Goal: Task Accomplishment & Management: Manage account settings

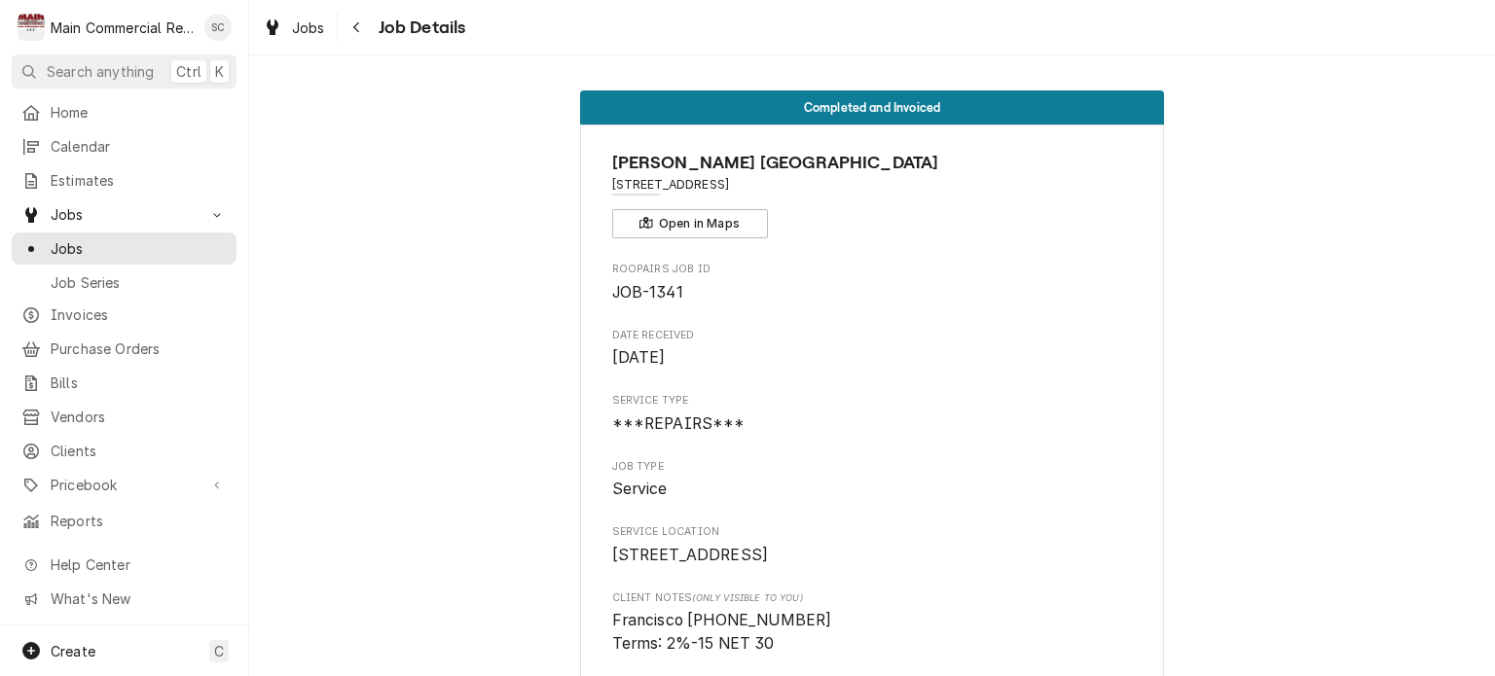
drag, startPoint x: 456, startPoint y: 442, endPoint x: 456, endPoint y: 457, distance: 14.6
click at [309, 39] on link "Jobs" at bounding box center [294, 28] width 78 height 32
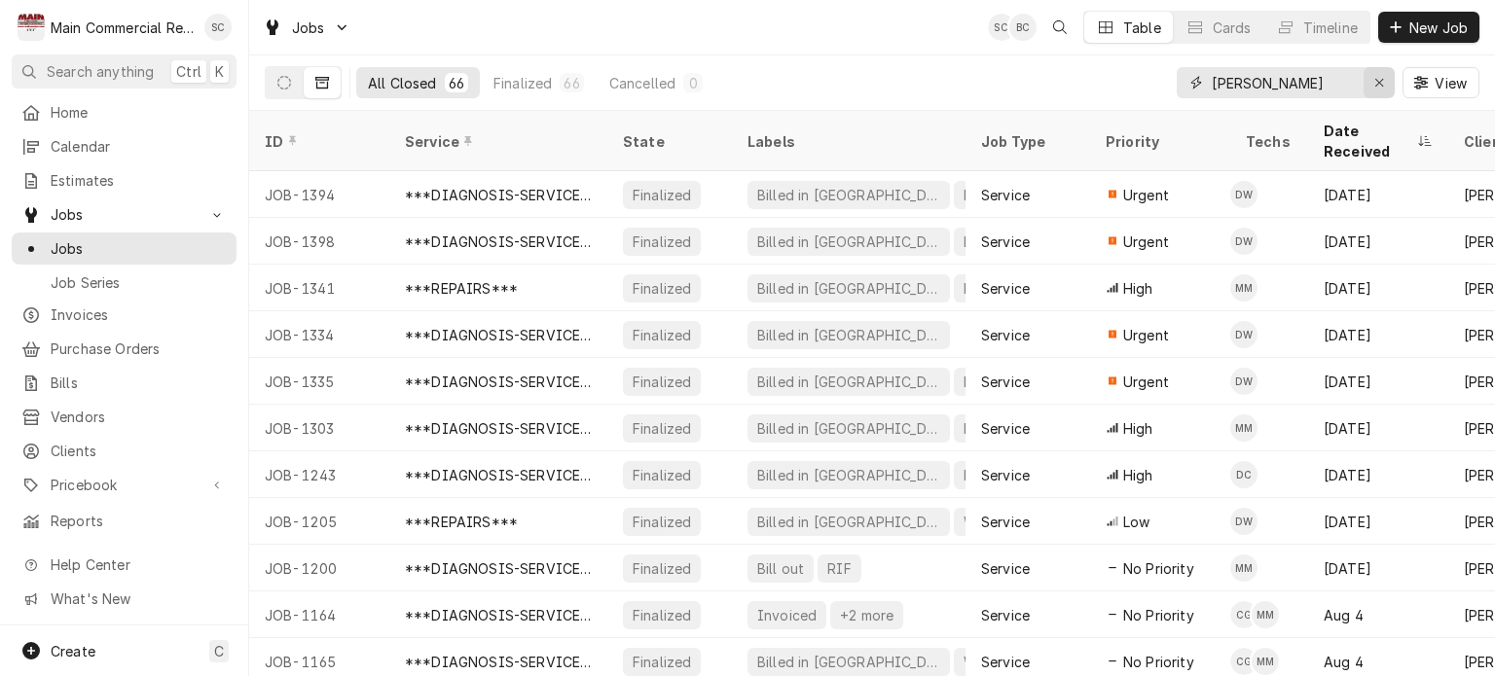
click at [1374, 82] on icon "Erase input" at bounding box center [1379, 83] width 11 height 14
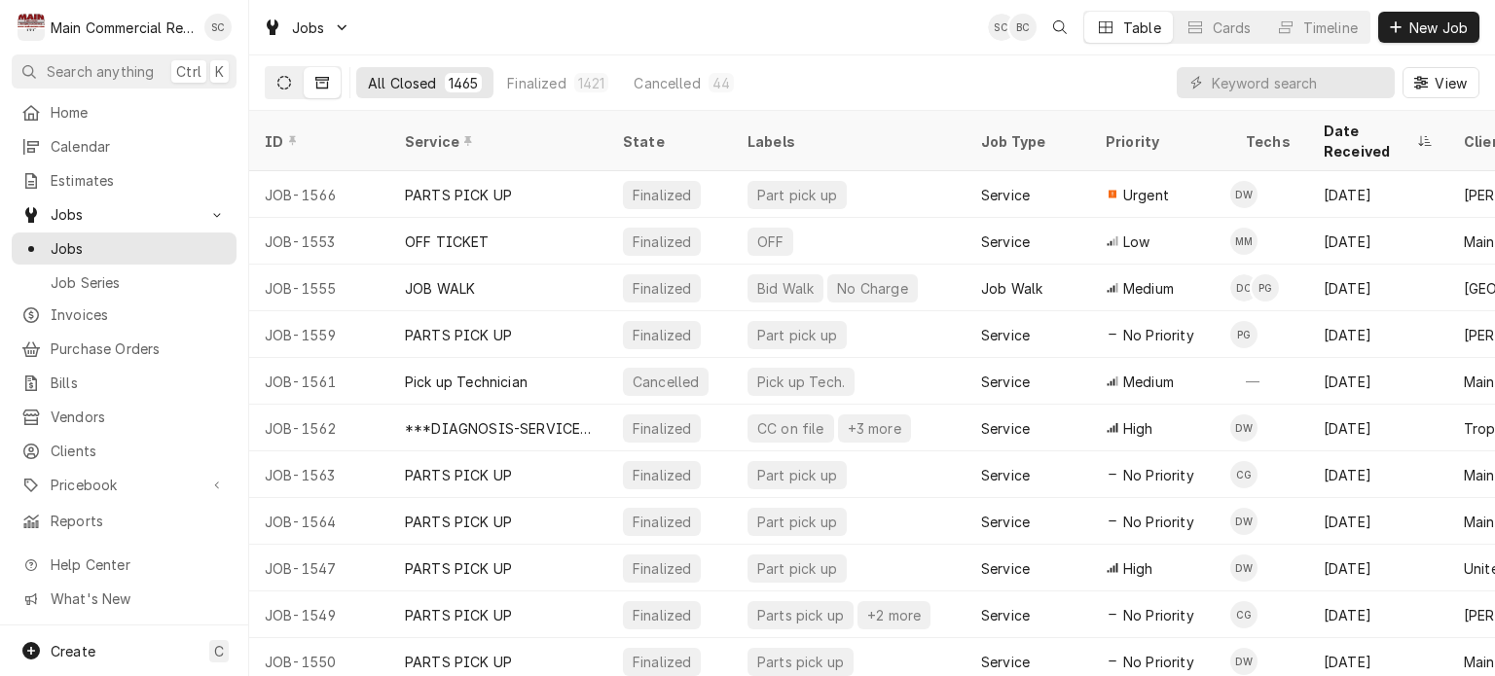
click at [279, 77] on icon "Dynamic Content Wrapper" at bounding box center [284, 83] width 14 height 14
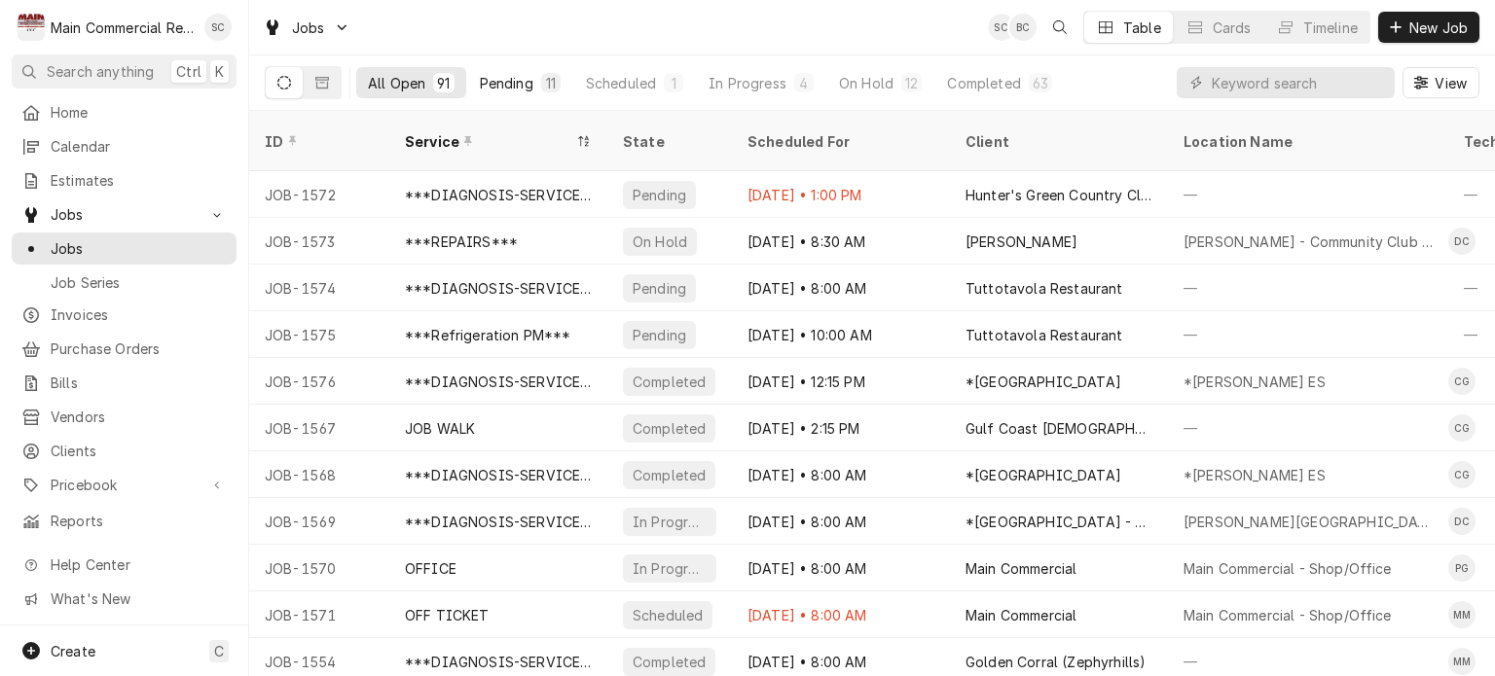
click at [553, 85] on div "11" at bounding box center [551, 83] width 12 height 20
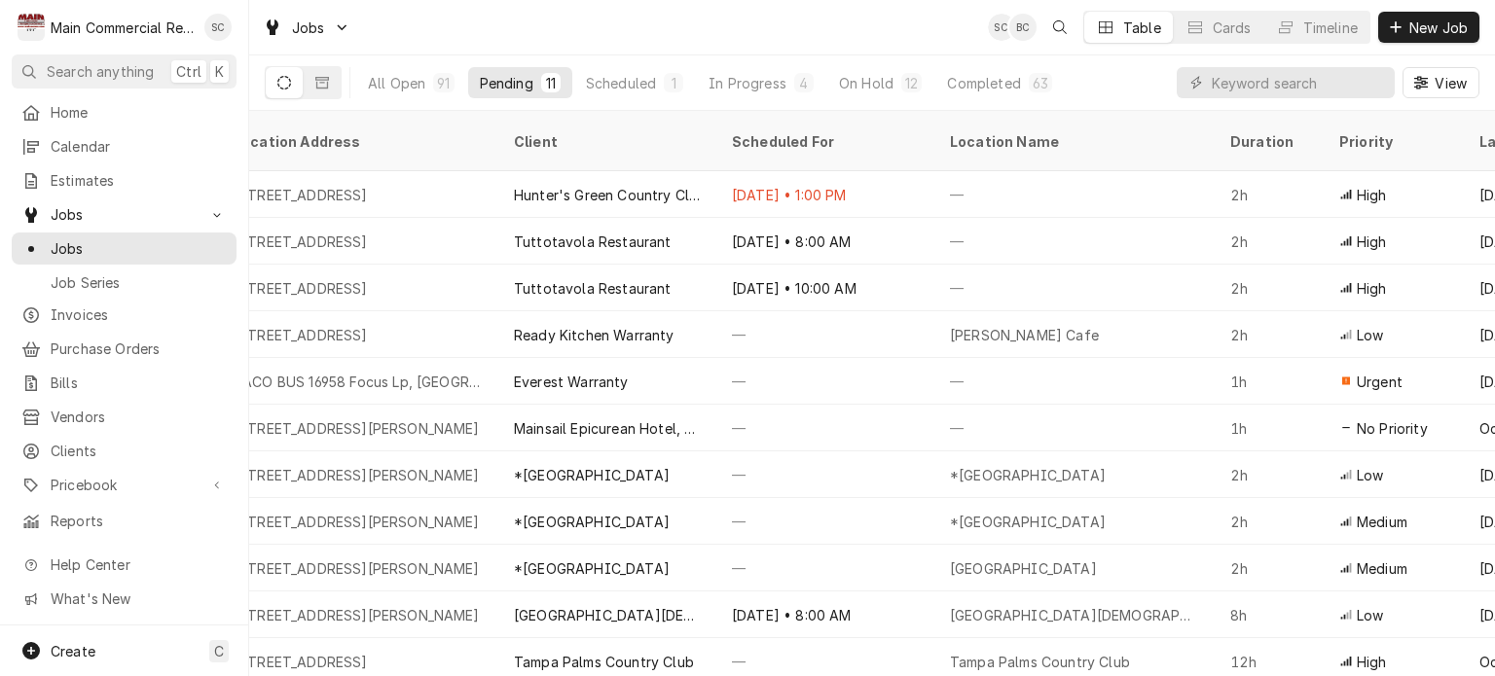
scroll to position [0, 626]
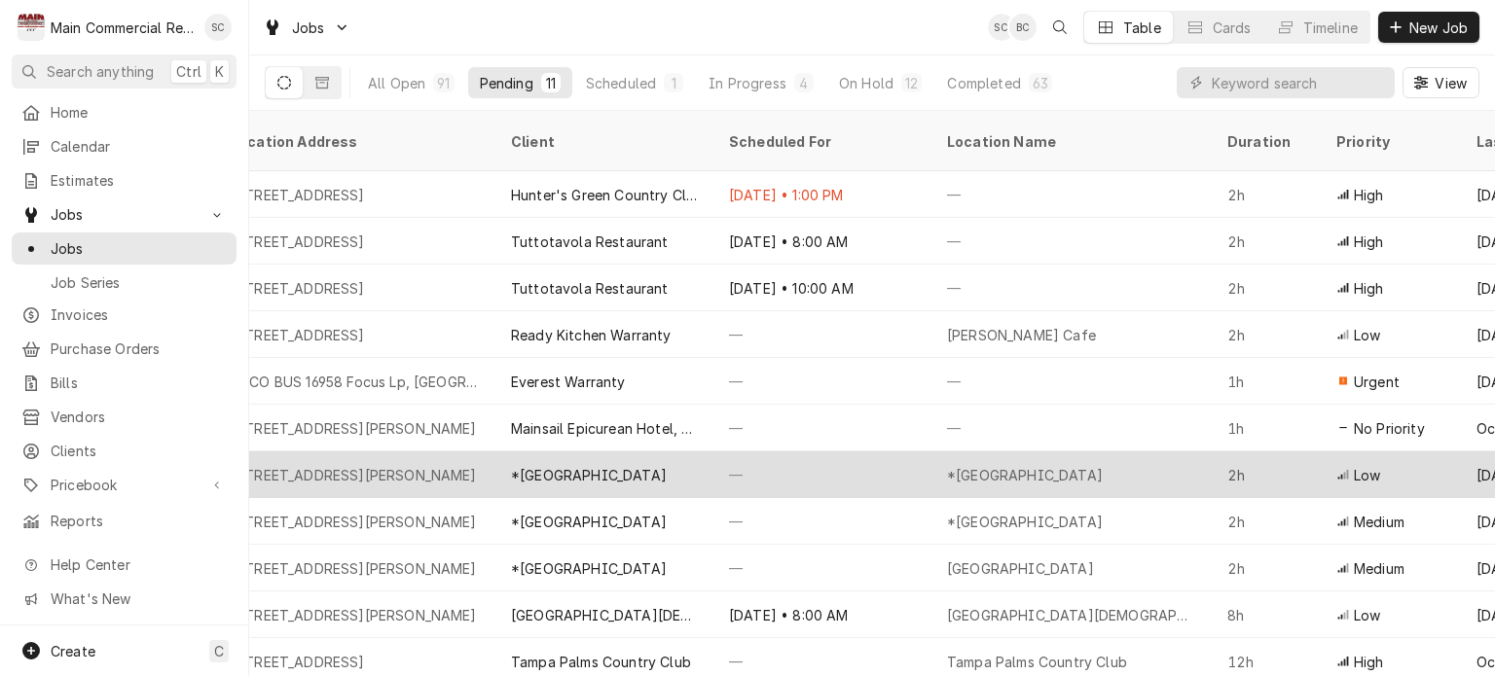
click at [667, 465] on div "*[GEOGRAPHIC_DATA]" at bounding box center [589, 475] width 156 height 20
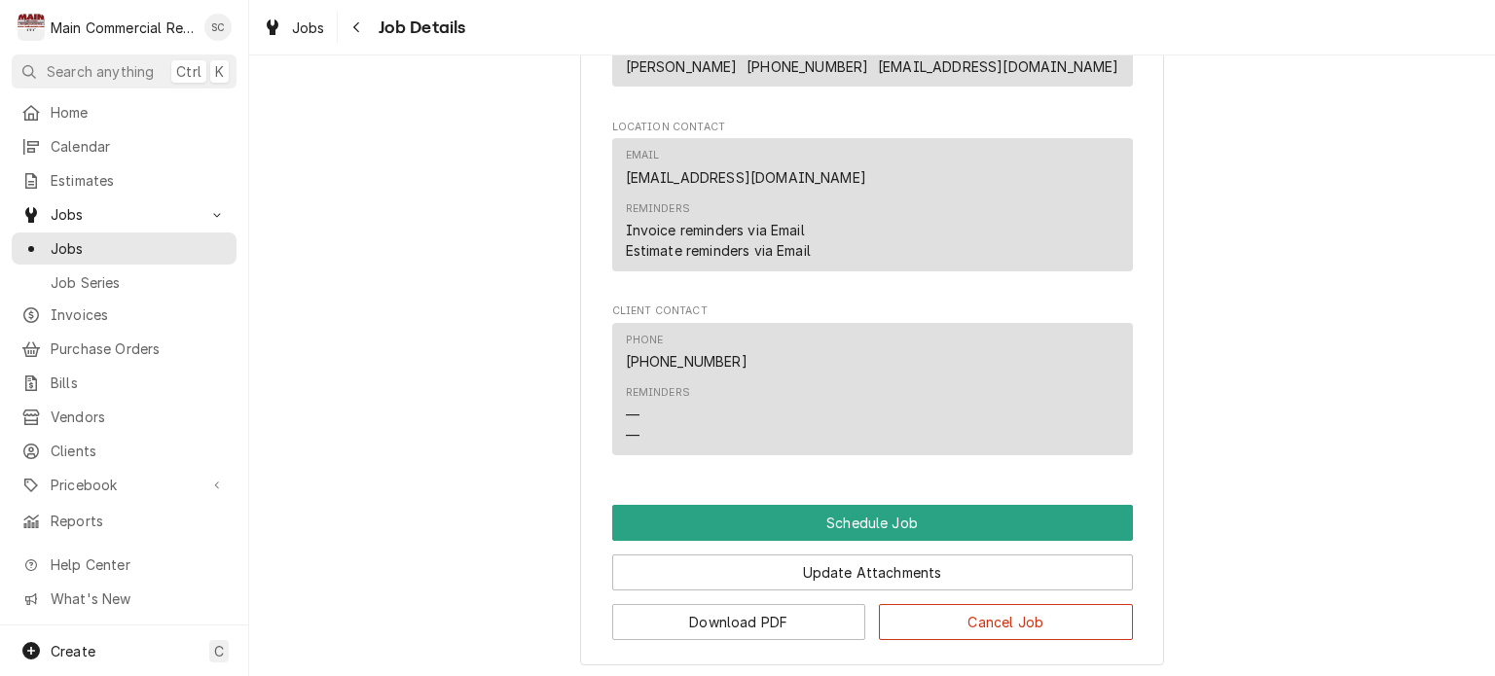
scroll to position [2036, 0]
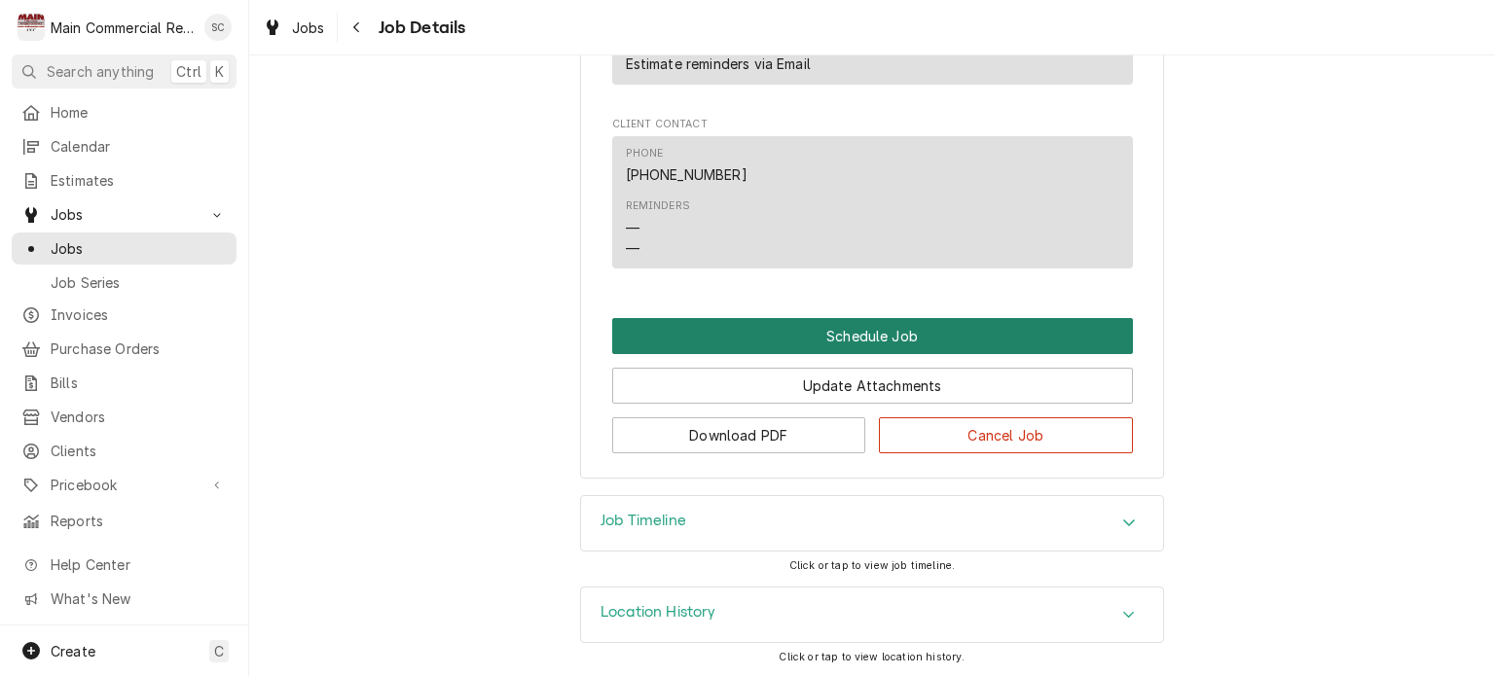
click at [942, 344] on button "Schedule Job" at bounding box center [872, 336] width 521 height 36
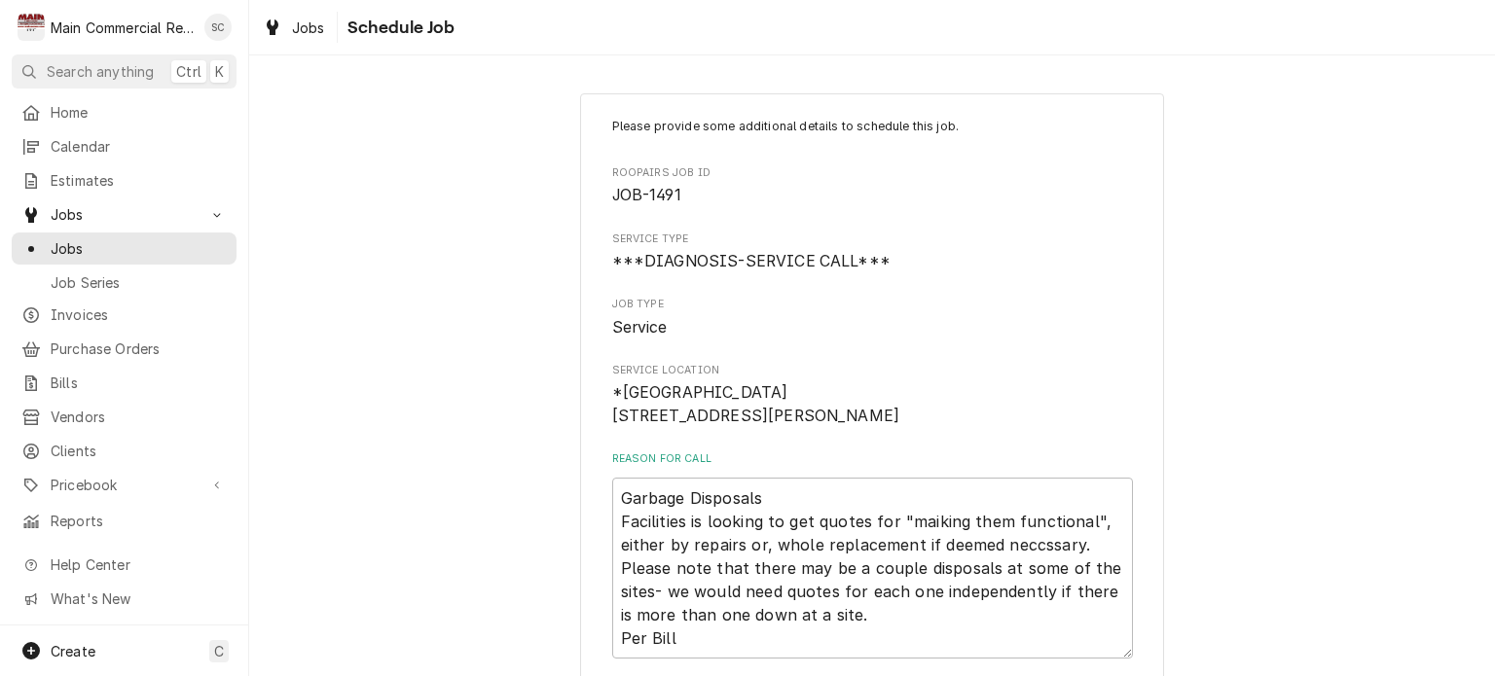
scroll to position [389, 0]
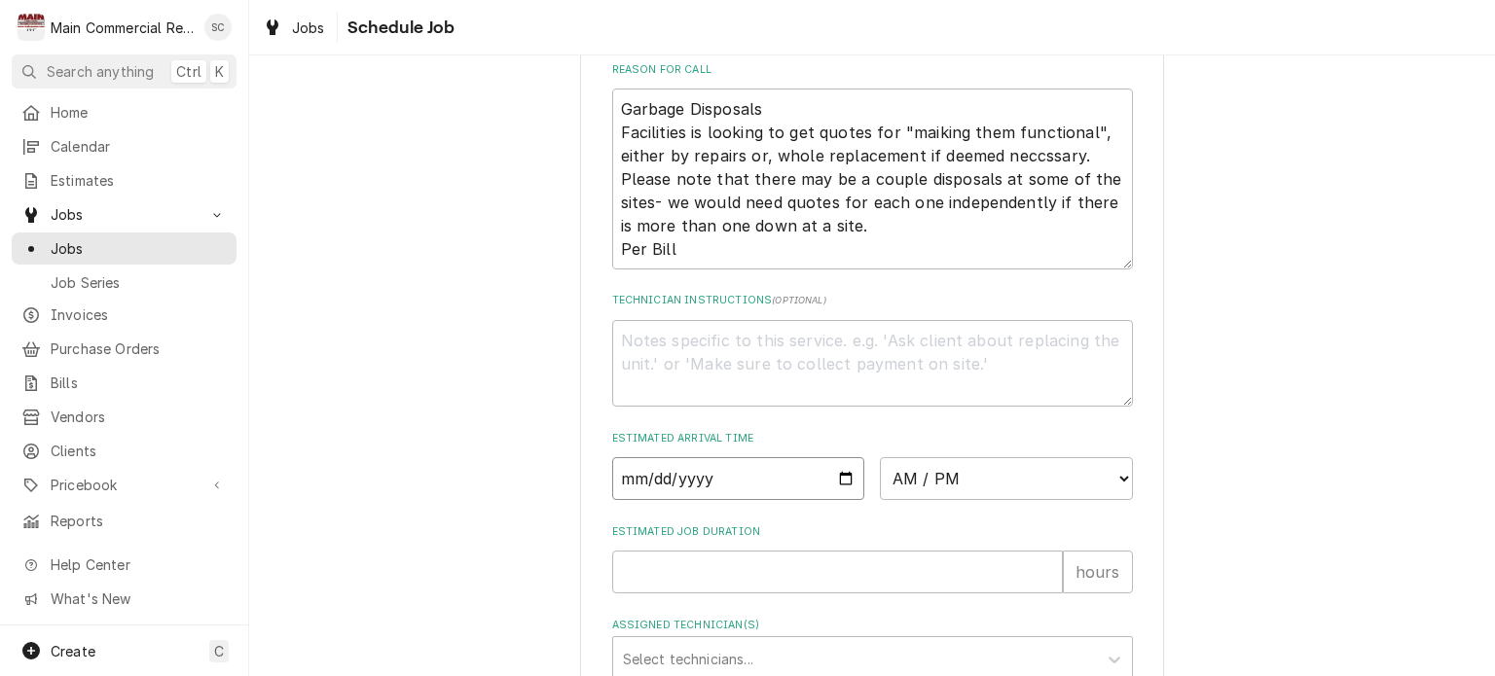
click at [837, 497] on input "Date" at bounding box center [738, 478] width 253 height 43
type input "[DATE]"
type textarea "x"
click at [940, 498] on select "AM / PM 6:00 AM 6:15 AM 6:30 AM 6:45 AM 7:00 AM 7:15 AM 7:30 AM 7:45 AM 8:00 AM…" at bounding box center [1006, 478] width 253 height 43
select select "14:30:00"
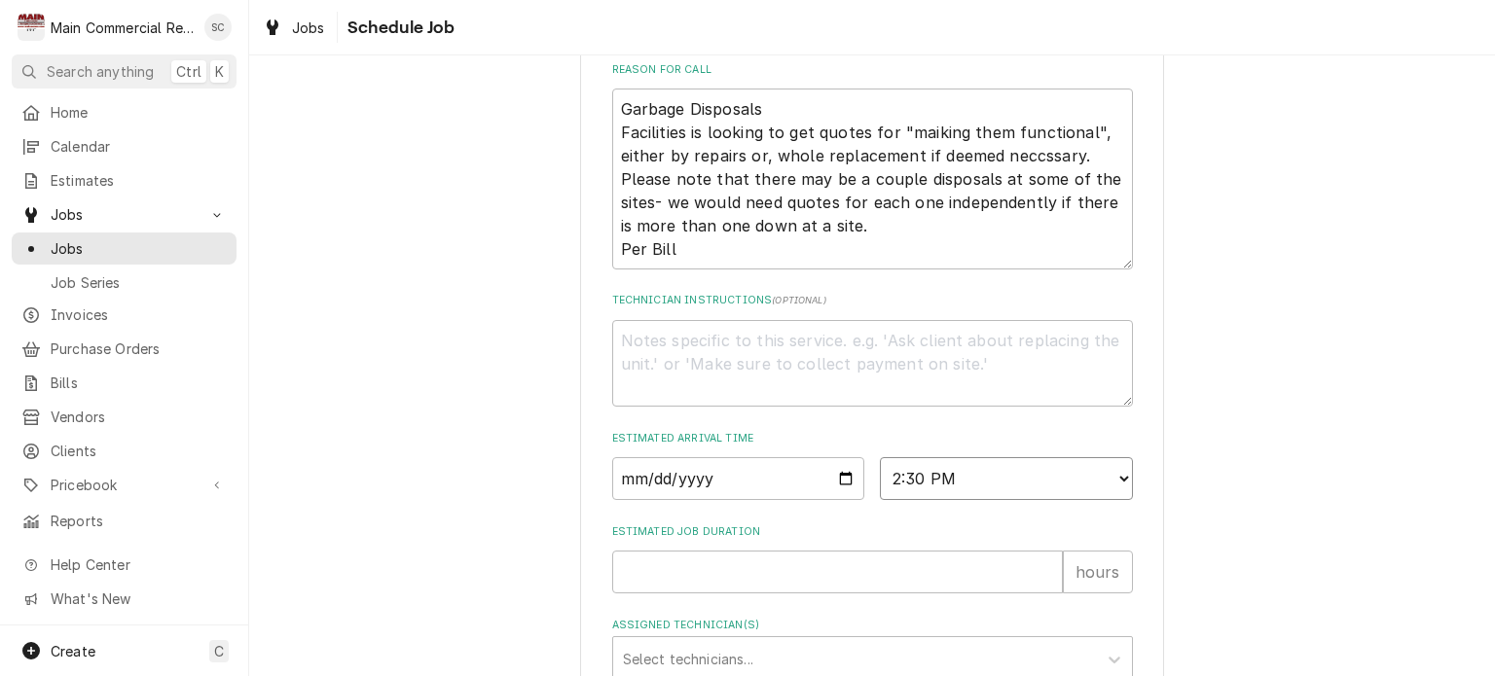
click at [880, 480] on select "AM / PM 6:00 AM 6:15 AM 6:30 AM 6:45 AM 7:00 AM 7:15 AM 7:30 AM 7:45 AM 8:00 AM…" at bounding box center [1006, 478] width 253 height 43
click at [782, 594] on input "Estimated Job Duration" at bounding box center [837, 572] width 451 height 43
type textarea "x"
type input "2"
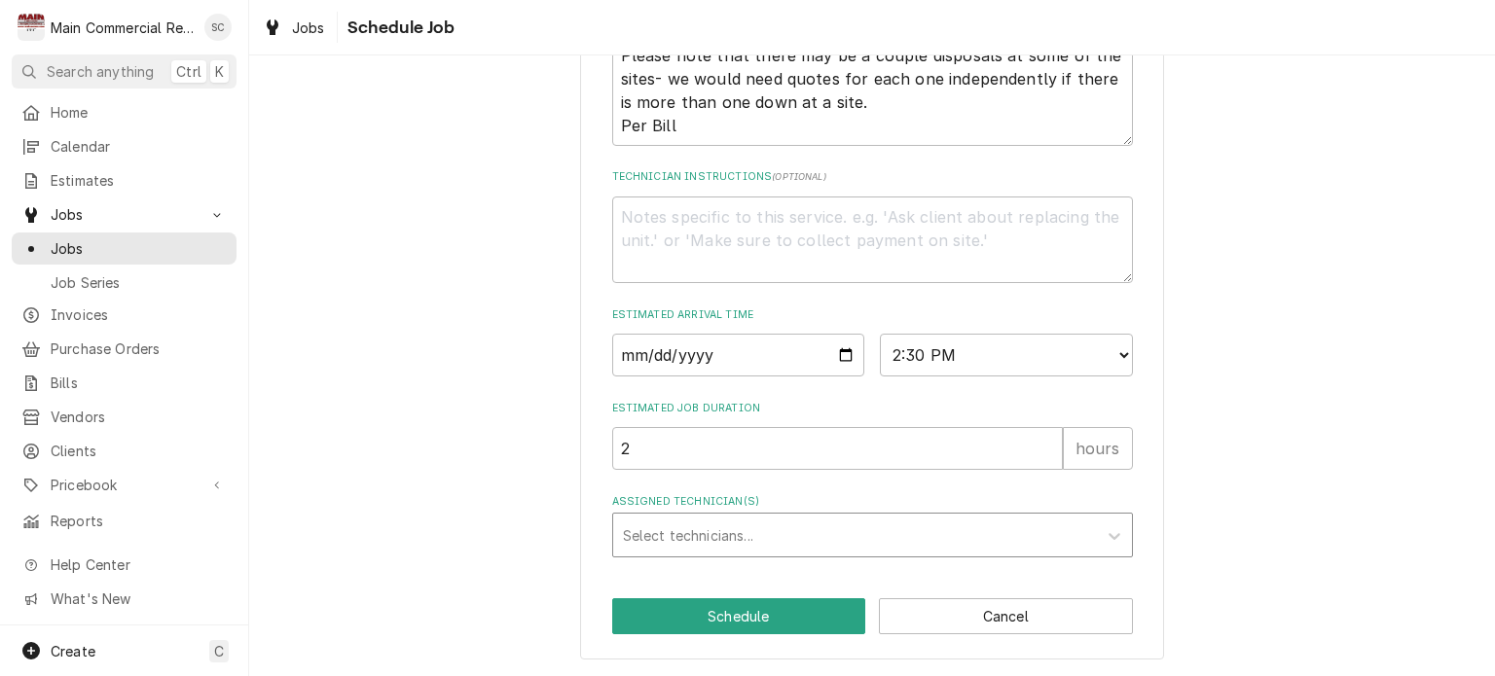
click at [670, 536] on div "Assigned Technician(s)" at bounding box center [855, 535] width 464 height 35
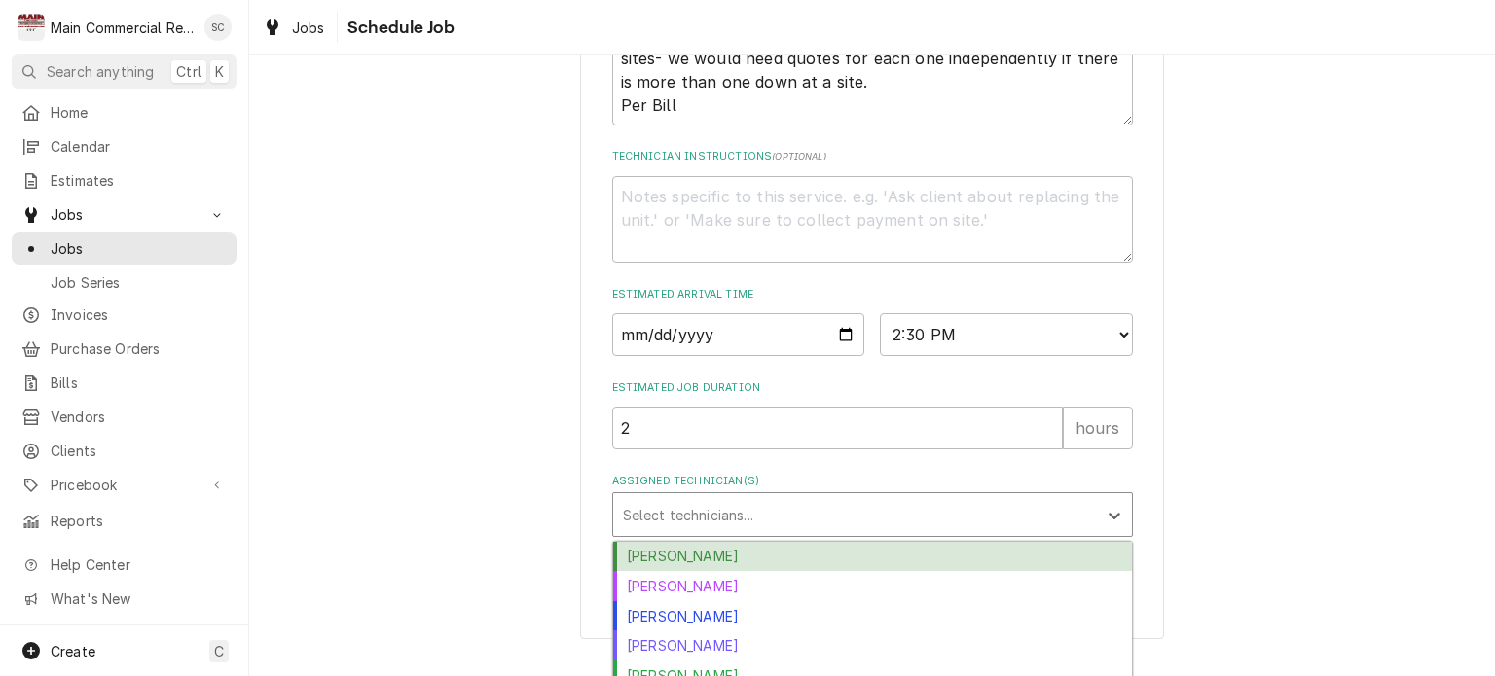
click at [658, 572] on div "Caleb Gorton" at bounding box center [872, 557] width 519 height 30
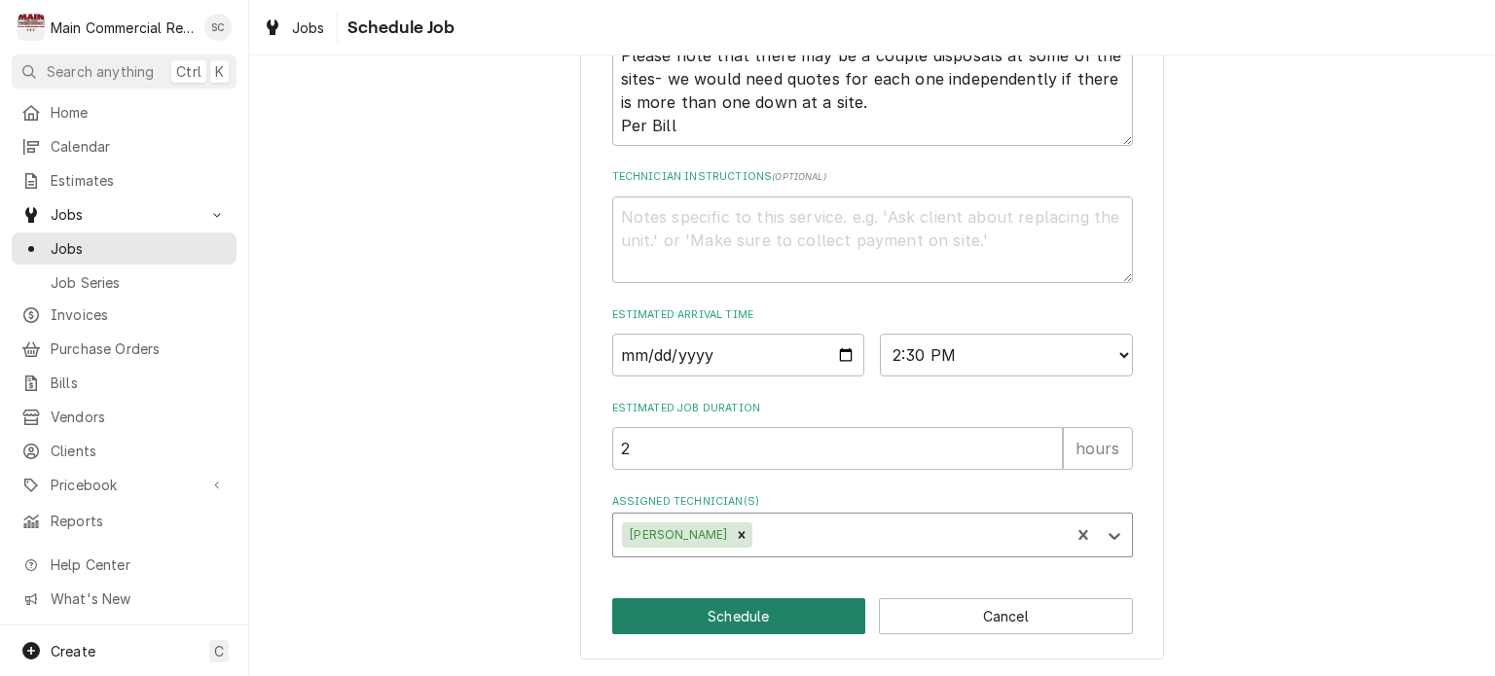
click at [802, 619] on button "Schedule" at bounding box center [739, 617] width 254 height 36
type textarea "x"
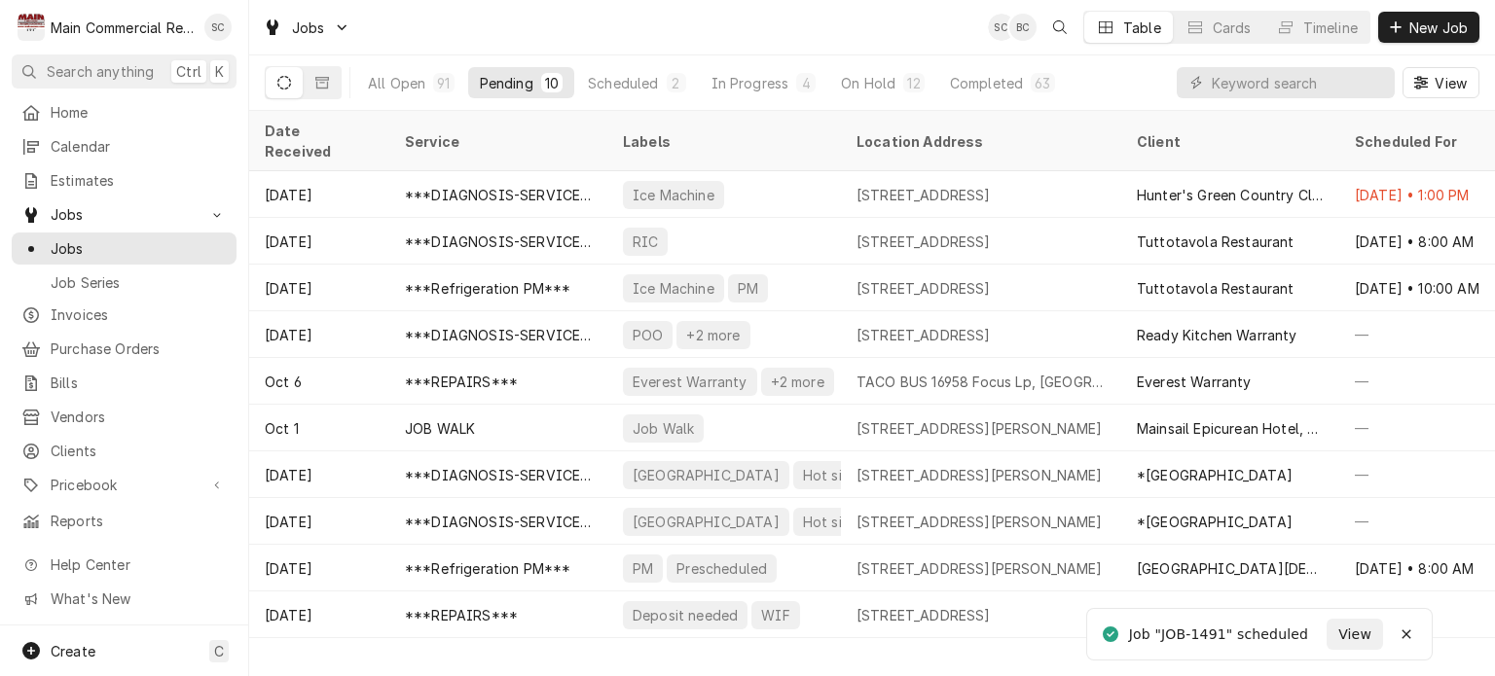
drag, startPoint x: 880, startPoint y: 628, endPoint x: 869, endPoint y: 630, distance: 10.9
click at [880, 628] on div "Date Received Service Labels Location Address Client Scheduled For Location Nam…" at bounding box center [872, 394] width 1246 height 566
click at [881, 26] on div "Jobs SC BC JC Table Cards Timeline New Job" at bounding box center [872, 27] width 1246 height 55
click at [853, 44] on div "Jobs SC BC JC Table Cards Timeline New Job" at bounding box center [872, 27] width 1246 height 55
click at [849, 48] on div "Jobs SC BC JC Table Cards Timeline New Job" at bounding box center [872, 27] width 1246 height 55
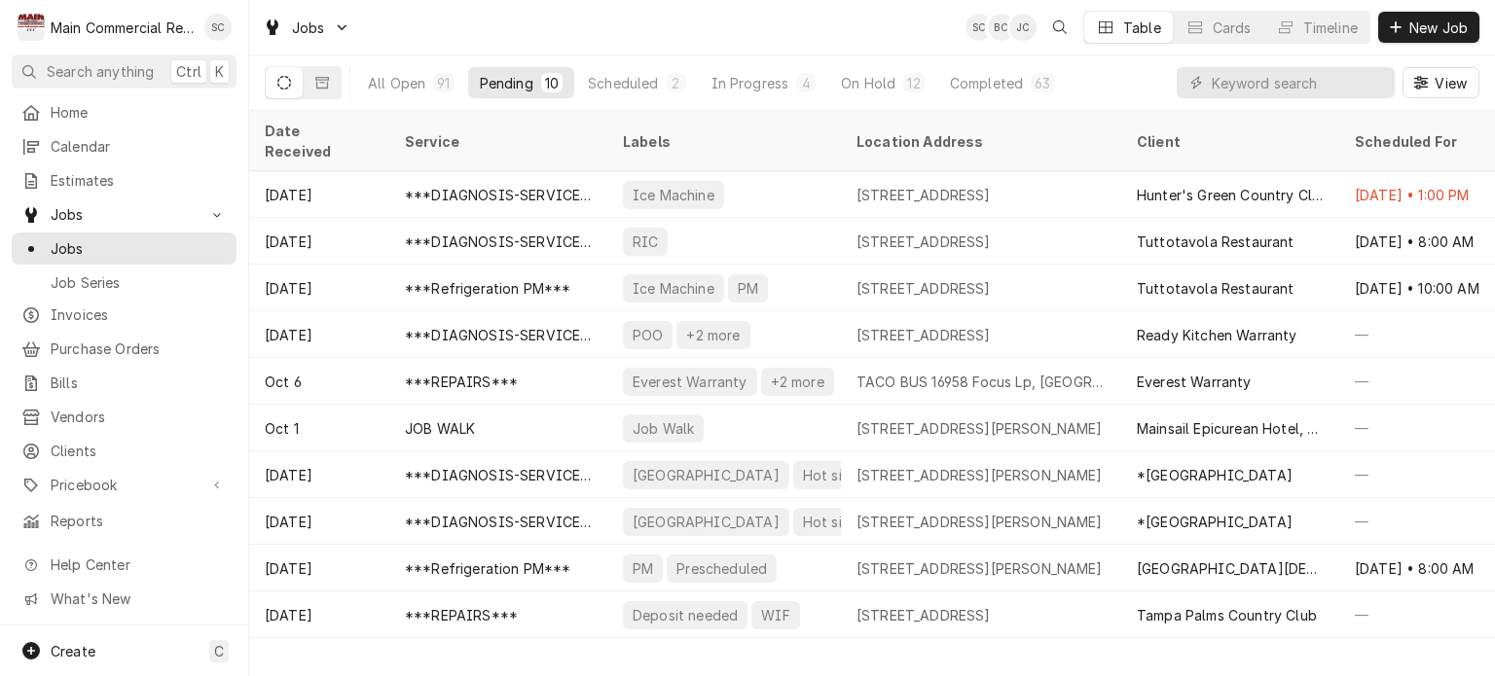
click at [884, 30] on div "Jobs SC BC JC Table Cards Timeline New Job" at bounding box center [872, 27] width 1246 height 55
click at [984, 83] on div "Completed" at bounding box center [986, 83] width 73 height 20
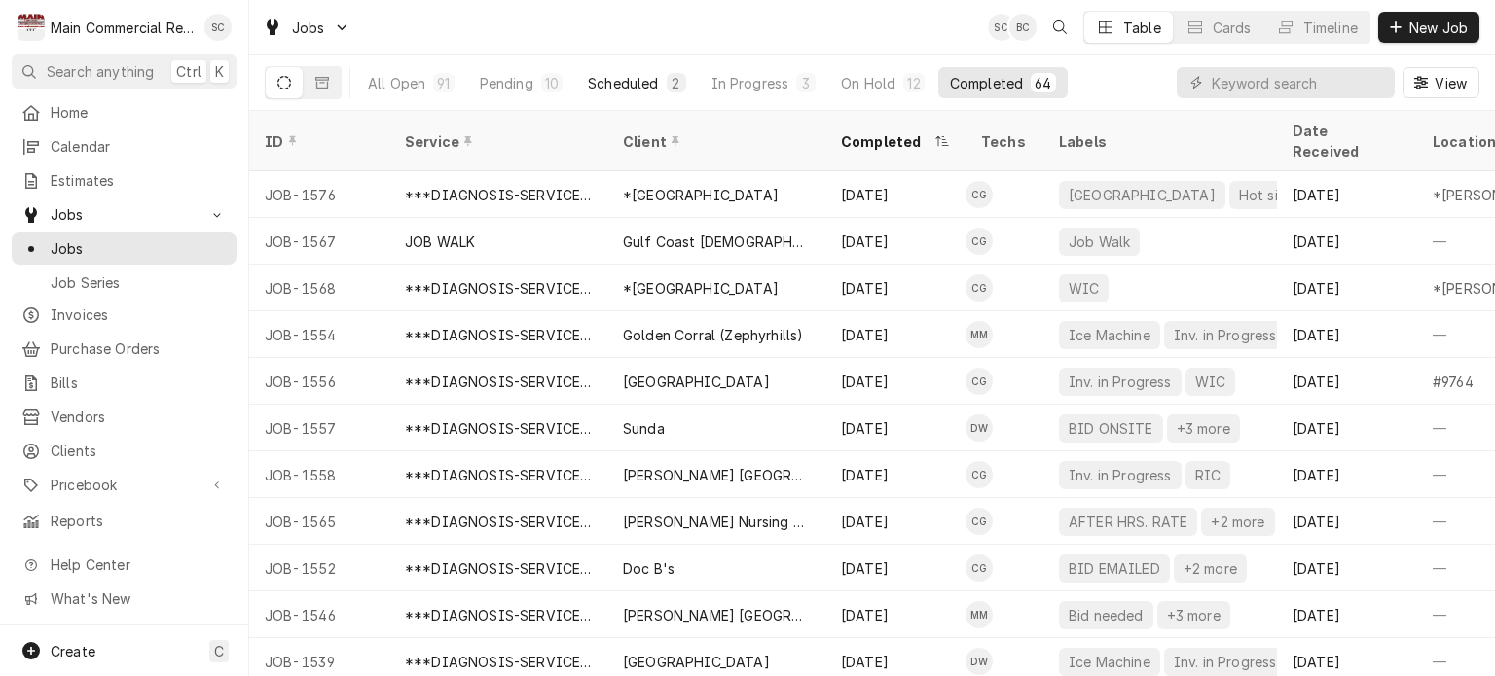
click at [635, 83] on div "Scheduled" at bounding box center [623, 83] width 70 height 20
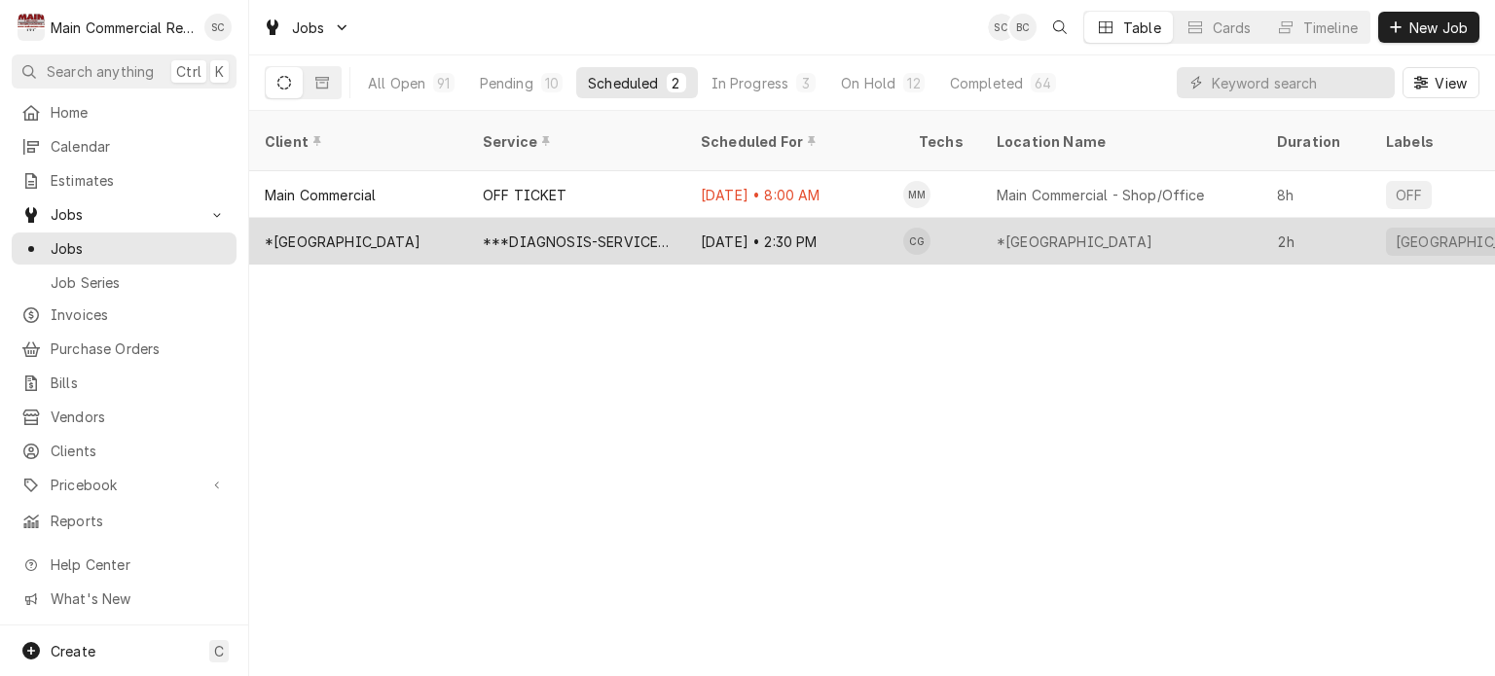
click at [727, 218] on div "Oct 15 • 2:30 PM" at bounding box center [794, 241] width 218 height 47
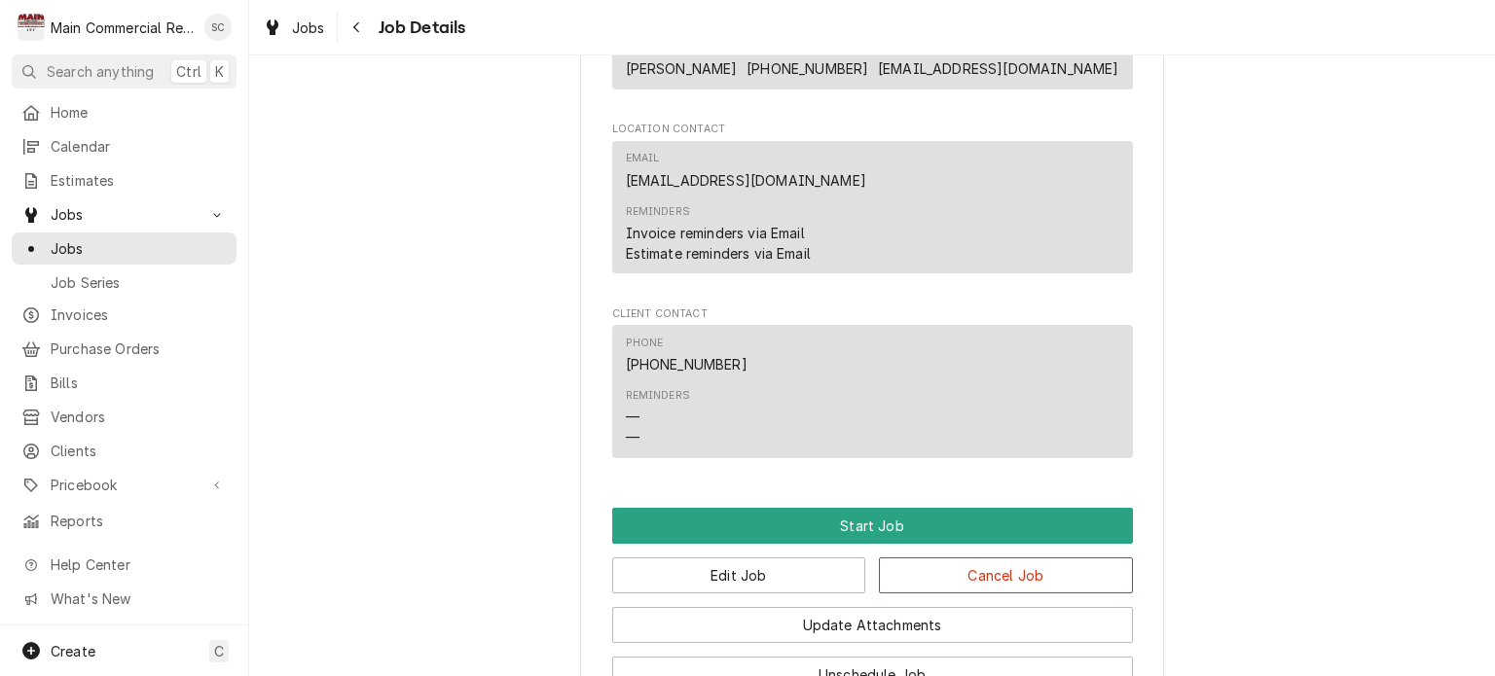
scroll to position [2239, 0]
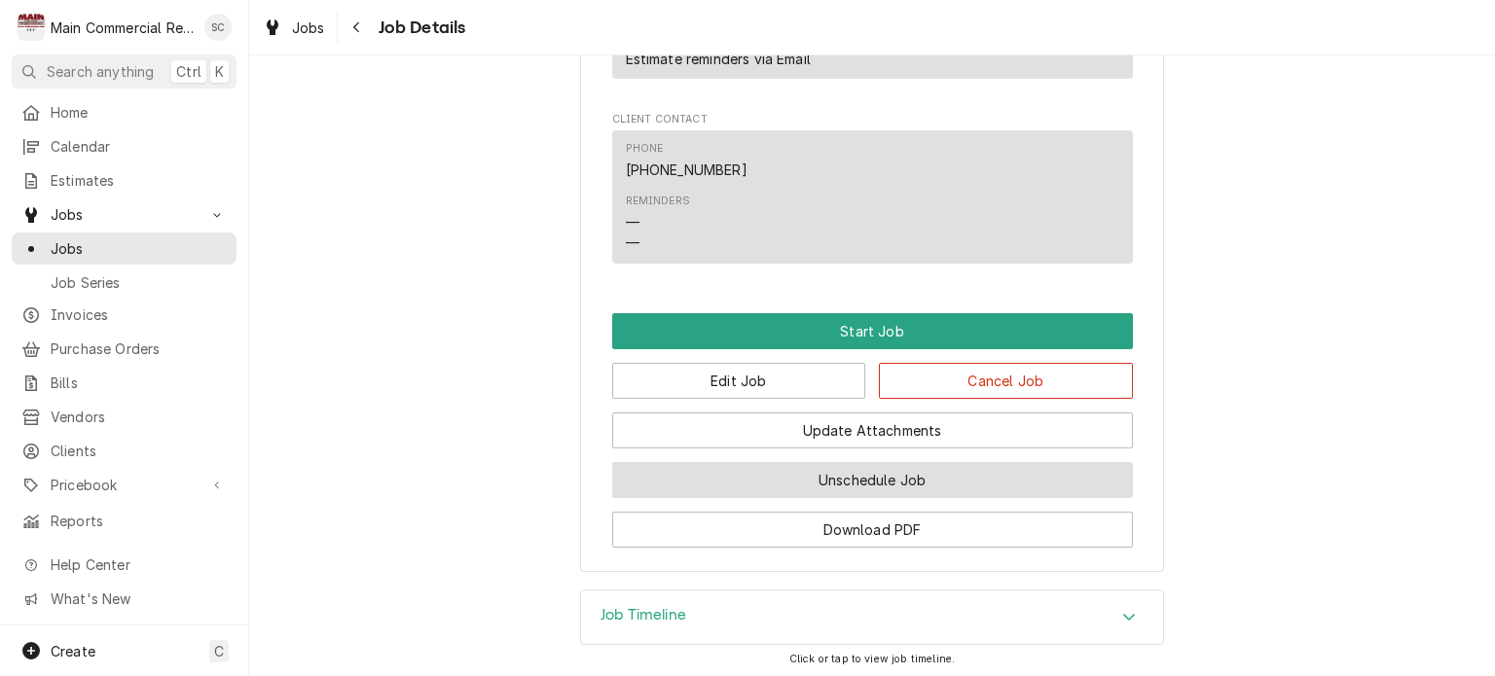
click at [874, 474] on button "Unschedule Job" at bounding box center [872, 480] width 521 height 36
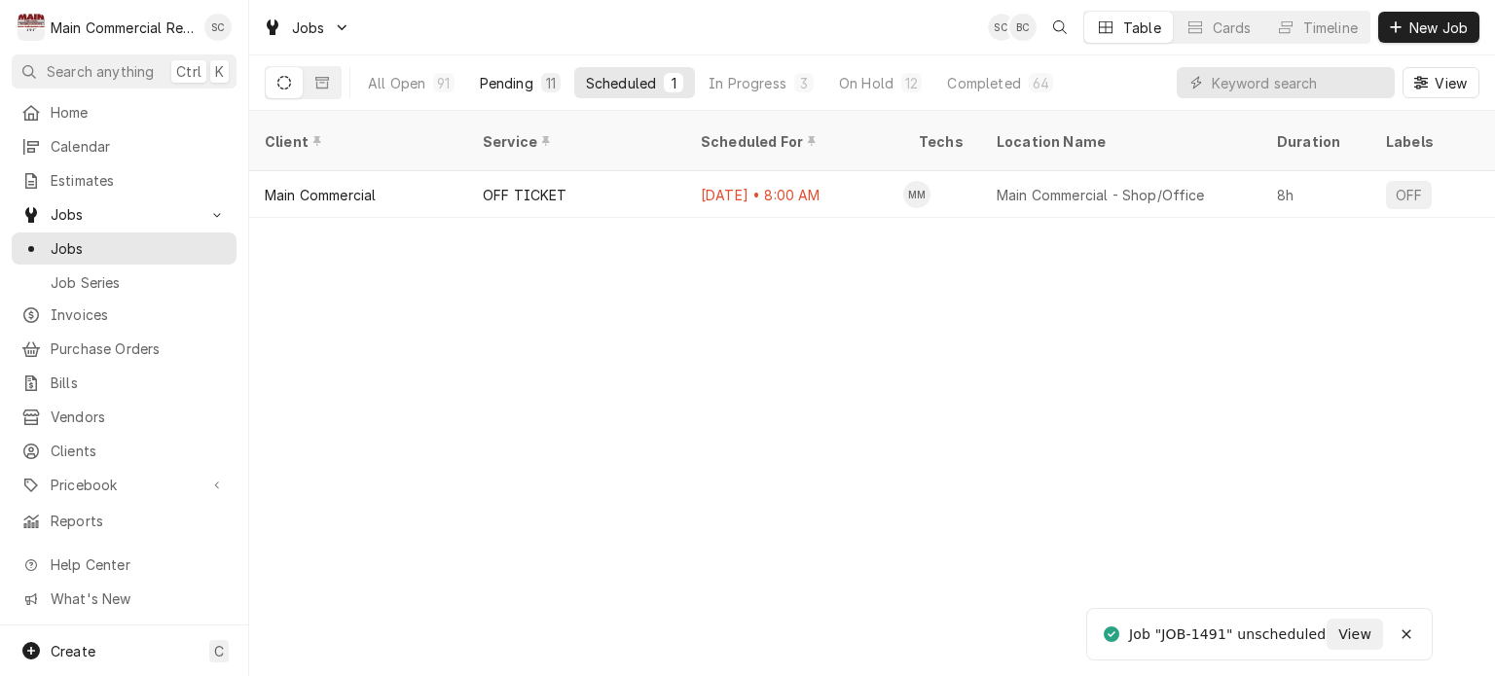
click at [529, 80] on div "Pending" at bounding box center [507, 83] width 54 height 20
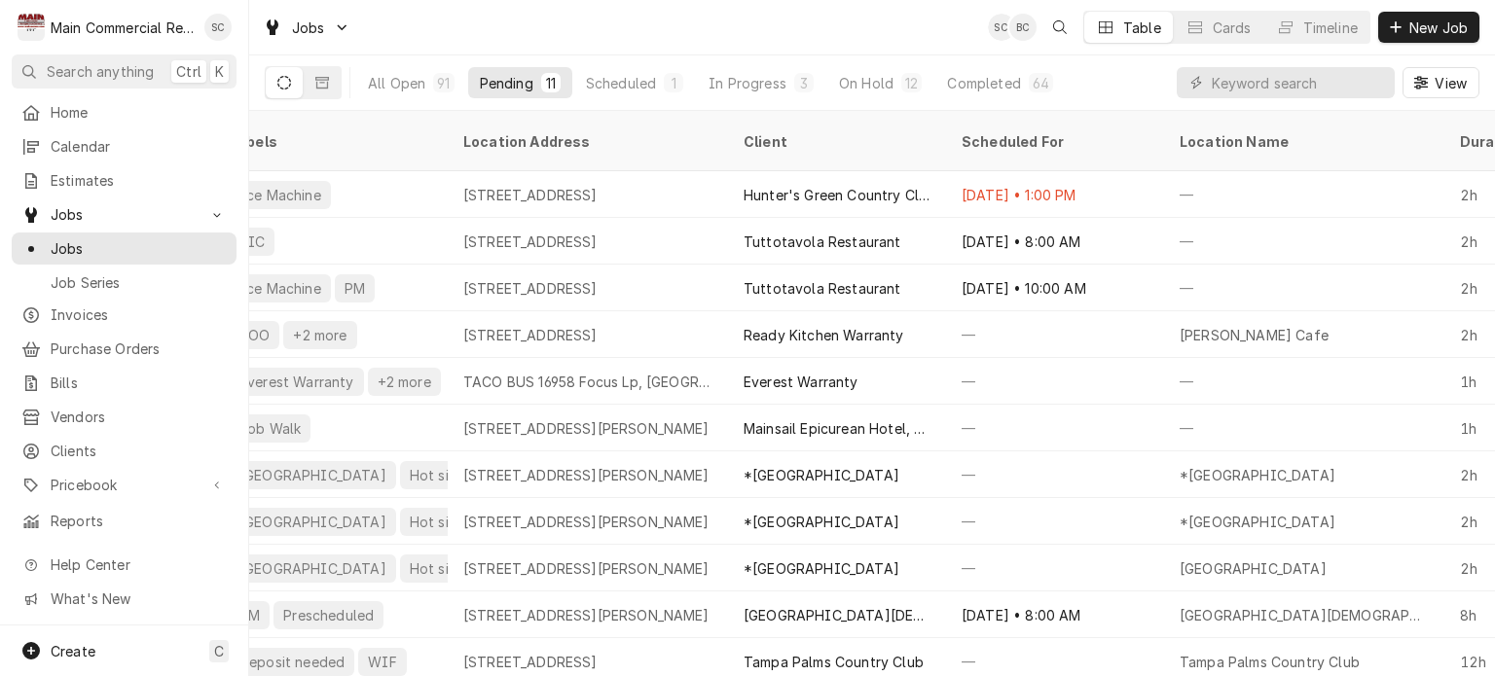
scroll to position [0, 395]
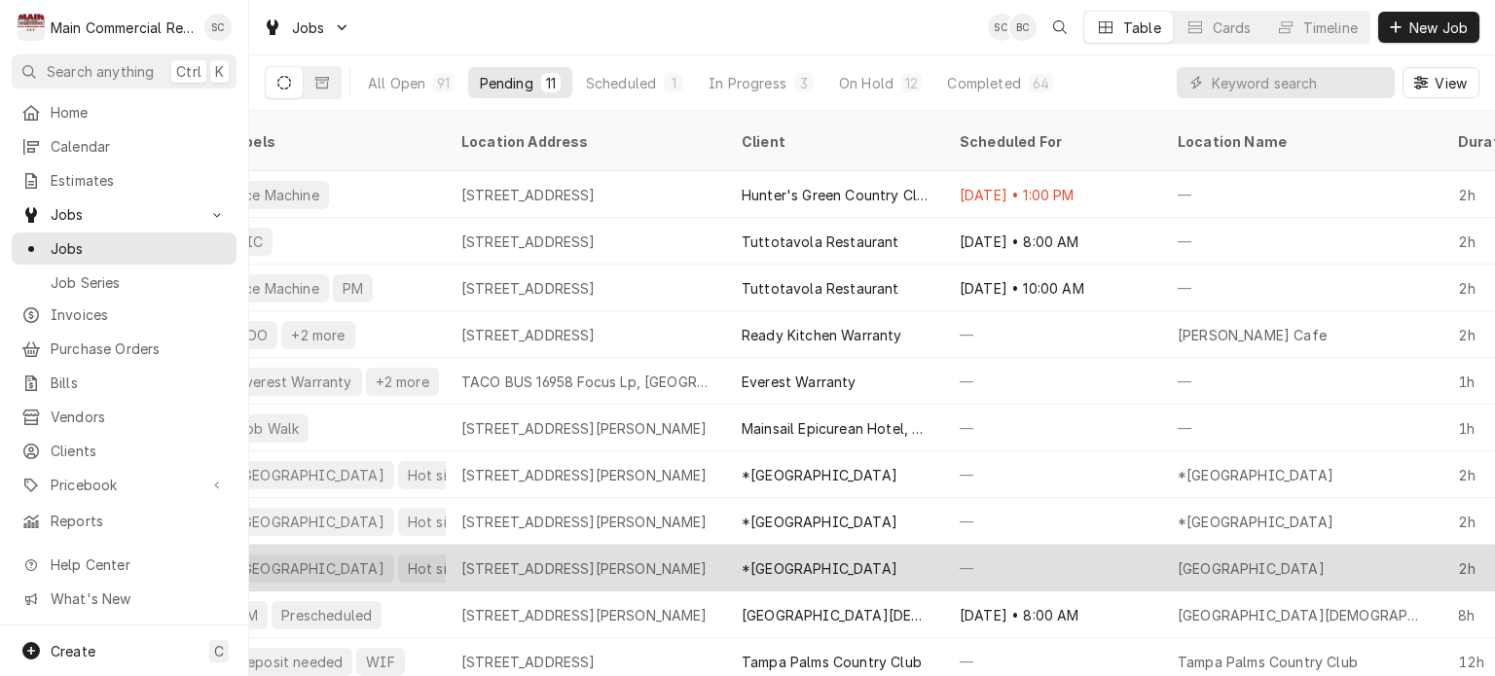
click at [811, 559] on div "*[GEOGRAPHIC_DATA]" at bounding box center [820, 569] width 156 height 20
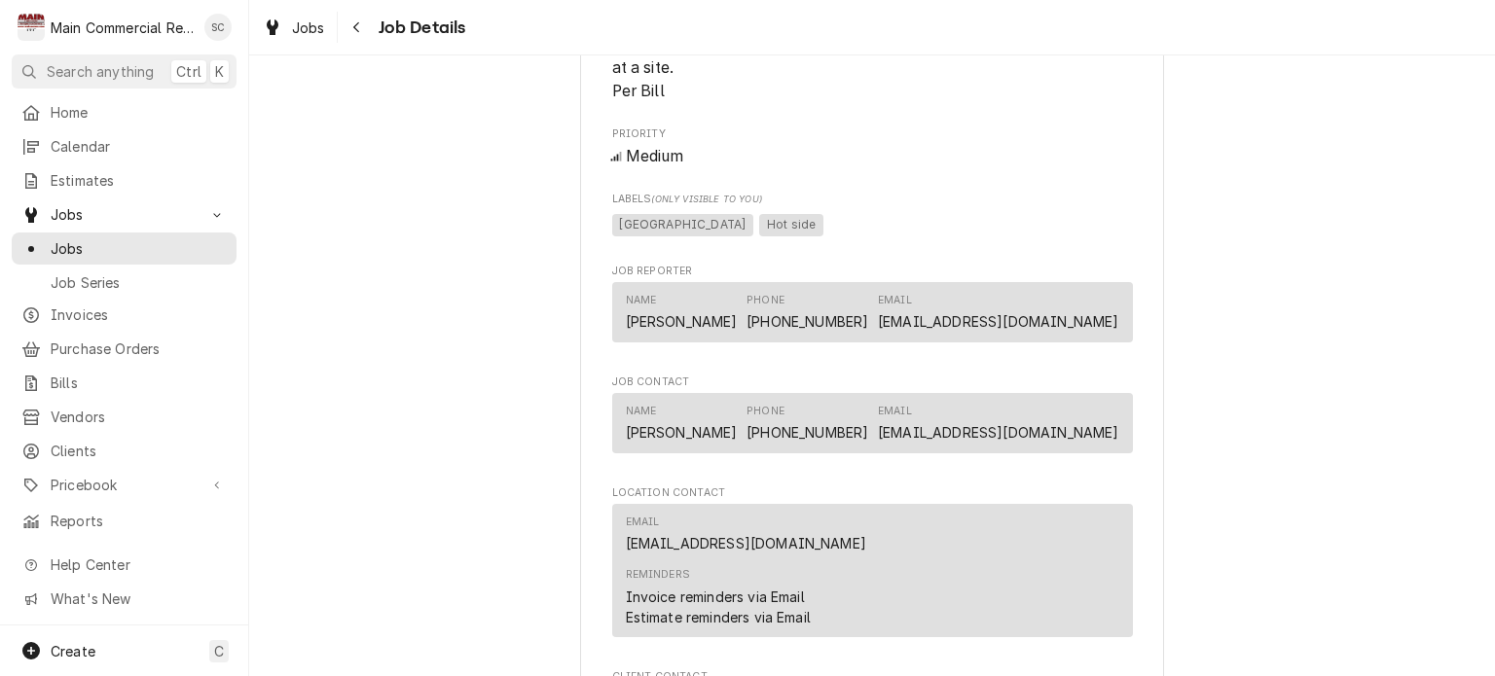
scroll to position [2013, 0]
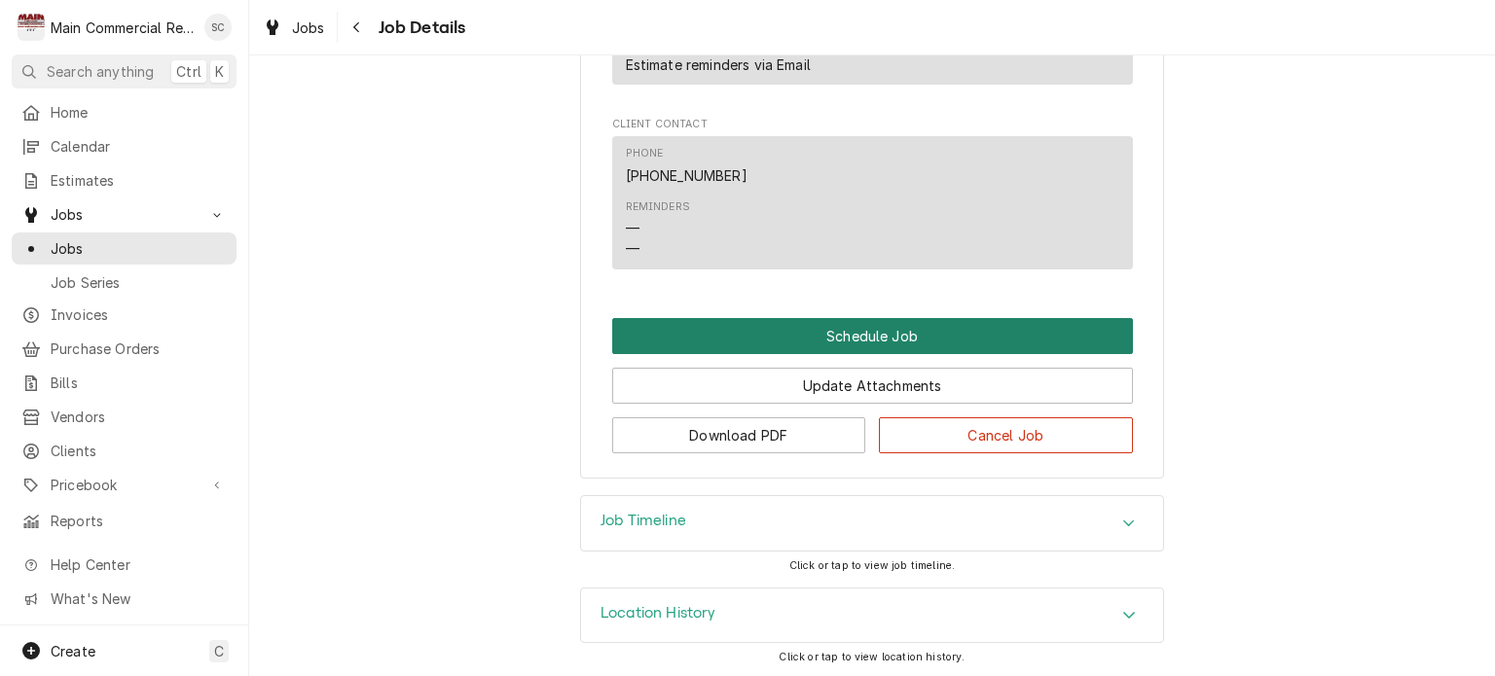
click at [880, 334] on button "Schedule Job" at bounding box center [872, 336] width 521 height 36
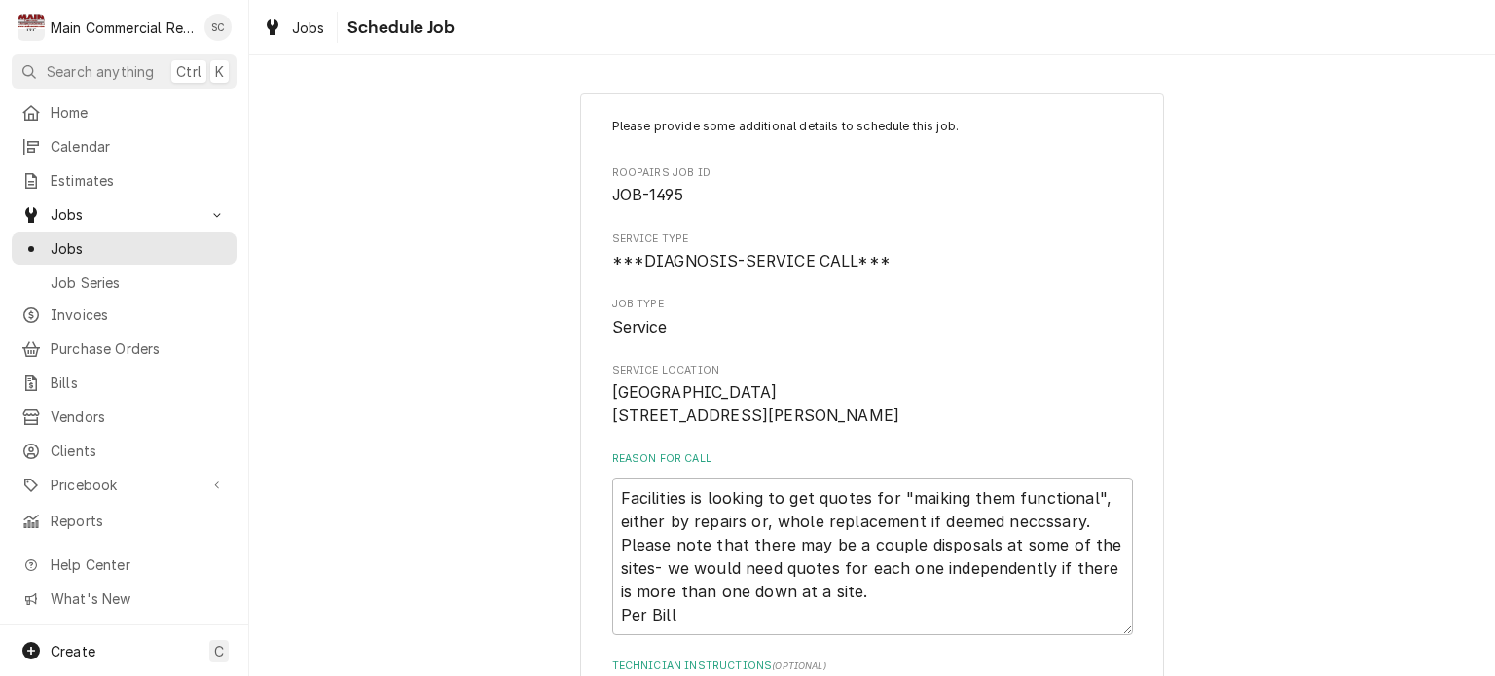
scroll to position [487, 0]
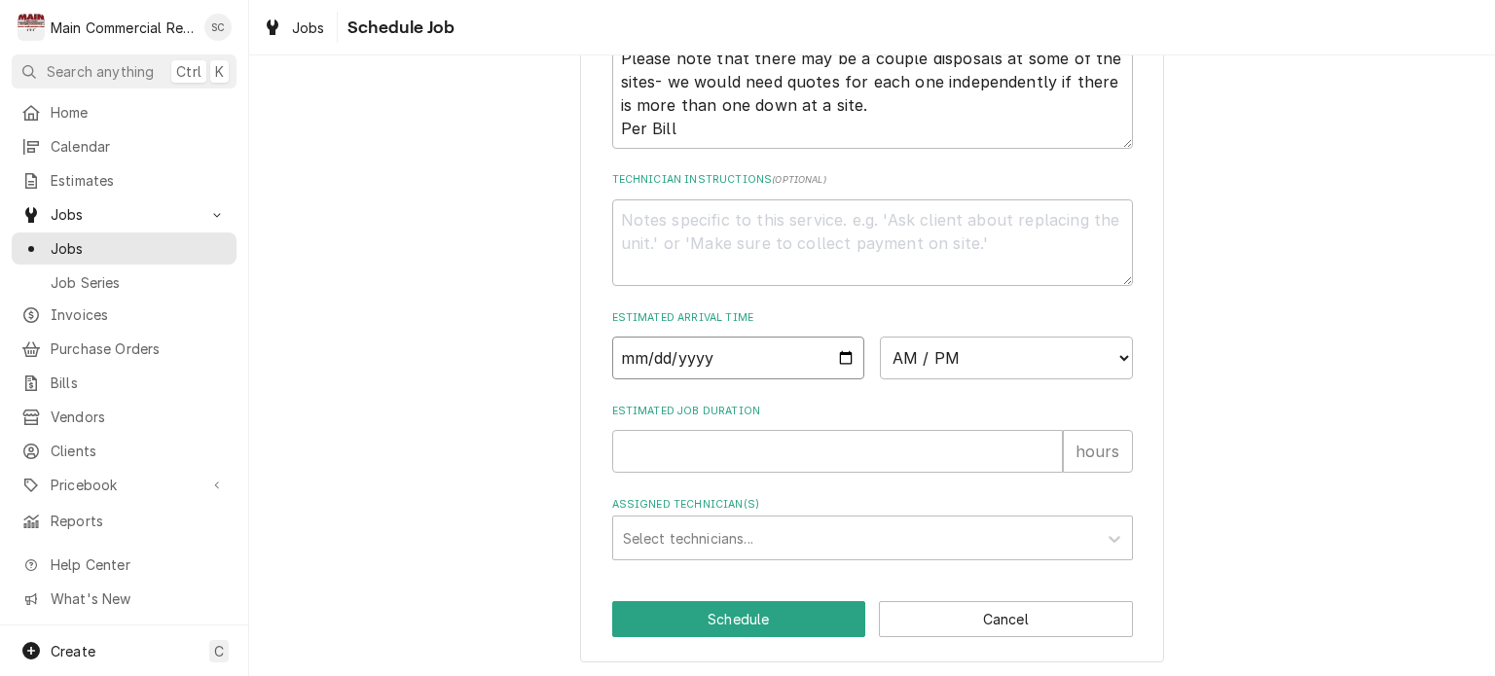
click at [839, 380] on input "Date" at bounding box center [738, 358] width 253 height 43
type input "[DATE]"
type textarea "x"
click at [927, 374] on select "AM / PM 6:00 AM 6:15 AM 6:30 AM 6:45 AM 7:00 AM 7:15 AM 7:30 AM 7:45 AM 8:00 AM…" at bounding box center [1006, 358] width 253 height 43
select select "14:30:00"
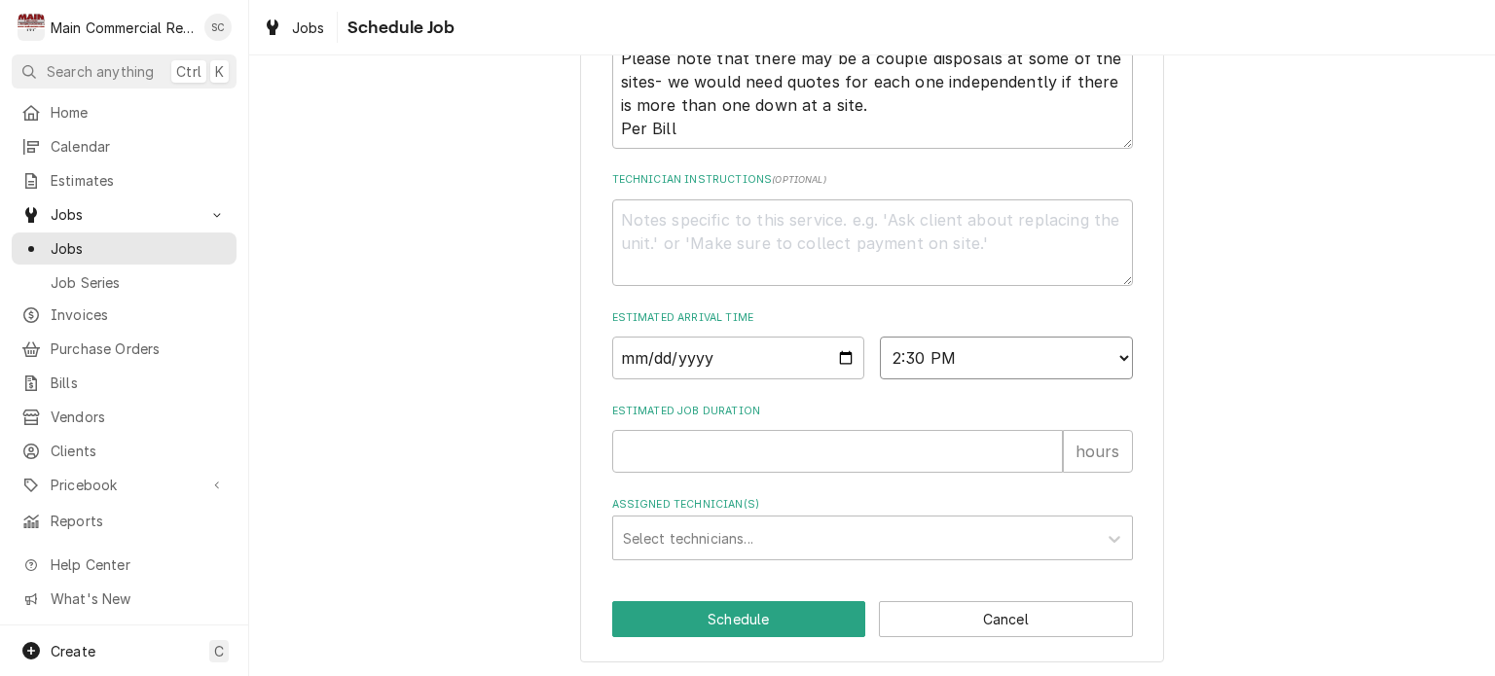
click at [880, 359] on select "AM / PM 6:00 AM 6:15 AM 6:30 AM 6:45 AM 7:00 AM 7:15 AM 7:30 AM 7:45 AM 8:00 AM…" at bounding box center [1006, 358] width 253 height 43
click at [780, 473] on input "Estimated Job Duration" at bounding box center [837, 451] width 451 height 43
type textarea "x"
type input "2"
click at [732, 556] on div "Assigned Technician(s)" at bounding box center [855, 538] width 464 height 35
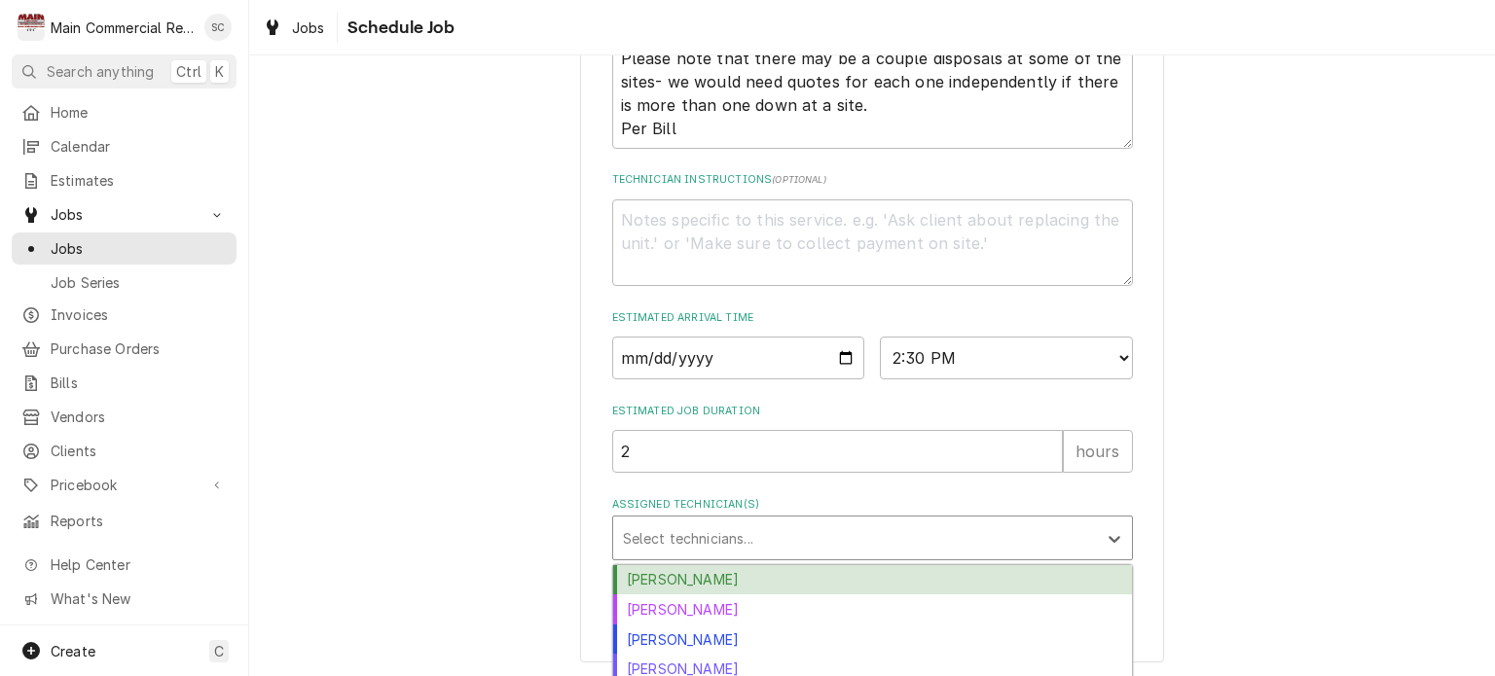
click at [713, 593] on div "Caleb Gorton" at bounding box center [872, 581] width 519 height 30
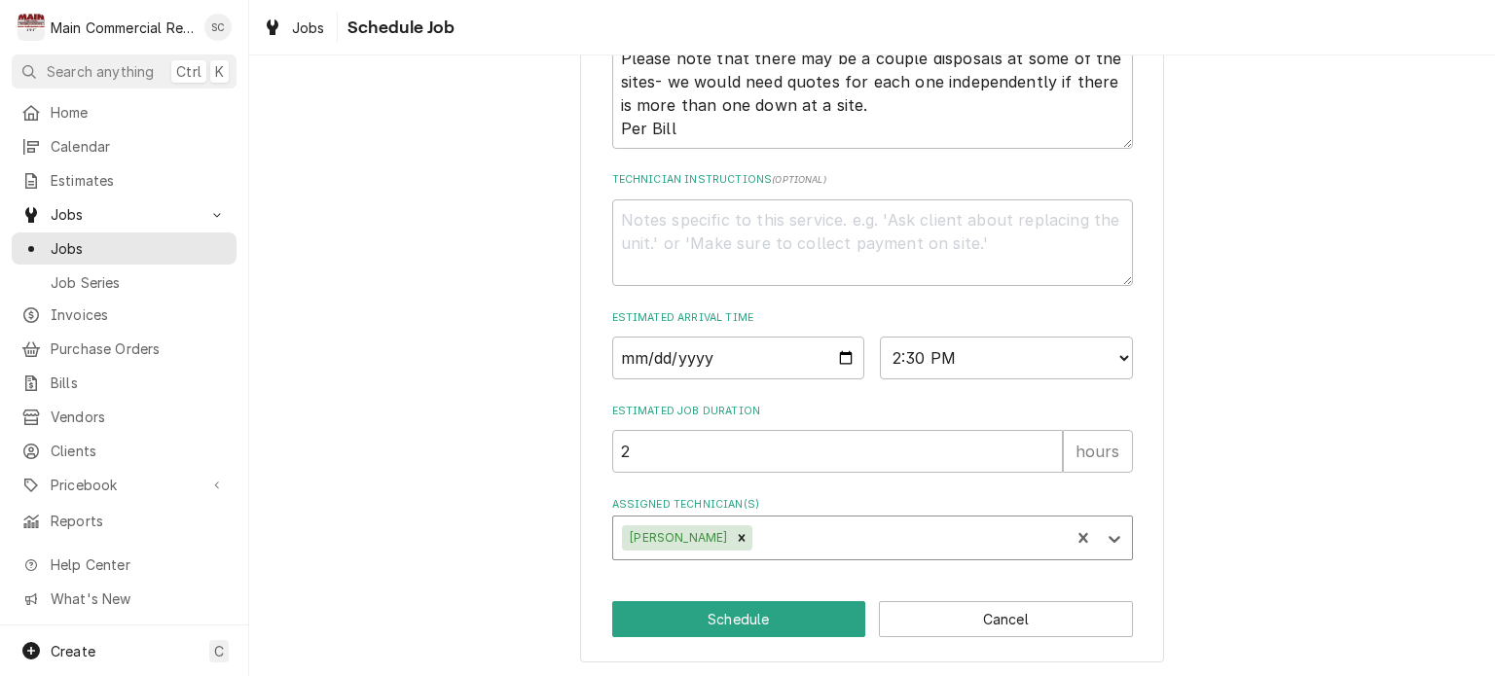
scroll to position [510, 0]
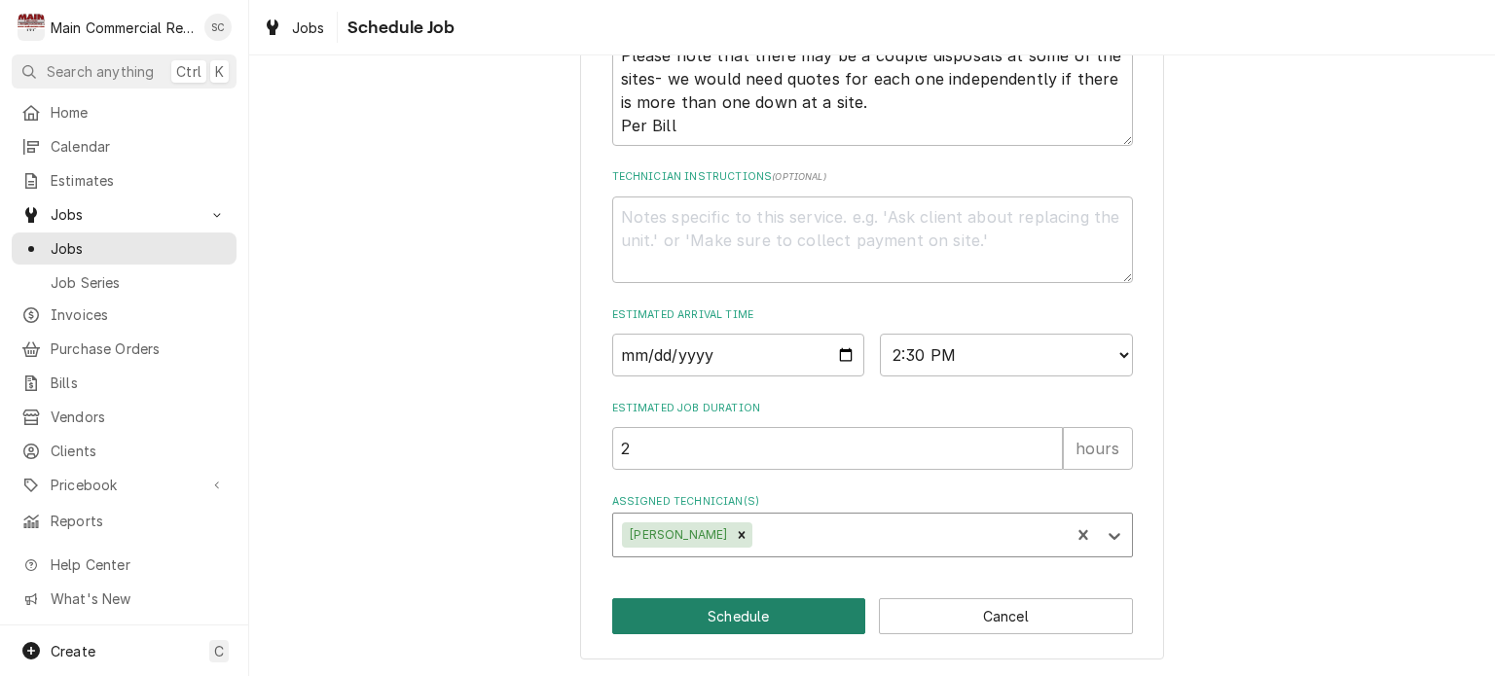
click at [779, 609] on button "Schedule" at bounding box center [739, 617] width 254 height 36
type textarea "x"
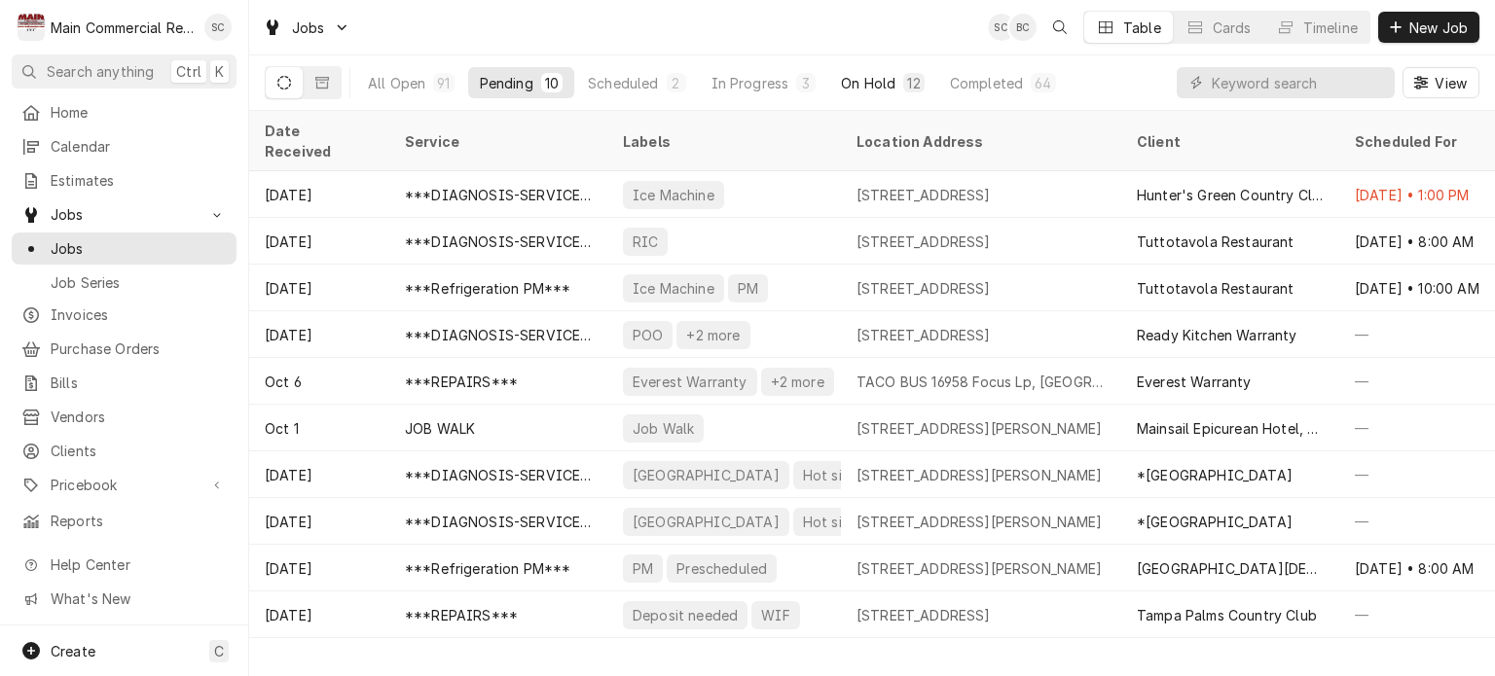
click at [846, 87] on div "On Hold" at bounding box center [868, 83] width 55 height 20
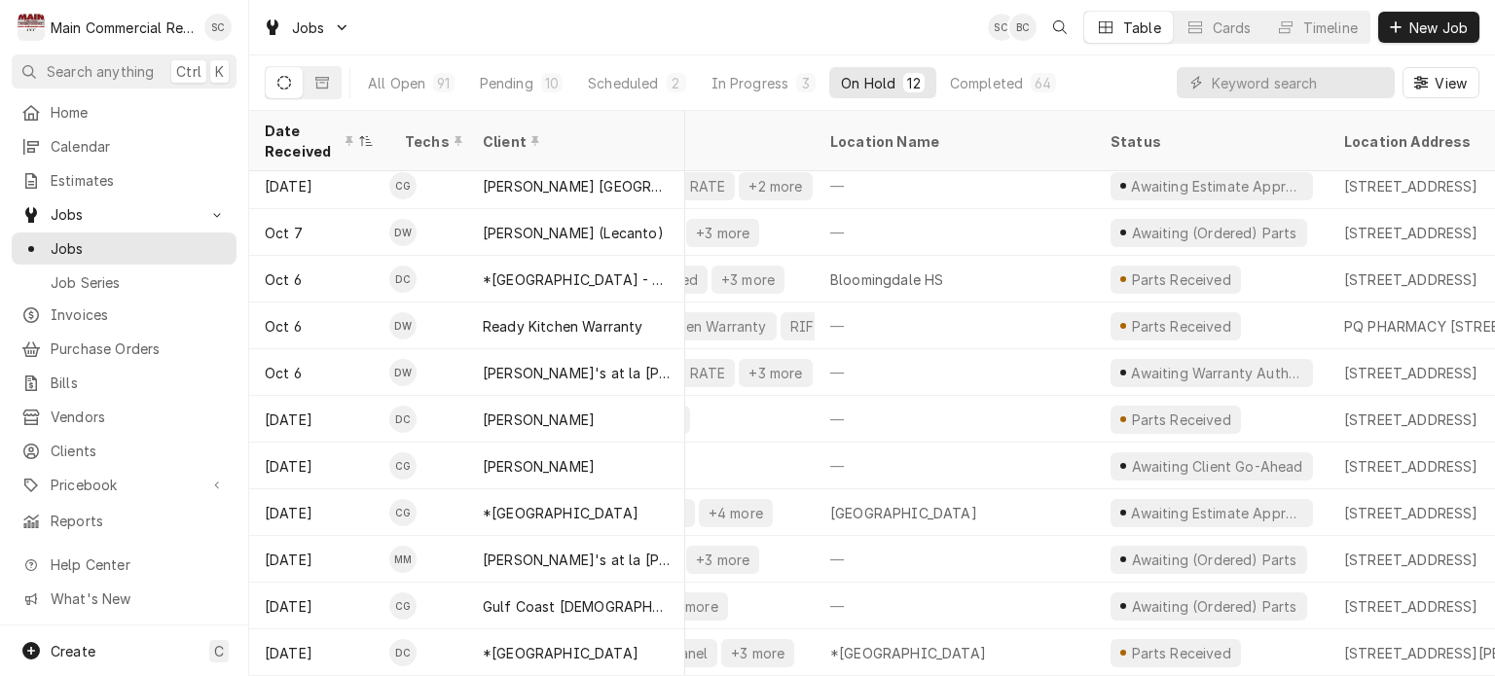
scroll to position [59, 0]
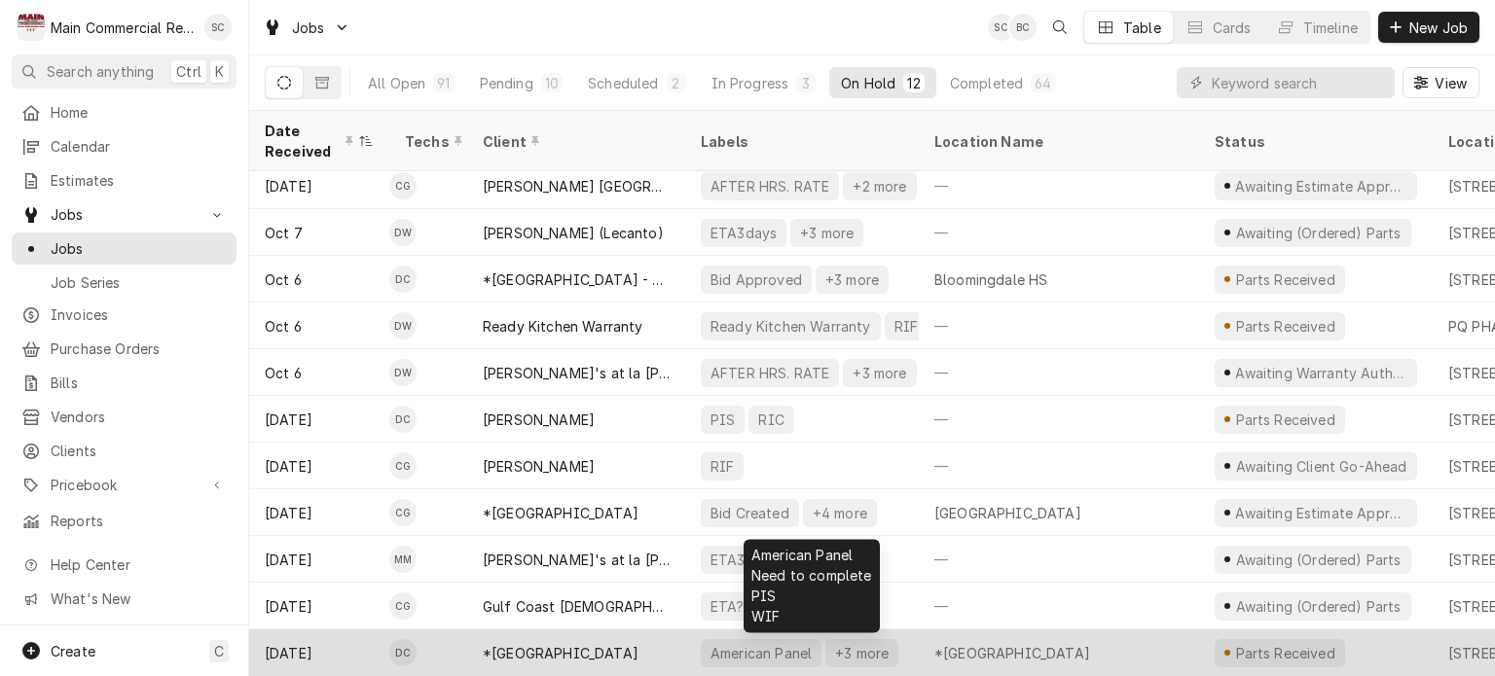
click at [685, 638] on div "American Panel +3 more" at bounding box center [802, 653] width 234 height 47
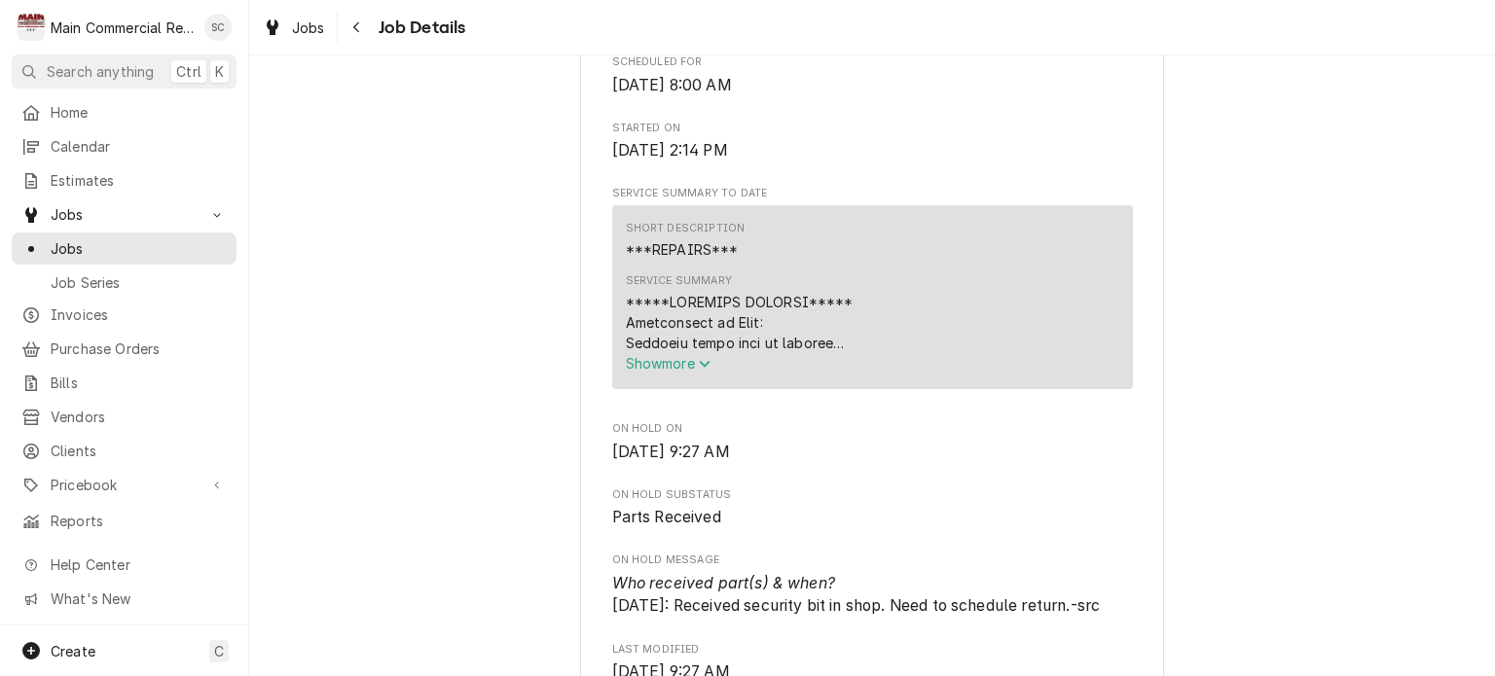
scroll to position [779, 0]
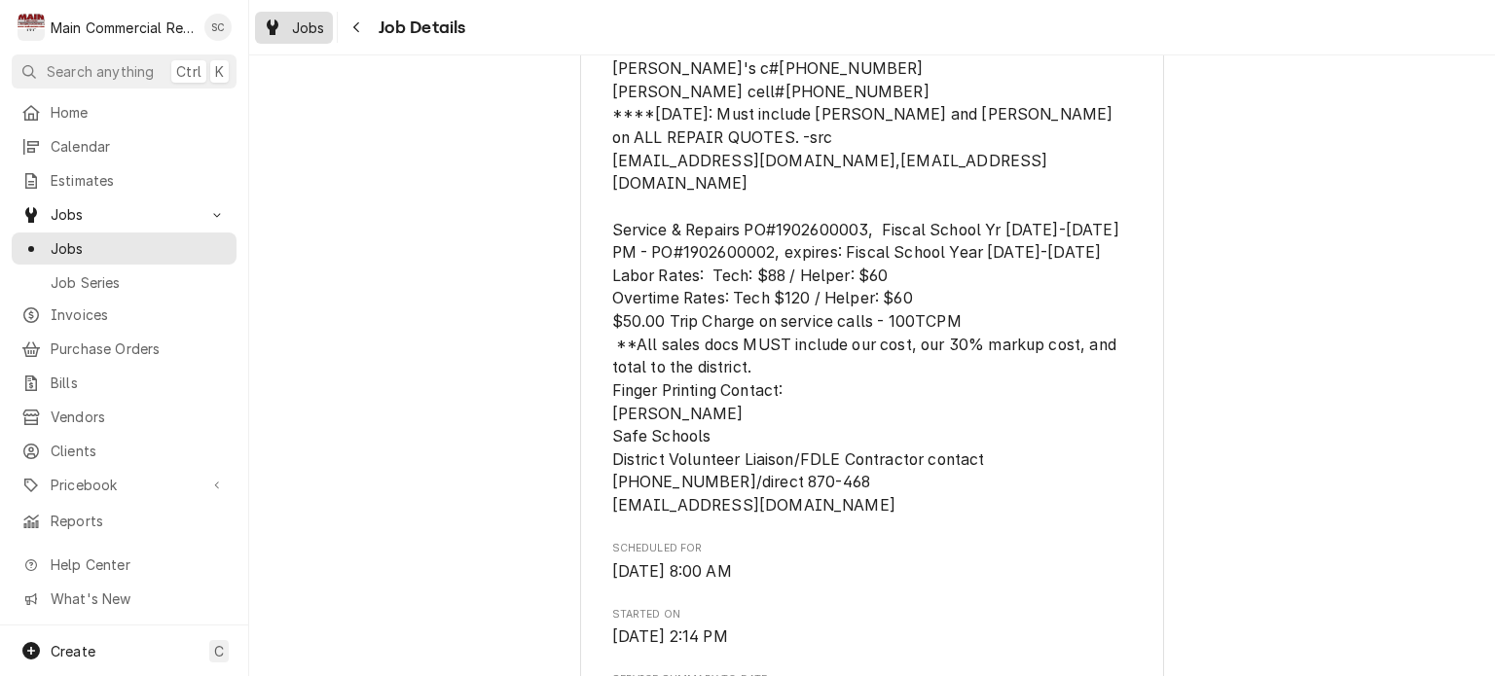
click at [313, 33] on span "Jobs" at bounding box center [308, 28] width 33 height 20
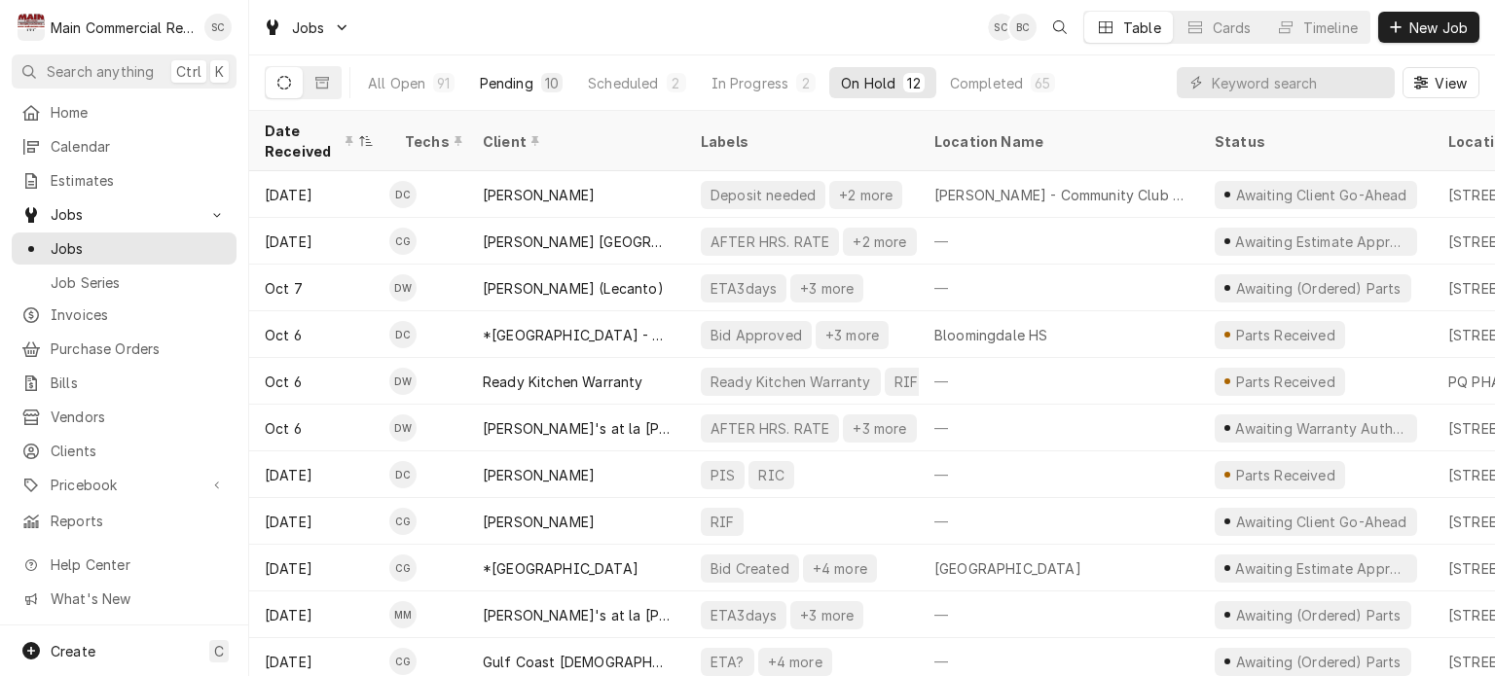
click at [529, 89] on div "Pending" at bounding box center [507, 83] width 54 height 20
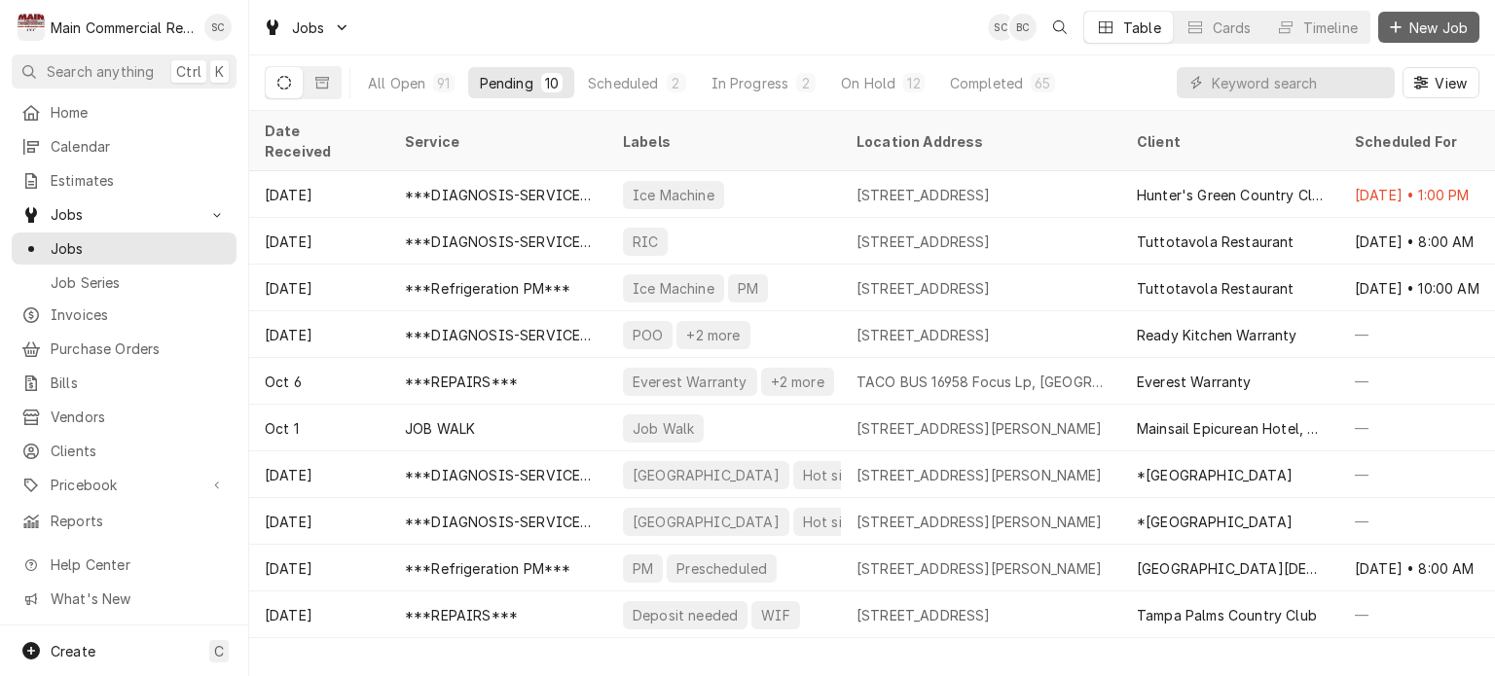
click at [1408, 26] on span "New Job" at bounding box center [1439, 28] width 66 height 20
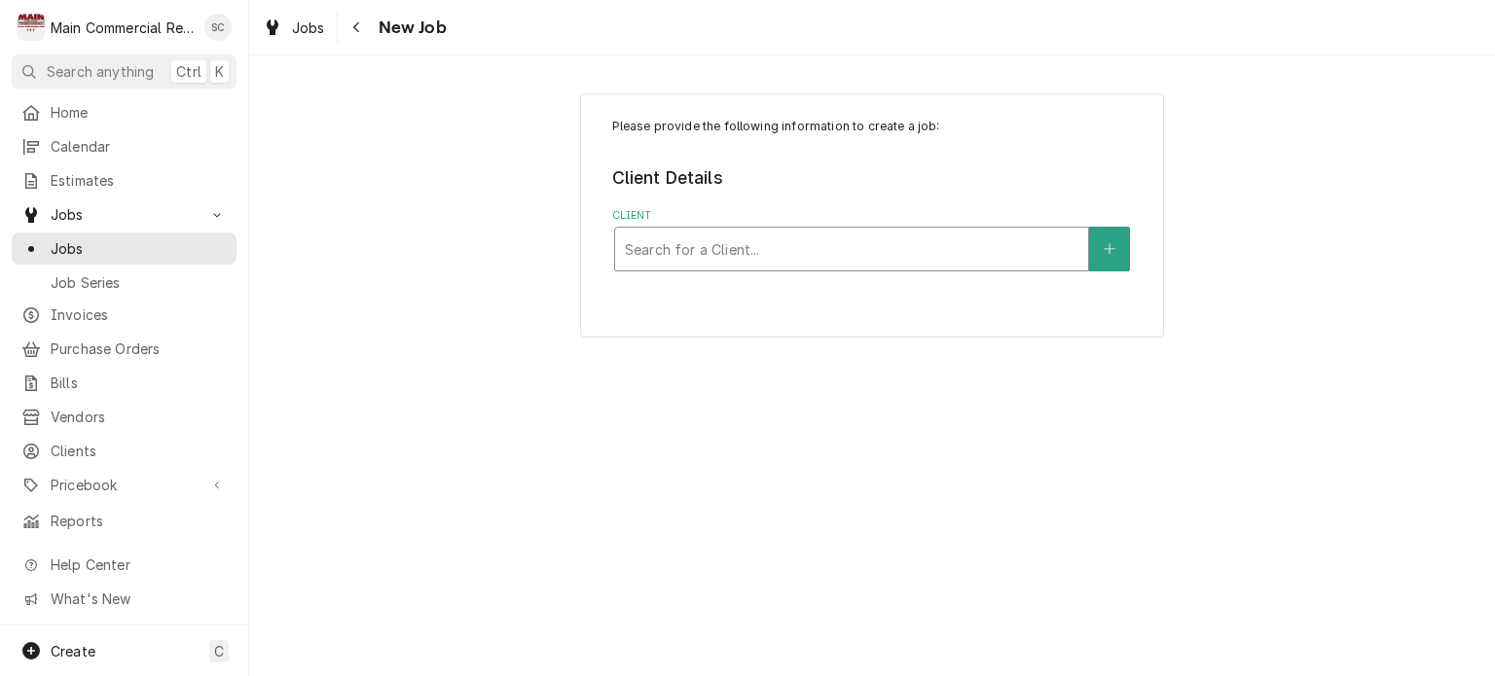
click at [1049, 243] on div "Client" at bounding box center [852, 249] width 454 height 35
type input "Main Comm"
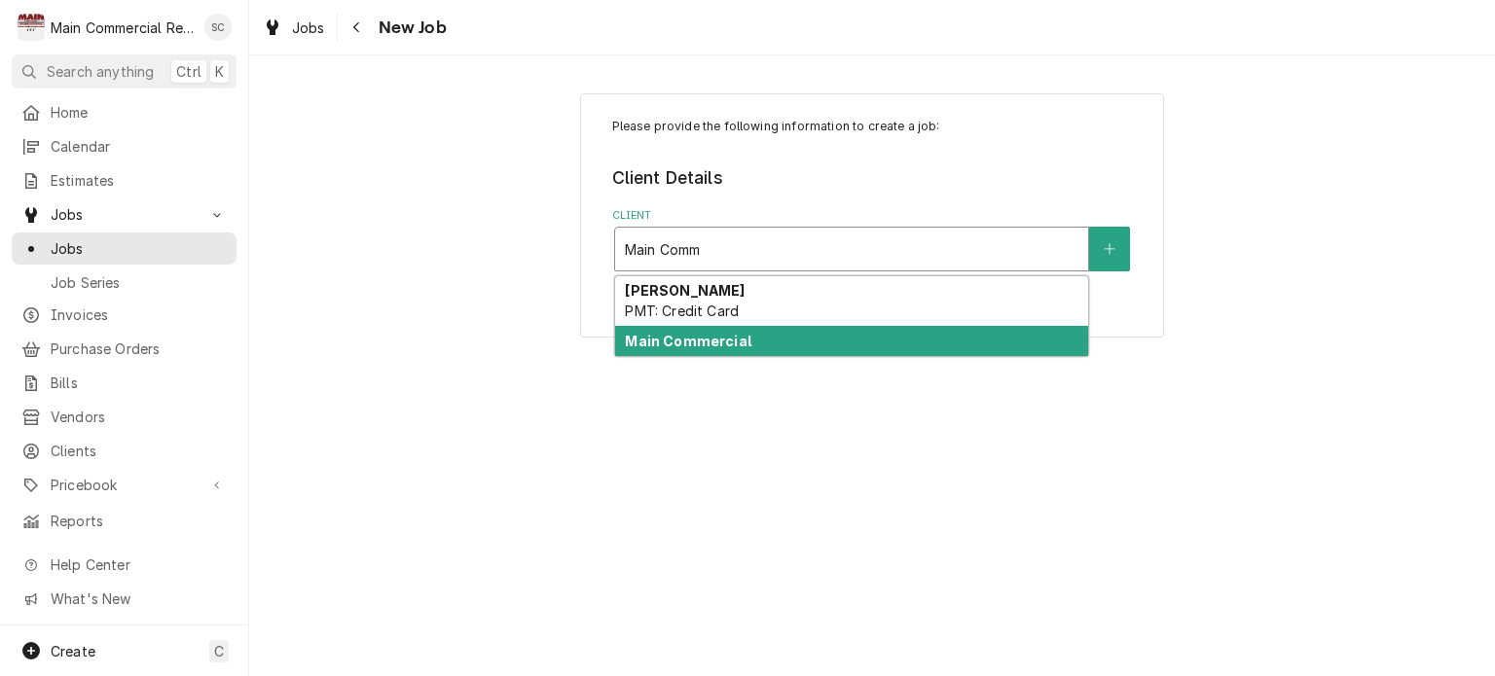
click at [915, 341] on div "Main Commercial" at bounding box center [851, 341] width 473 height 30
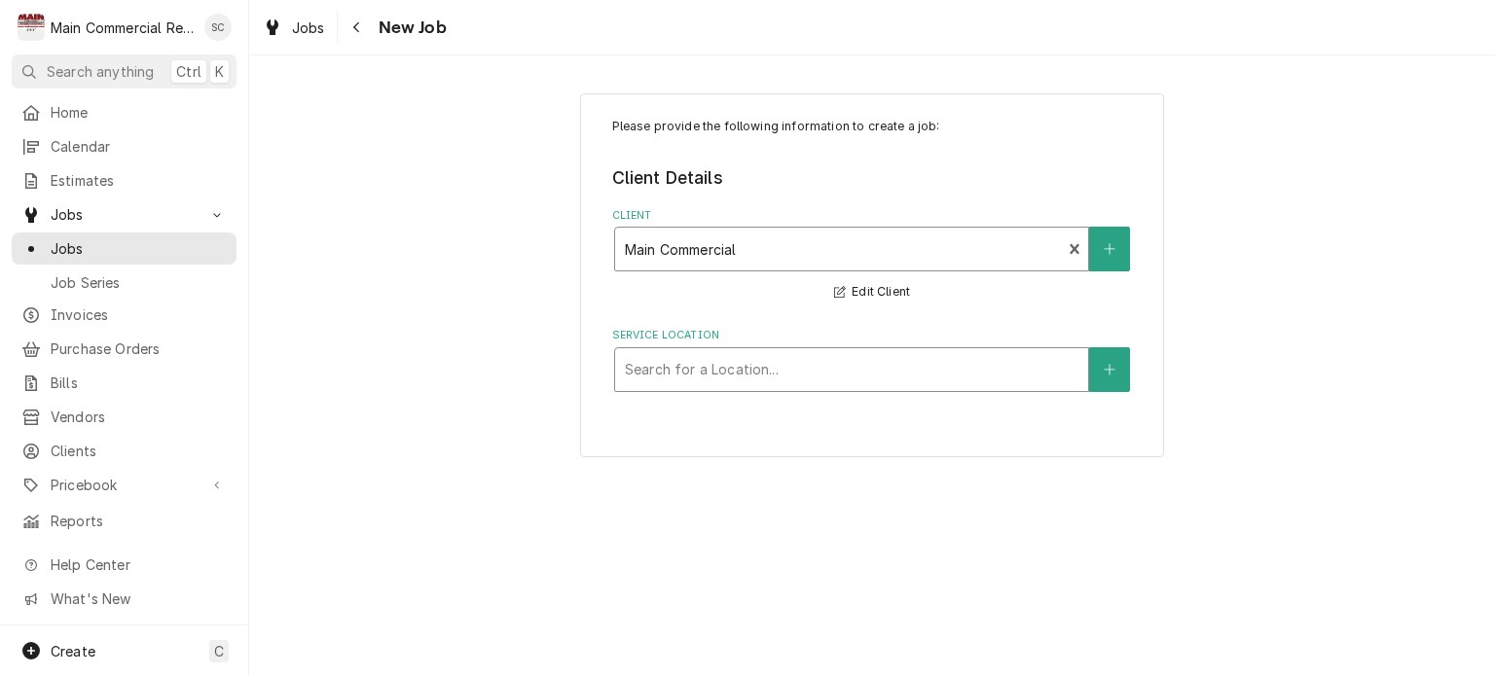
click at [1011, 371] on div "Service Location" at bounding box center [852, 369] width 454 height 35
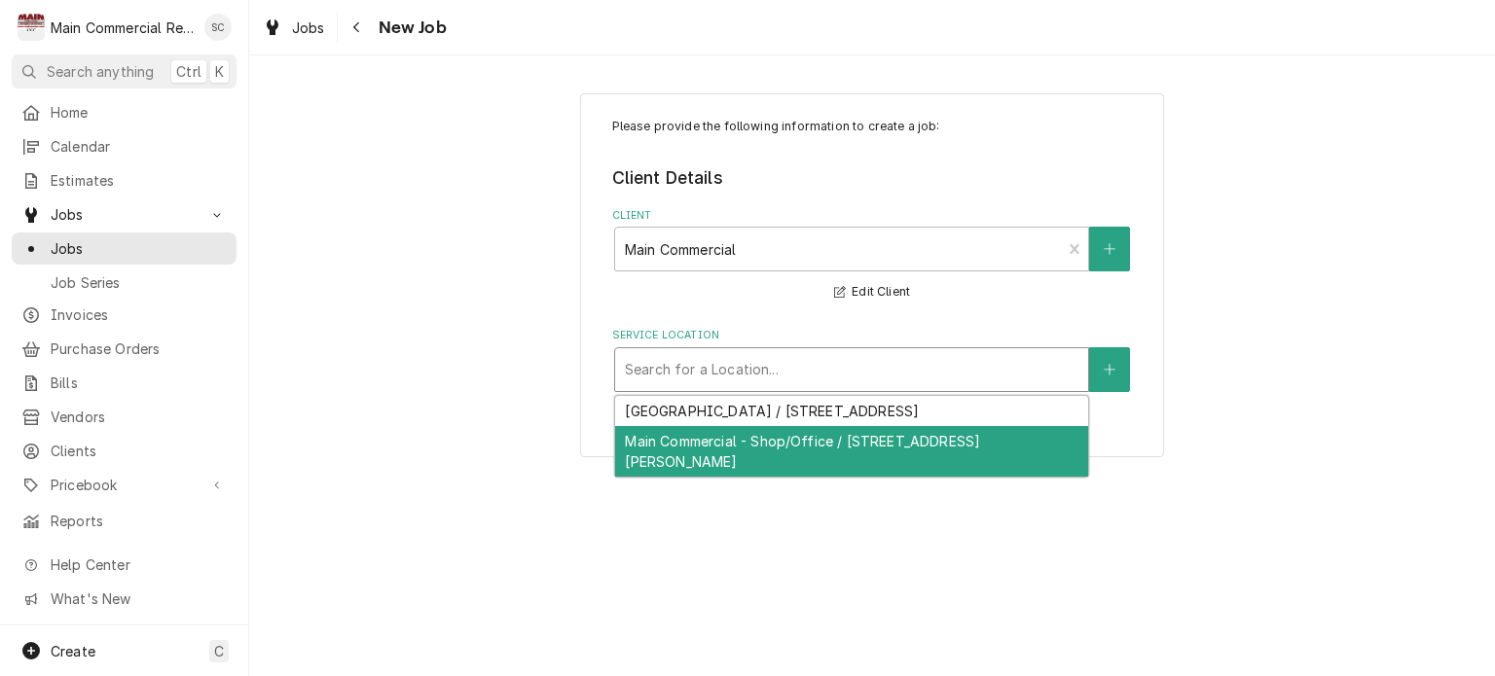
click at [957, 442] on div "Main Commercial - Shop/Office / 16705 Scheer Blvd, Hudson, FL 34667" at bounding box center [851, 451] width 473 height 51
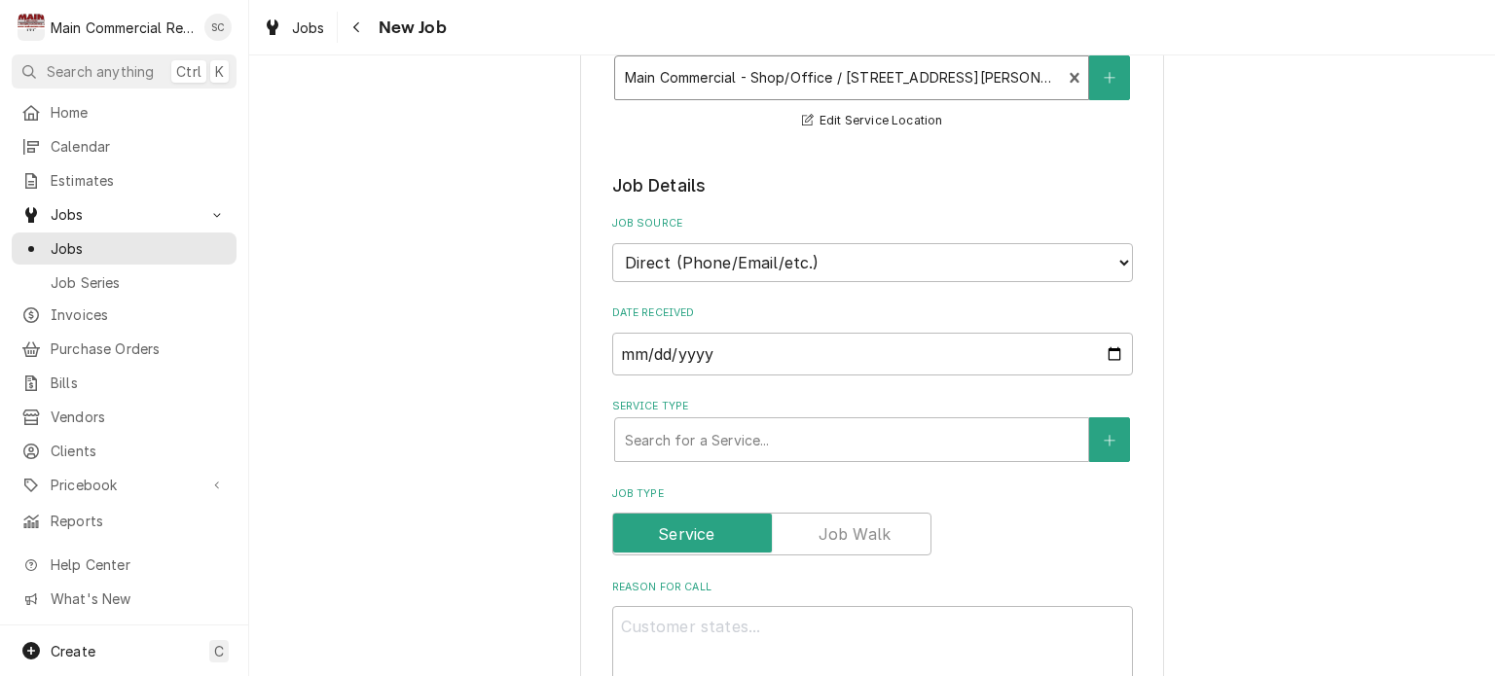
scroll to position [389, 0]
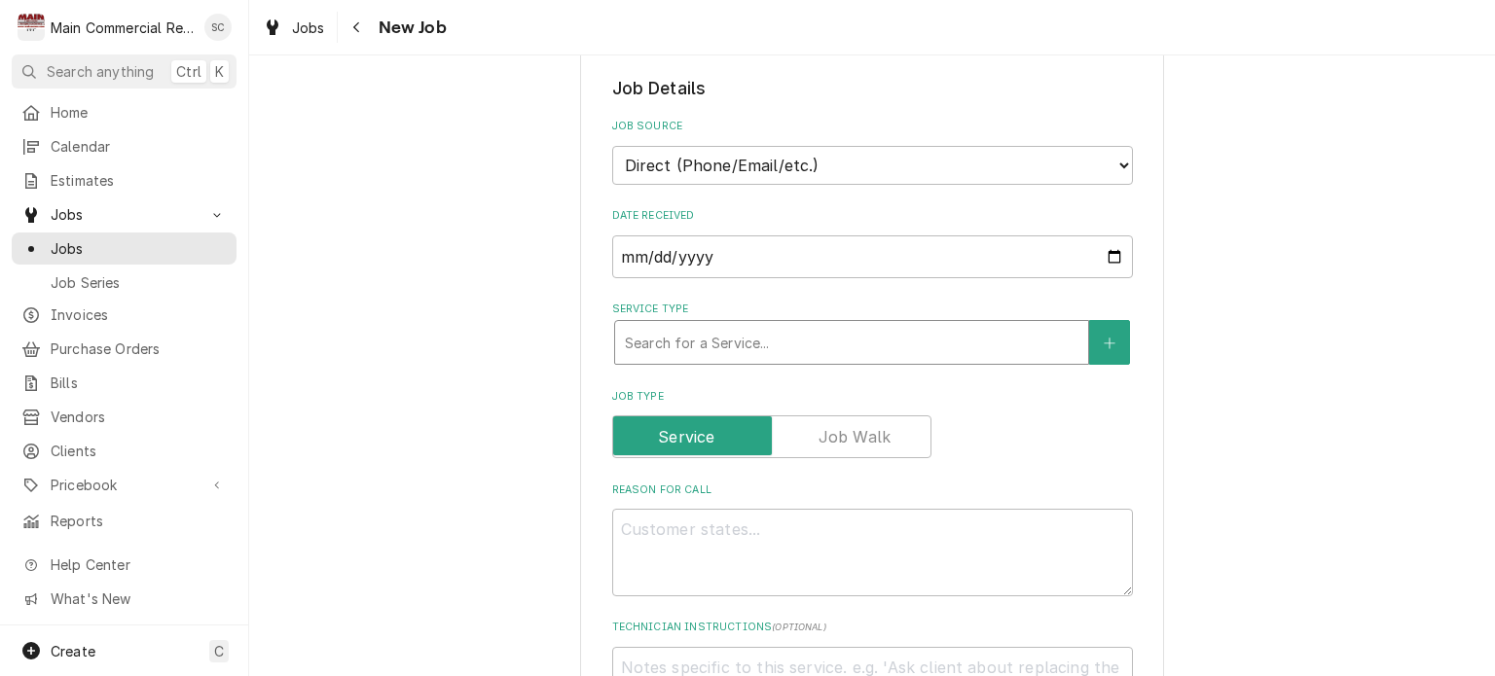
click at [824, 352] on div "Service Type" at bounding box center [852, 342] width 454 height 35
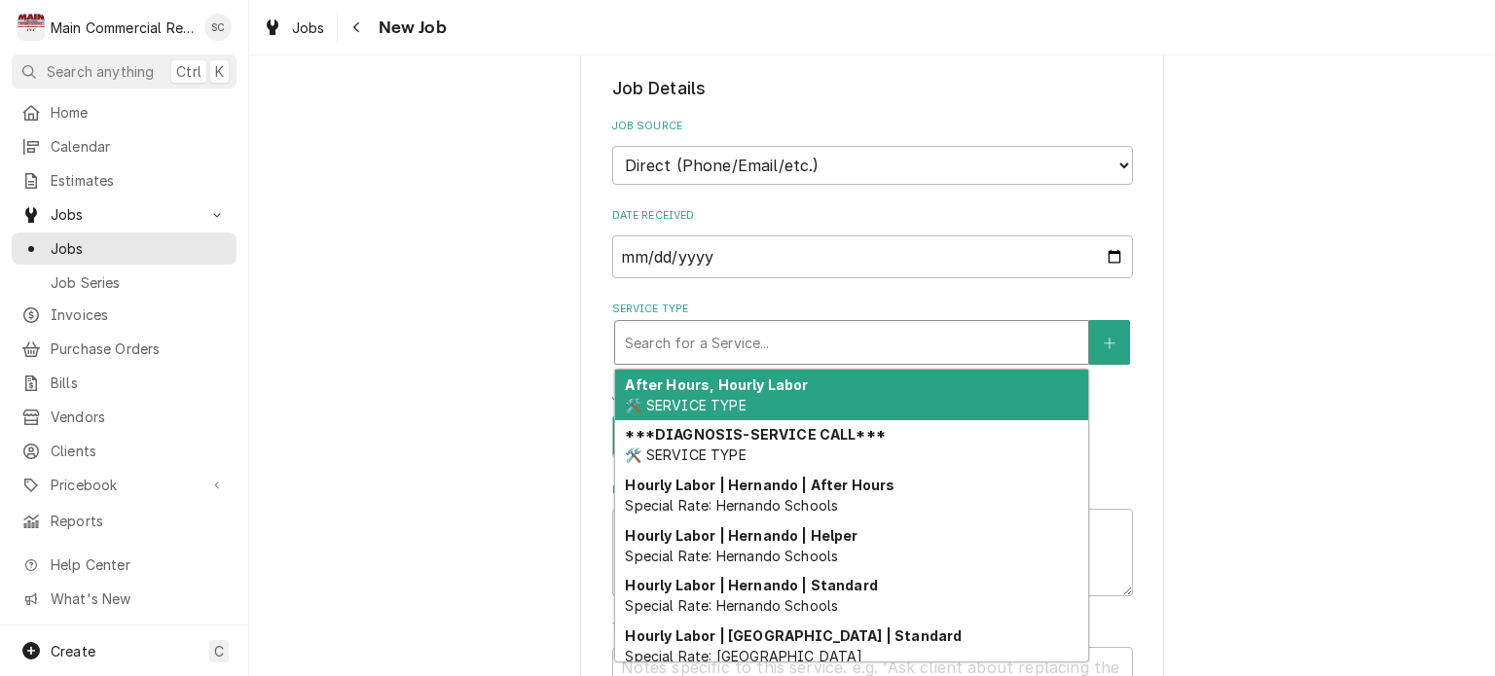
click at [831, 334] on div "Service Type" at bounding box center [852, 342] width 454 height 35
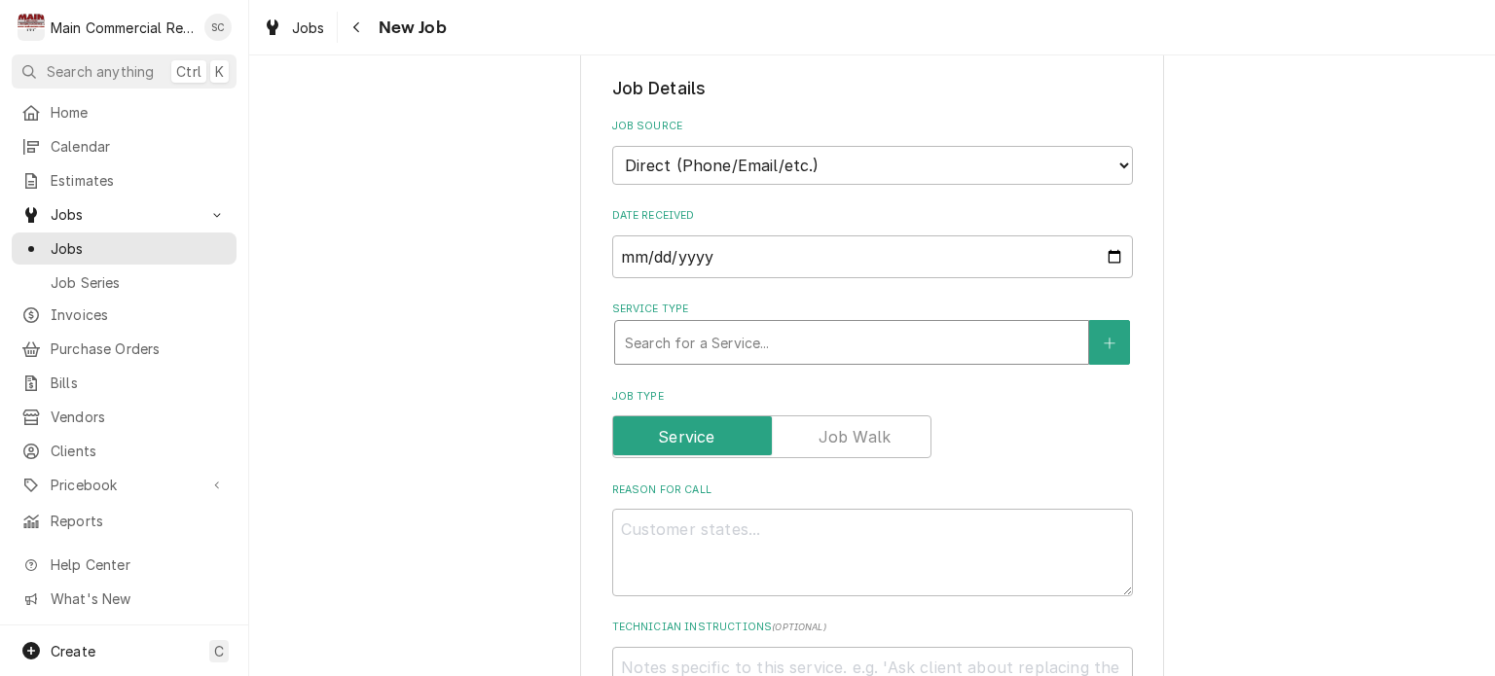
type textarea "x"
type input "P"
type textarea "x"
type input "Pa"
type textarea "x"
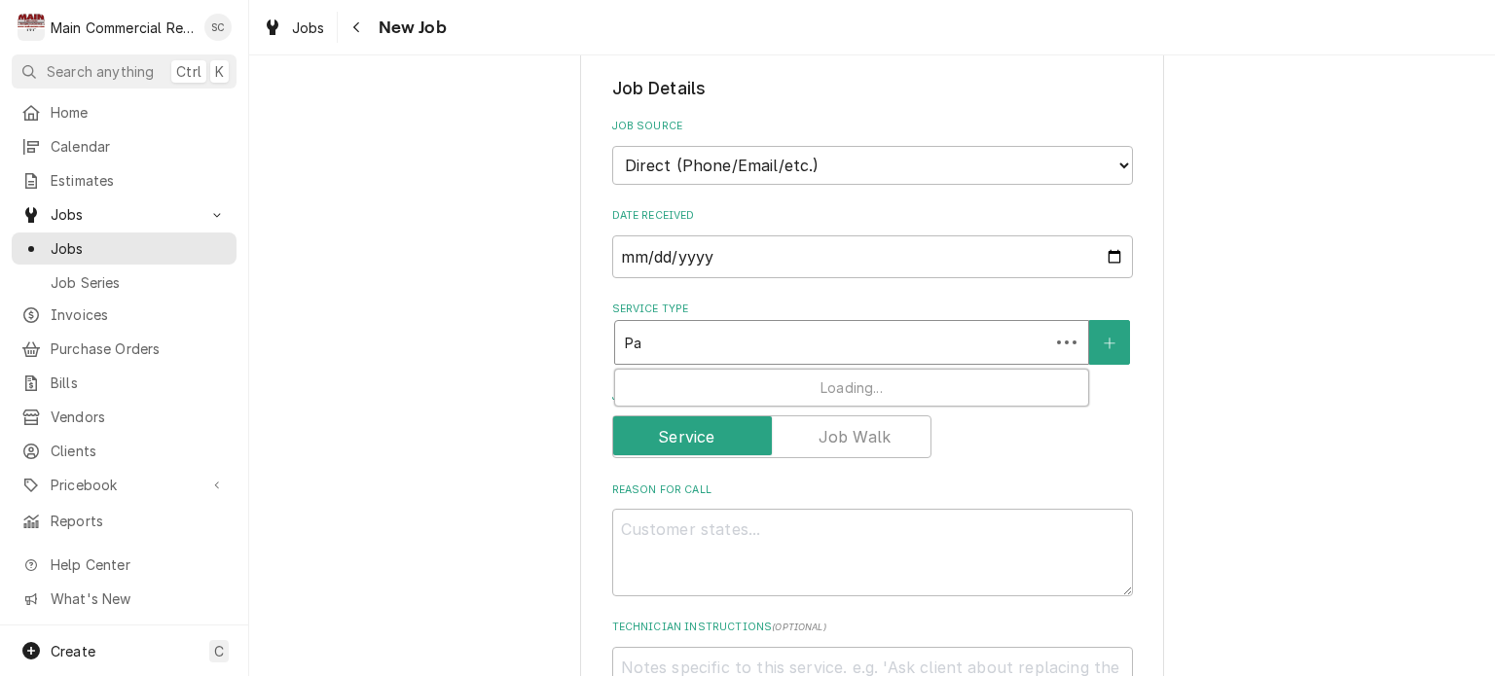
type input "Par"
type textarea "x"
type input "Part"
type textarea "x"
type input "Part"
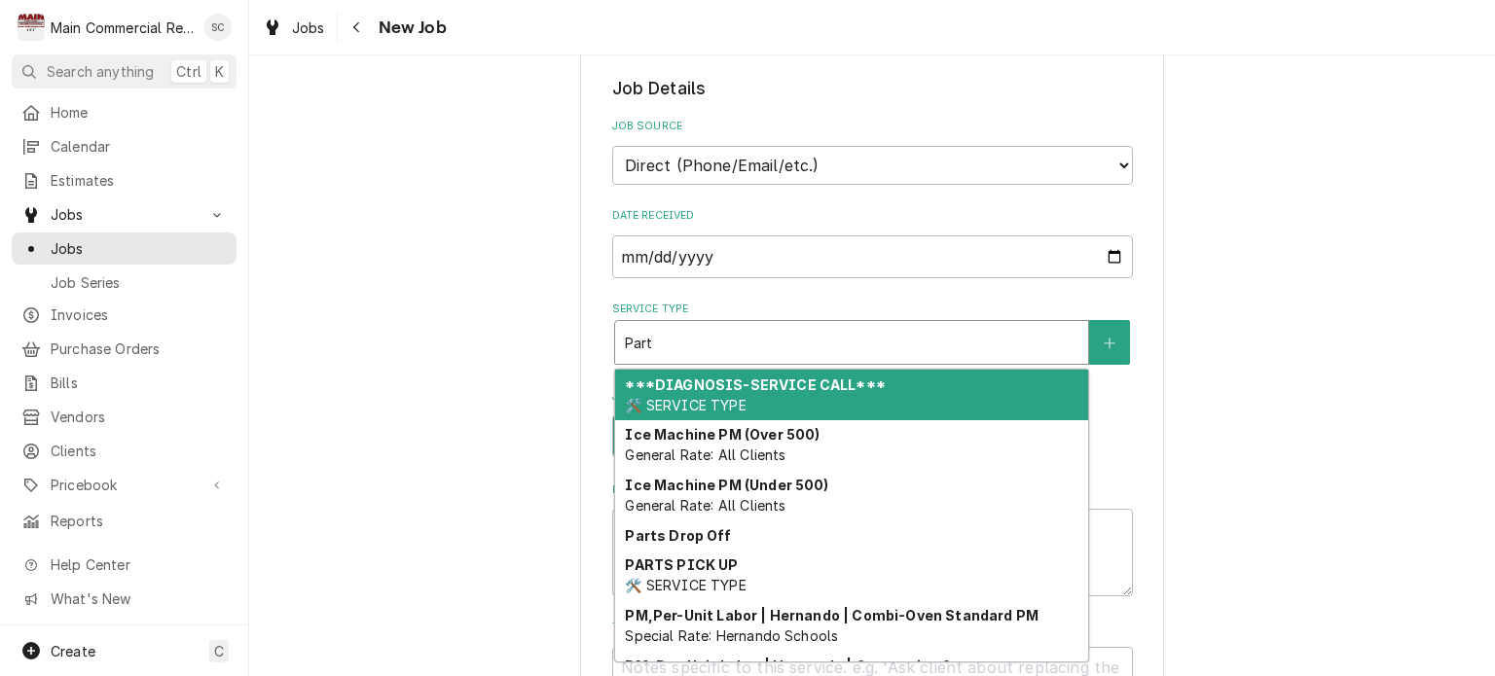
type textarea "x"
type input "Part p"
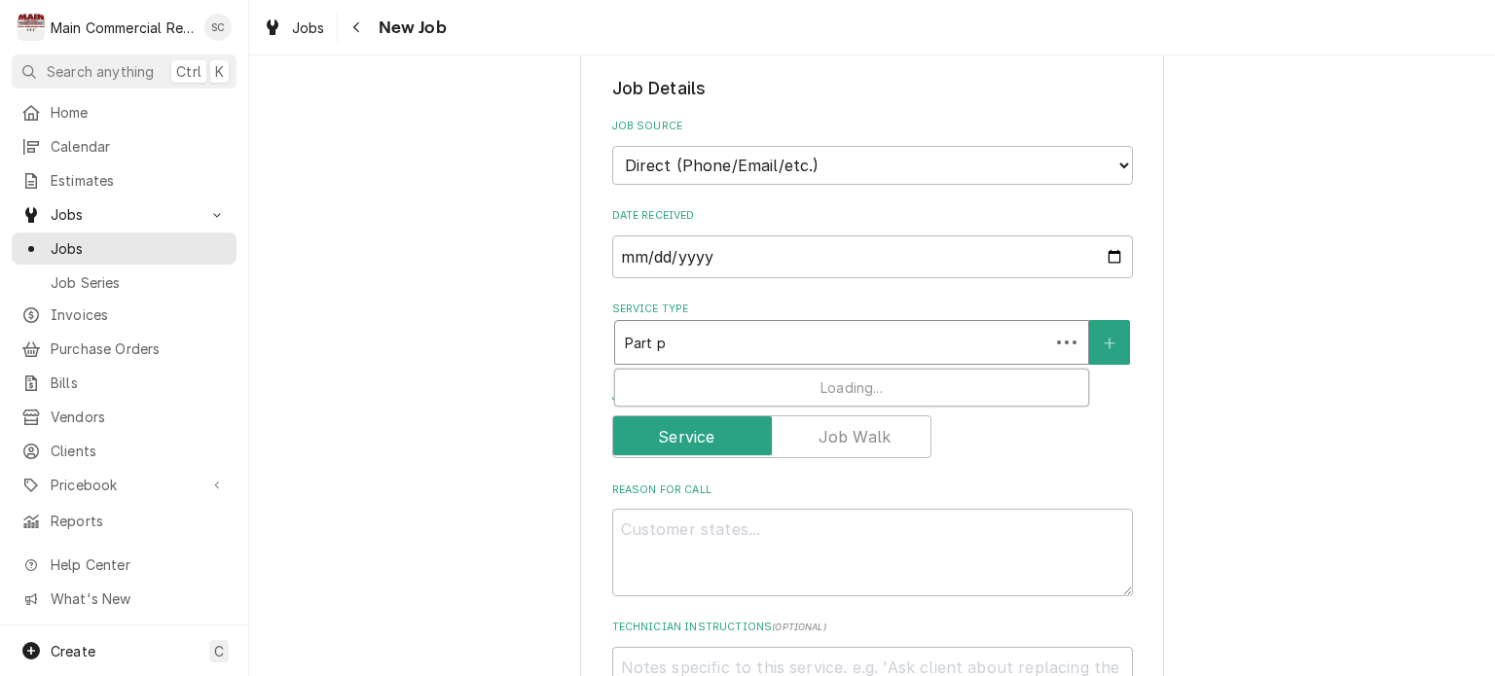
type textarea "x"
type input "Part pi"
type textarea "x"
type input "Part pic"
type textarea "x"
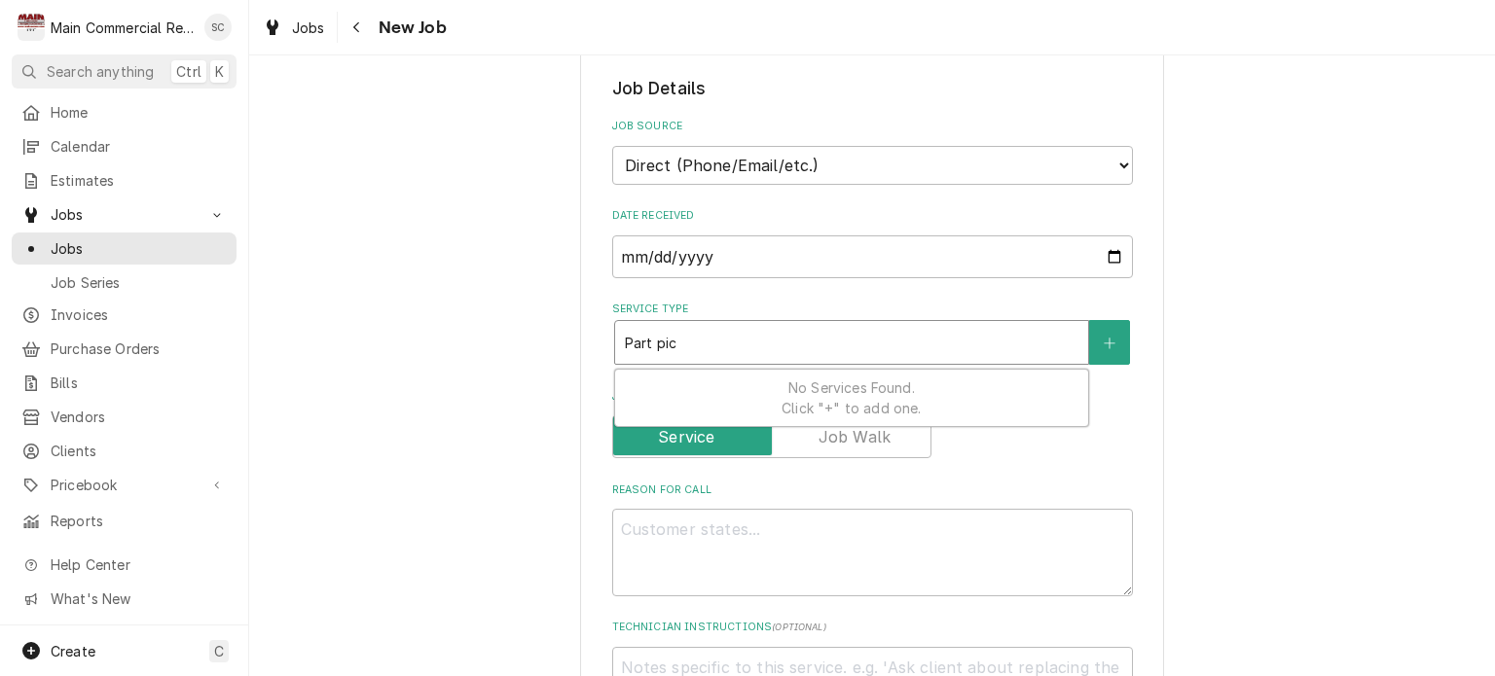
type input "Part pick"
type textarea "x"
type input "Part pick"
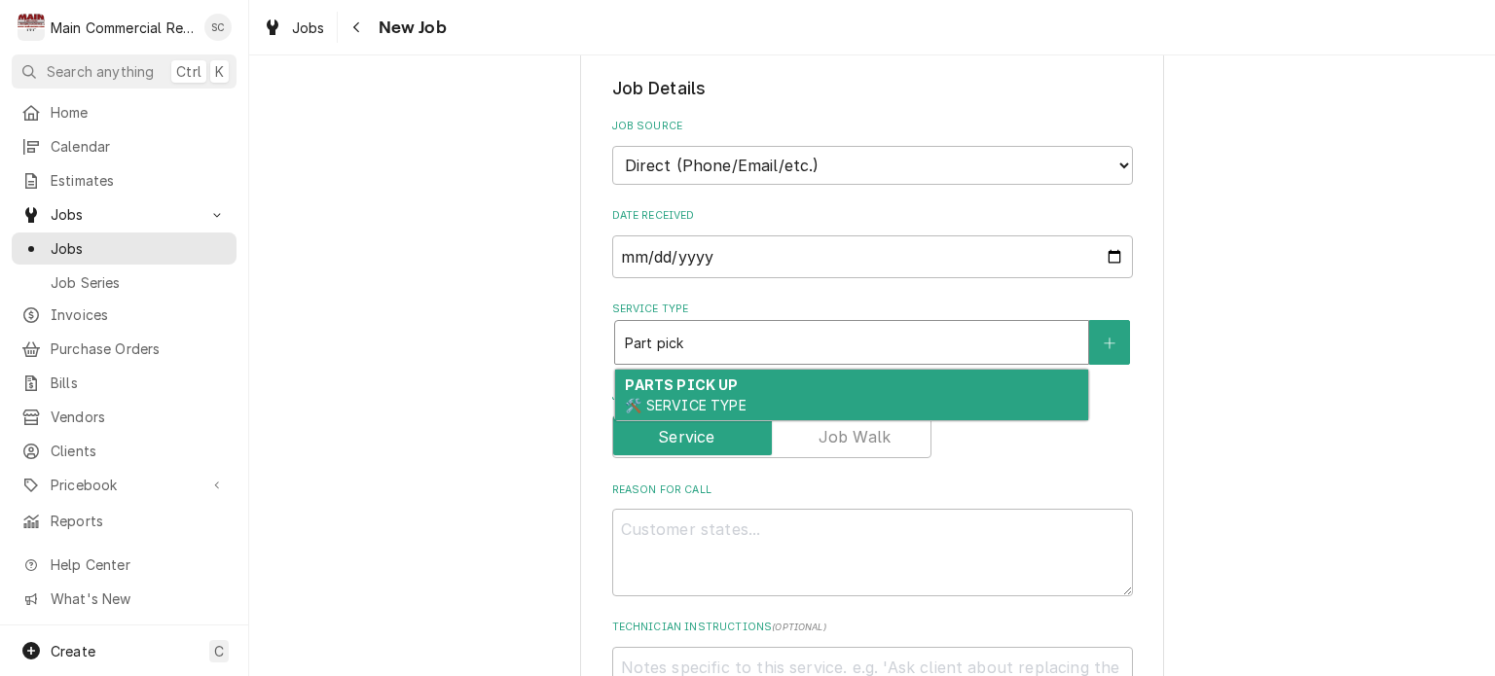
click at [788, 381] on div "PARTS PICK UP 🛠️ SERVICE TYPE" at bounding box center [851, 395] width 473 height 51
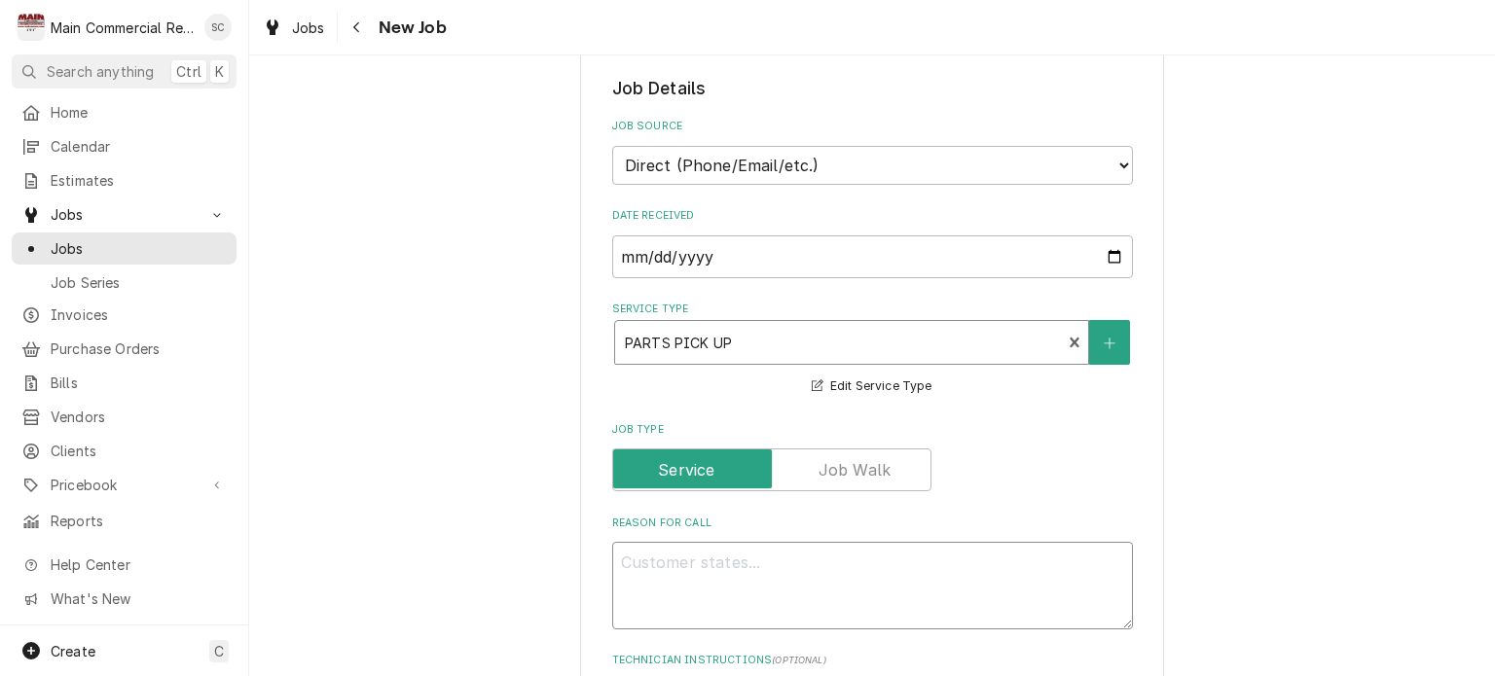
click at [775, 547] on textarea "Reason For Call" at bounding box center [872, 586] width 521 height 88
type textarea "x"
type textarea "P"
type textarea "x"
type textarea "Pi"
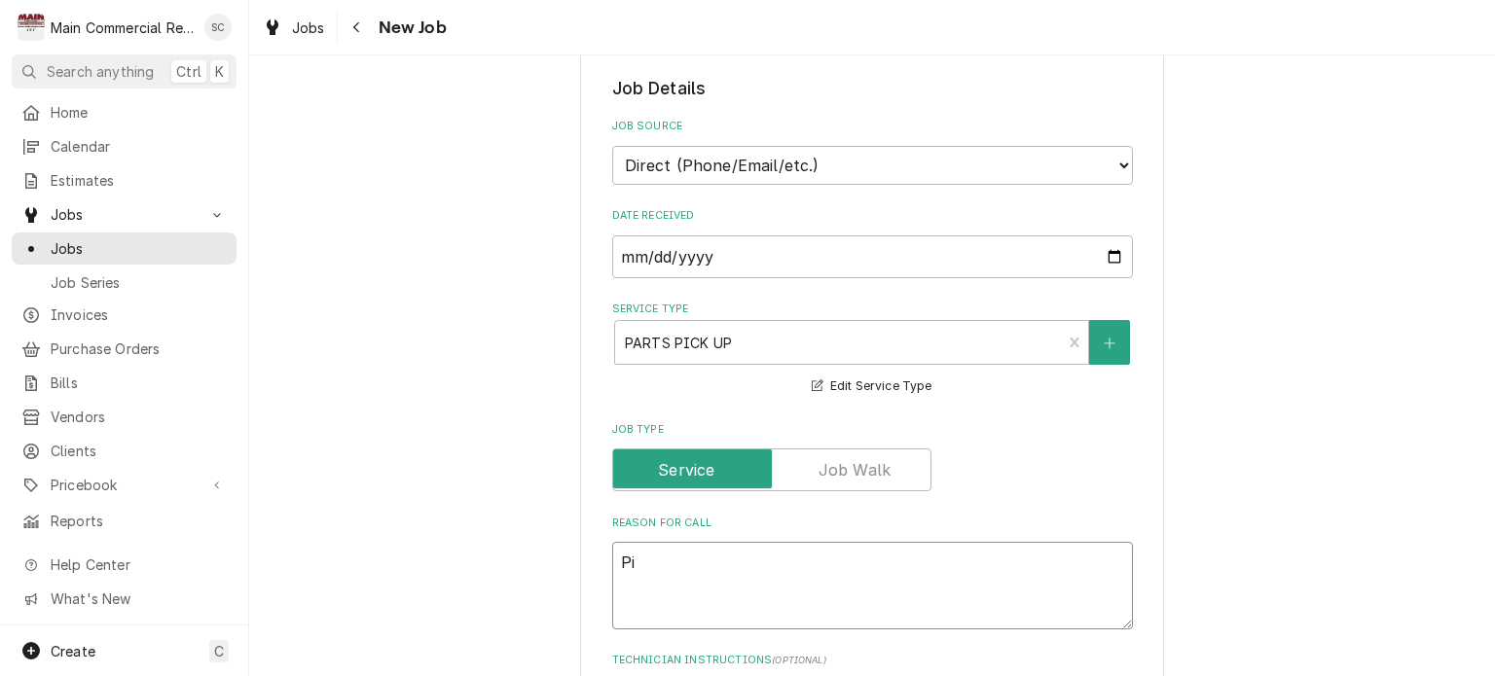
type textarea "x"
type textarea "Pik"
type textarea "x"
type textarea "Pi"
type textarea "x"
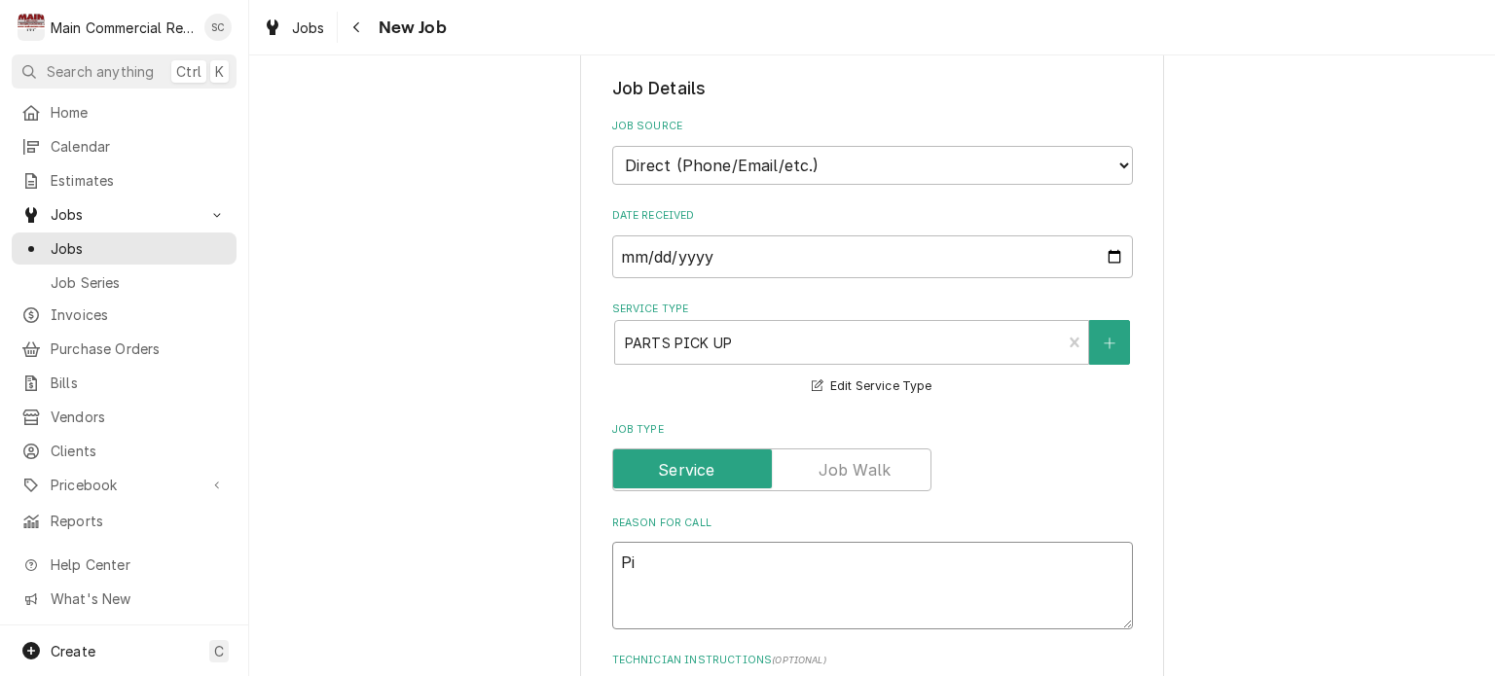
type textarea "Pic"
type textarea "x"
type textarea "Pick"
type textarea "x"
type textarea "Pick"
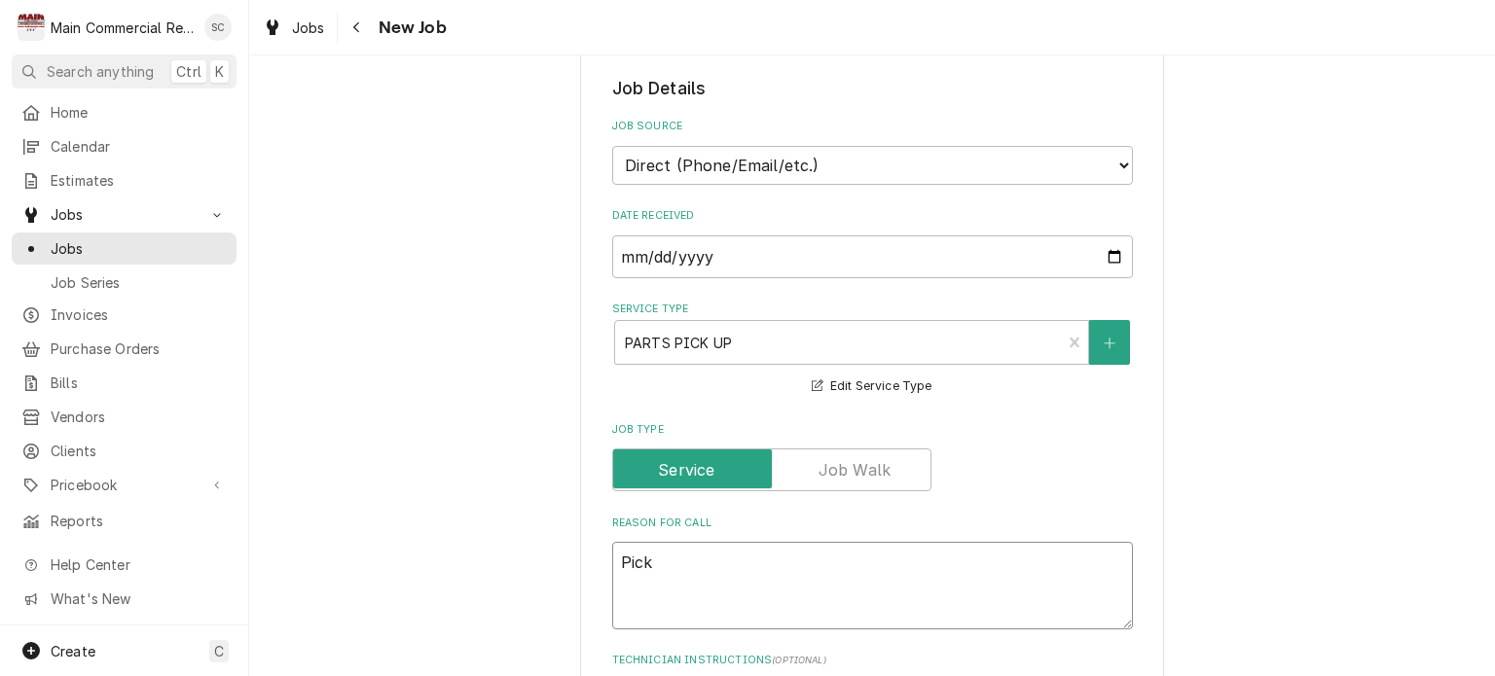
type textarea "x"
type textarea "Pick u"
type textarea "x"
type textarea "Pick up"
type textarea "x"
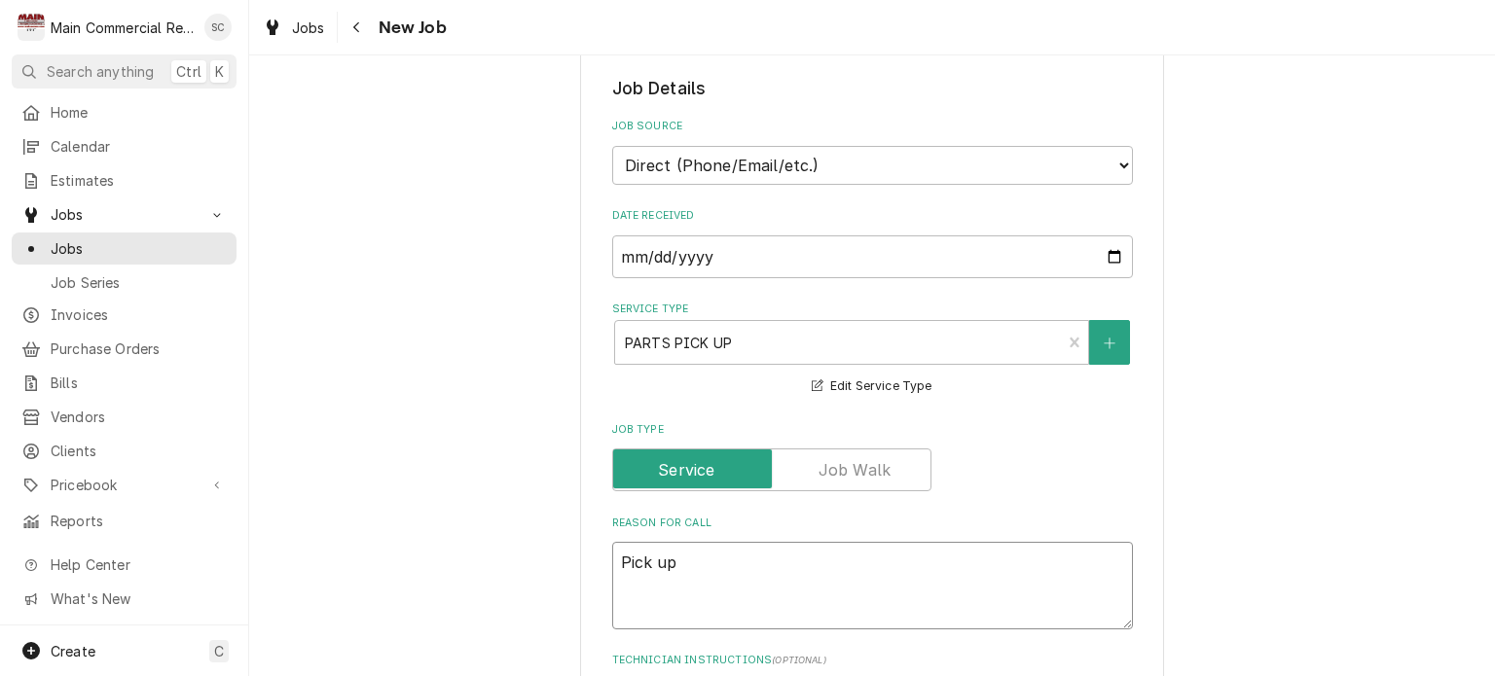
type textarea "Pick up"
type textarea "x"
type textarea "Pick up s"
type textarea "x"
type textarea "Pick up sc"
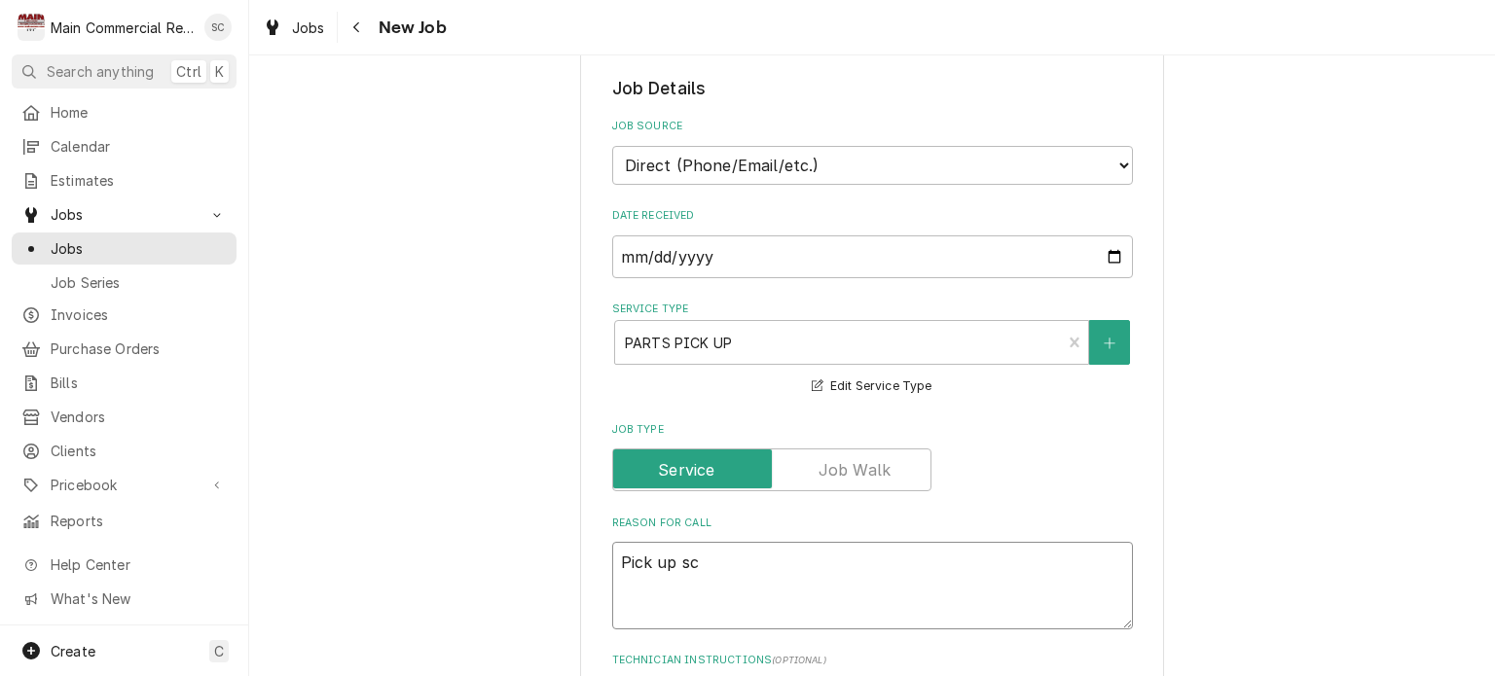
type textarea "x"
type textarea "Pick up scr"
type textarea "x"
type textarea "Pick up scre"
type textarea "x"
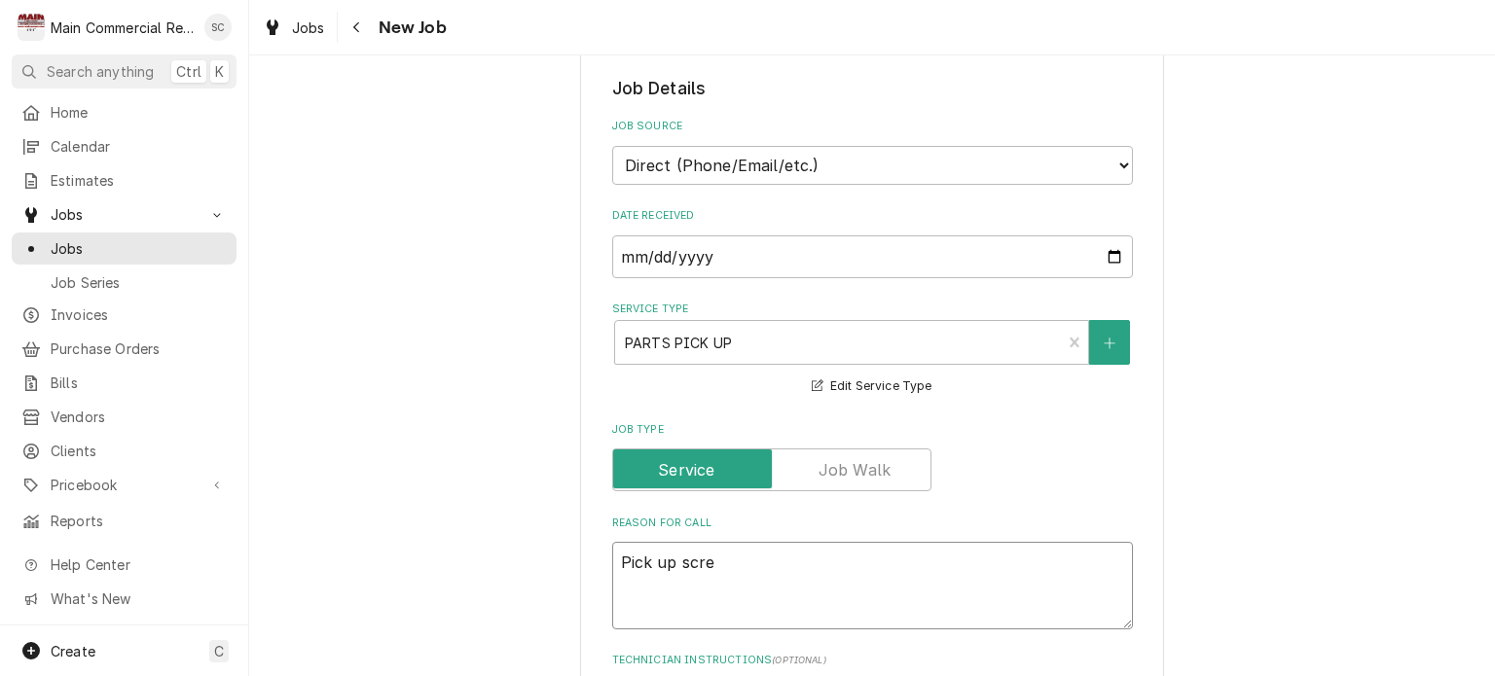
type textarea "Pick up screw"
type textarea "x"
type textarea "Pick up screw"
type textarea "x"
type textarea "Pick up screw b"
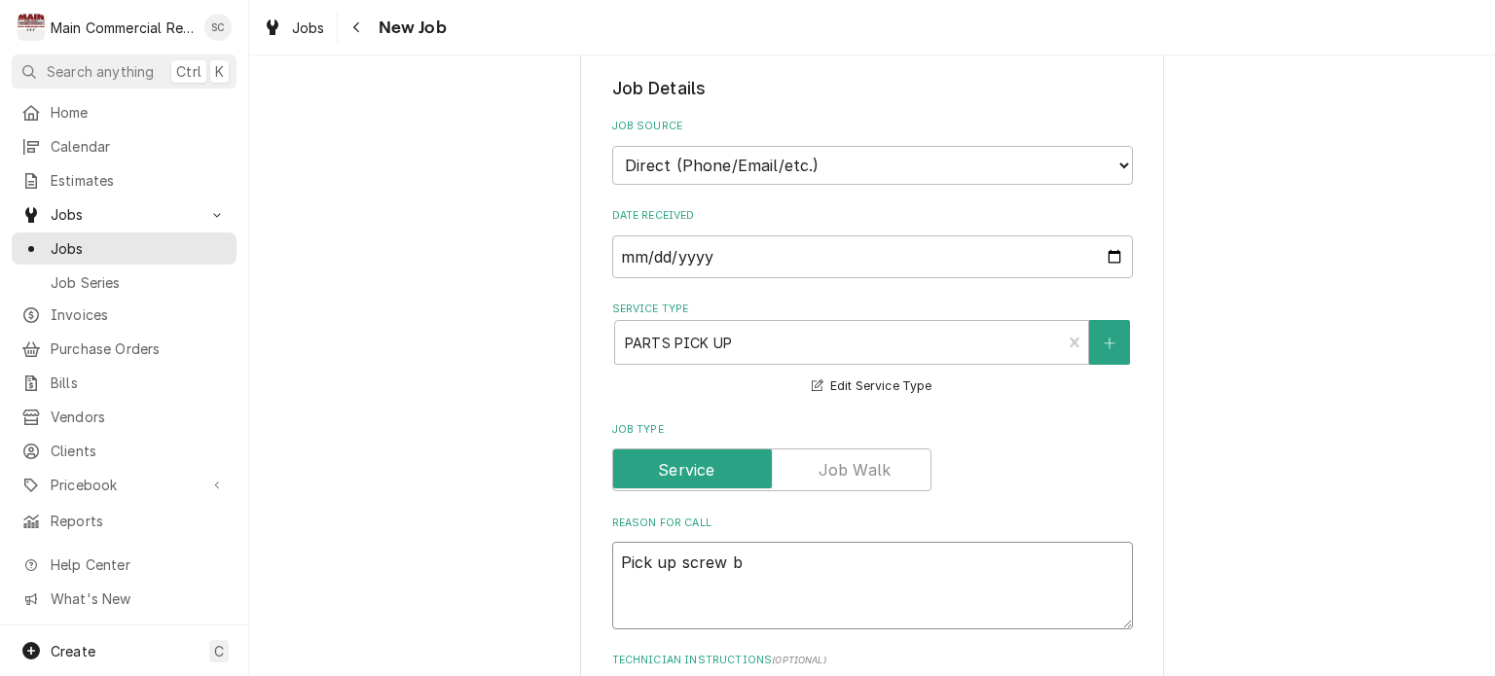
type textarea "x"
type textarea "Pick up screw bi"
type textarea "x"
type textarea "Pick up screw bit"
type textarea "x"
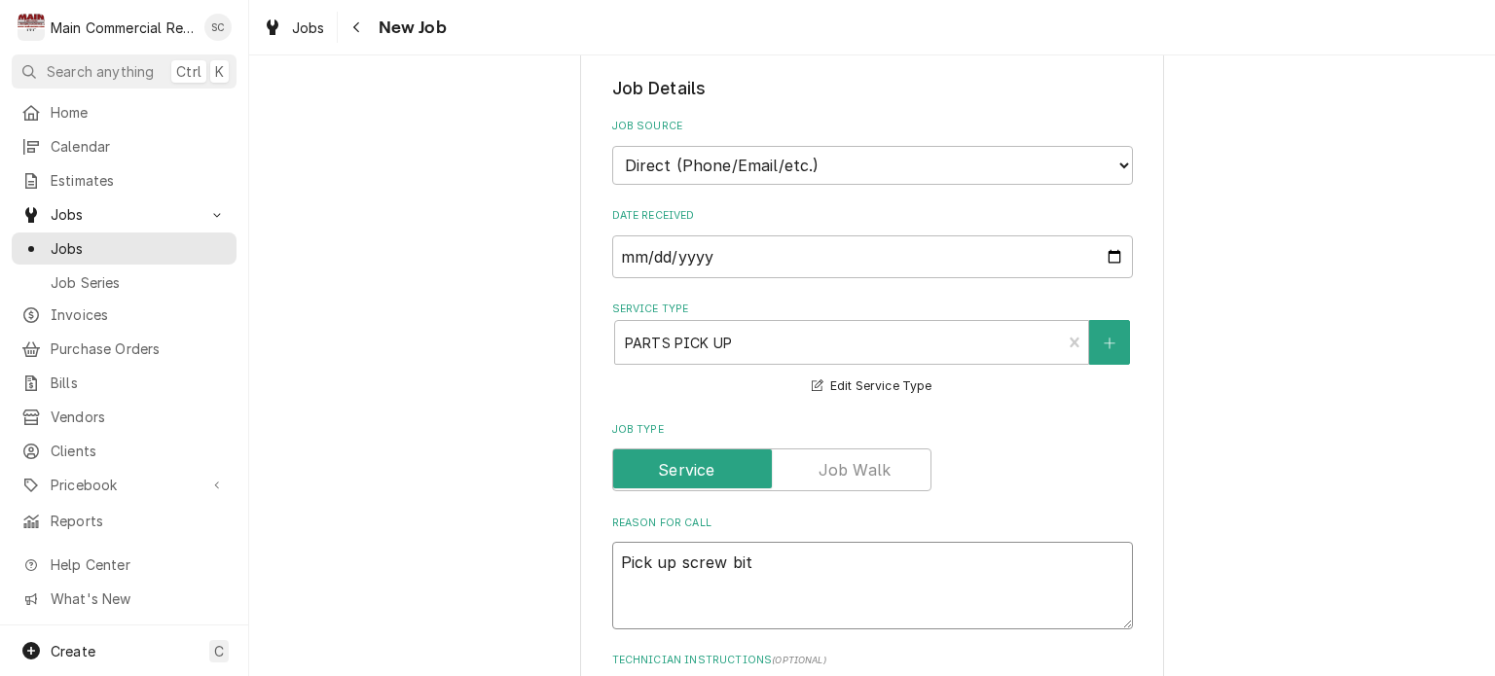
type textarea "Pick up screw bit"
type textarea "x"
type textarea "Pick up screw bit f"
type textarea "x"
type textarea "Pick up screw bit fo"
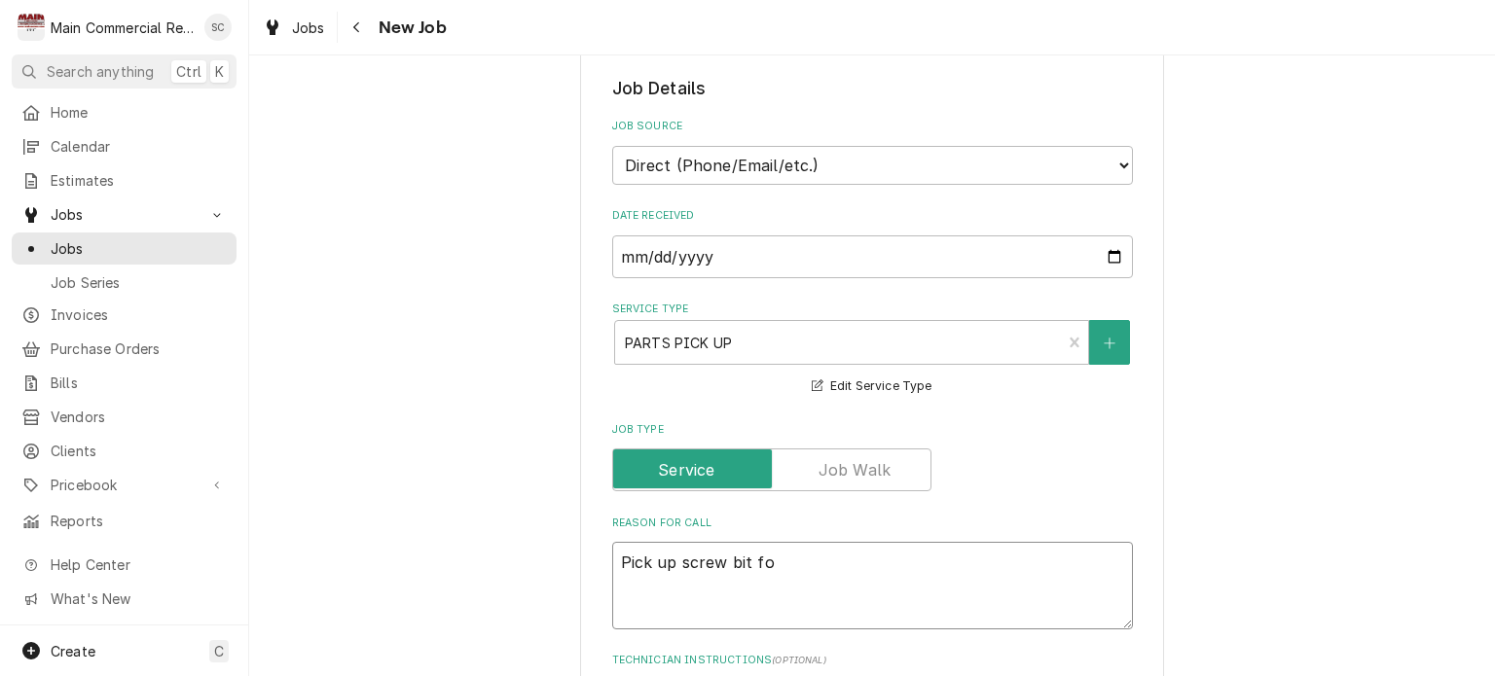
type textarea "x"
type textarea "Pick up screw bit for"
type textarea "x"
type textarea "Pick up screw bit for"
type textarea "x"
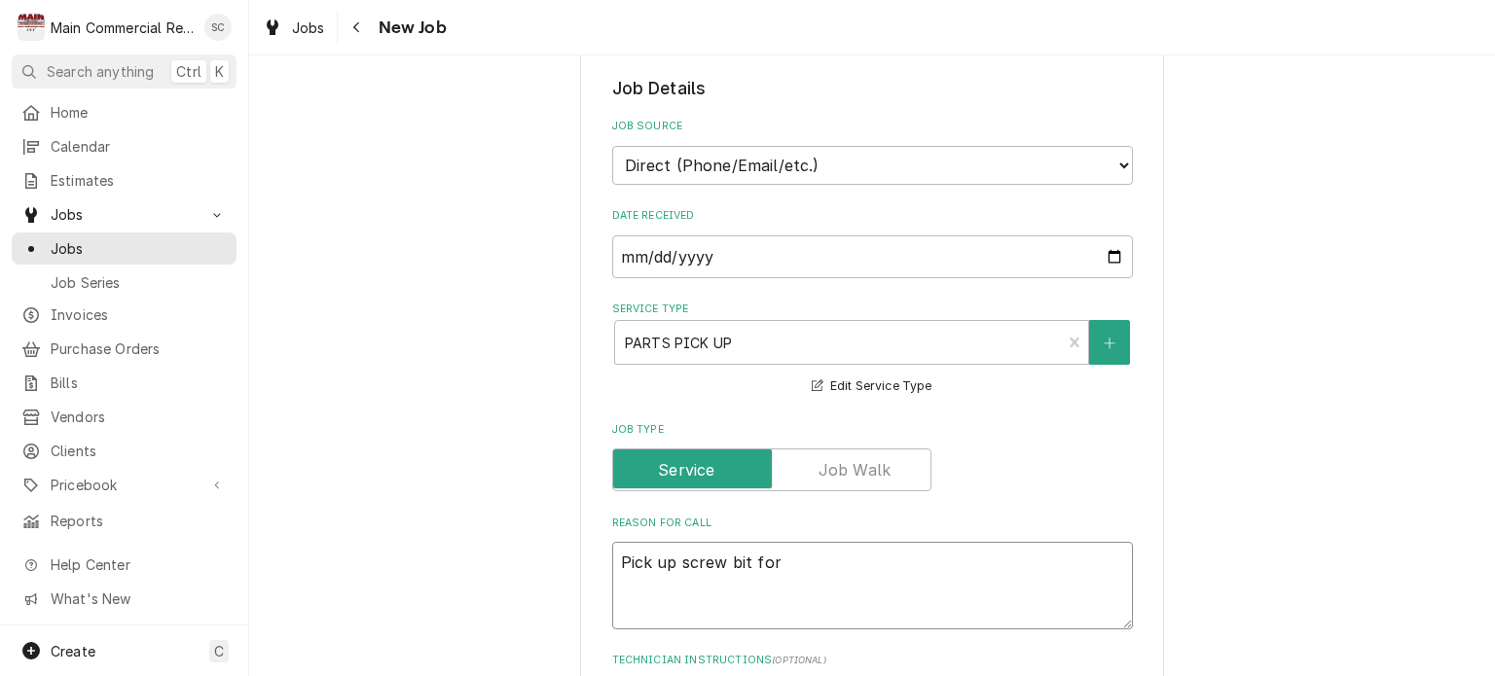
type textarea "Pick up screw bit for r"
type textarea "x"
type textarea "Pick up screw bit for re"
type textarea "x"
type textarea "Pick up screw bit for rep"
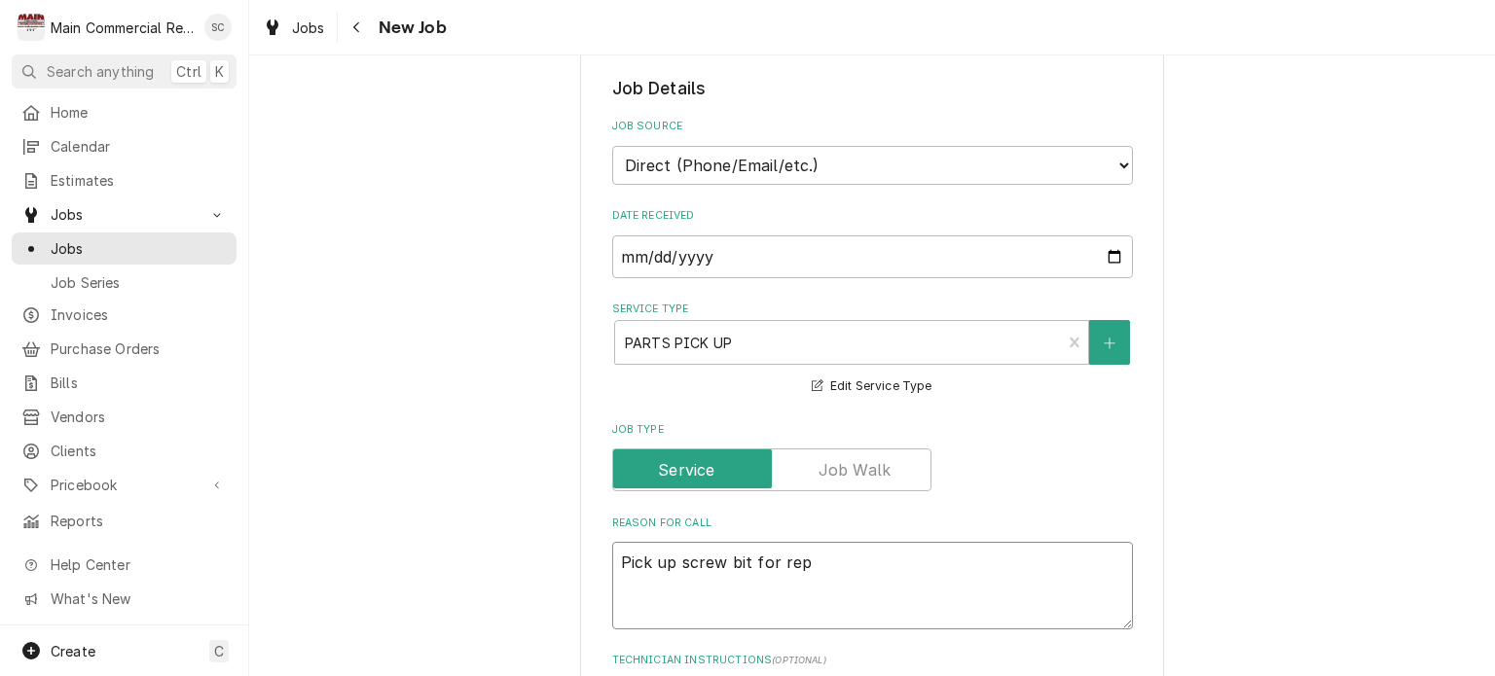
type textarea "x"
type textarea "Pick up screw bit for repa"
type textarea "x"
type textarea "Pick up screw bit for repai"
type textarea "x"
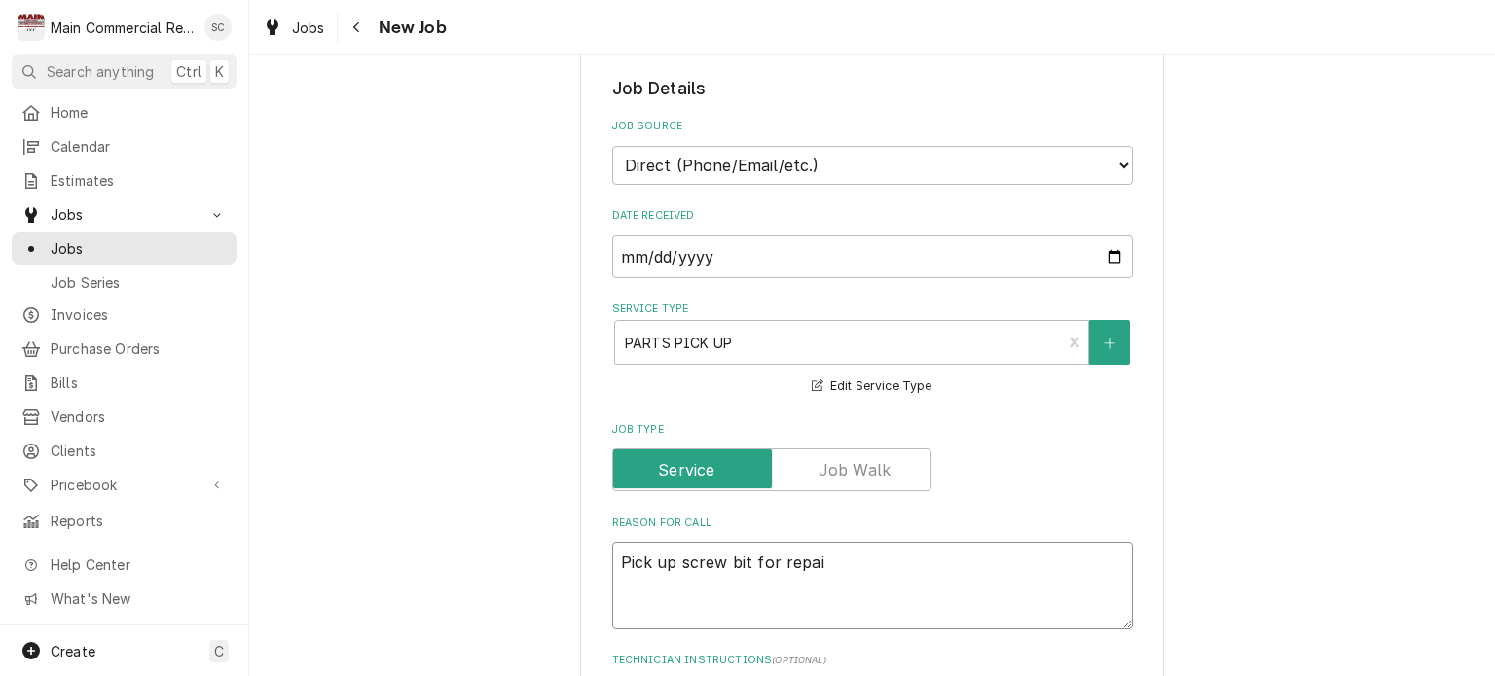
type textarea "Pick up screw bit for repair"
type textarea "x"
type textarea "Pick up screw bit for repair"
type textarea "x"
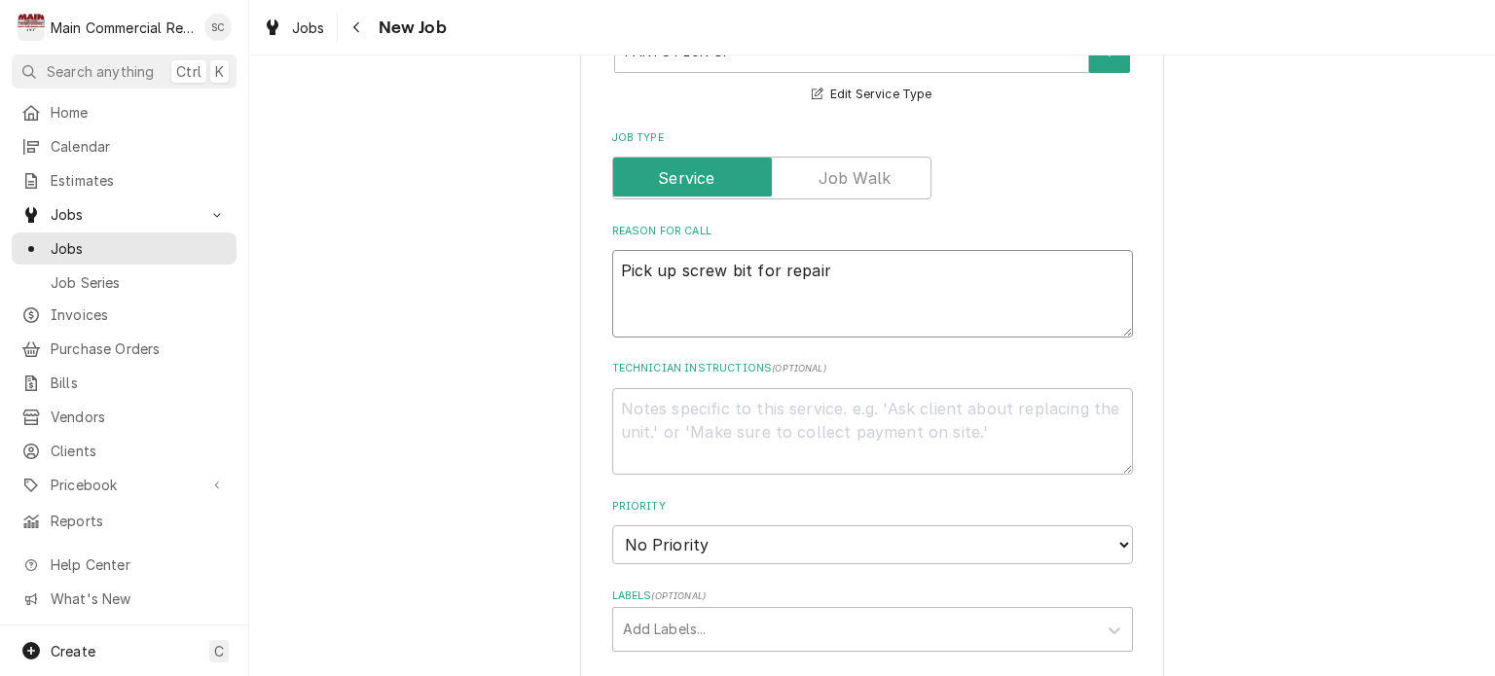
scroll to position [779, 0]
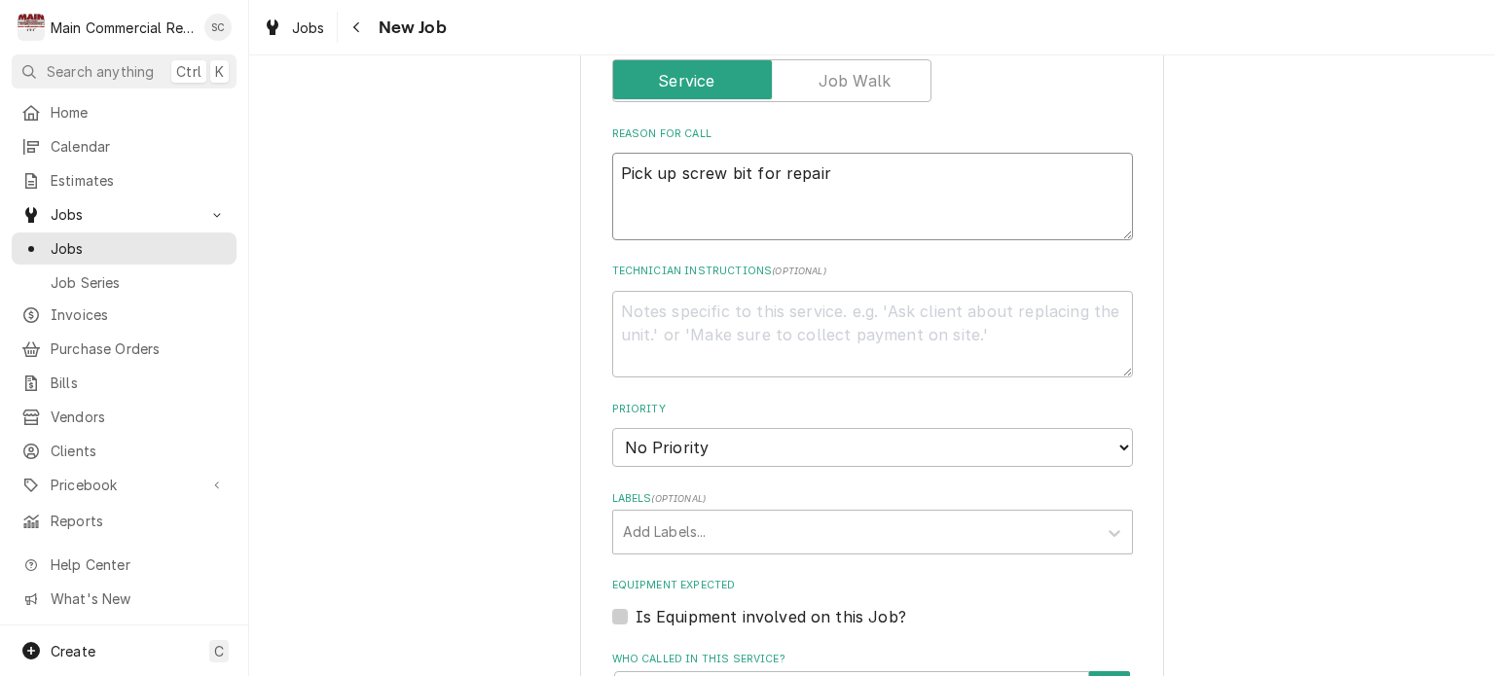
type textarea "Pick up screw bit for repair"
click at [774, 449] on select "No Priority Urgent High Medium Low" at bounding box center [872, 447] width 521 height 39
select select "3"
click at [612, 428] on select "No Priority Urgent High Medium Low" at bounding box center [872, 447] width 521 height 39
type textarea "x"
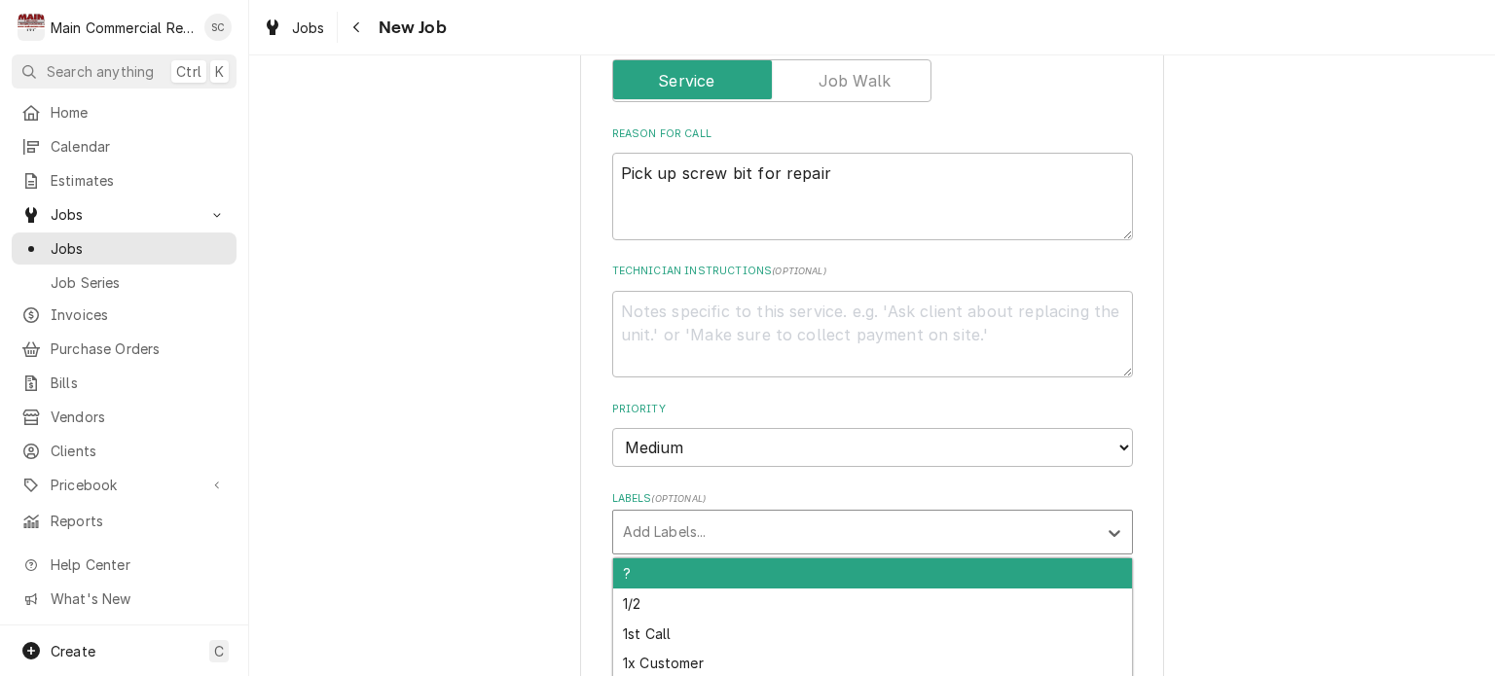
click at [751, 533] on div "Labels" at bounding box center [855, 532] width 464 height 35
type input "pick up"
click at [709, 575] on div "Part pick up" at bounding box center [872, 574] width 519 height 30
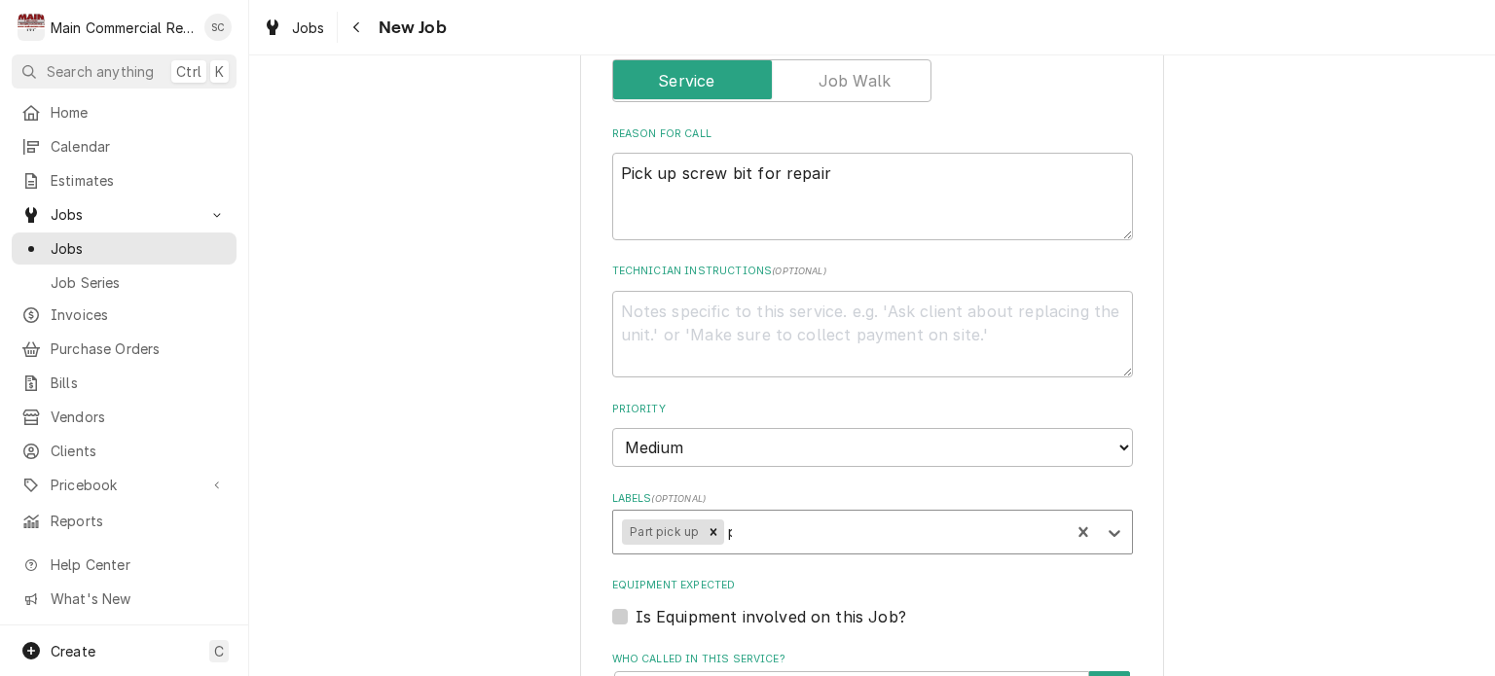
type textarea "x"
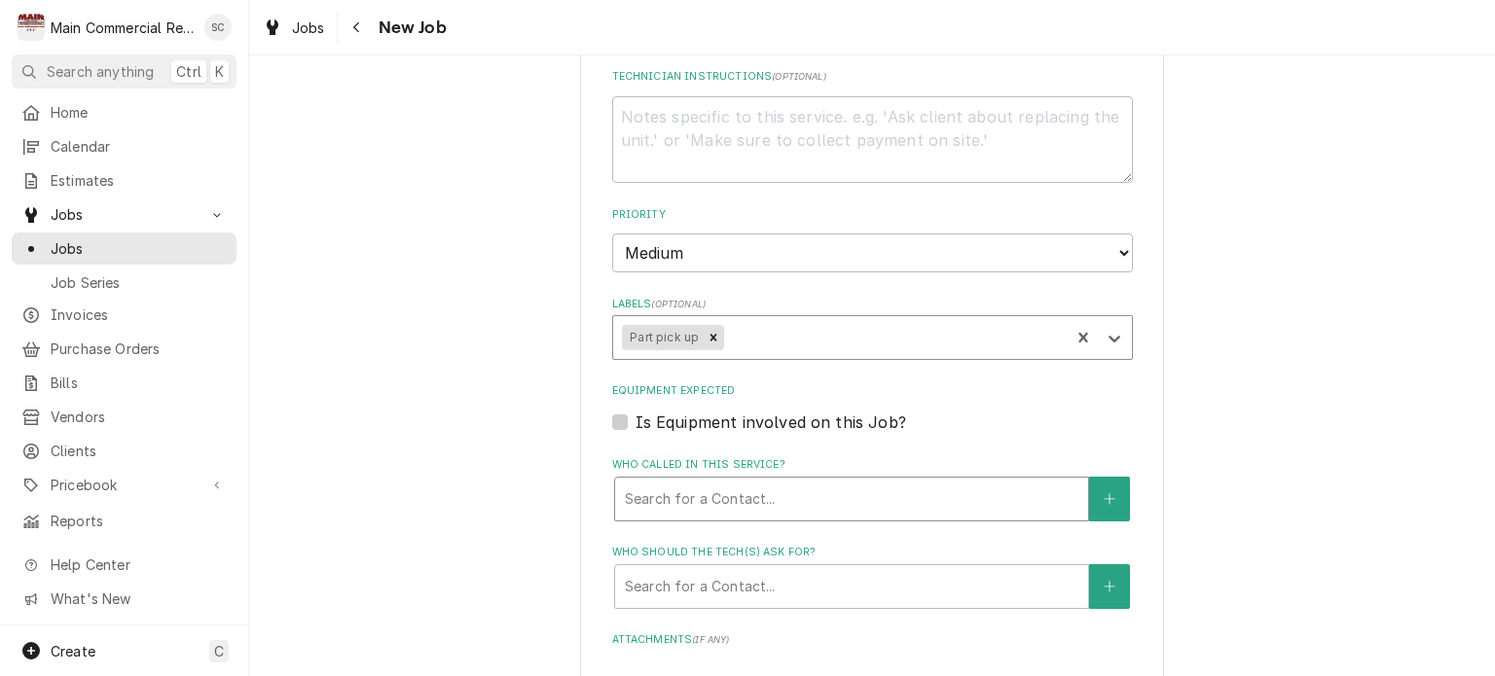
click at [807, 494] on div "Who called in this service?" at bounding box center [852, 499] width 454 height 35
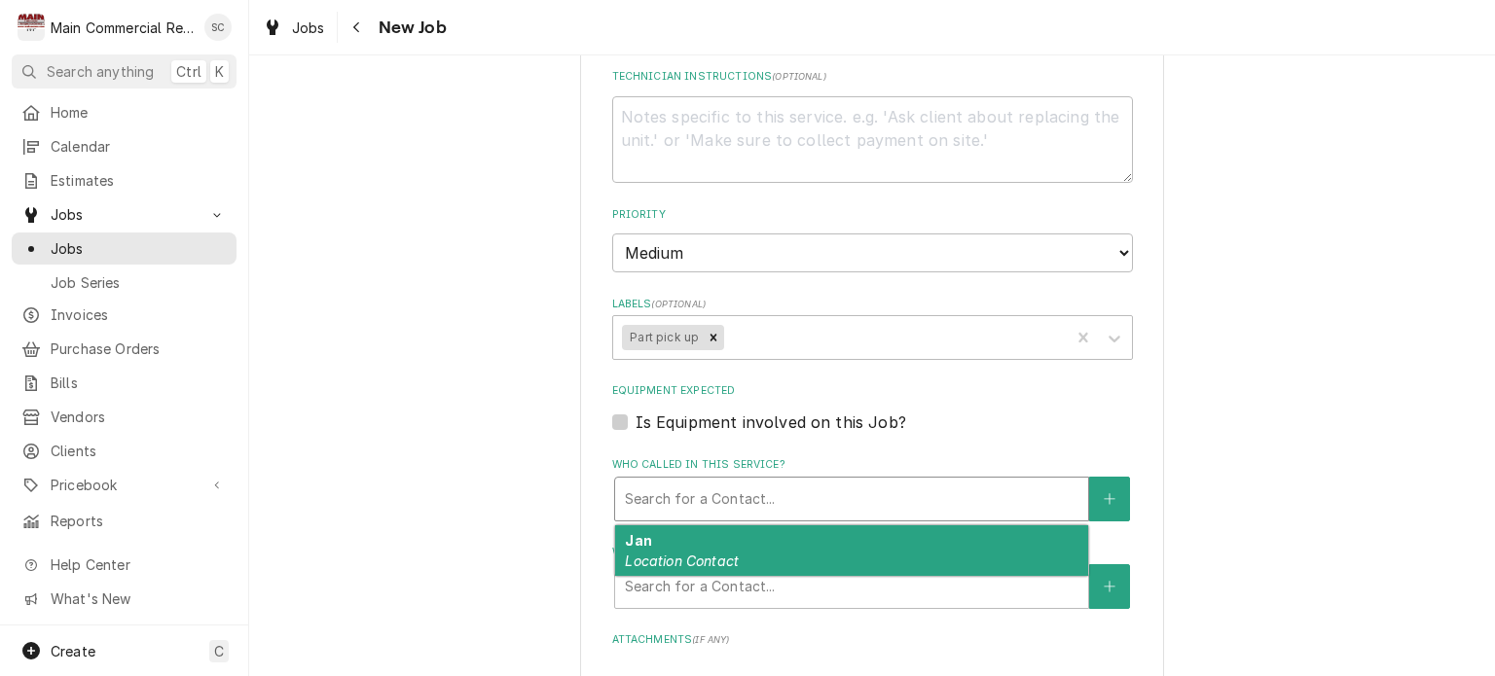
click at [1223, 433] on div "Please provide the following information to create a job: Client Details Client…" at bounding box center [872, 121] width 1246 height 2037
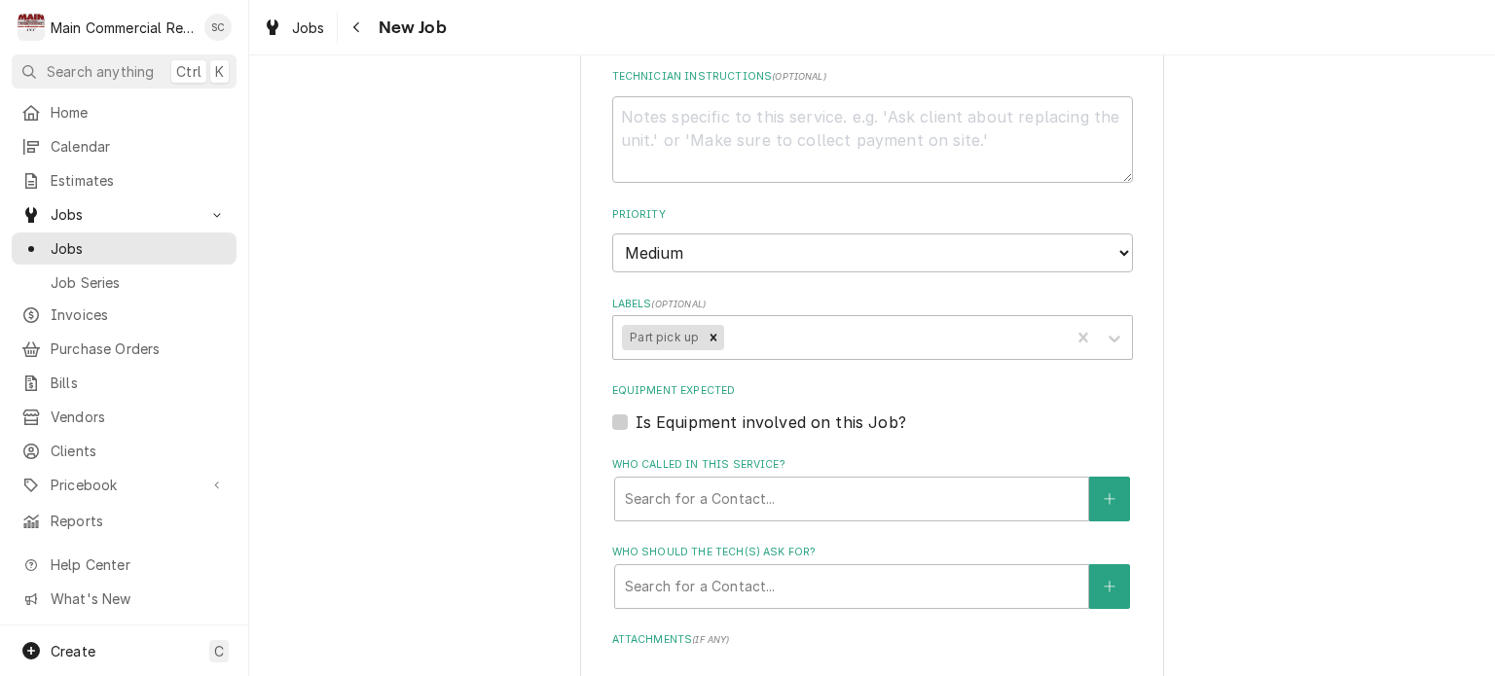
scroll to position [1168, 0]
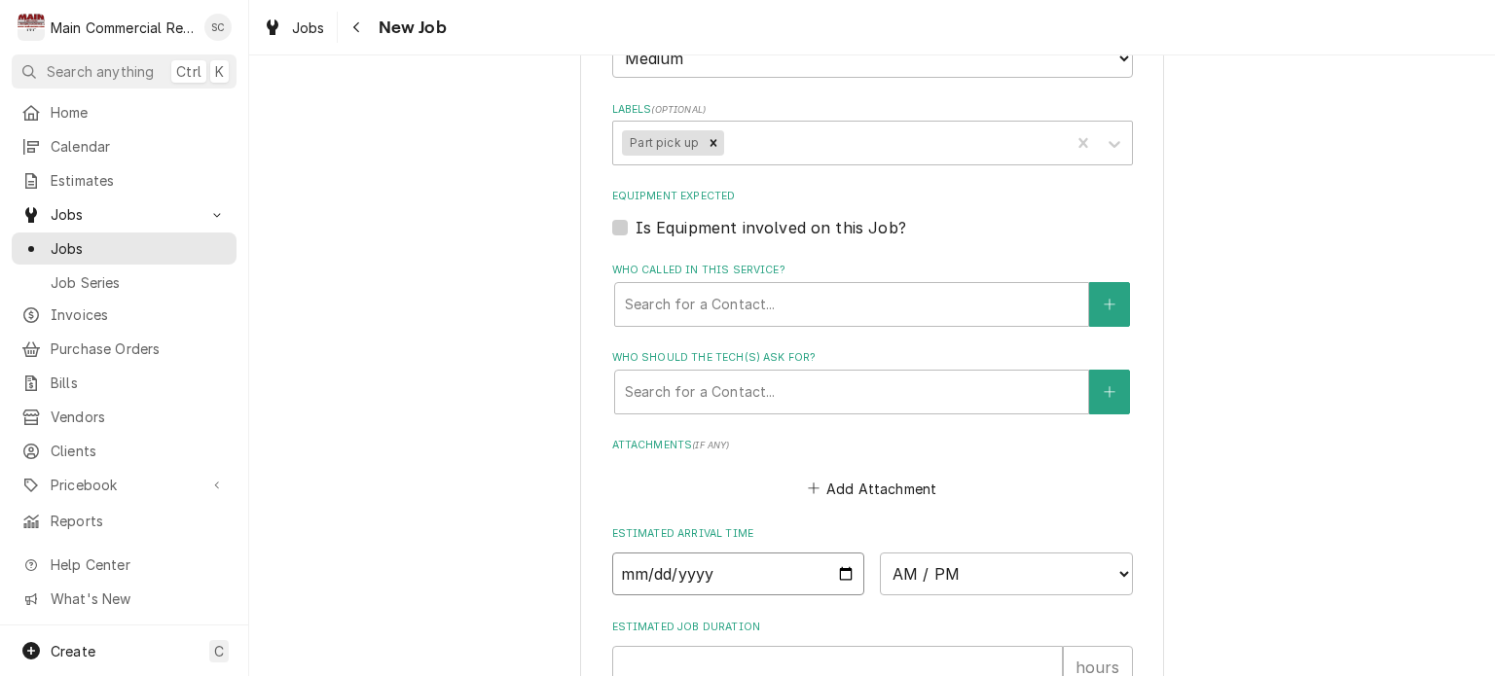
click at [831, 570] on input "Date" at bounding box center [738, 574] width 253 height 43
type input "[DATE]"
type textarea "x"
click at [979, 567] on select "AM / PM 6:00 AM 6:15 AM 6:30 AM 6:45 AM 7:00 AM 7:15 AM 7:30 AM 7:45 AM 8:00 AM…" at bounding box center [1006, 574] width 253 height 43
select select "07:00:00"
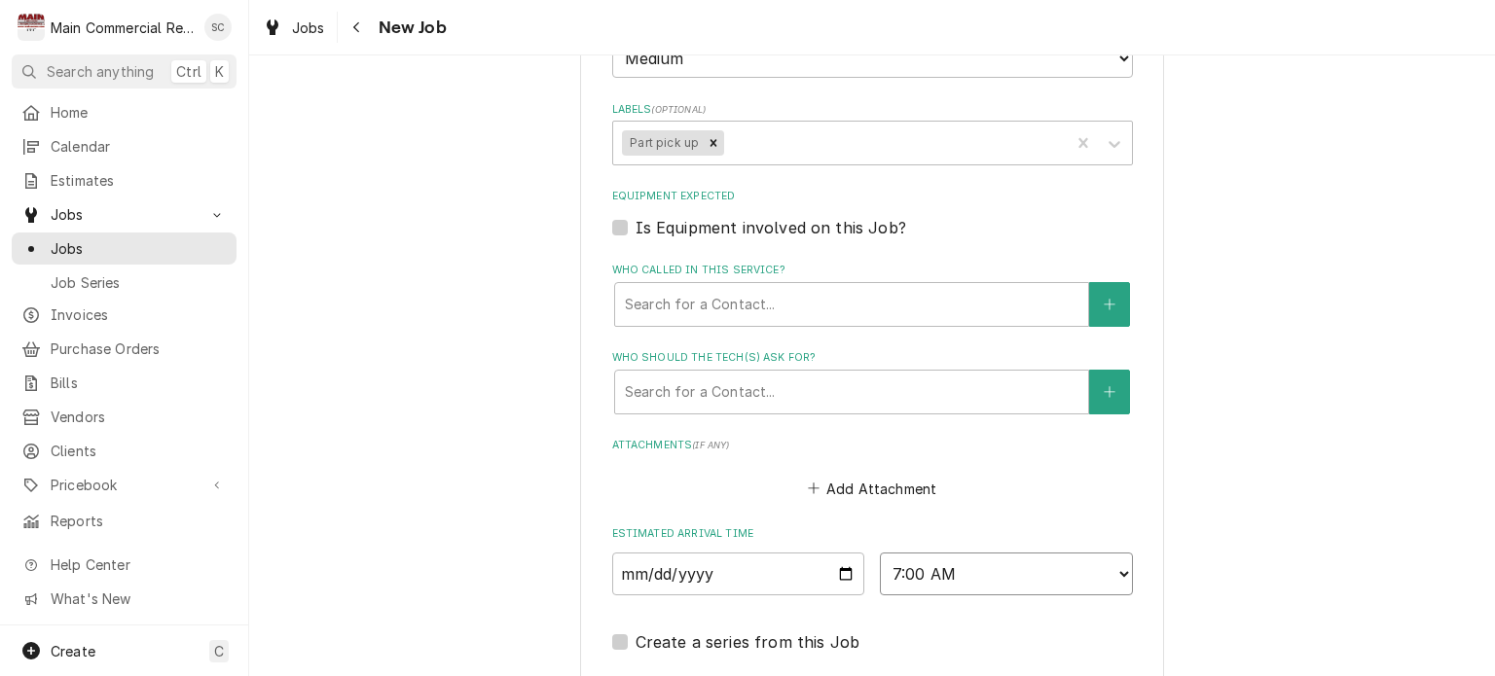
scroll to position [1460, 0]
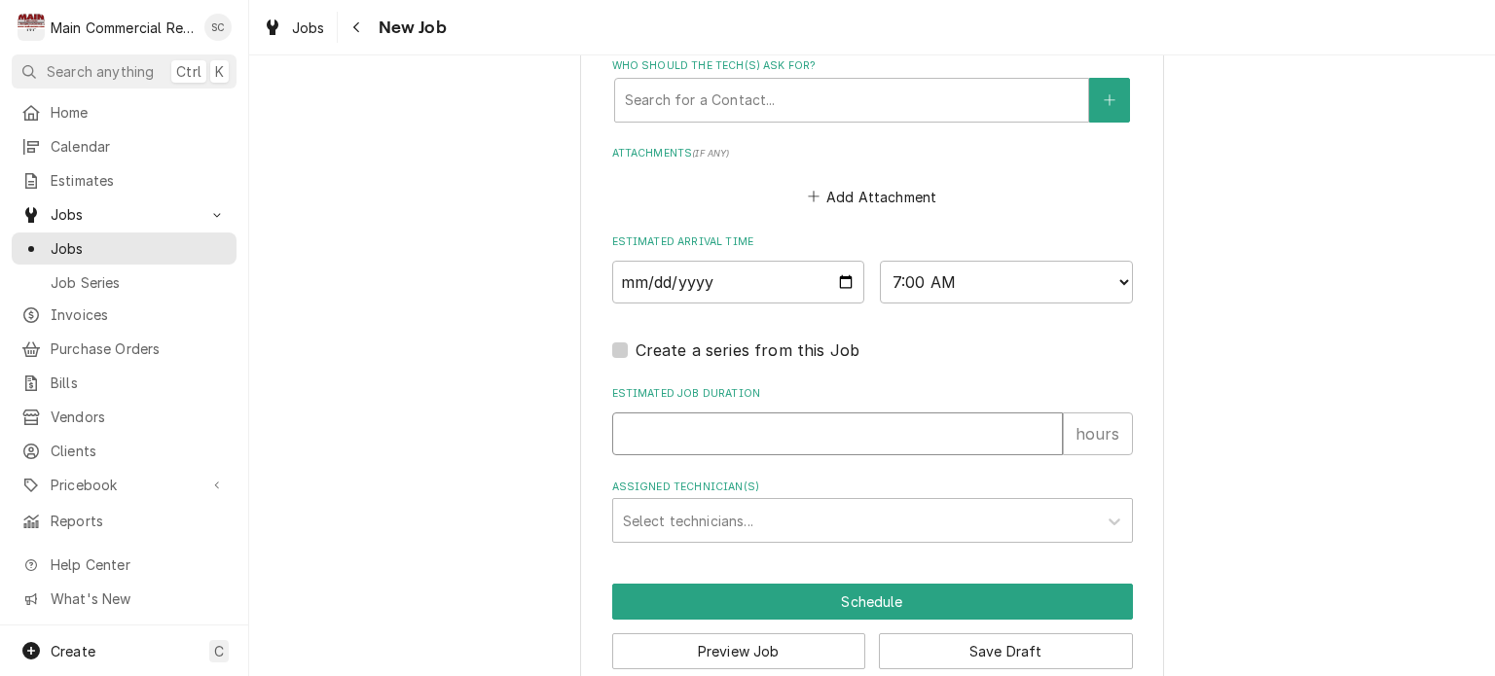
click at [820, 431] on input "Estimated Job Duration" at bounding box center [837, 434] width 451 height 43
type textarea "x"
type input ".5"
type textarea "x"
type input ".5"
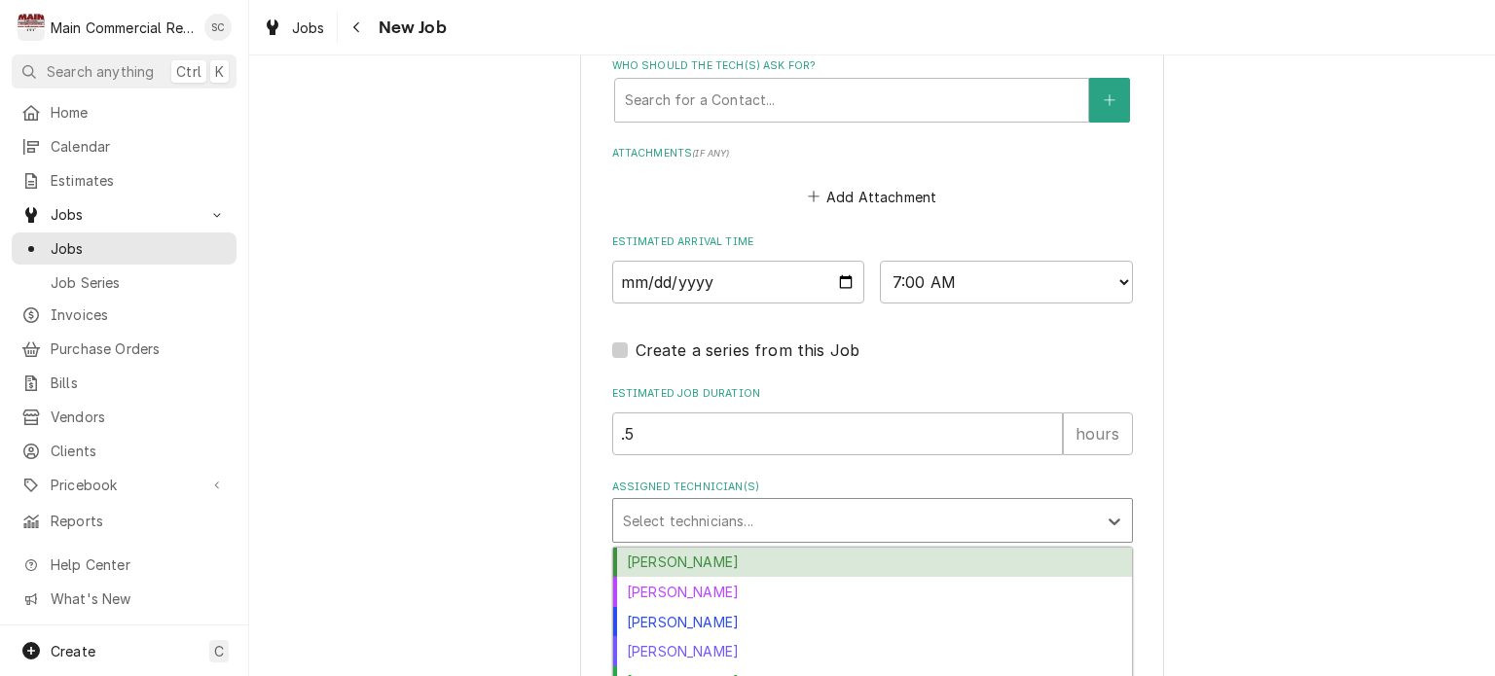
click at [825, 519] on div "Assigned Technician(s)" at bounding box center [855, 520] width 464 height 35
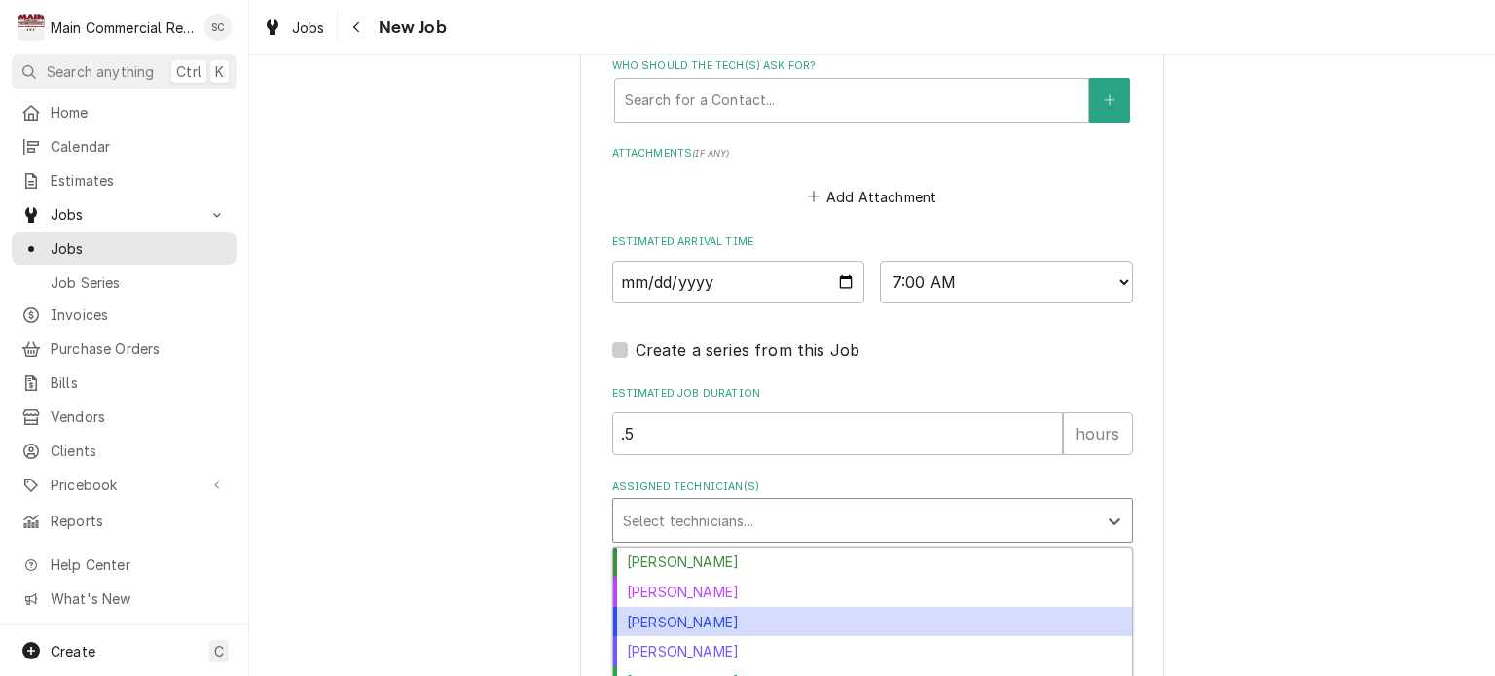
click at [761, 617] on div "Dylan Crawford" at bounding box center [872, 622] width 519 height 30
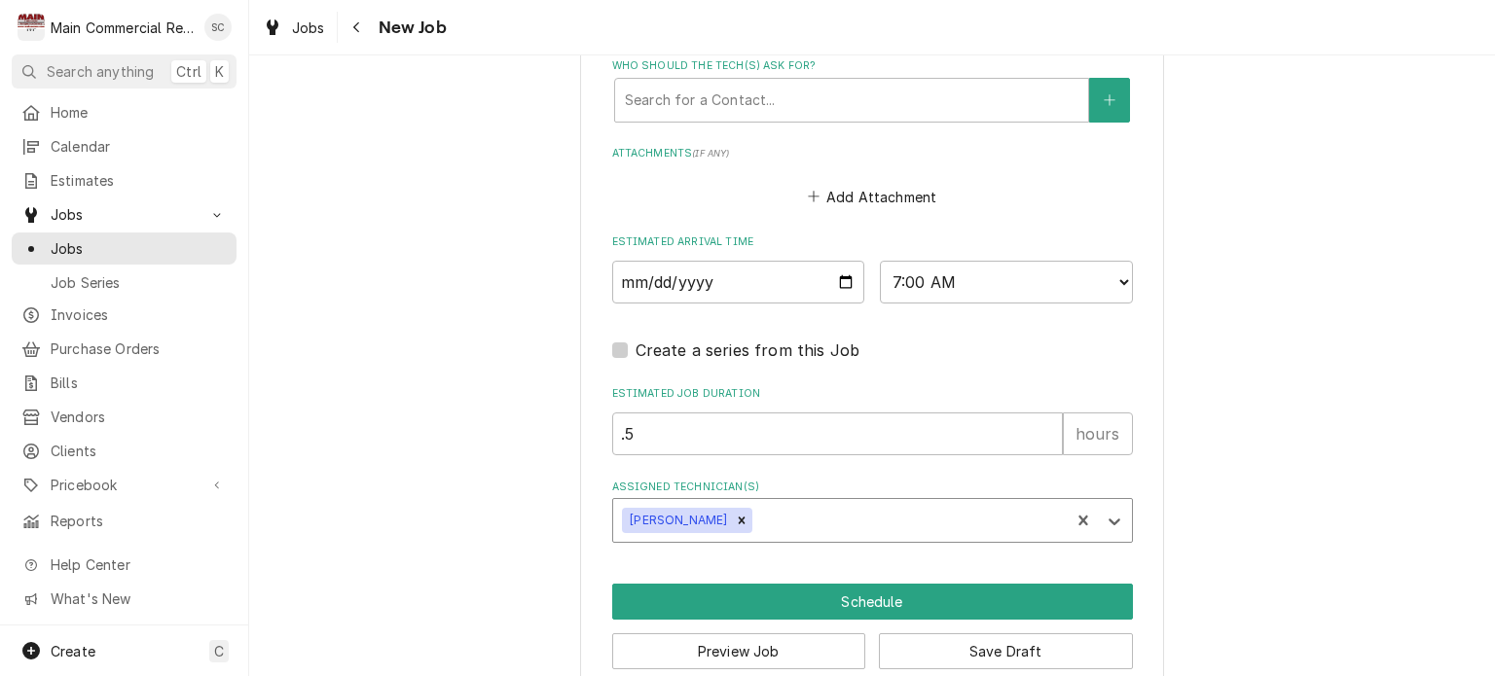
scroll to position [1487, 0]
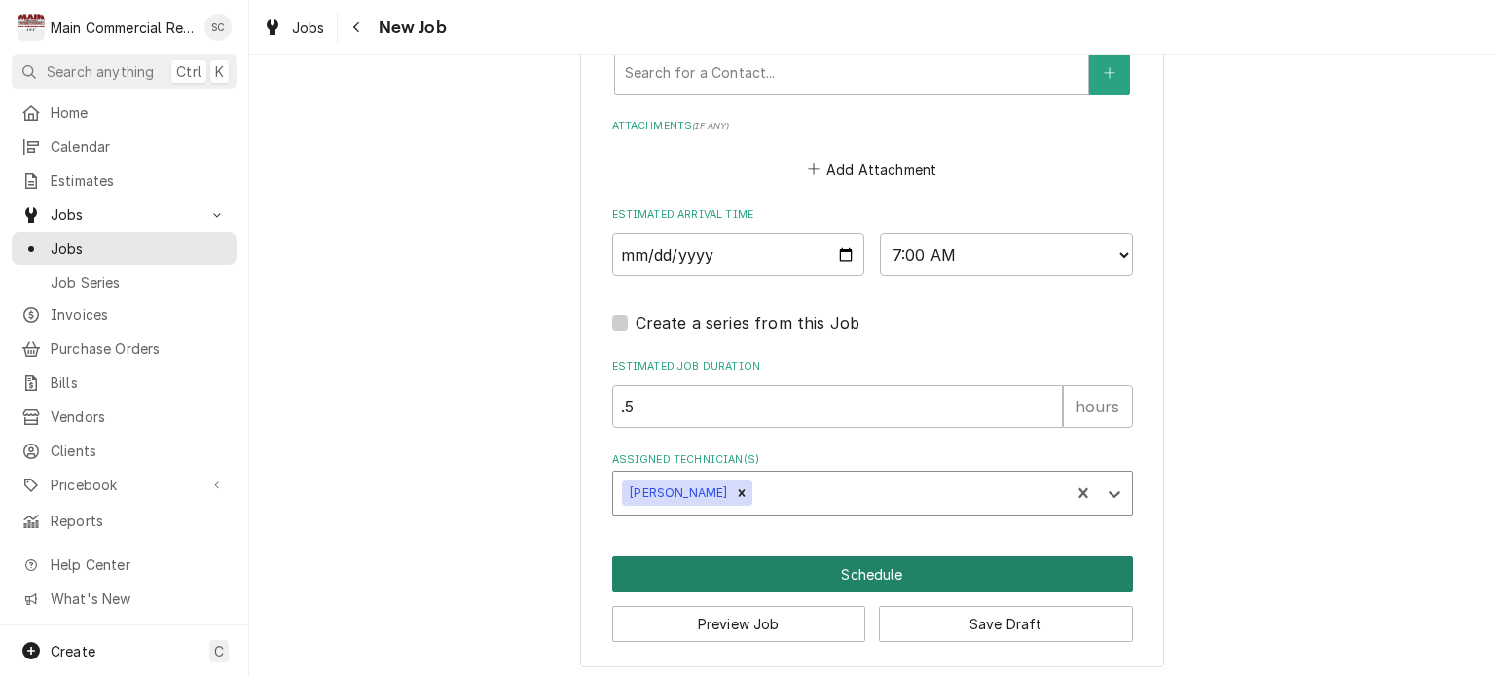
click at [876, 561] on button "Schedule" at bounding box center [872, 575] width 521 height 36
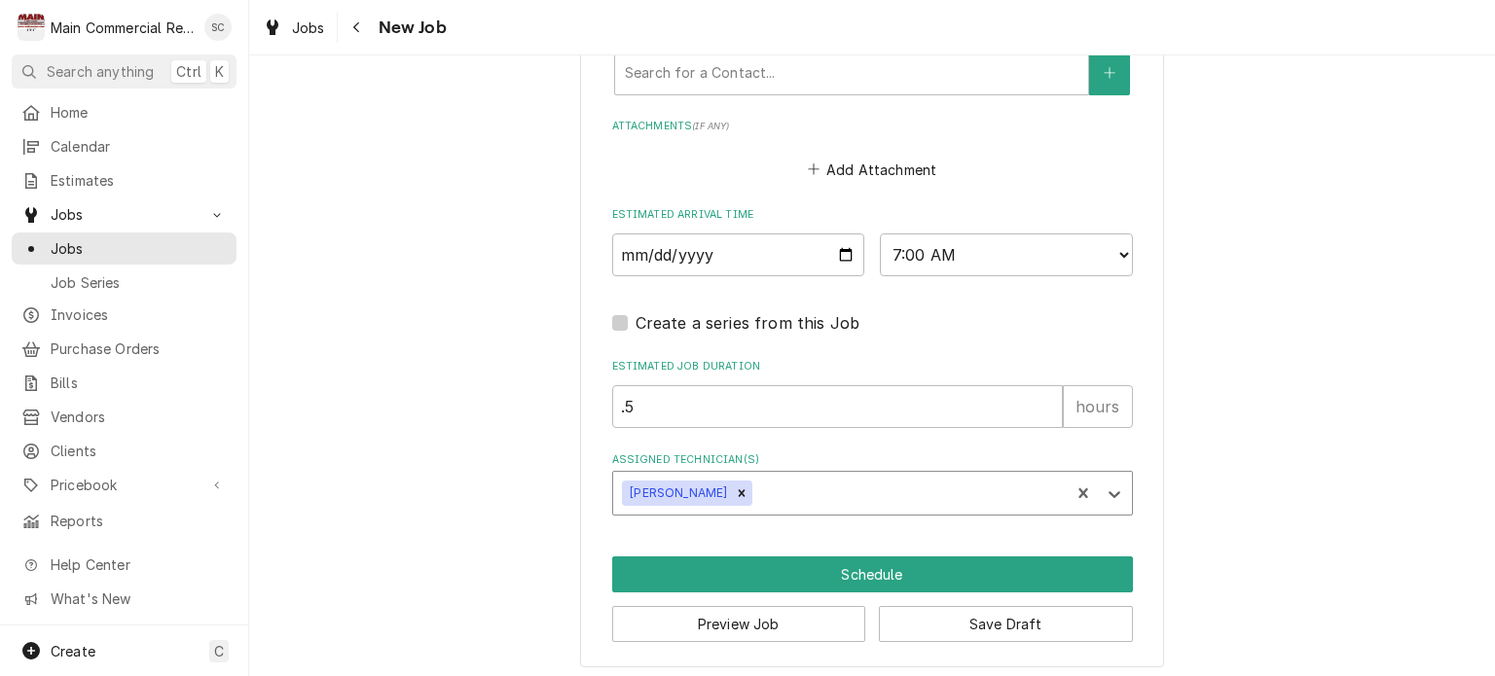
scroll to position [1471, 0]
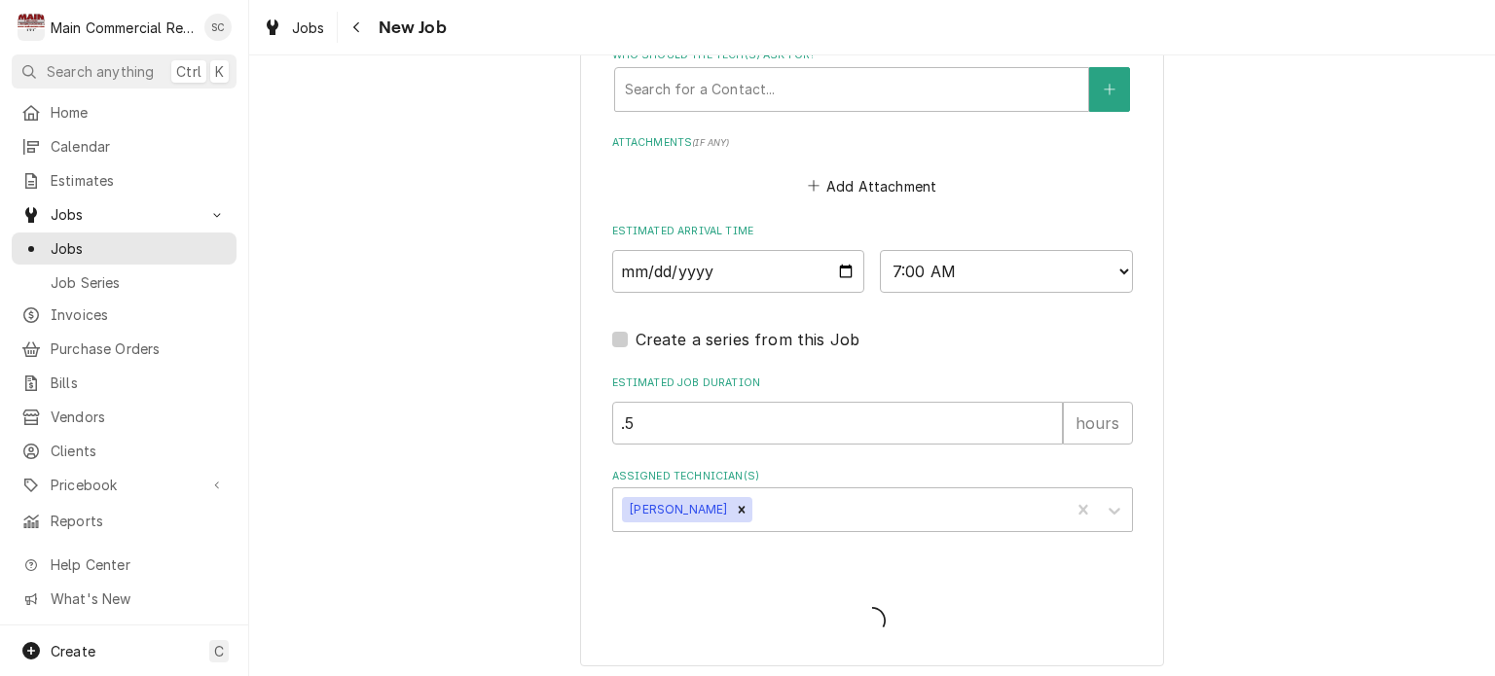
type textarea "x"
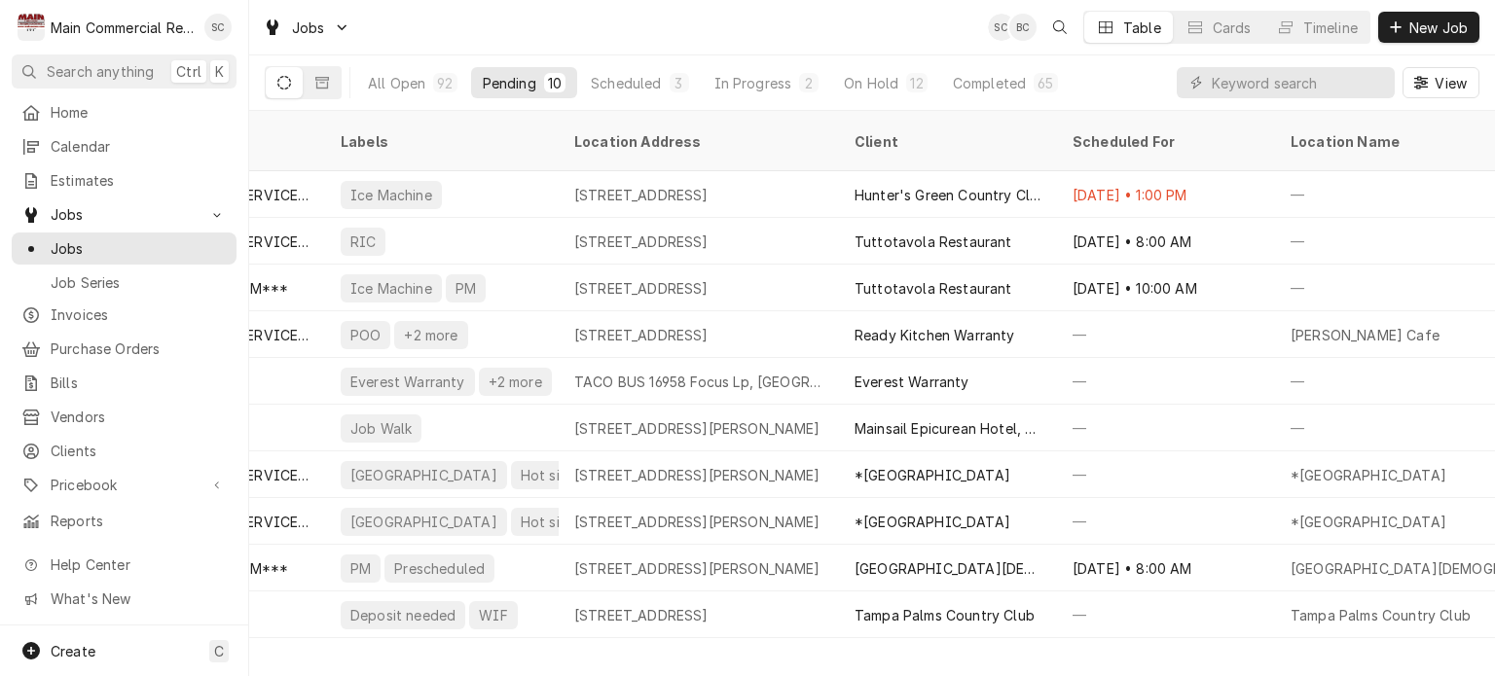
scroll to position [0, 292]
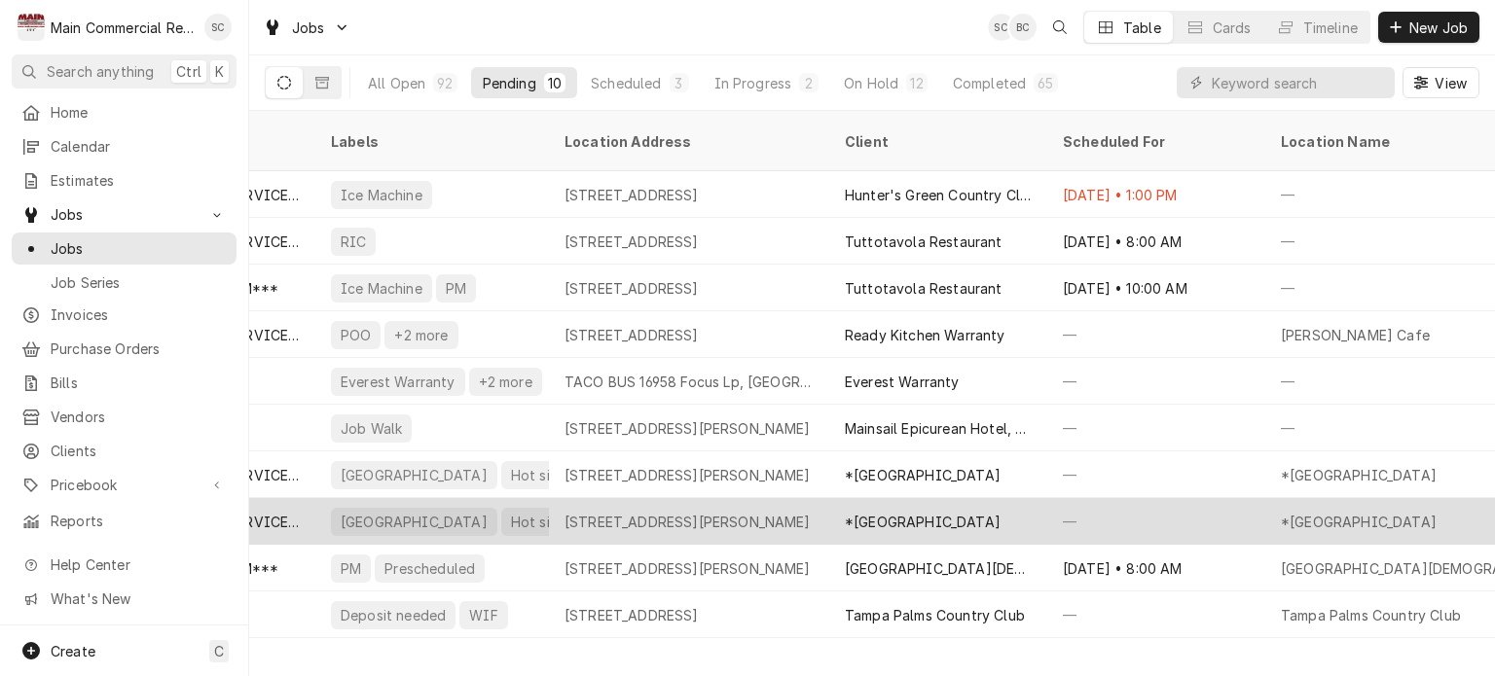
click at [773, 512] on div "[STREET_ADDRESS][PERSON_NAME]" at bounding box center [688, 522] width 246 height 20
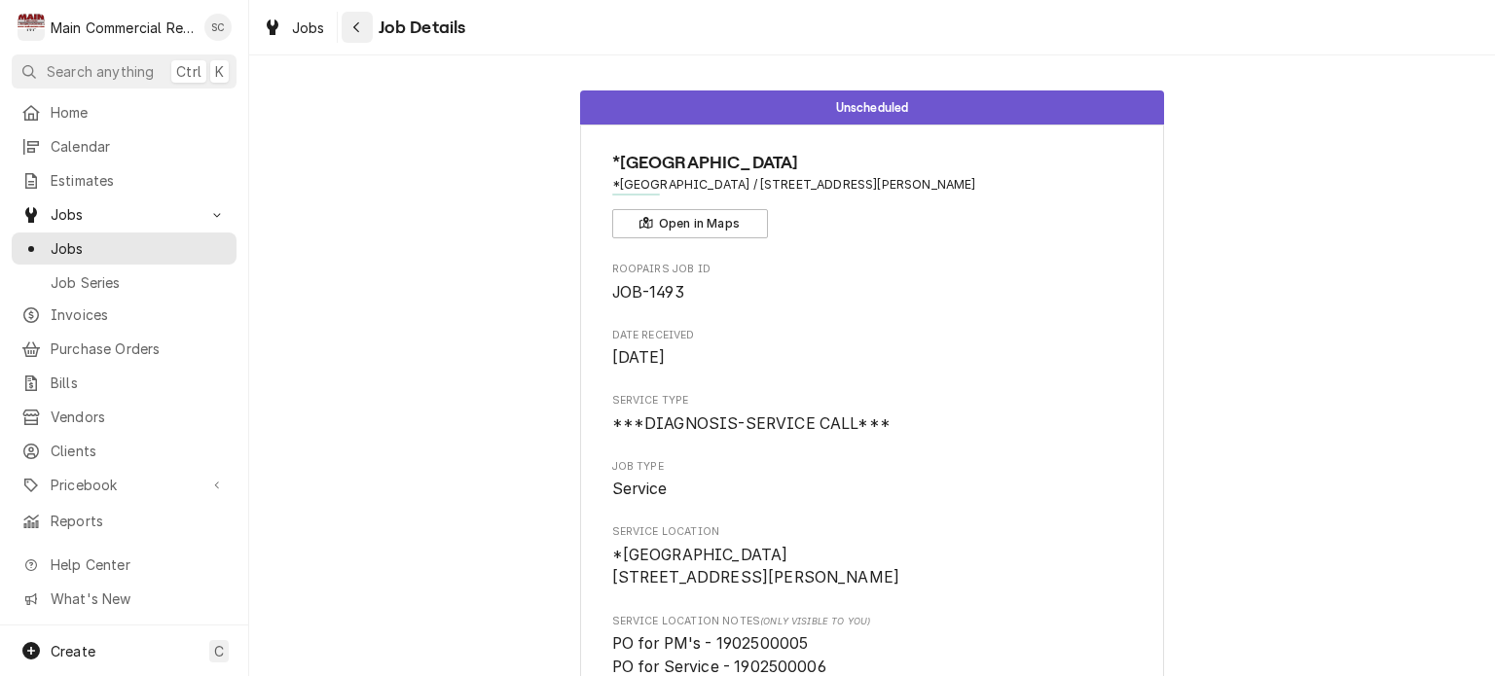
click at [359, 20] on icon "Navigate back" at bounding box center [356, 27] width 9 height 14
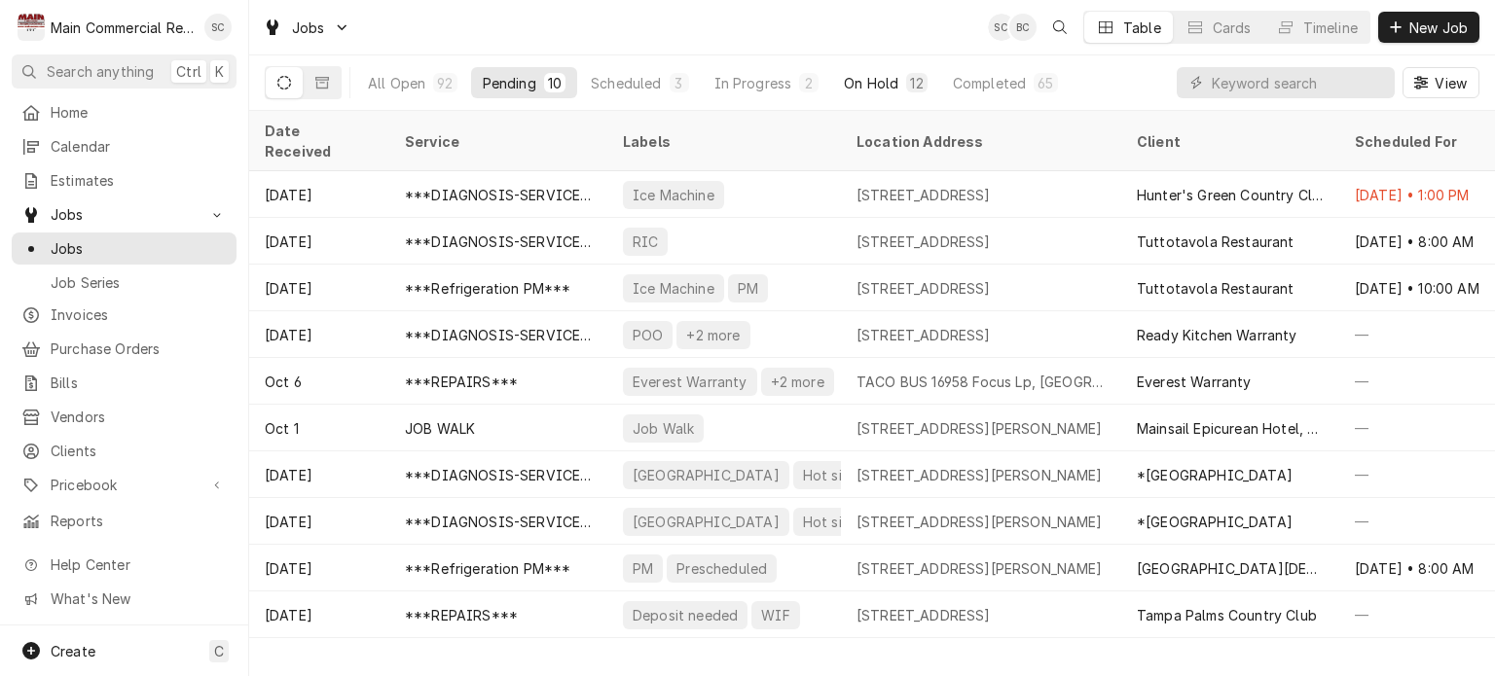
click at [880, 85] on div "On Hold" at bounding box center [871, 83] width 55 height 20
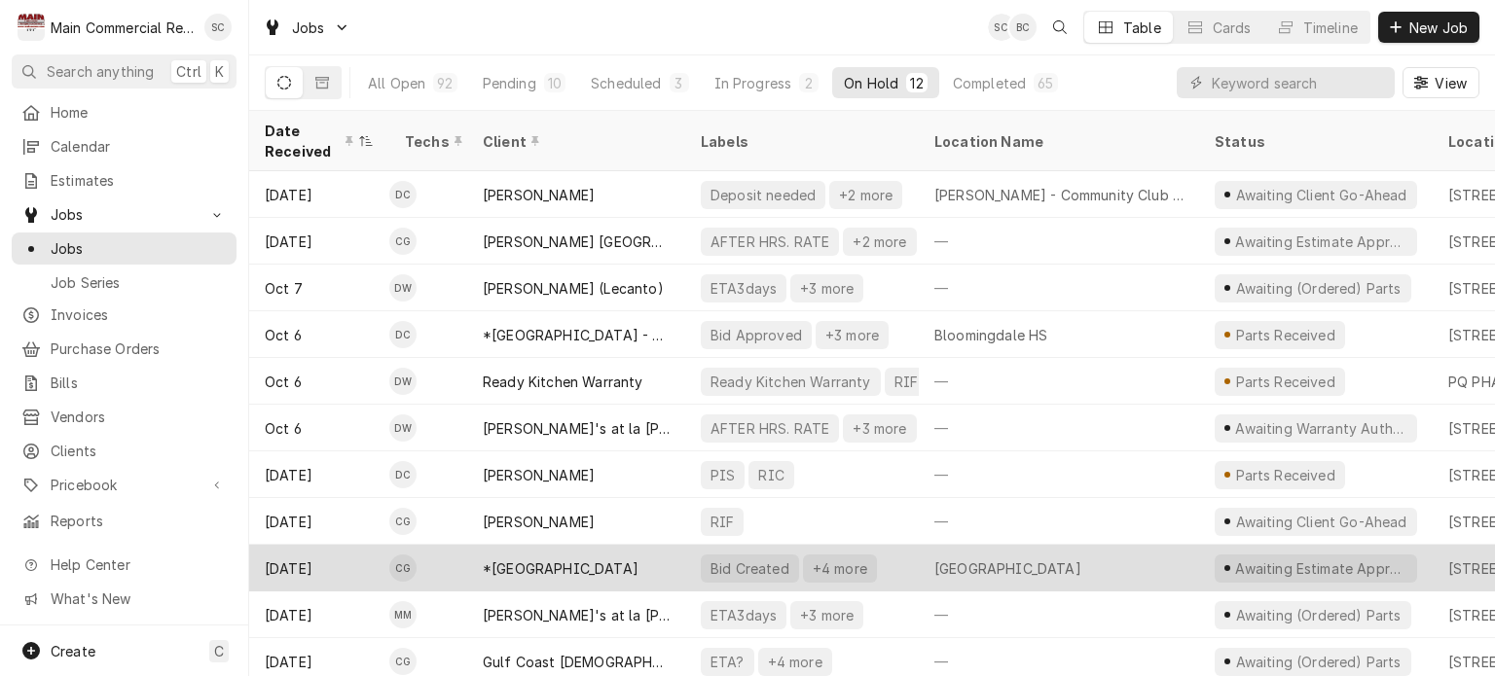
scroll to position [59, 0]
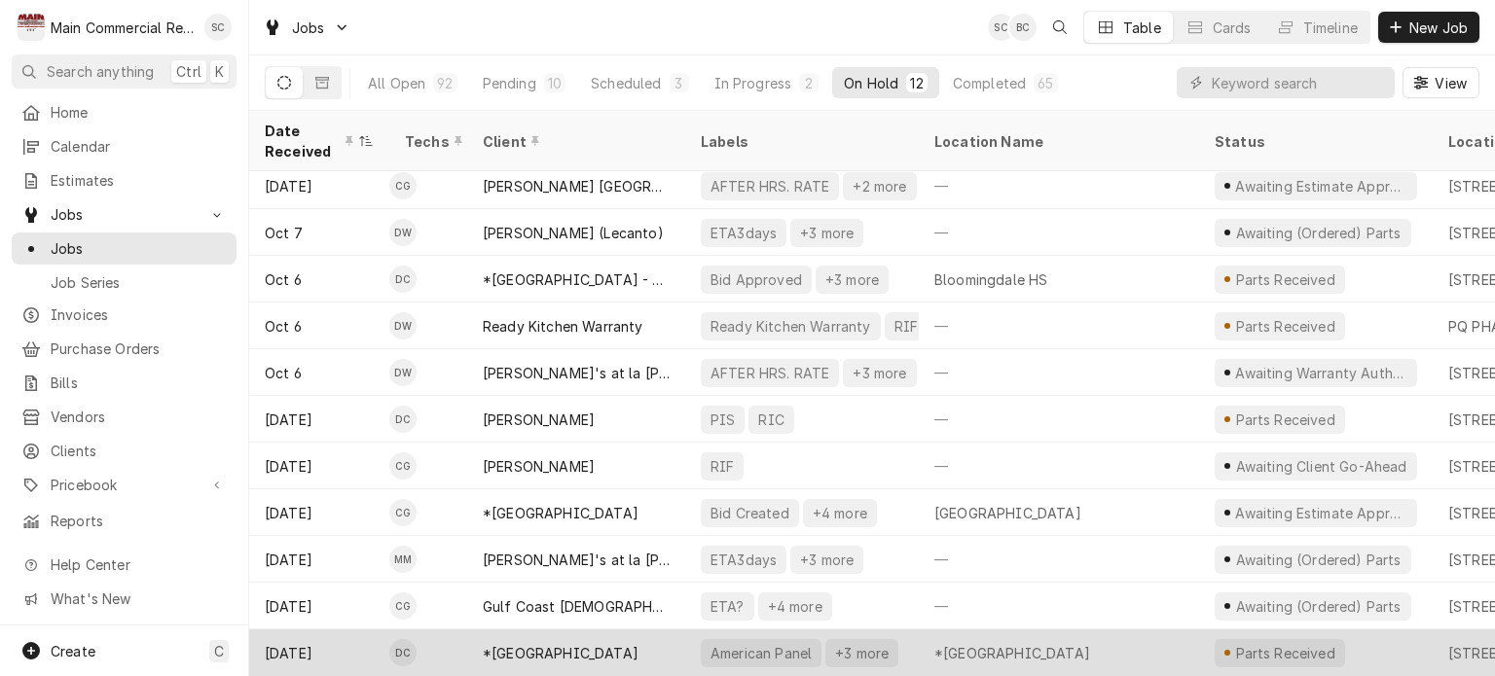
click at [681, 638] on div "*[GEOGRAPHIC_DATA]" at bounding box center [576, 653] width 218 height 47
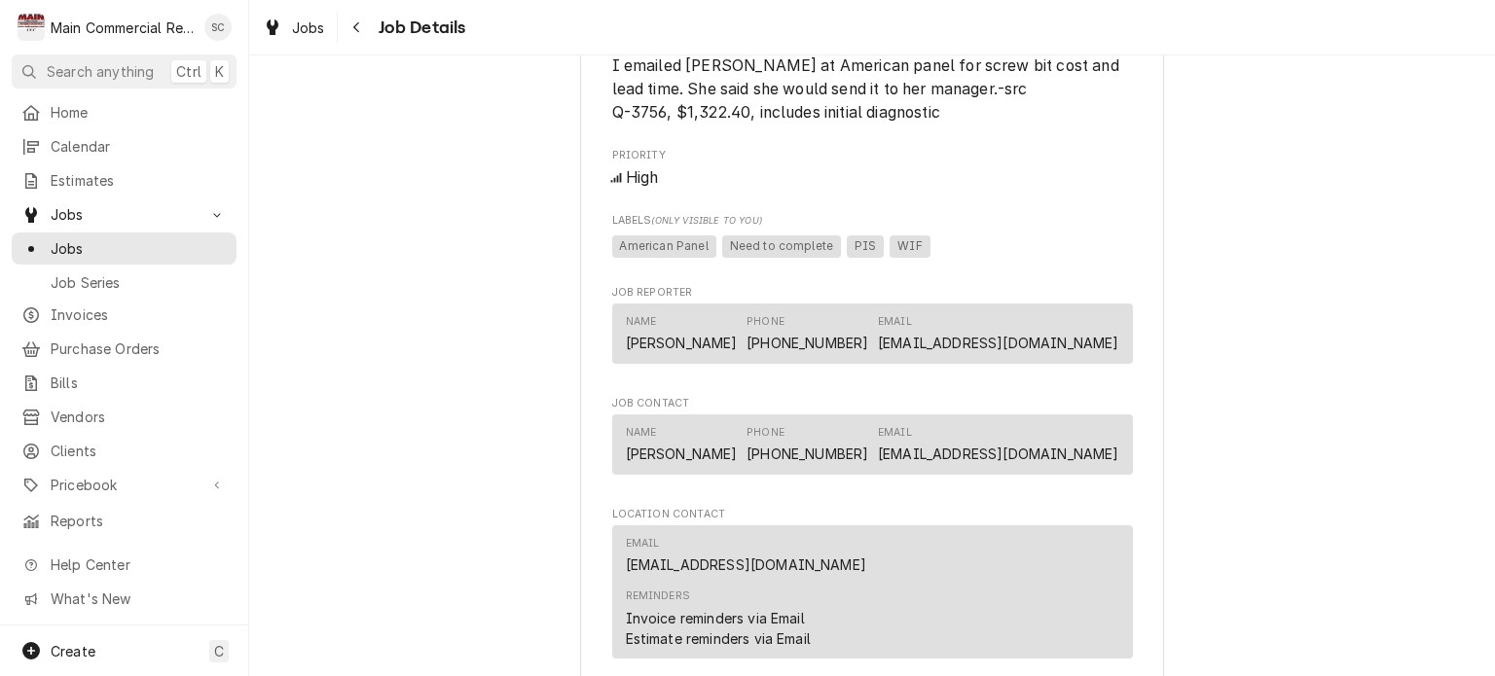
scroll to position [2920, 0]
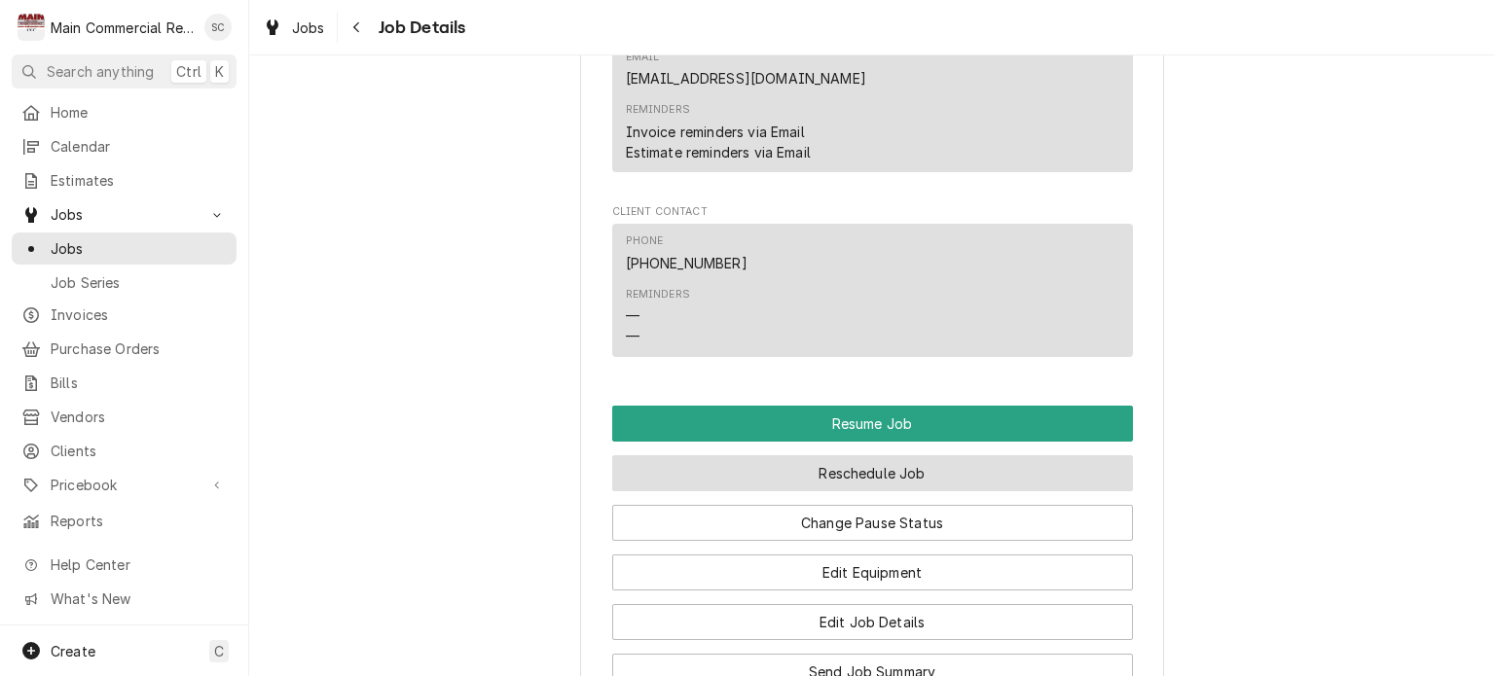
click at [935, 462] on button "Reschedule Job" at bounding box center [872, 474] width 521 height 36
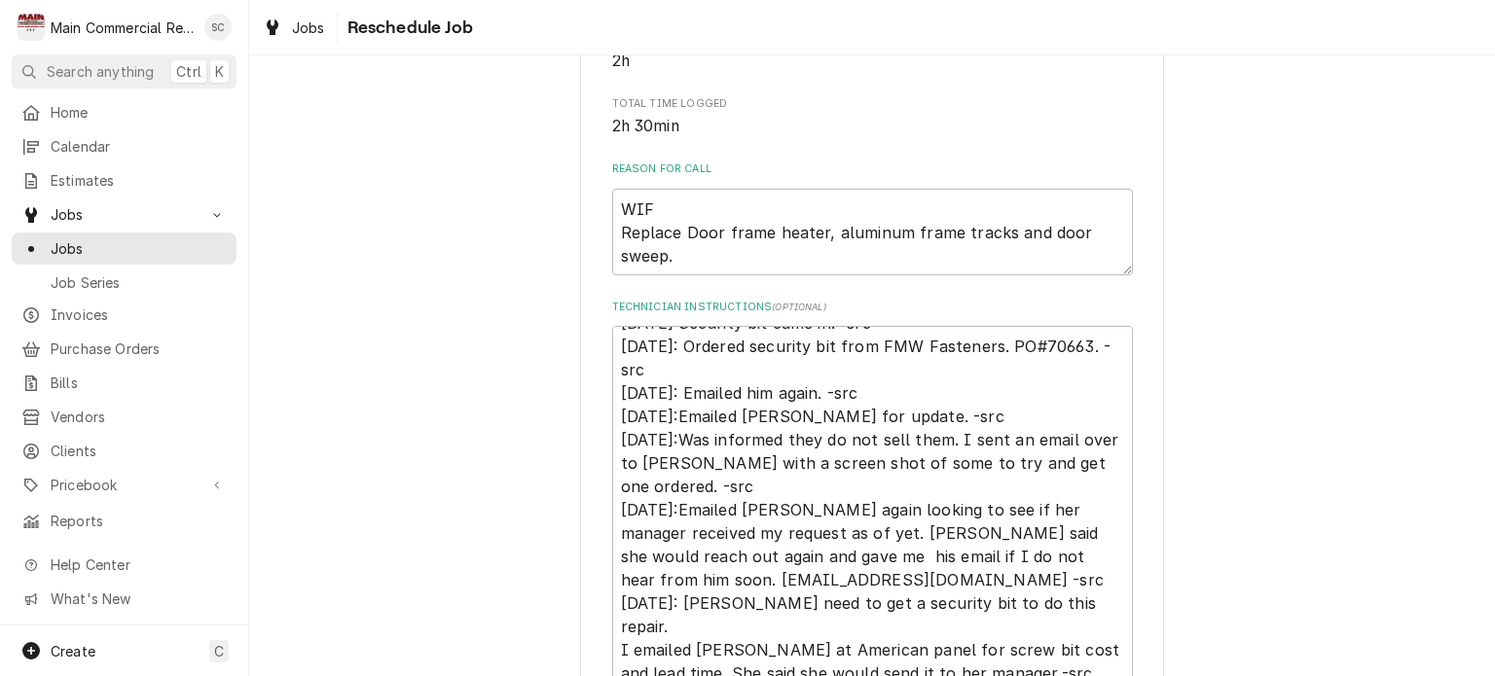
scroll to position [779, 0]
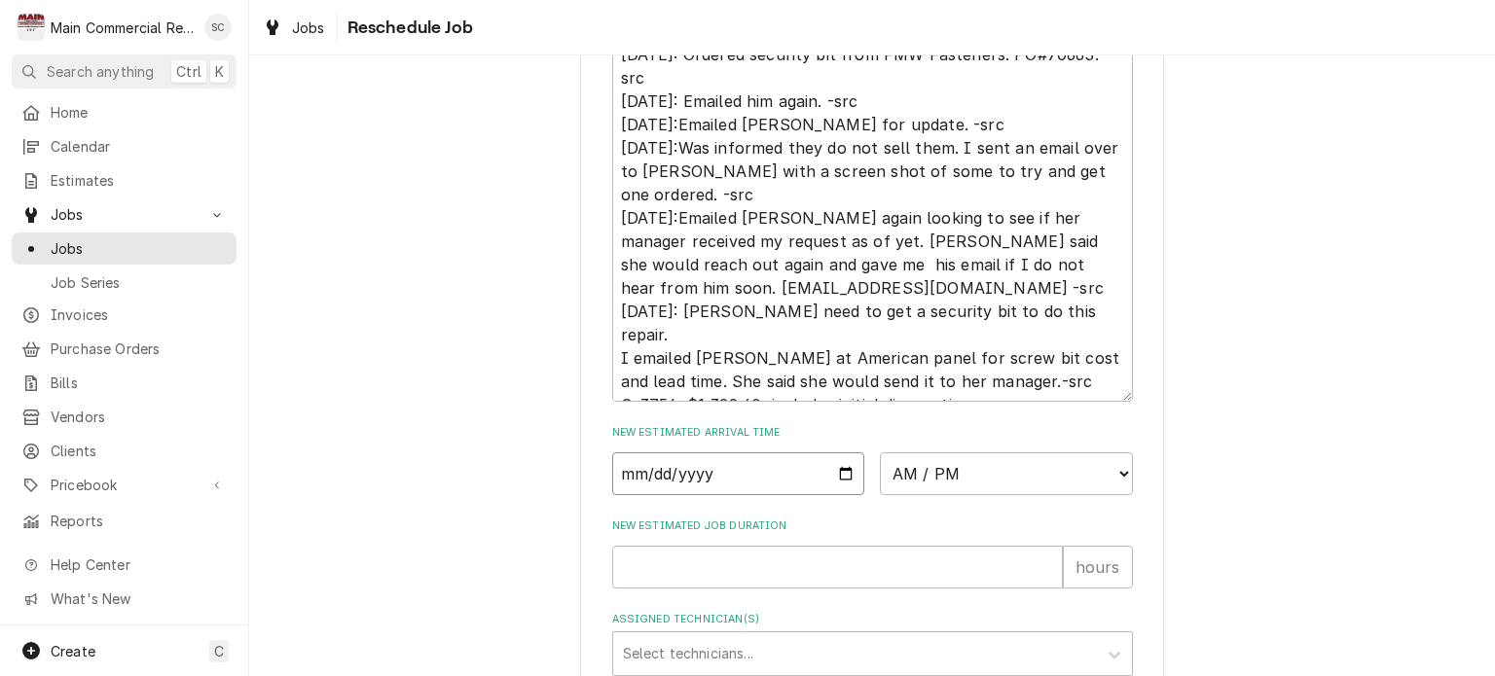
click at [834, 495] on input "Date" at bounding box center [738, 474] width 253 height 43
type input "[DATE]"
type textarea "x"
click at [897, 478] on select "AM / PM 6:00 AM 6:15 AM 6:30 AM 6:45 AM 7:00 AM 7:15 AM 7:30 AM 7:45 AM 8:00 AM…" at bounding box center [1006, 474] width 253 height 43
select select "08:30:00"
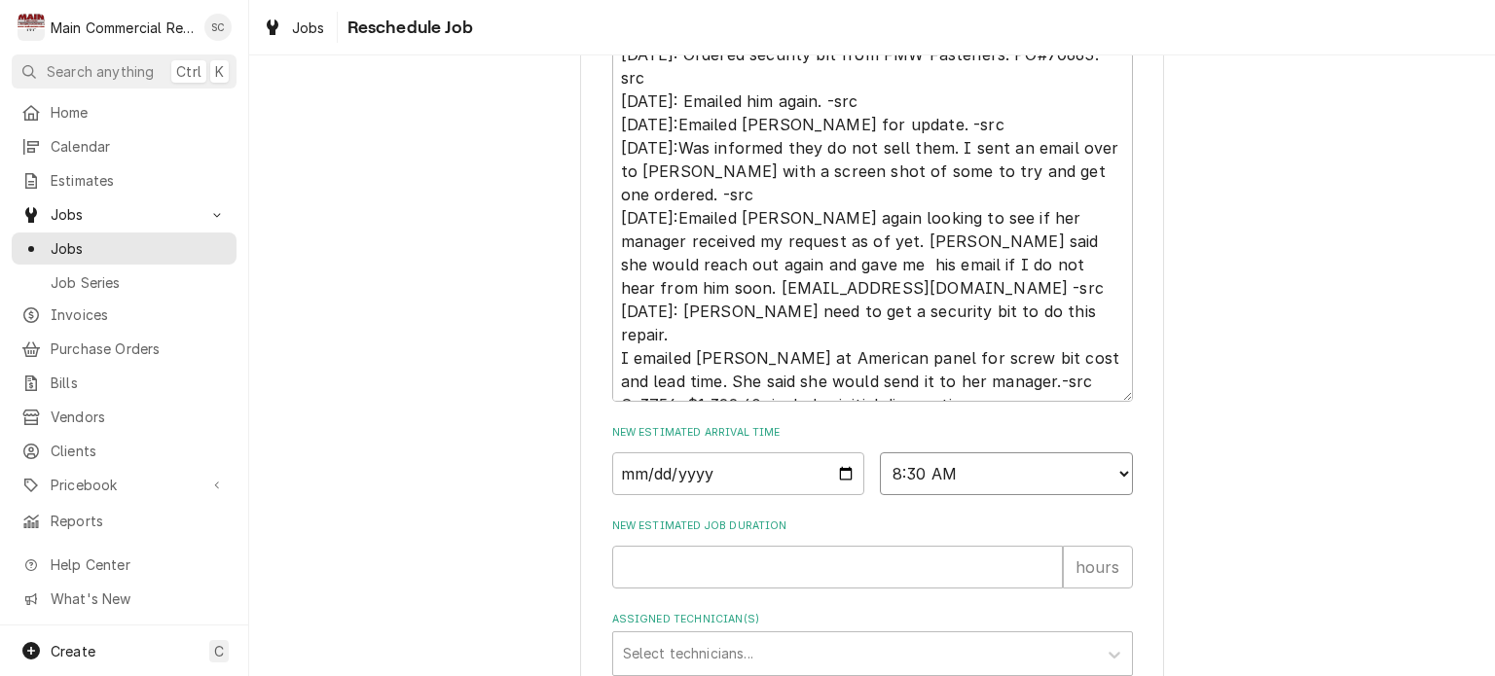
click at [880, 475] on select "AM / PM 6:00 AM 6:15 AM 6:30 AM 6:45 AM 7:00 AM 7:15 AM 7:30 AM 7:45 AM 8:00 AM…" at bounding box center [1006, 474] width 253 height 43
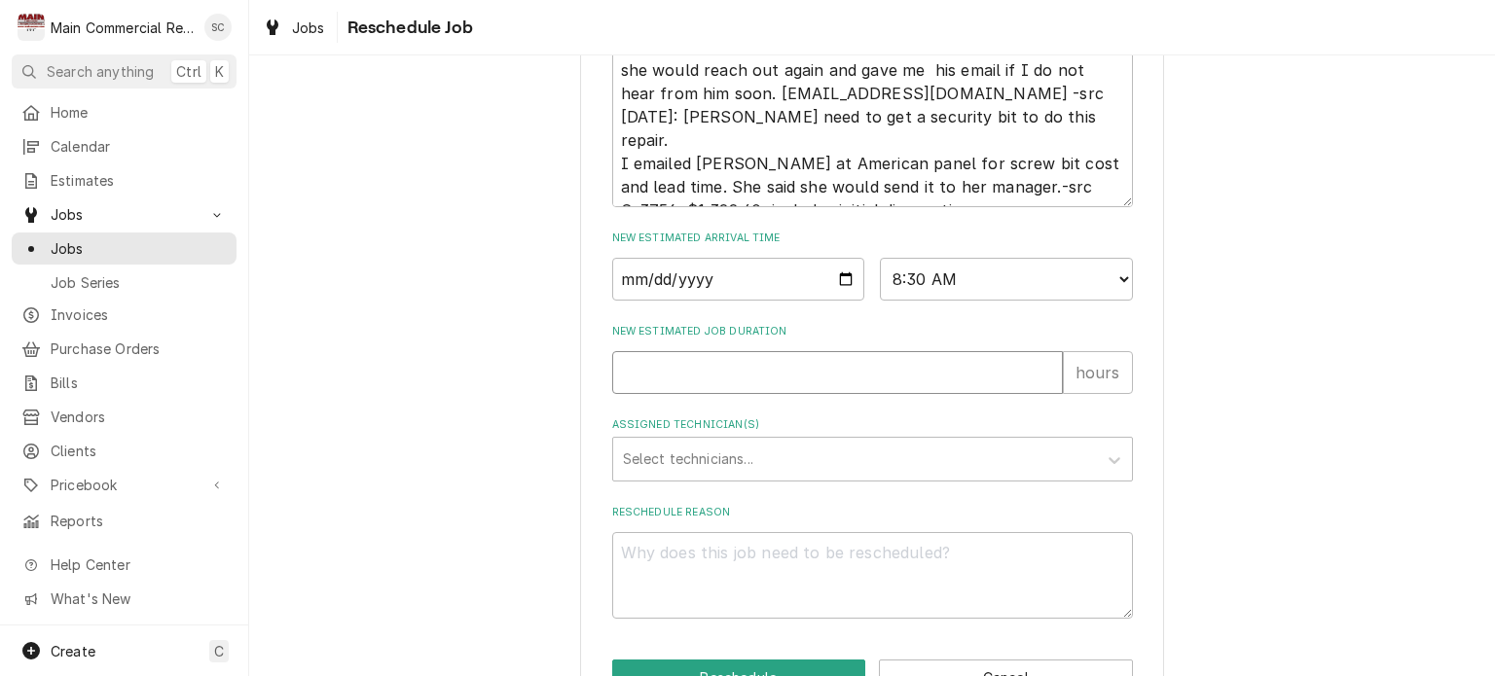
click at [775, 394] on input "New Estimated Job Duration" at bounding box center [837, 372] width 451 height 43
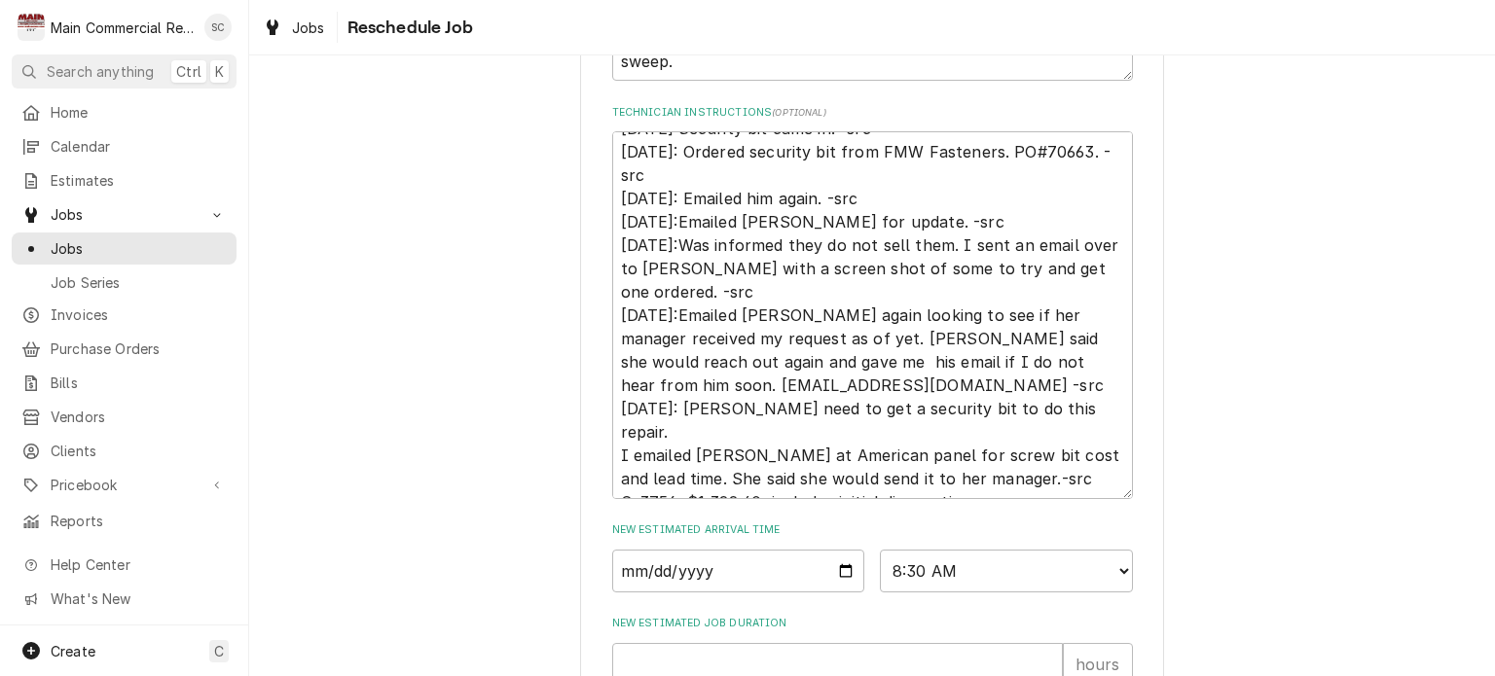
scroll to position [779, 0]
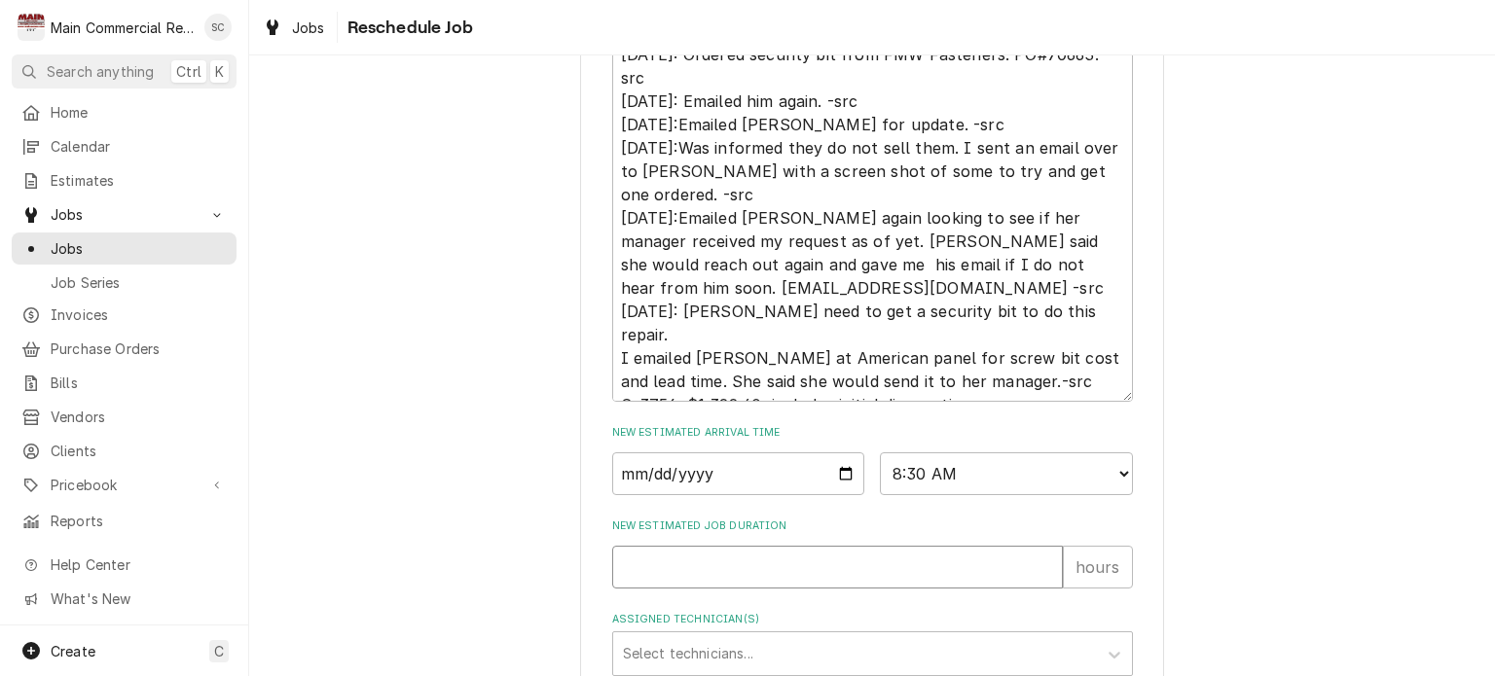
click at [719, 589] on input "New Estimated Job Duration" at bounding box center [837, 567] width 451 height 43
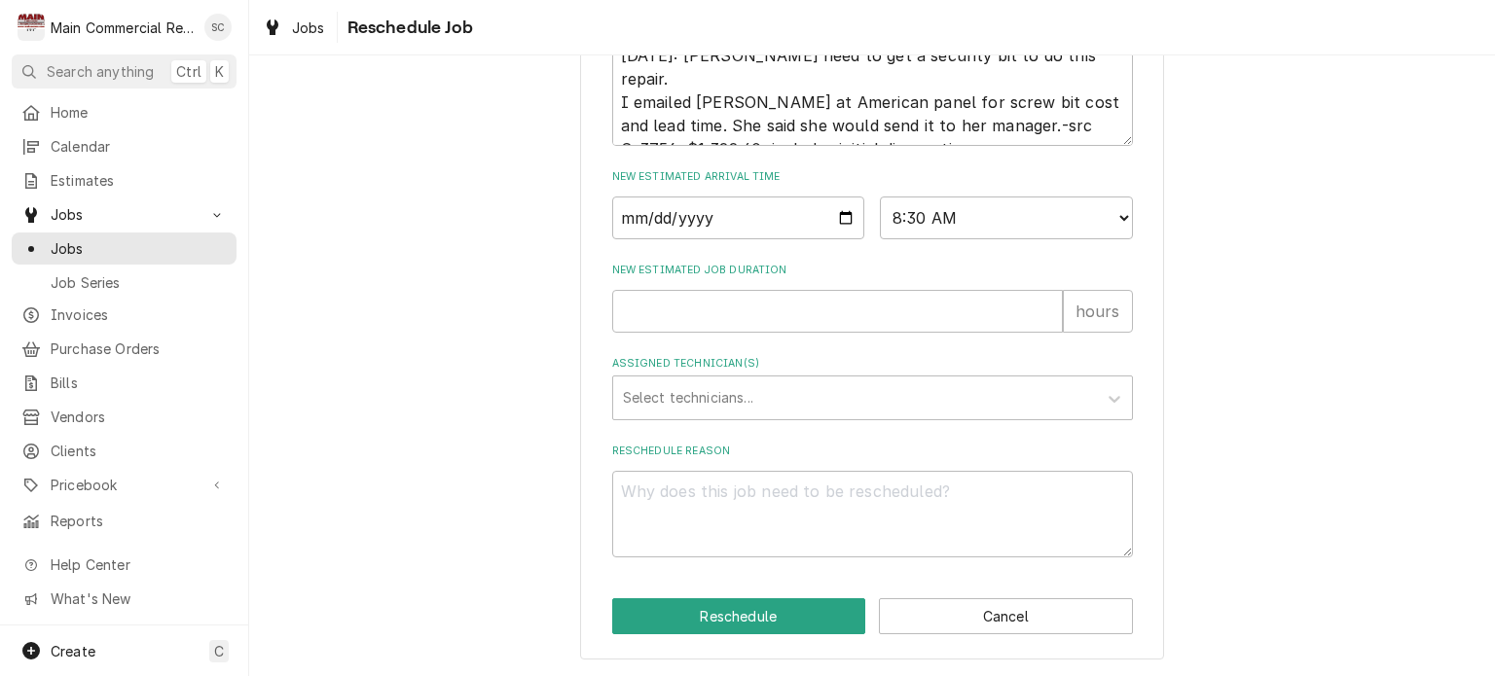
scroll to position [959, 0]
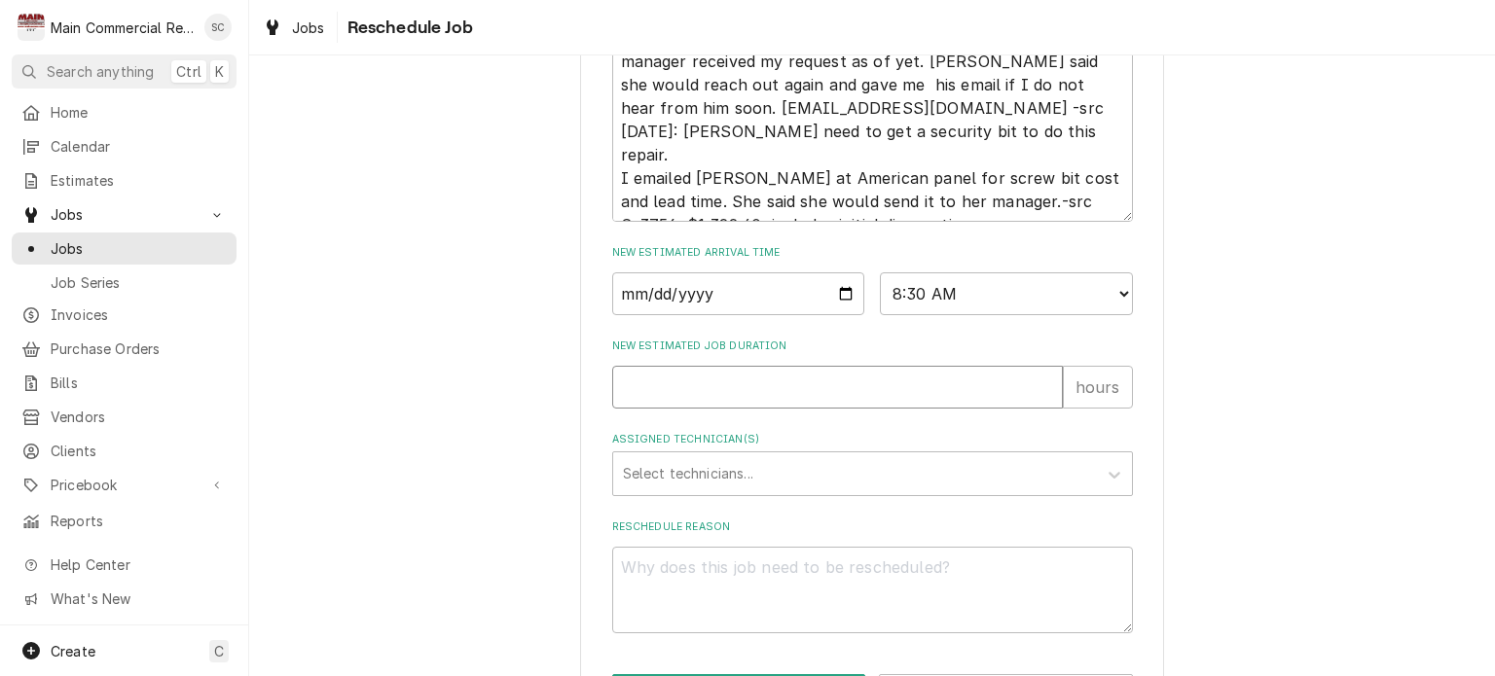
click at [676, 404] on input "New Estimated Job Duration" at bounding box center [837, 387] width 451 height 43
type textarea "x"
type input "4"
click at [729, 492] on div "Assigned Technician(s)" at bounding box center [855, 474] width 464 height 35
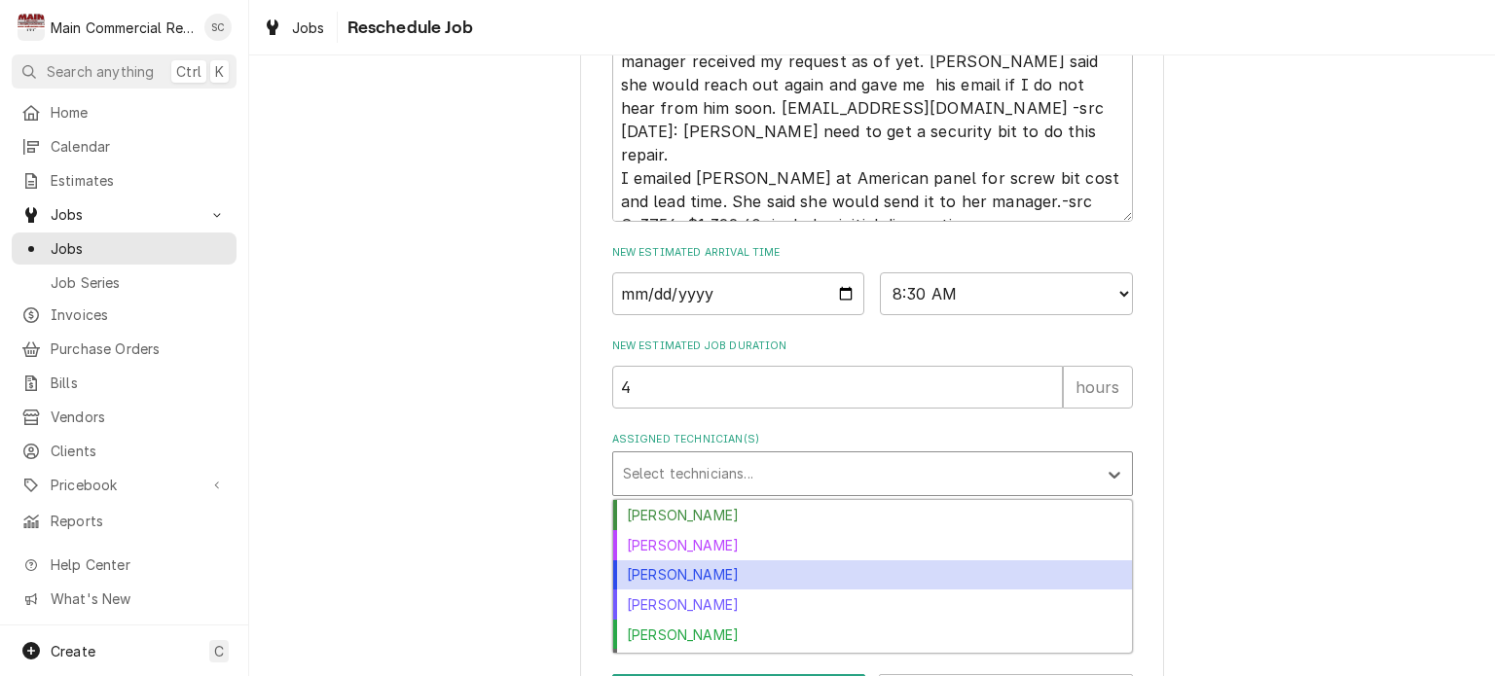
click at [718, 585] on div "Dylan Crawford" at bounding box center [872, 576] width 519 height 30
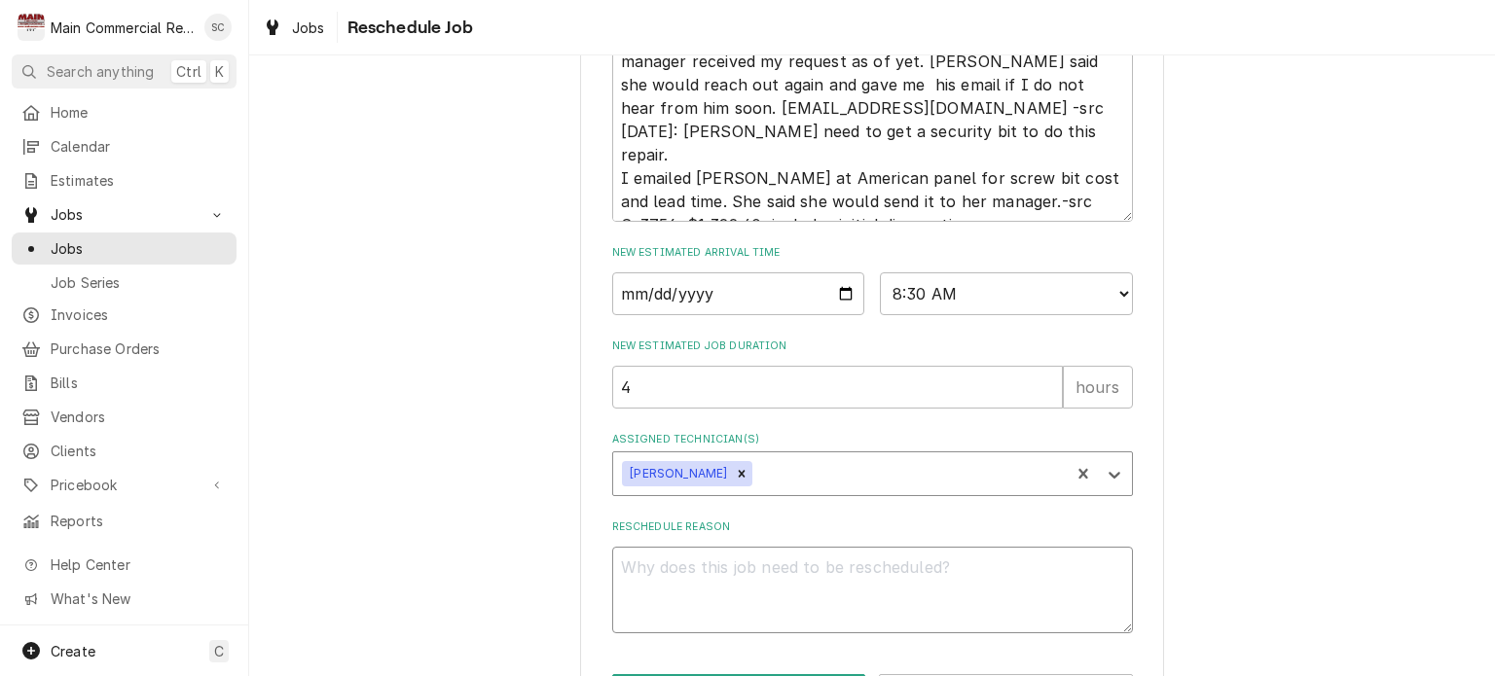
click at [717, 587] on textarea "Reschedule Reason" at bounding box center [872, 591] width 521 height 88
type textarea "x"
type textarea "S"
type textarea "x"
type textarea "Sc"
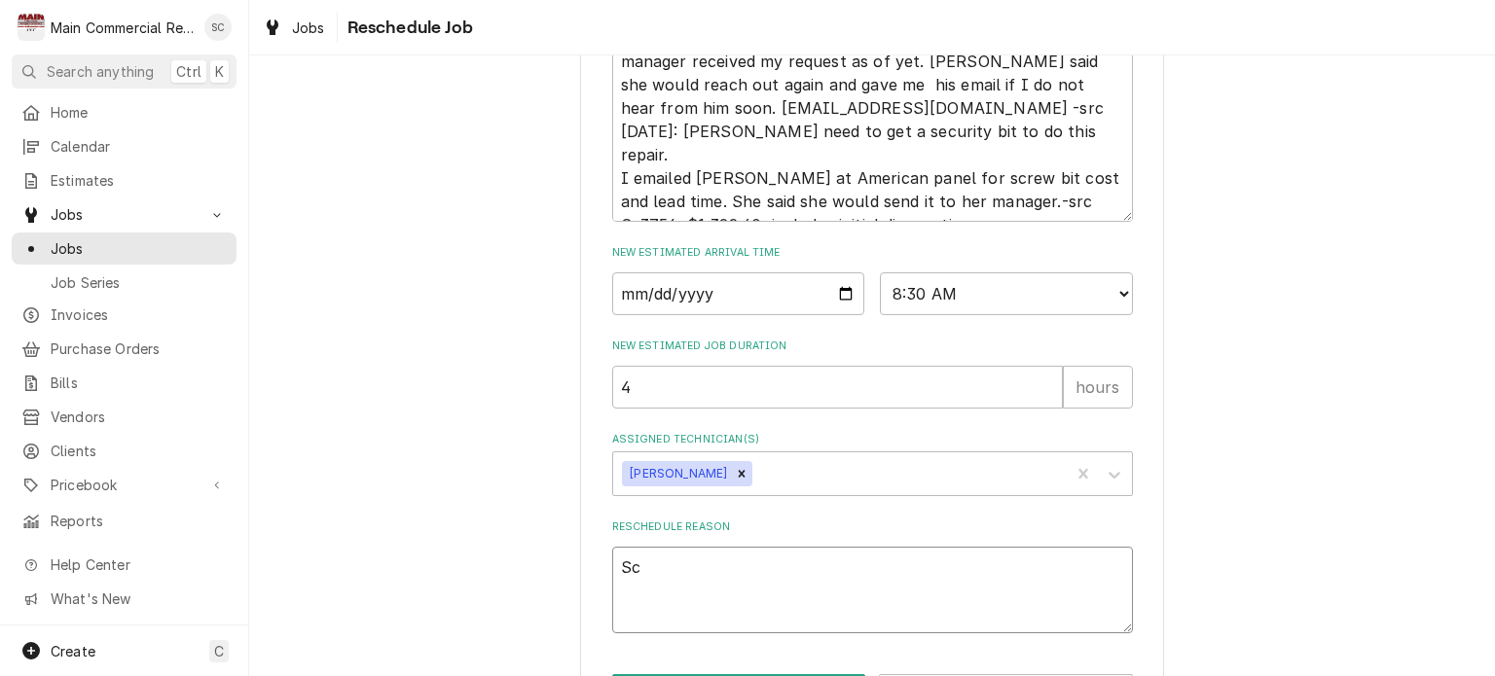
type textarea "x"
type textarea "Scr"
type textarea "x"
type textarea "Scre"
type textarea "x"
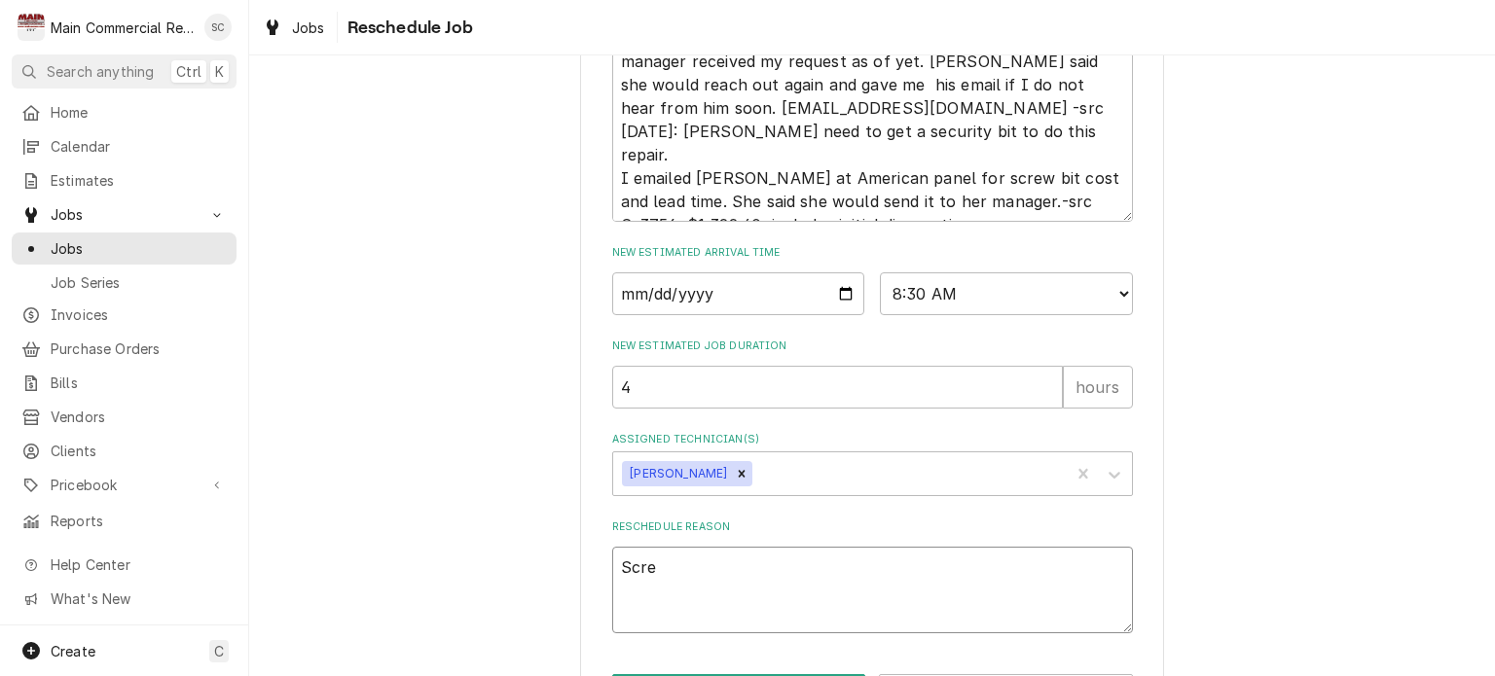
type textarea "Screw"
type textarea "x"
type textarea "Screw"
type textarea "x"
type textarea "Screw b"
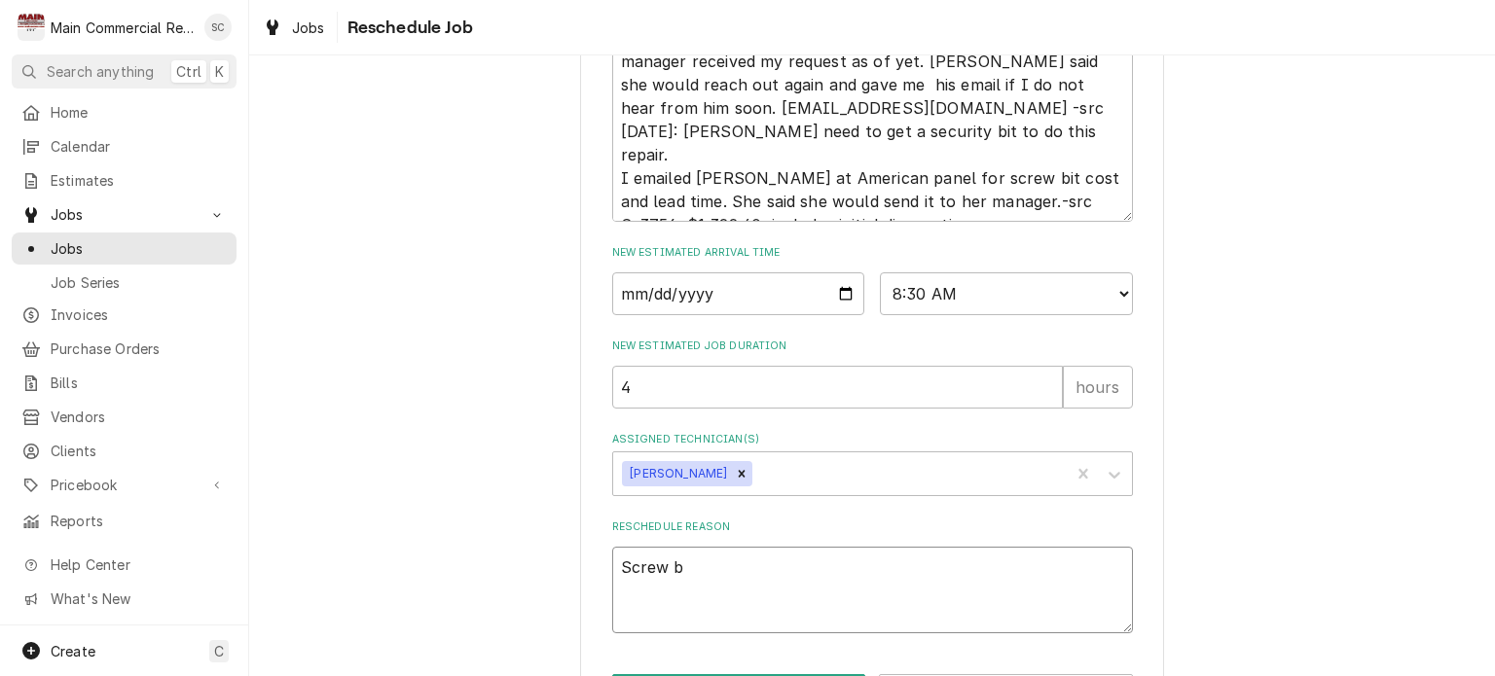
type textarea "x"
type textarea "Screw bi"
type textarea "x"
type textarea "Screw bit"
type textarea "x"
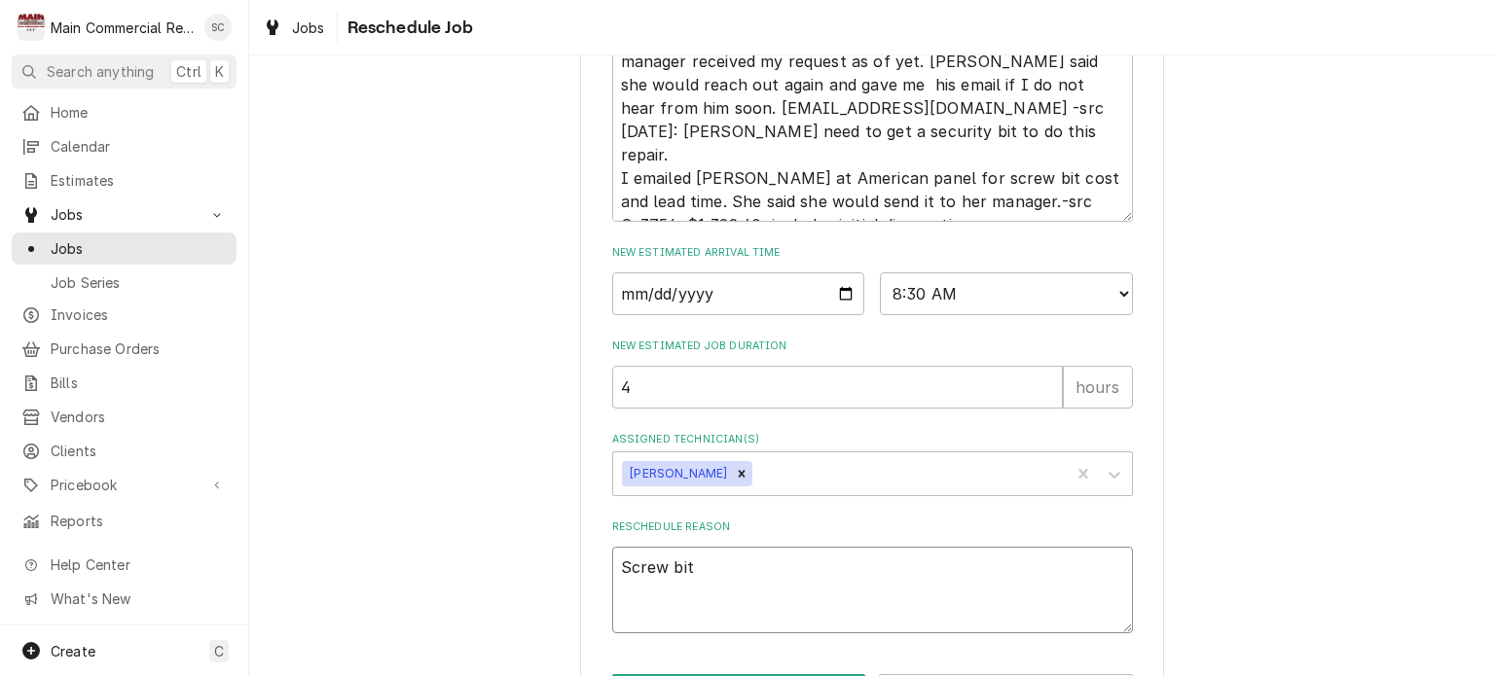
type textarea "Screw bit"
type textarea "x"
type textarea "Screw bit c"
type textarea "x"
type textarea "Screw bit ca"
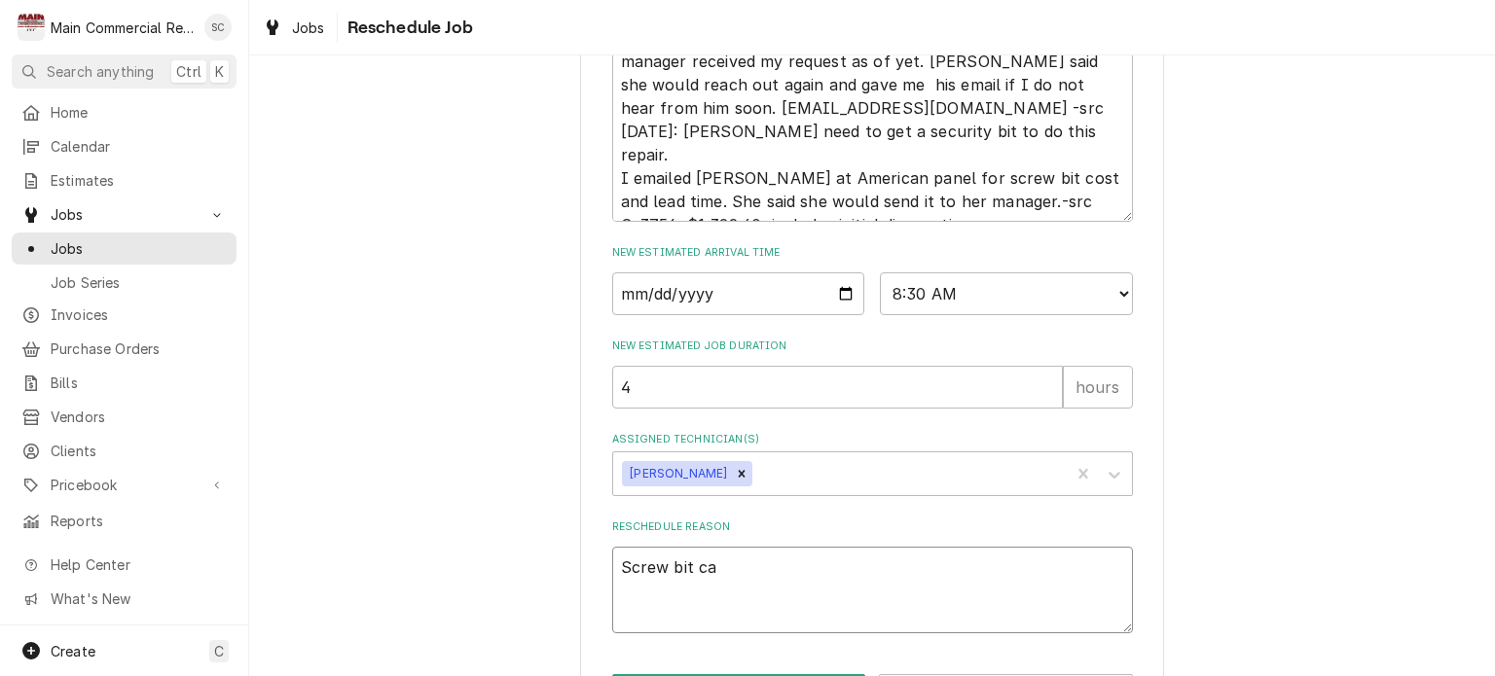
type textarea "x"
type textarea "Screw bit cam"
type textarea "x"
type textarea "Screw bit came"
type textarea "x"
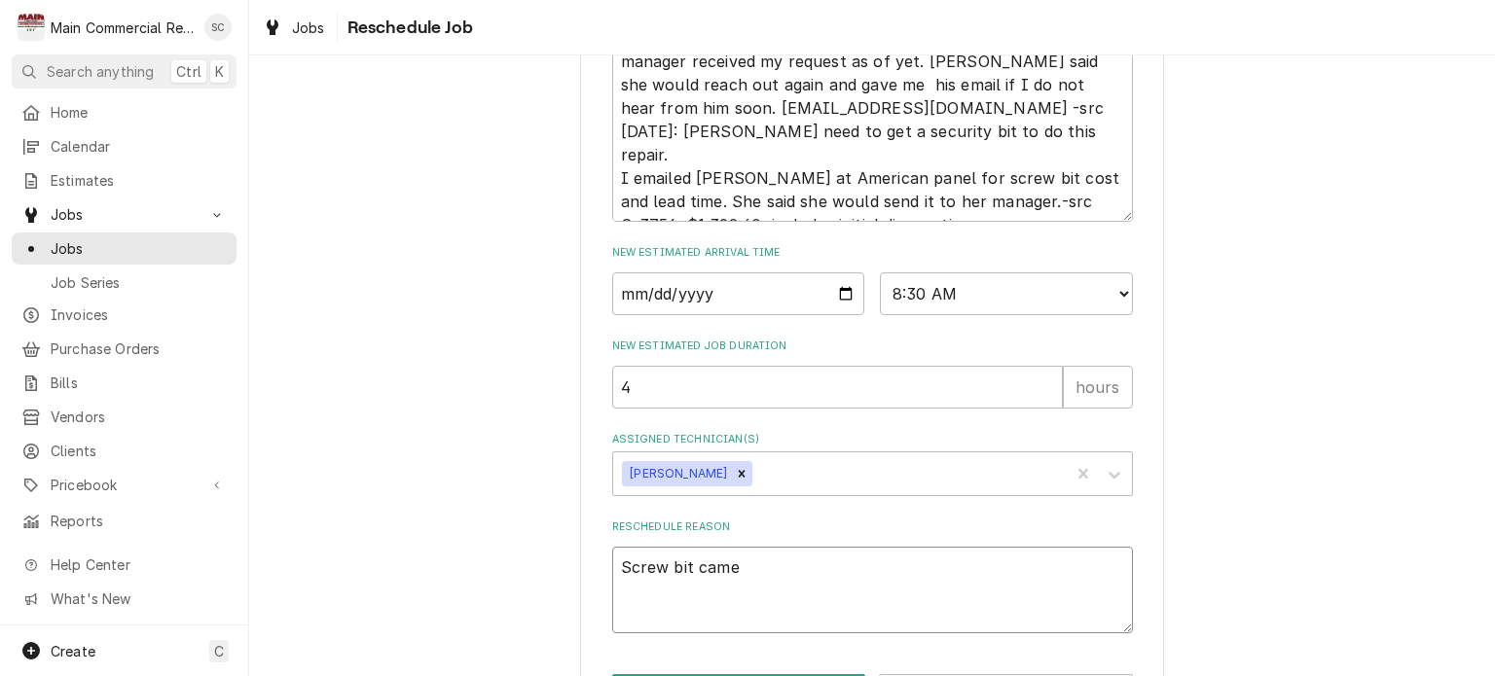
type textarea "Screw bit came"
type textarea "x"
type textarea "Screw bit came i"
type textarea "x"
type textarea "Screw bit came in"
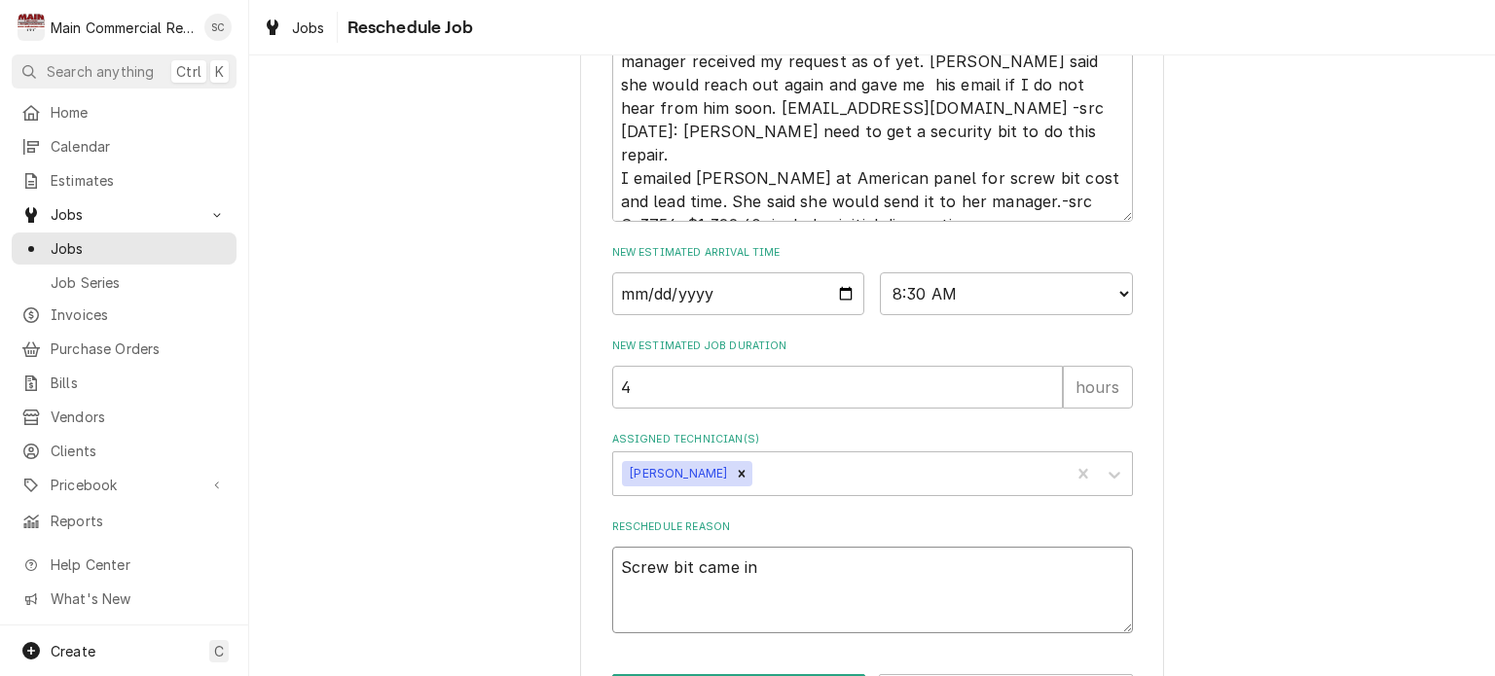
type textarea "x"
type textarea "Screw bit came in"
type textarea "x"
type textarea "Screw bit came in t"
type textarea "x"
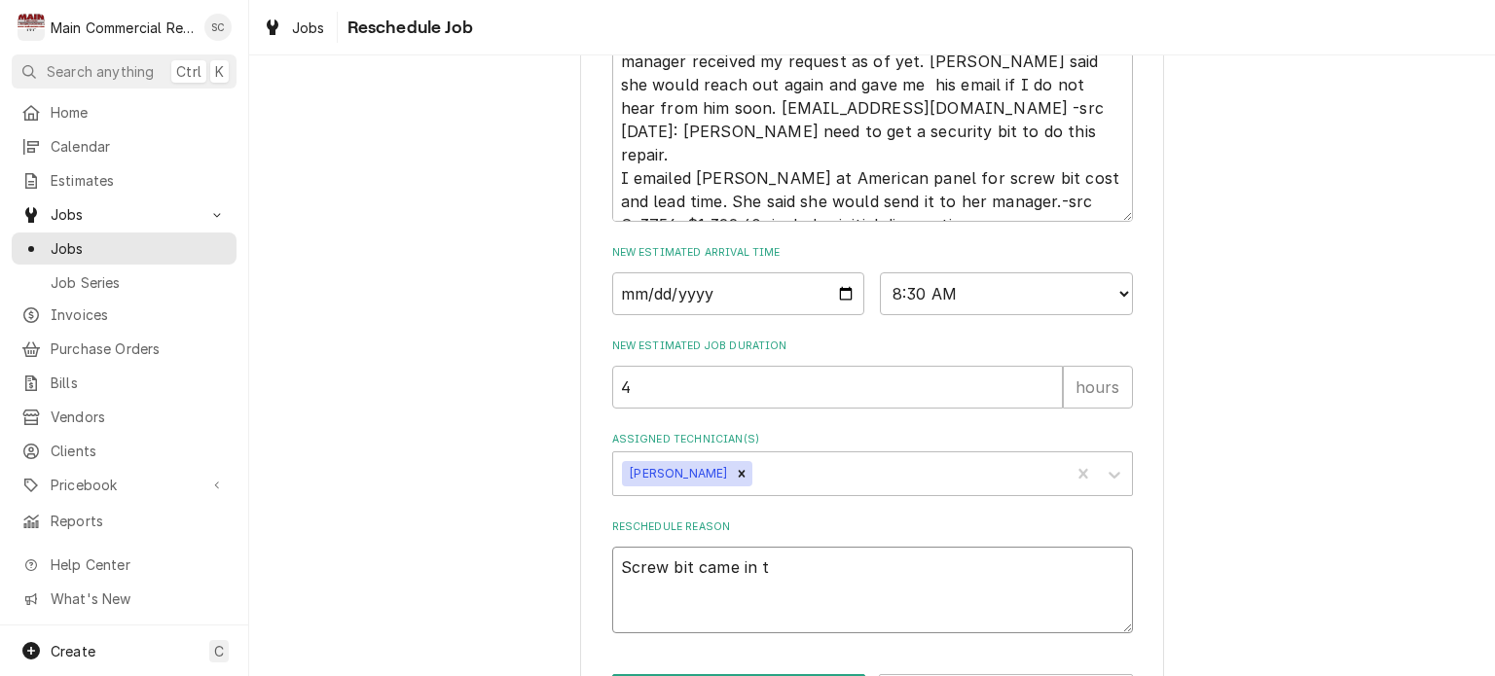
type textarea "Screw bit came in to"
type textarea "x"
type textarea "Screw bit came in to"
type textarea "x"
type textarea "Screw bit came in to f"
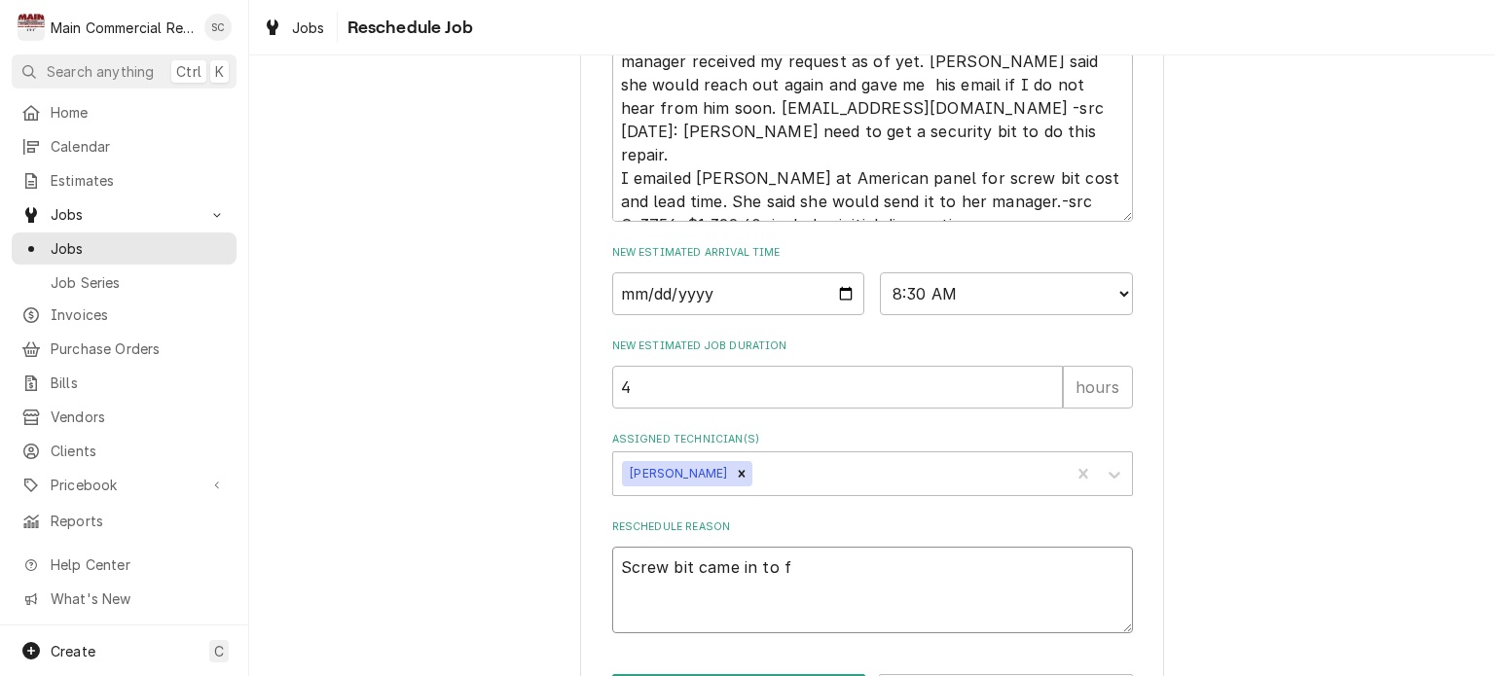
type textarea "x"
type textarea "Screw bit came in to fi"
type textarea "x"
type textarea "Screw bit came in to fin"
type textarea "x"
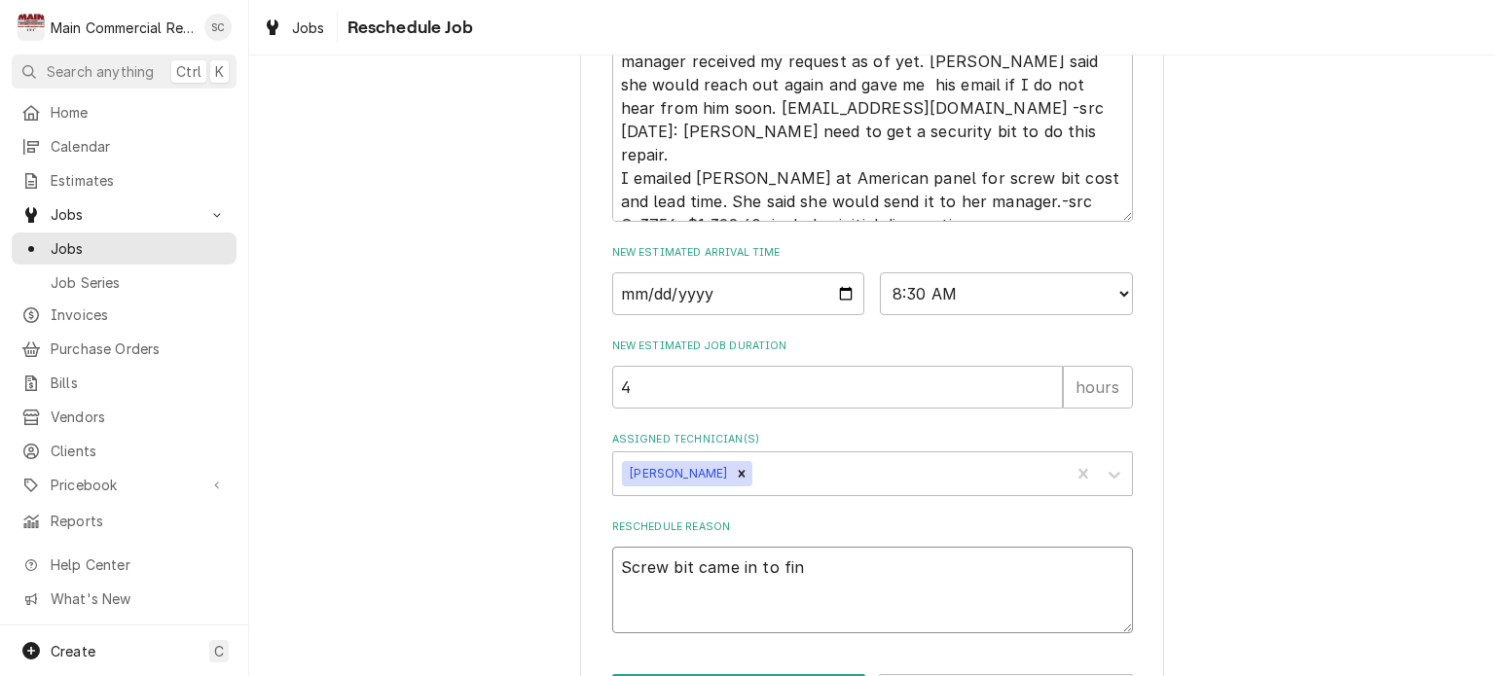
type textarea "Screw bit came in to fini"
type textarea "x"
type textarea "Screw bit came in to finis"
type textarea "x"
type textarea "Screw bit came in to finish"
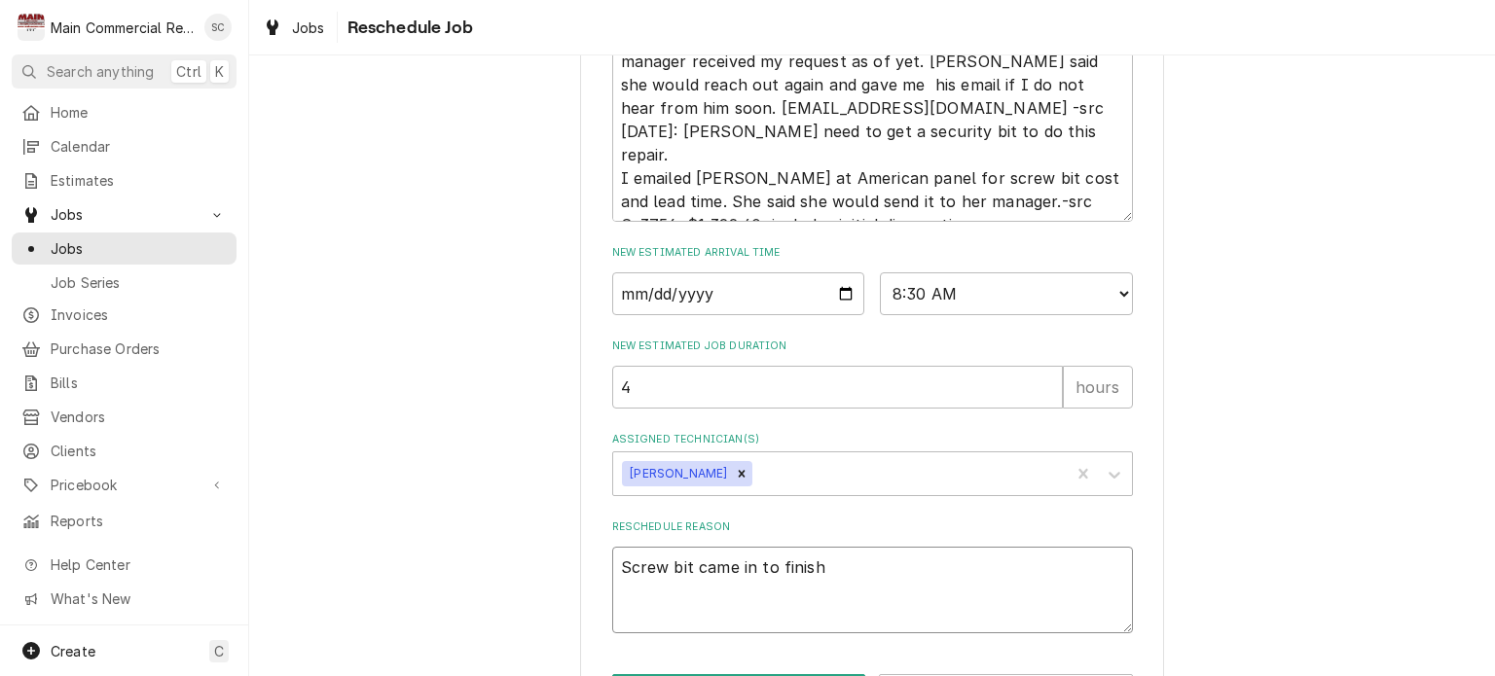
type textarea "x"
type textarea "Screw bit came in to finish"
type textarea "x"
type textarea "Screw bit came in to finish t"
type textarea "x"
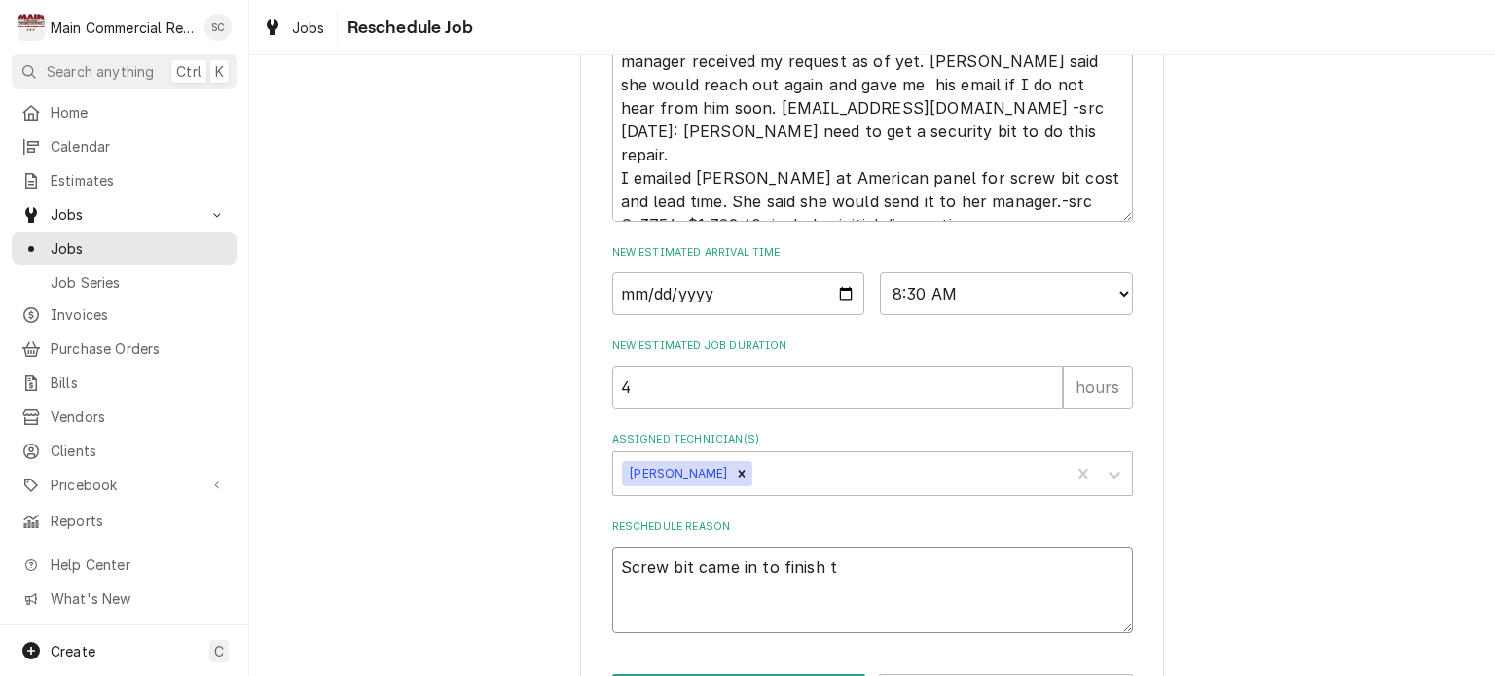
type textarea "Screw bit came in to finish th"
type textarea "x"
type textarea "Screw bit came in to finish thi"
type textarea "x"
type textarea "Screw bit came in to finish this"
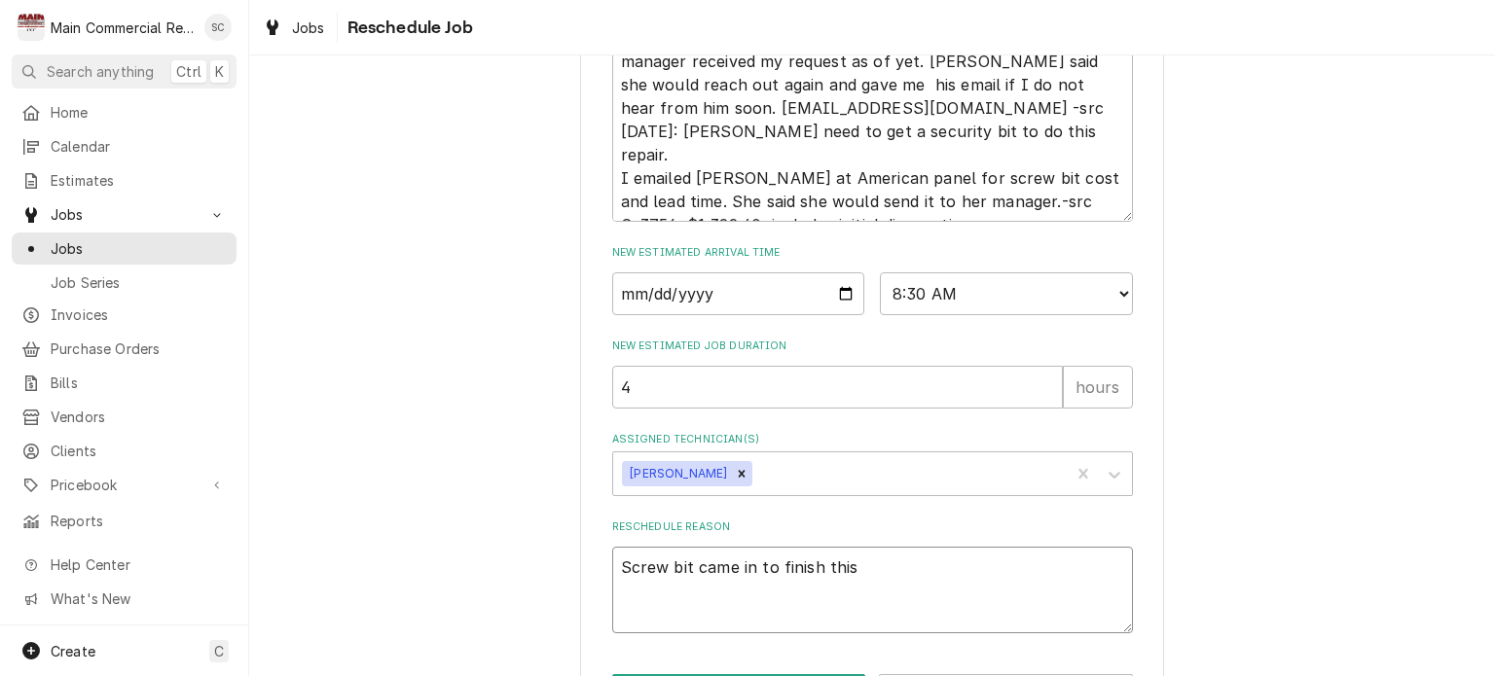
type textarea "x"
type textarea "Screw bit came in to finish this"
type textarea "x"
type textarea "Screw bit came in to finish this j"
type textarea "x"
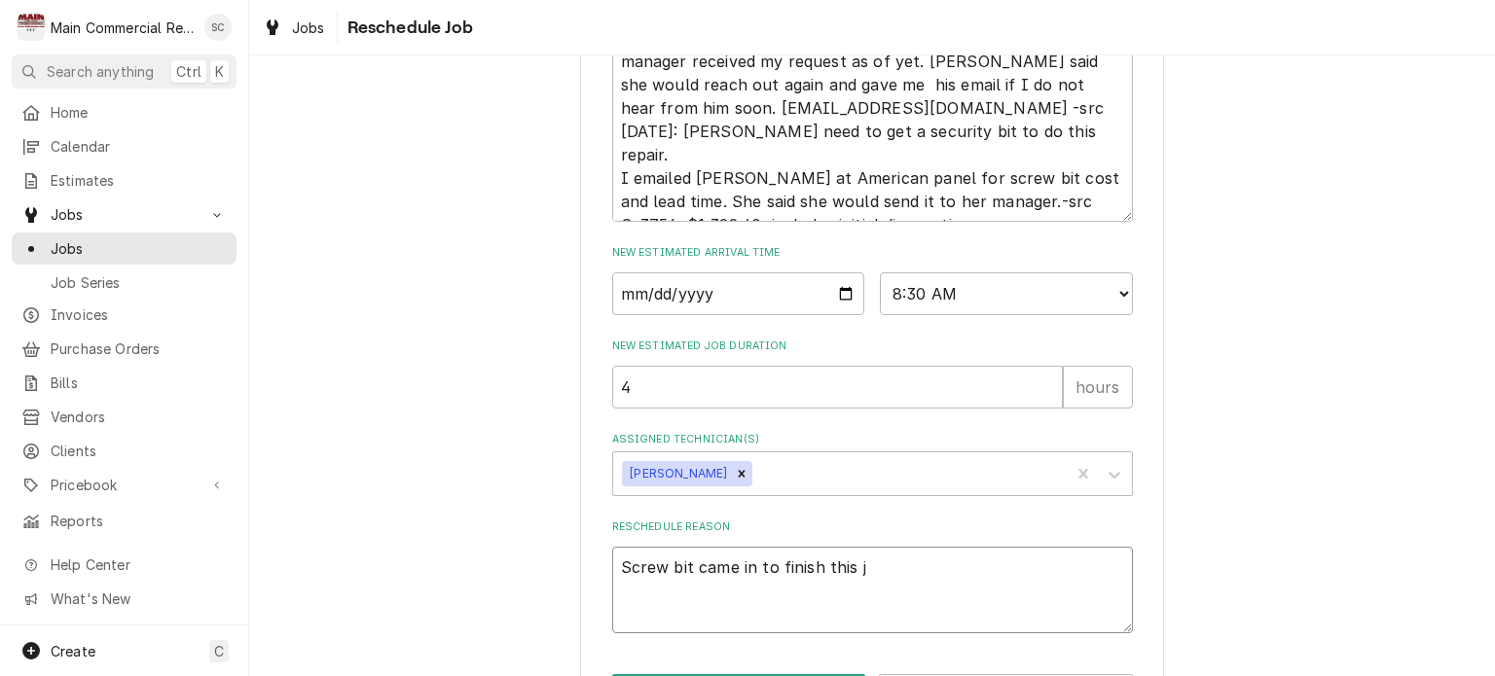
type textarea "Screw bit came in to finish this jo"
type textarea "x"
type textarea "Screw bit came in to finish this job"
type textarea "x"
type textarea "Screw bit came in to finish this job."
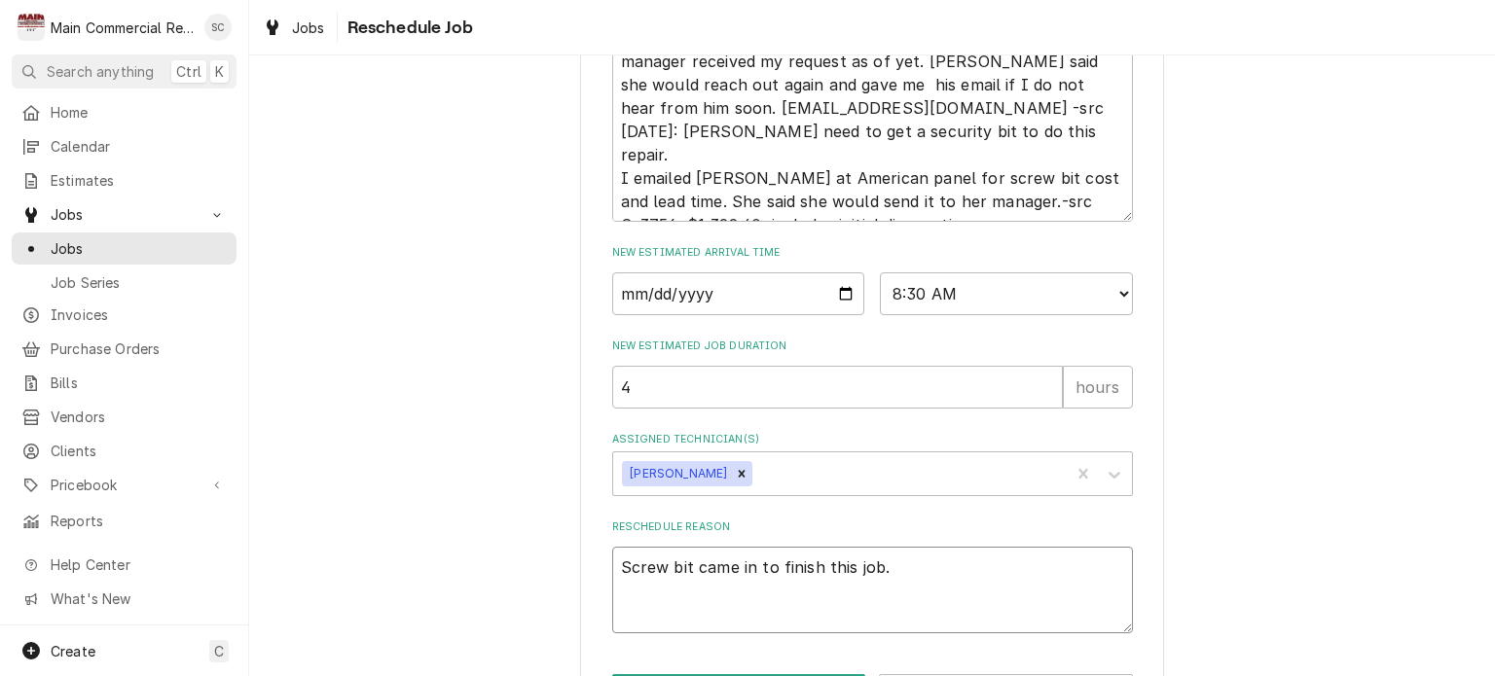
type textarea "x"
type textarea "Screw bit came in to finish this job."
type textarea "x"
type textarea "Screw bit came in to finish this job. -"
type textarea "x"
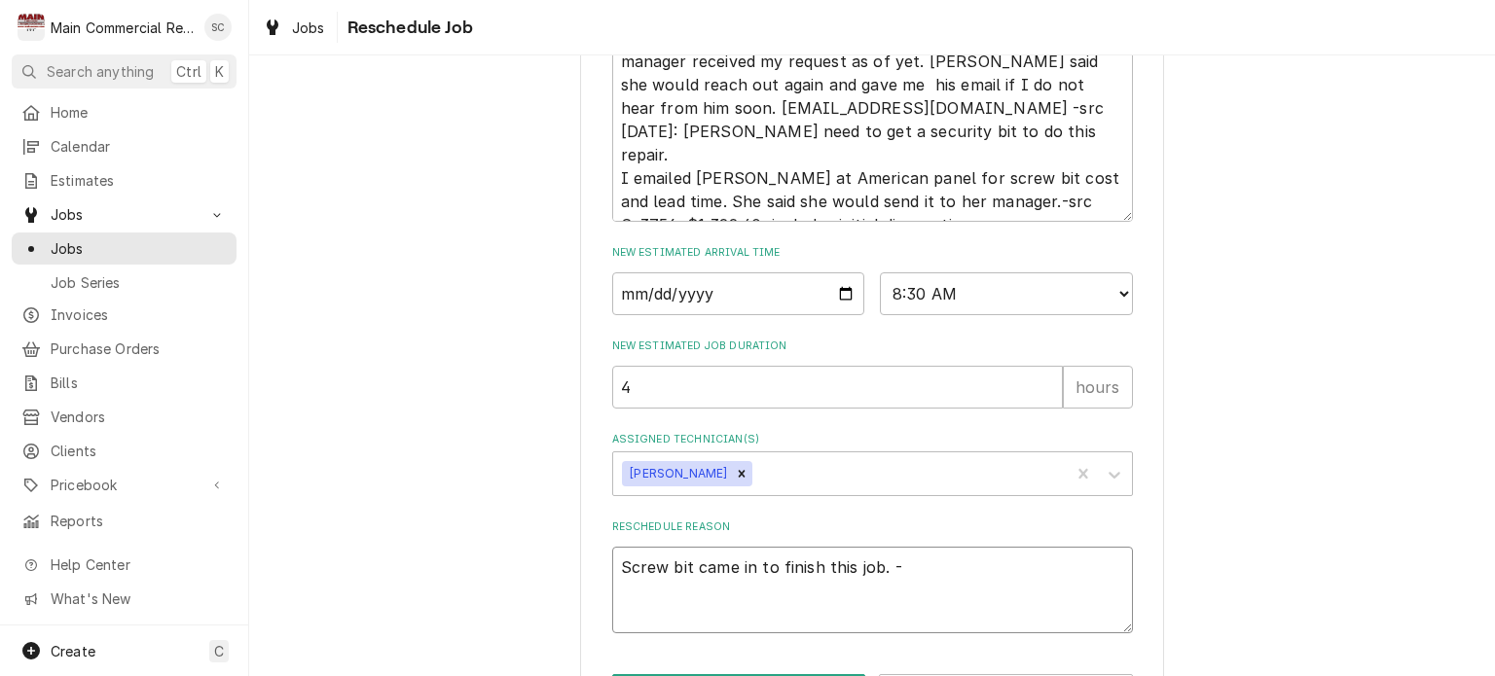
type textarea "Screw bit came in to finish this job. -s"
type textarea "x"
type textarea "Screw bit came in to finish this job. -sr"
type textarea "x"
type textarea "Screw bit came in to finish this job. -src"
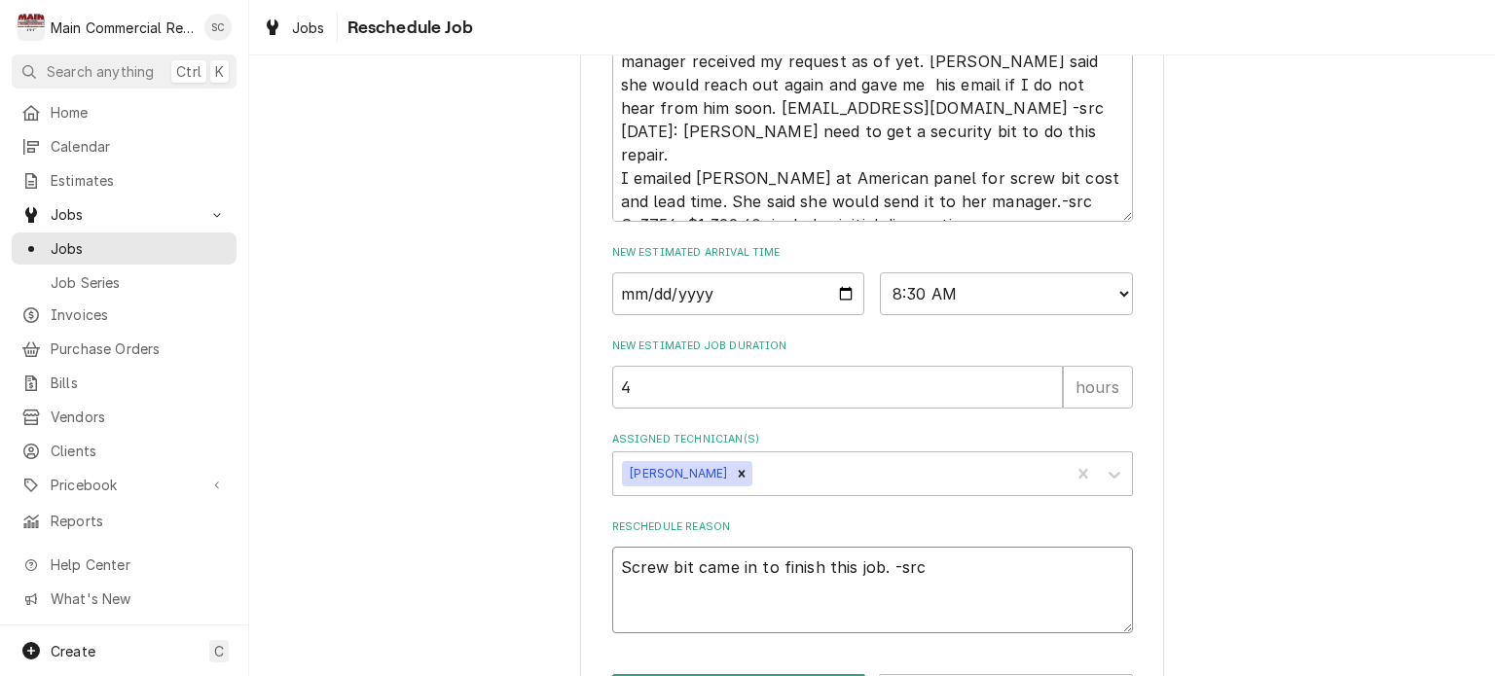
type textarea "x"
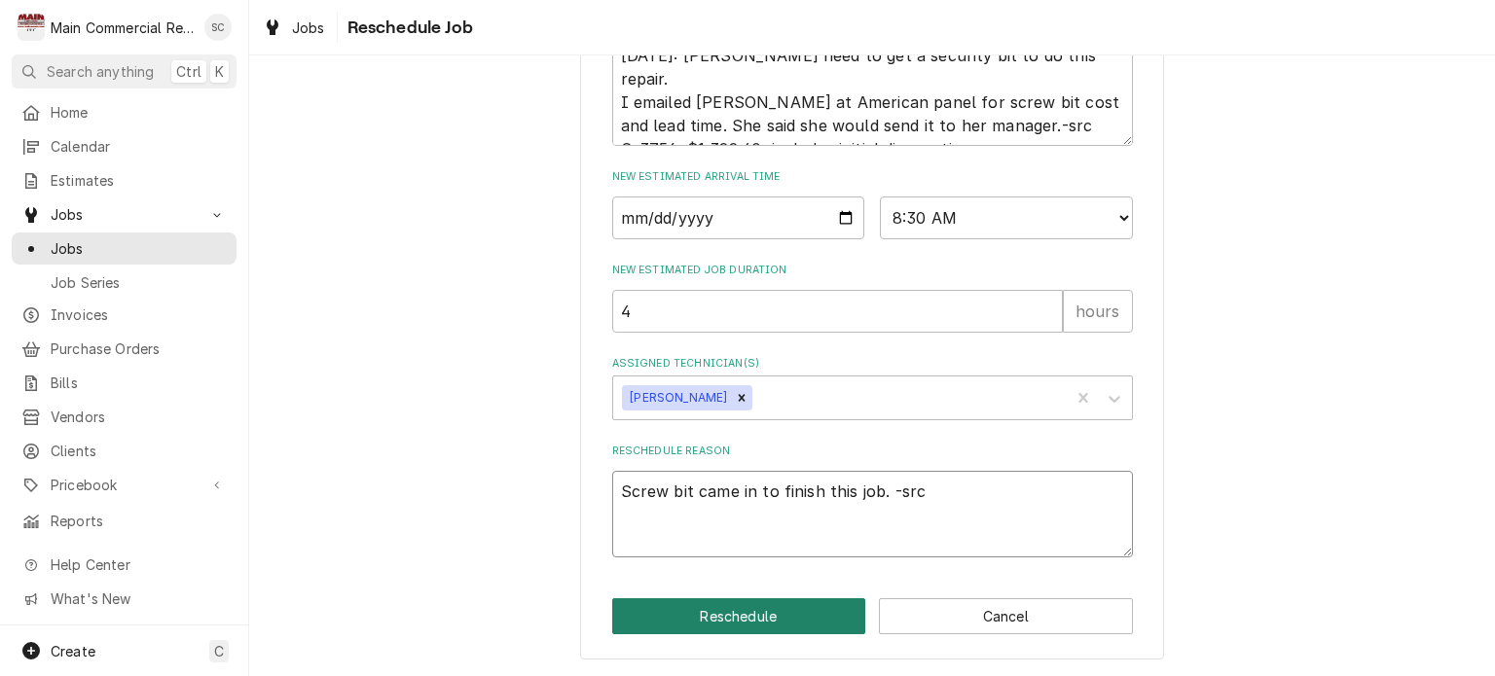
type textarea "Screw bit came in to finish this job. -src"
click at [823, 614] on button "Reschedule" at bounding box center [739, 617] width 254 height 36
type textarea "x"
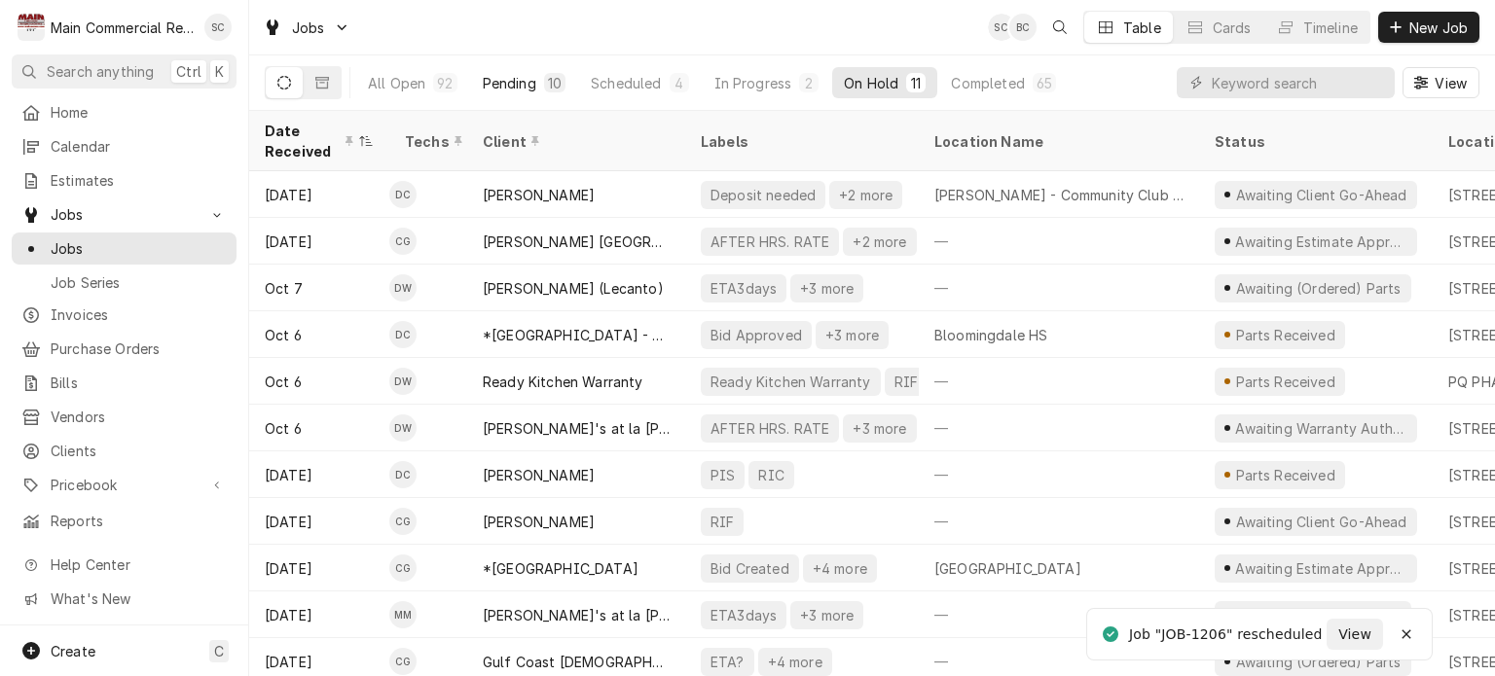
click at [530, 81] on div "Pending" at bounding box center [510, 83] width 54 height 20
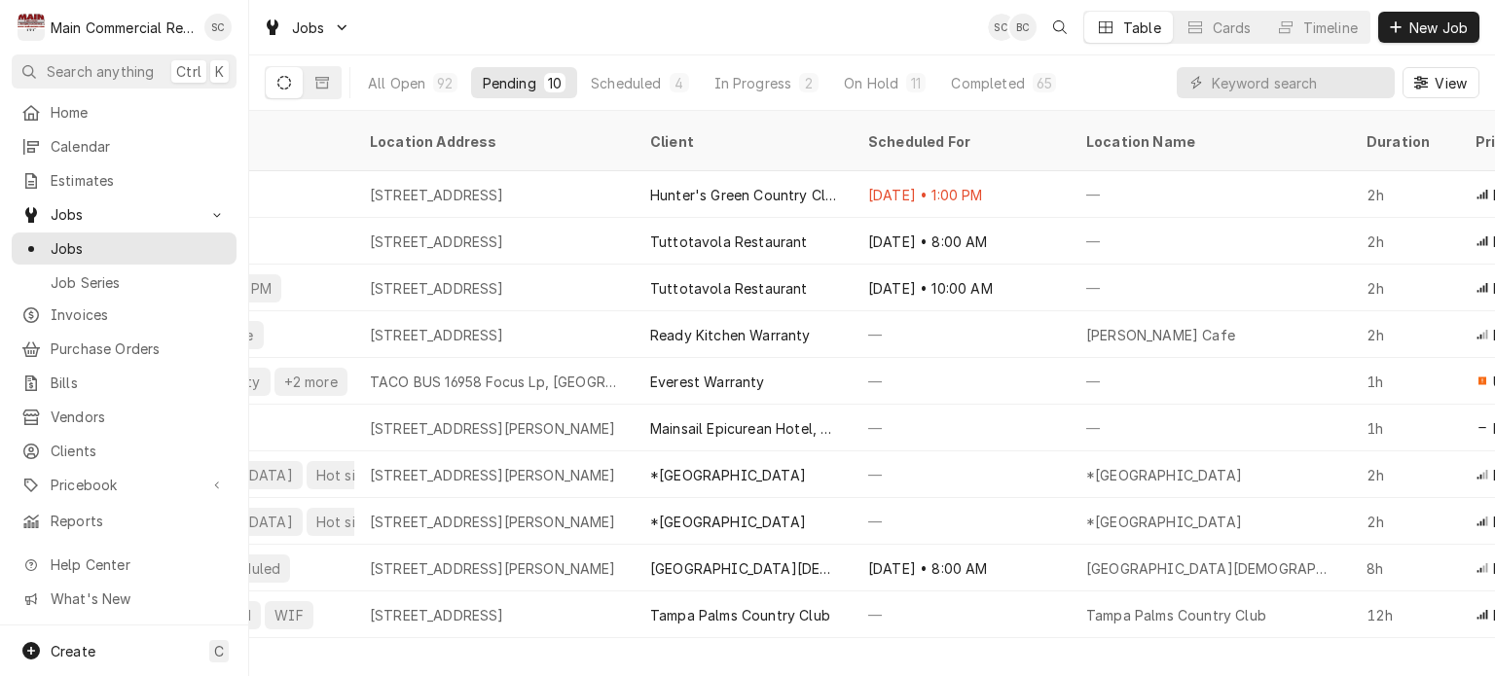
scroll to position [0, 507]
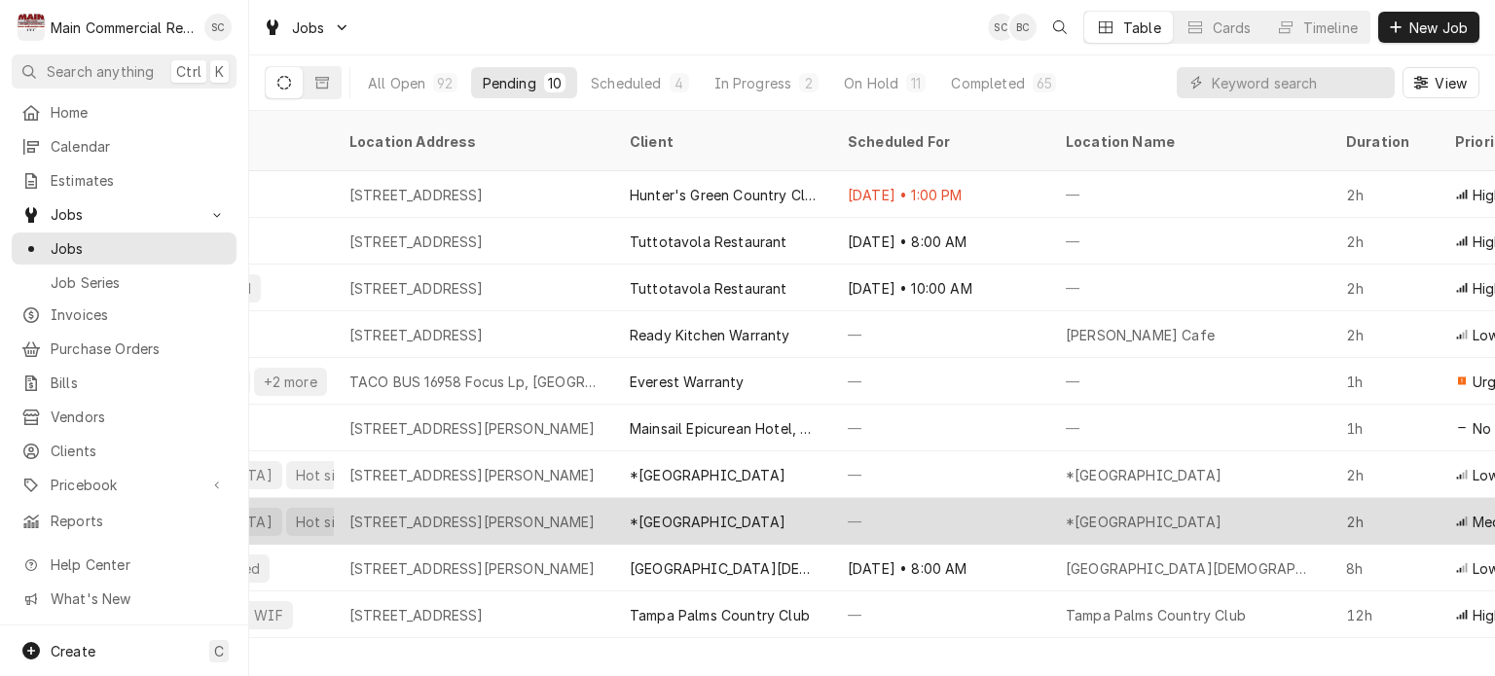
click at [1082, 512] on div "*Hernando High School" at bounding box center [1144, 522] width 156 height 20
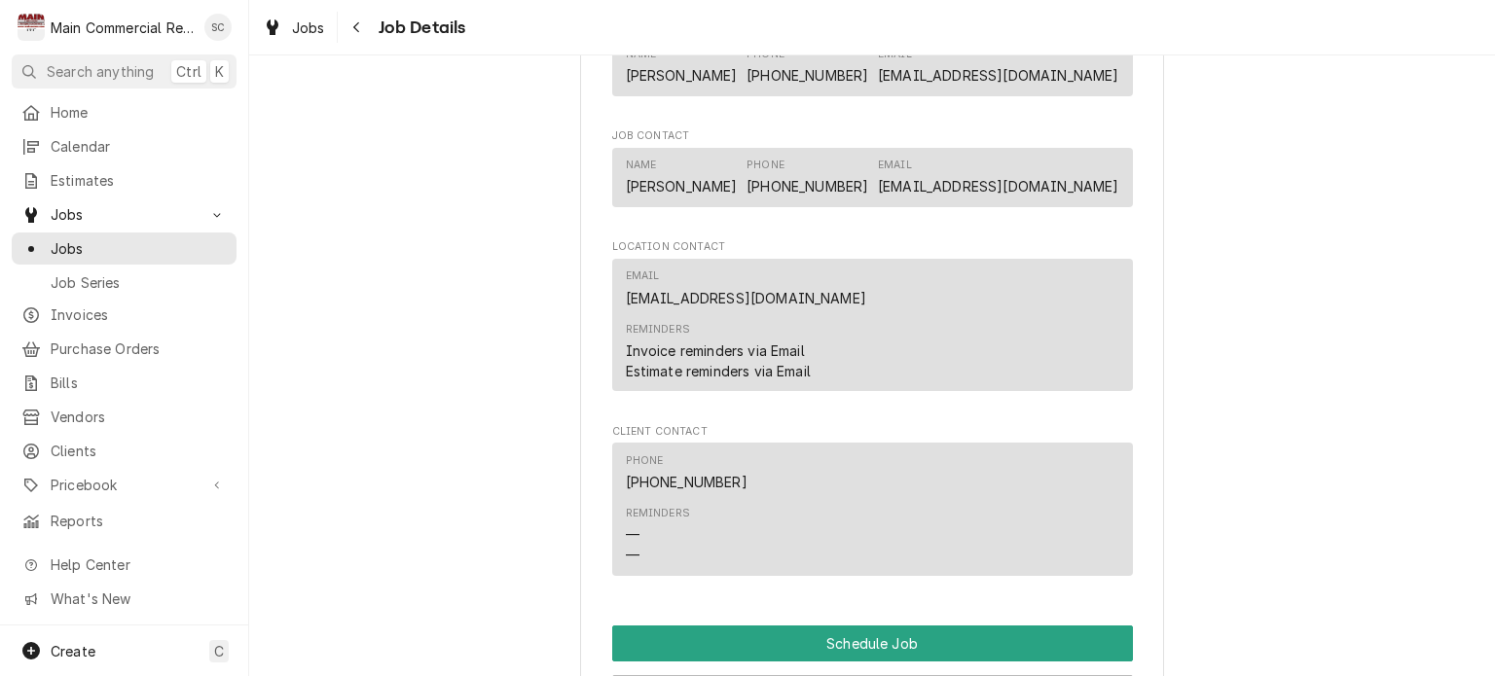
scroll to position [2044, 0]
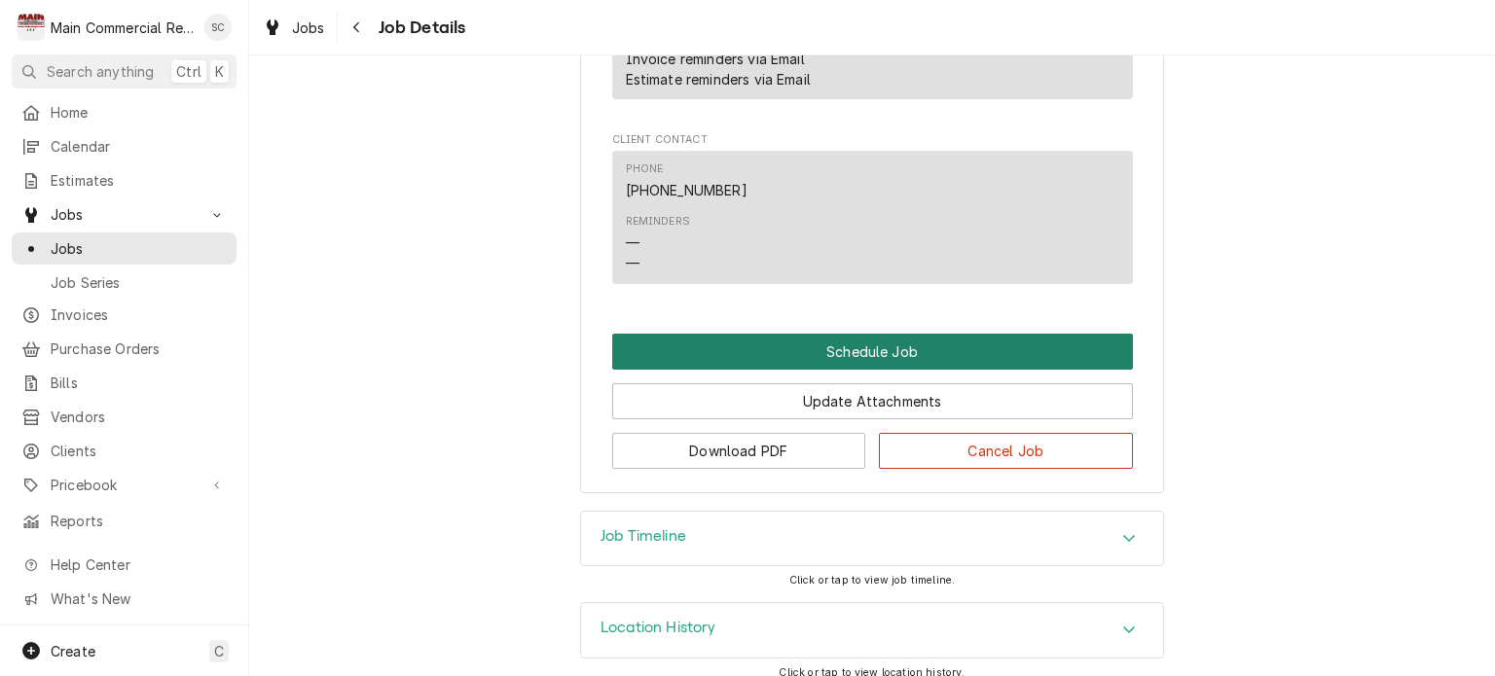
click at [875, 356] on button "Schedule Job" at bounding box center [872, 352] width 521 height 36
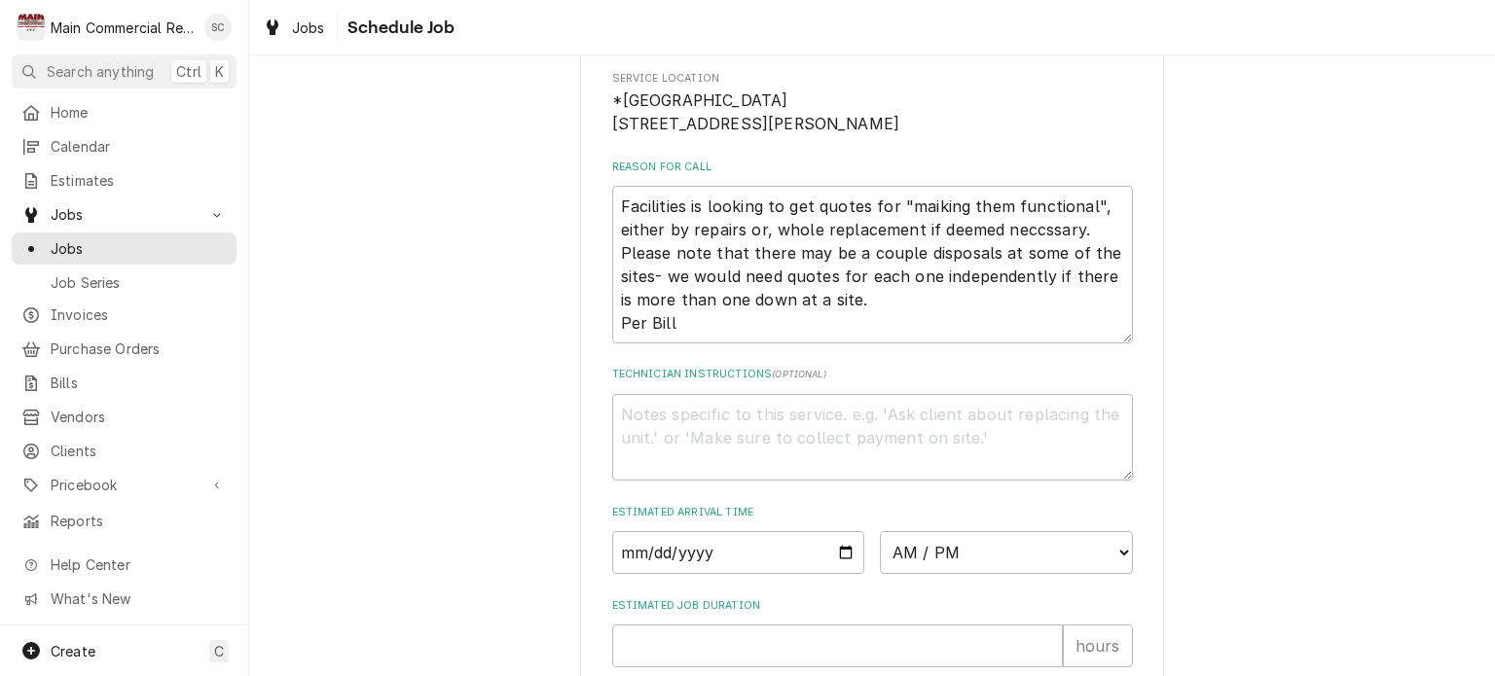
scroll to position [510, 0]
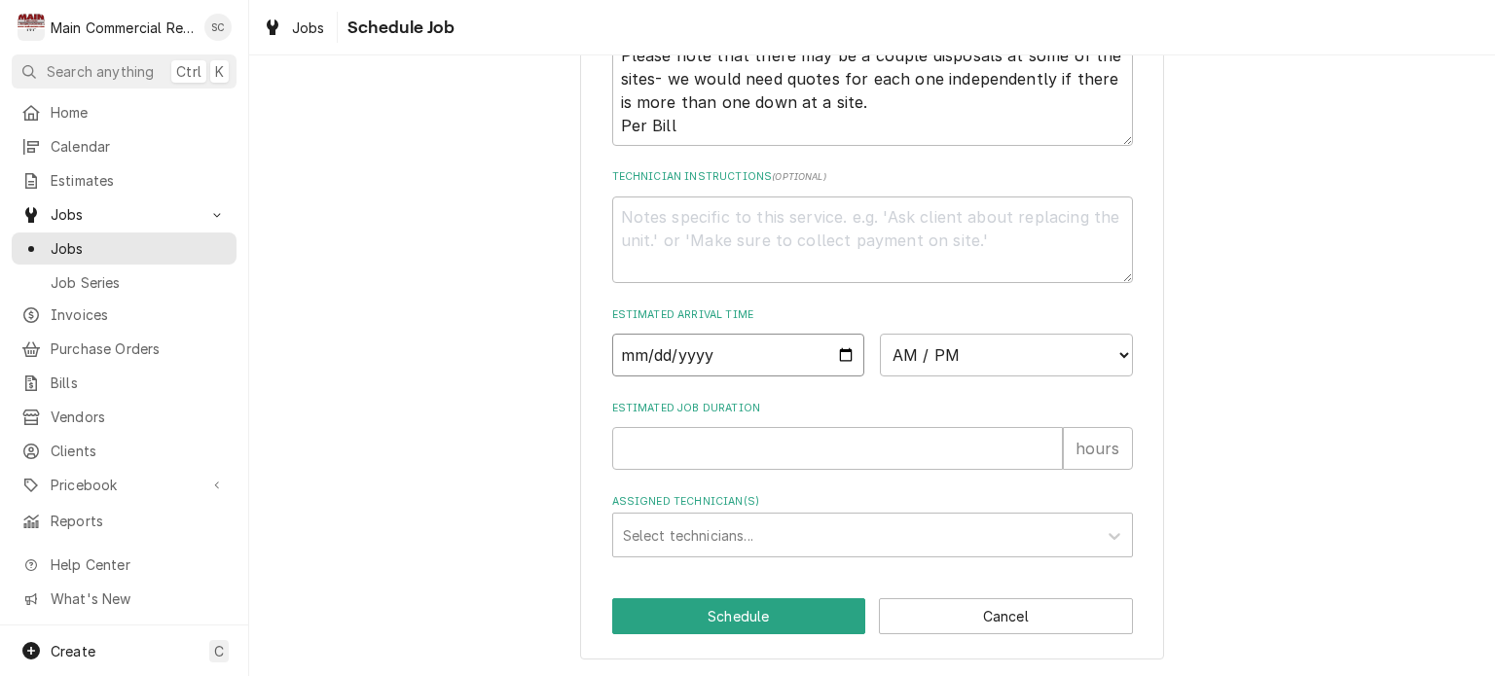
click at [839, 346] on input "Date" at bounding box center [738, 355] width 253 height 43
click at [834, 353] on input "Date" at bounding box center [738, 355] width 253 height 43
type textarea "x"
type input "[DATE]"
click at [896, 353] on select "AM / PM 6:00 AM 6:15 AM 6:30 AM 6:45 AM 7:00 AM 7:15 AM 7:30 AM 7:45 AM 8:00 AM…" at bounding box center [1006, 355] width 253 height 43
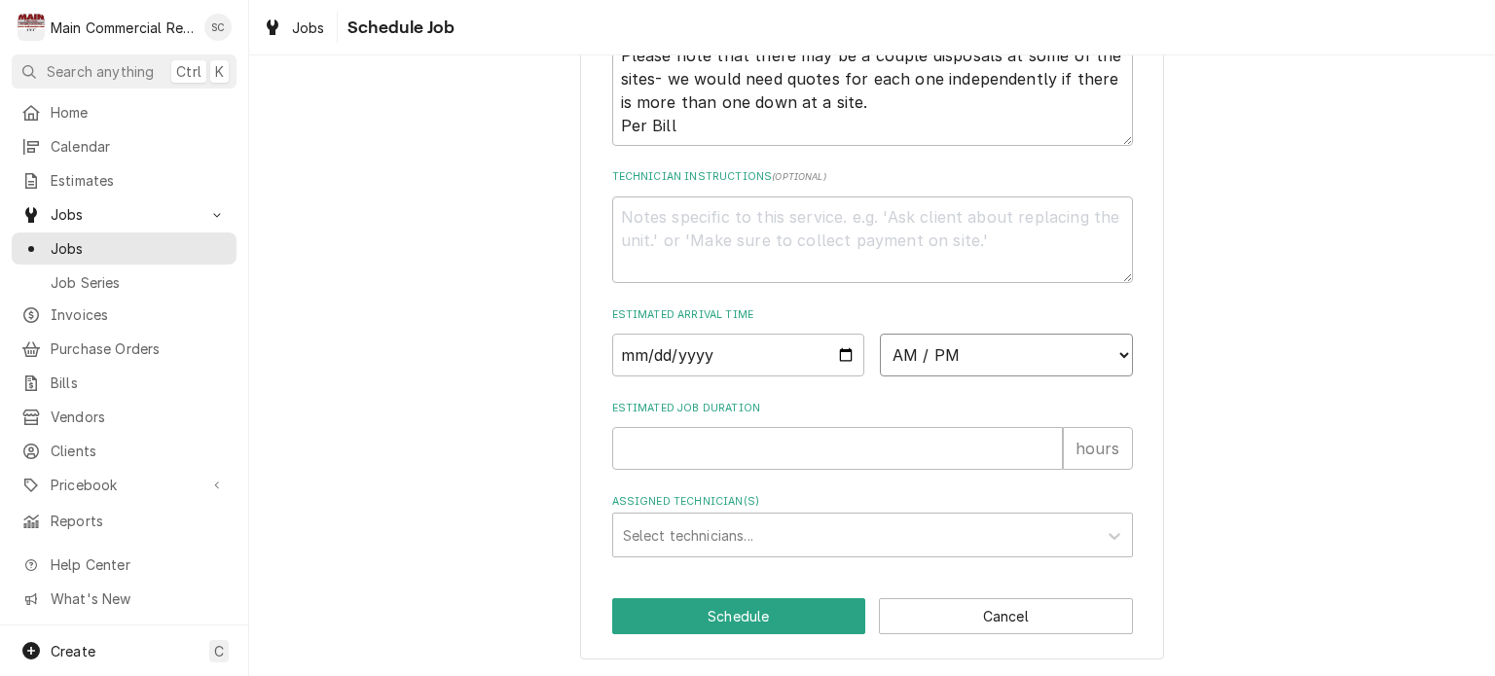
select select "13:00:00"
click at [880, 335] on select "AM / PM 6:00 AM 6:15 AM 6:30 AM 6:45 AM 7:00 AM 7:15 AM 7:30 AM 7:45 AM 8:00 AM…" at bounding box center [1006, 355] width 253 height 43
click at [713, 451] on input "Estimated Job Duration" at bounding box center [837, 448] width 451 height 43
type textarea "x"
type input "2"
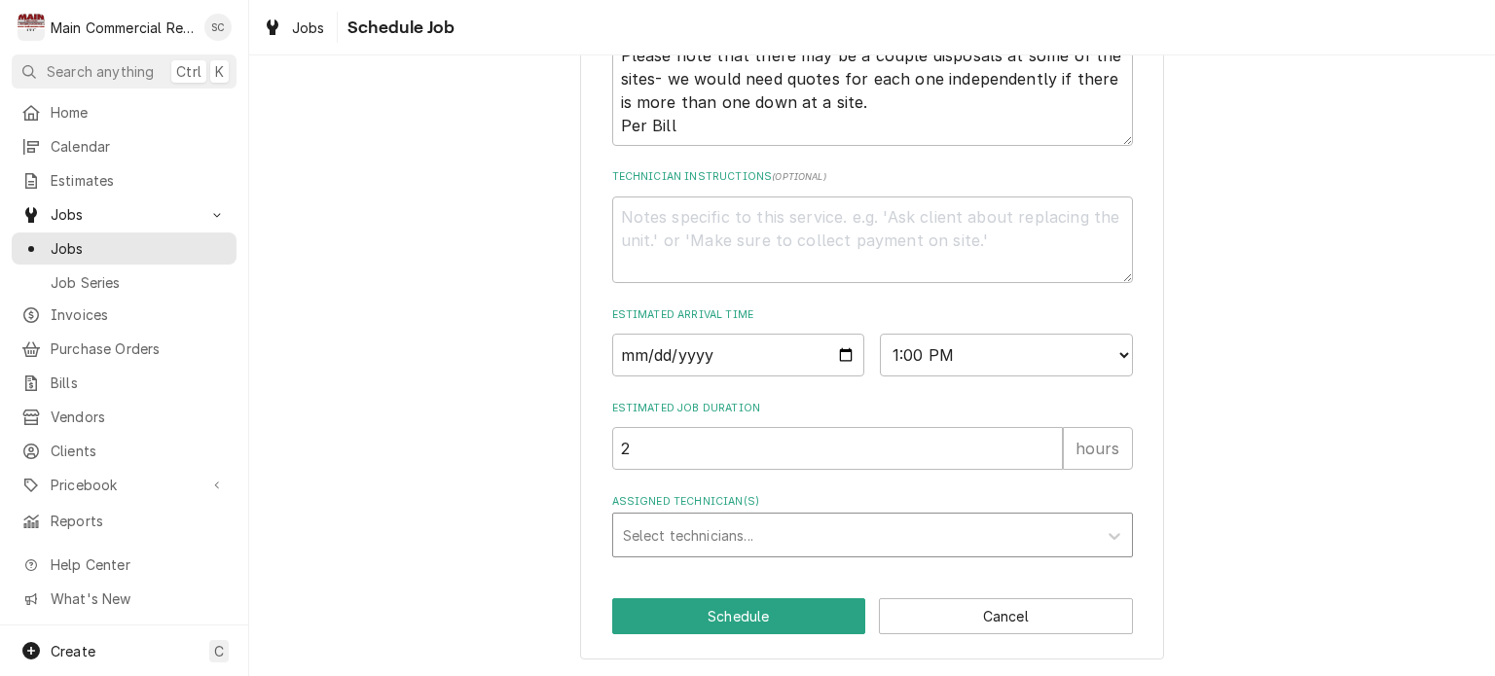
click at [718, 528] on div "Assigned Technician(s)" at bounding box center [855, 535] width 464 height 35
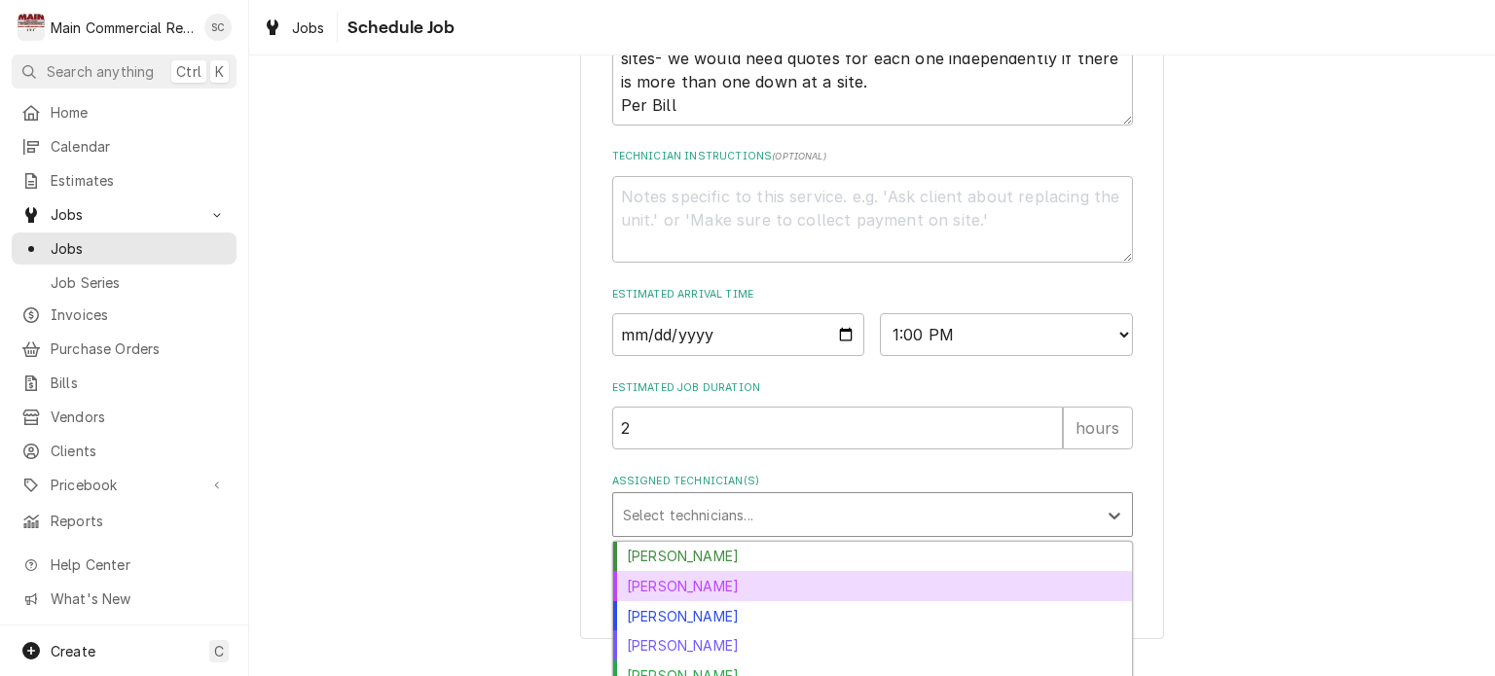
click at [705, 602] on div "Dorian Wertz" at bounding box center [872, 586] width 519 height 30
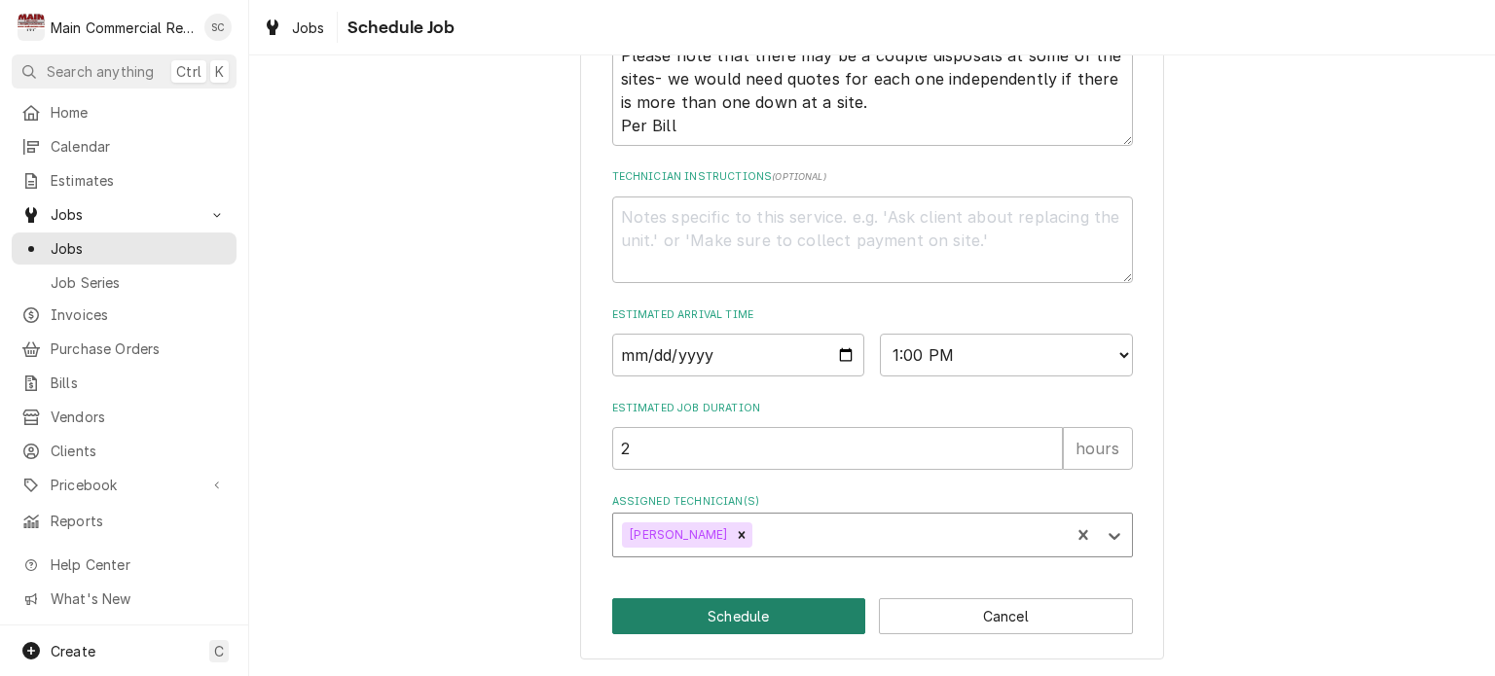
click at [799, 623] on button "Schedule" at bounding box center [739, 617] width 254 height 36
type textarea "x"
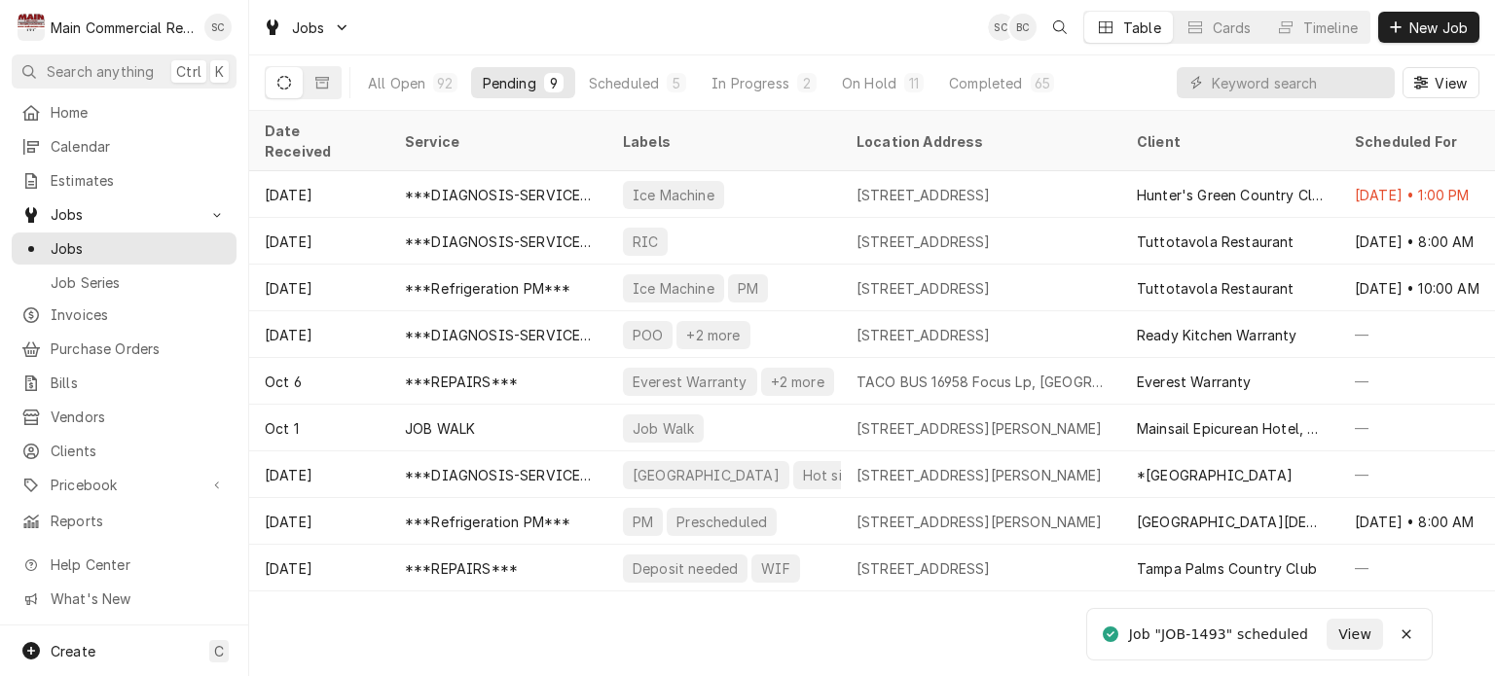
click at [960, 605] on div "Date Received Service Labels Location Address Client Scheduled For Location Nam…" at bounding box center [872, 394] width 1246 height 566
click at [936, 609] on div "Date Received Service Labels Location Address Client Scheduled For Location Nam…" at bounding box center [872, 394] width 1246 height 566
click at [917, 638] on div "Date Received Service Labels Location Address Client Scheduled For Location Nam…" at bounding box center [872, 394] width 1246 height 566
click at [1217, 636] on div "Date Received Service Labels Location Address Client Scheduled For Location Nam…" at bounding box center [872, 394] width 1246 height 566
click at [1116, 599] on div "Date Received Service Labels Location Address Client Scheduled For Location Nam…" at bounding box center [872, 394] width 1246 height 566
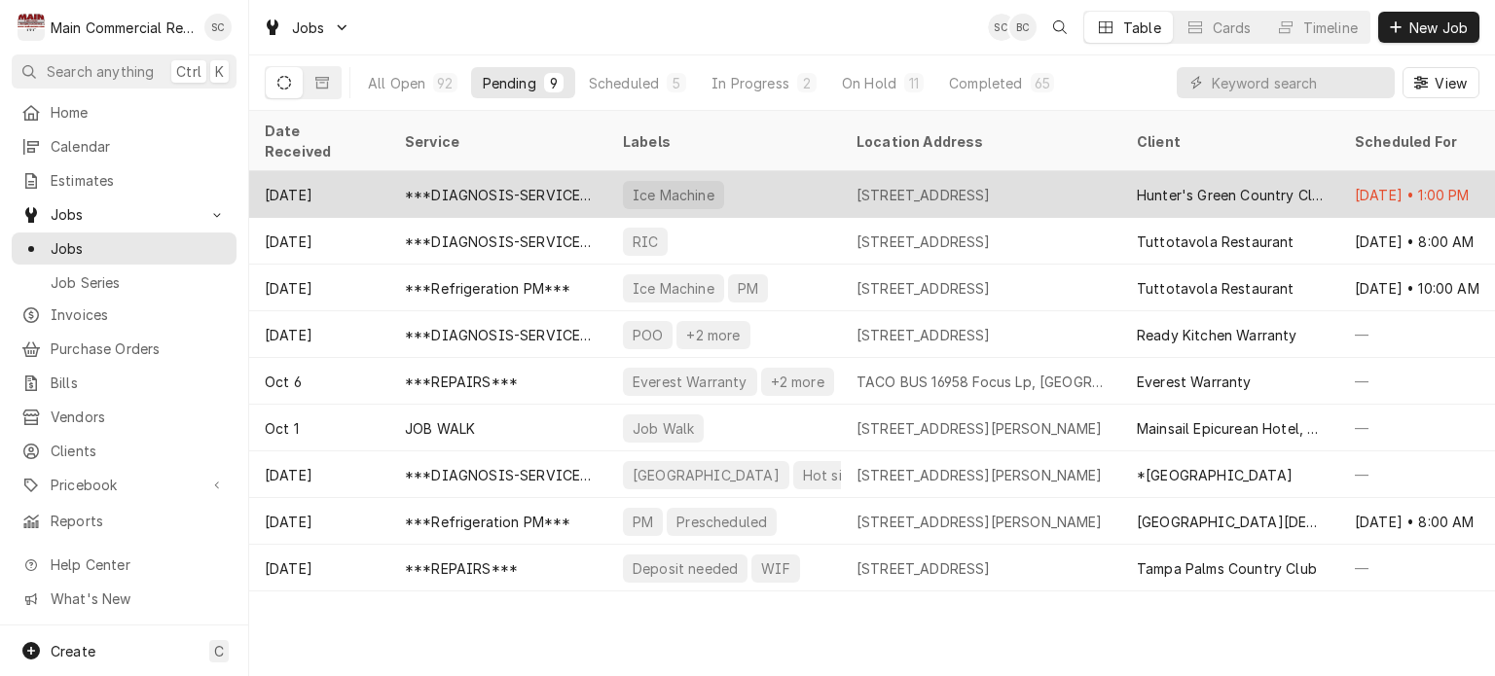
click at [991, 185] on div "[STREET_ADDRESS]" at bounding box center [924, 195] width 134 height 20
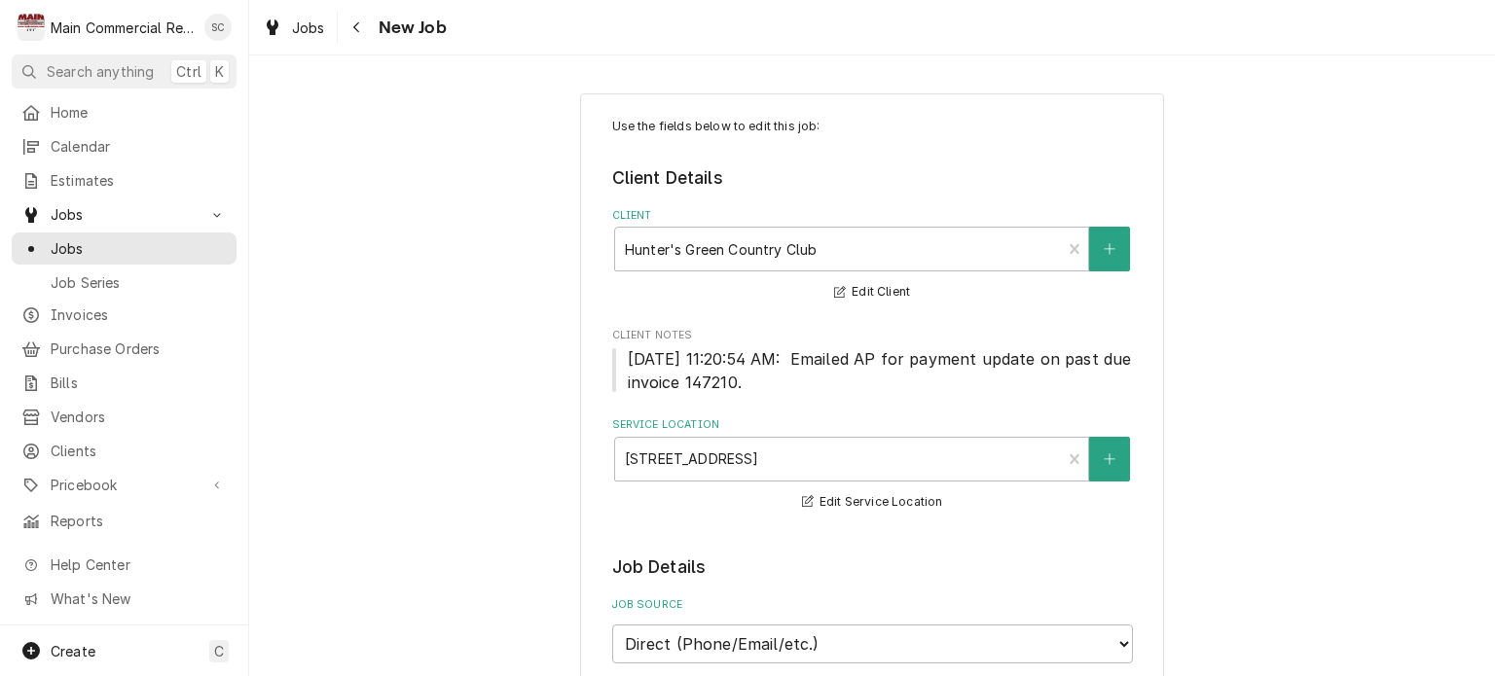
type textarea "x"
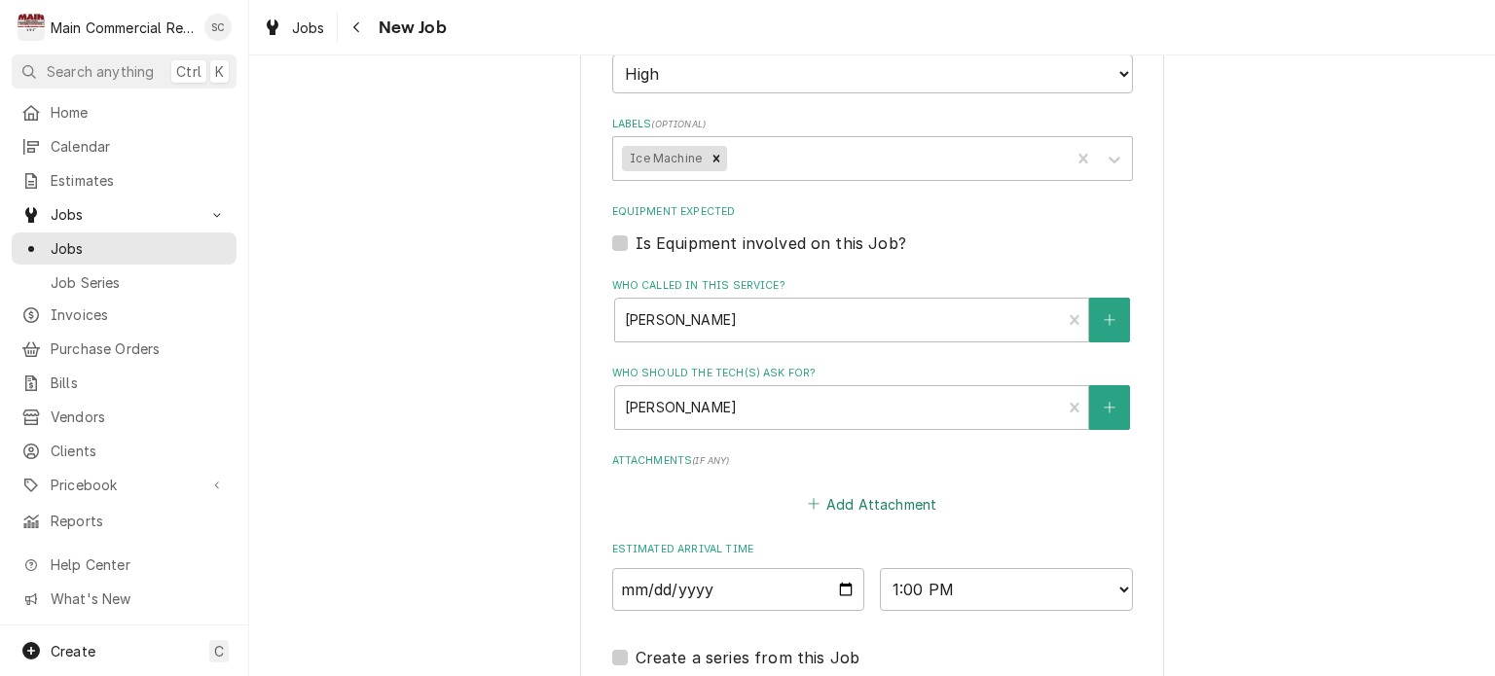
scroll to position [1363, 0]
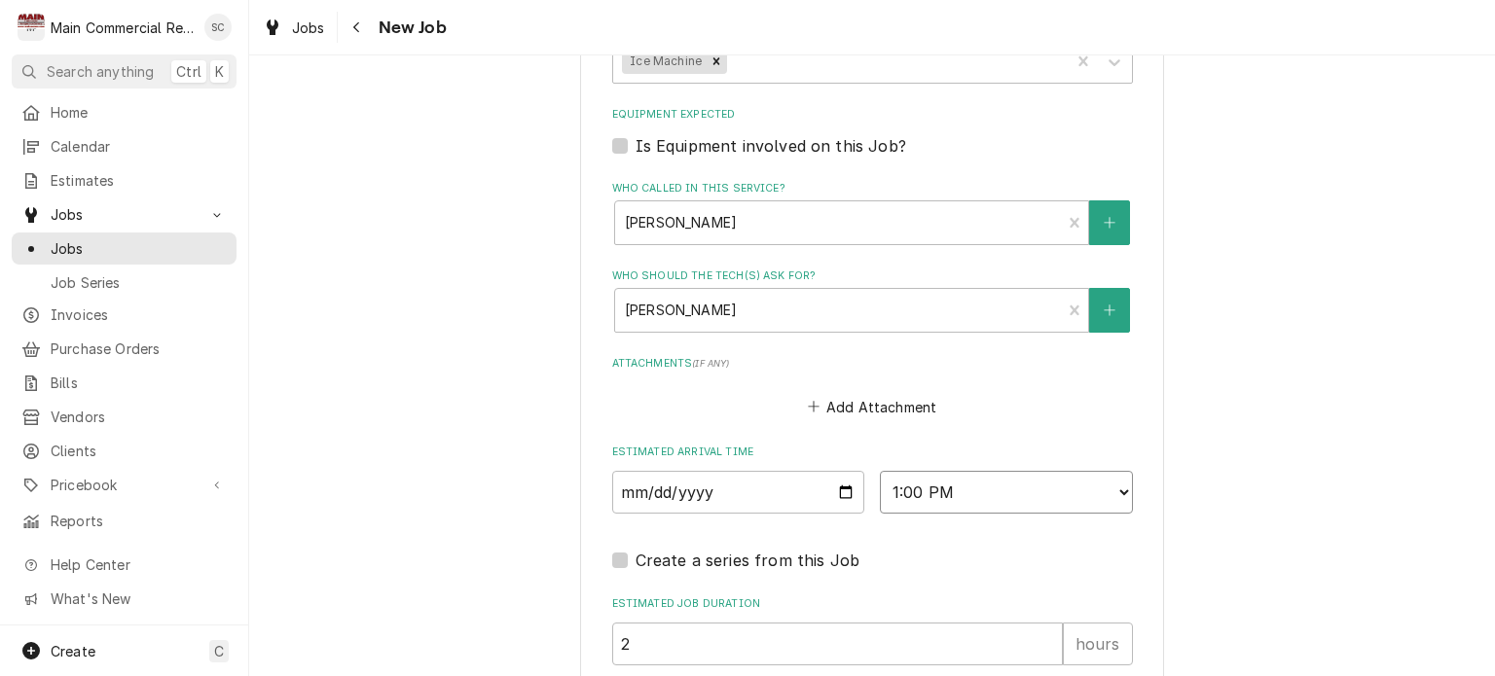
click at [921, 493] on select "AM / PM 6:00 AM 6:15 AM 6:30 AM 6:45 AM 7:00 AM 7:15 AM 7:30 AM 7:45 AM 8:00 AM…" at bounding box center [1006, 492] width 253 height 43
select select "08:00:00"
click at [880, 471] on select "AM / PM 6:00 AM 6:15 AM 6:30 AM 6:45 AM 7:00 AM 7:15 AM 7:30 AM 7:45 AM 8:00 AM…" at bounding box center [1006, 492] width 253 height 43
type textarea "x"
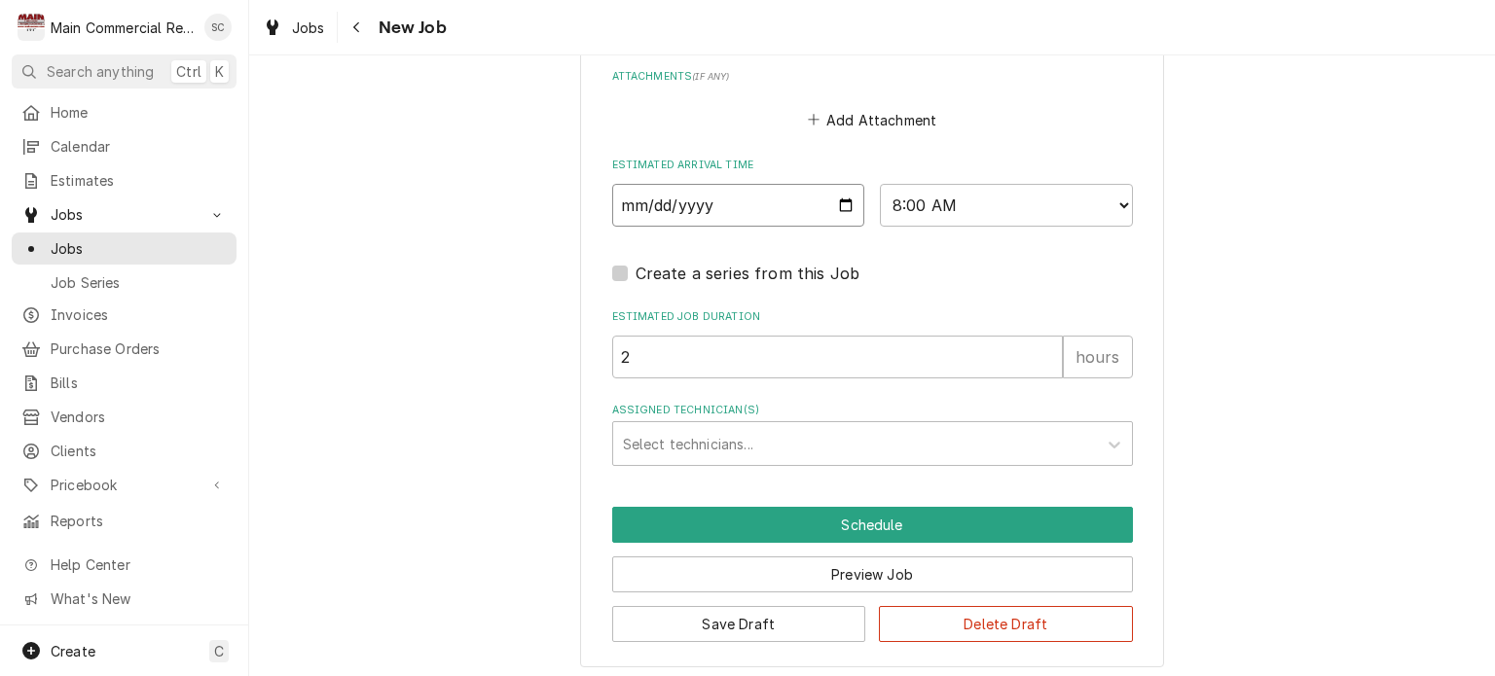
click at [842, 200] on input "[DATE]" at bounding box center [738, 205] width 253 height 43
type input "[DATE]"
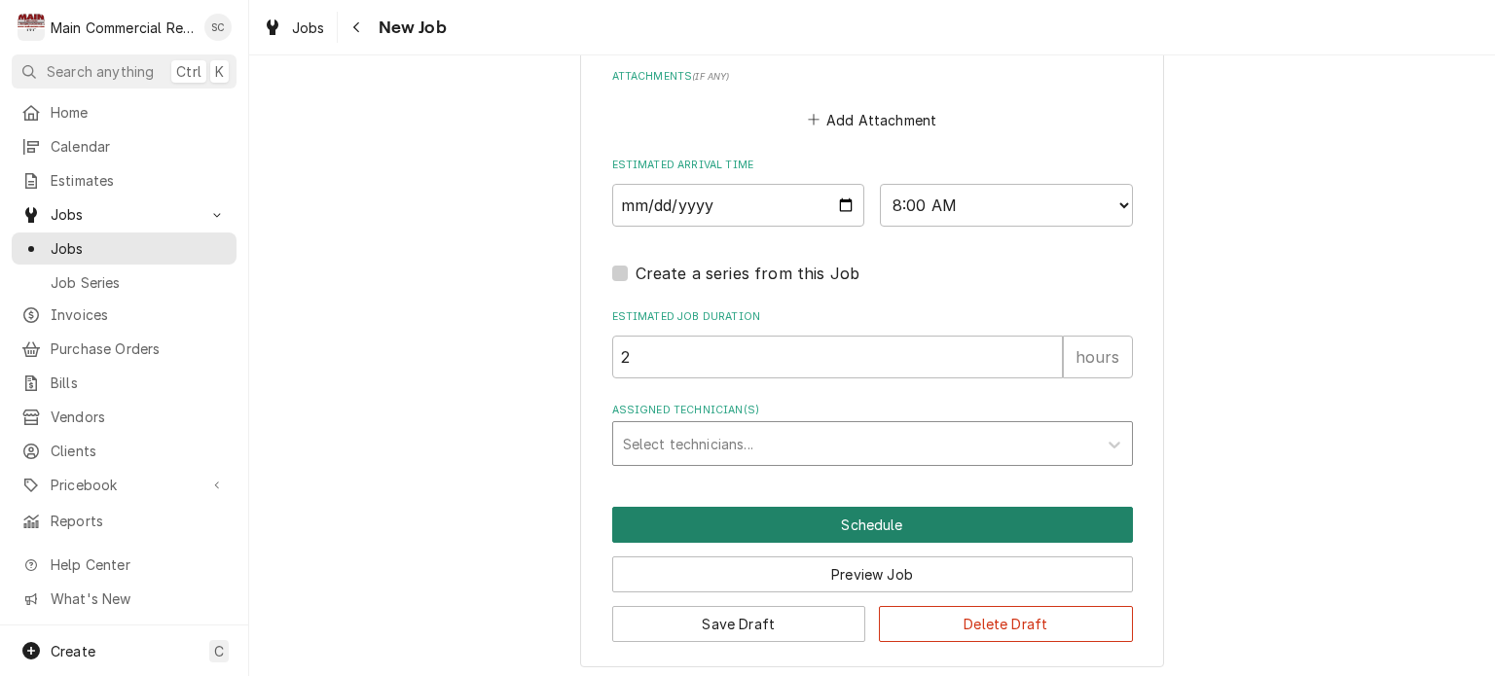
click at [883, 522] on button "Schedule" at bounding box center [872, 525] width 521 height 36
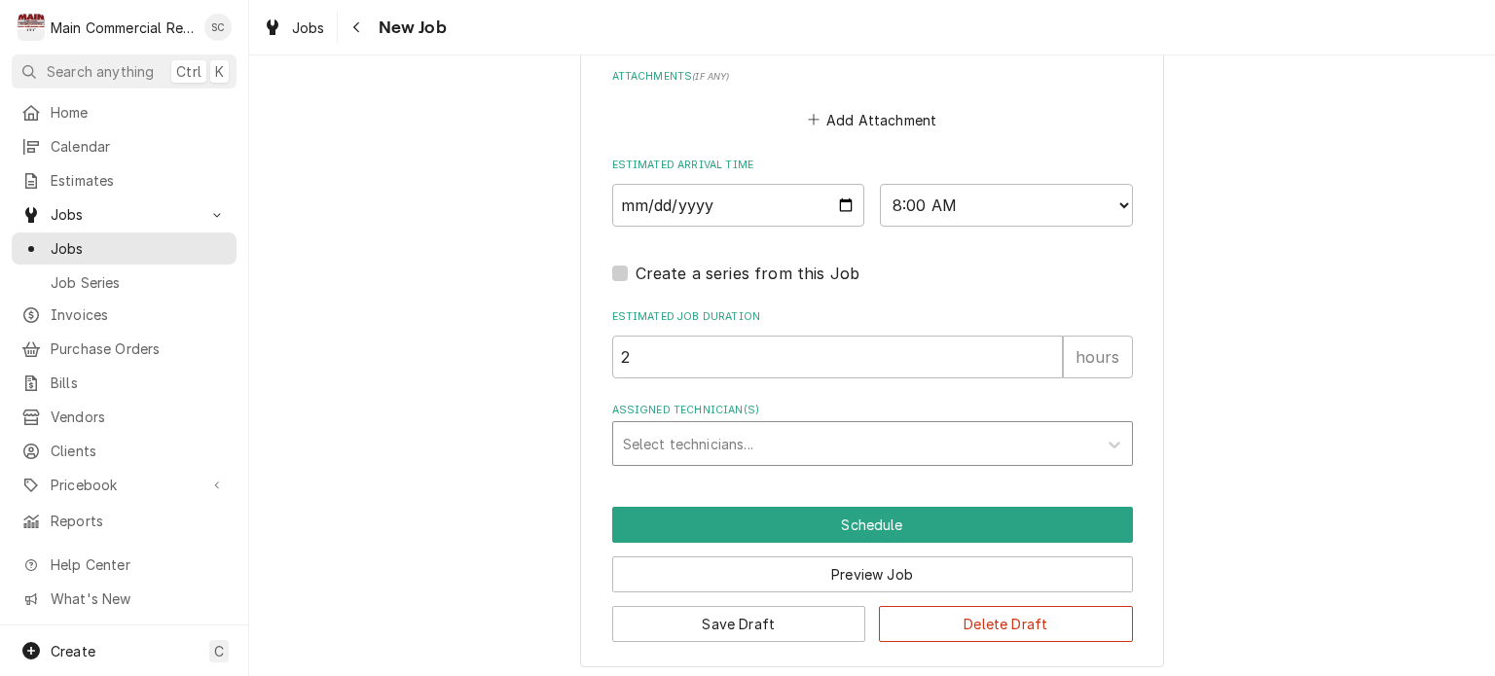
scroll to position [1584, 0]
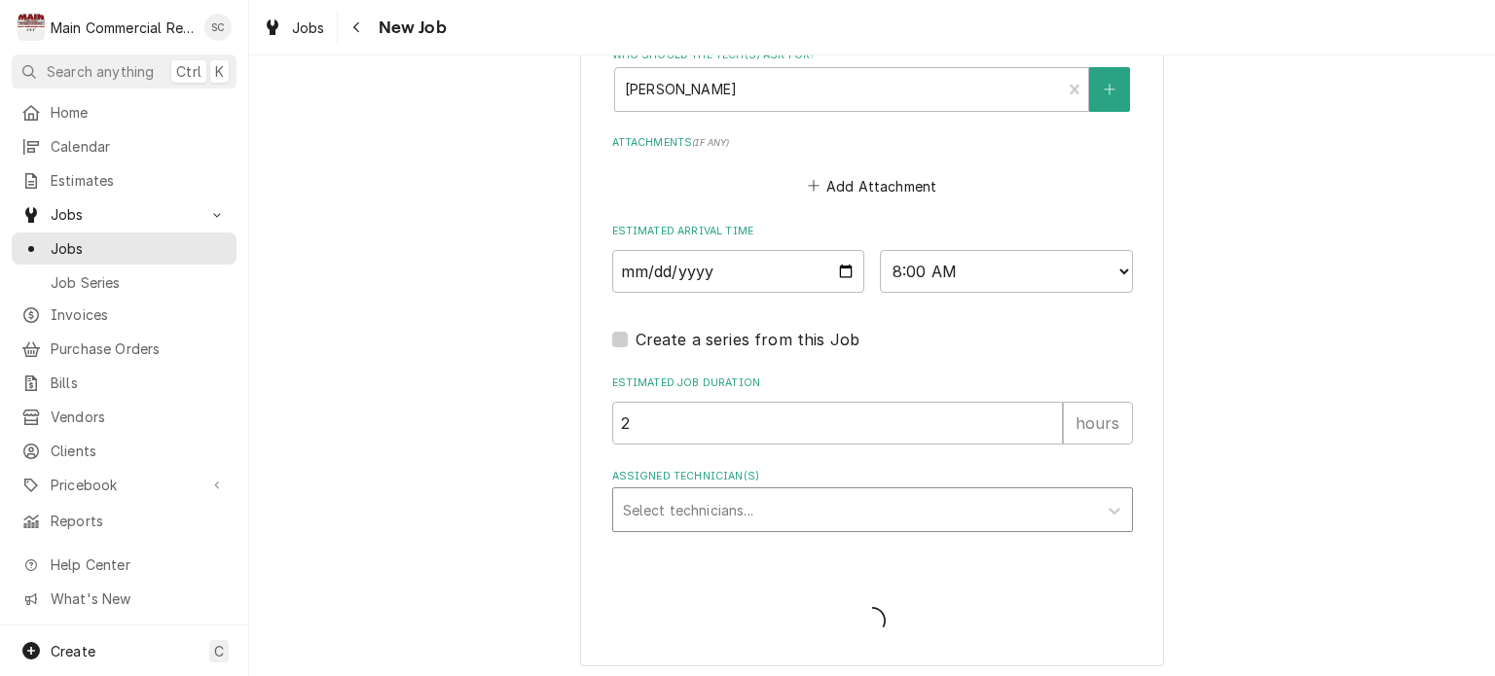
type textarea "x"
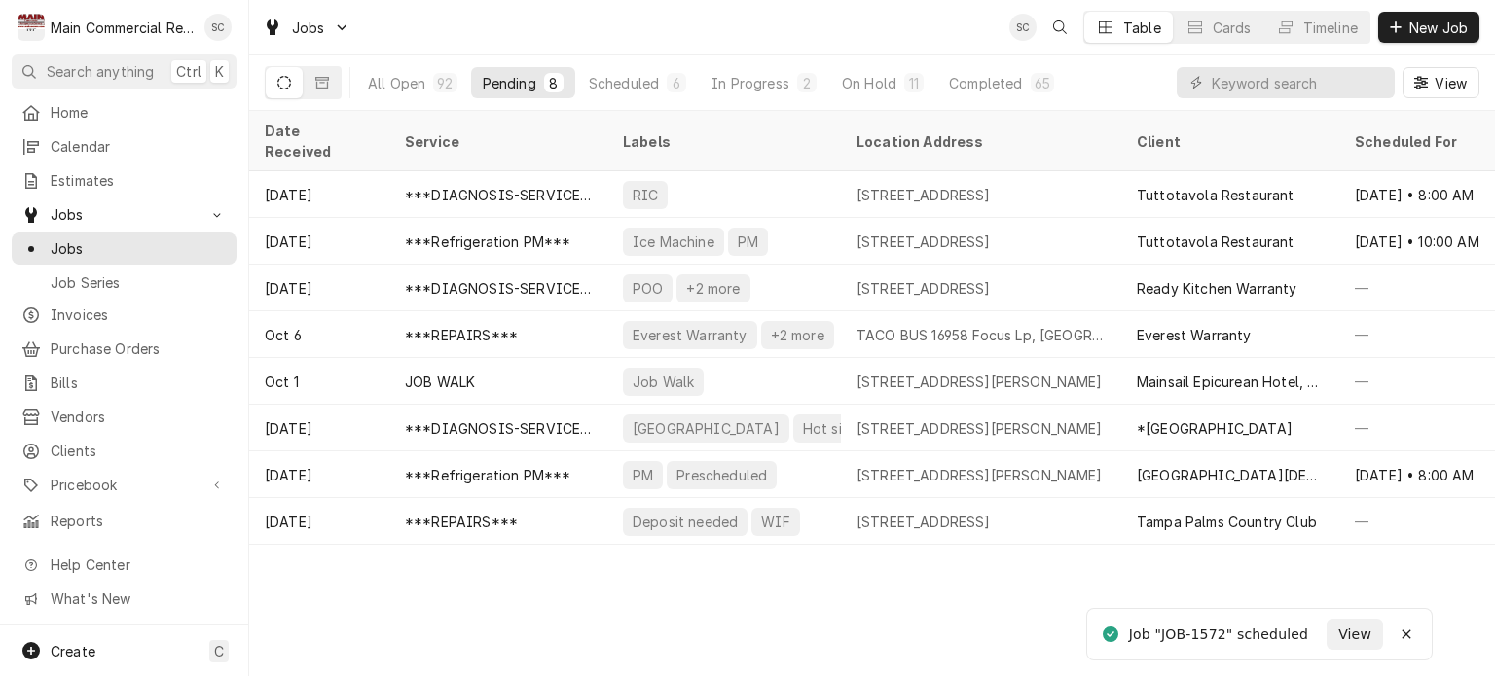
click at [996, 583] on div "Date Received Service Labels Location Address Client Scheduled For Location Nam…" at bounding box center [872, 394] width 1246 height 566
click at [621, 76] on div "Scheduled" at bounding box center [624, 83] width 70 height 20
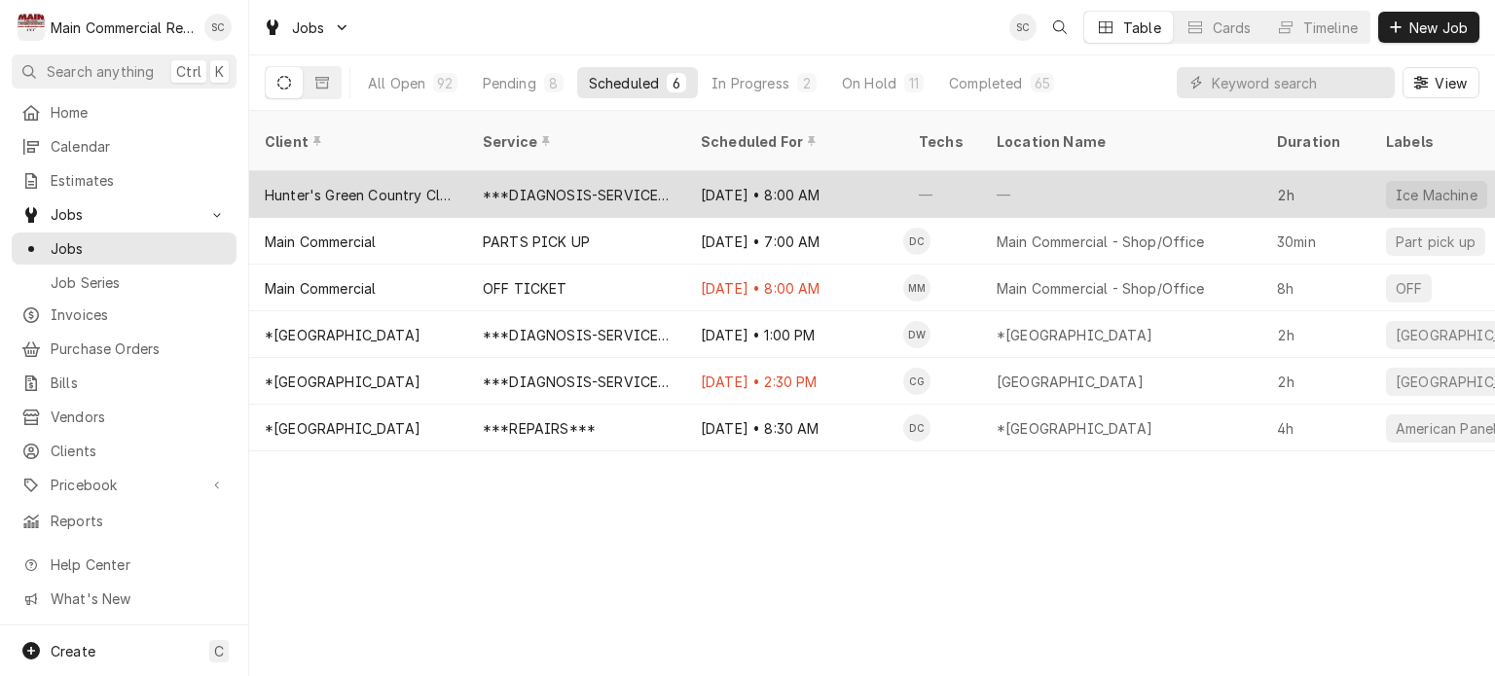
click at [741, 186] on div "Oct 16 • 8:00 AM" at bounding box center [794, 194] width 218 height 47
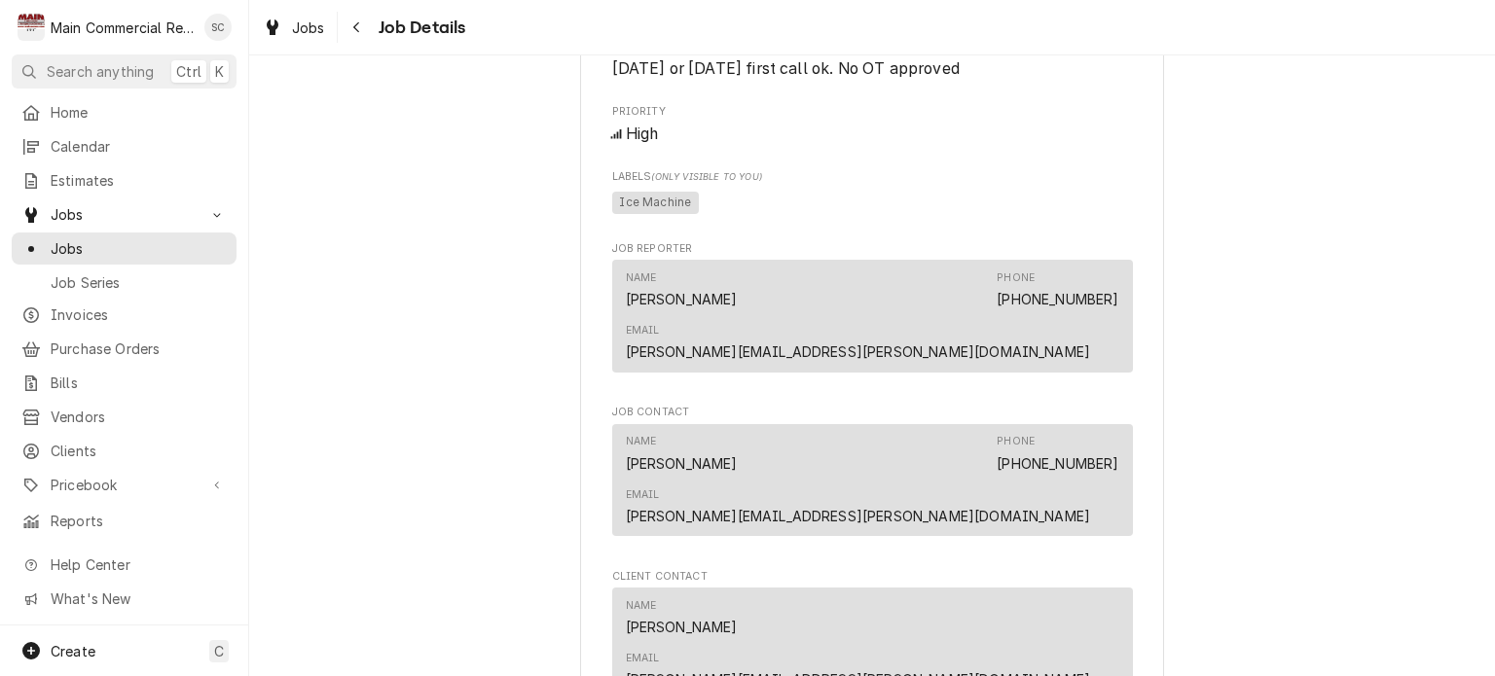
scroll to position [1265, 0]
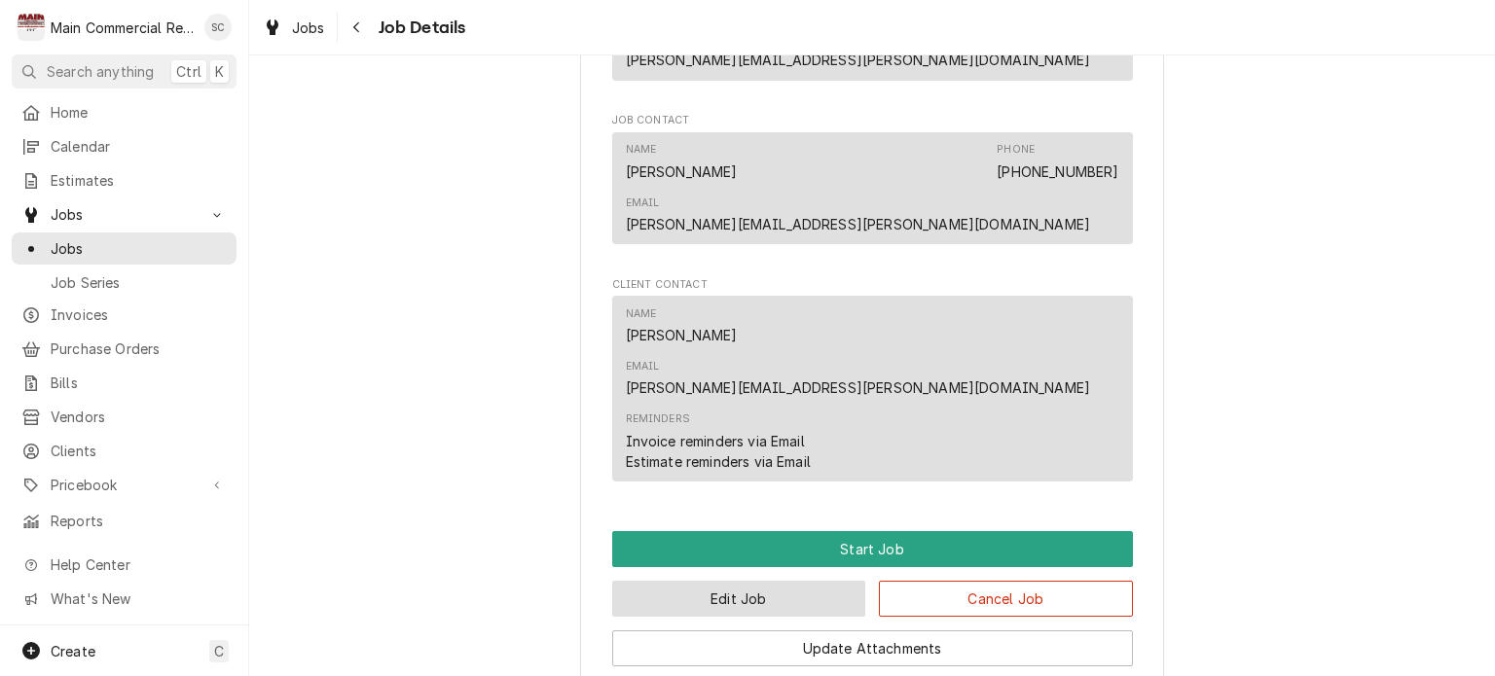
click at [793, 581] on button "Edit Job" at bounding box center [739, 599] width 254 height 36
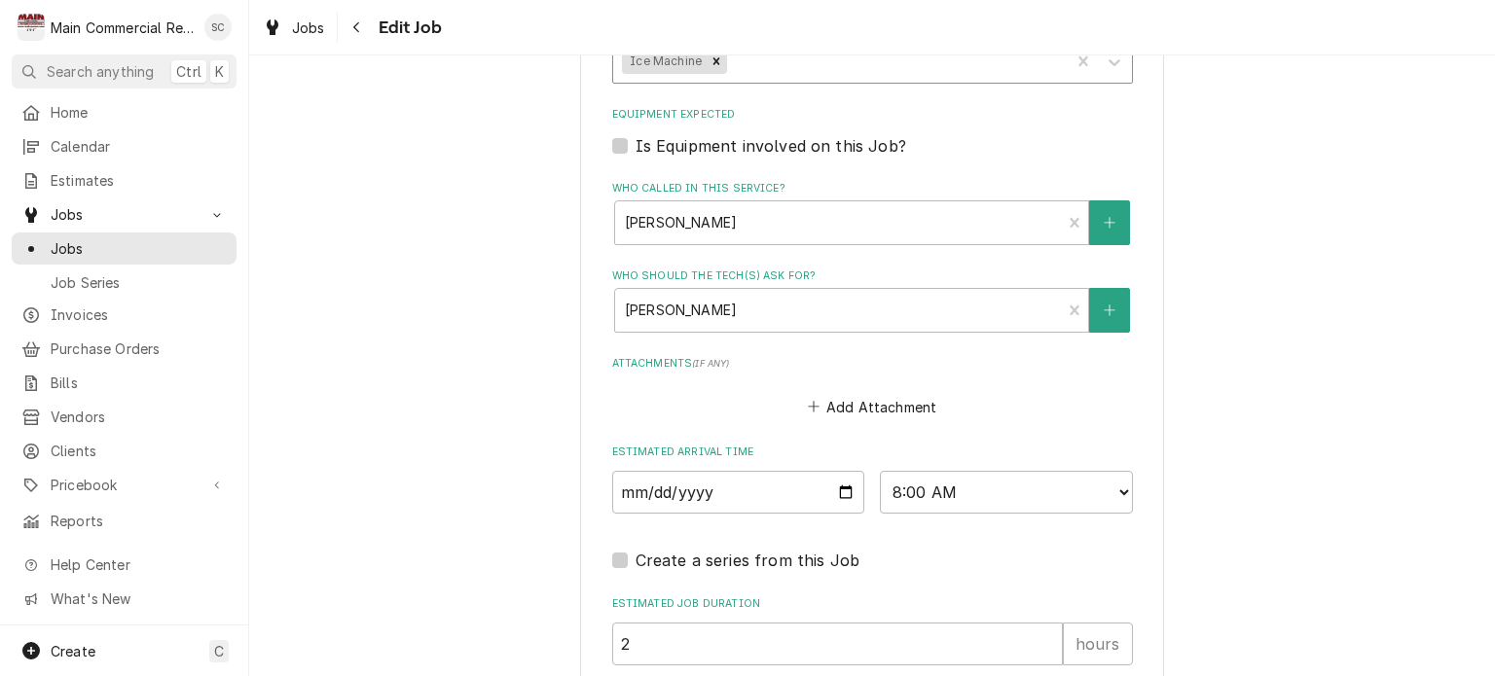
scroll to position [1551, 0]
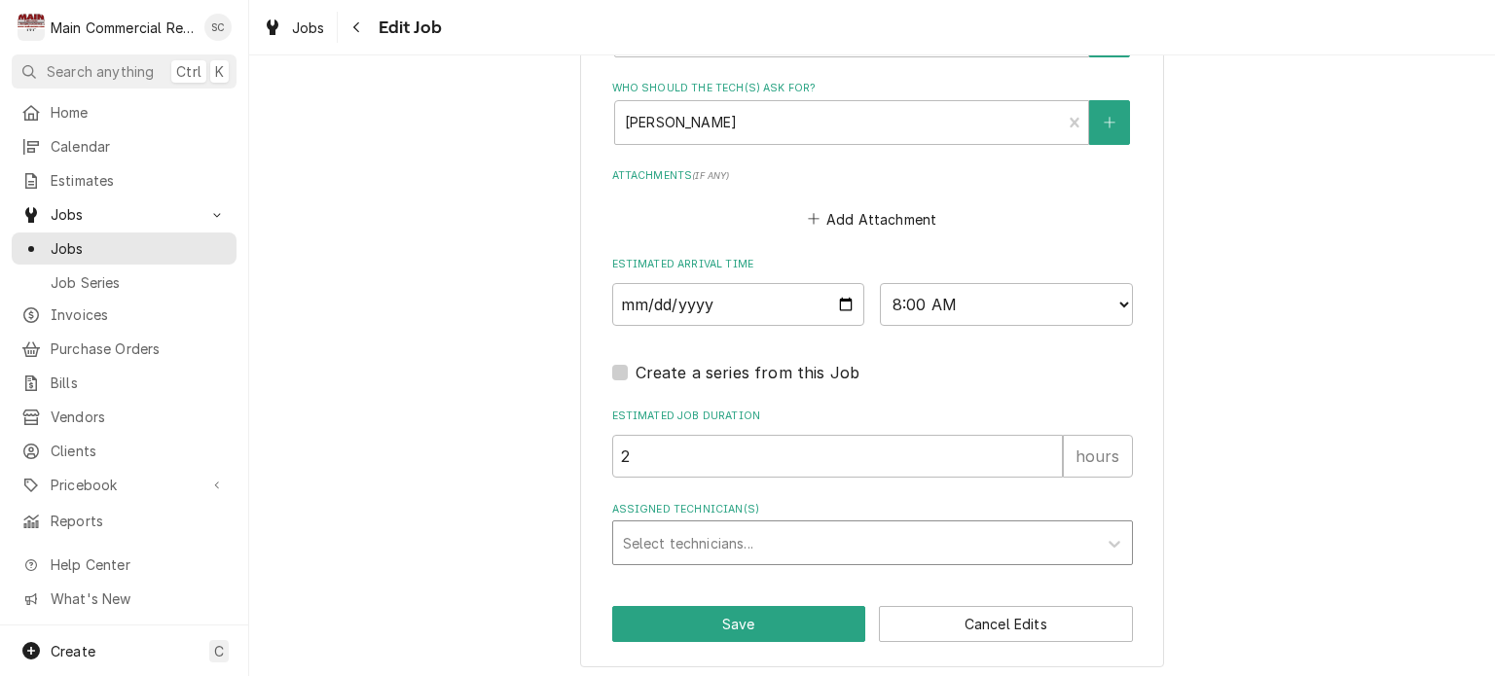
click at [714, 536] on div "Assigned Technician(s)" at bounding box center [855, 543] width 464 height 35
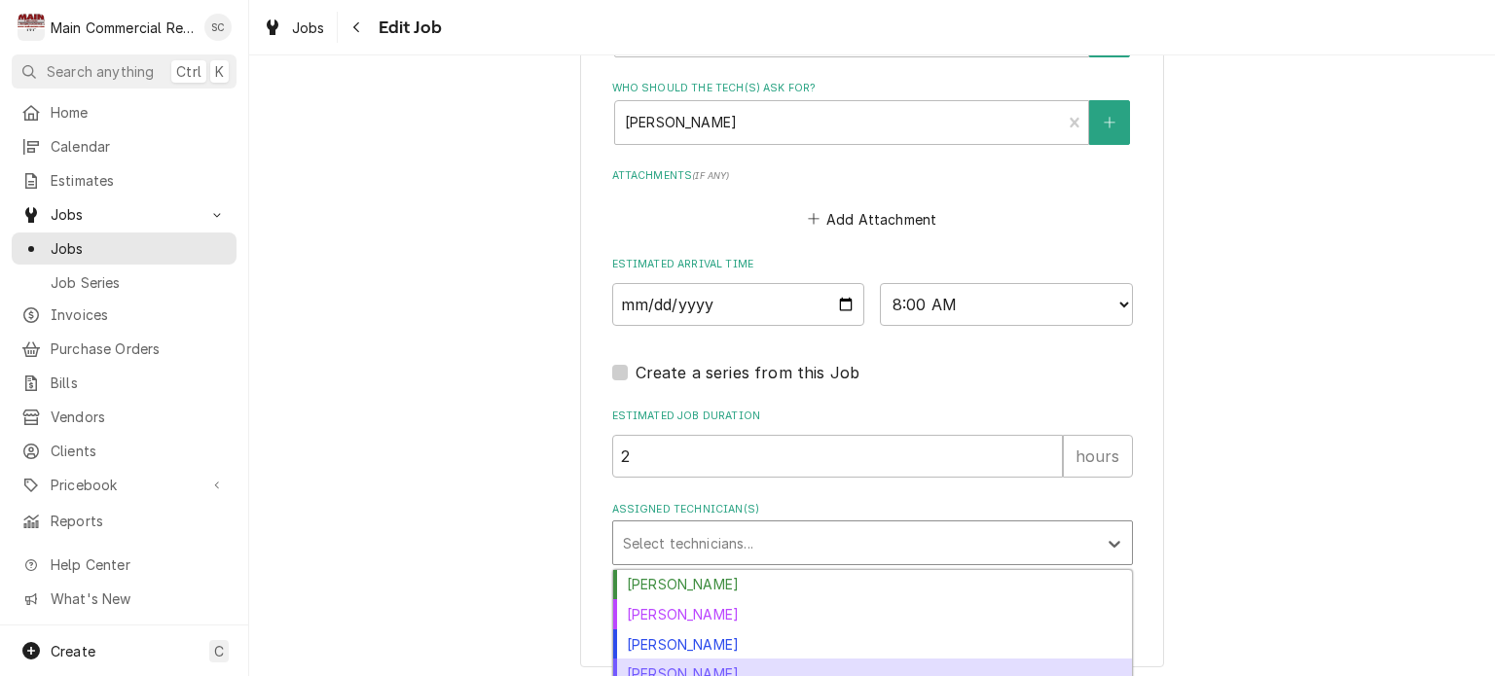
click at [701, 662] on div "Mike Marchese" at bounding box center [872, 674] width 519 height 30
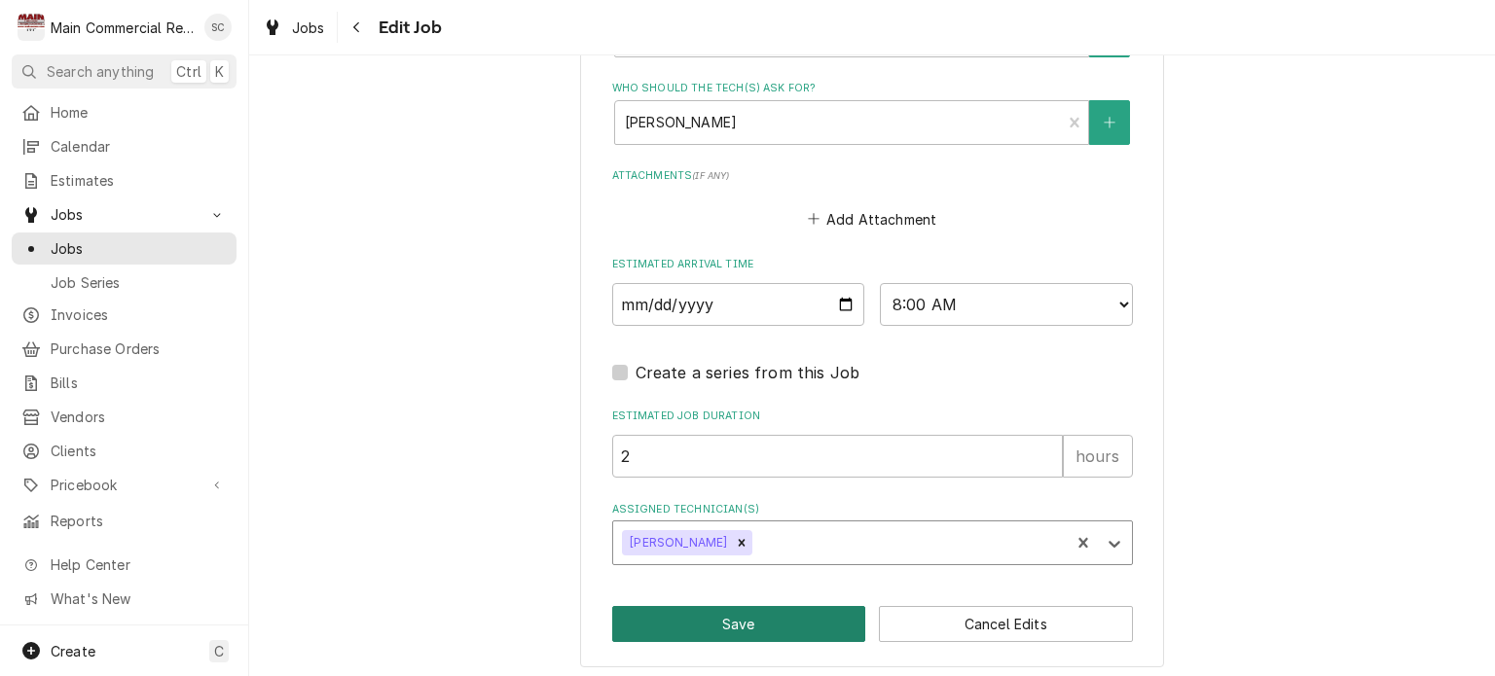
click at [721, 614] on button "Save" at bounding box center [739, 624] width 254 height 36
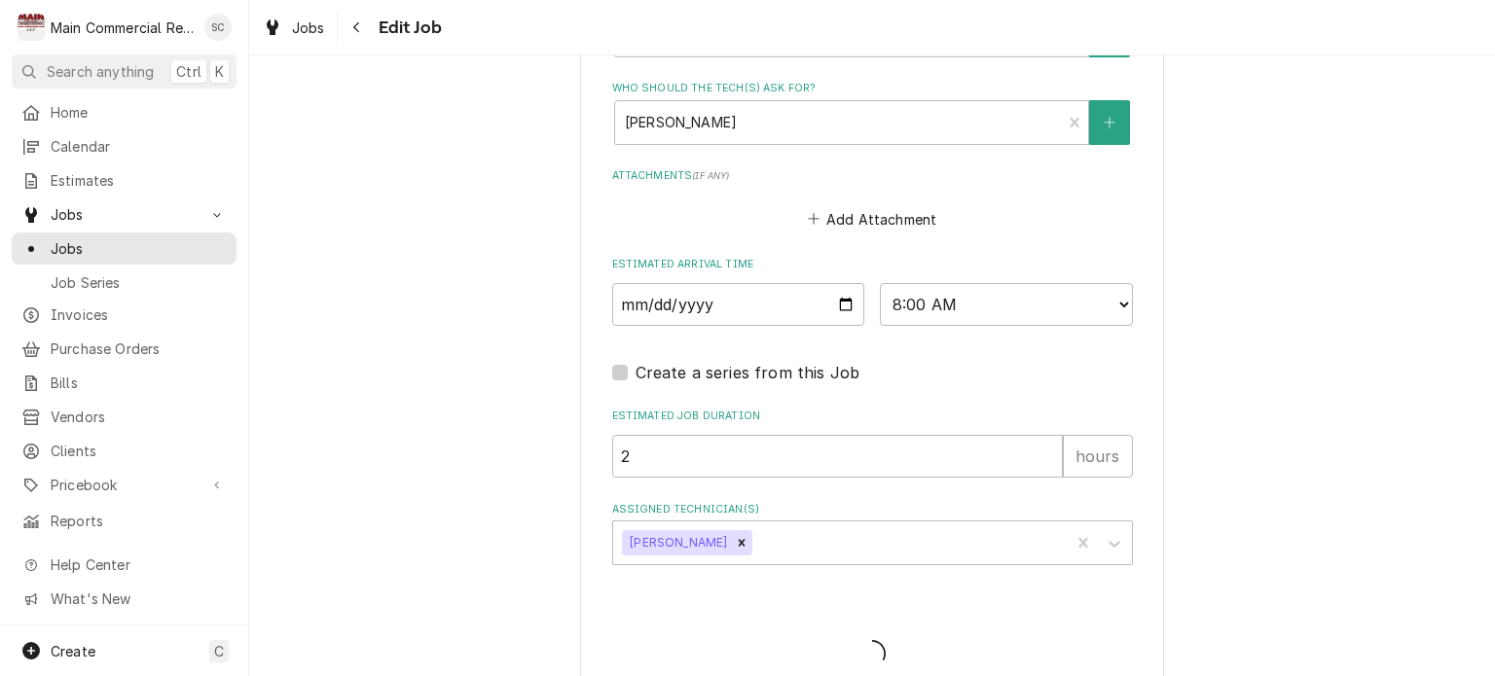
type textarea "x"
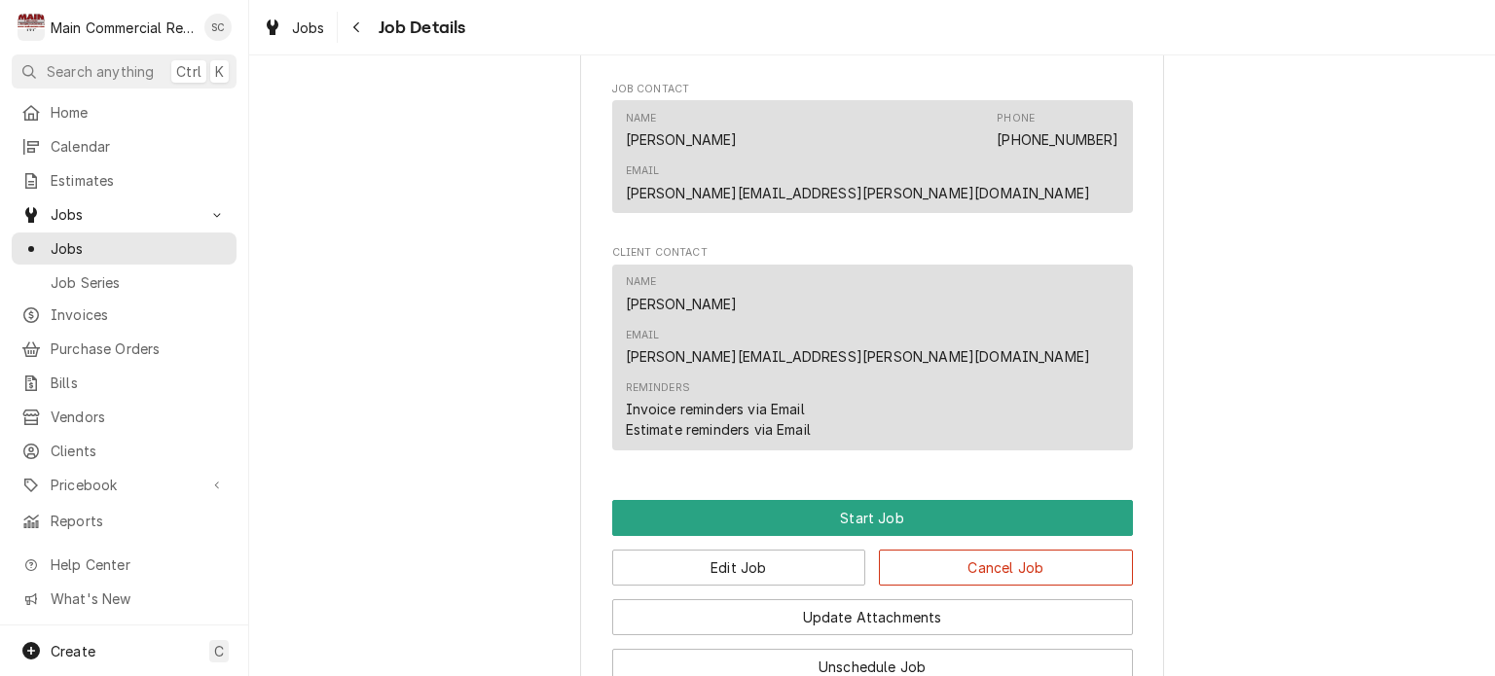
scroll to position [1460, 0]
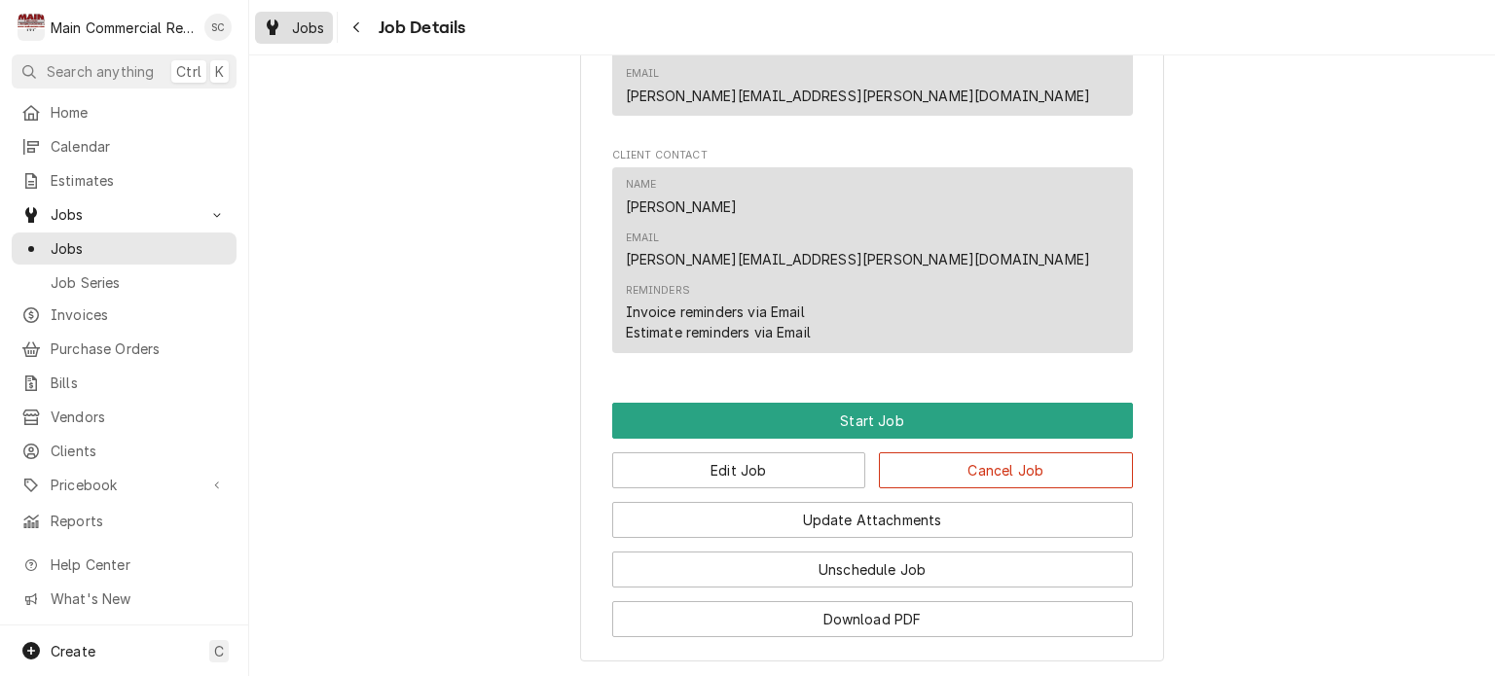
click at [296, 29] on span "Jobs" at bounding box center [308, 28] width 33 height 20
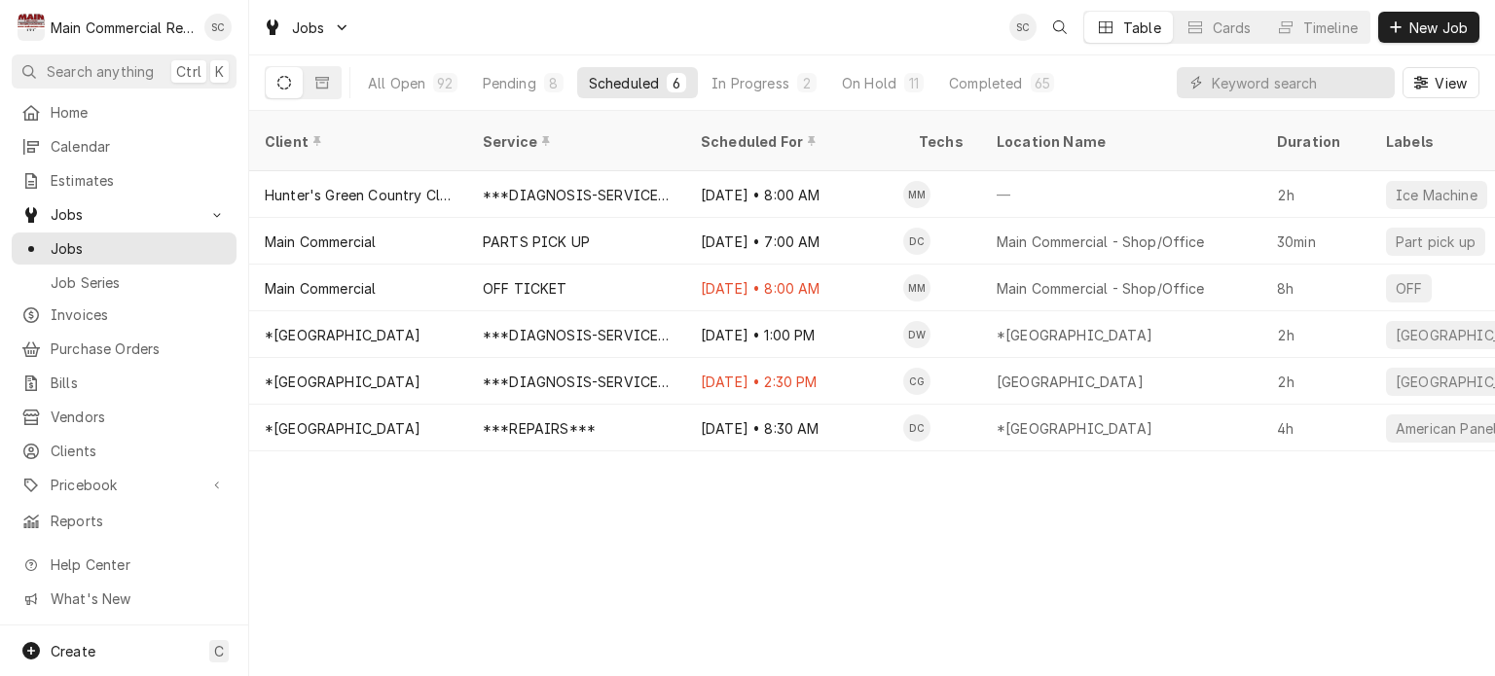
click at [939, 532] on div "Client Service Scheduled For Techs Location Name Duration Labels Status ID Prio…" at bounding box center [872, 394] width 1246 height 566
click at [749, 86] on div "In Progress" at bounding box center [751, 83] width 78 height 20
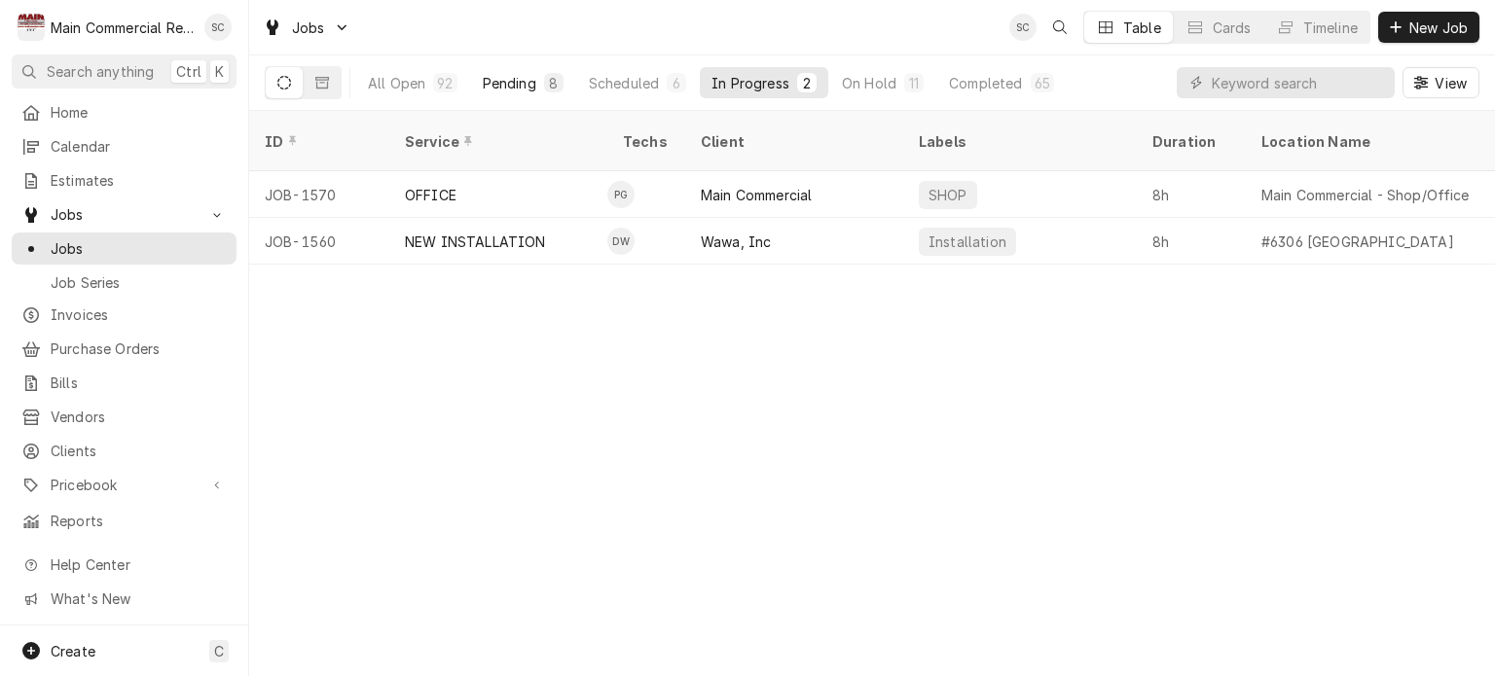
click at [550, 79] on div "8" at bounding box center [554, 83] width 12 height 20
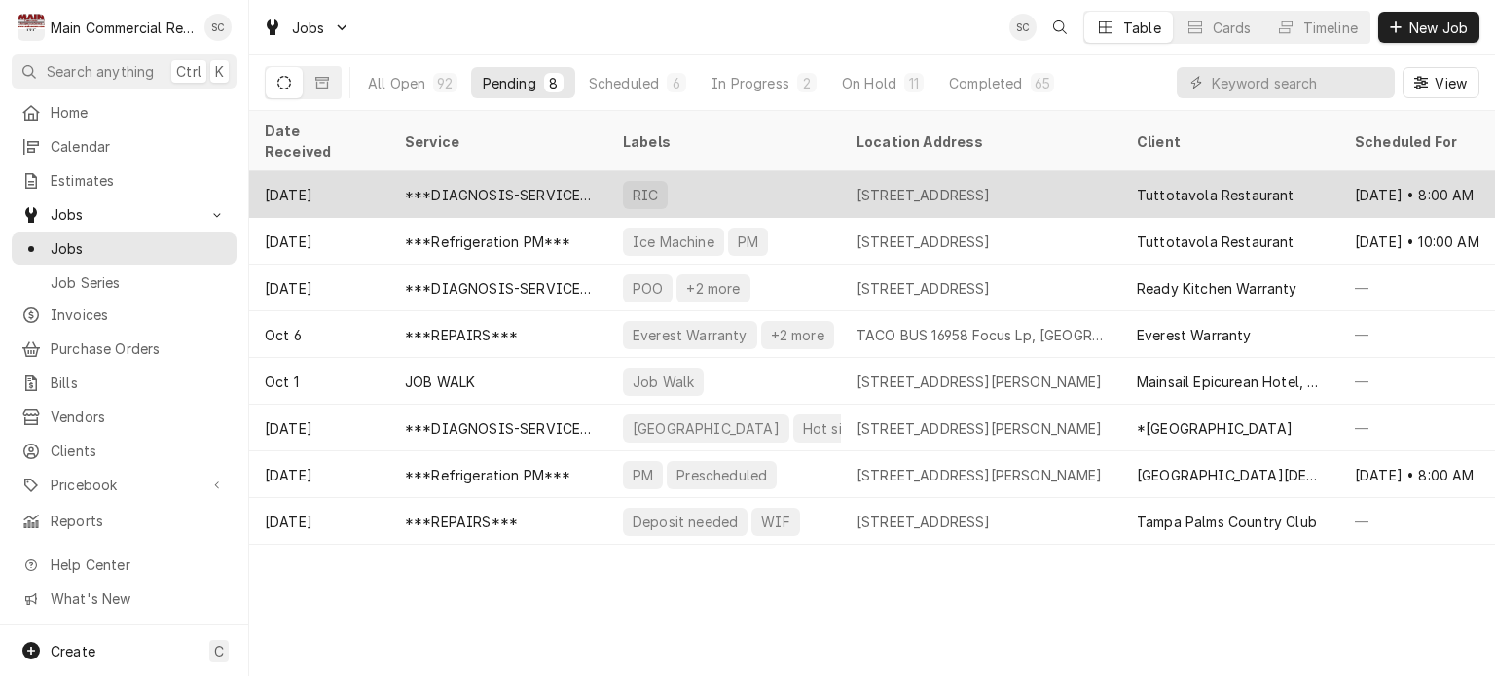
click at [921, 185] on div "[STREET_ADDRESS]" at bounding box center [924, 195] width 134 height 20
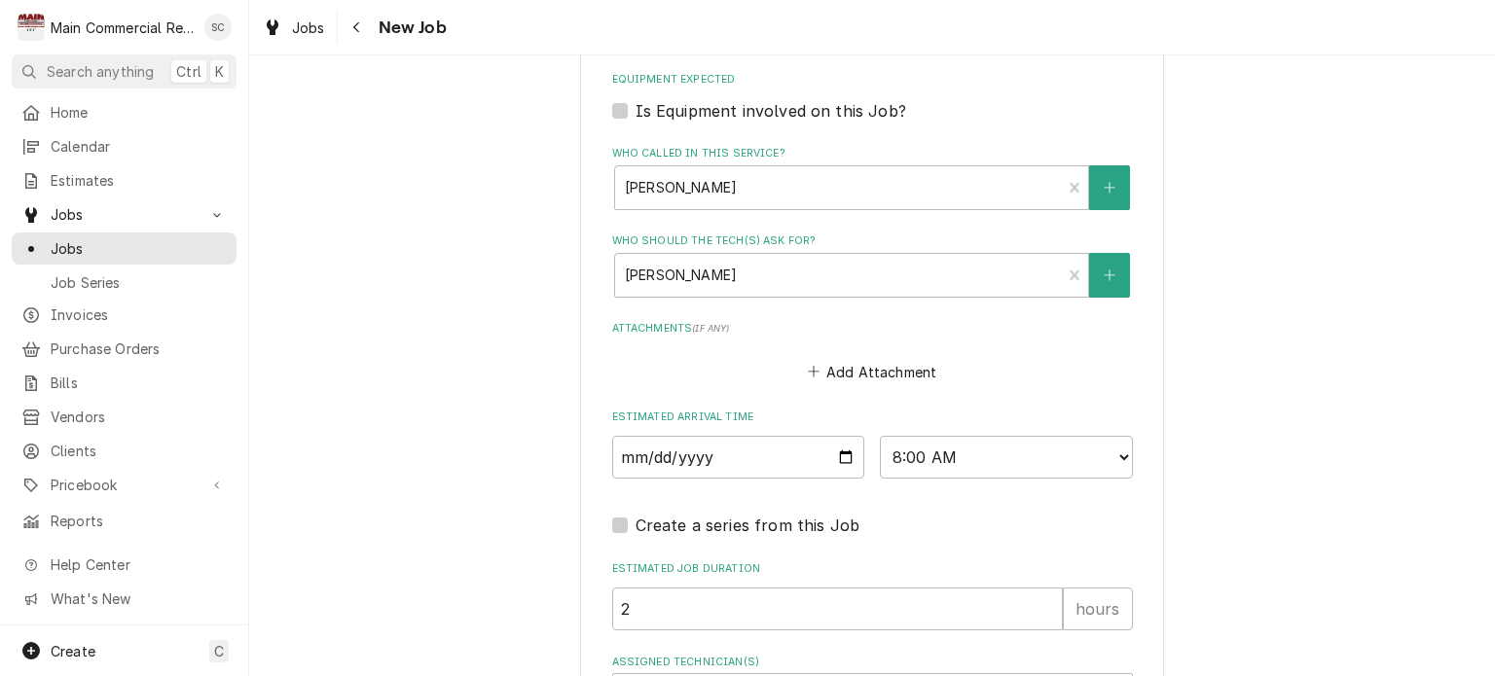
scroll to position [1752, 0]
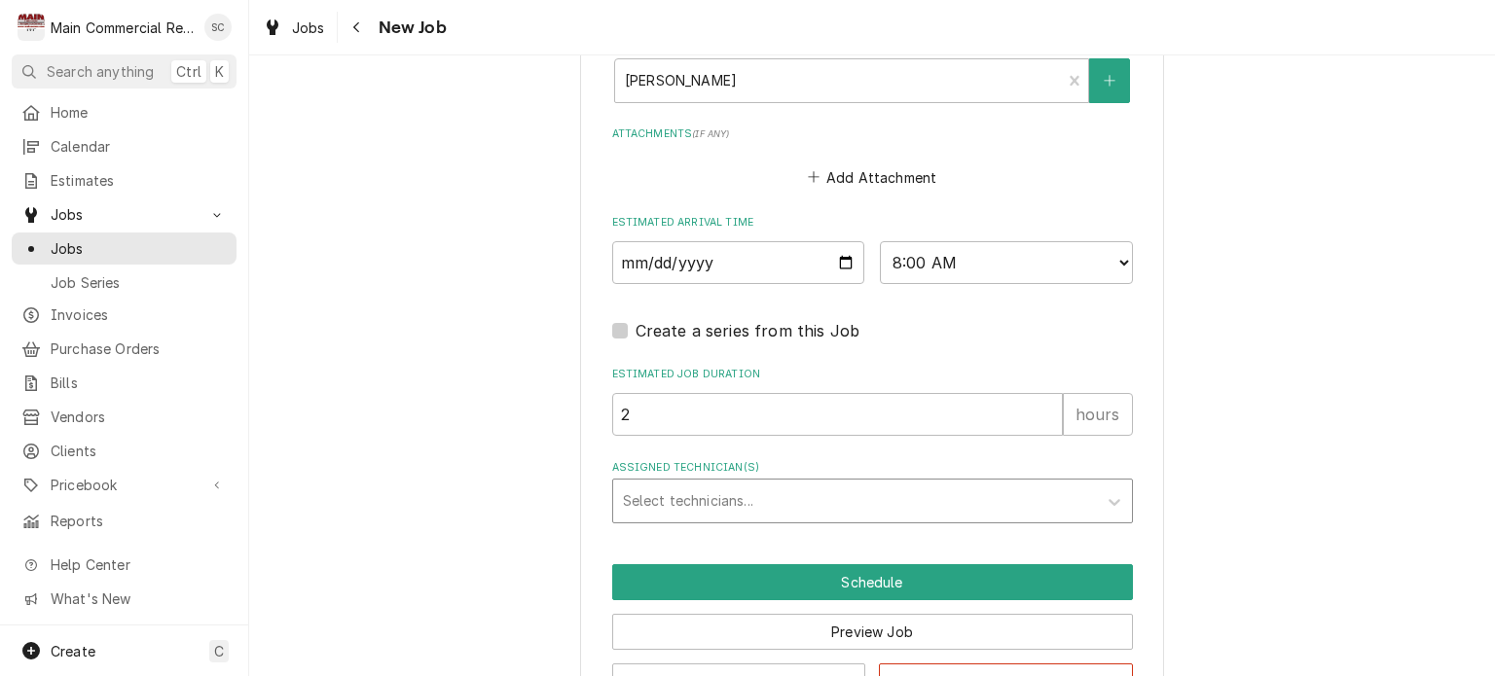
click at [854, 484] on div "Assigned Technician(s)" at bounding box center [855, 501] width 464 height 35
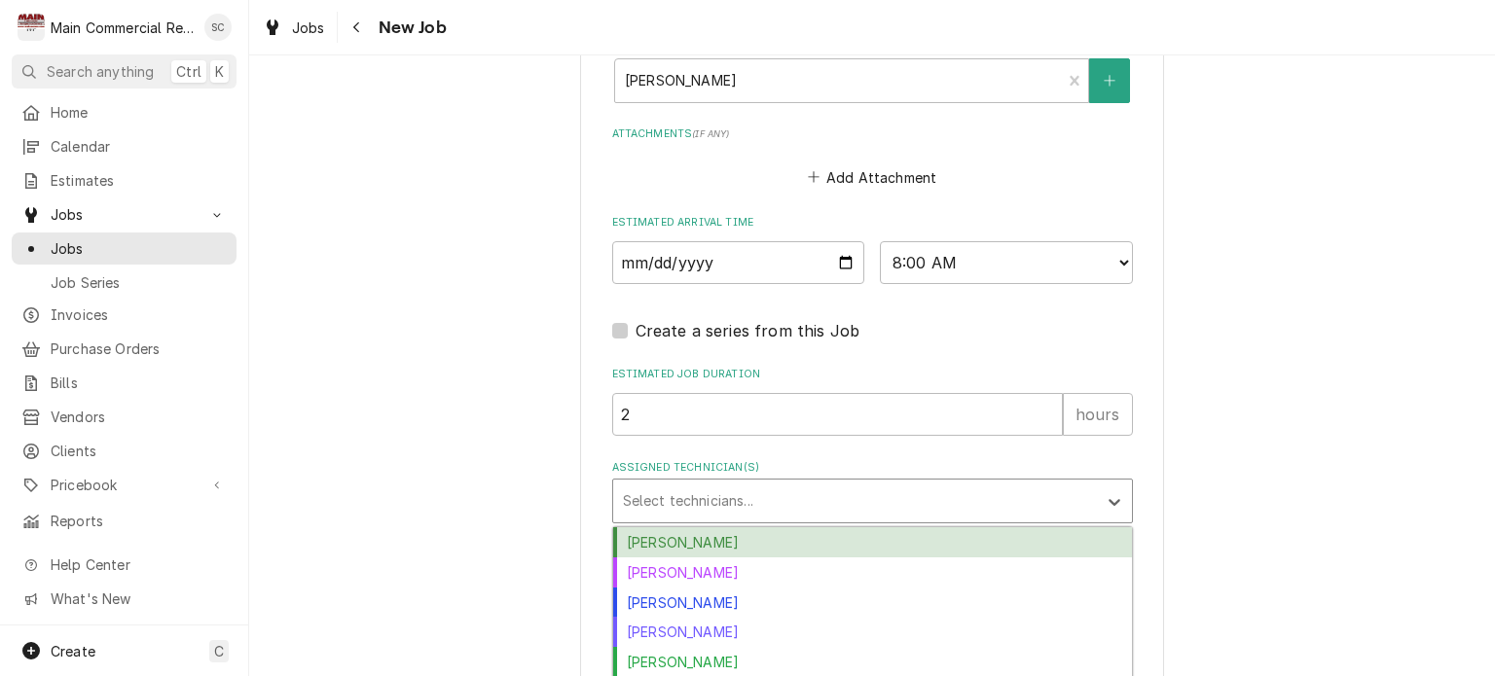
click at [786, 528] on div "Caleb Gorton" at bounding box center [872, 543] width 519 height 30
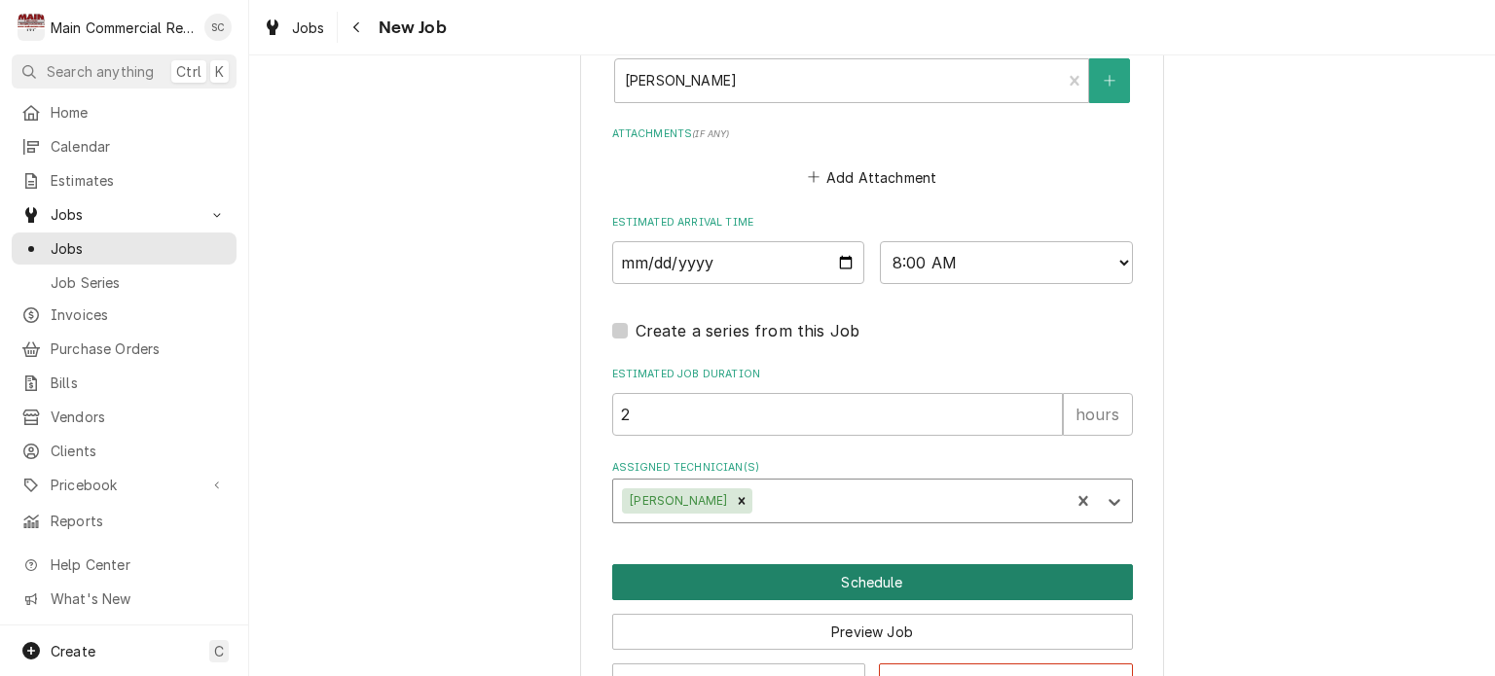
click at [860, 565] on button "Schedule" at bounding box center [872, 583] width 521 height 36
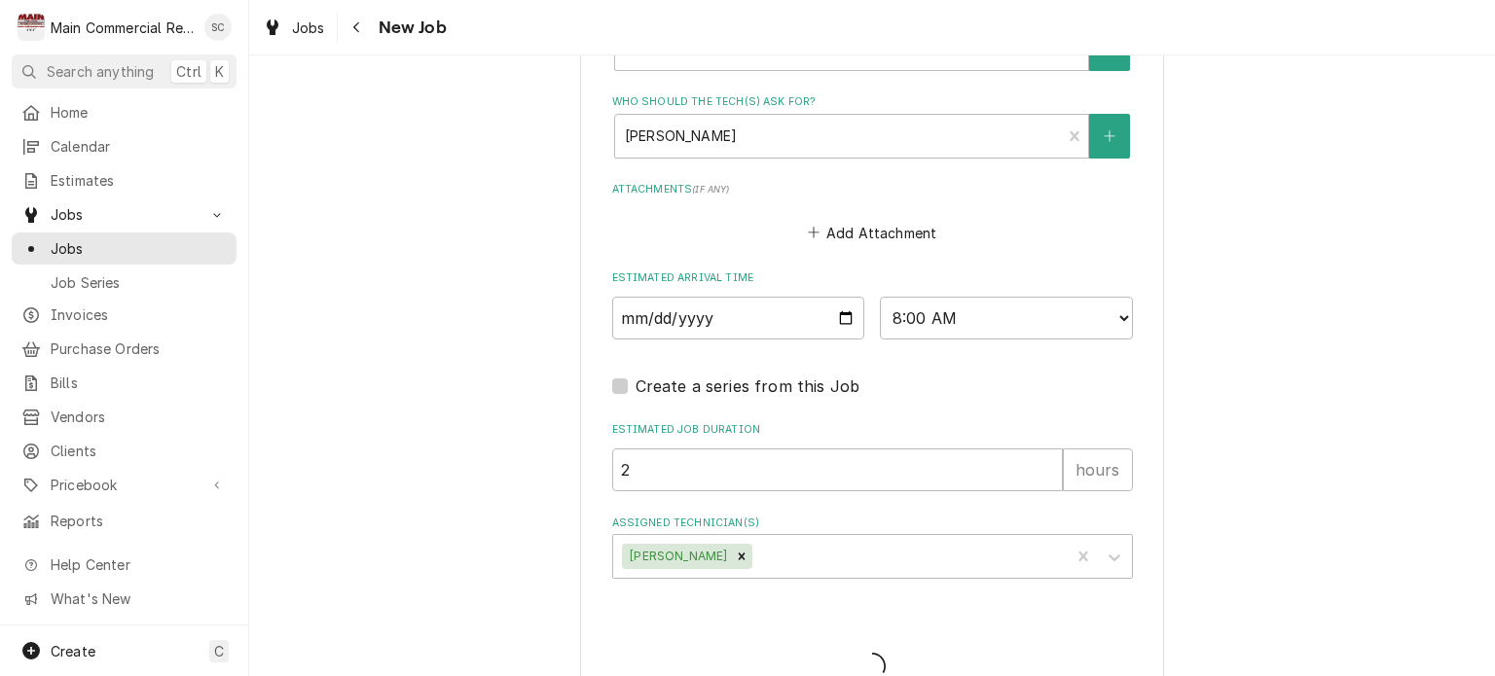
type textarea "x"
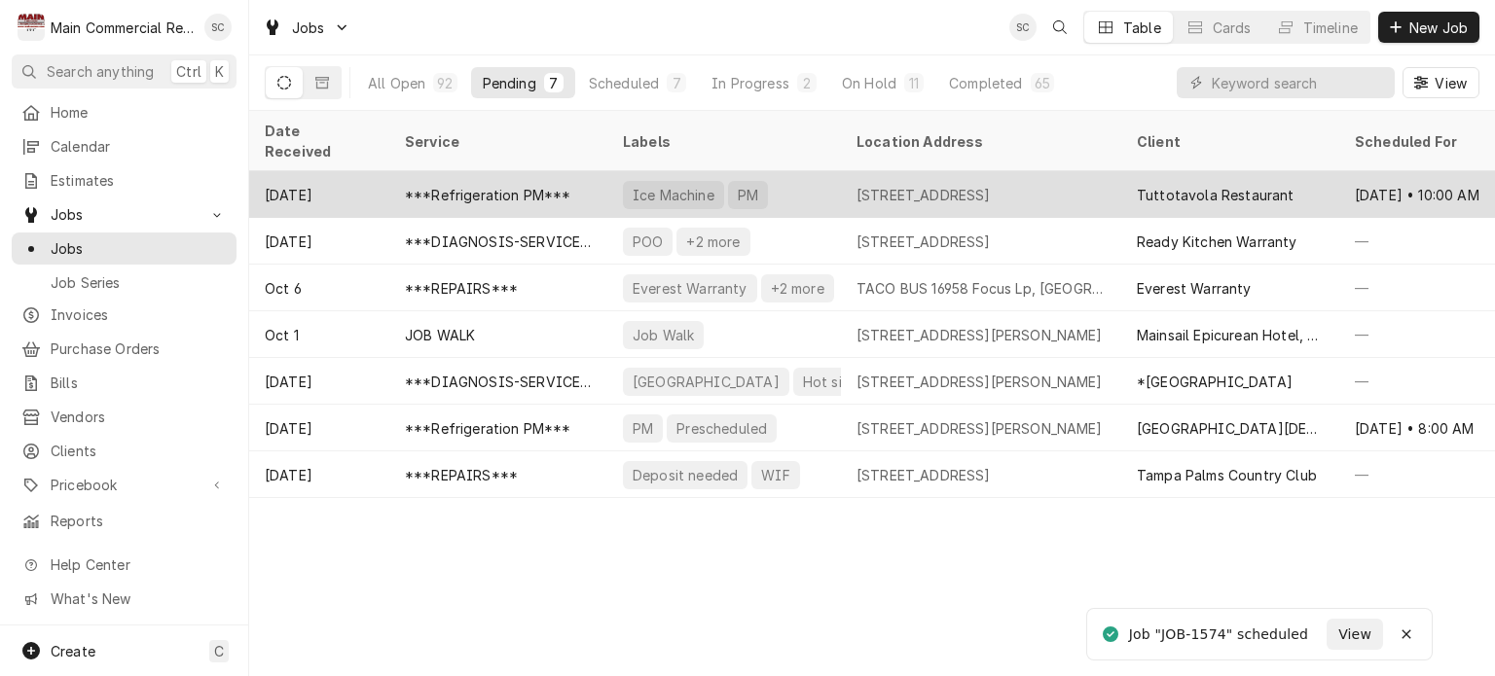
click at [991, 185] on div "[STREET_ADDRESS]" at bounding box center [924, 195] width 134 height 20
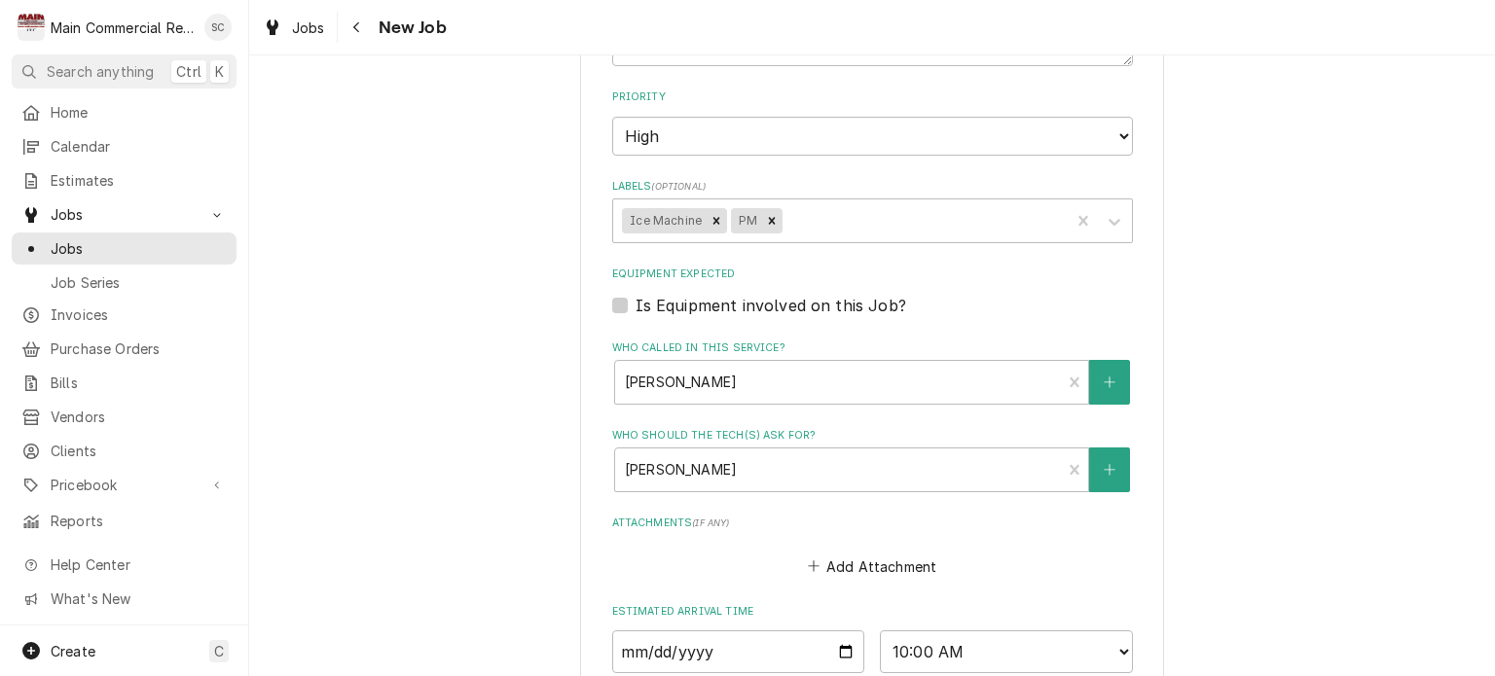
scroll to position [1655, 0]
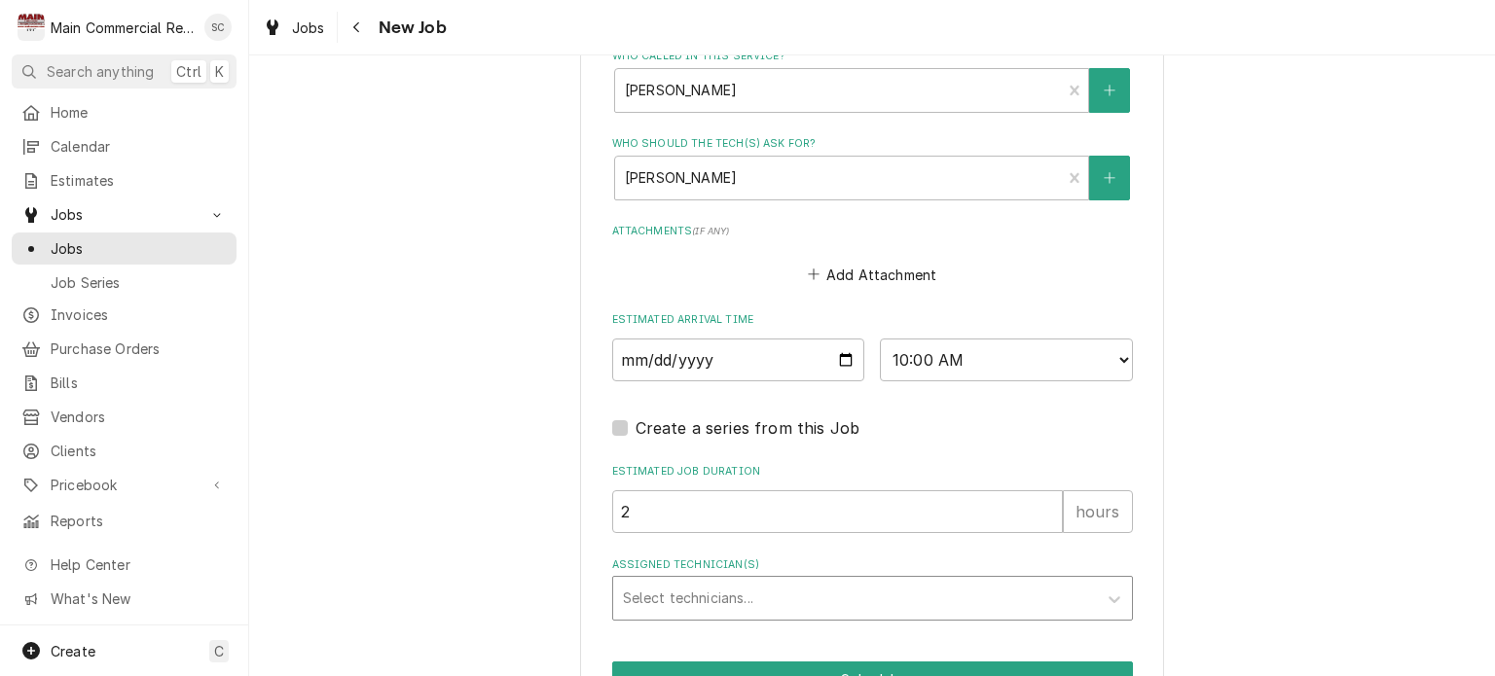
click at [782, 581] on div "Assigned Technician(s)" at bounding box center [855, 598] width 464 height 35
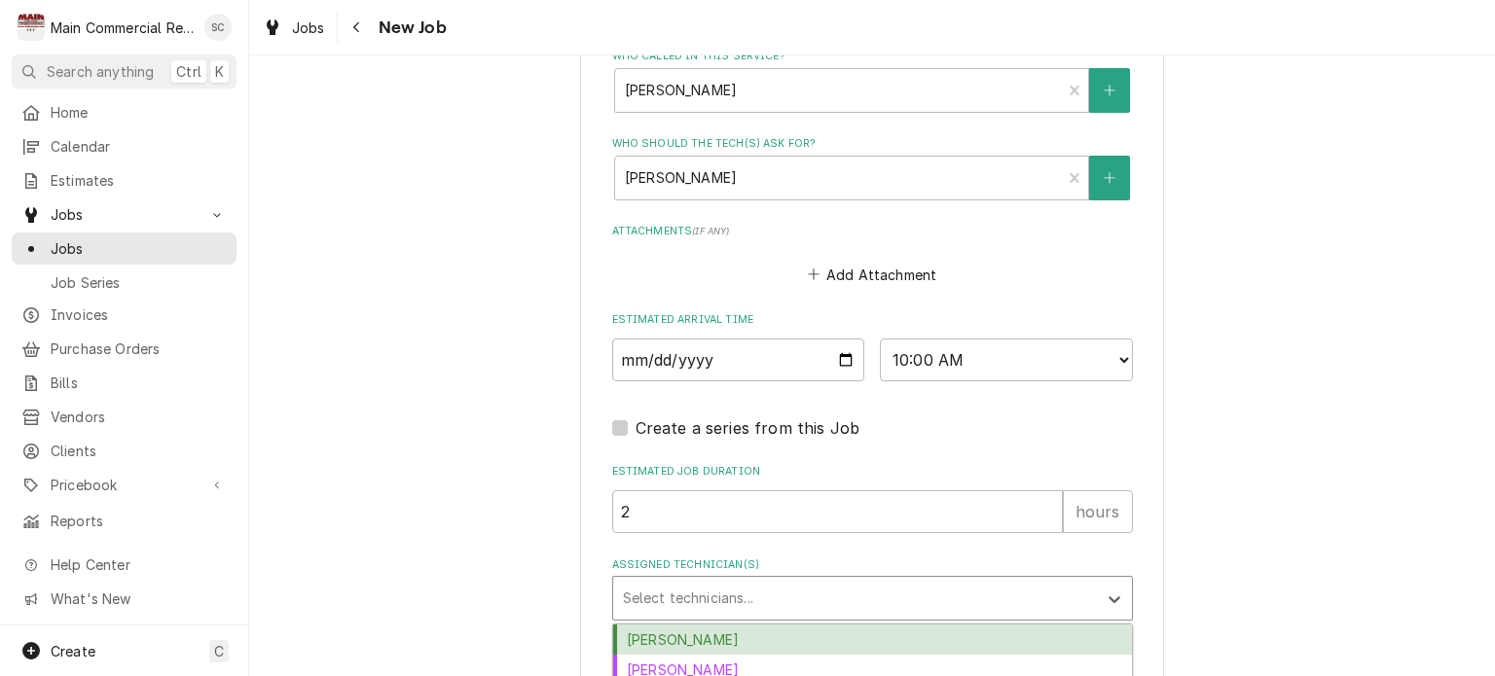
click at [728, 625] on div "[PERSON_NAME]" at bounding box center [872, 640] width 519 height 30
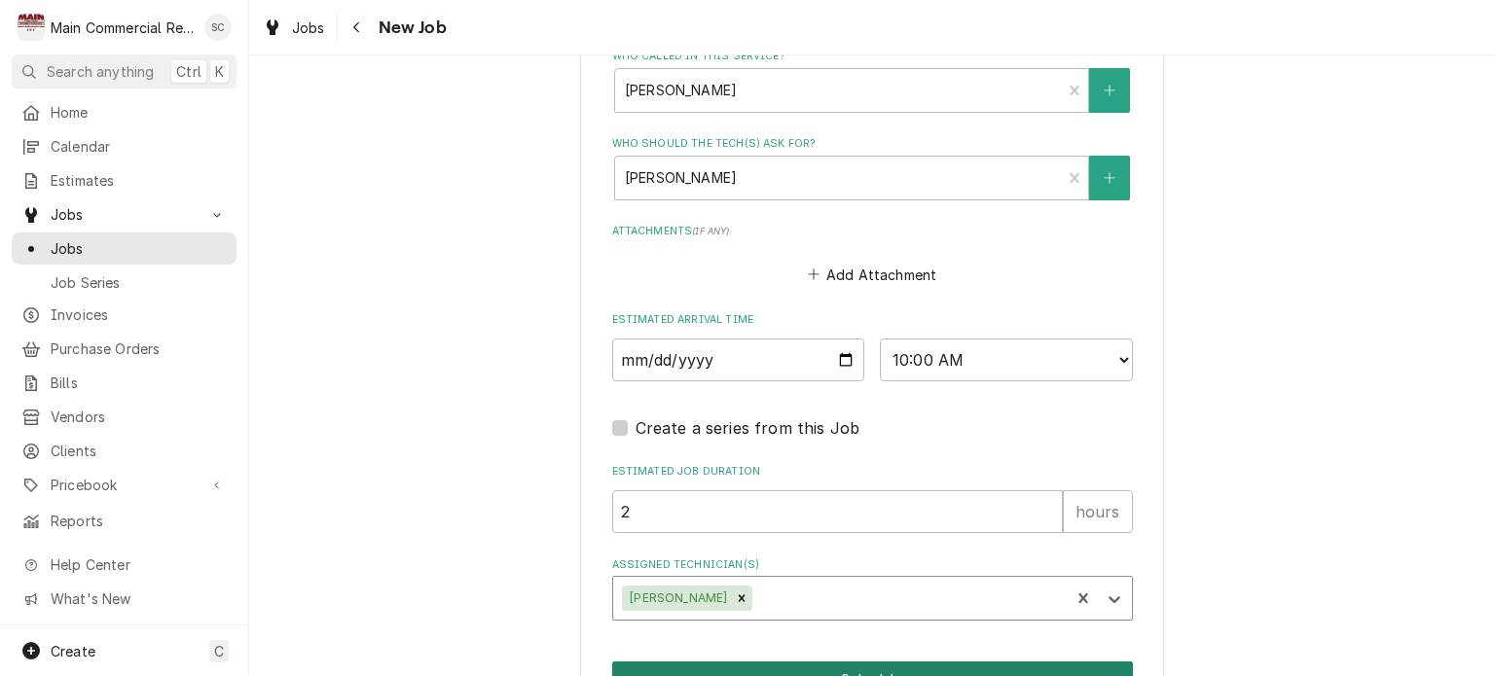
click at [792, 662] on button "Schedule" at bounding box center [872, 680] width 521 height 36
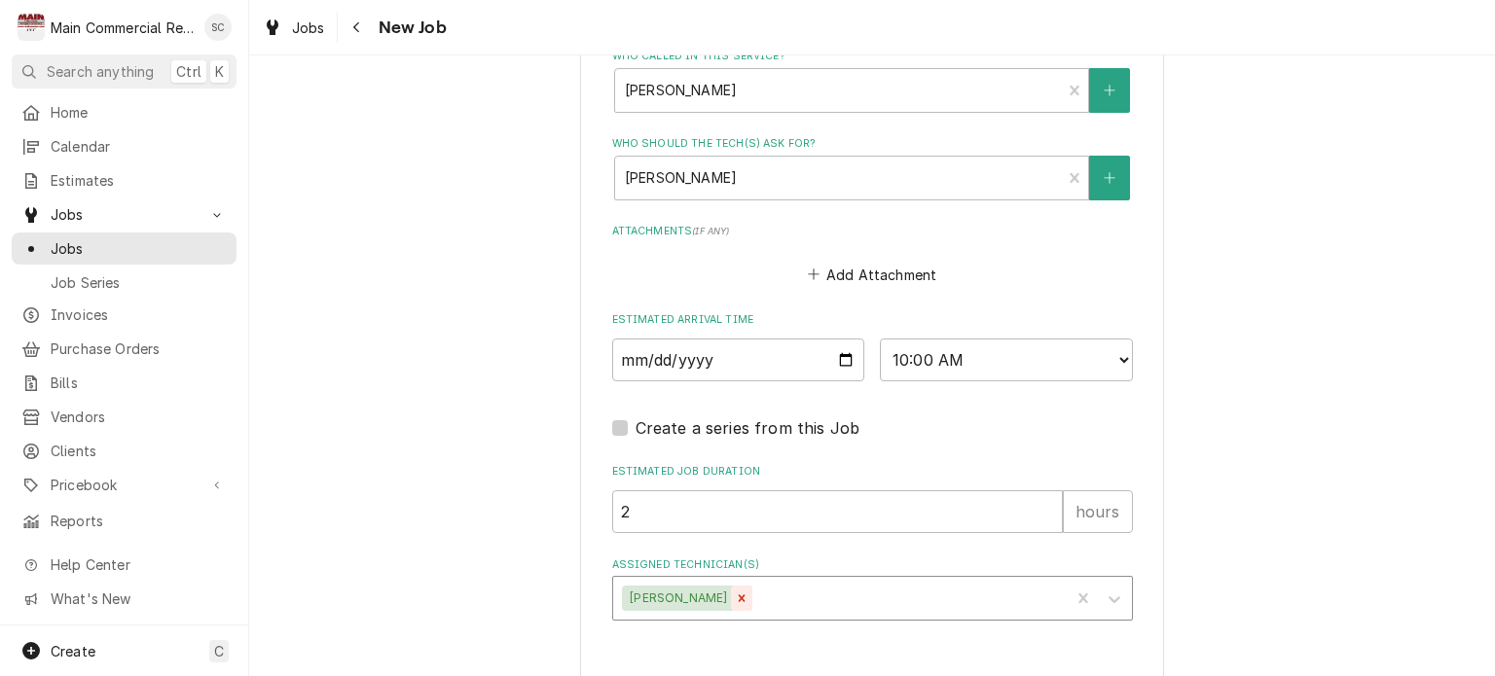
type textarea "x"
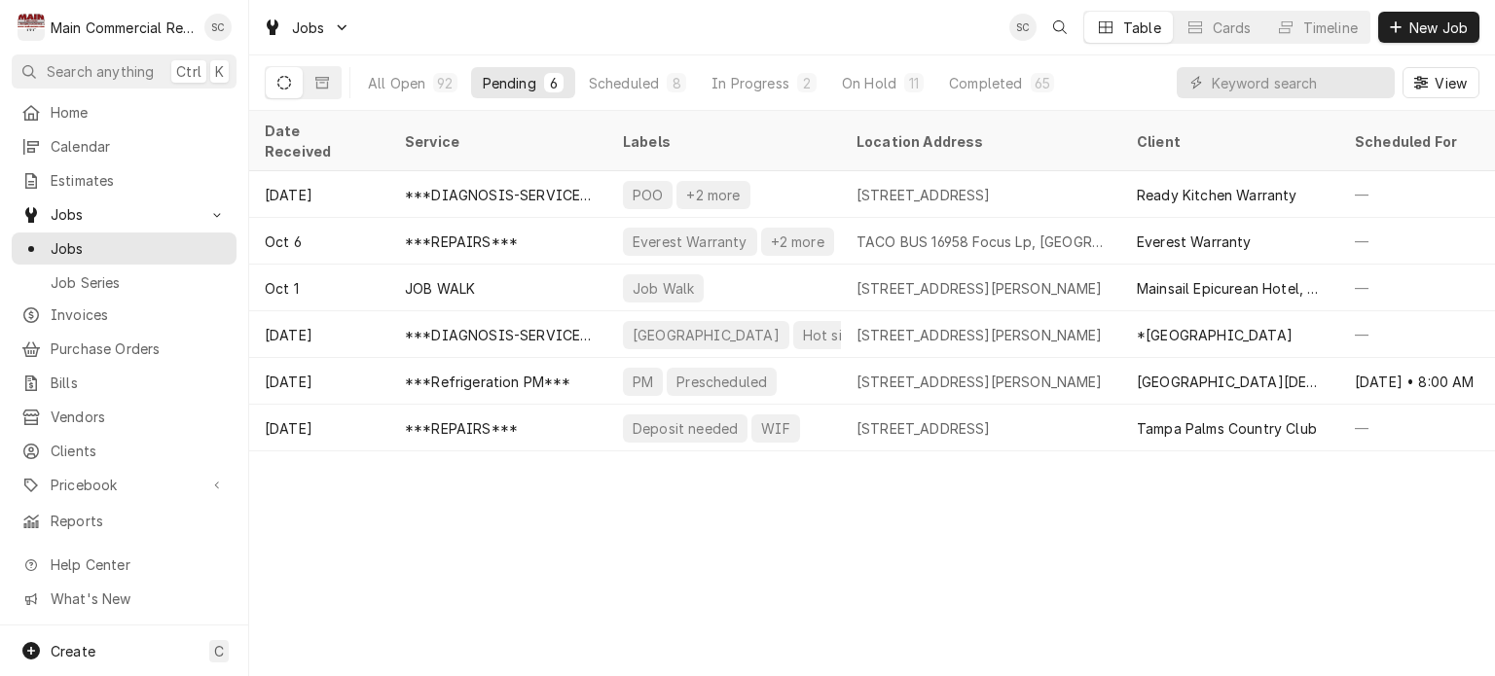
click at [913, 561] on div "Date Received Service Labels Location Address Client Scheduled For Location Nam…" at bounding box center [872, 394] width 1246 height 566
click at [904, 556] on div "Date Received Service Labels Location Address Client Scheduled For Location Nam…" at bounding box center [872, 394] width 1246 height 566
click at [892, 557] on div "Date Received Service Labels Location Address Client Scheduled For Location Nam…" at bounding box center [872, 394] width 1246 height 566
click at [887, 81] on div "On Hold" at bounding box center [869, 83] width 55 height 20
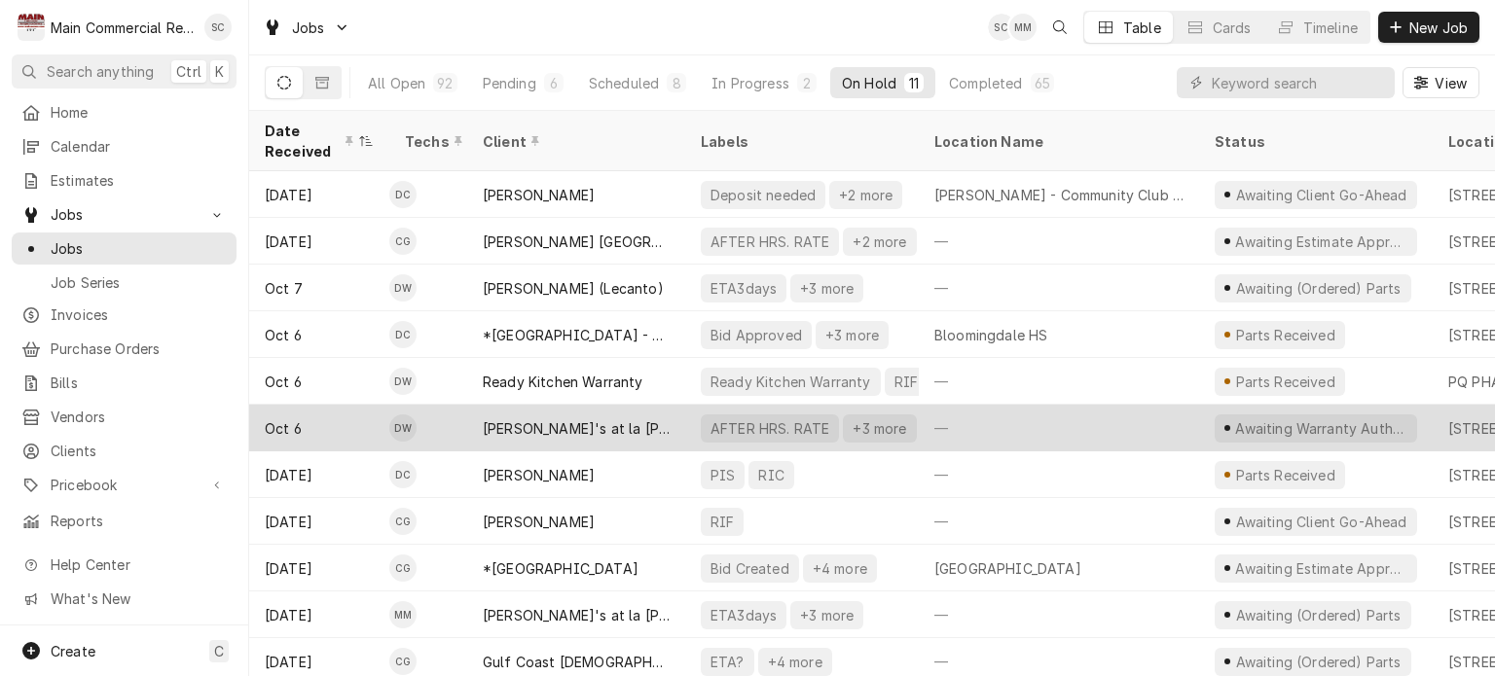
scroll to position [13, 0]
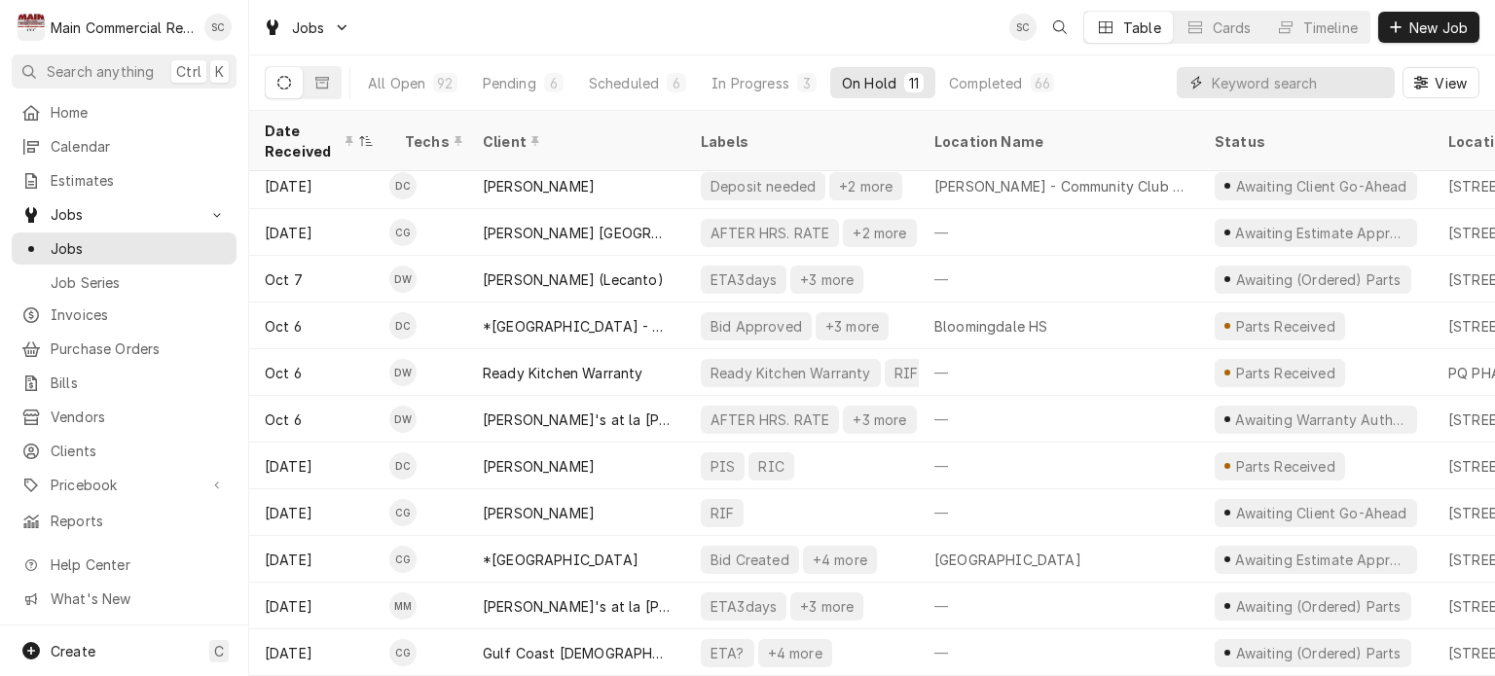
click at [1236, 85] on input "Dynamic Content Wrapper" at bounding box center [1298, 82] width 173 height 31
type input "1348"
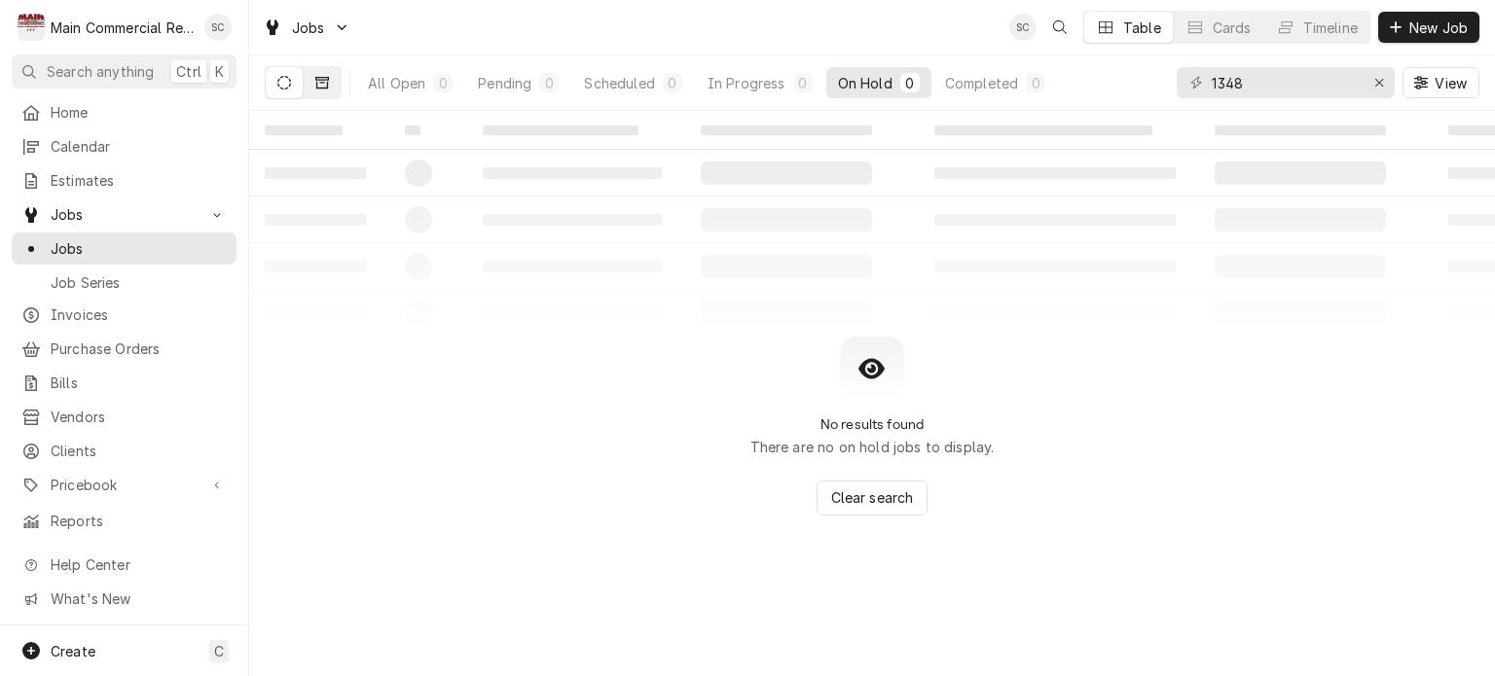
click at [322, 78] on icon "Dynamic Content Wrapper" at bounding box center [322, 83] width 14 height 14
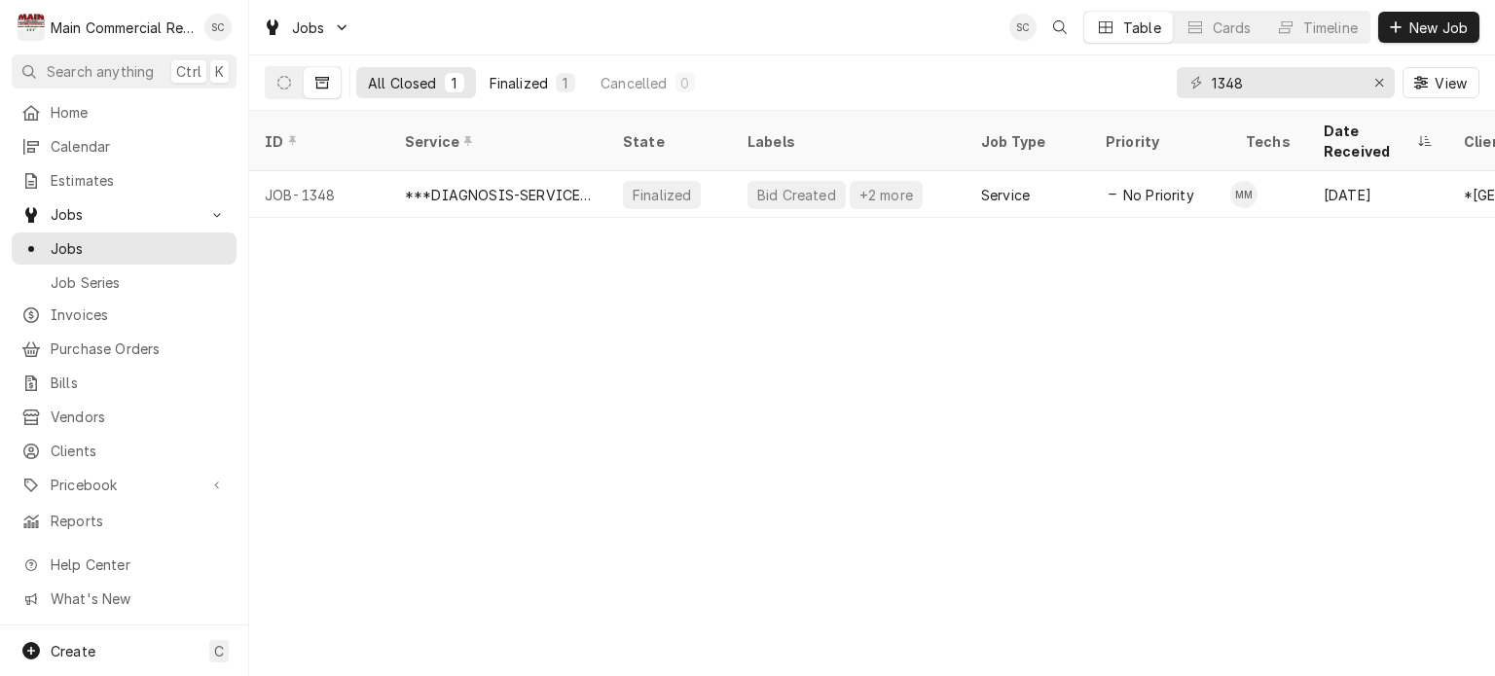
click at [540, 79] on div "Finalized" at bounding box center [519, 83] width 58 height 20
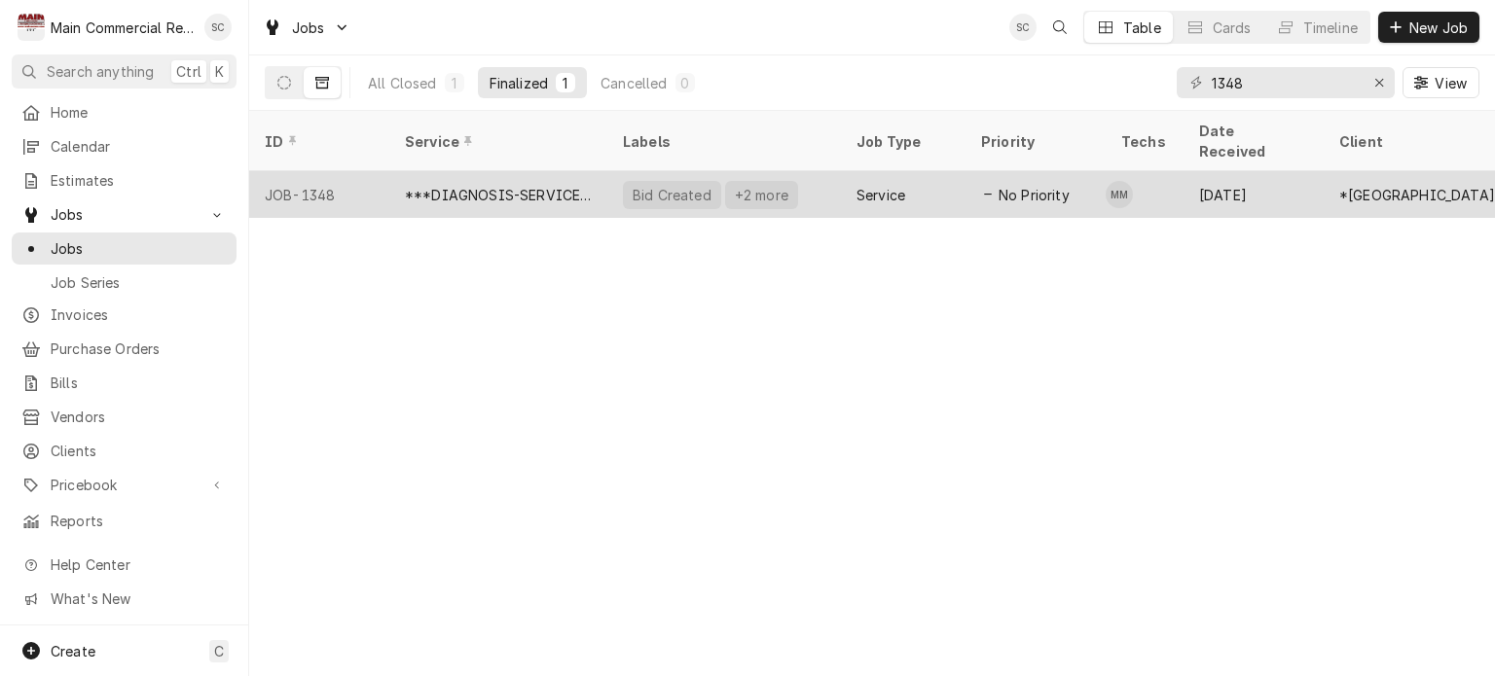
click at [854, 176] on div "Service" at bounding box center [903, 194] width 125 height 47
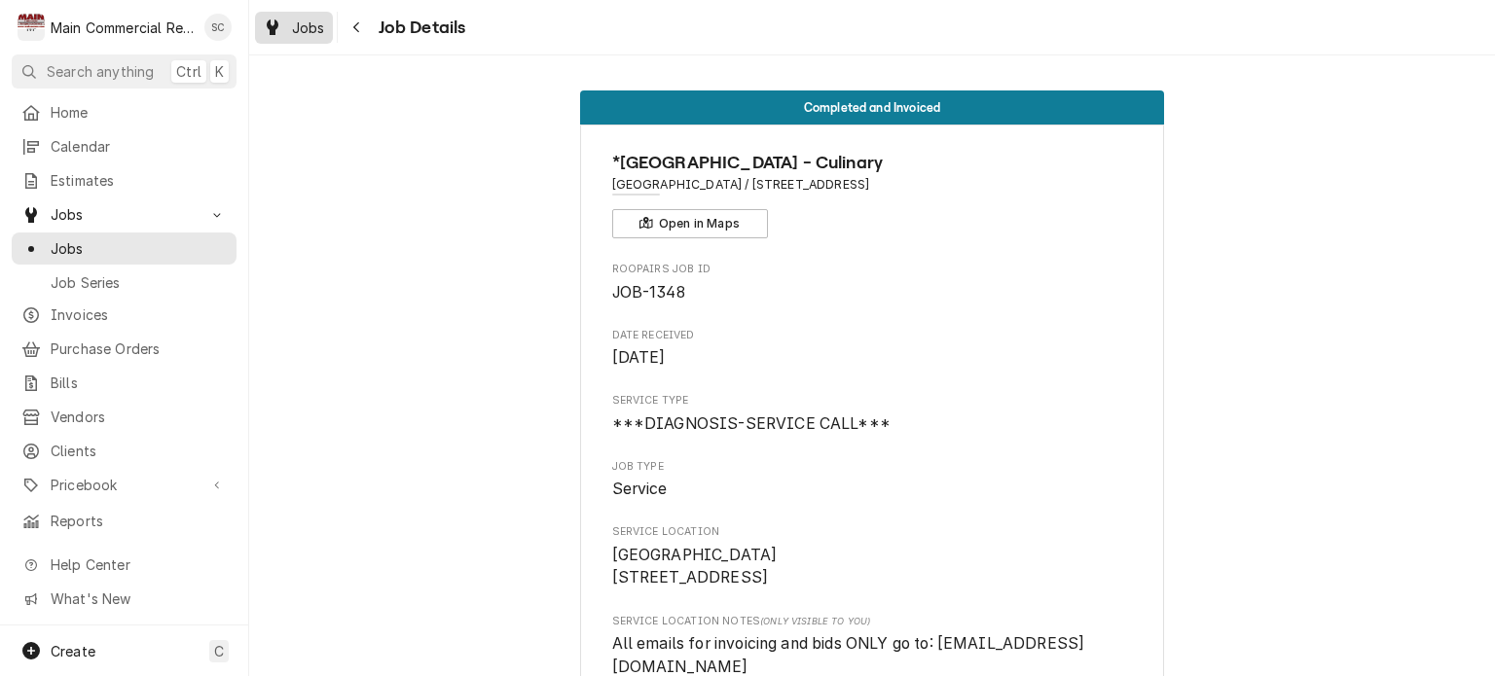
click at [282, 26] on div "Jobs" at bounding box center [294, 28] width 70 height 24
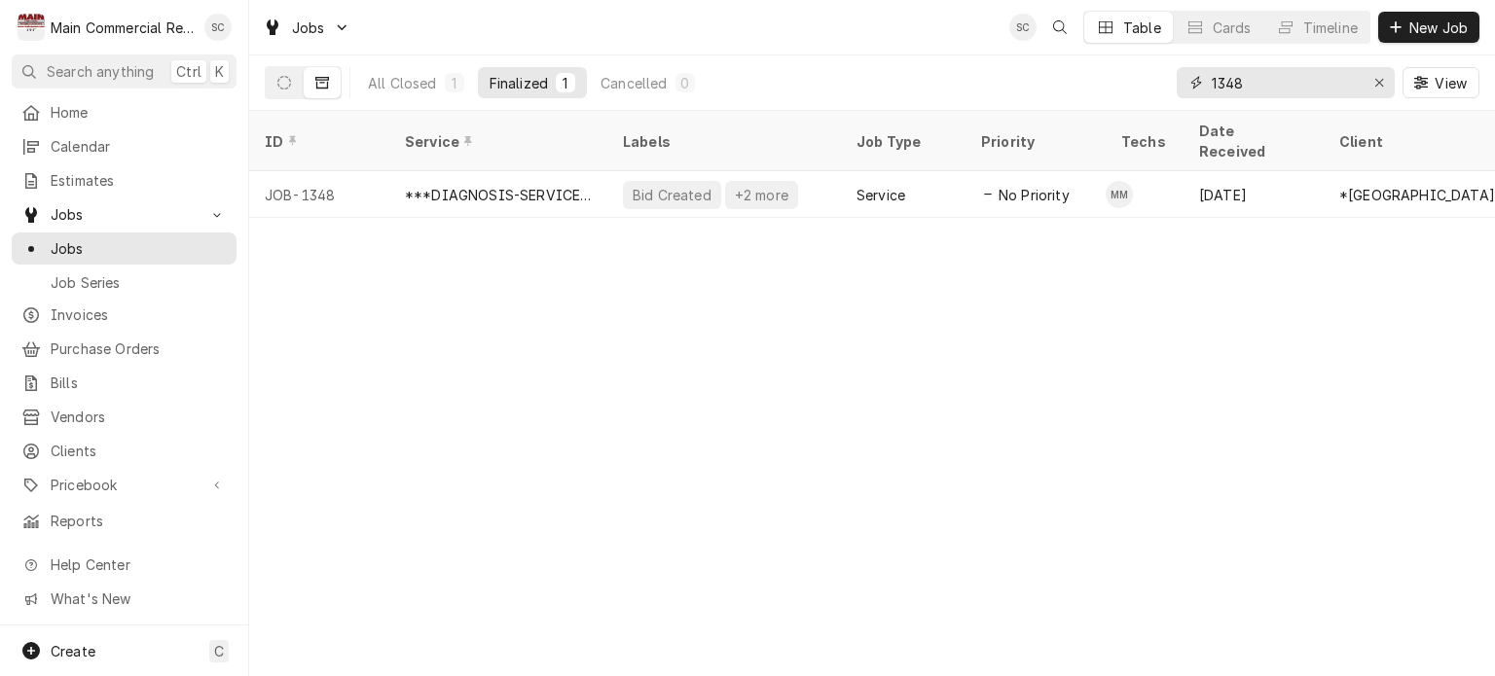
click at [1379, 85] on icon "Erase input" at bounding box center [1379, 83] width 11 height 14
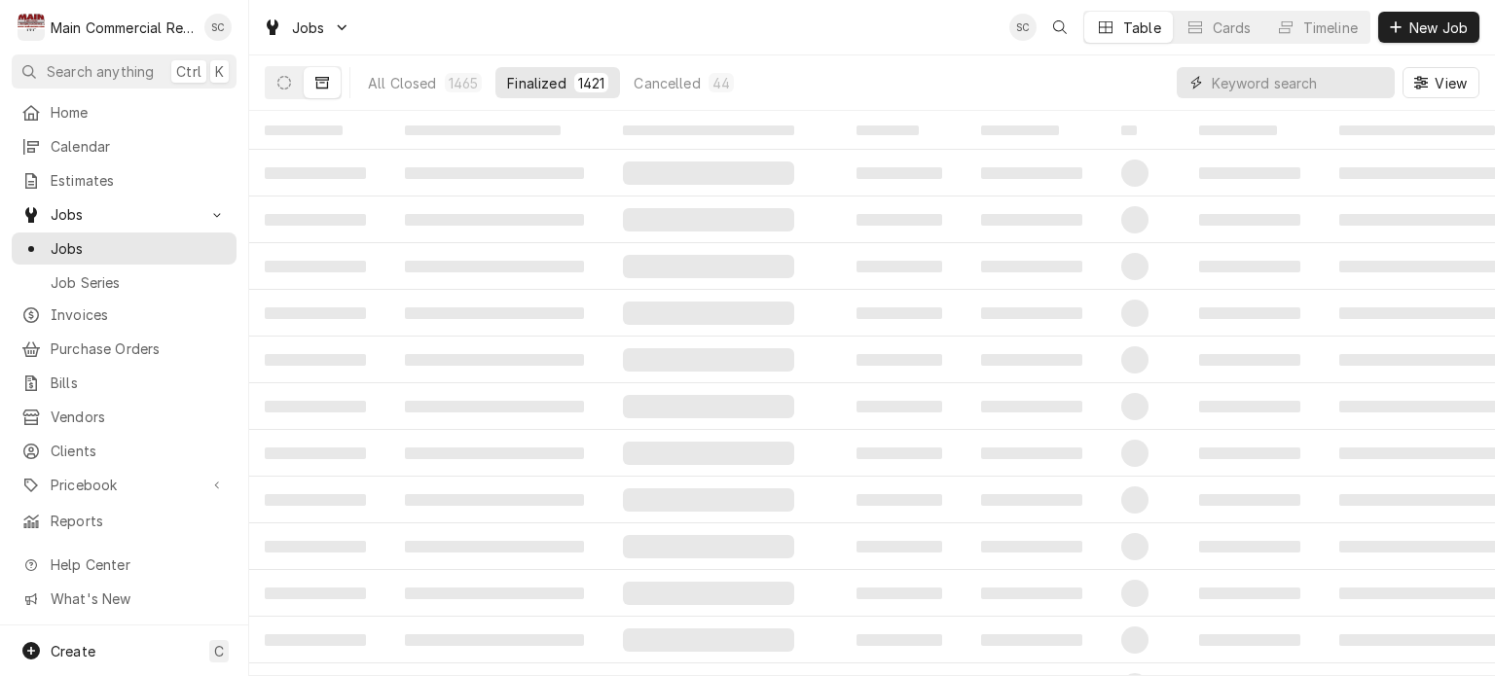
drag, startPoint x: 1269, startPoint y: 87, endPoint x: 1192, endPoint y: 92, distance: 77.1
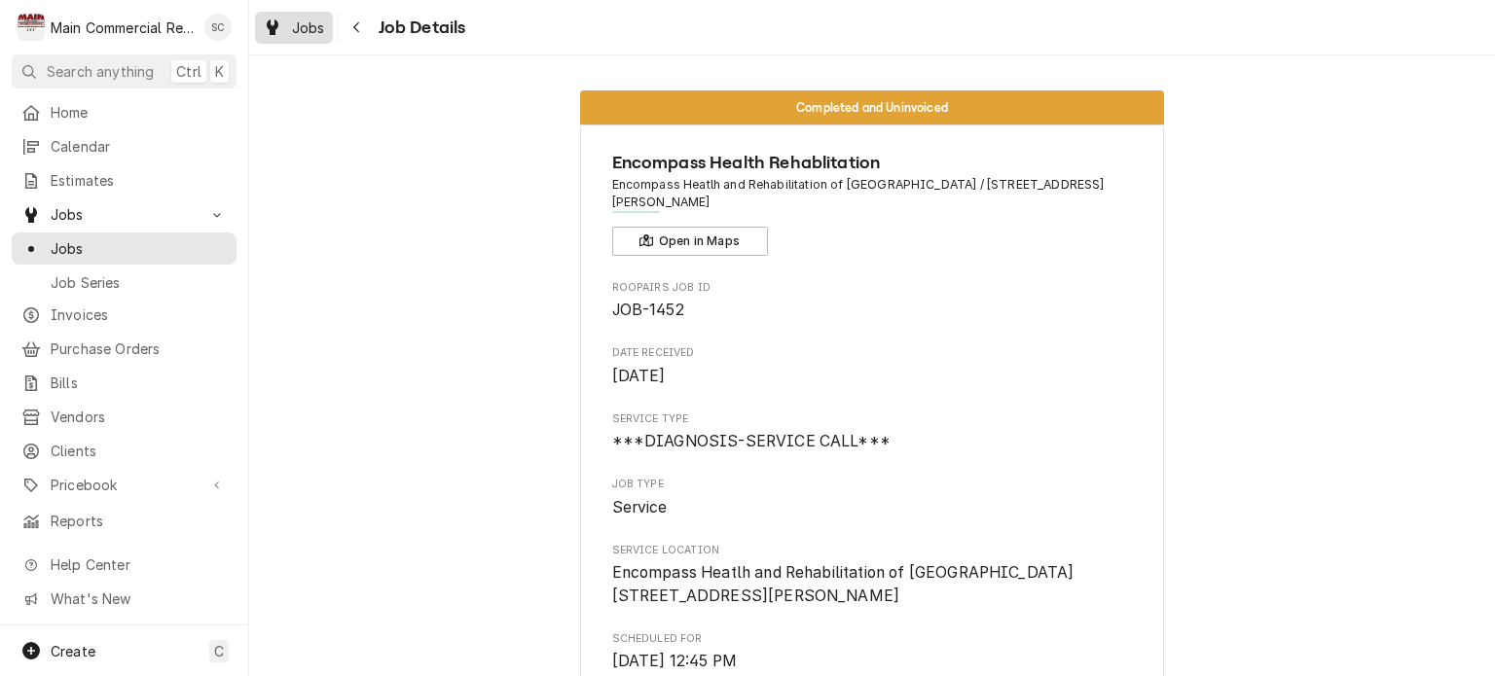
click at [309, 31] on span "Jobs" at bounding box center [308, 28] width 33 height 20
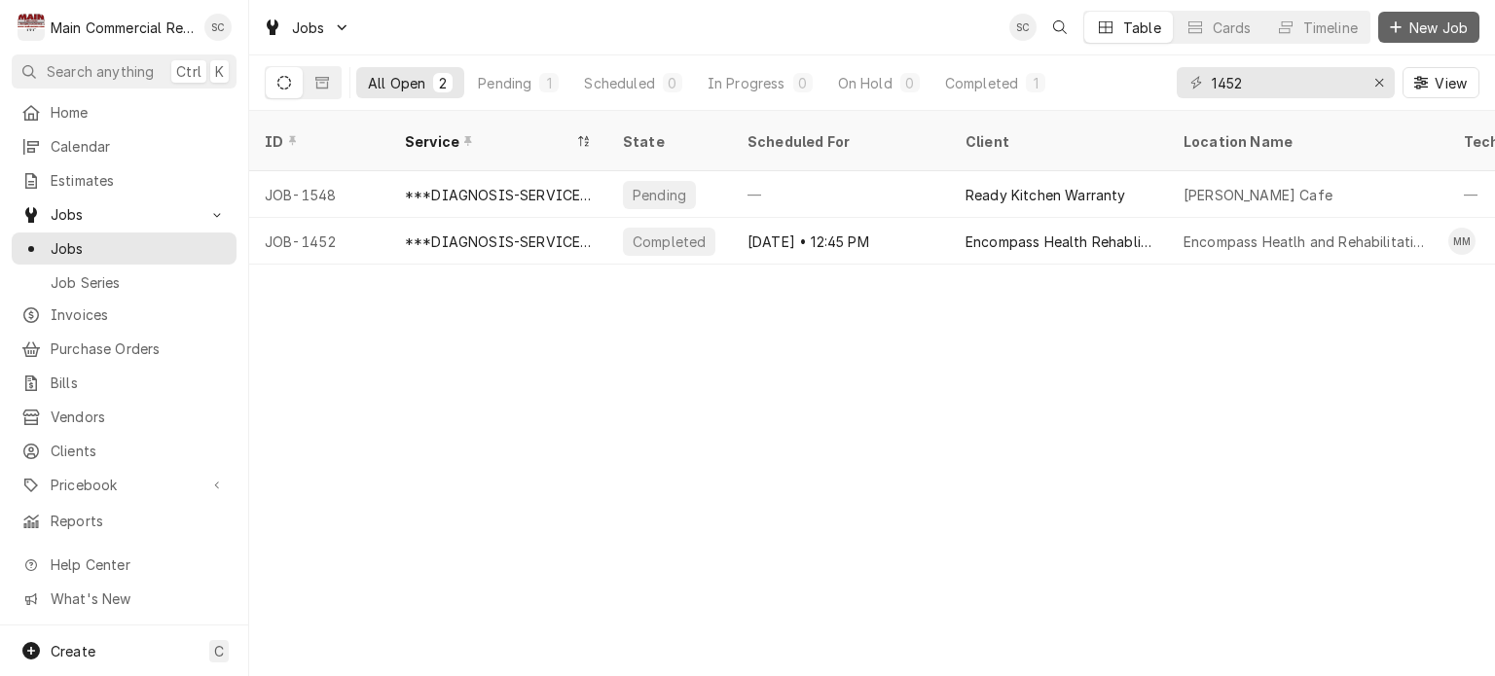
click at [1407, 28] on span "New Job" at bounding box center [1439, 28] width 66 height 20
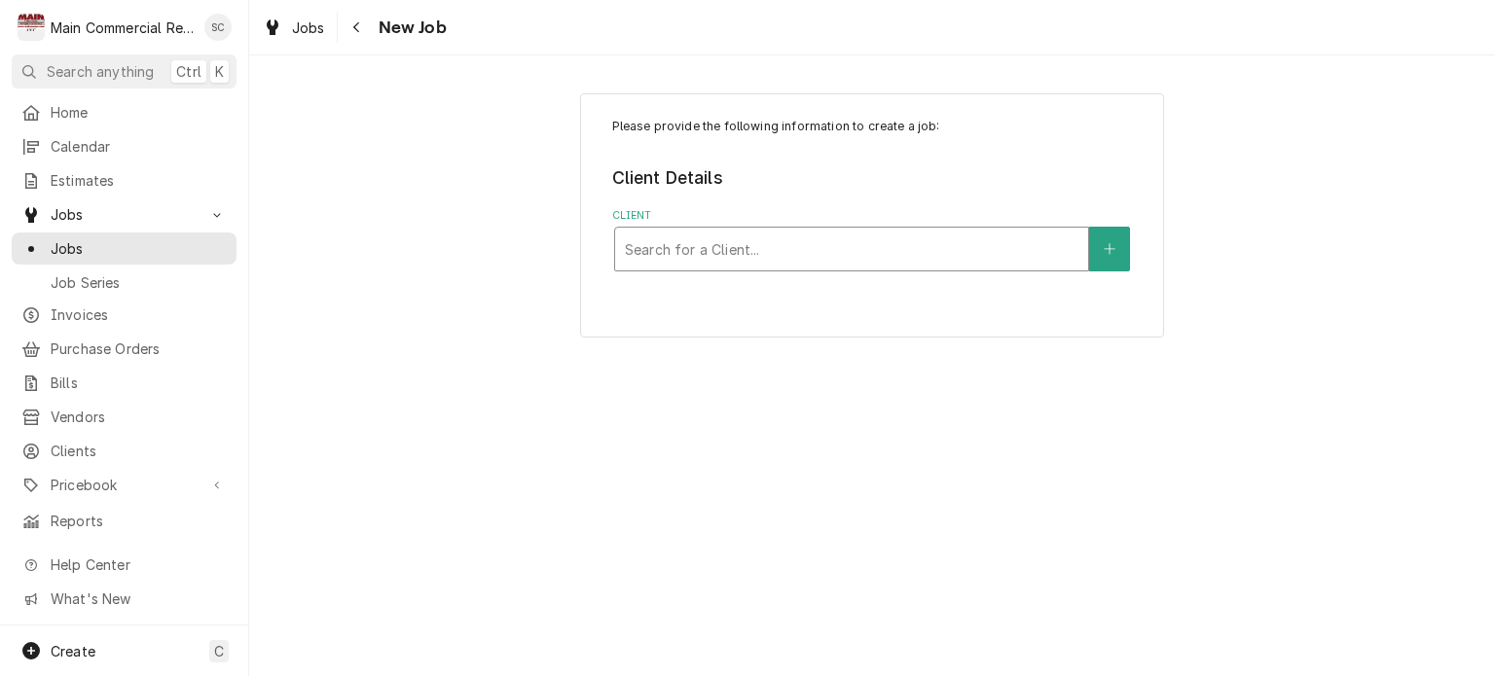
click at [810, 258] on div "Client" at bounding box center [852, 249] width 454 height 35
type input "Bahama B"
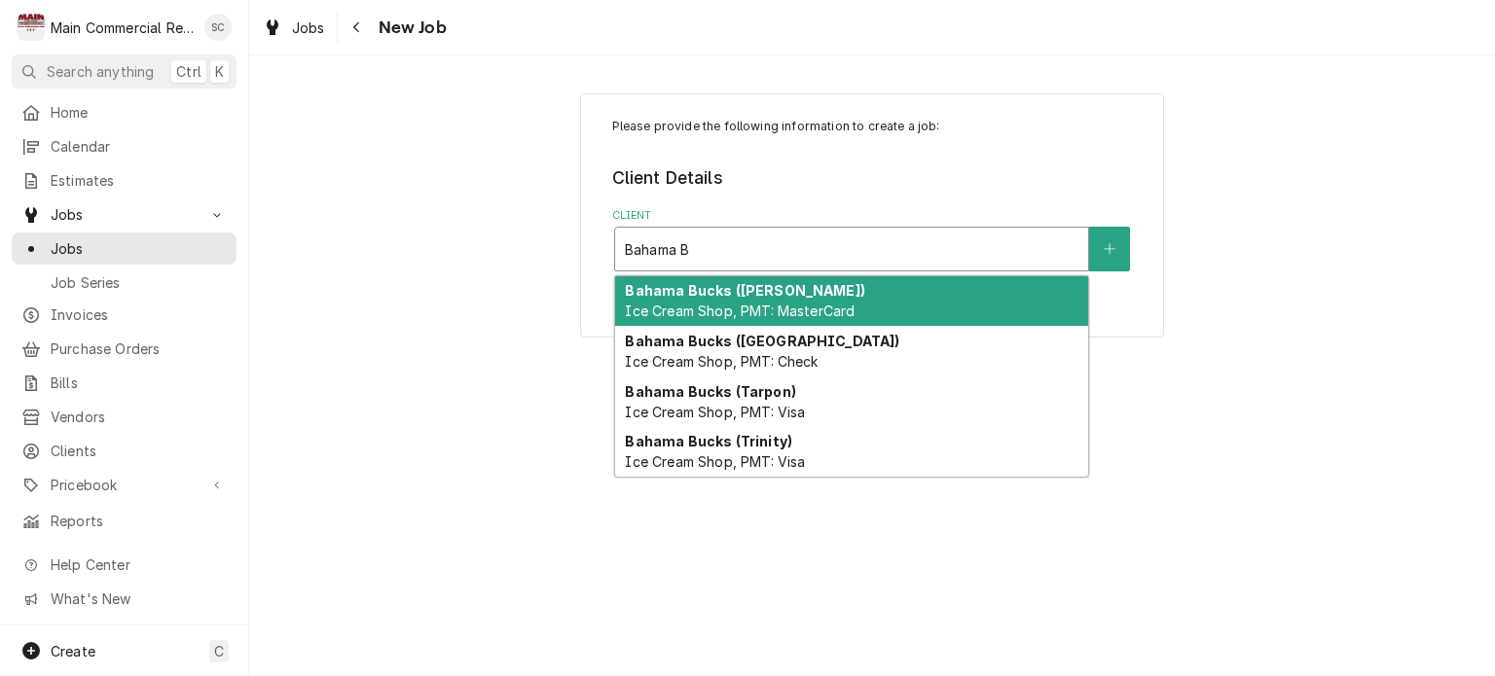
click at [781, 300] on div "Bahama Bucks (Brandon) Ice Cream Shop, PMT: MasterCard" at bounding box center [851, 301] width 473 height 51
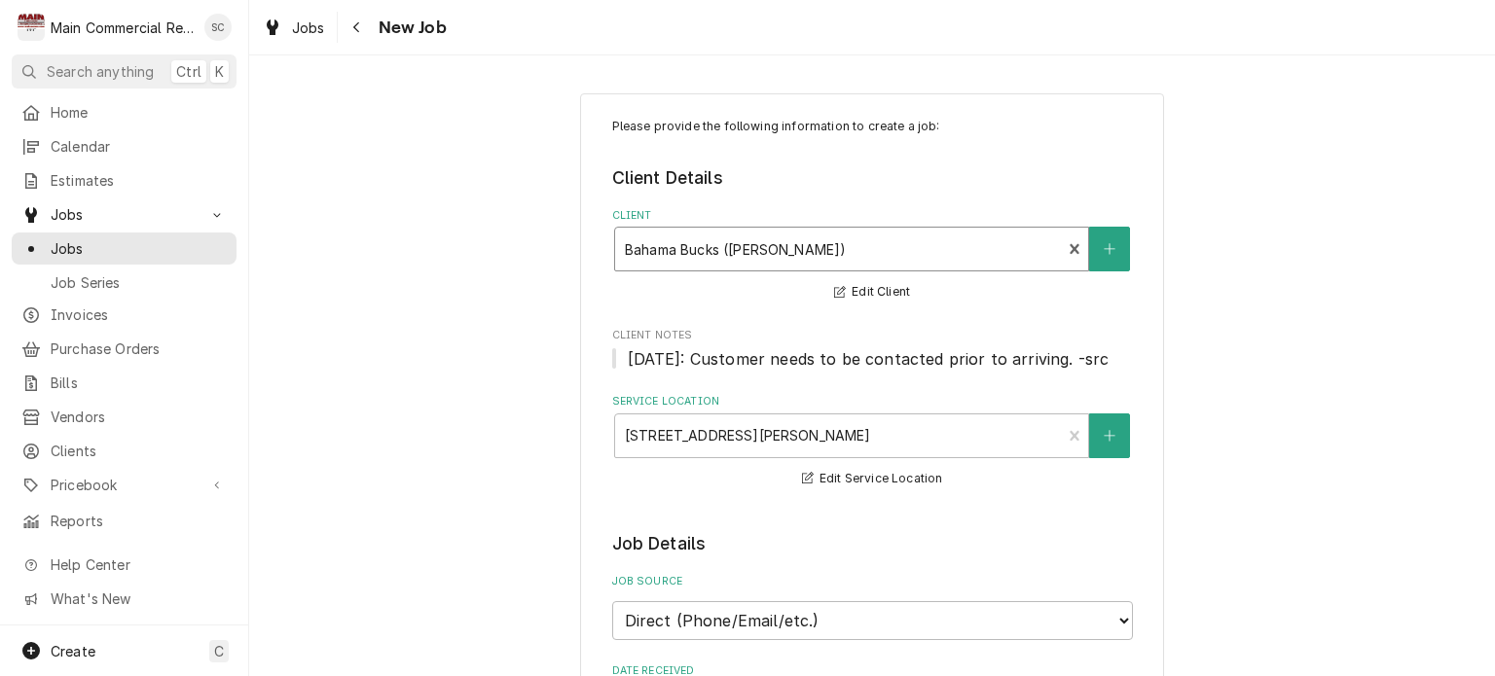
scroll to position [292, 0]
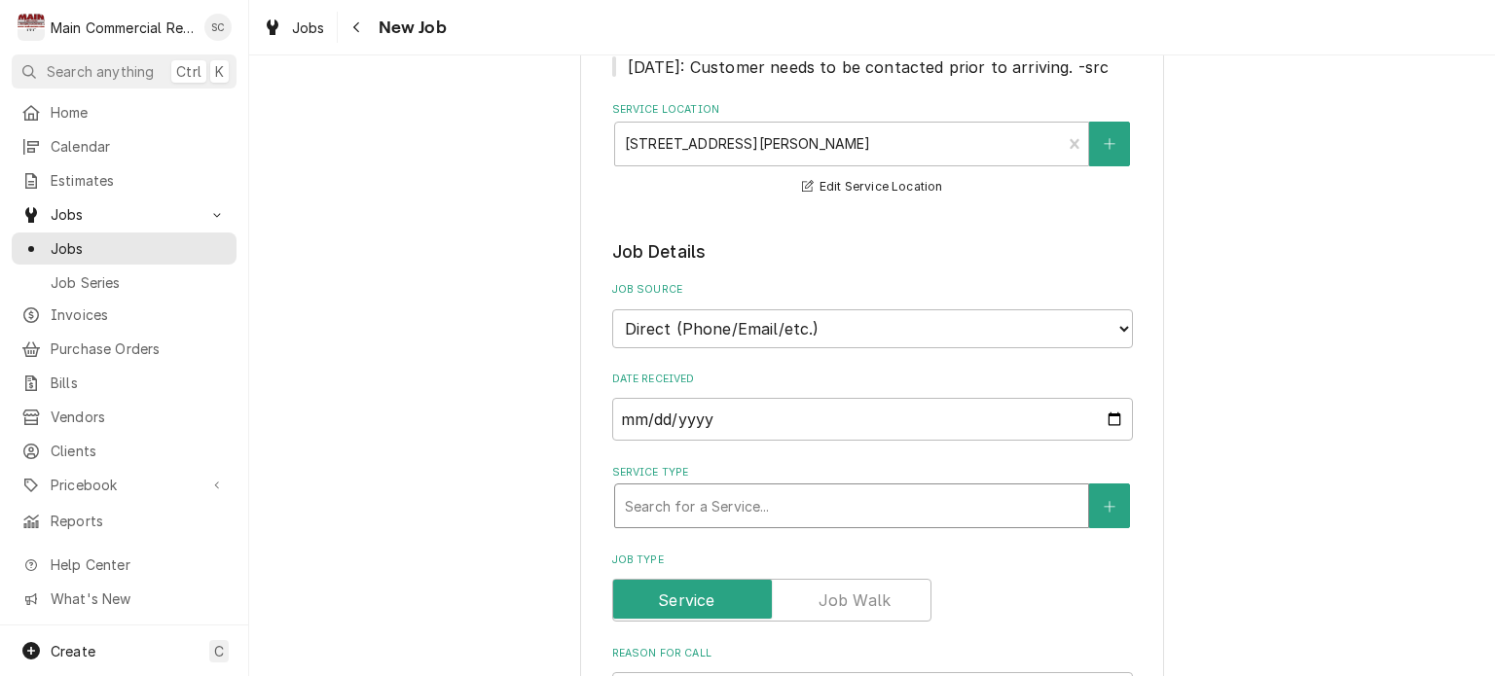
click at [787, 507] on div "Service Type" at bounding box center [852, 506] width 454 height 35
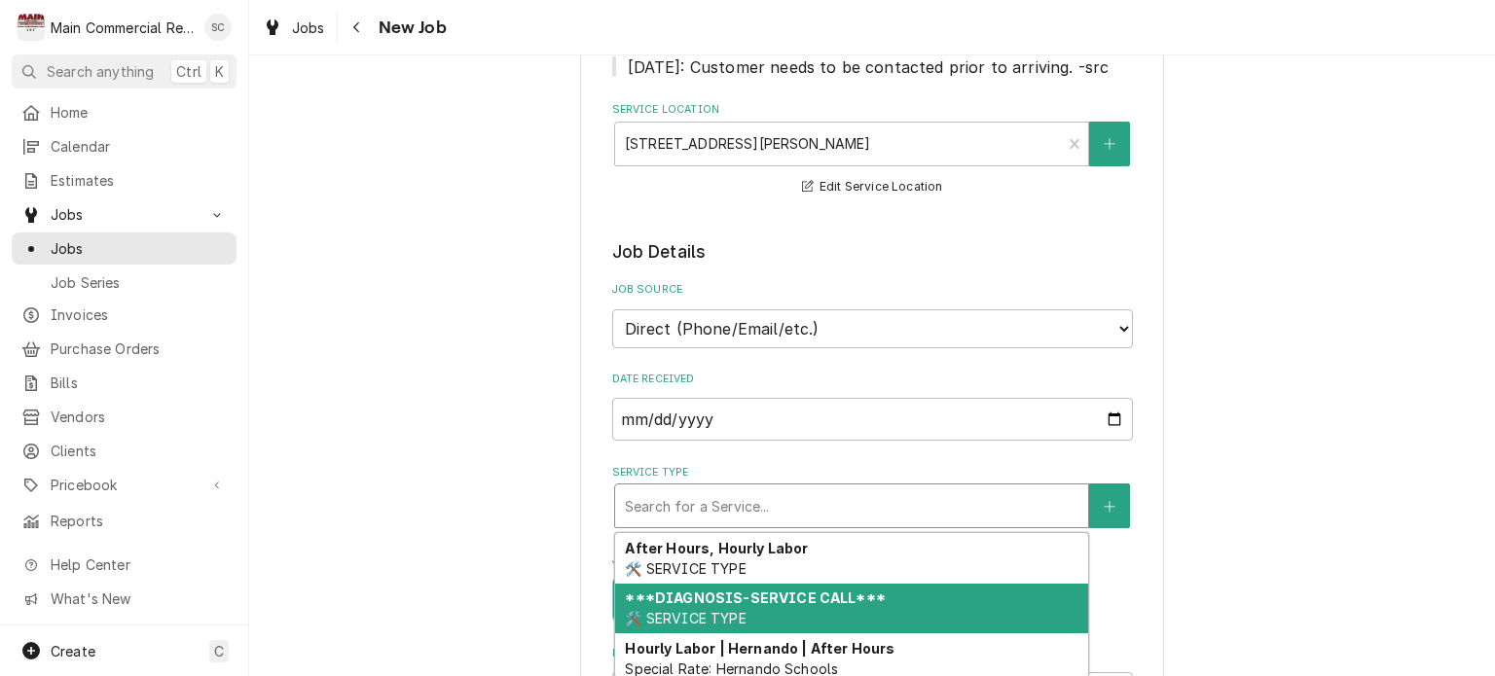
click at [767, 612] on div "***DIAGNOSIS-SERVICE CALL*** 🛠️ SERVICE TYPE" at bounding box center [851, 609] width 473 height 51
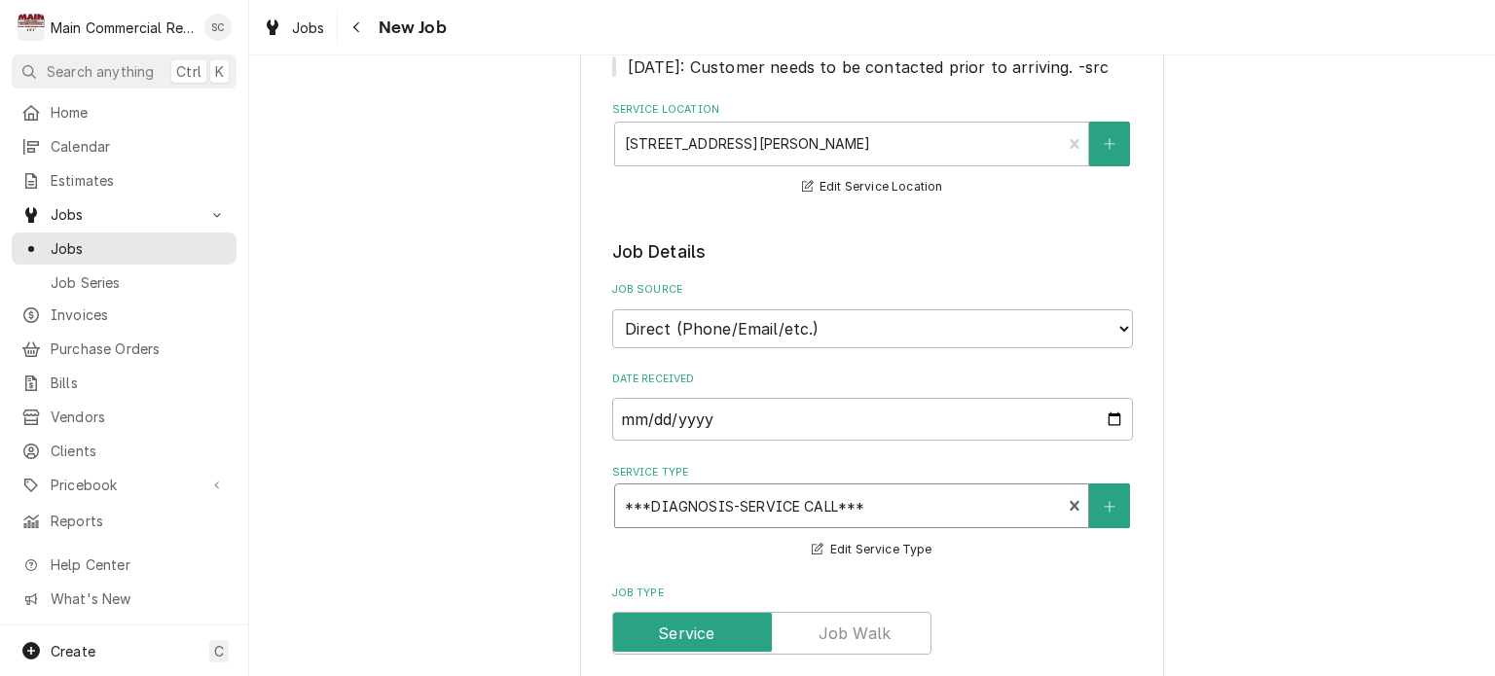
scroll to position [584, 0]
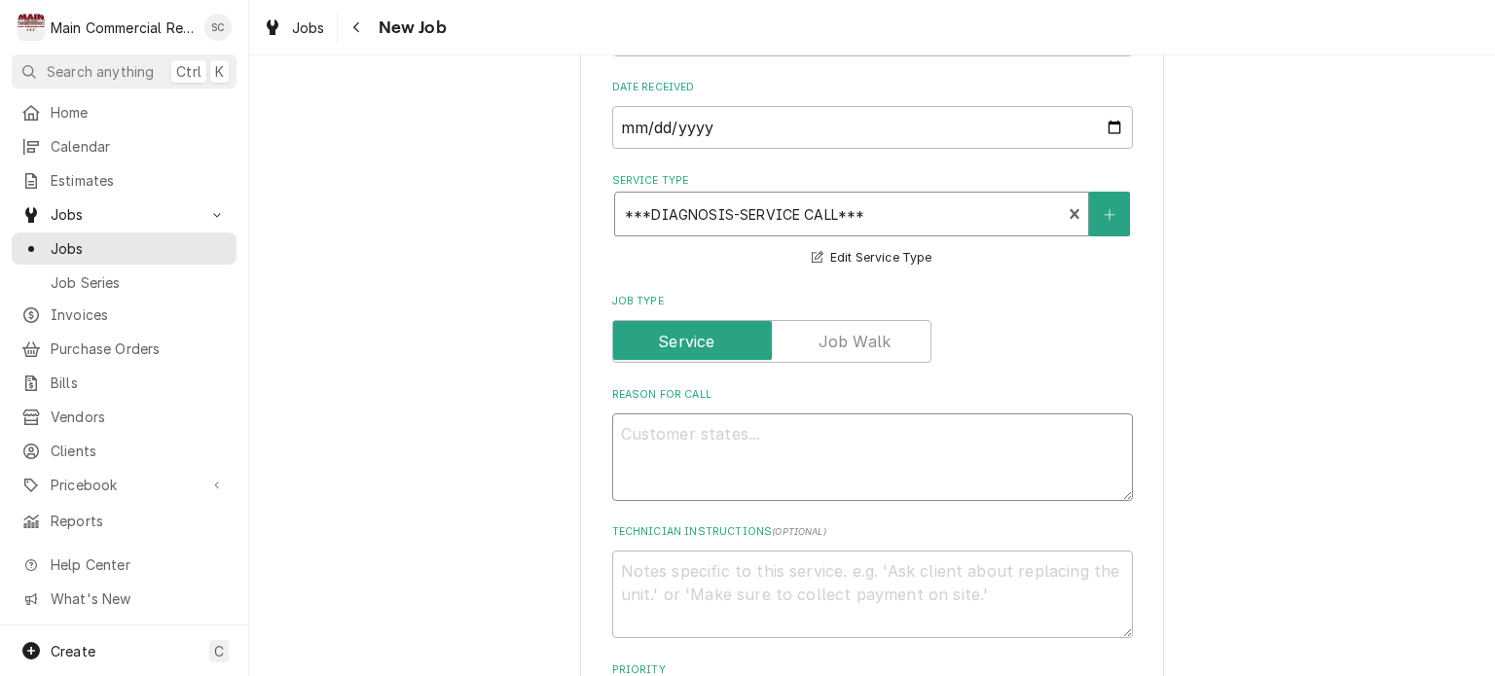
click at [755, 440] on textarea "Reason For Call" at bounding box center [872, 458] width 521 height 88
type textarea "x"
type textarea "W"
type textarea "x"
type textarea "WI"
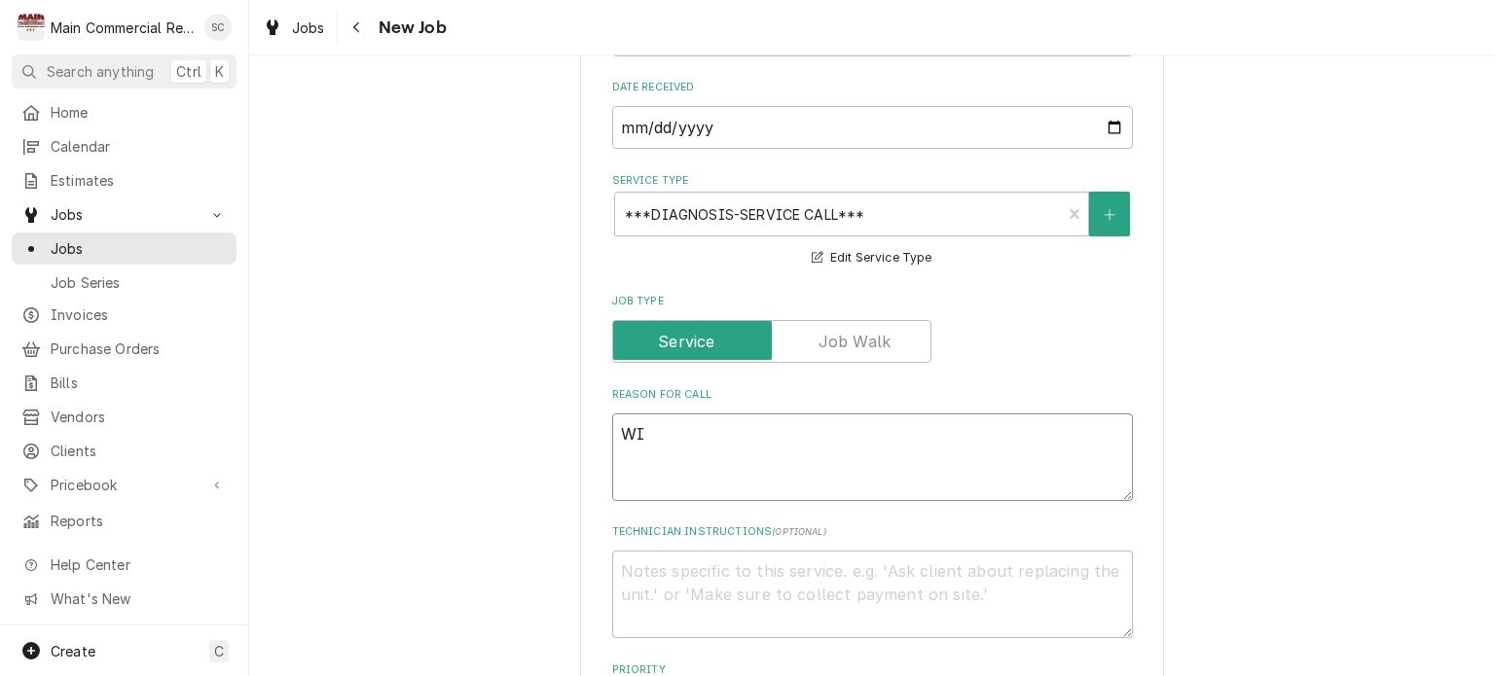
type textarea "x"
type textarea "WIF"
type textarea "x"
type textarea "WIF"
type textarea "x"
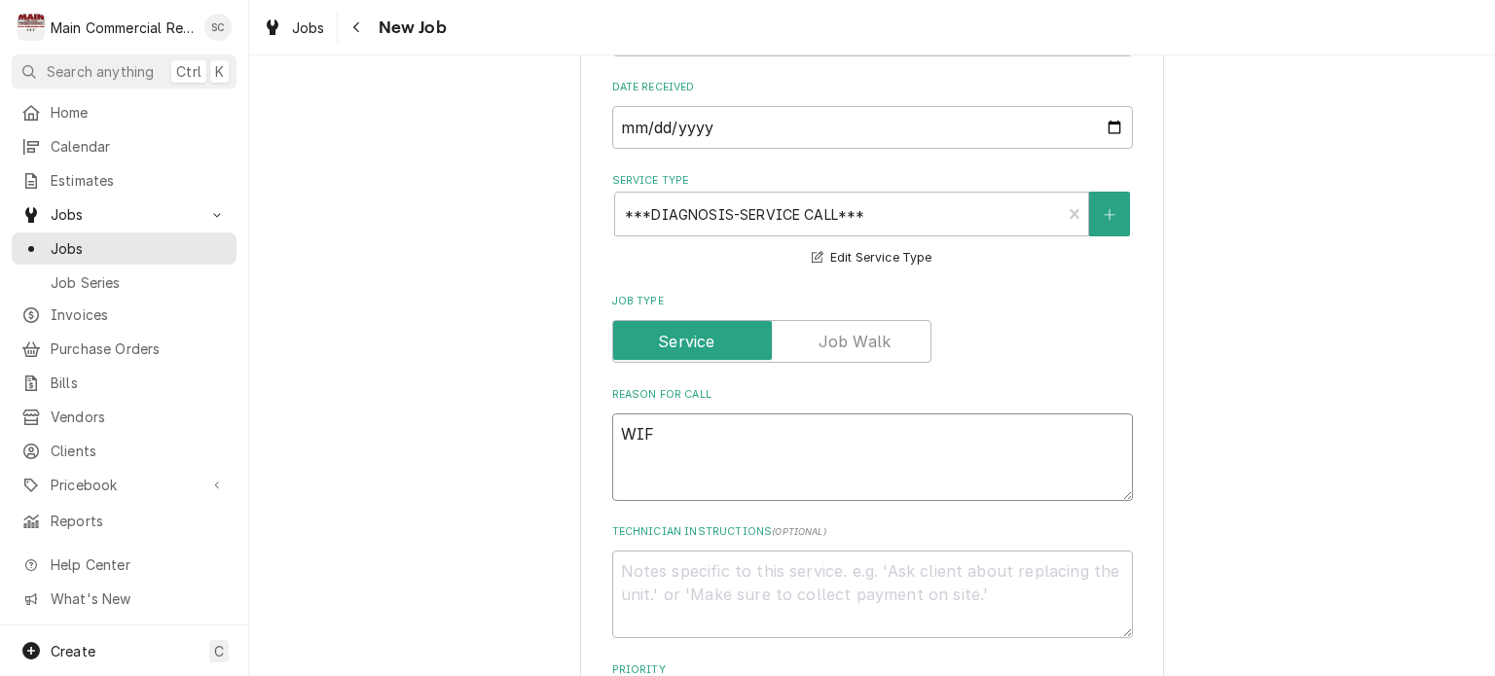
type textarea "WIF i"
type textarea "x"
type textarea "WIF ic"
type textarea "x"
type textarea "WIF ice"
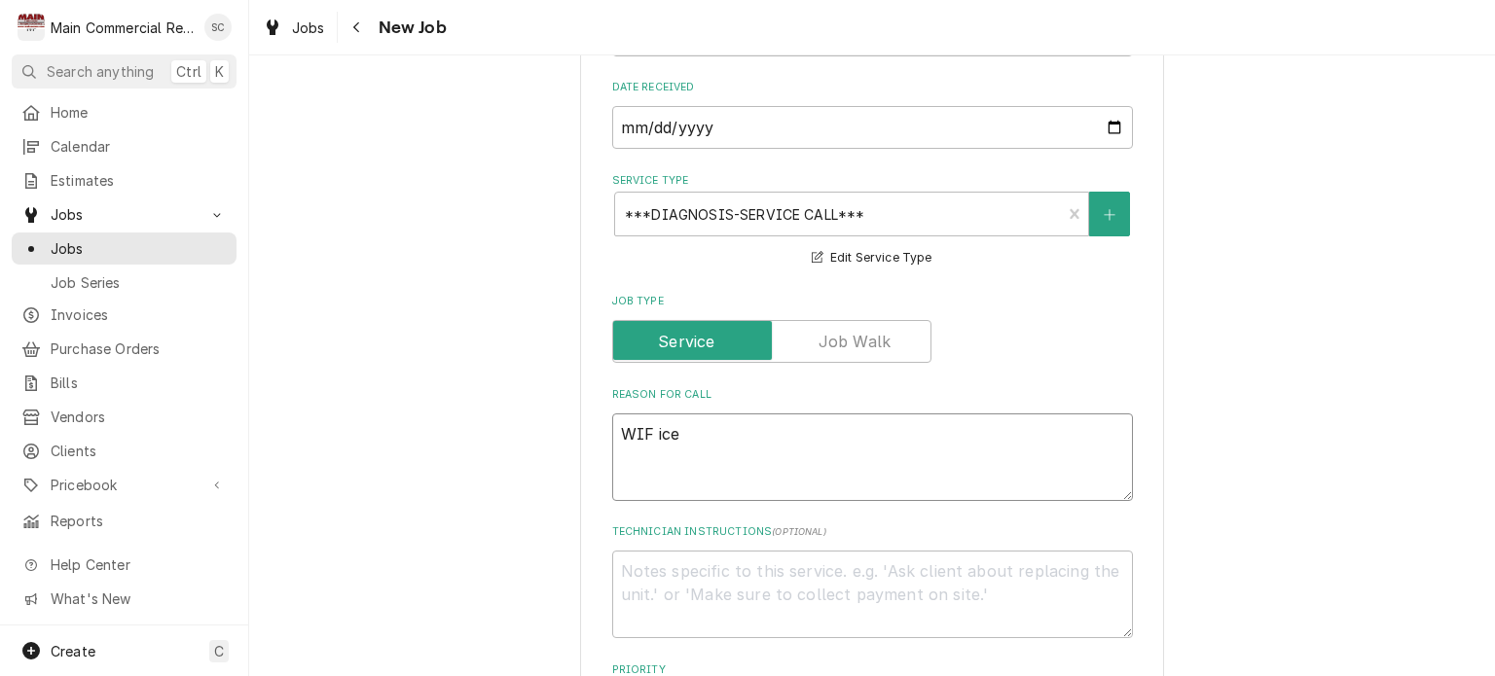
type textarea "x"
type textarea "WIF ice"
type textarea "x"
type textarea "WIF ice b"
type textarea "x"
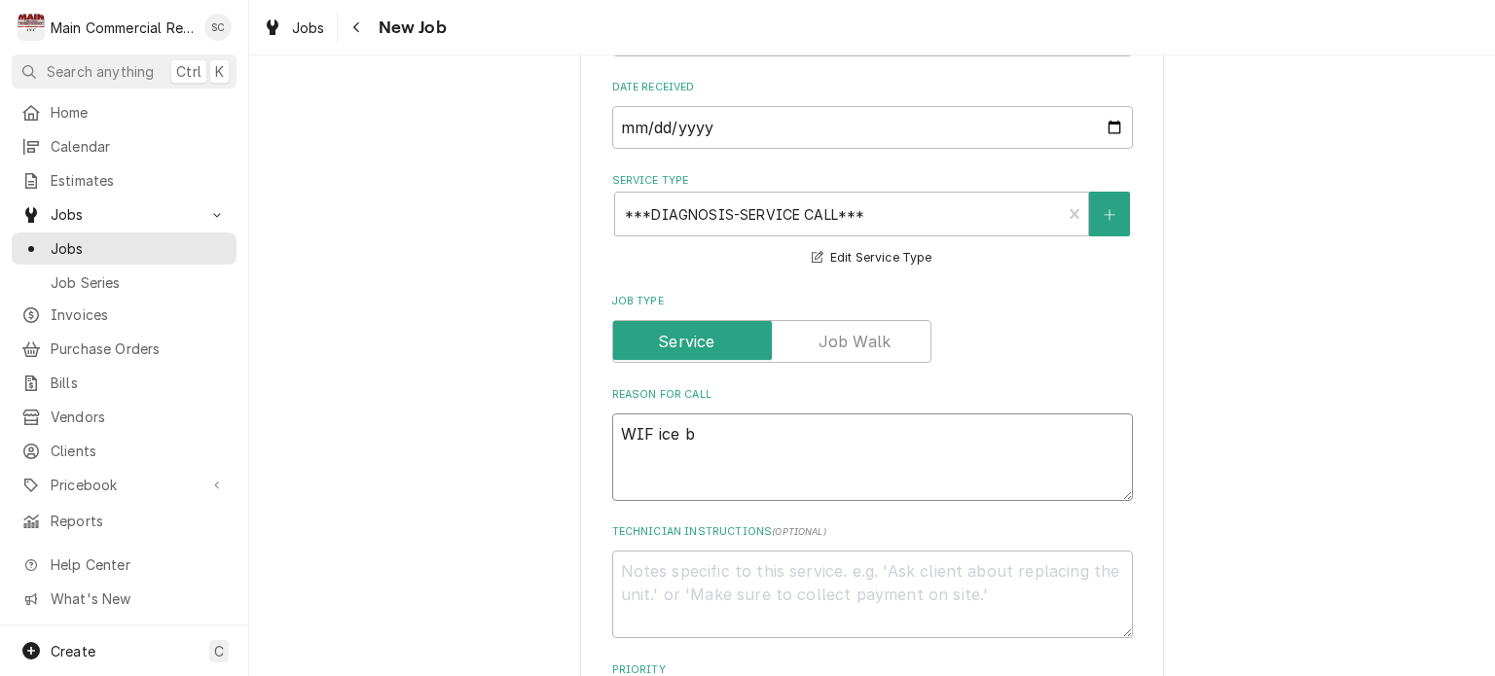
type textarea "WIF ice bu"
type textarea "x"
type textarea "WIF ice bui"
type textarea "x"
type textarea "WIF ice buil"
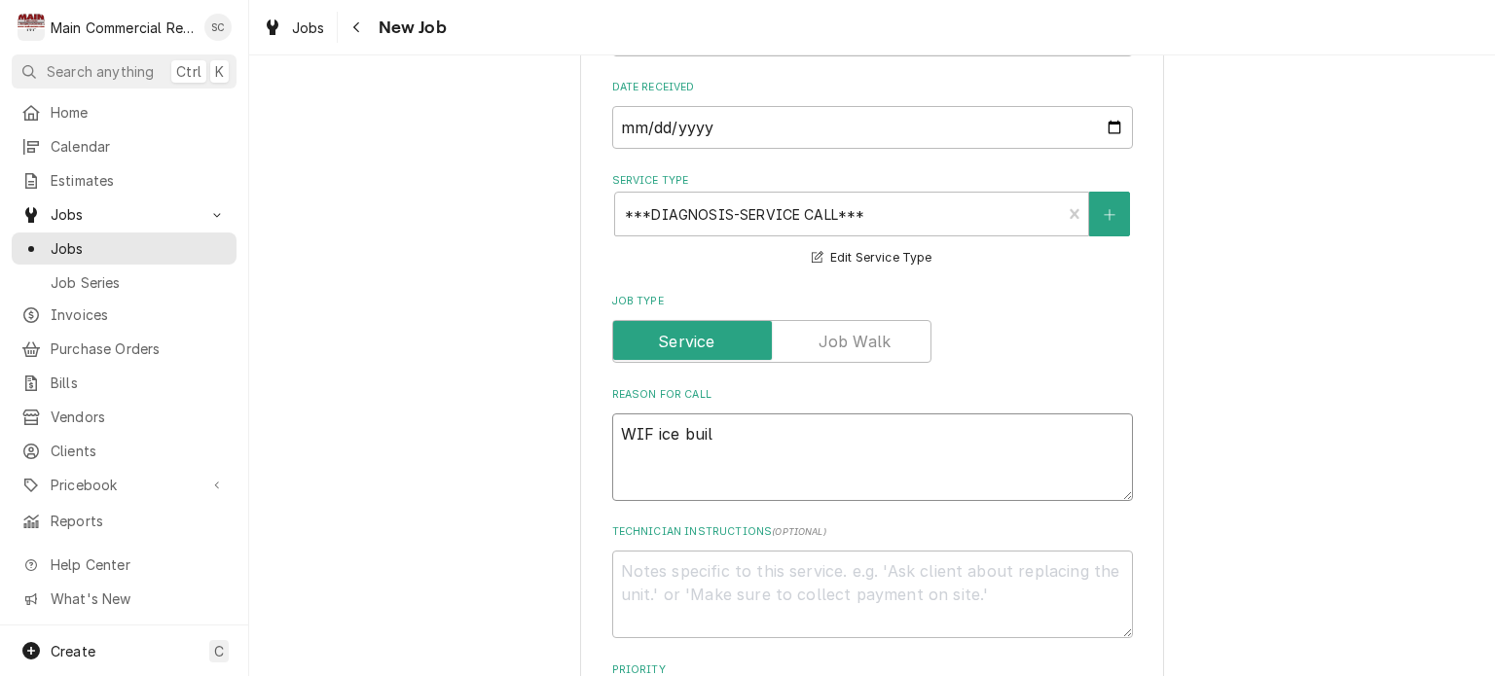
type textarea "x"
type textarea "WIF ice build"
type textarea "x"
type textarea "WIF ice buildi"
type textarea "x"
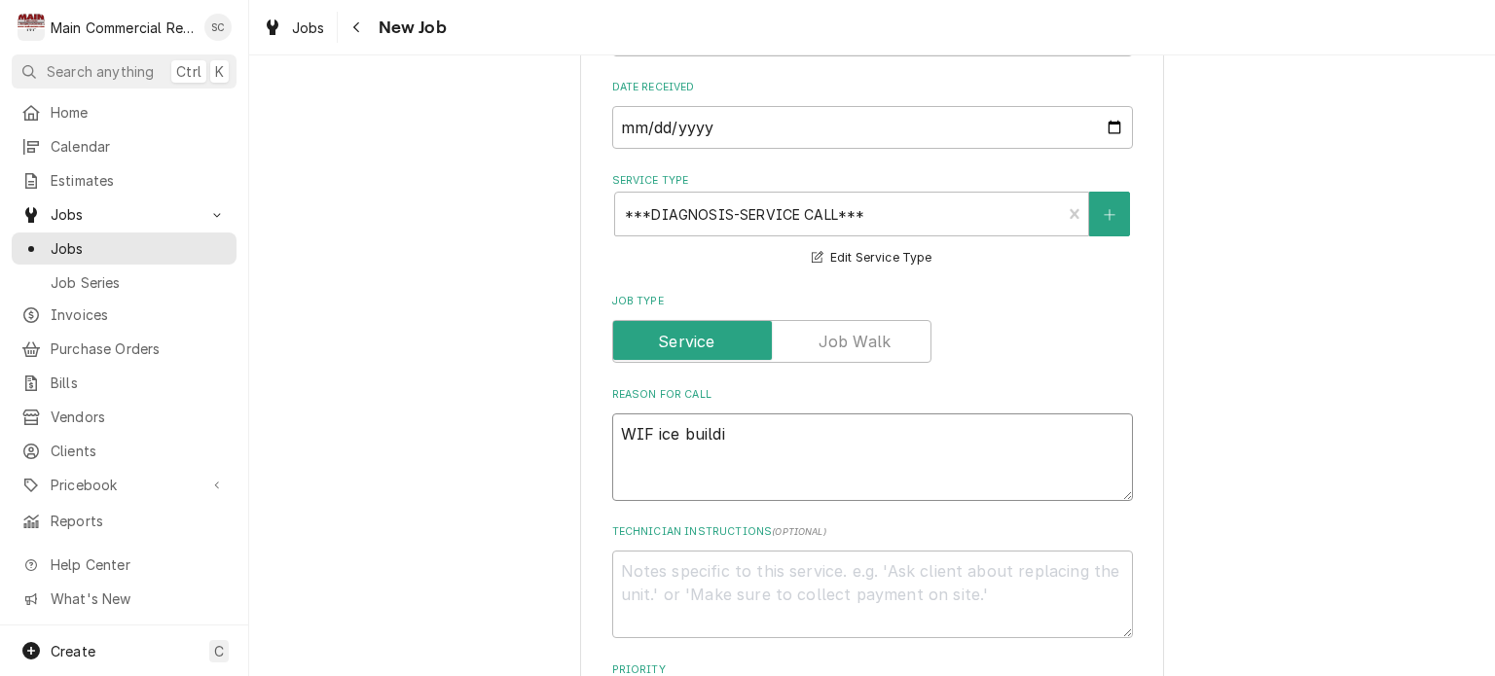
type textarea "WIF ice buildin"
type textarea "x"
type textarea "WIF ice building"
type textarea "x"
type textarea "WIF ice building"
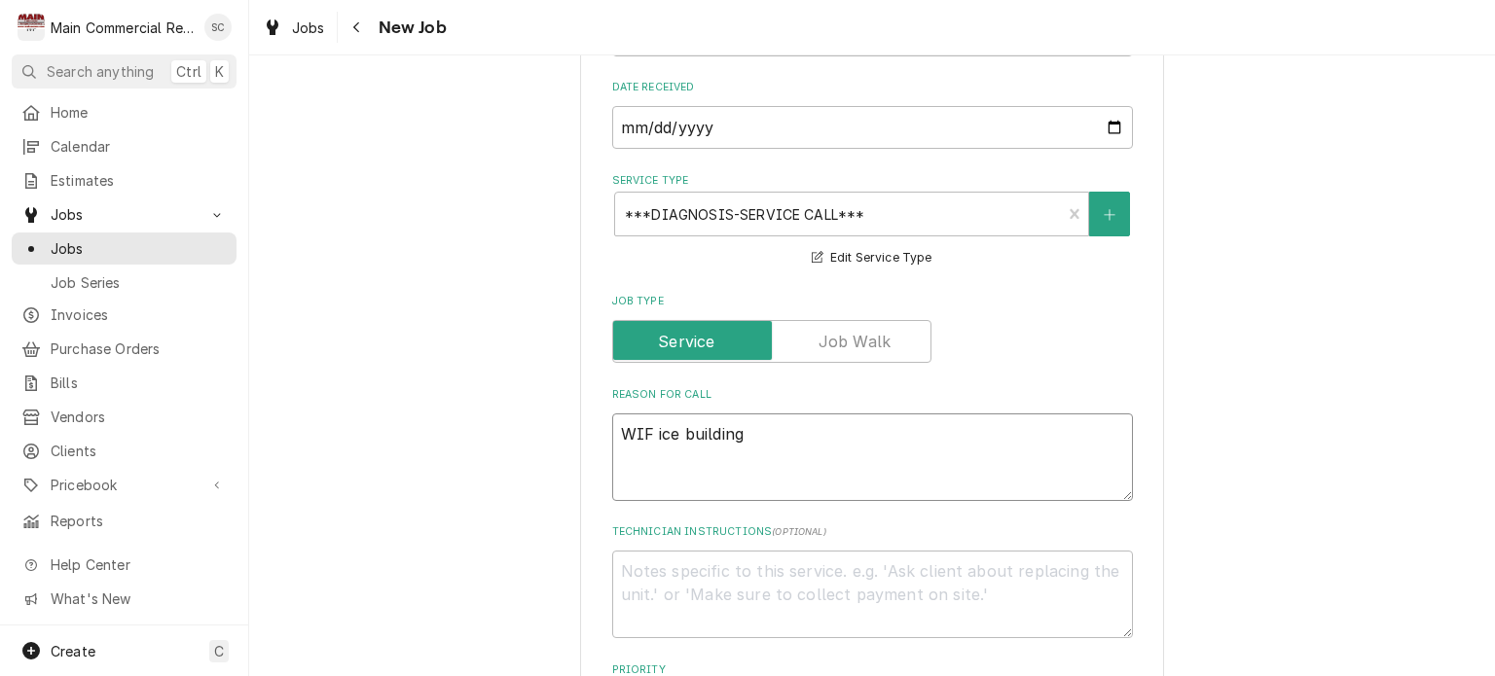
type textarea "x"
type textarea "WIF ice building u"
type textarea "x"
type textarea "WIF ice building up"
type textarea "x"
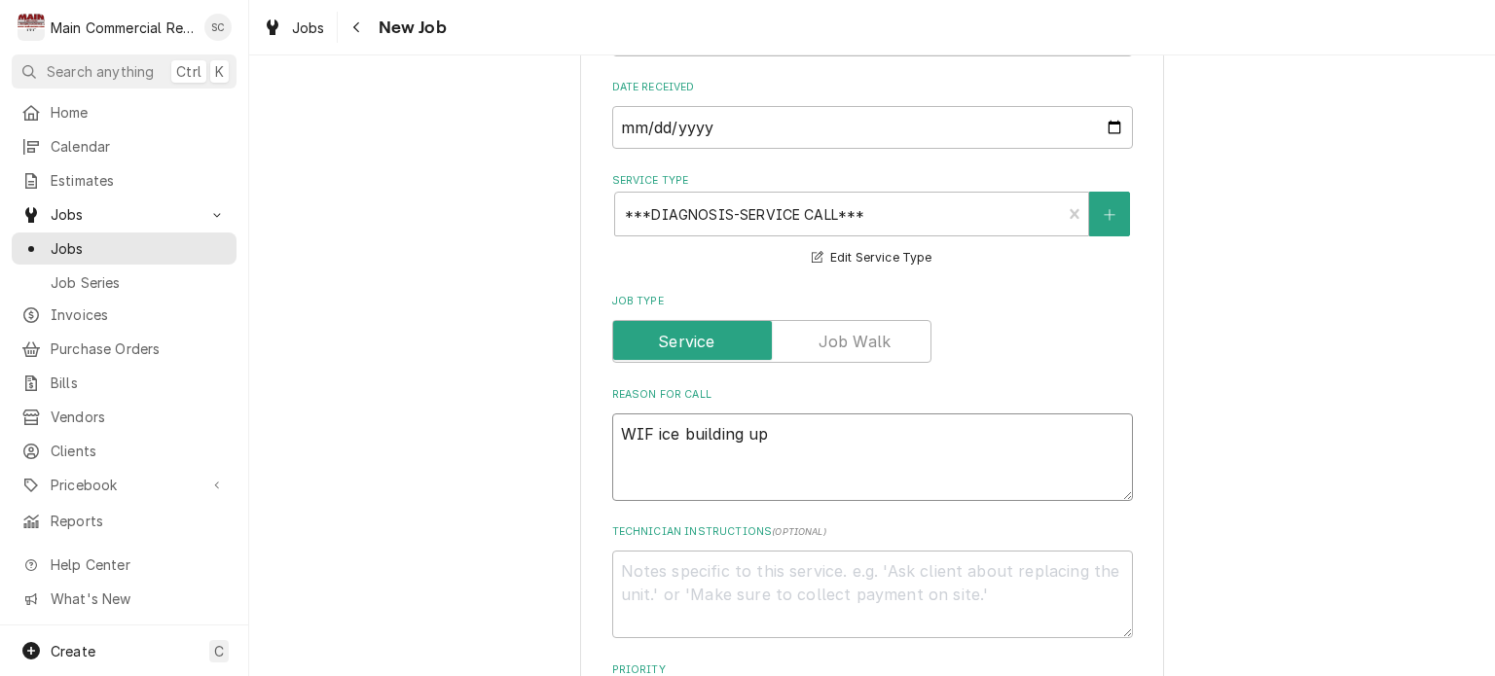
type textarea "WIF ice building up"
type textarea "x"
type textarea "WIF ice building up a"
type textarea "x"
type textarea "WIF ice building up ar"
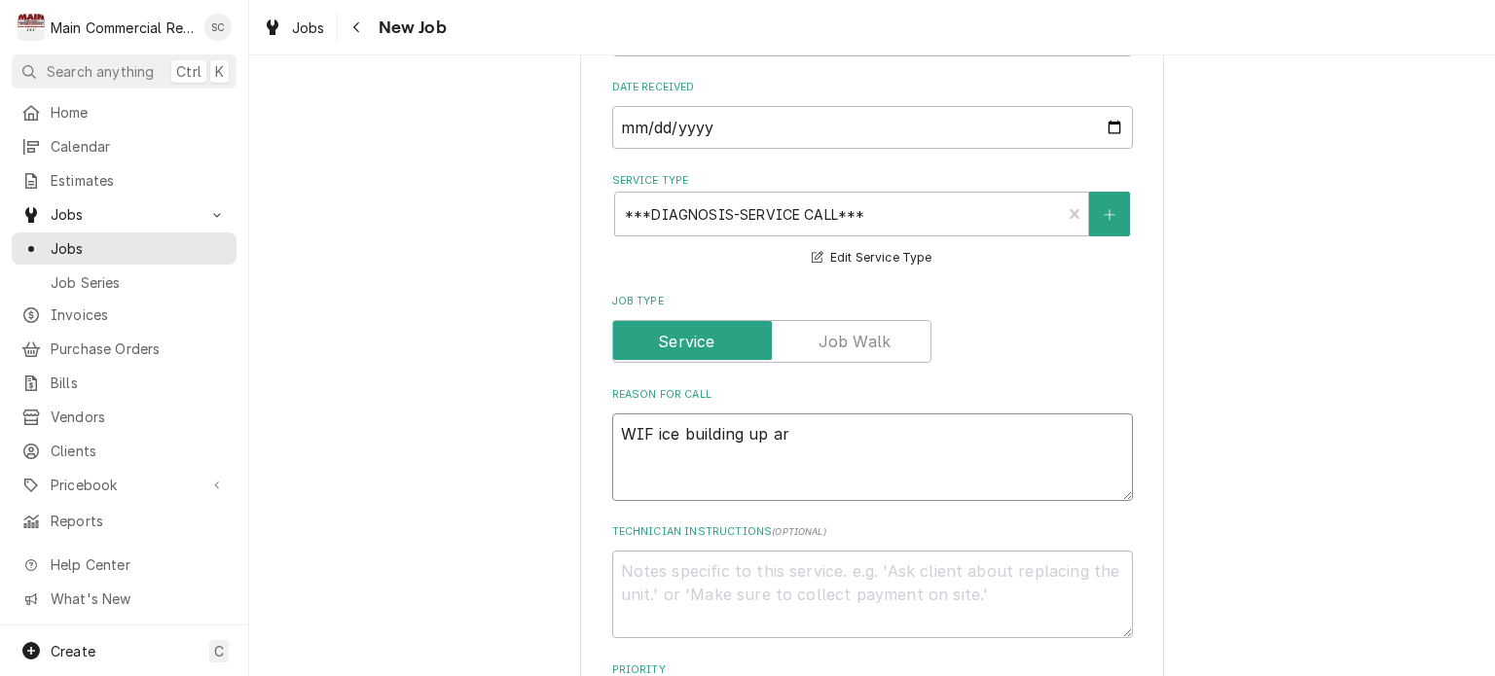
type textarea "x"
type textarea "WIF ice building up aro"
type textarea "x"
type textarea "WIF ice building up arou"
type textarea "x"
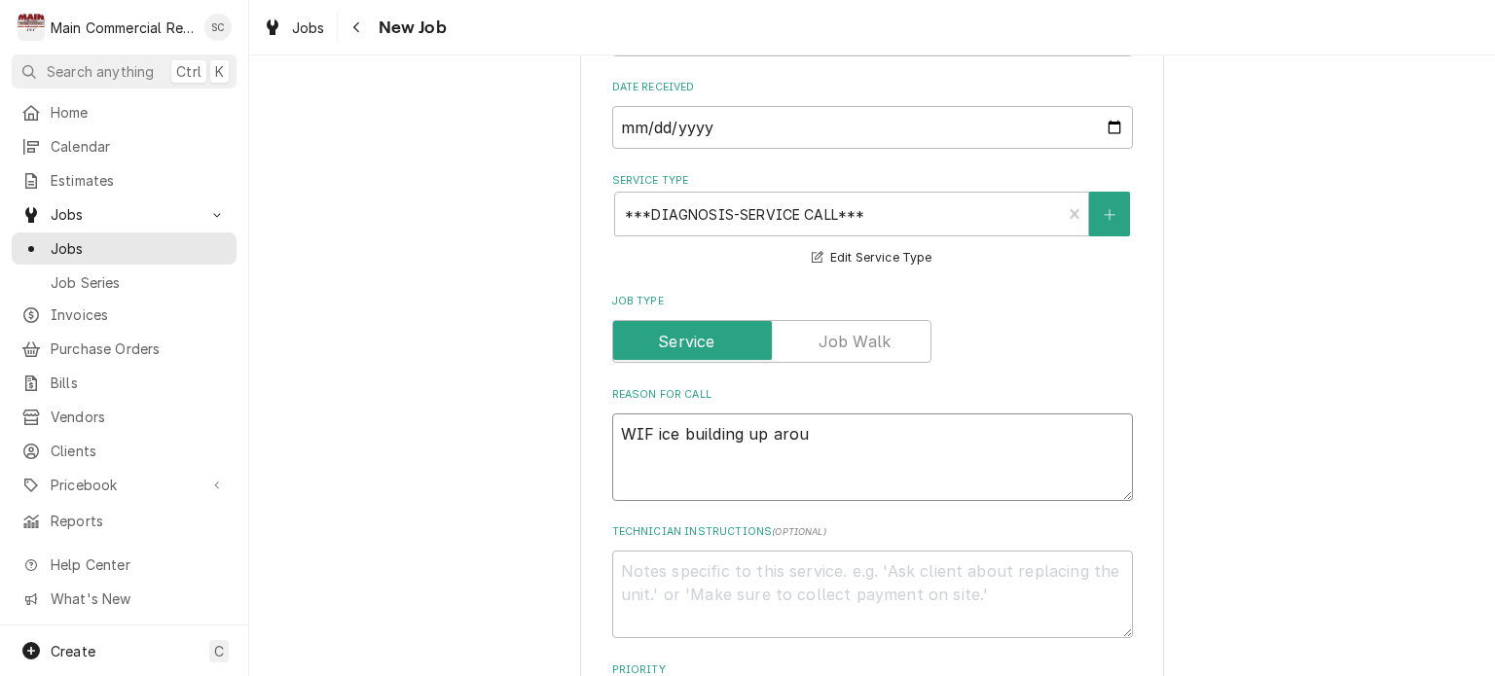
type textarea "WIF ice building up aroun"
type textarea "x"
type textarea "WIF ice building up around"
type textarea "x"
type textarea "WIF ice building up around"
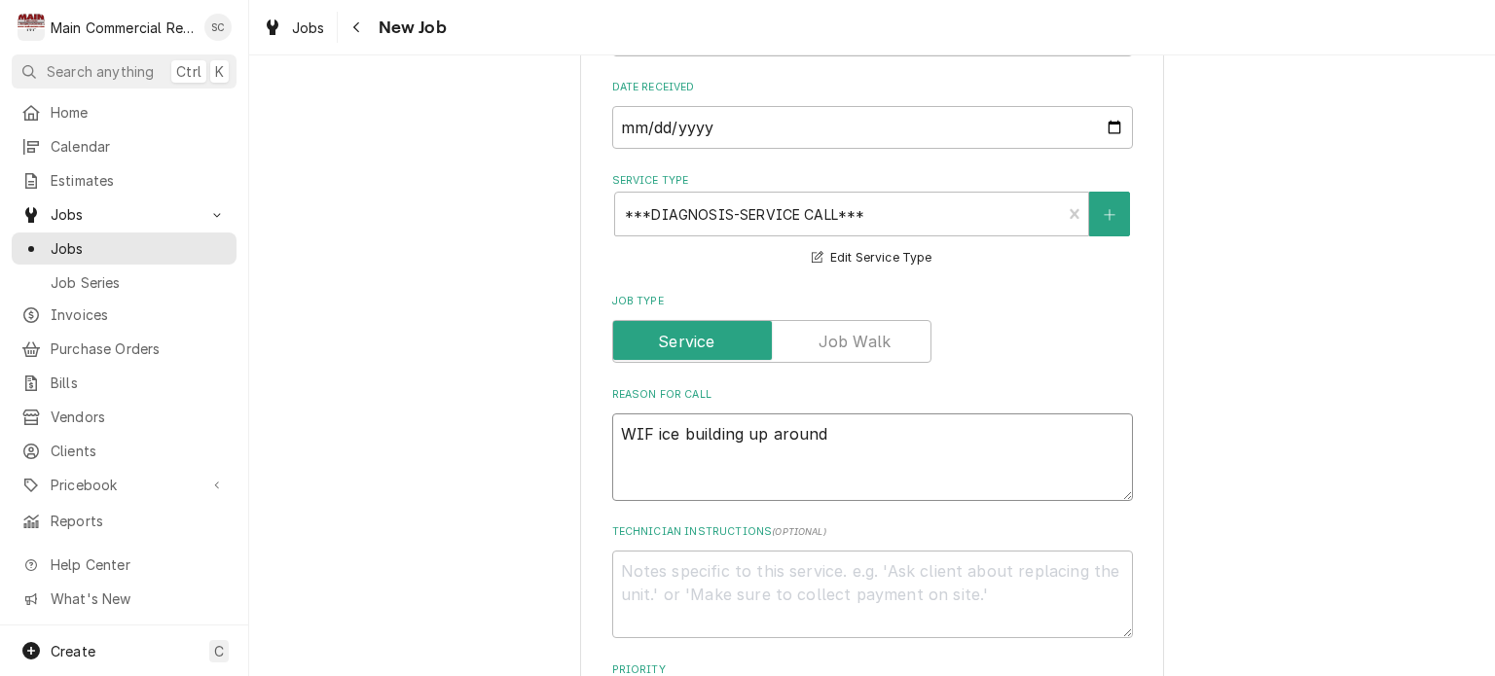
type textarea "x"
type textarea "WIF ice building up around d"
type textarea "x"
type textarea "WIF ice building up around do"
type textarea "x"
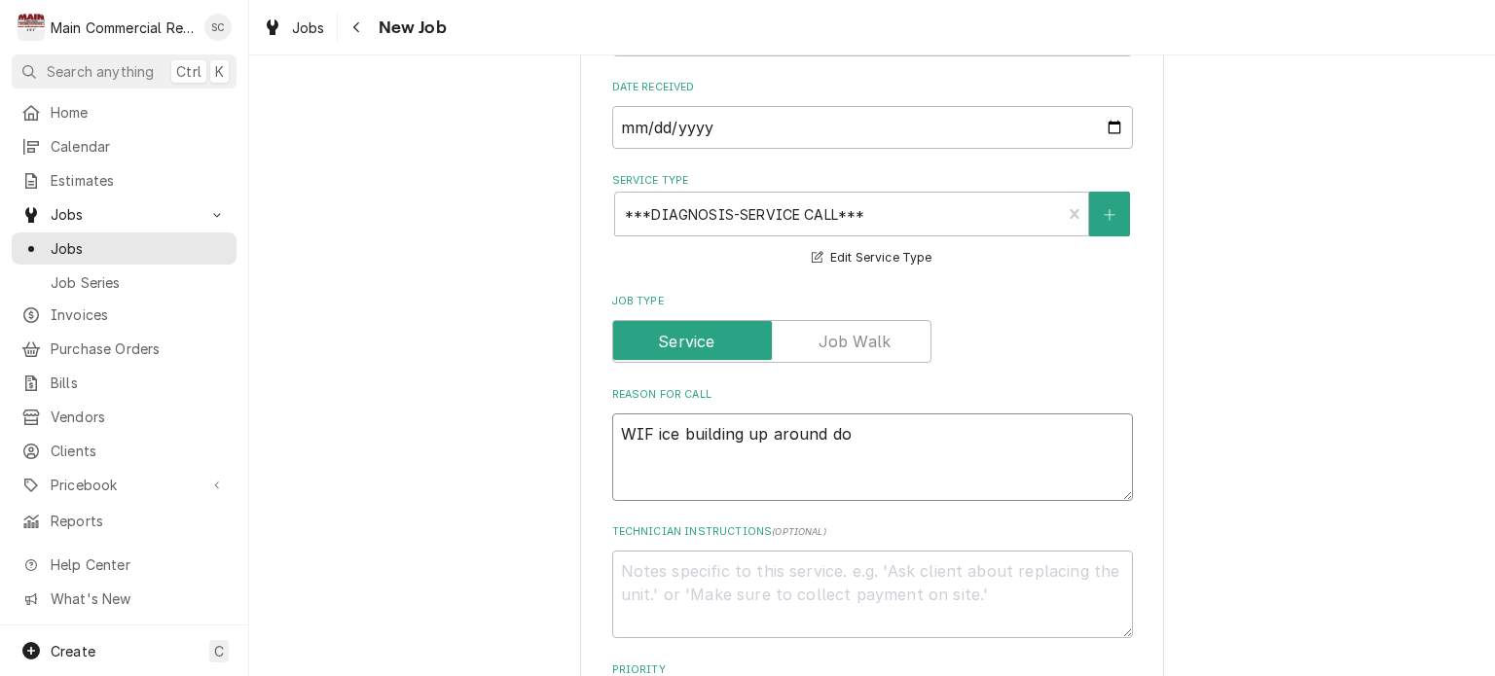
type textarea "WIF ice building up around doo"
type textarea "x"
type textarea "WIF ice building up around door"
type textarea "x"
type textarea "WIF ice building up around door."
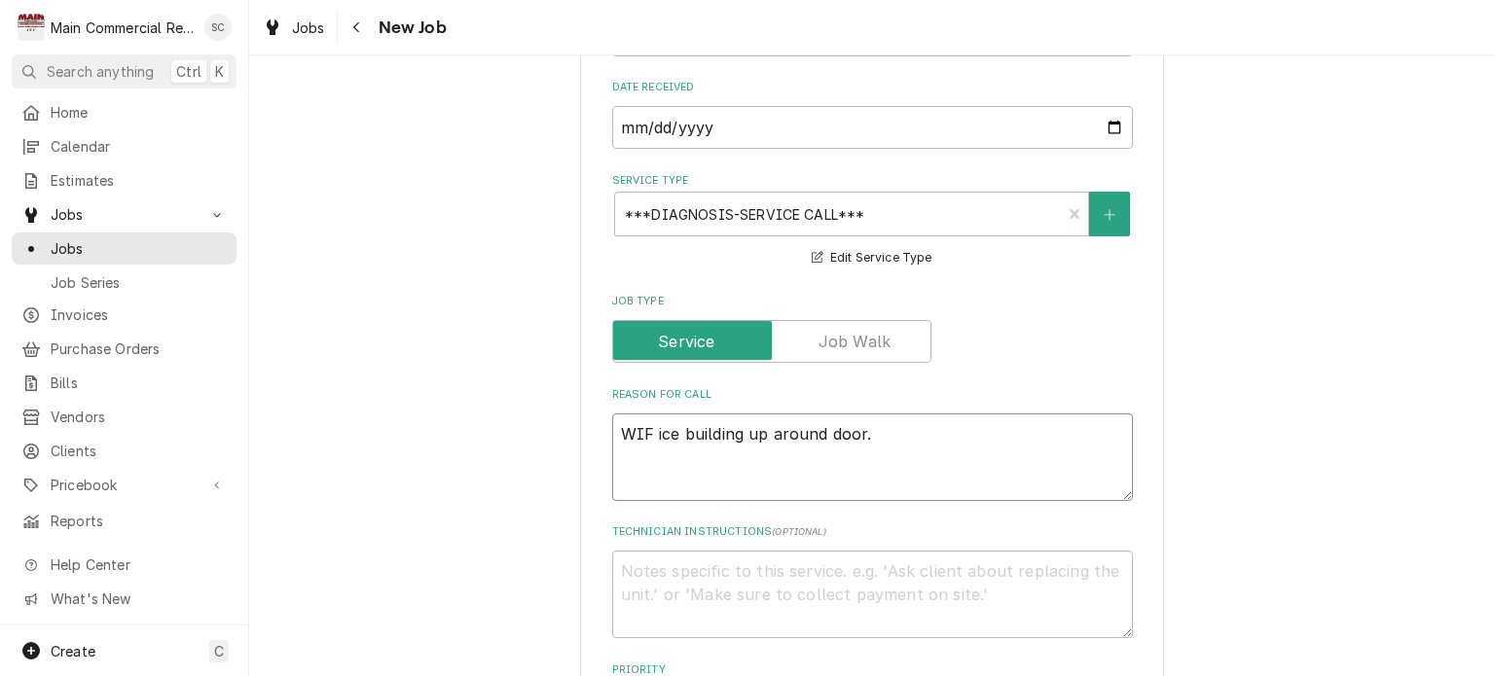
type textarea "x"
type textarea "WIF ice building up around door."
type textarea "x"
type textarea "WIF ice building up around door. H"
type textarea "x"
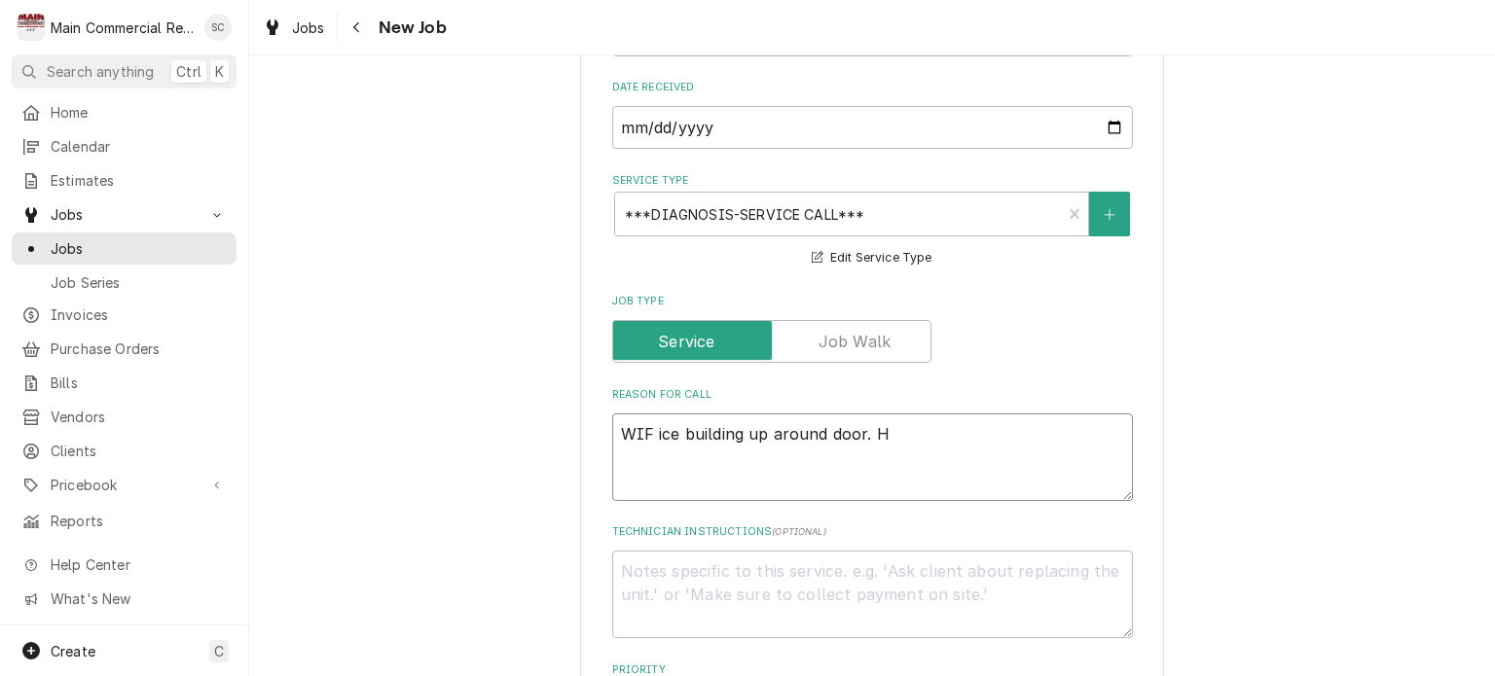
type textarea "WIF ice building up around door. He"
type textarea "x"
type textarea "WIF ice building up around door. Hea"
type textarea "x"
type textarea "WIF ice building up around door. Heat"
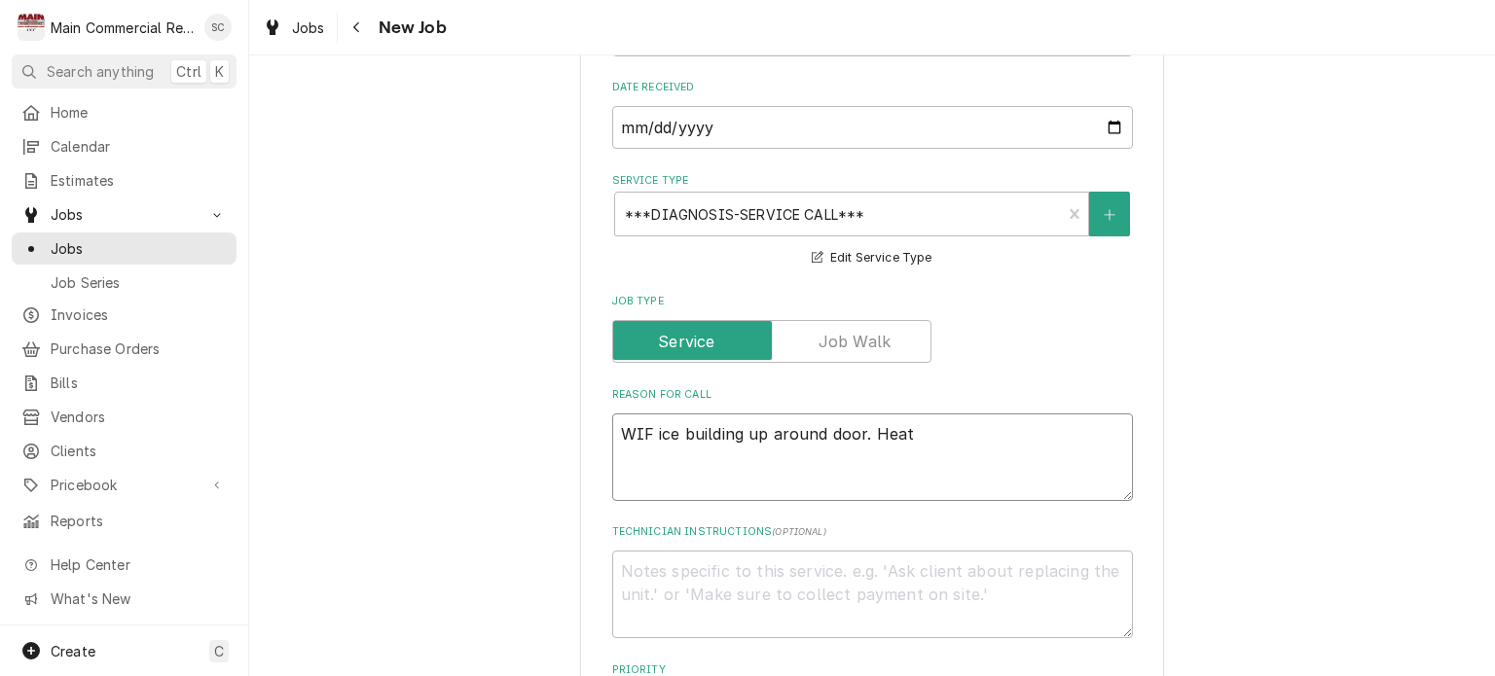
type textarea "x"
type textarea "WIF ice building up around door. Heati"
type textarea "x"
type textarea "WIF ice building up around door. Heatin"
type textarea "x"
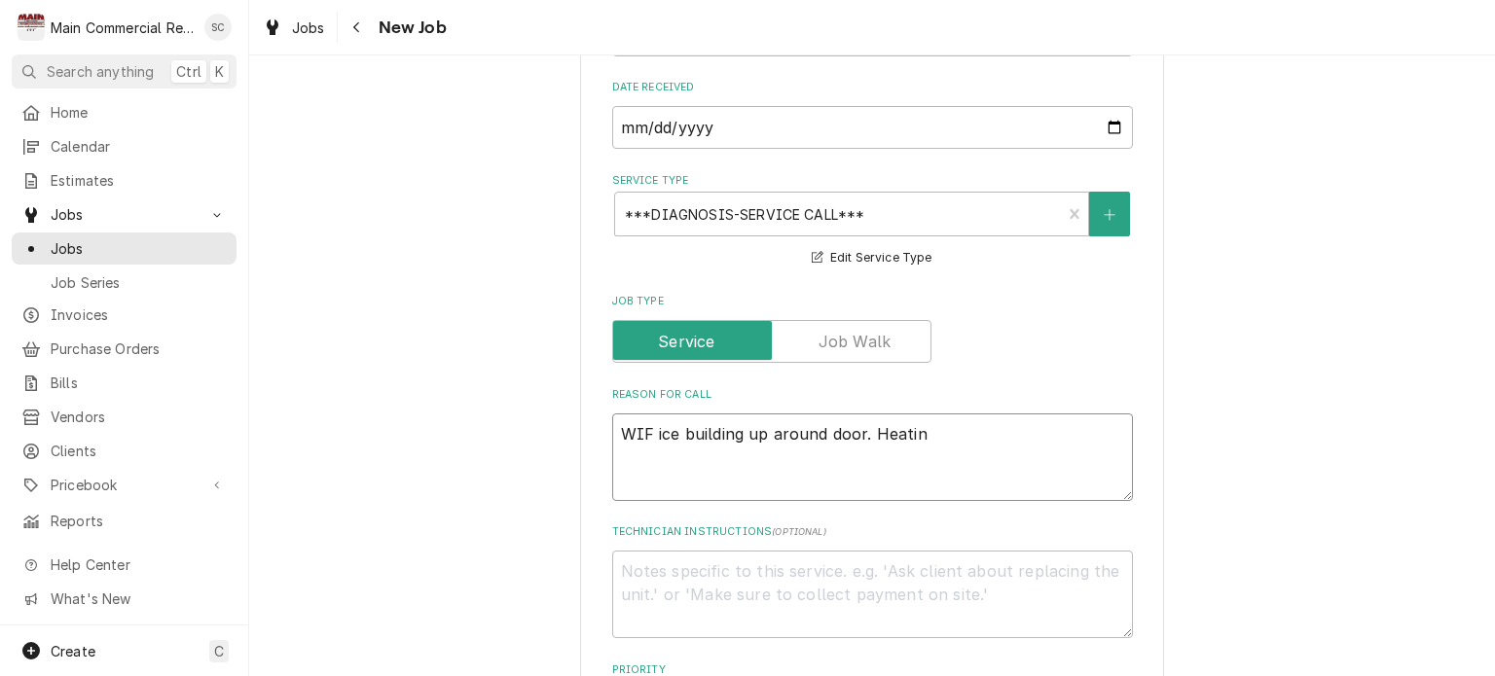
type textarea "WIF ice building up around door. Heating"
type textarea "x"
type textarea "WIF ice building up around door. Heating"
type textarea "x"
type textarea "WIF ice building up around door. Heating e"
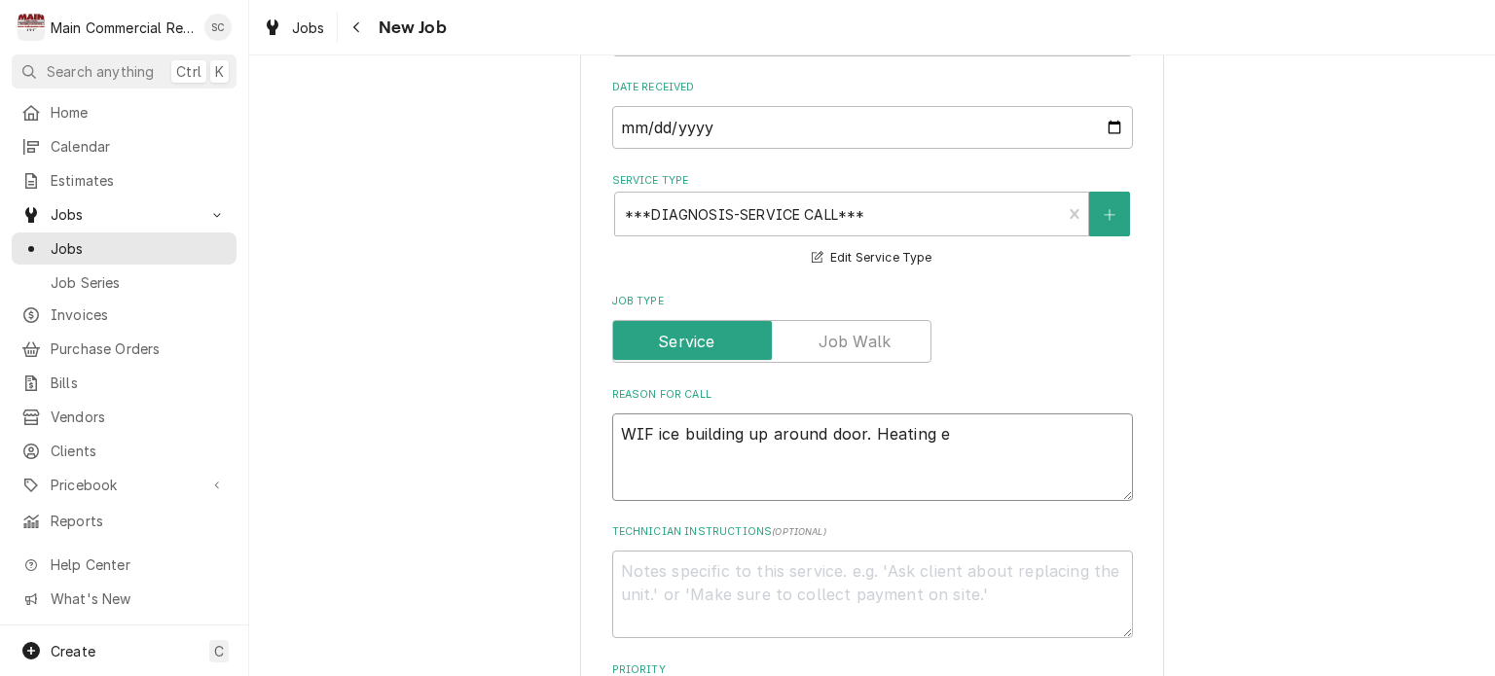
type textarea "x"
type textarea "WIF ice building up around door. Heating el"
type textarea "x"
type textarea "WIF ice building up around door. Heating ele"
type textarea "x"
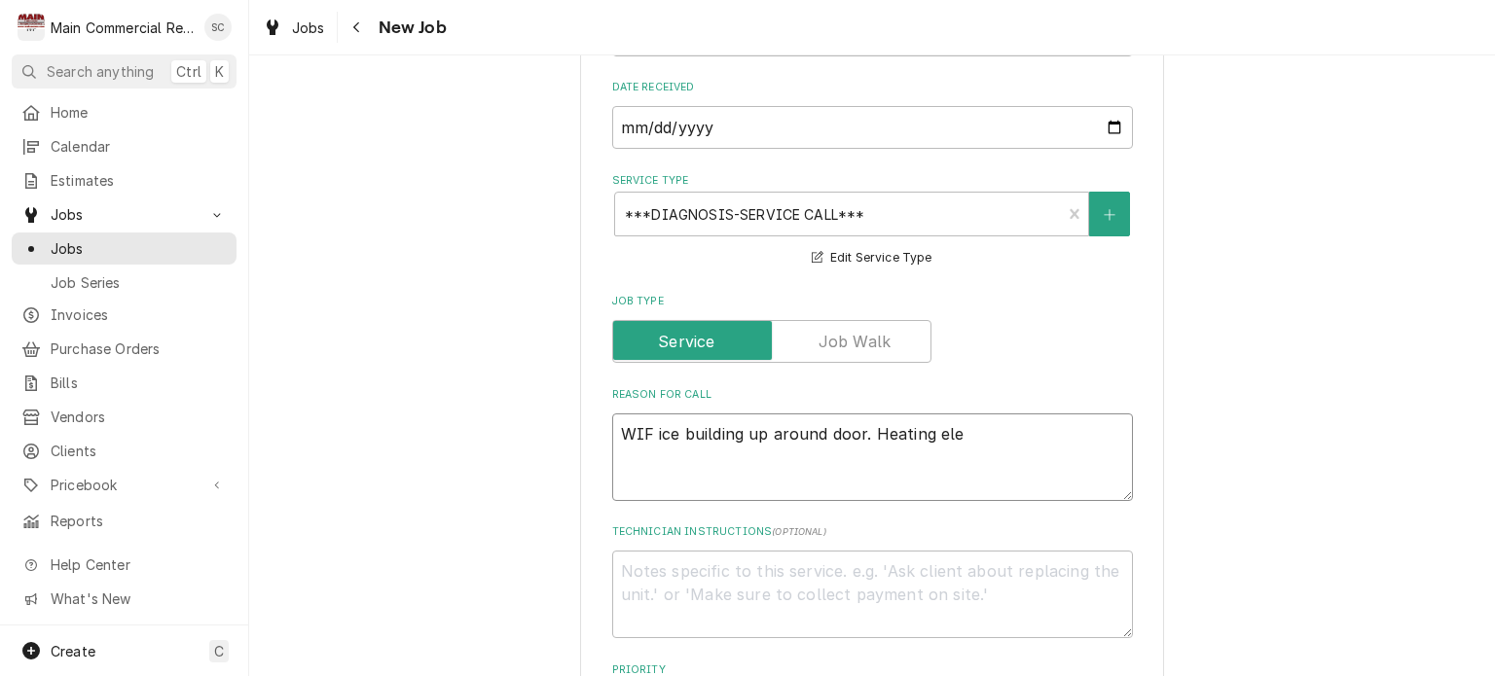
type textarea "WIF ice building up around door. Heating elem"
type textarea "x"
type textarea "WIF ice building up around door. Heating eleme"
type textarea "x"
type textarea "WIF ice building up around door. Heating elemen"
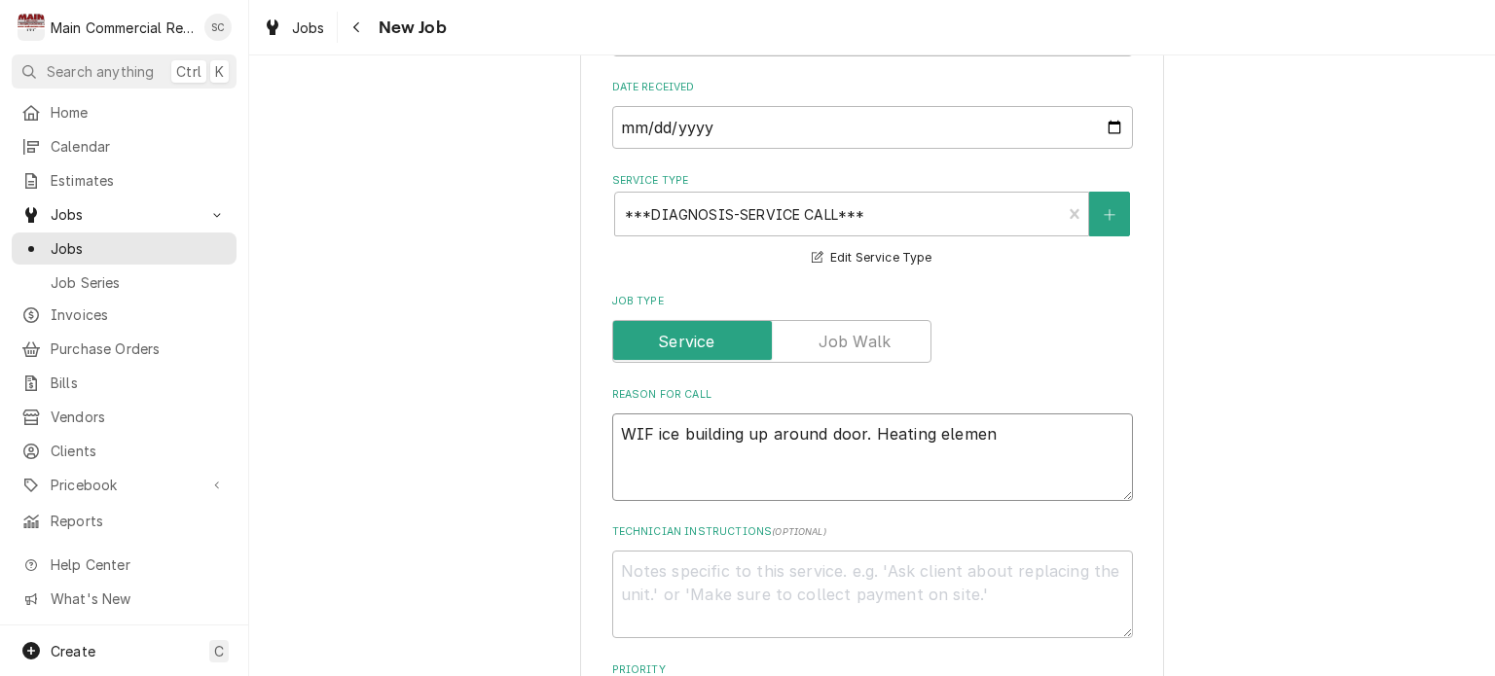
type textarea "x"
type textarea "WIF ice building up around door. Heating element"
type textarea "x"
type textarea "WIF ice building up around door. Heating element"
type textarea "x"
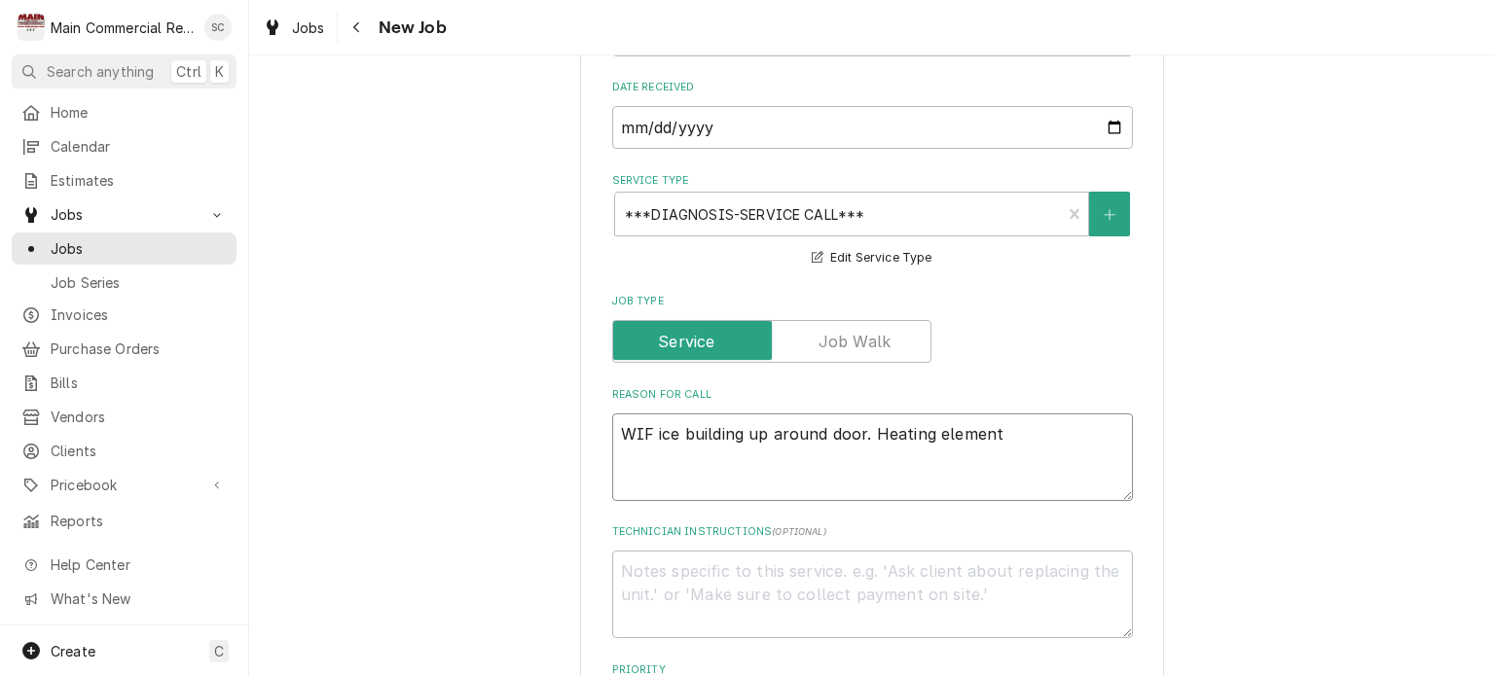
type textarea "WIF ice building up around door. Heating element i"
type textarea "x"
type textarea "WIF ice building up around door. Heating element is"
type textarea "x"
type textarea "WIF ice building up around door. Heating element is"
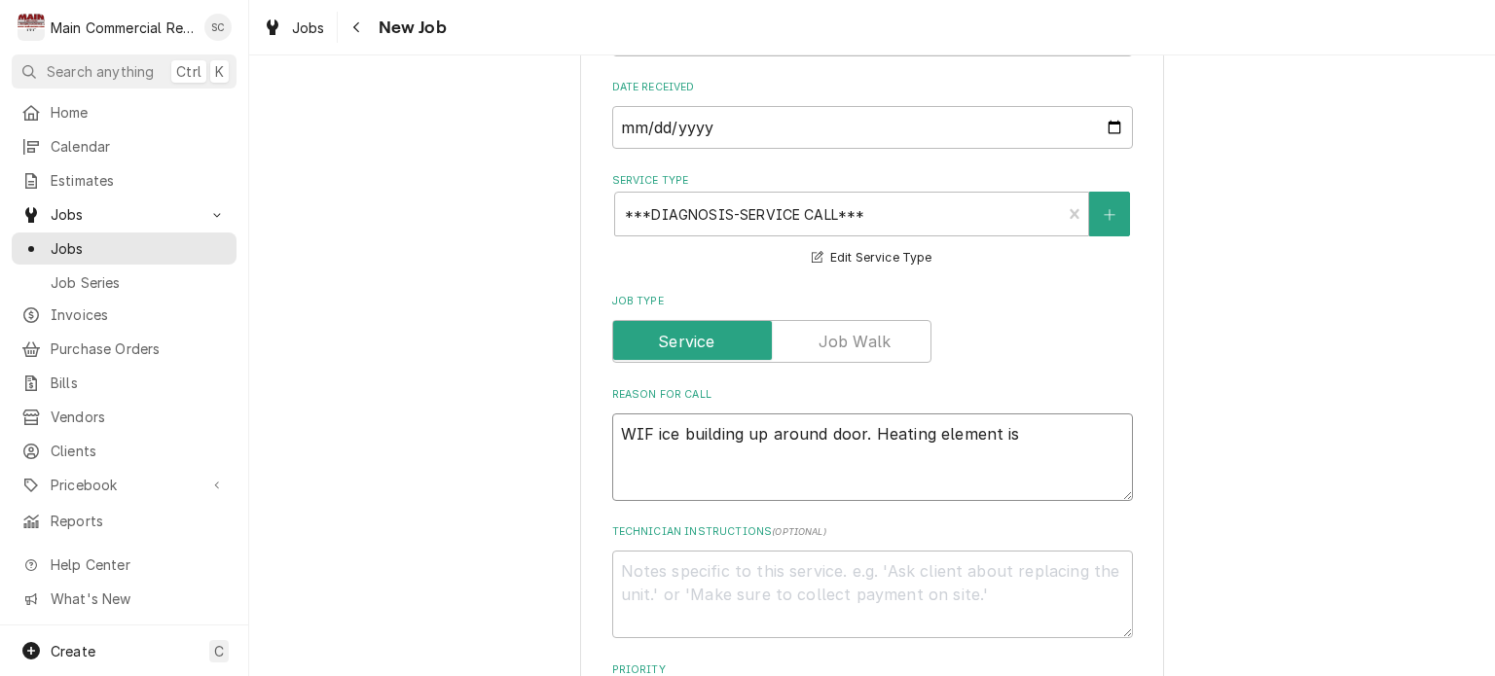
type textarea "x"
type textarea "WIF ice building up around door. Heating element is b"
type textarea "x"
type textarea "WIF ice building up around door. Heating element is br"
type textarea "x"
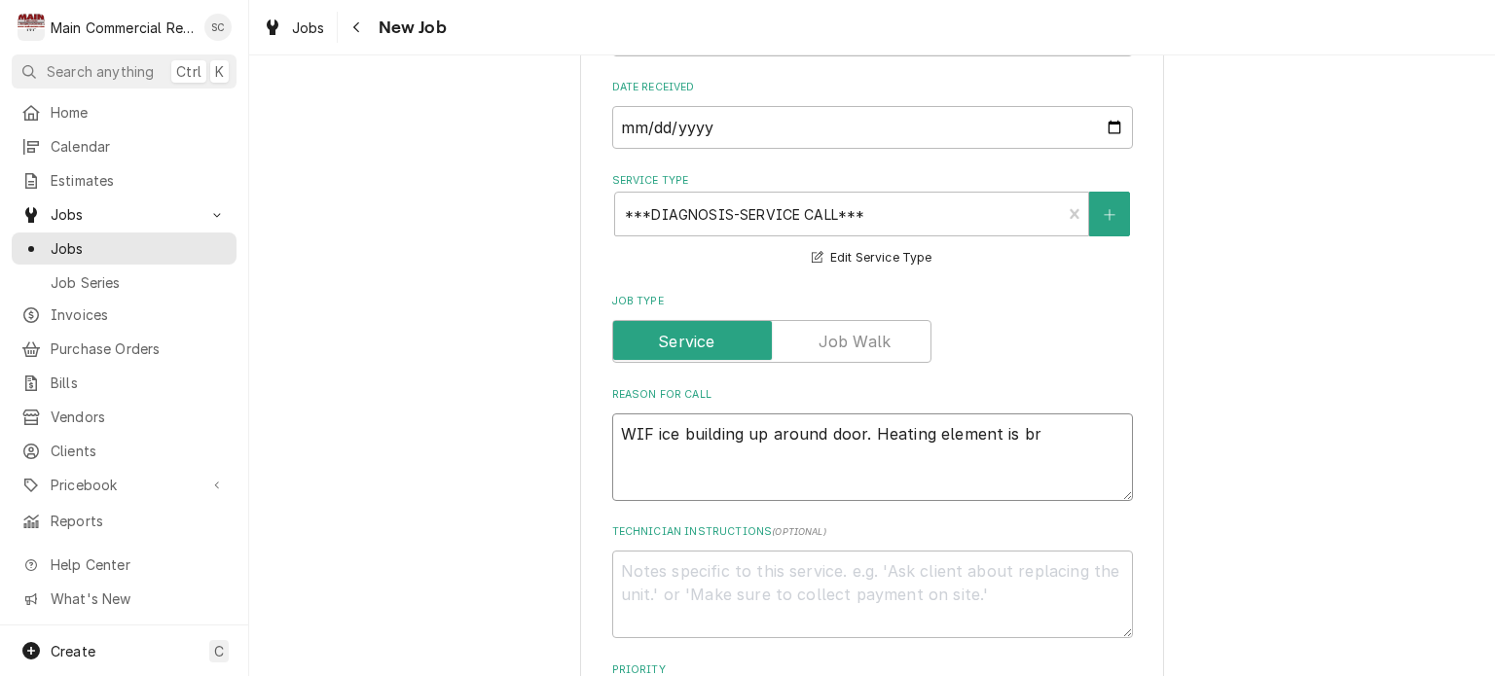
type textarea "WIF ice building up around door. Heating element is bro"
type textarea "x"
type textarea "WIF ice building up around door. Heating element is brok"
type textarea "x"
type textarea "WIF ice building up around door. Heating element is broke"
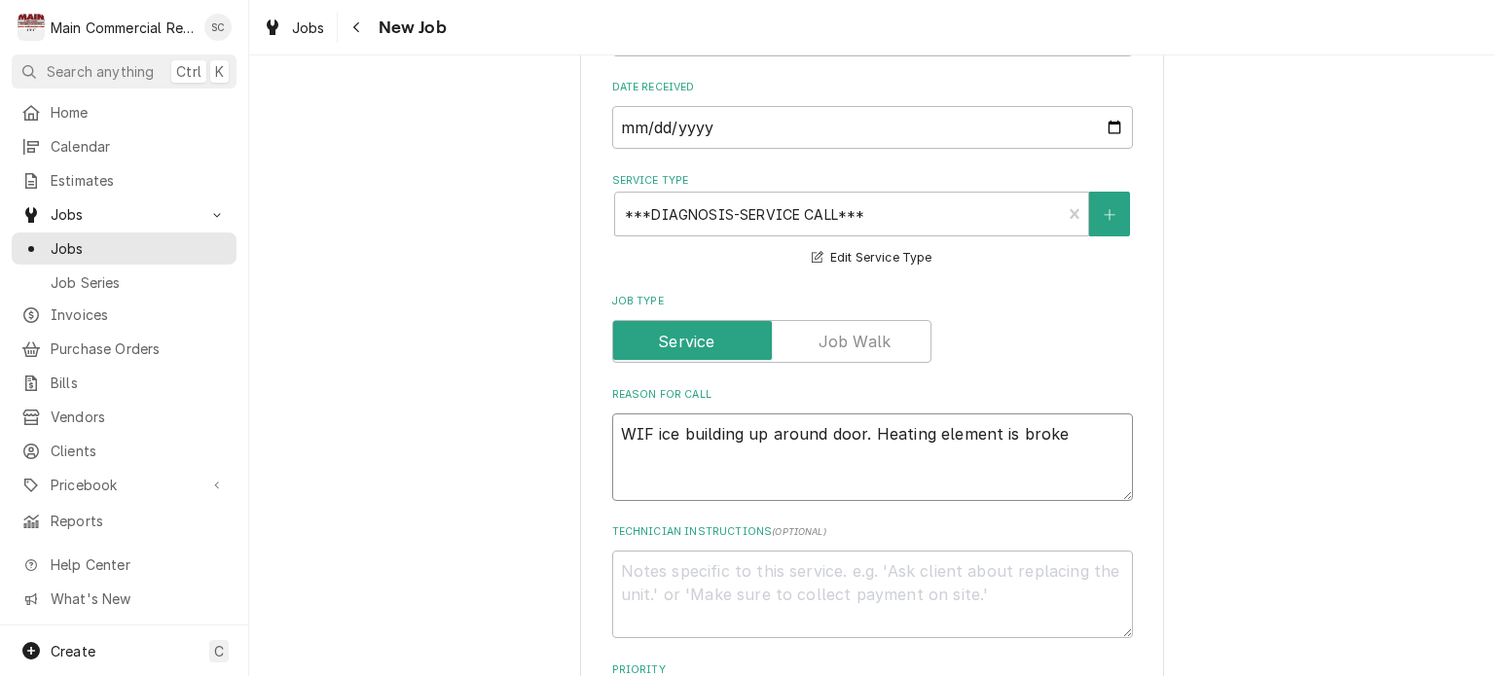
type textarea "x"
type textarea "WIF ice building up around door. Heating element is broken"
type textarea "x"
type textarea "WIF ice building up around door. Heating element is broken"
type textarea "x"
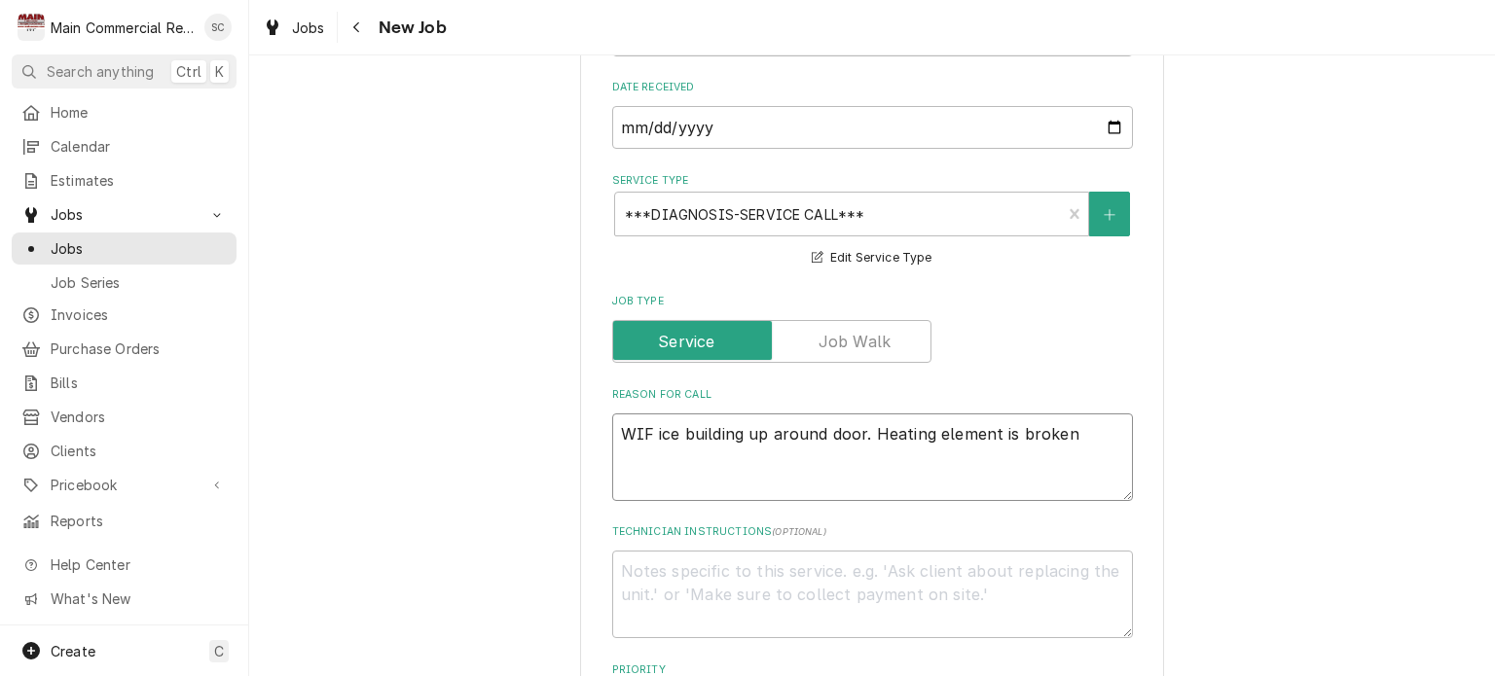
type textarea "WIF ice building up around door. Heating element is broken a"
type textarea "x"
type textarea "WIF ice building up around door. Heating element is broken"
type textarea "x"
type textarea "WIF ice building up around door. Heating element is broken o"
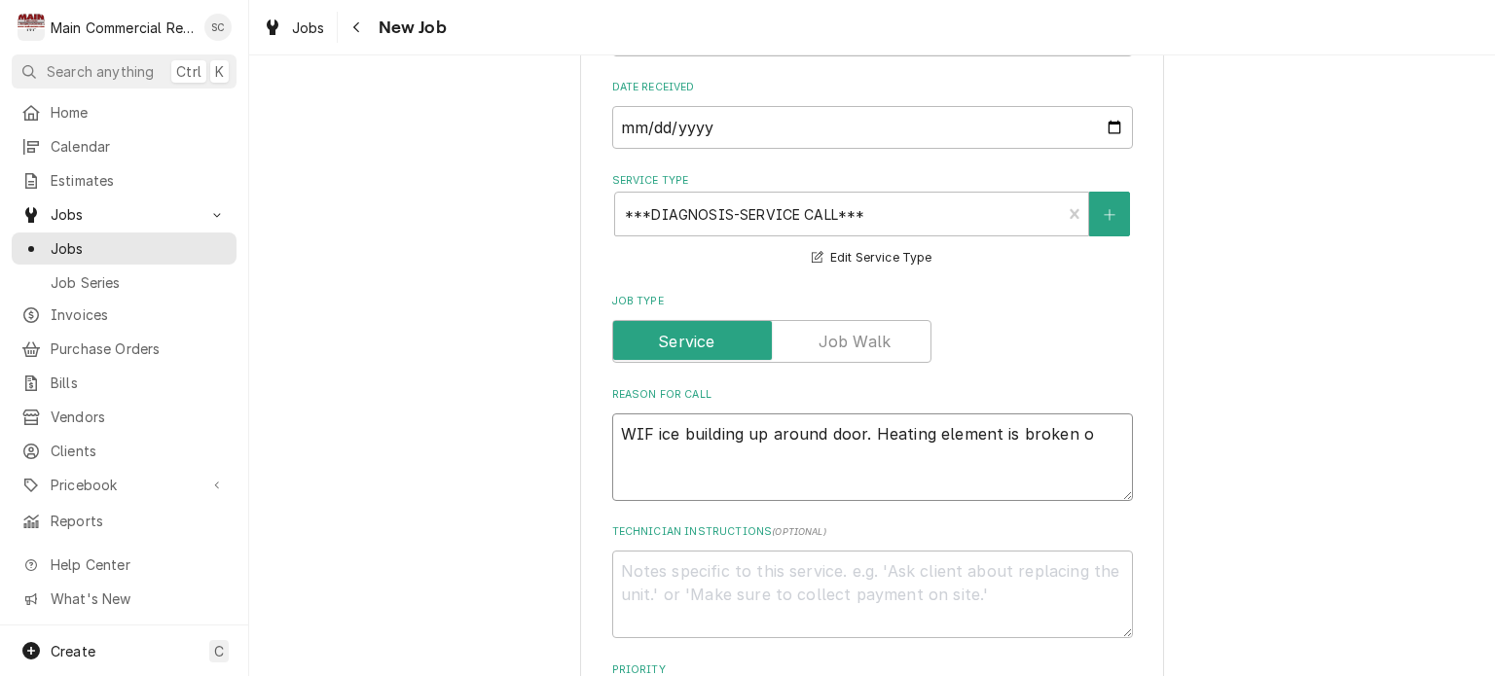
type textarea "x"
type textarea "WIF ice building up around door. Heating element is broken of"
type textarea "x"
type textarea "WIF ice building up around door. Heating element is broken off"
type textarea "x"
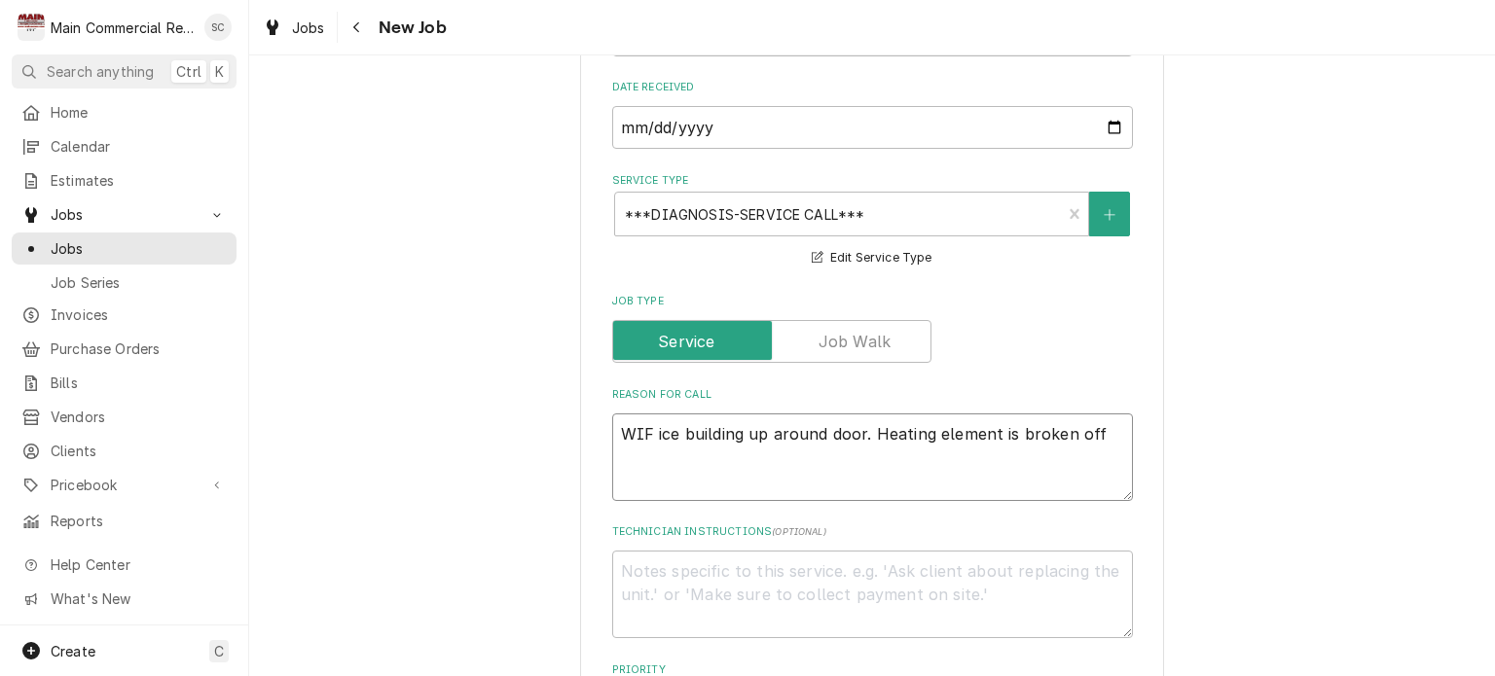
type textarea "WIF ice building up around door. Heating element is broken off"
type textarea "x"
type textarea "WIF ice building up around door. Heating element is broken off d"
type textarea "x"
type textarea "WIF ice building up around door. Heating element is broken off do"
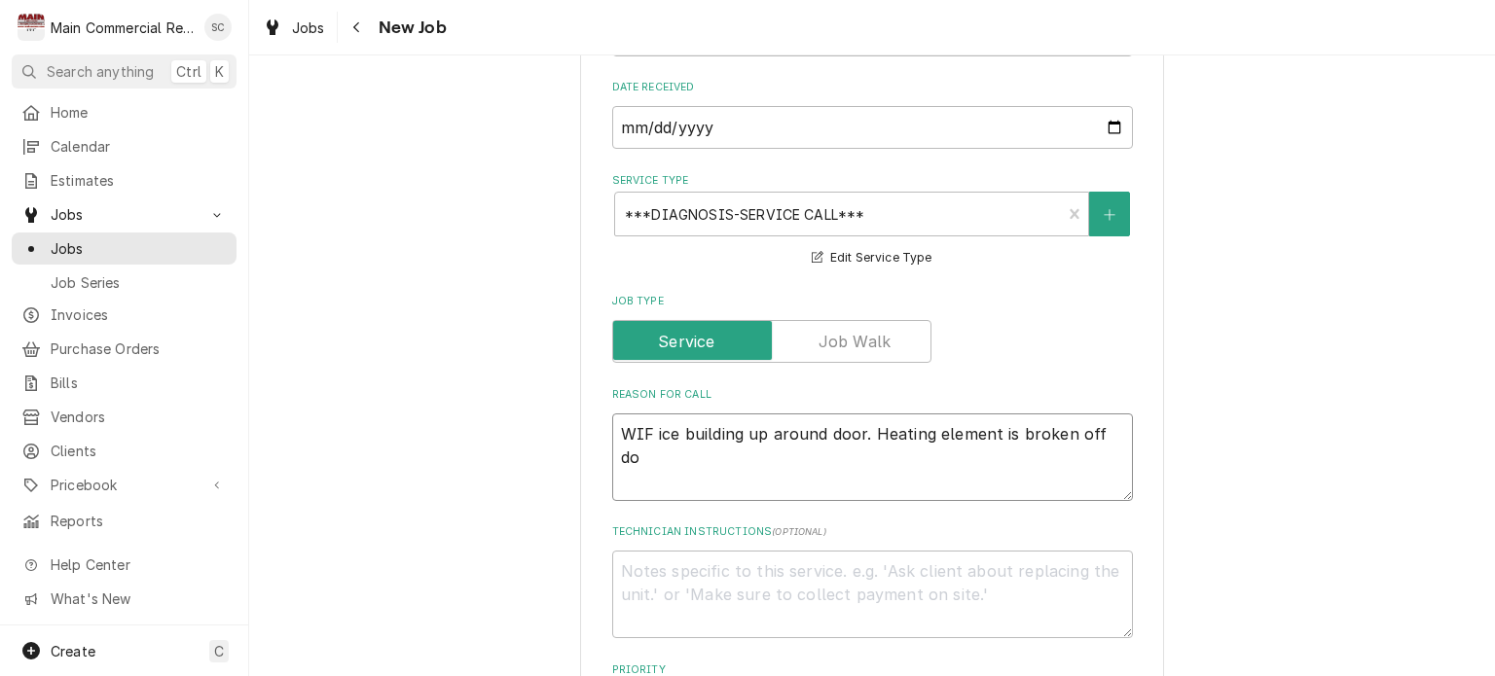
type textarea "x"
type textarea "WIF ice building up around door. Heating element is broken off doo"
type textarea "x"
type textarea "WIF ice building up around door. Heating element is broken off door"
type textarea "x"
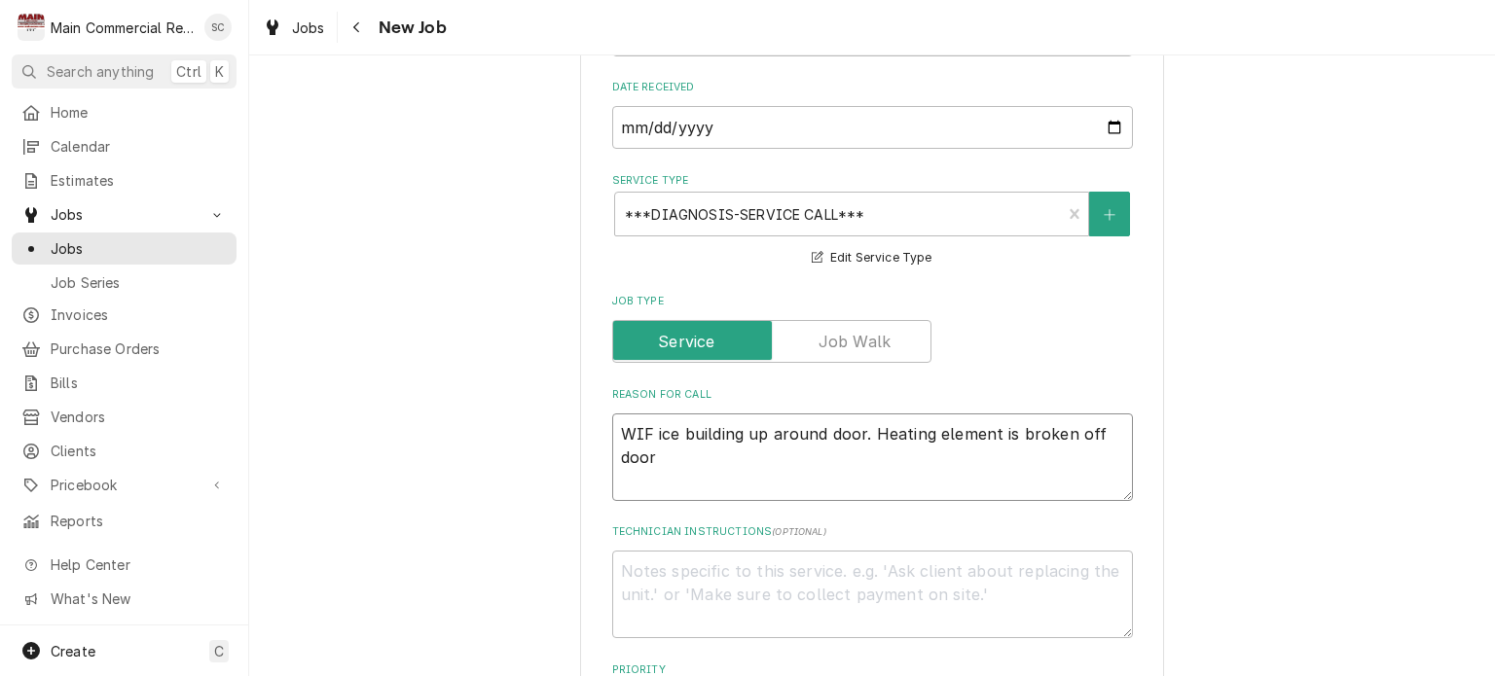
type textarea "WIF ice building up around door. Heating element is broken off door."
type textarea "x"
type textarea "WIF ice building up around door. Heating element is broken off door."
type textarea "x"
type textarea "WIF ice building up around door. Heating element is broken off door."
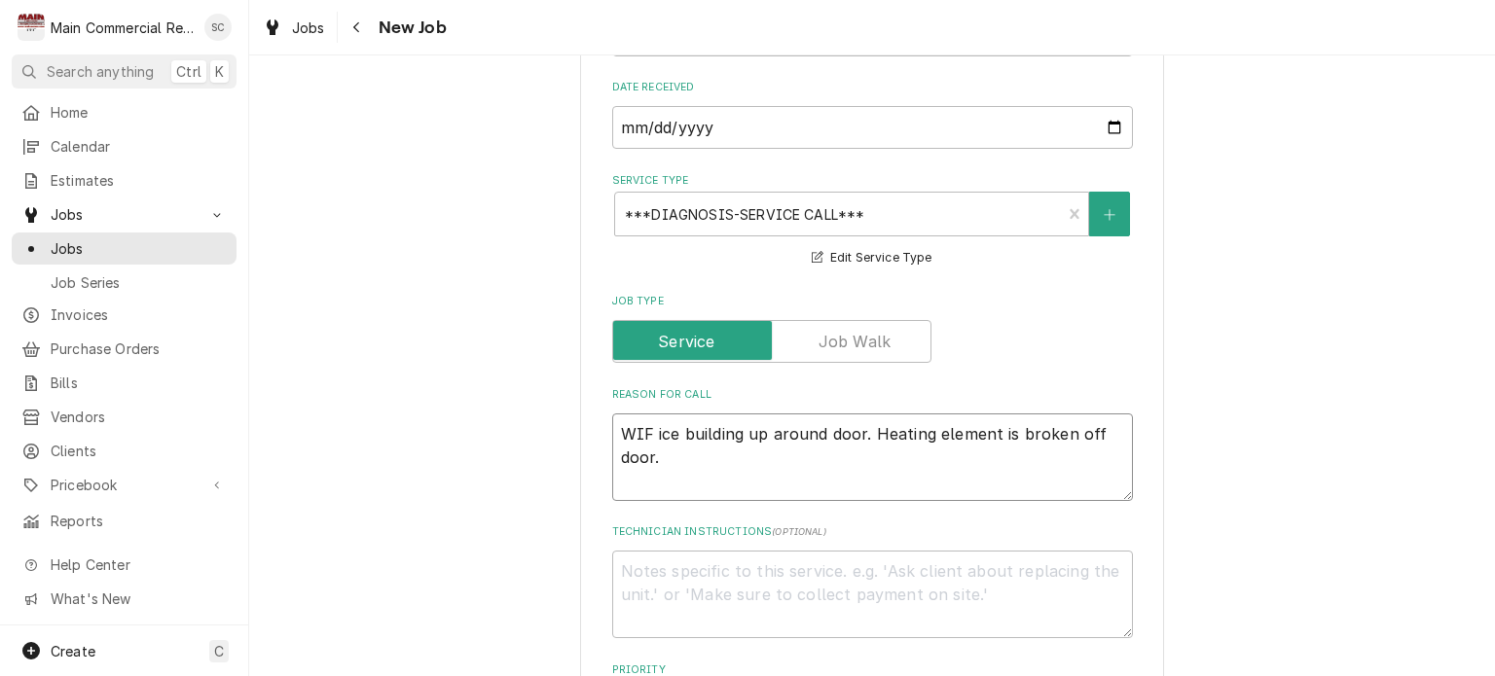
type textarea "x"
type textarea "WIF ice building up around door. Heating element is broken off door. P"
type textarea "x"
type textarea "WIF ice building up around door. Heating element is broken off door. Pe"
type textarea "x"
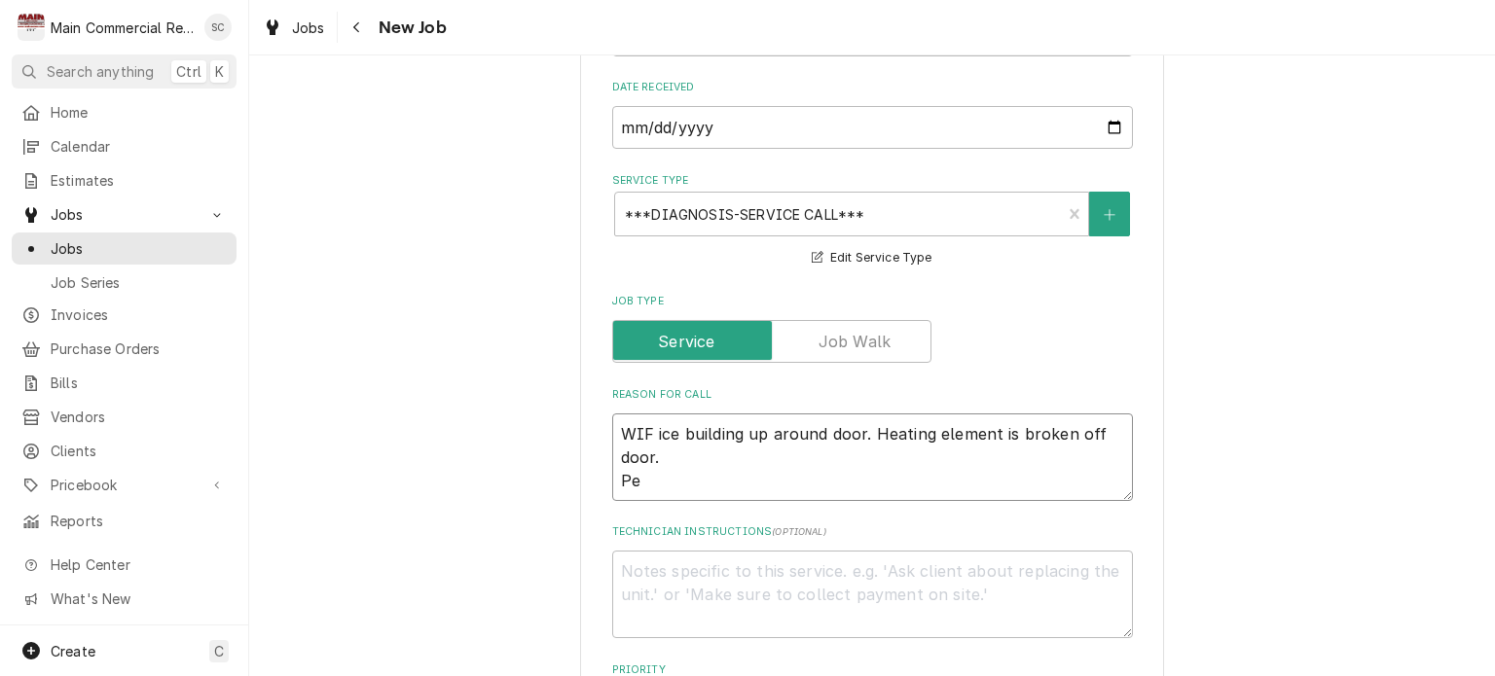
type textarea "WIF ice building up around door. Heating element is broken off door. Per"
type textarea "x"
type textarea "WIF ice building up around door. Heating element is broken off door. Per"
type textarea "x"
type textarea "WIF ice building up around door. Heating element is broken off door. Per L"
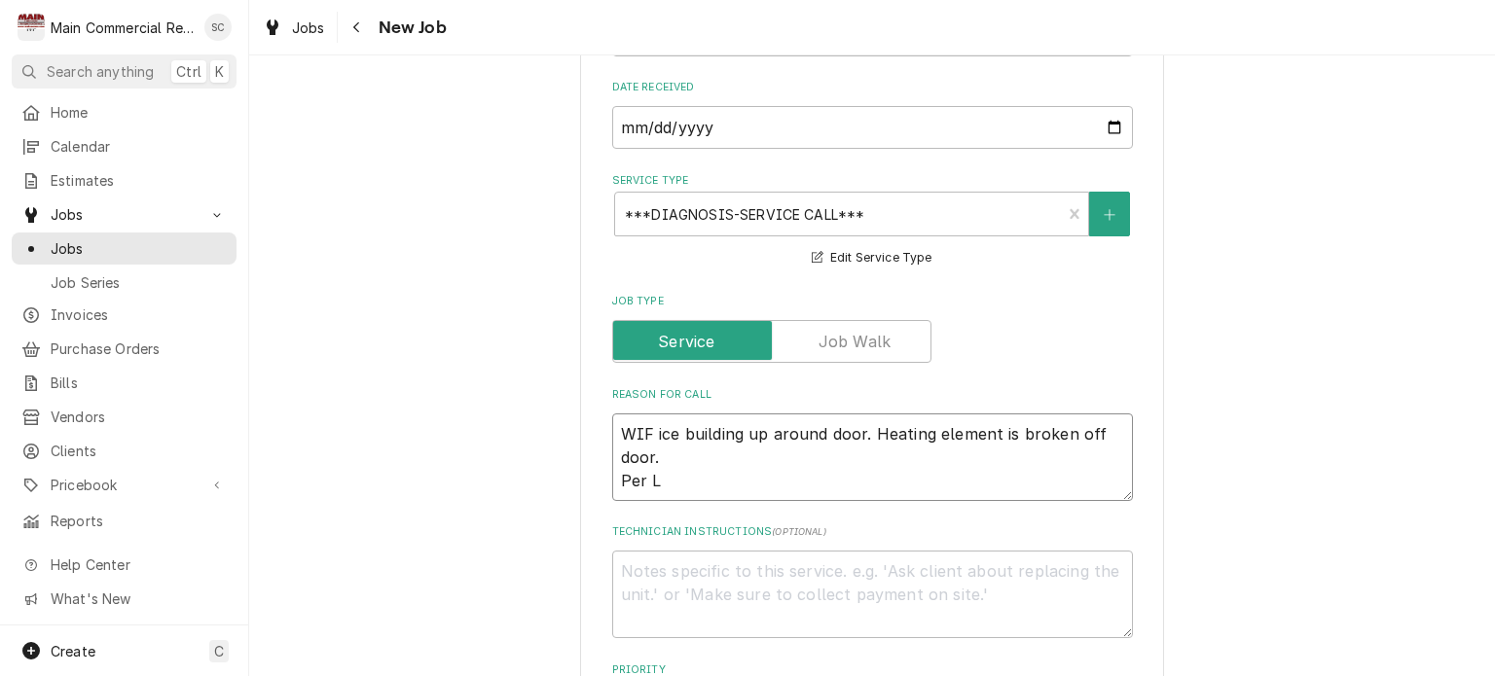
type textarea "x"
type textarea "WIF ice building up around door. Heating element is broken off door. Per Li"
type textarea "x"
type textarea "WIF ice building up around door. Heating element is broken off door. Per Lin"
type textarea "x"
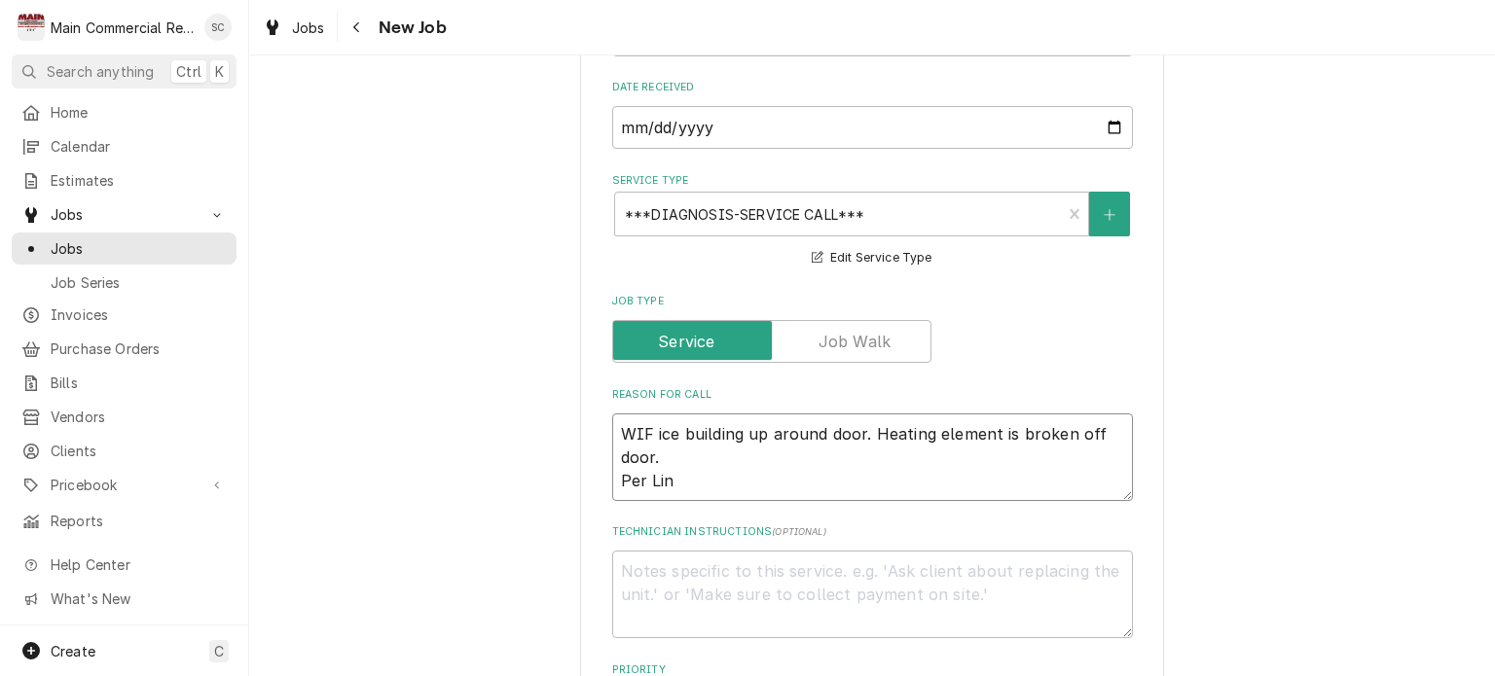
type textarea "WIF ice building up around door. Heating element is broken off door. Per Lind"
type textarea "x"
type textarea "WIF ice building up around door. Heating element is broken off door. Per Linds"
type textarea "x"
type textarea "WIF ice building up around door. Heating element is broken off door. Per Lindsy"
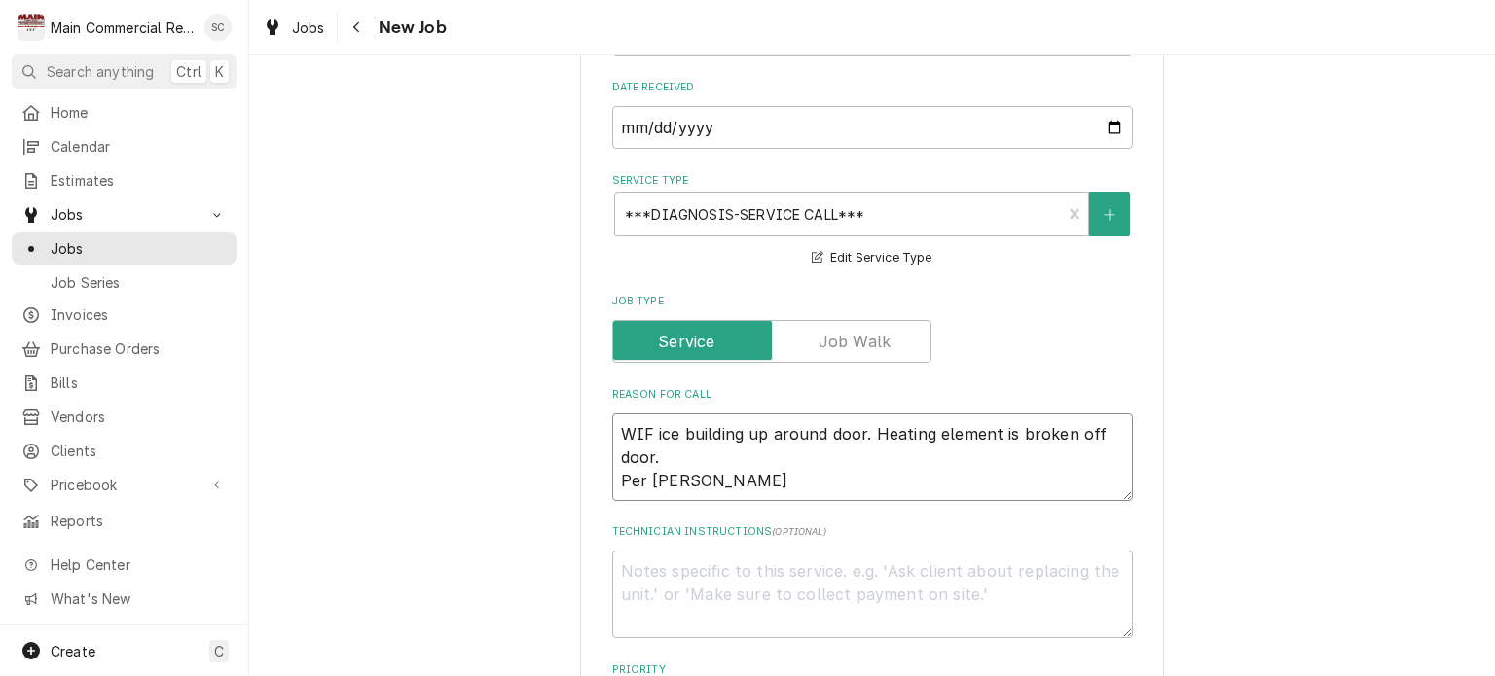
type textarea "x"
type textarea "WIF ice building up around door. Heating element is broken off door. Per Linds"
type textarea "x"
type textarea "WIF ice building up around door. Heating element is broken off door. Per Lindse"
type textarea "x"
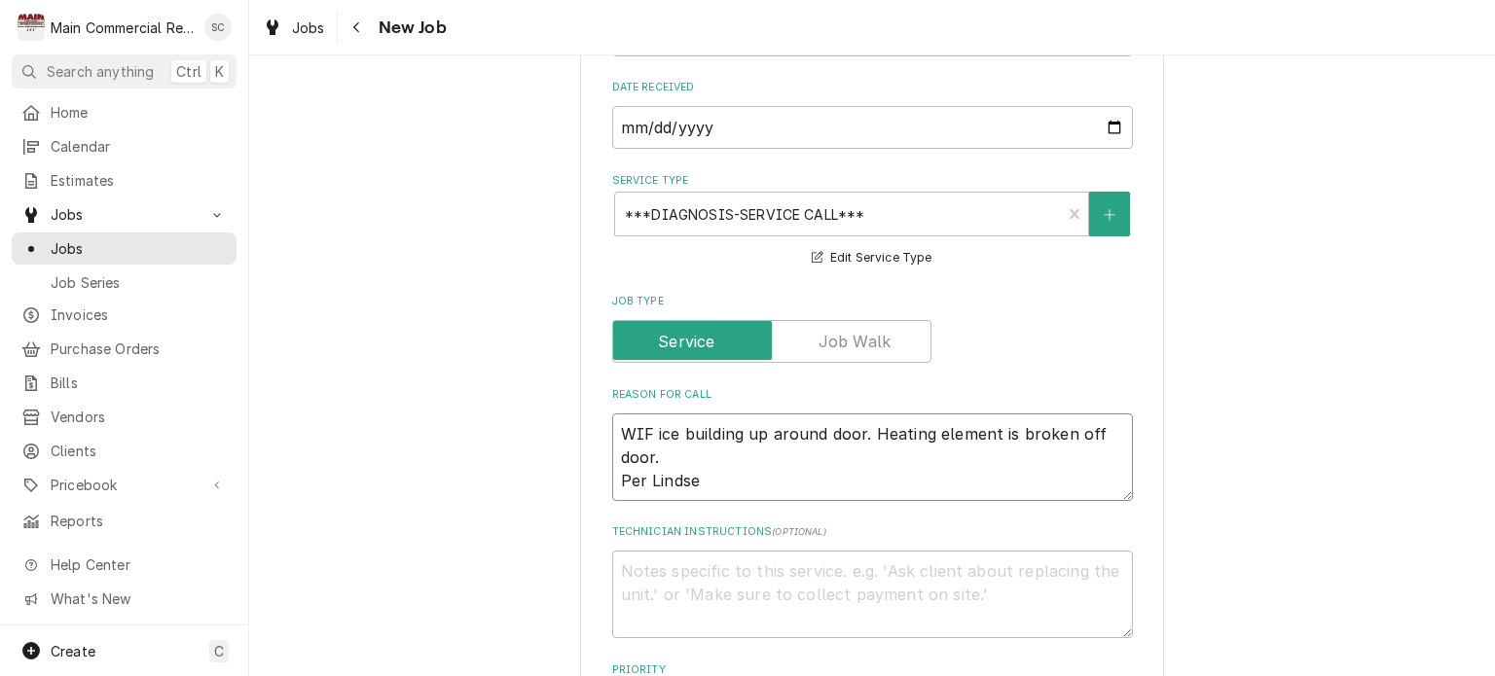
type textarea "WIF ice building up around door. Heating element is broken off door. Per Lindsey"
type textarea "x"
type textarea "WIF ice building up around door. Heating element is broken off door. Per Lindse…"
type textarea "x"
type textarea "WIF ice building up around door. Heating element is broken off door. Per Lindse…"
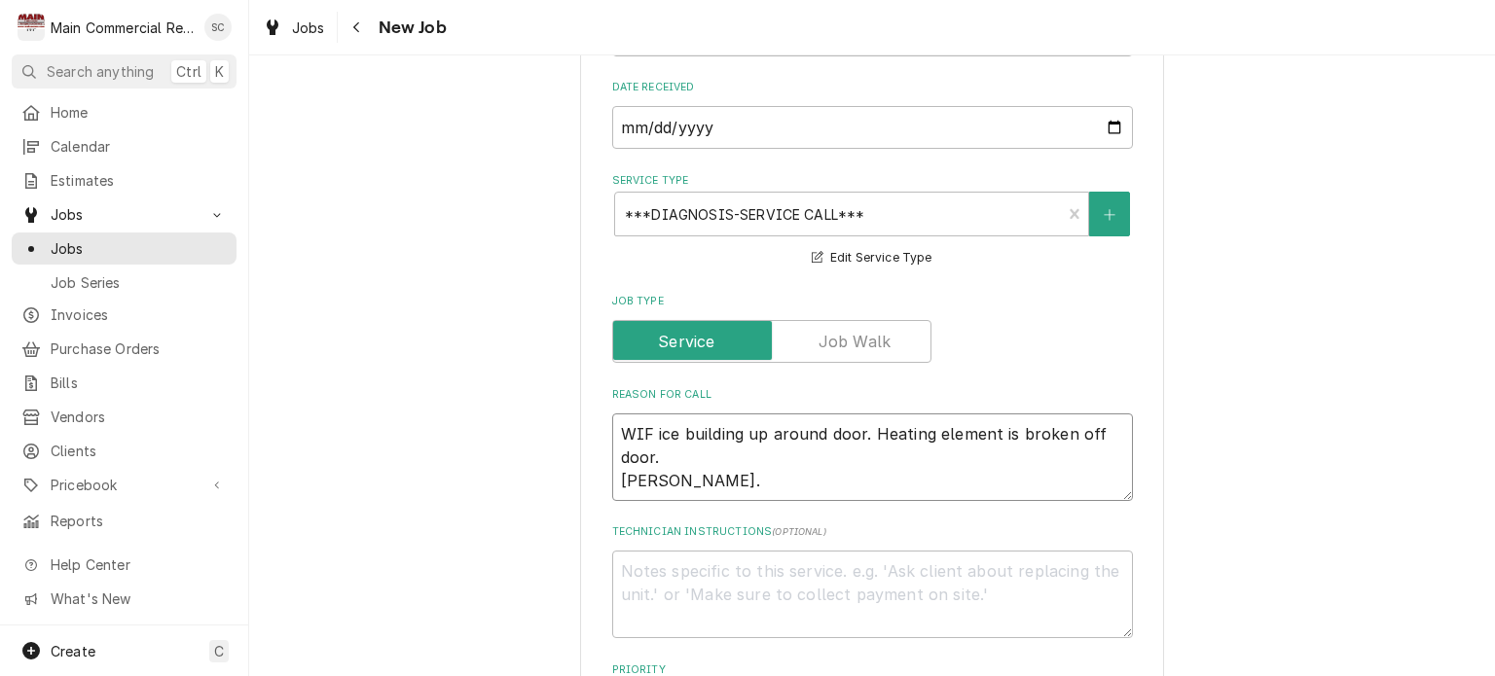
type textarea "x"
type textarea "WIF ice building up around door. Heating element is broken off door. Per Lindse…"
type textarea "x"
type textarea "WIF ice building up around door. Heating element is broken off door. Per Lindse…"
type textarea "x"
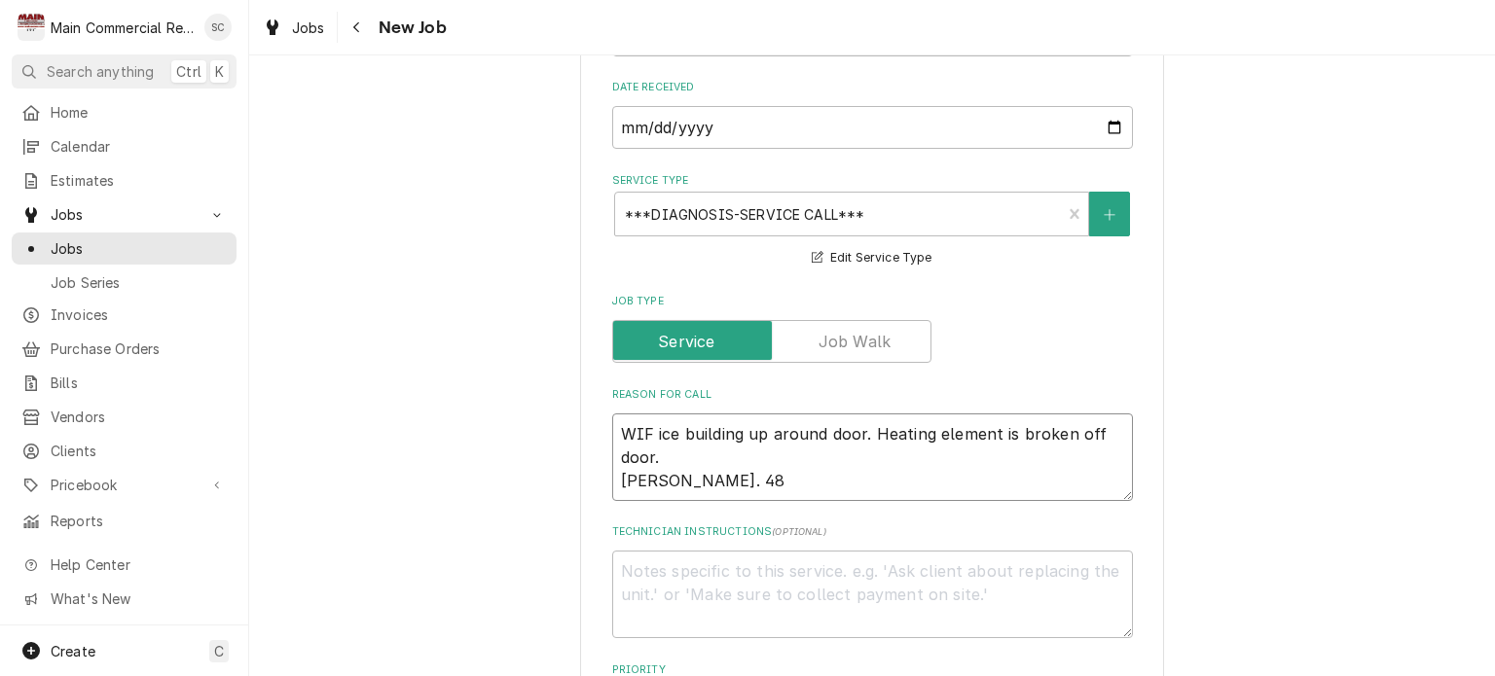
type textarea "WIF ice building up around door. Heating element is broken off door. Per Lindse…"
type textarea "x"
type textarea "WIF ice building up around door. Heating element is broken off door. Per Lindse…"
type textarea "x"
type textarea "WIF ice building up around door. Heating element is broken off door. Per Lindse…"
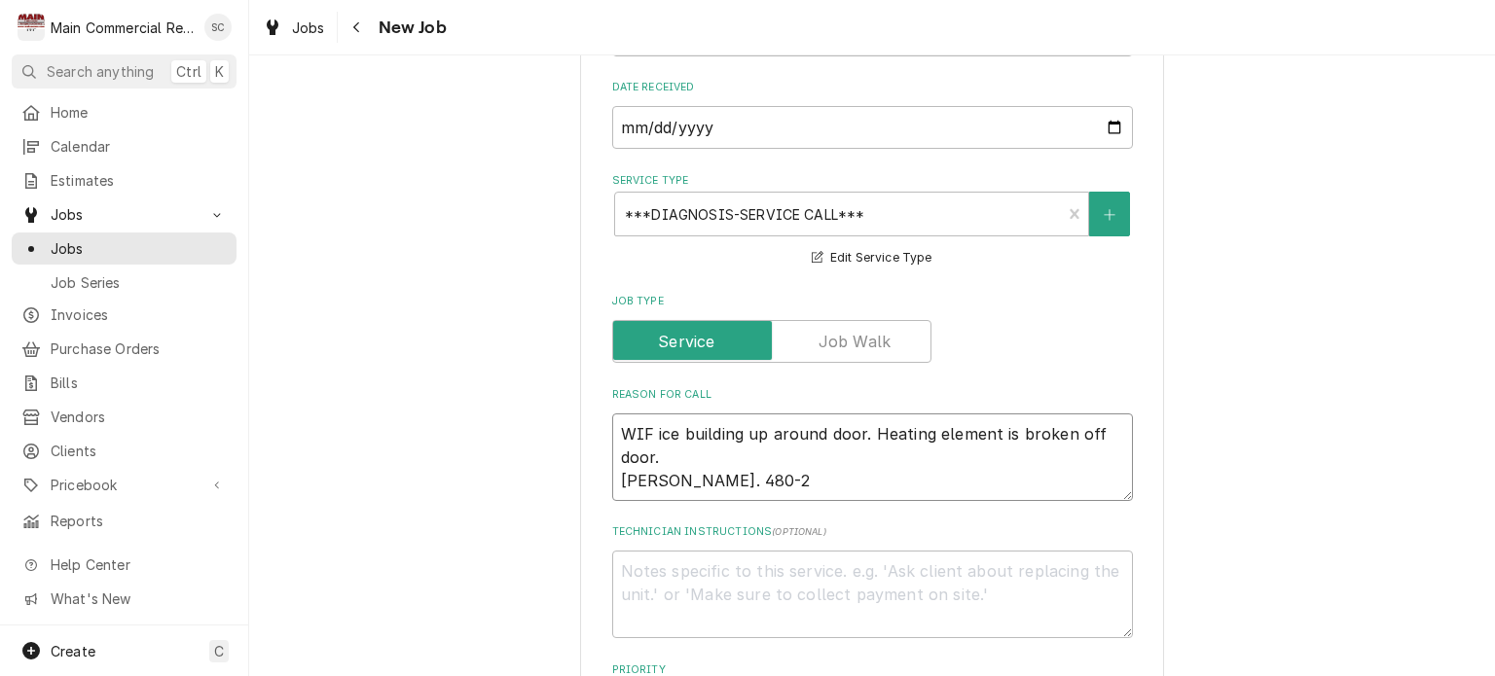
type textarea "x"
type textarea "WIF ice building up around door. Heating element is broken off door. Per Lindse…"
type textarea "x"
type textarea "WIF ice building up around door. Heating element is broken off door. Per Lindse…"
type textarea "x"
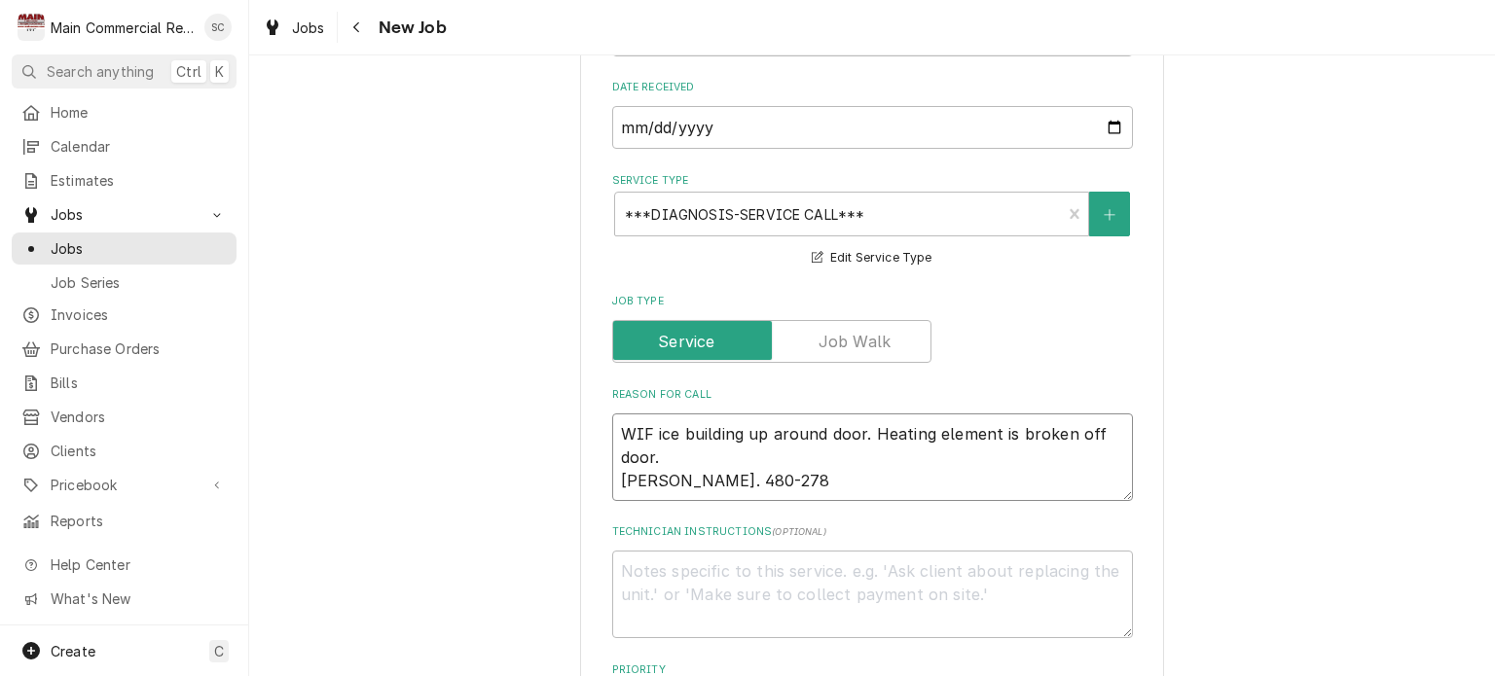
type textarea "WIF ice building up around door. Heating element is broken off door. Per Lindse…"
type textarea "x"
type textarea "WIF ice building up around door. Heating element is broken off door. Per Lindse…"
type textarea "x"
type textarea "WIF ice building up around door. Heating element is broken off door. Per Lindse…"
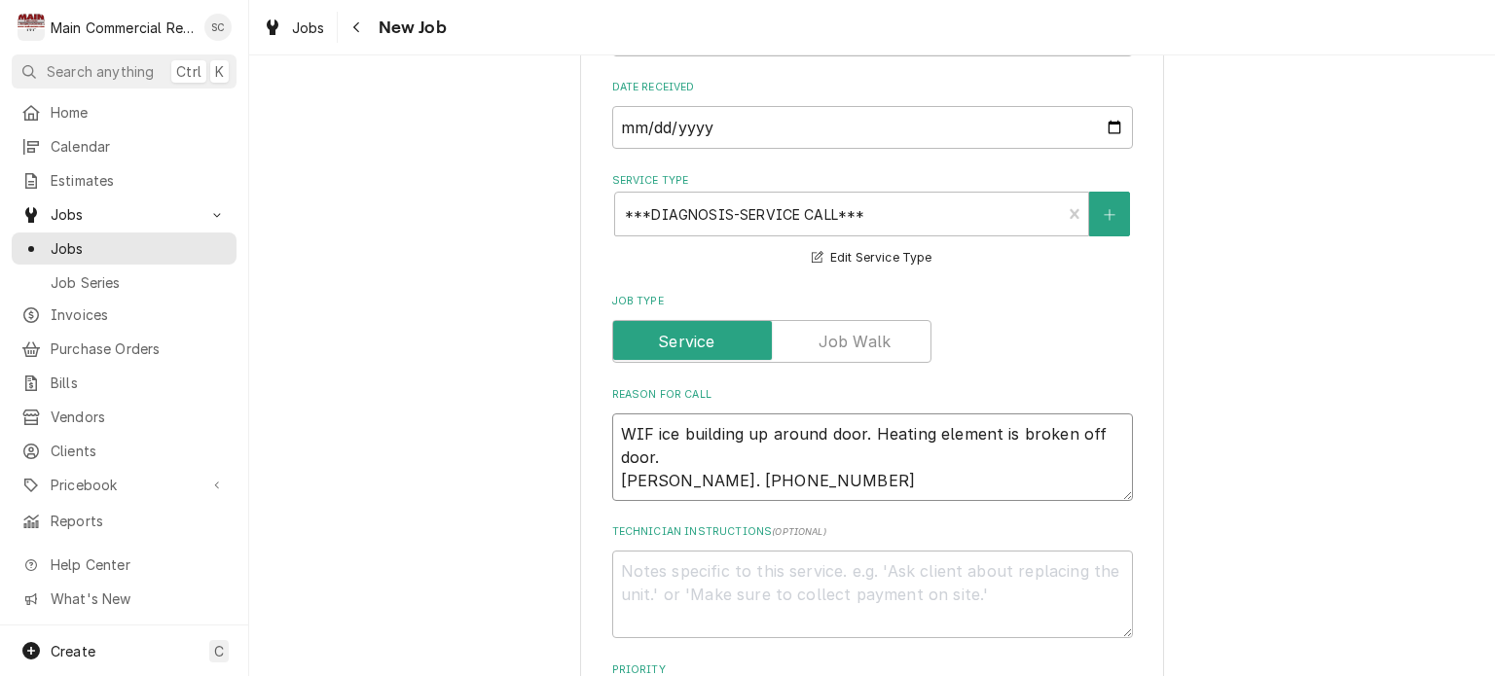
type textarea "x"
type textarea "WIF ice building up around door. Heating element is broken off door. Per Lindse…"
type textarea "x"
type textarea "WIF ice building up around door. Heating element is broken off door. Per Lindse…"
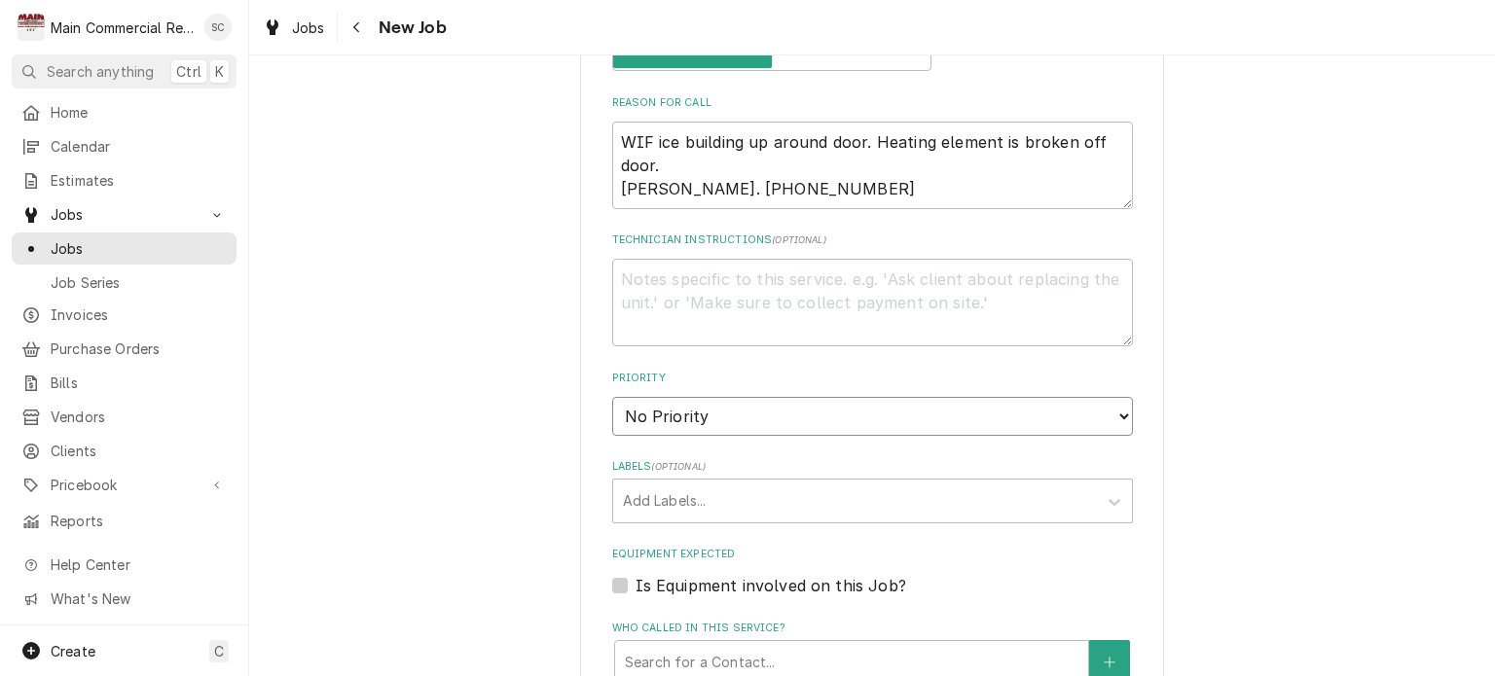
click at [841, 419] on select "No Priority Urgent High Medium Low" at bounding box center [872, 416] width 521 height 39
click at [612, 397] on select "No Priority Urgent High Medium Low" at bounding box center [872, 416] width 521 height 39
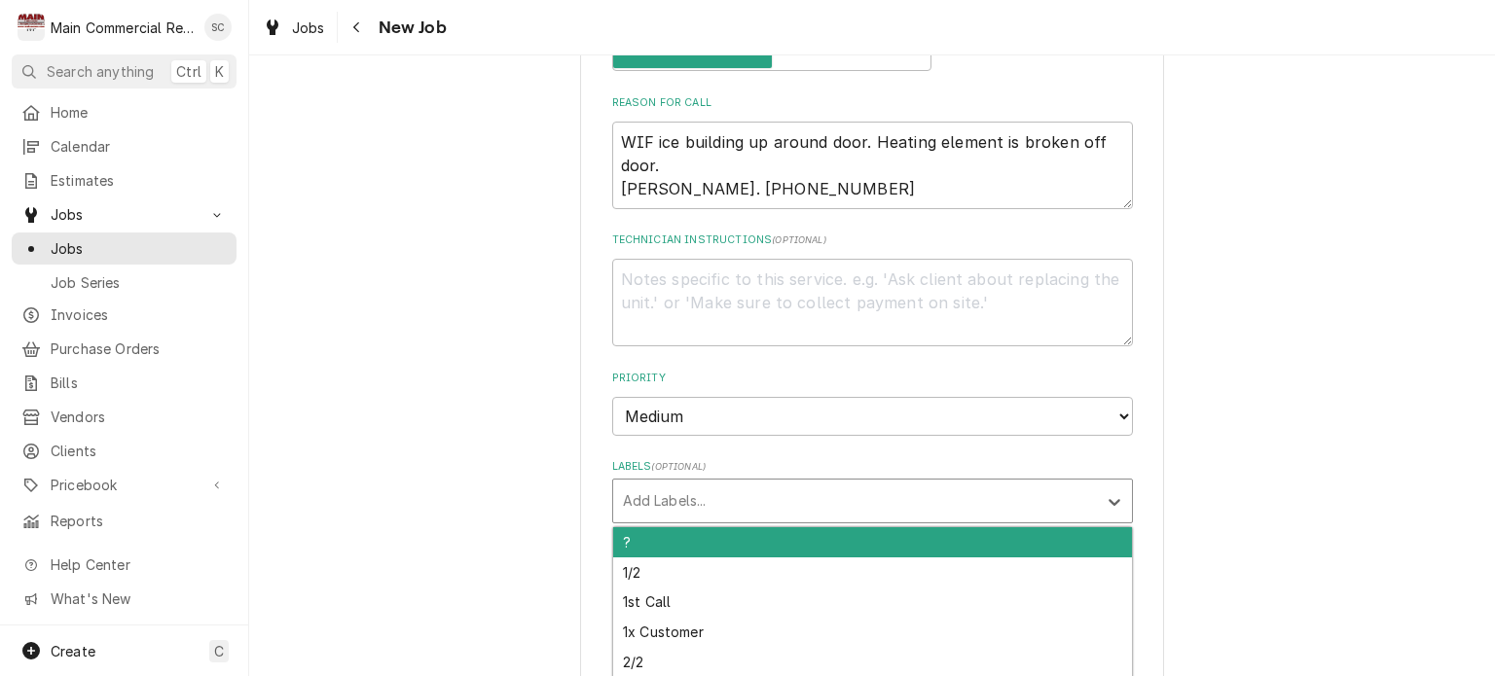
click at [773, 503] on div "Labels" at bounding box center [855, 501] width 464 height 35
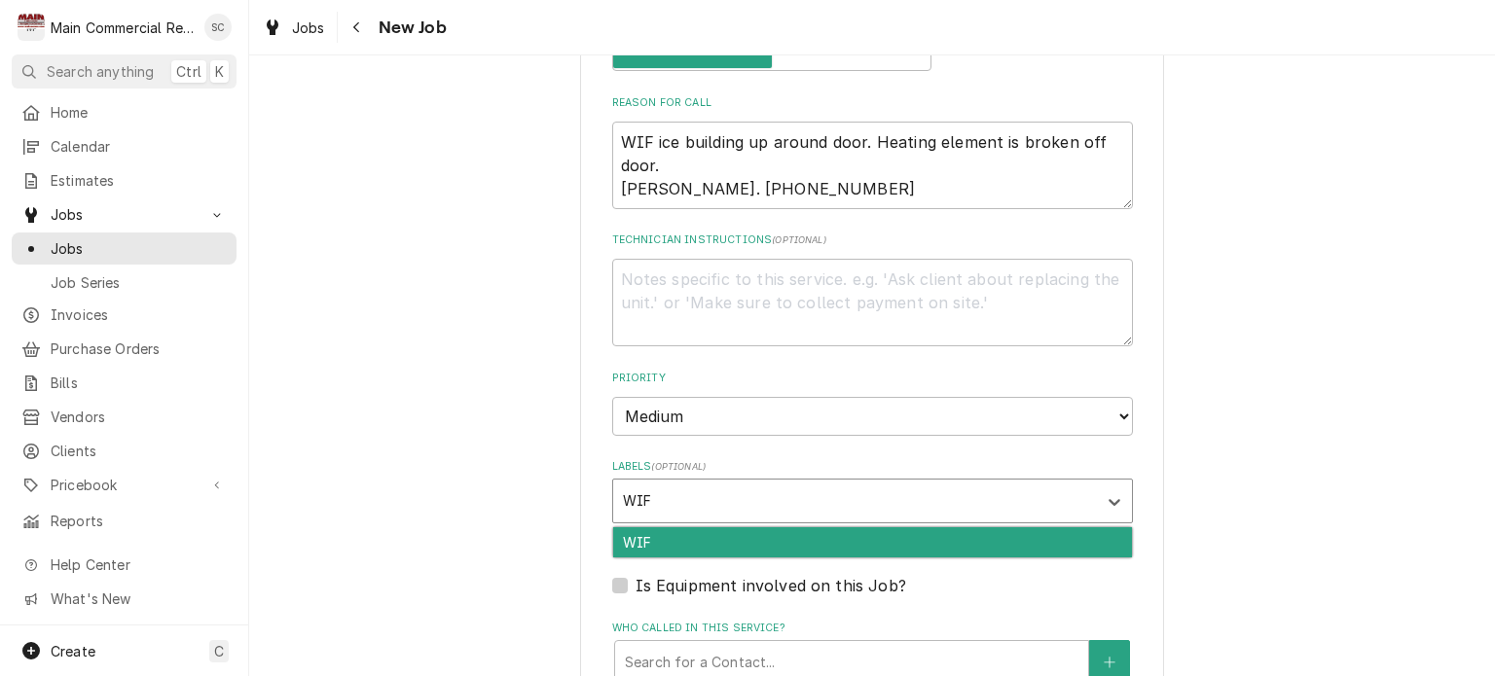
click at [808, 531] on div "WIF" at bounding box center [872, 543] width 519 height 30
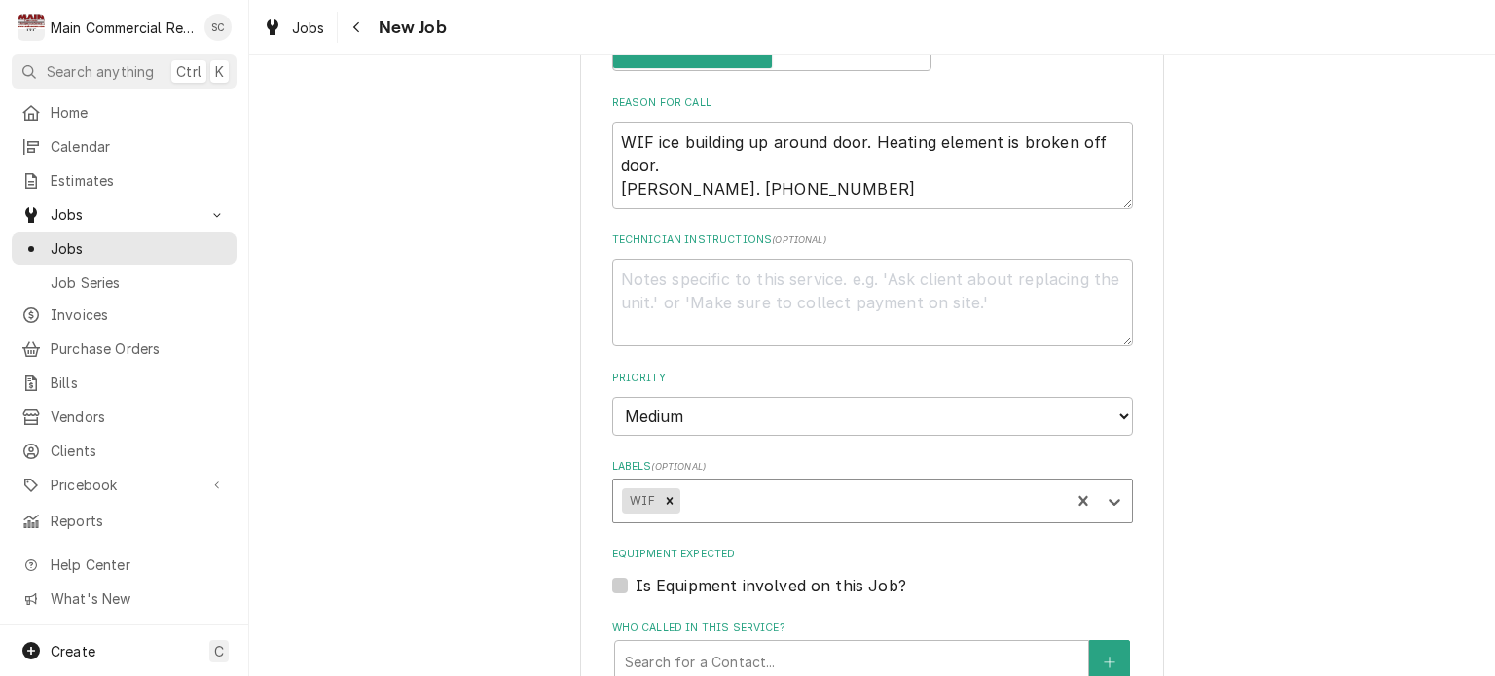
scroll to position [1071, 0]
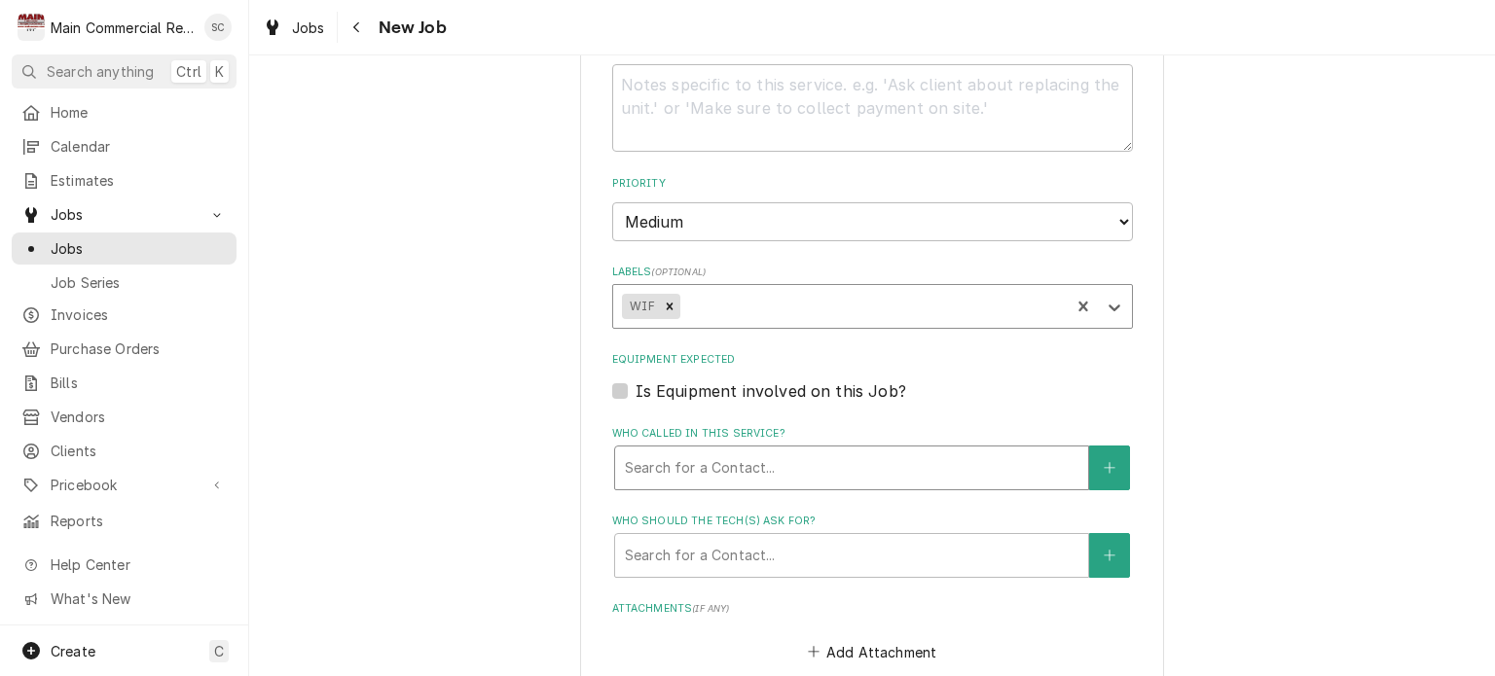
click at [808, 468] on div "Who called in this service?" at bounding box center [852, 468] width 454 height 35
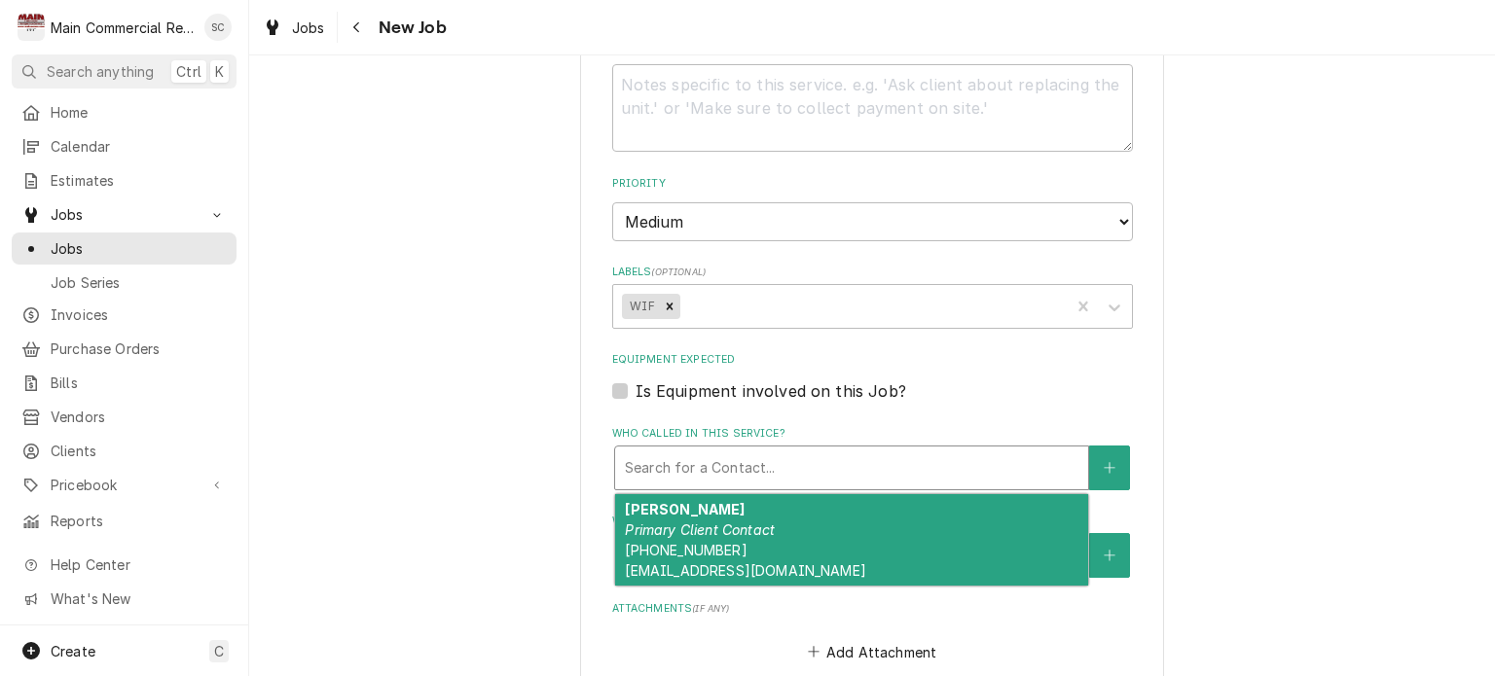
click at [1114, 497] on fieldset "Job Details Job Source Direct (Phone/Email/etc.) Service Channel Corrigo Ecotra…" at bounding box center [872, 200] width 521 height 1479
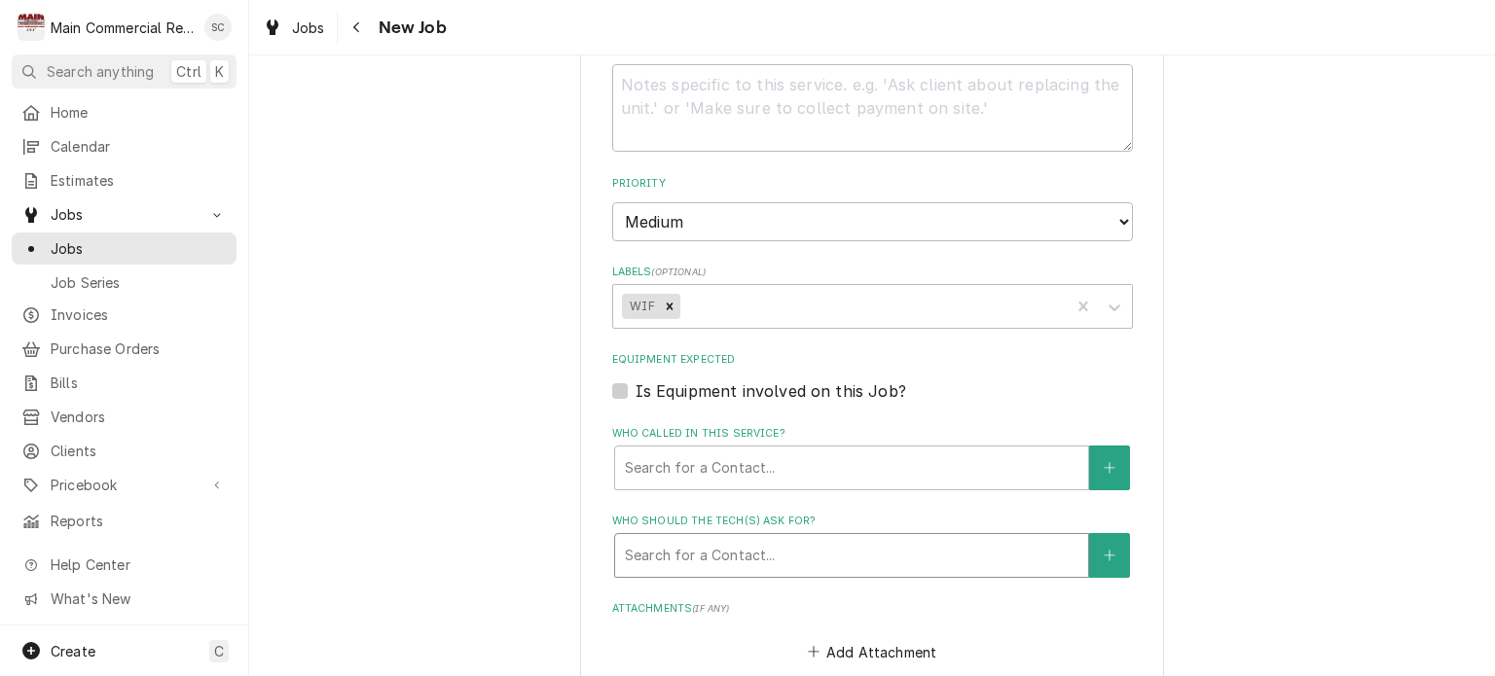
click at [962, 546] on div "Who should the tech(s) ask for?" at bounding box center [852, 555] width 454 height 35
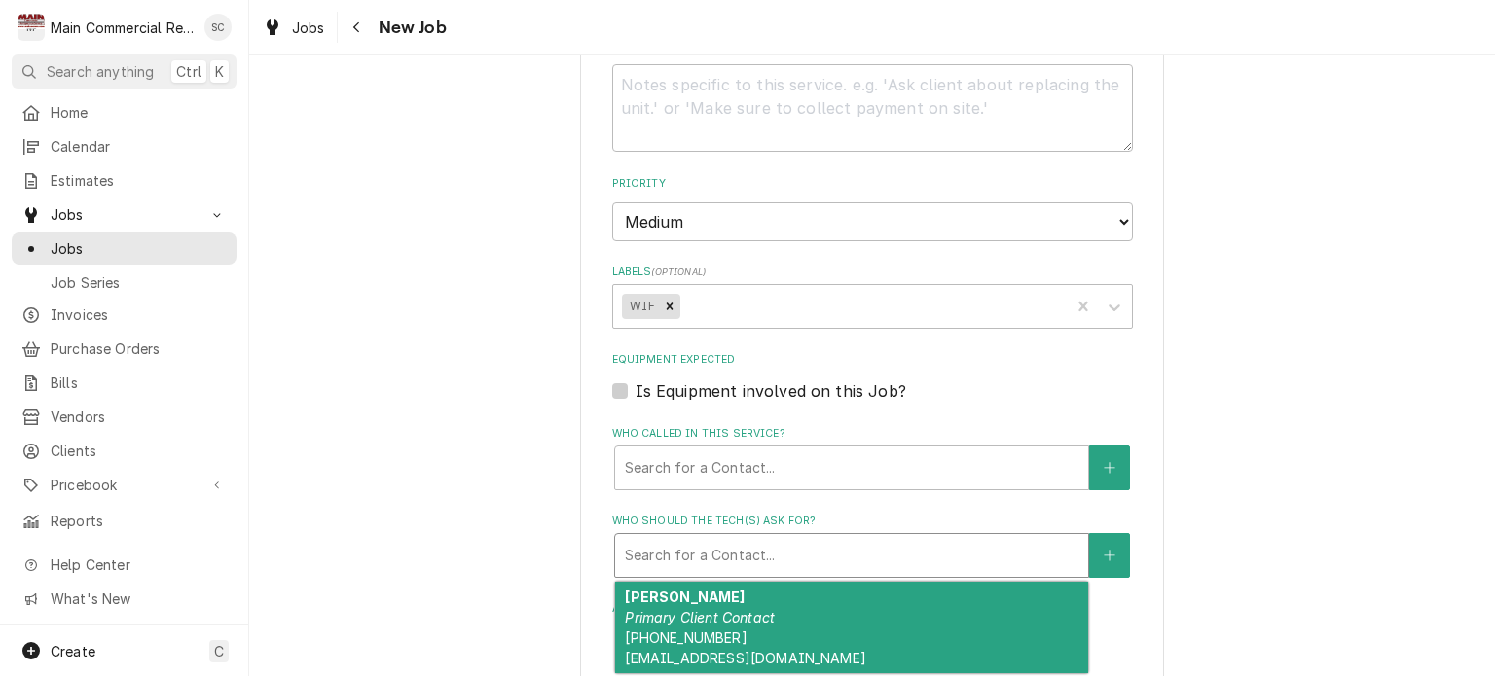
scroll to position [1265, 0]
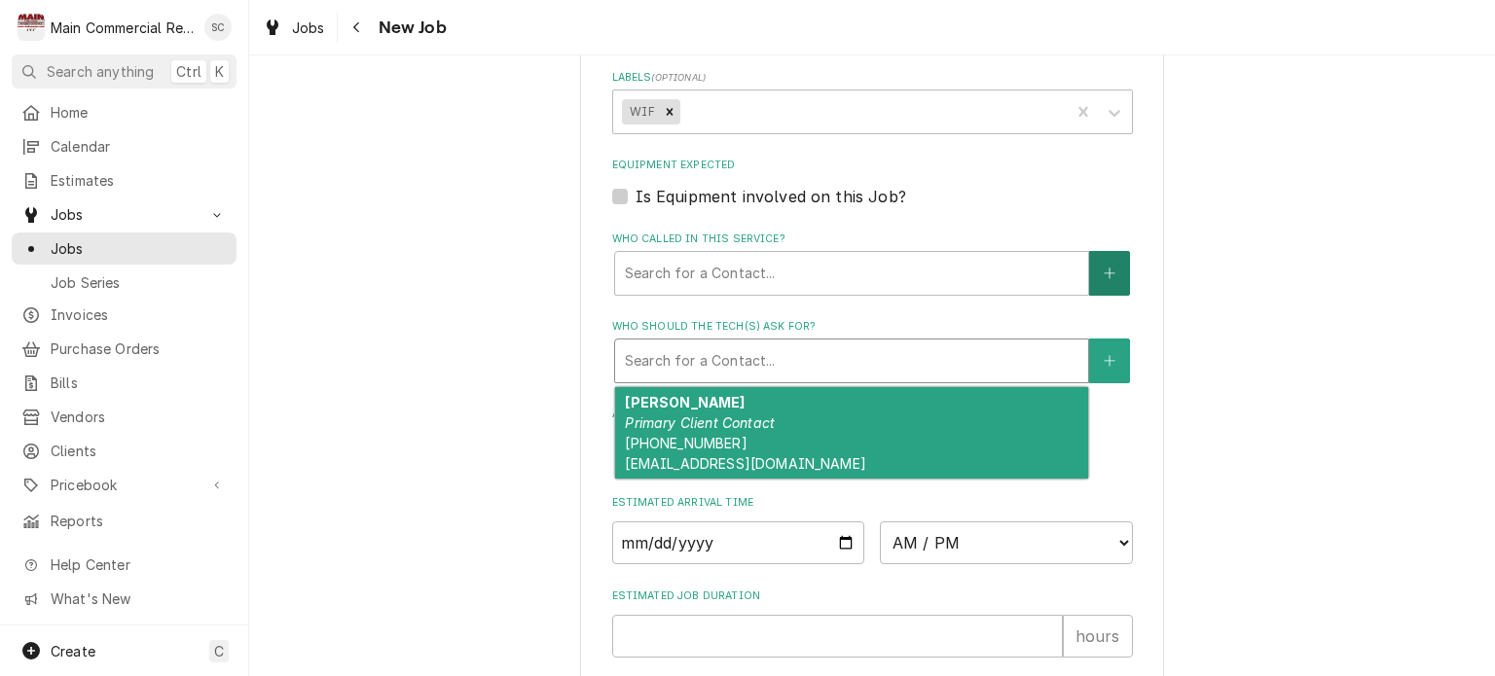
click at [1093, 259] on button "Who called in this service?" at bounding box center [1109, 273] width 41 height 45
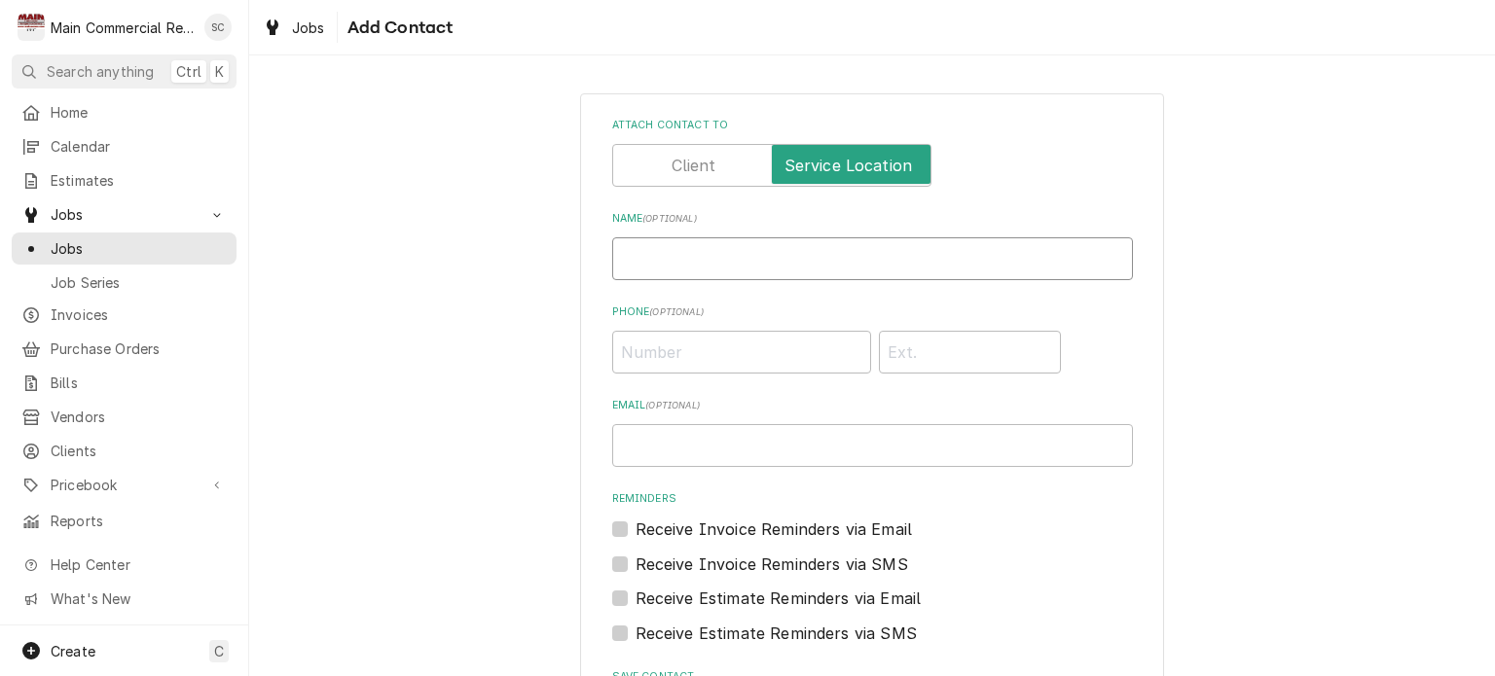
click at [929, 256] on input "Name ( optional )" at bounding box center [872, 259] width 521 height 43
click at [775, 346] on input "Phone ( optional )" at bounding box center [741, 352] width 259 height 43
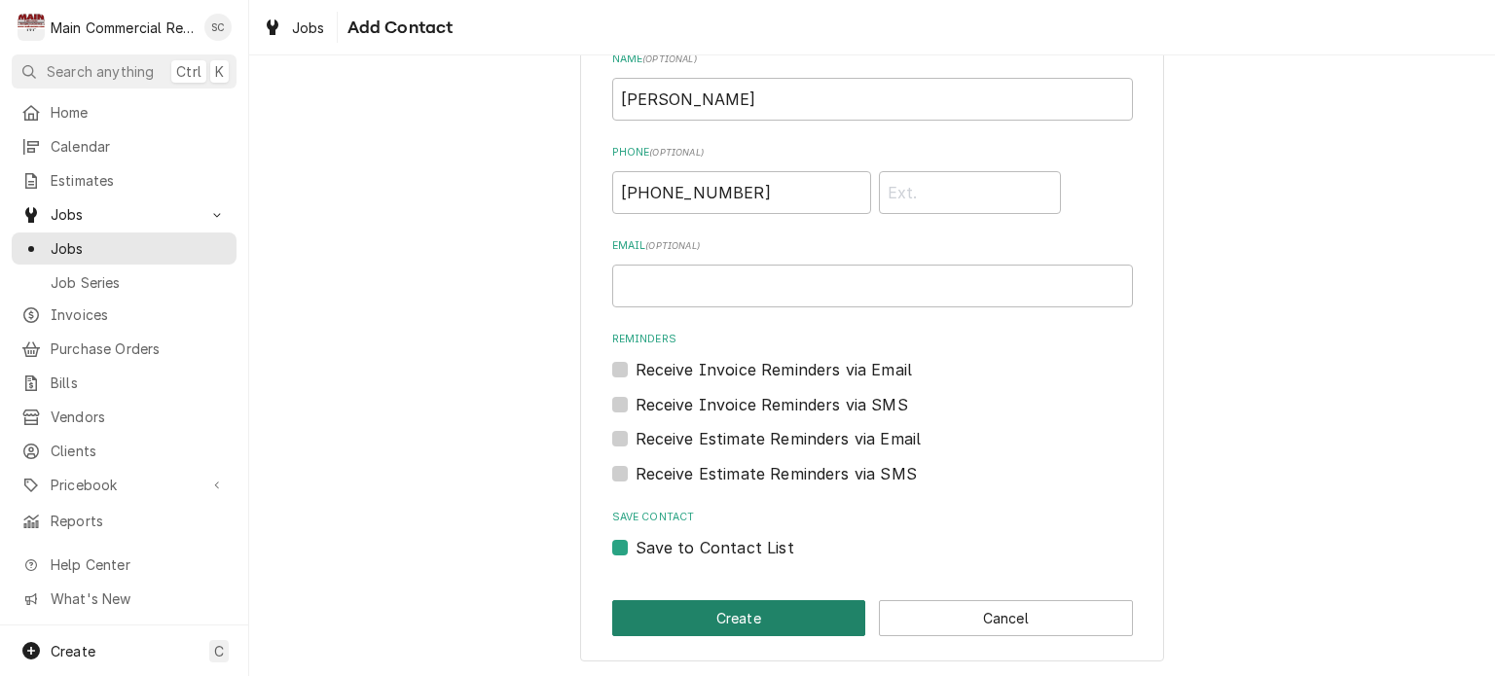
click at [787, 615] on button "Create" at bounding box center [739, 619] width 254 height 36
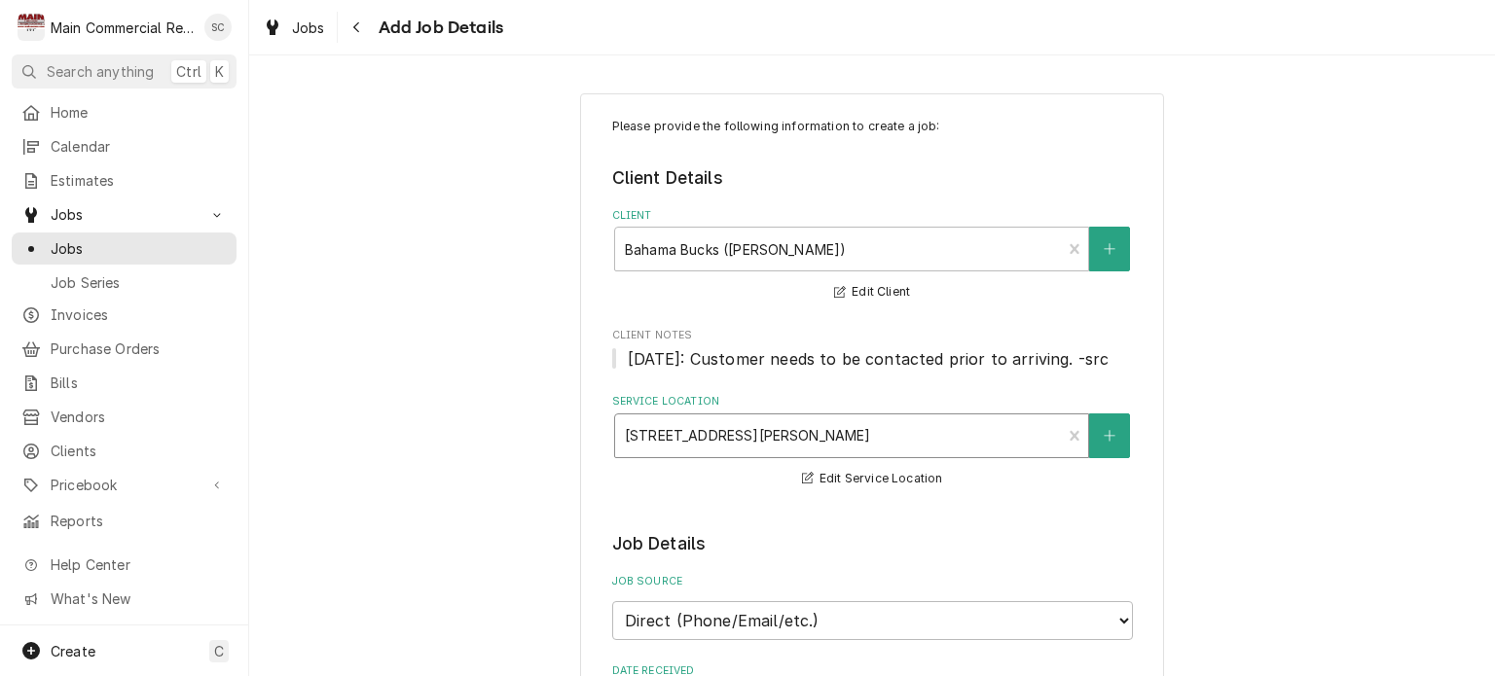
click at [848, 443] on div "Service Location" at bounding box center [838, 436] width 427 height 35
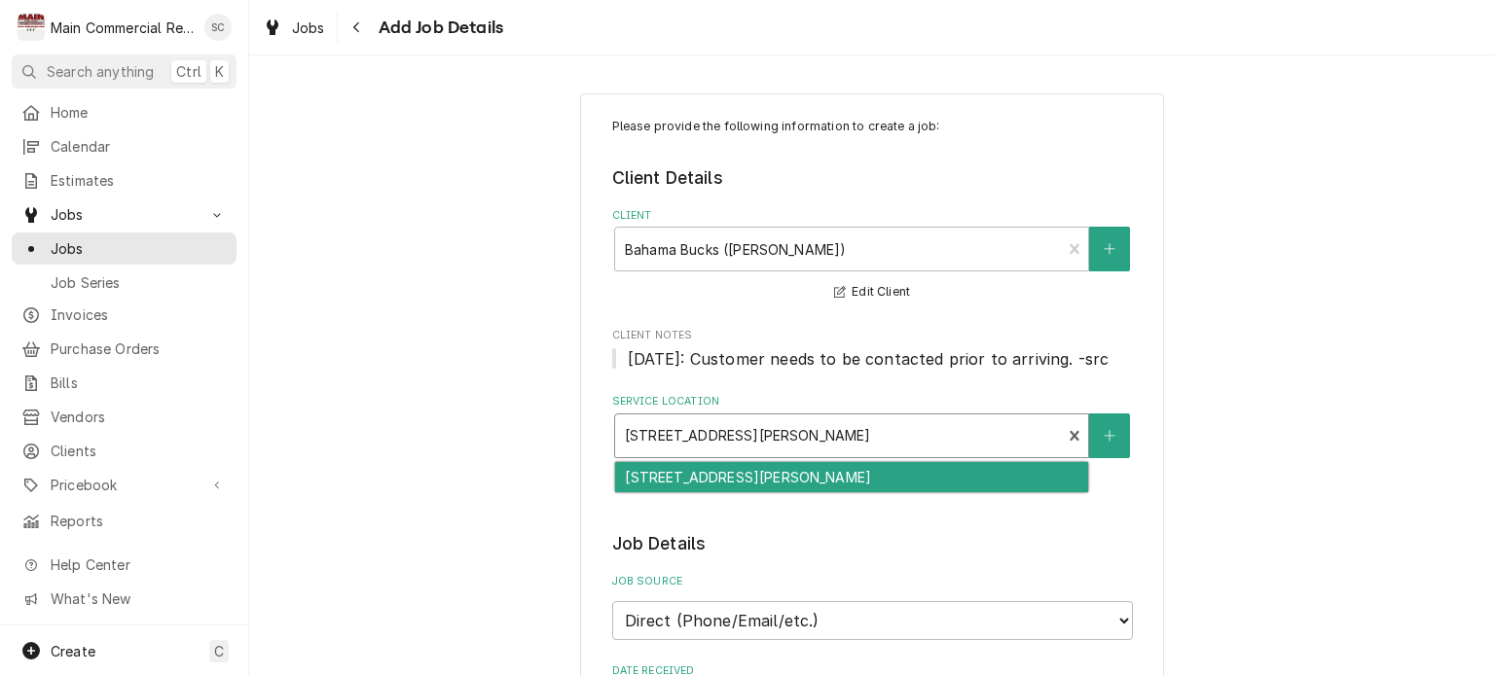
click at [848, 445] on div "Service Location" at bounding box center [838, 436] width 427 height 35
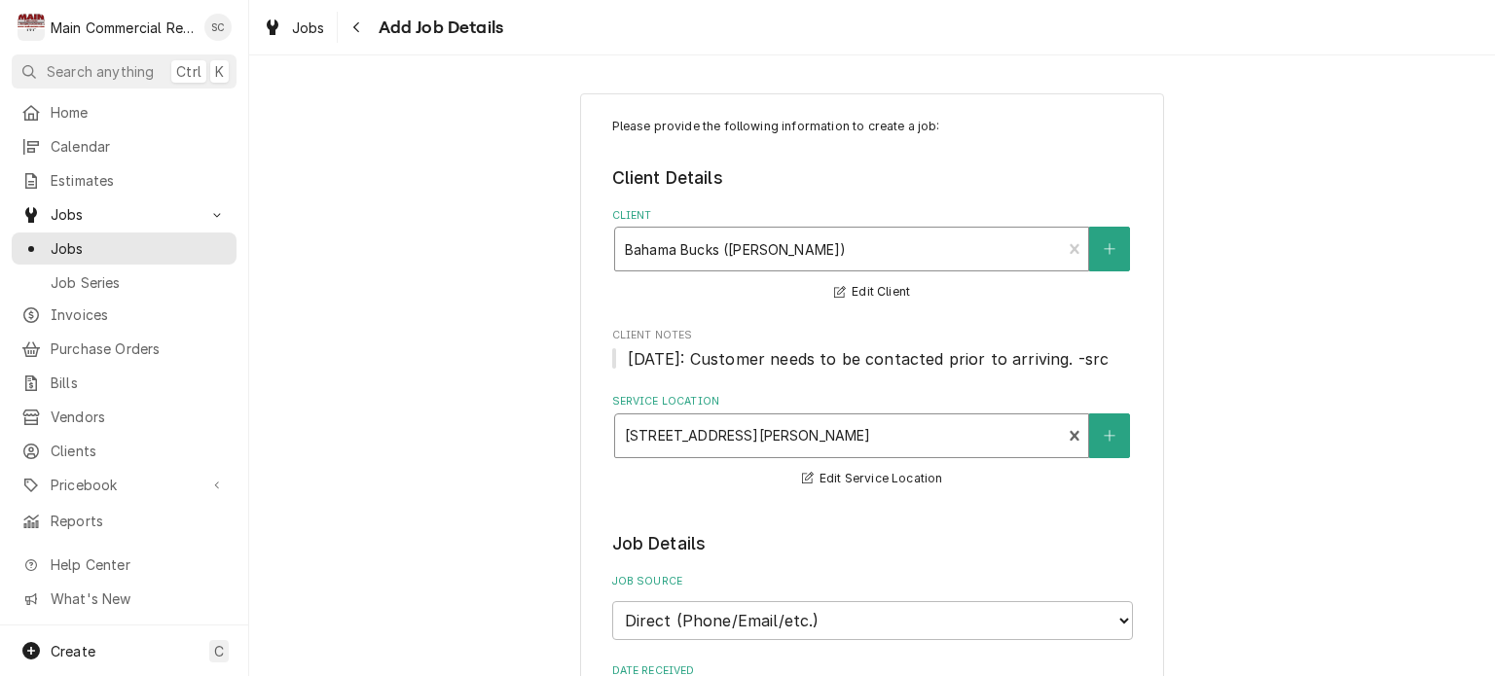
click at [788, 241] on div "Client" at bounding box center [838, 249] width 427 height 35
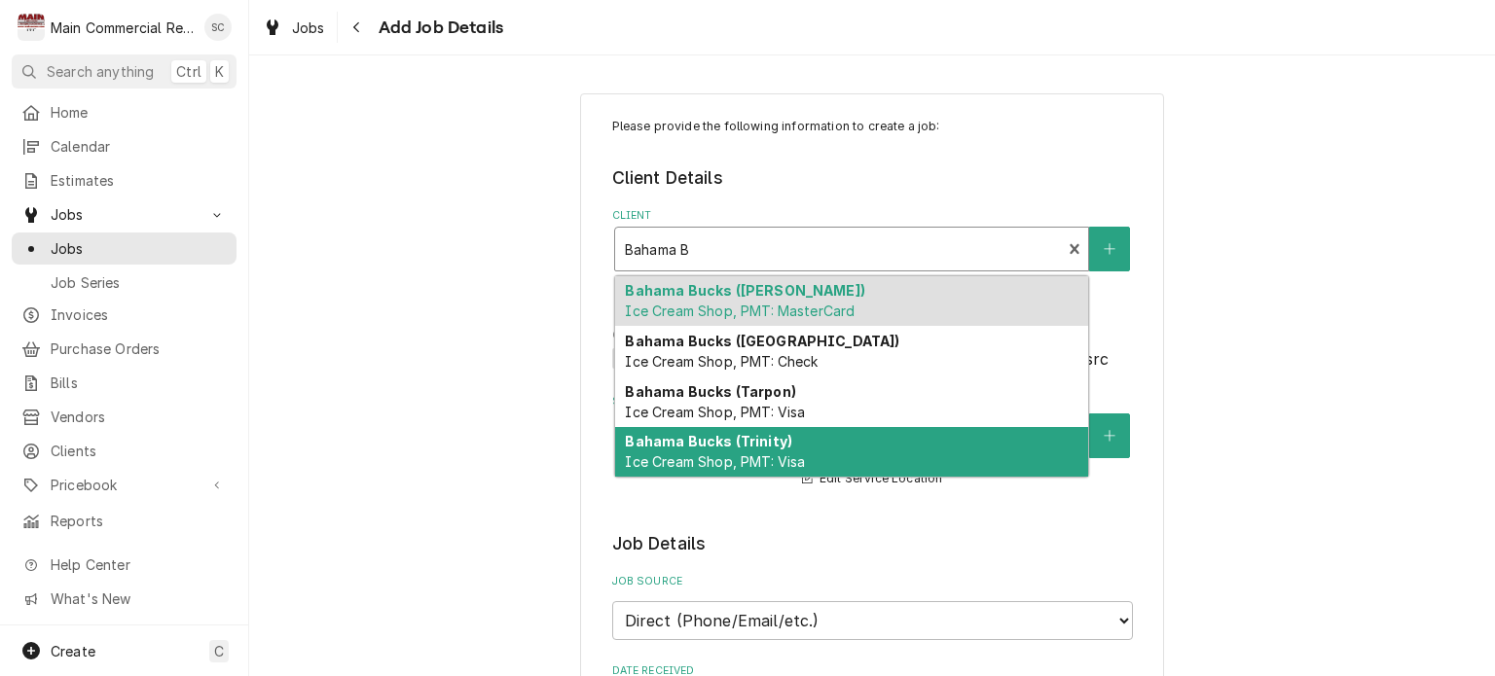
click at [783, 437] on div "Bahama Bucks (Trinity) Ice Cream Shop, PMT: Visa" at bounding box center [851, 452] width 473 height 51
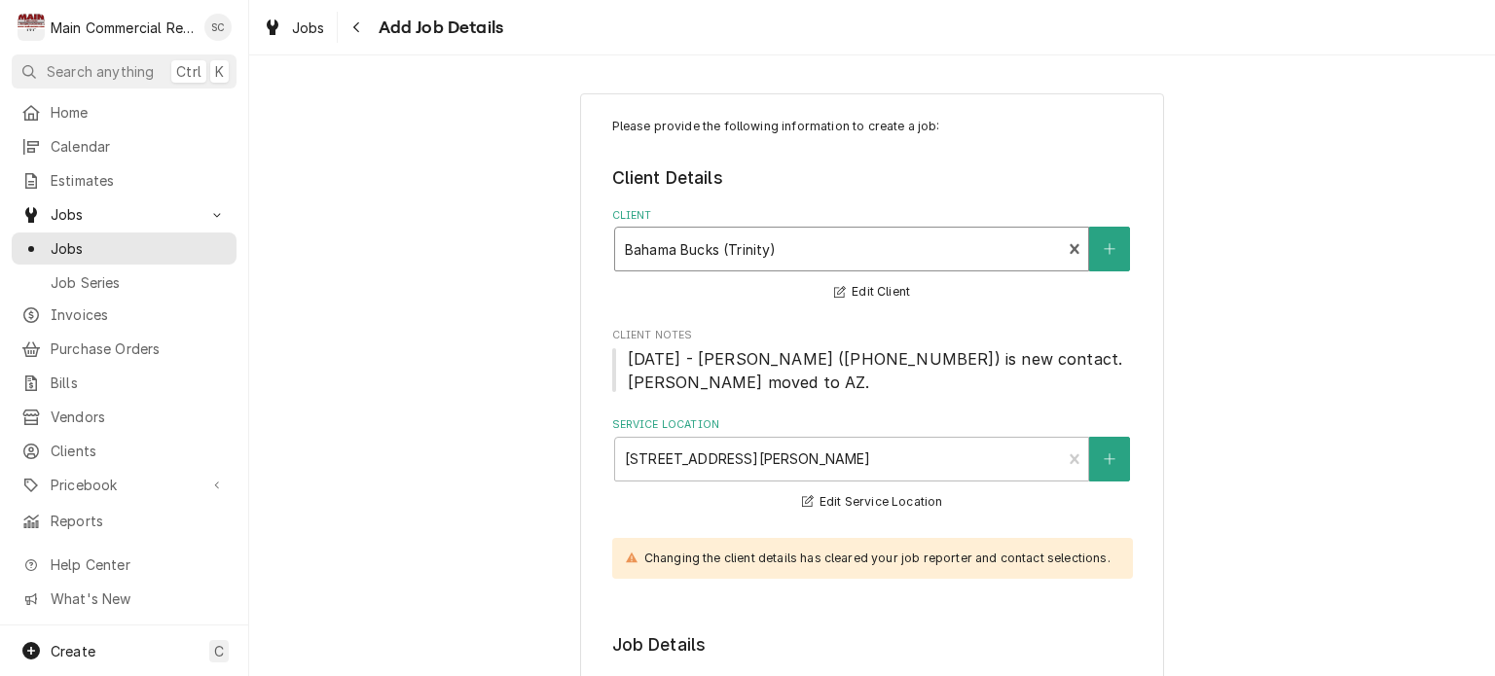
scroll to position [292, 0]
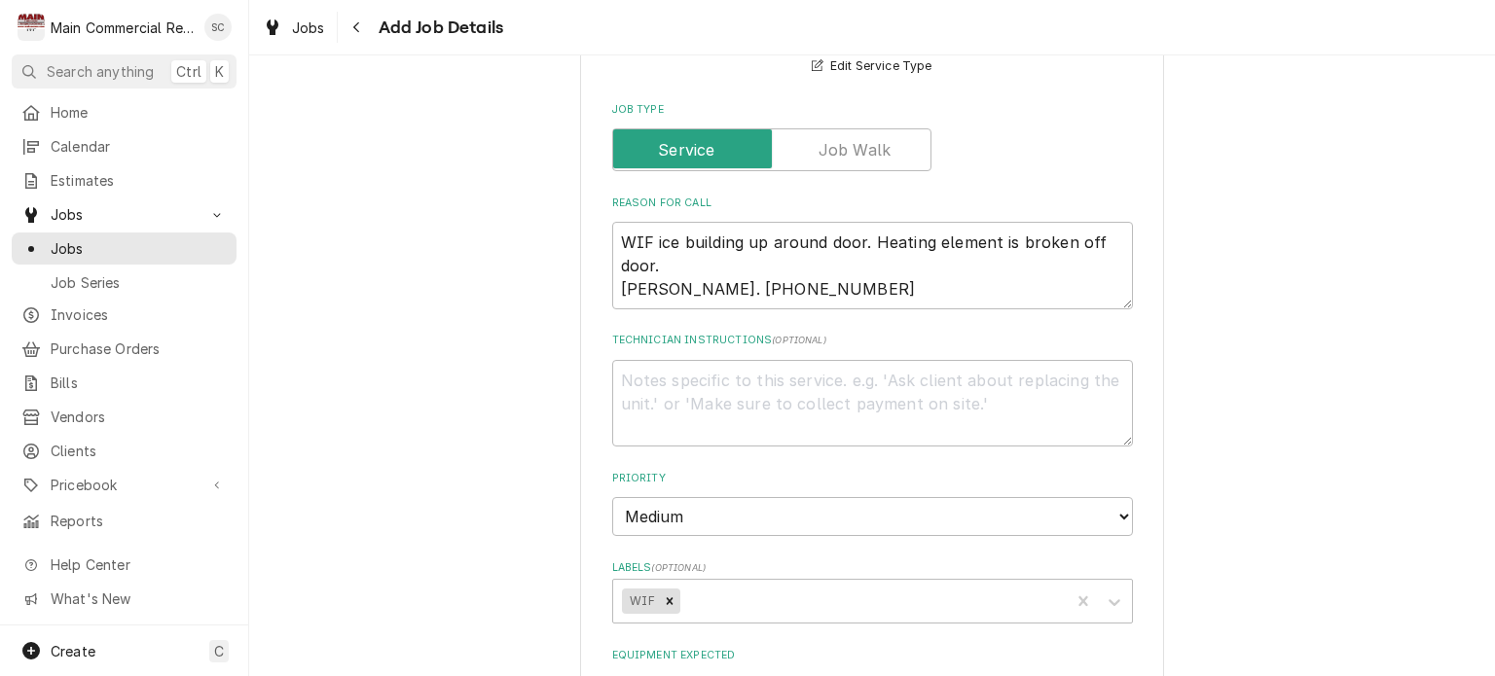
scroll to position [1168, 0]
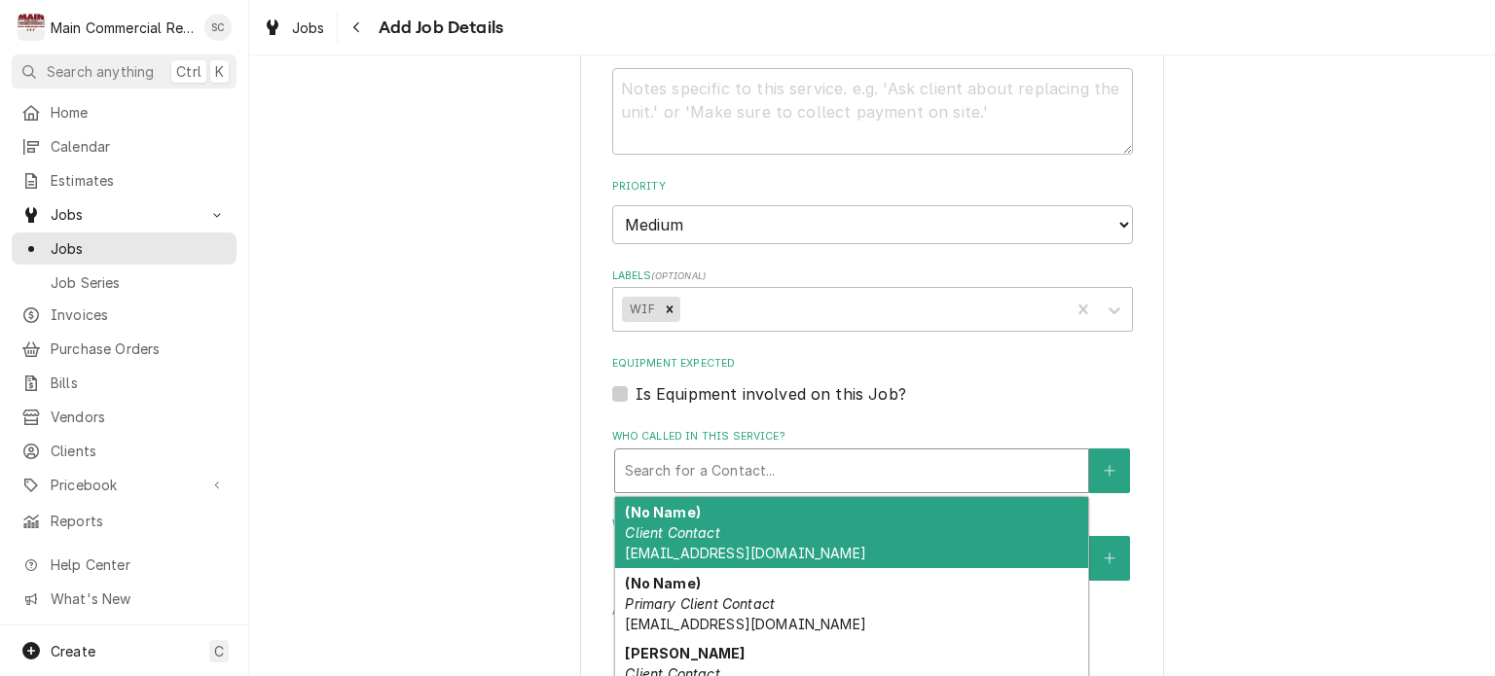
click at [926, 472] on div "Who called in this service?" at bounding box center [852, 471] width 454 height 35
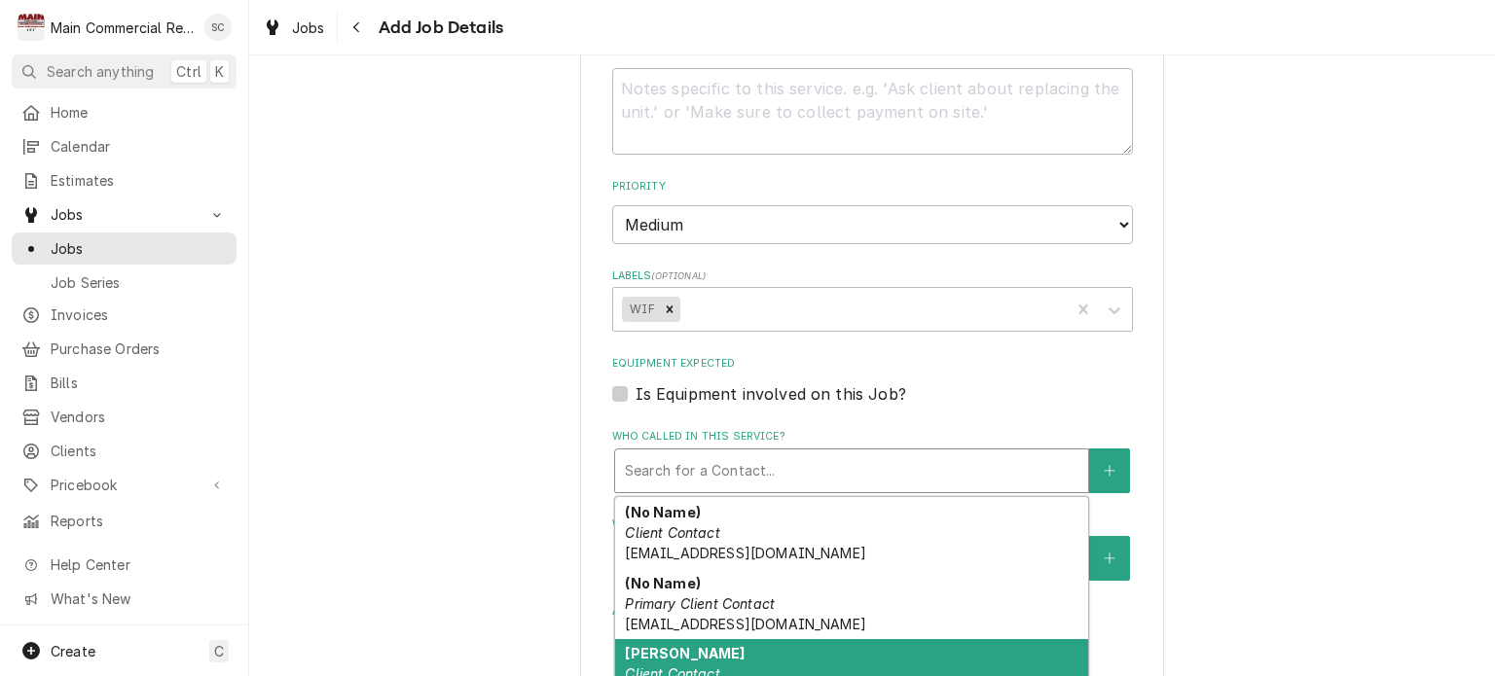
scroll to position [100, 0]
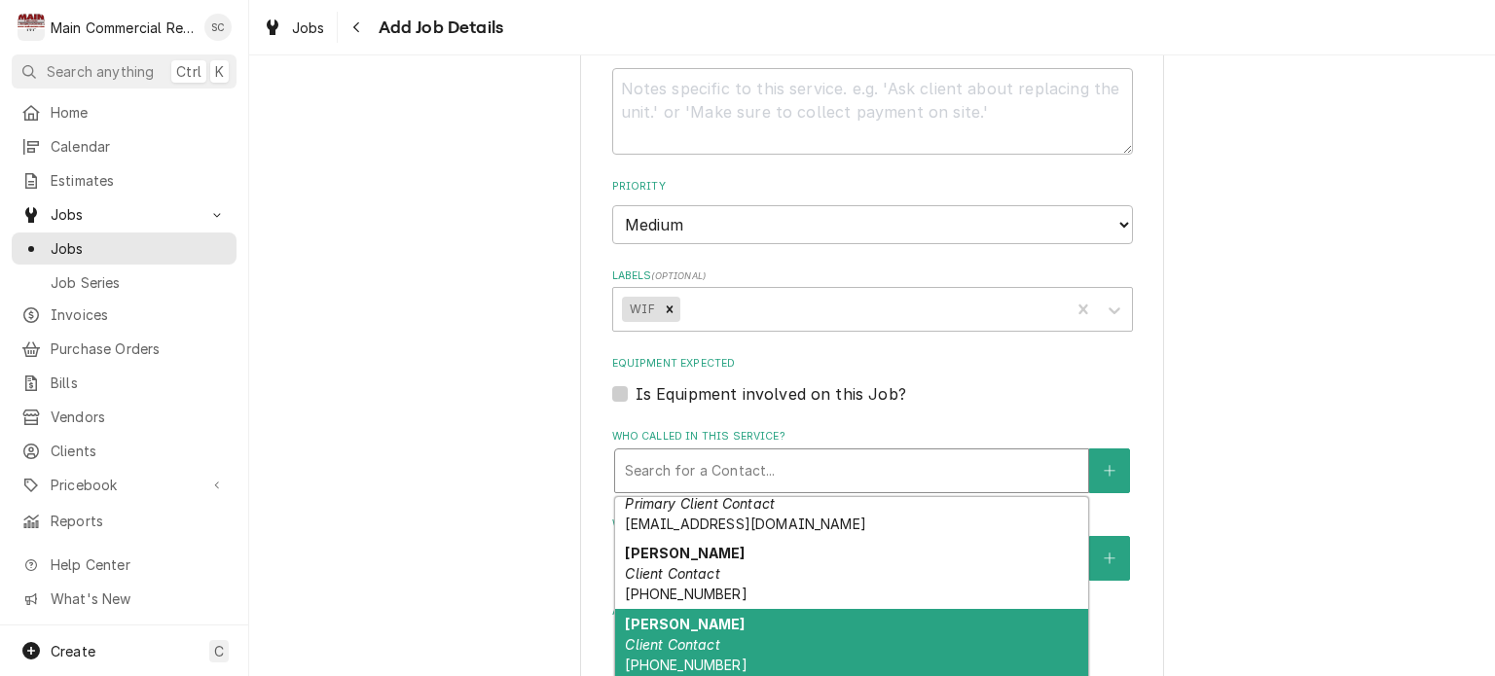
click at [834, 622] on div "Lindsey Client Contact (480) 278-6438" at bounding box center [851, 644] width 473 height 71
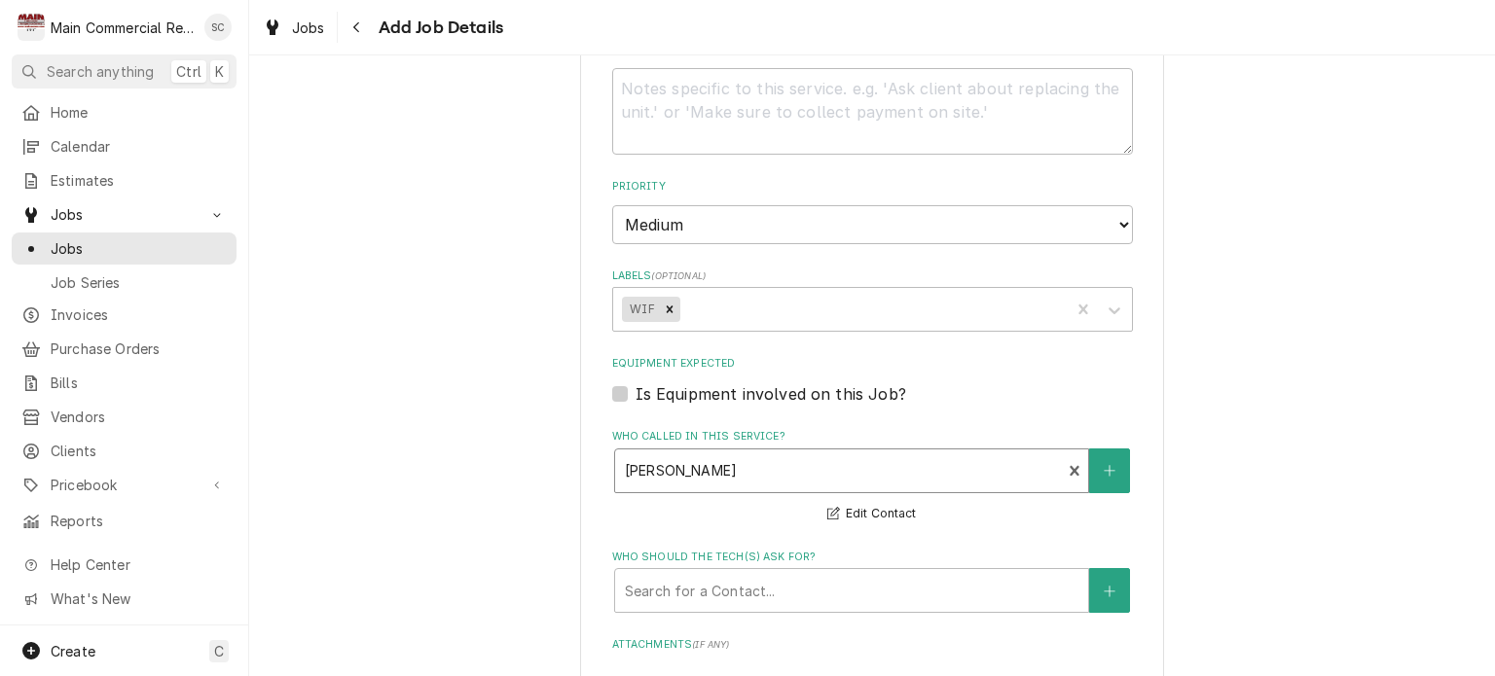
scroll to position [1363, 0]
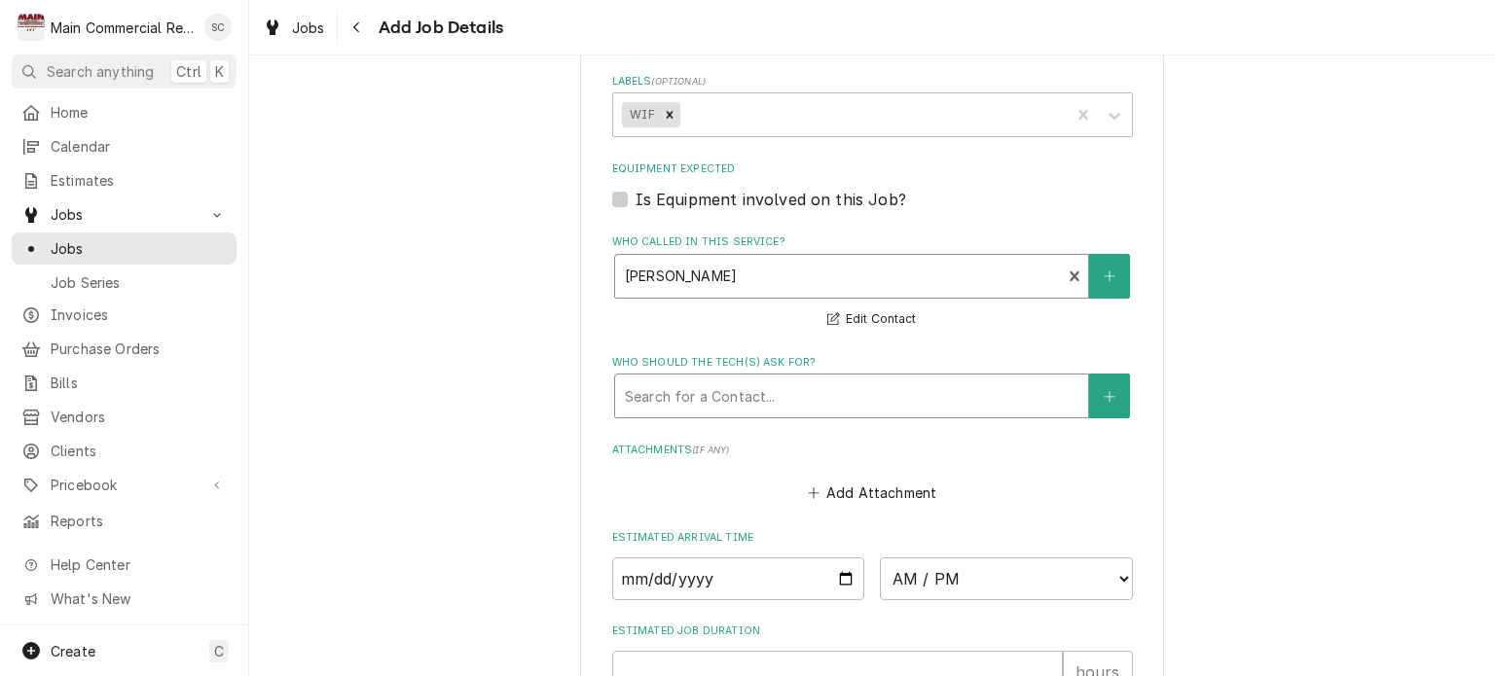
click at [835, 401] on div "Who should the tech(s) ask for?" at bounding box center [852, 396] width 454 height 35
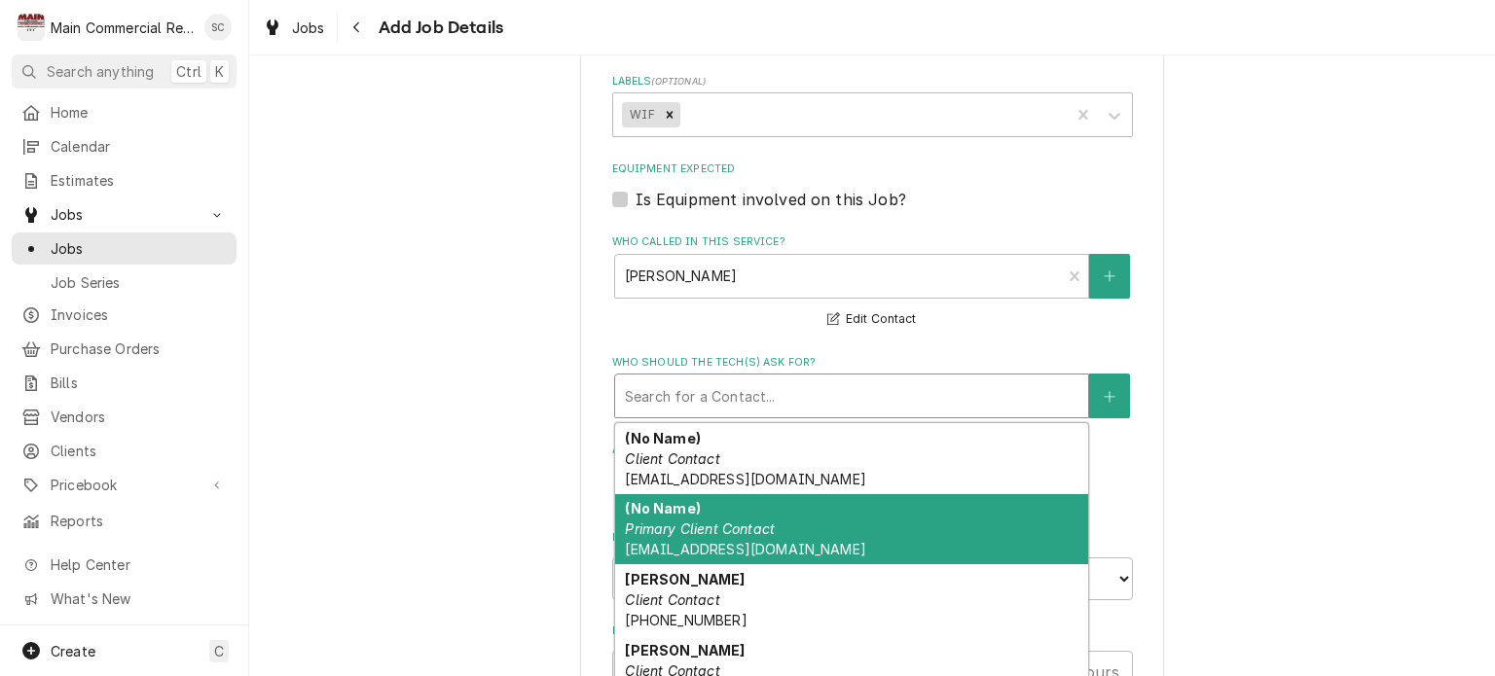
scroll to position [25, 0]
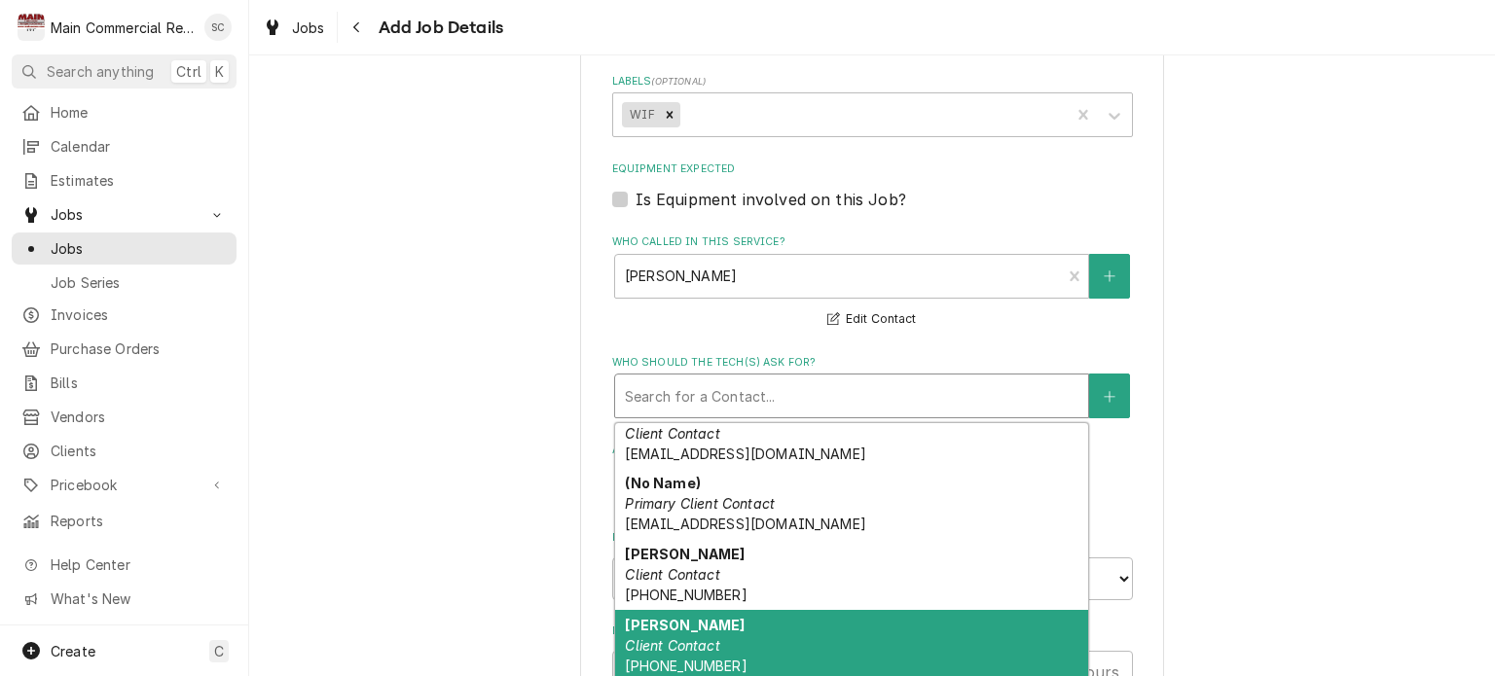
click at [752, 636] on div "Lindsey Client Contact (480) 278-6438" at bounding box center [851, 645] width 473 height 71
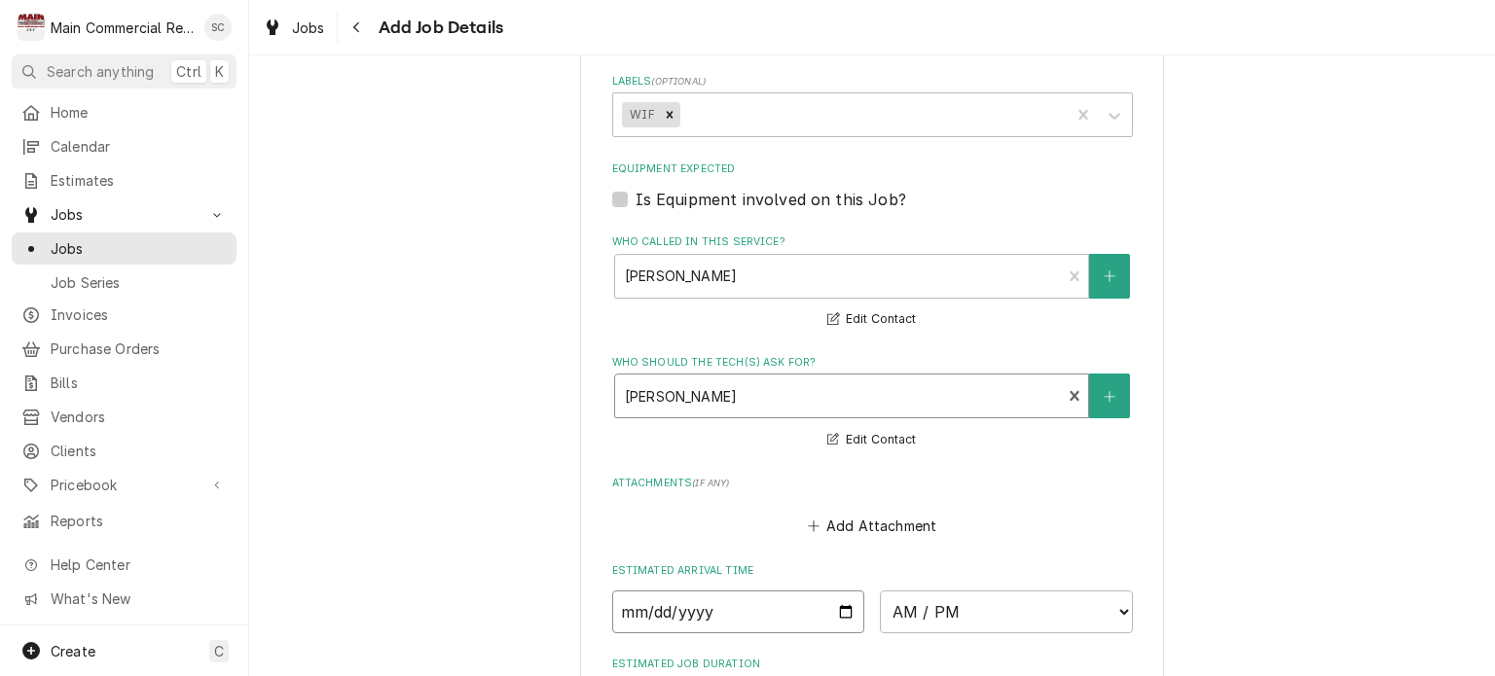
click at [833, 606] on input "Date" at bounding box center [738, 612] width 253 height 43
click at [943, 605] on select "AM / PM 6:00 AM 6:15 AM 6:30 AM 6:45 AM 7:00 AM 7:15 AM 7:30 AM 7:45 AM 8:00 AM…" at bounding box center [1006, 612] width 253 height 43
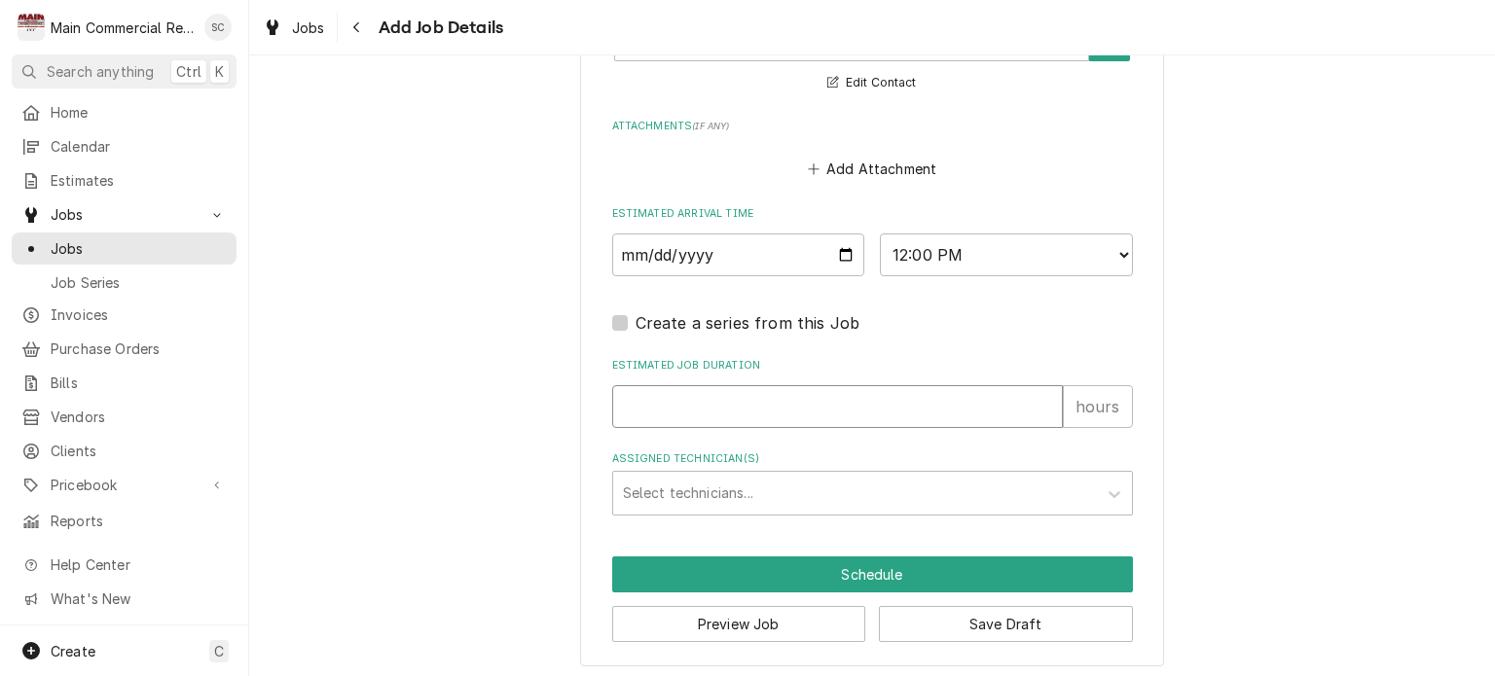
click at [792, 405] on input "Estimated Job Duration" at bounding box center [837, 406] width 451 height 43
click at [999, 611] on button "Save Draft" at bounding box center [1006, 624] width 254 height 36
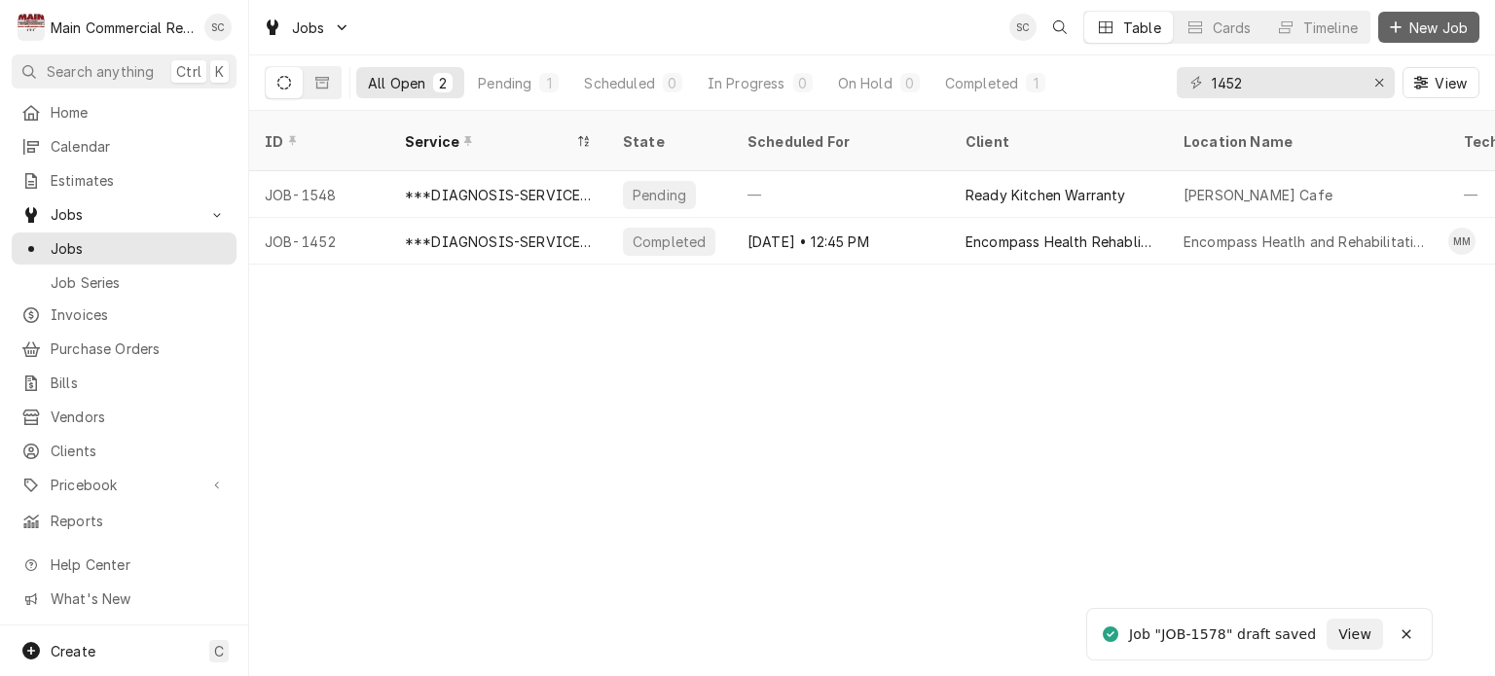
click at [1415, 30] on span "New Job" at bounding box center [1439, 28] width 66 height 20
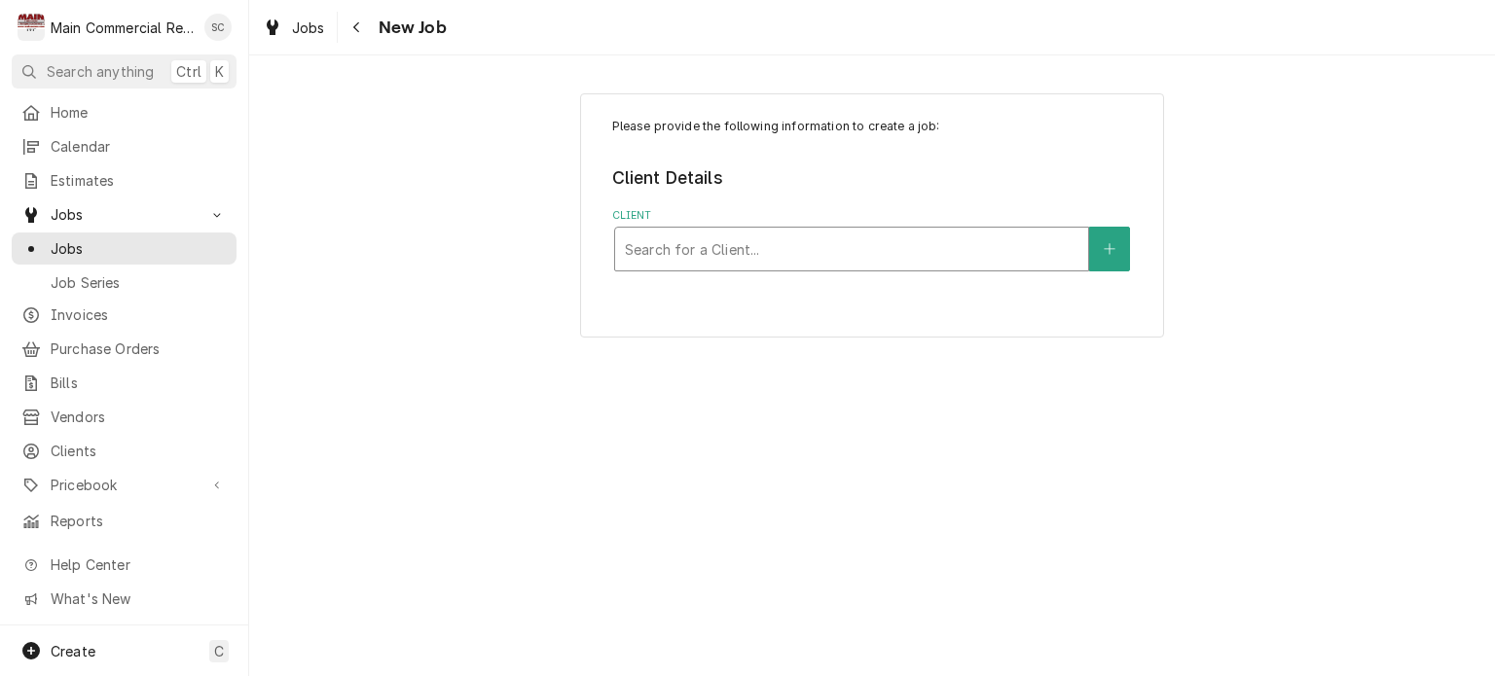
click at [873, 257] on div "Client" at bounding box center [852, 249] width 454 height 35
type input "Promi"
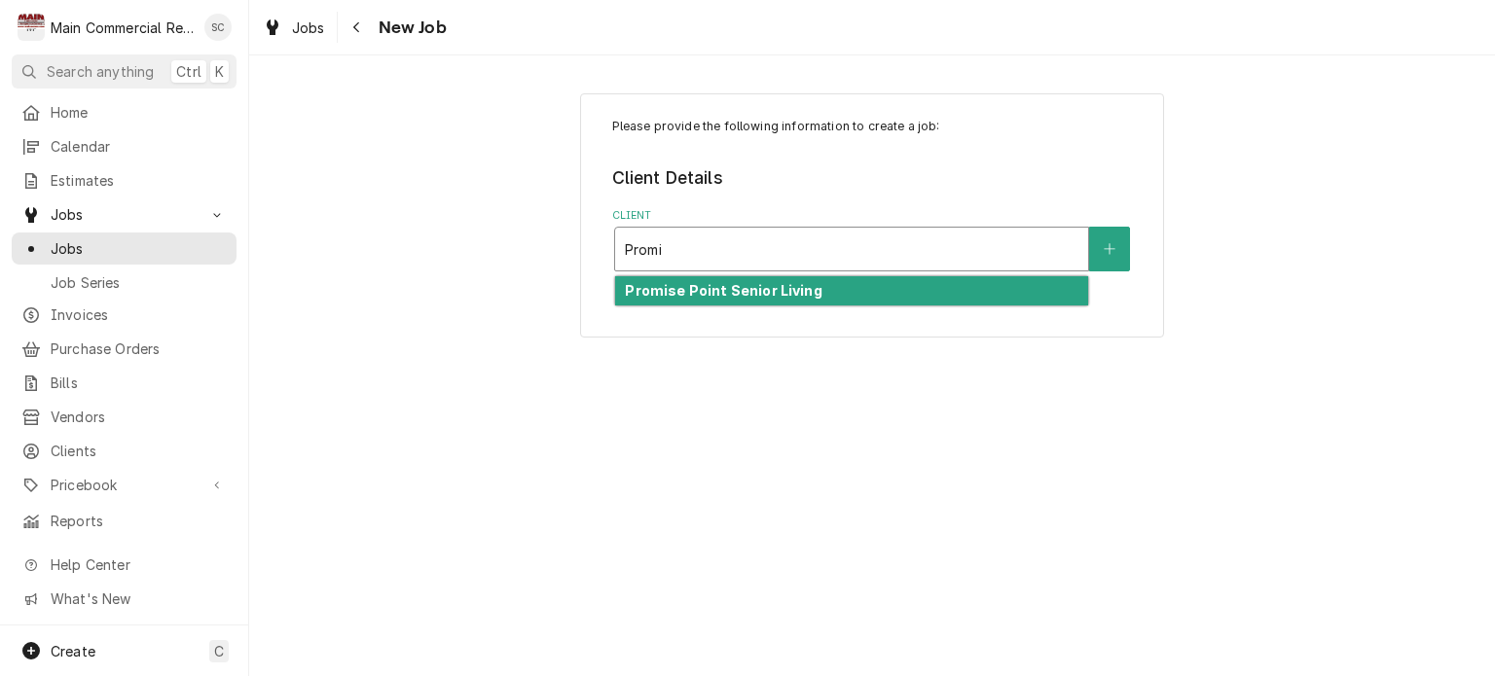
click at [854, 294] on div "Promise Point Senior Living" at bounding box center [851, 291] width 473 height 30
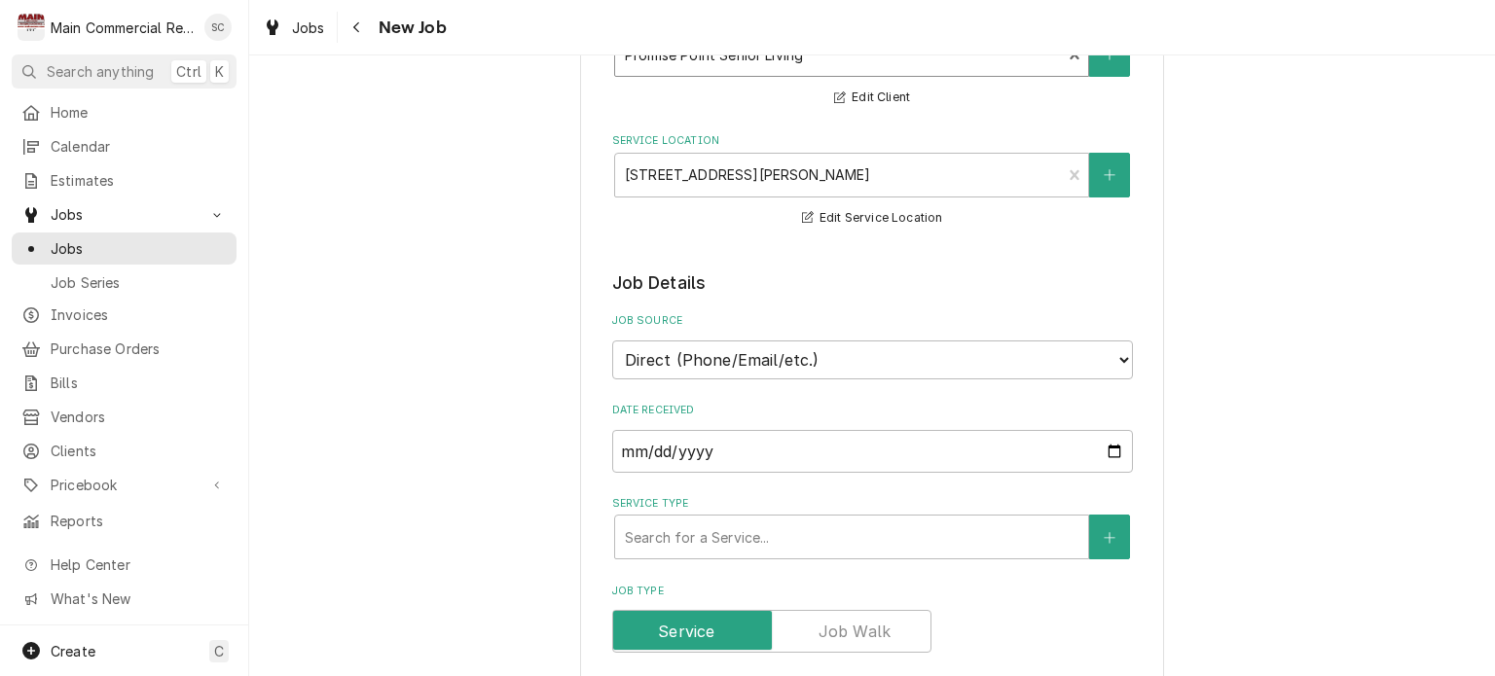
scroll to position [389, 0]
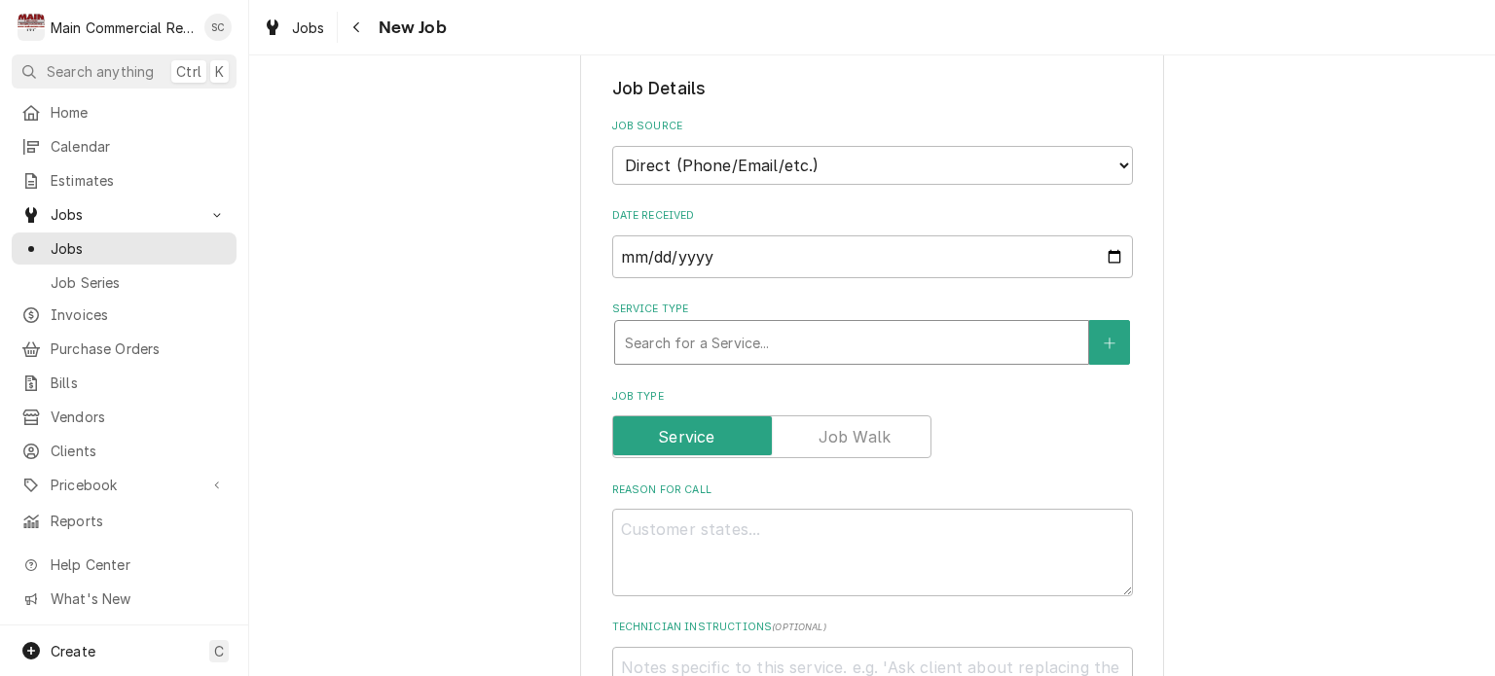
click at [780, 347] on div "Service Type" at bounding box center [852, 342] width 454 height 35
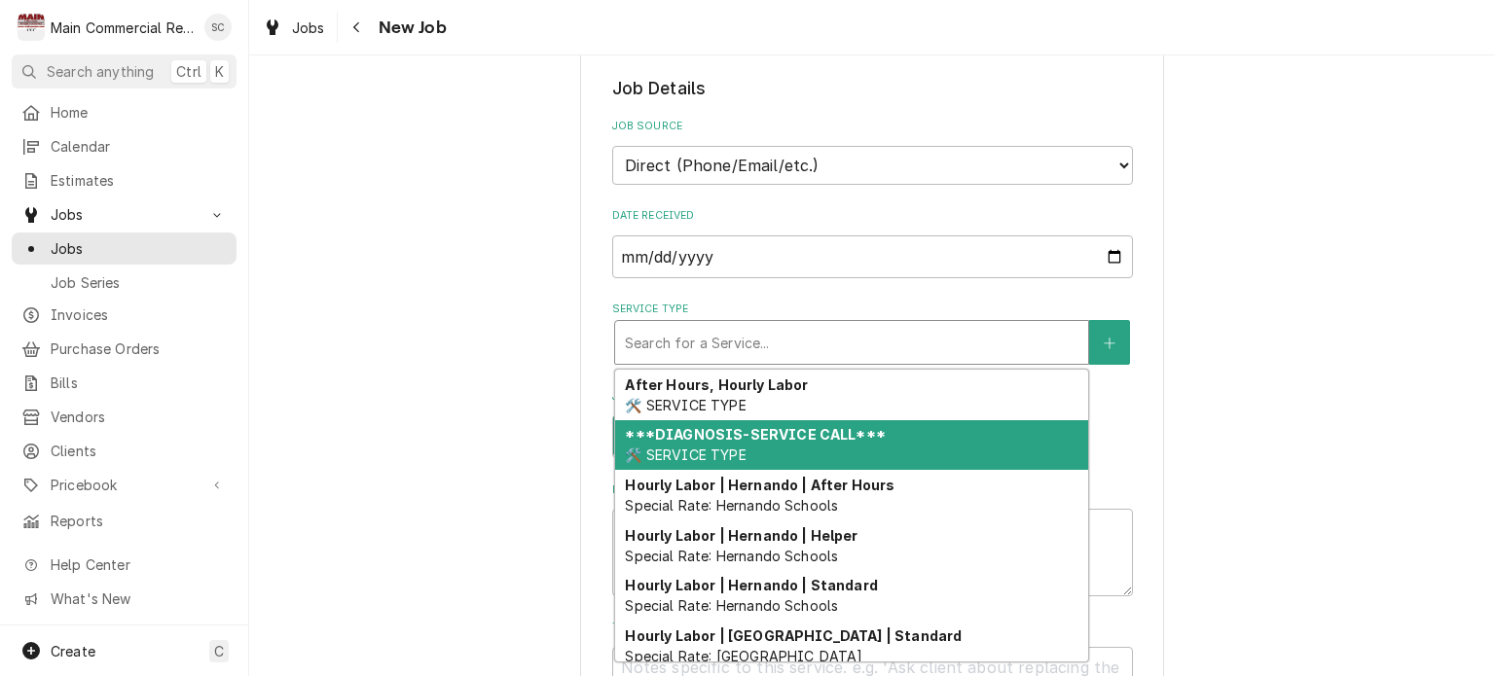
click at [751, 439] on strong "***DIAGNOSIS-SERVICE CALL***" at bounding box center [755, 434] width 260 height 17
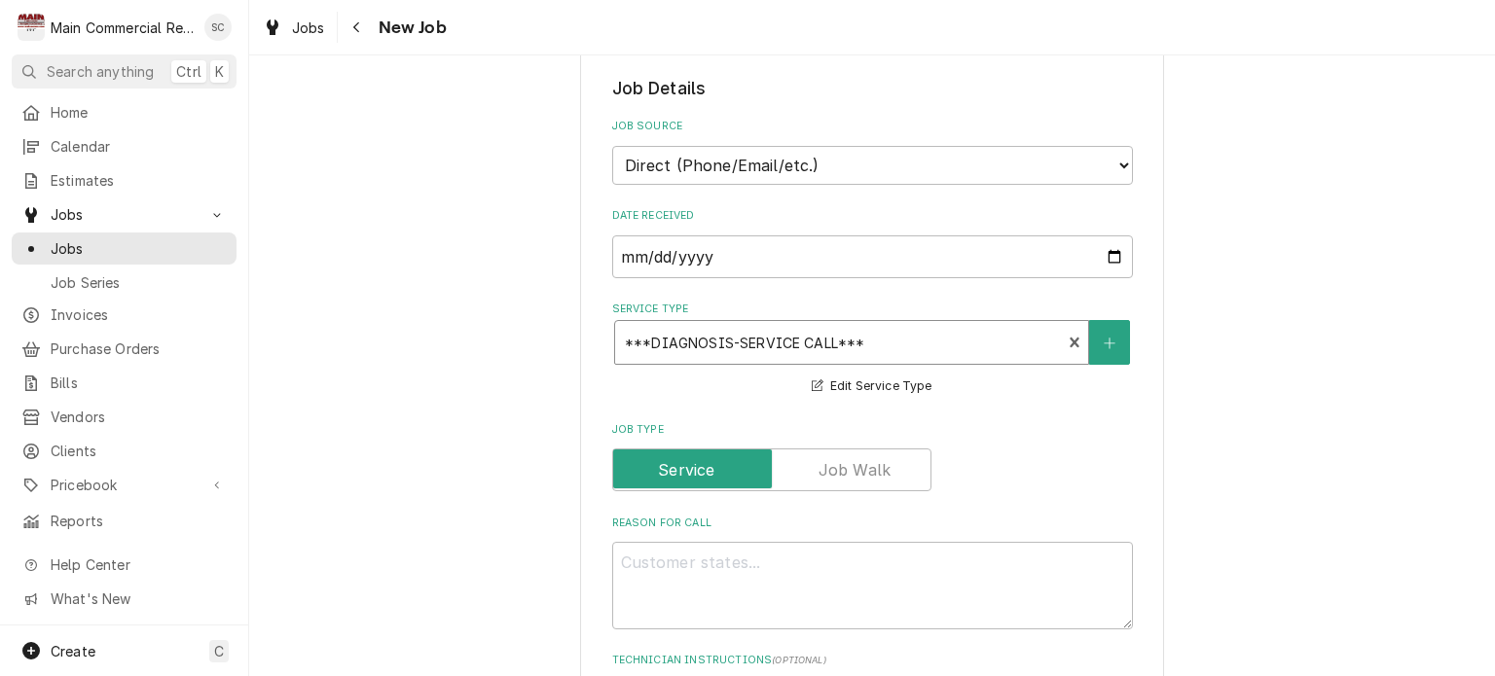
scroll to position [584, 0]
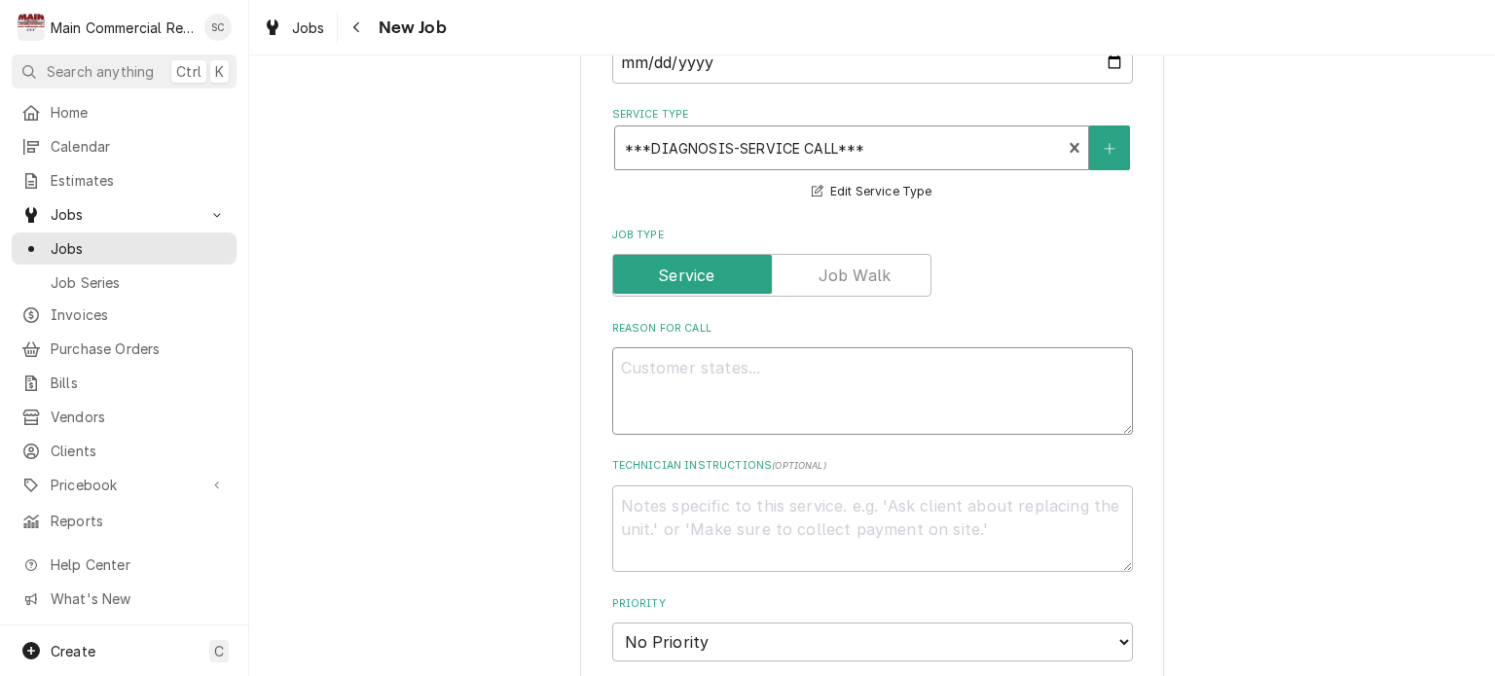
click at [774, 364] on textarea "Reason For Call" at bounding box center [872, 391] width 521 height 88
click at [766, 369] on textarea "Reason For Call" at bounding box center [872, 391] width 521 height 88
type textarea "x"
type textarea "1"
type textarea "x"
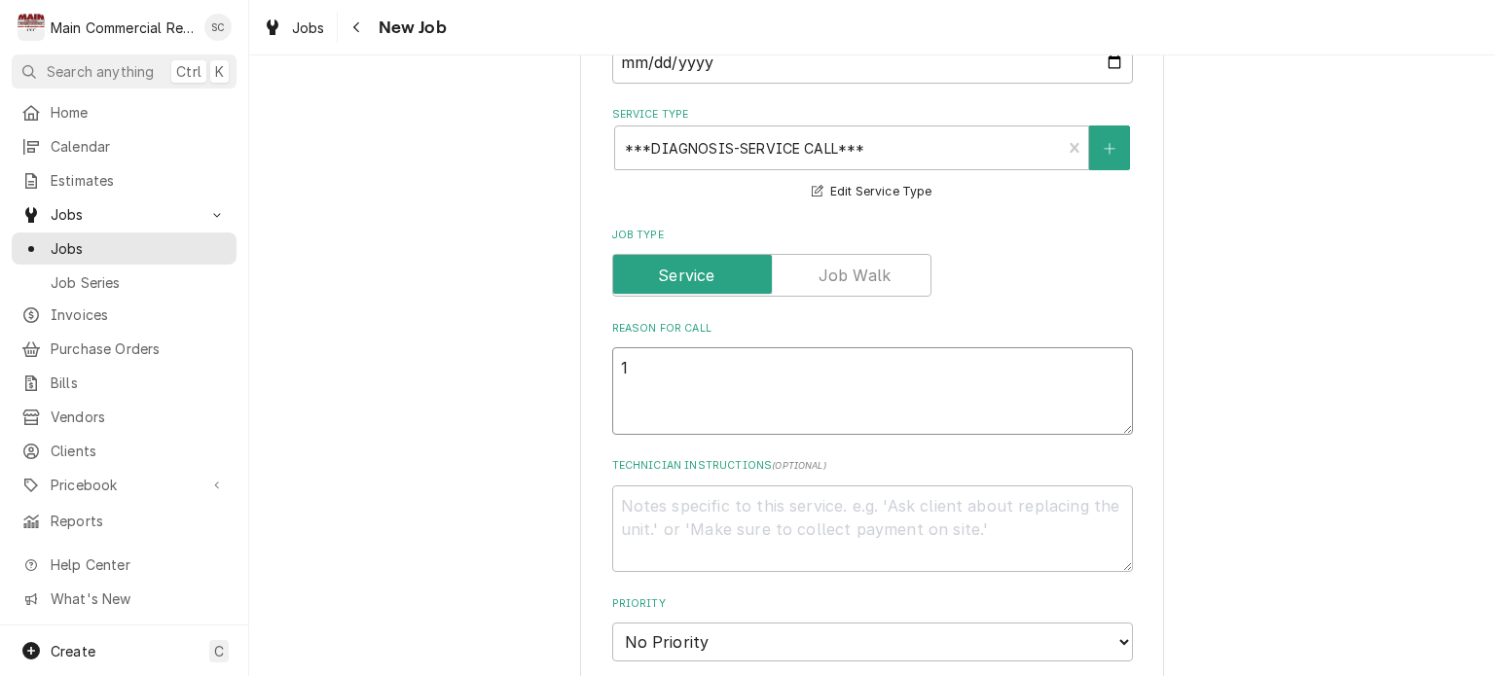
type textarea "1"
type textarea "x"
type textarea "1 s"
type textarea "x"
type textarea "1 st"
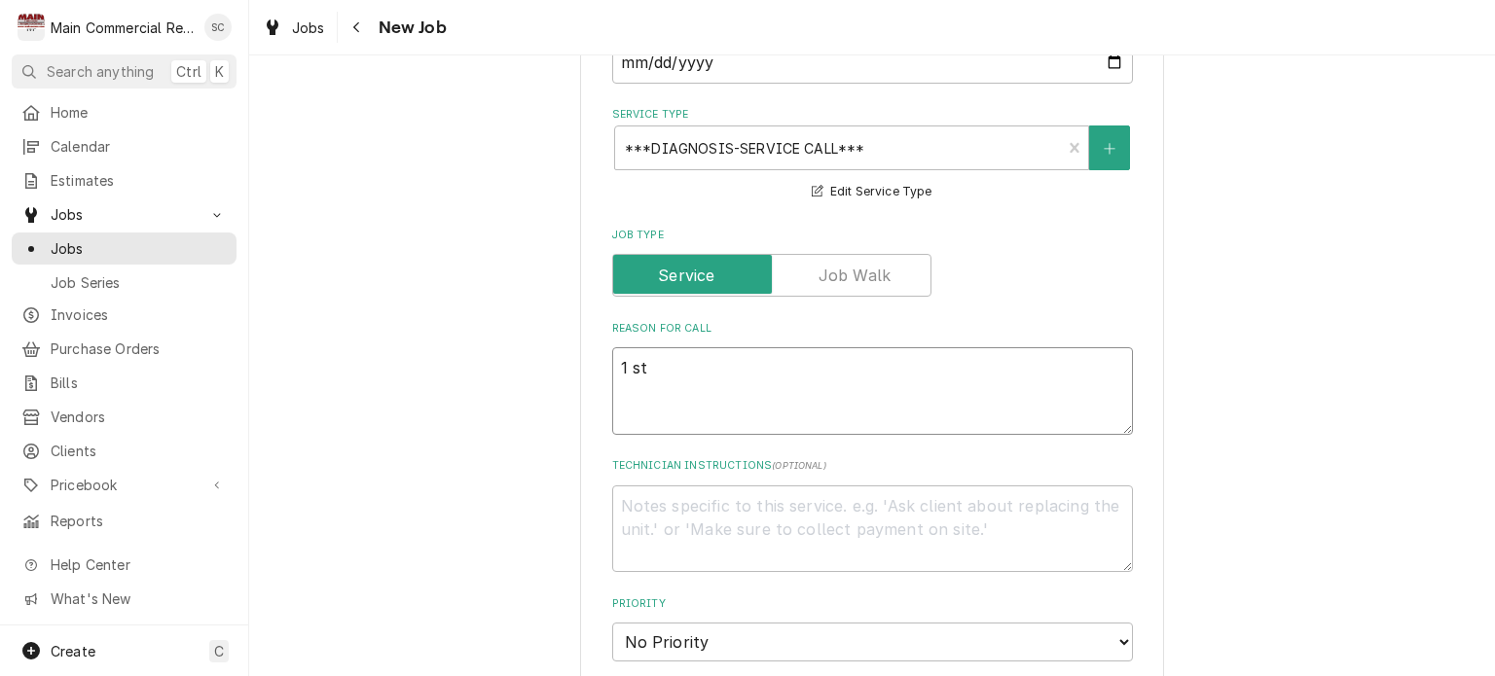
type textarea "x"
type textarea "1 ste"
type textarea "x"
type textarea "1 stea"
type textarea "x"
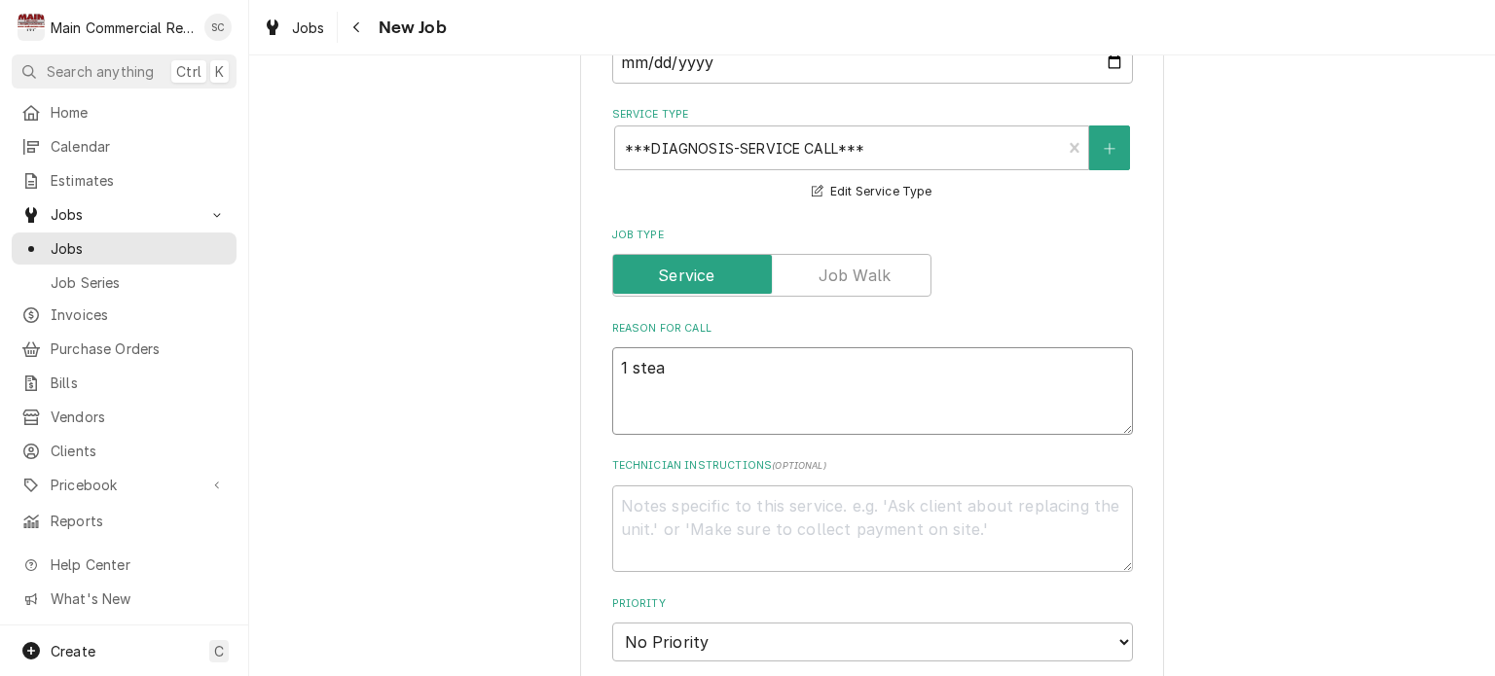
type textarea "1 steam"
type textarea "x"
type textarea "1 steam"
type textarea "x"
type textarea "1 steam w"
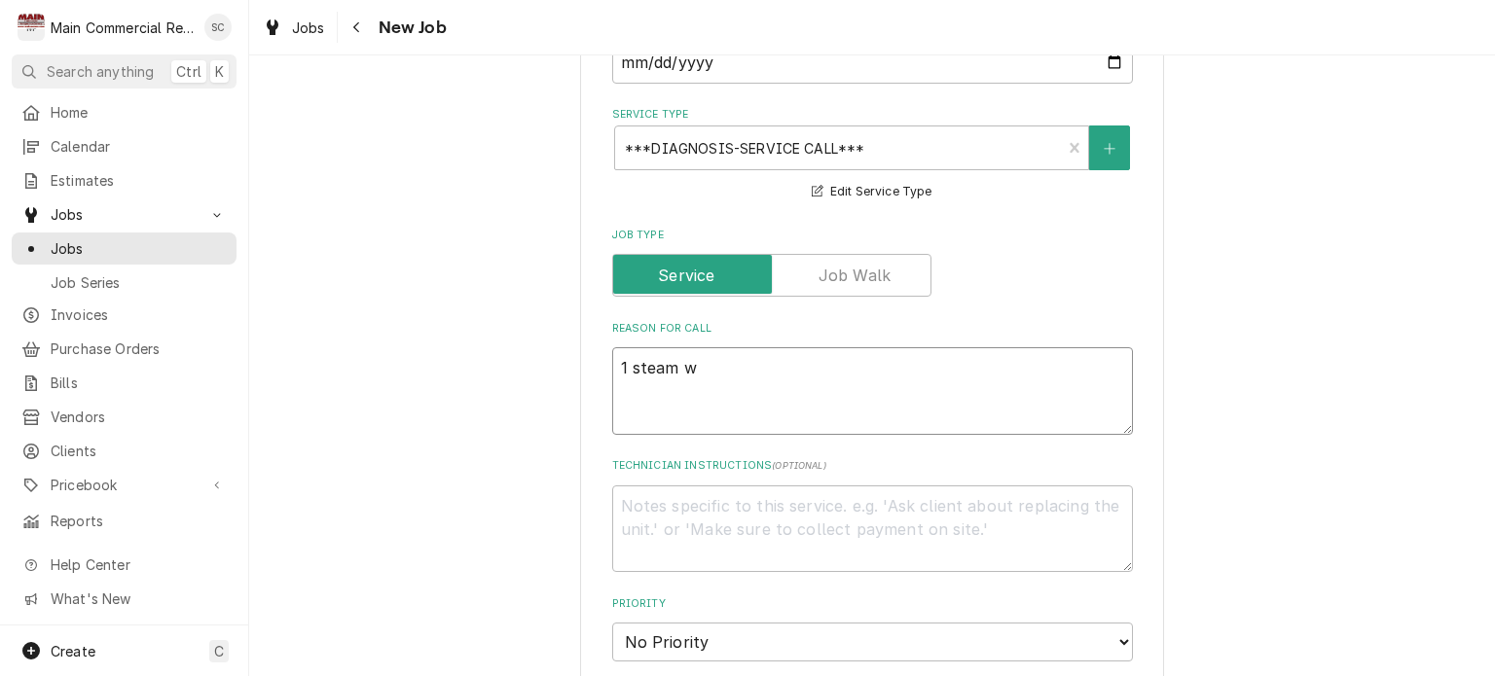
type textarea "x"
type textarea "1 steam we"
type textarea "x"
type textarea "1 steam wel"
type textarea "x"
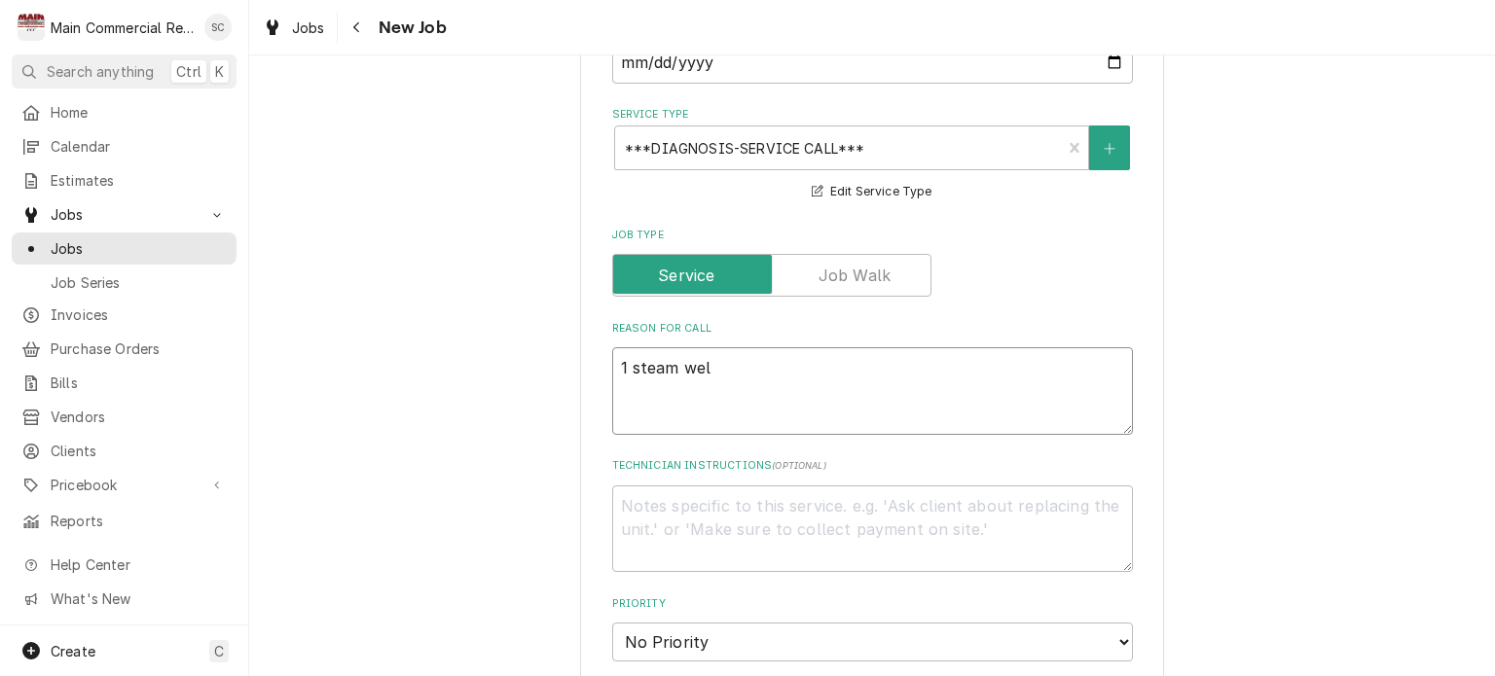
type textarea "1 steam well"
type textarea "x"
type textarea "1 steam well"
type textarea "x"
type textarea "1 steam well i"
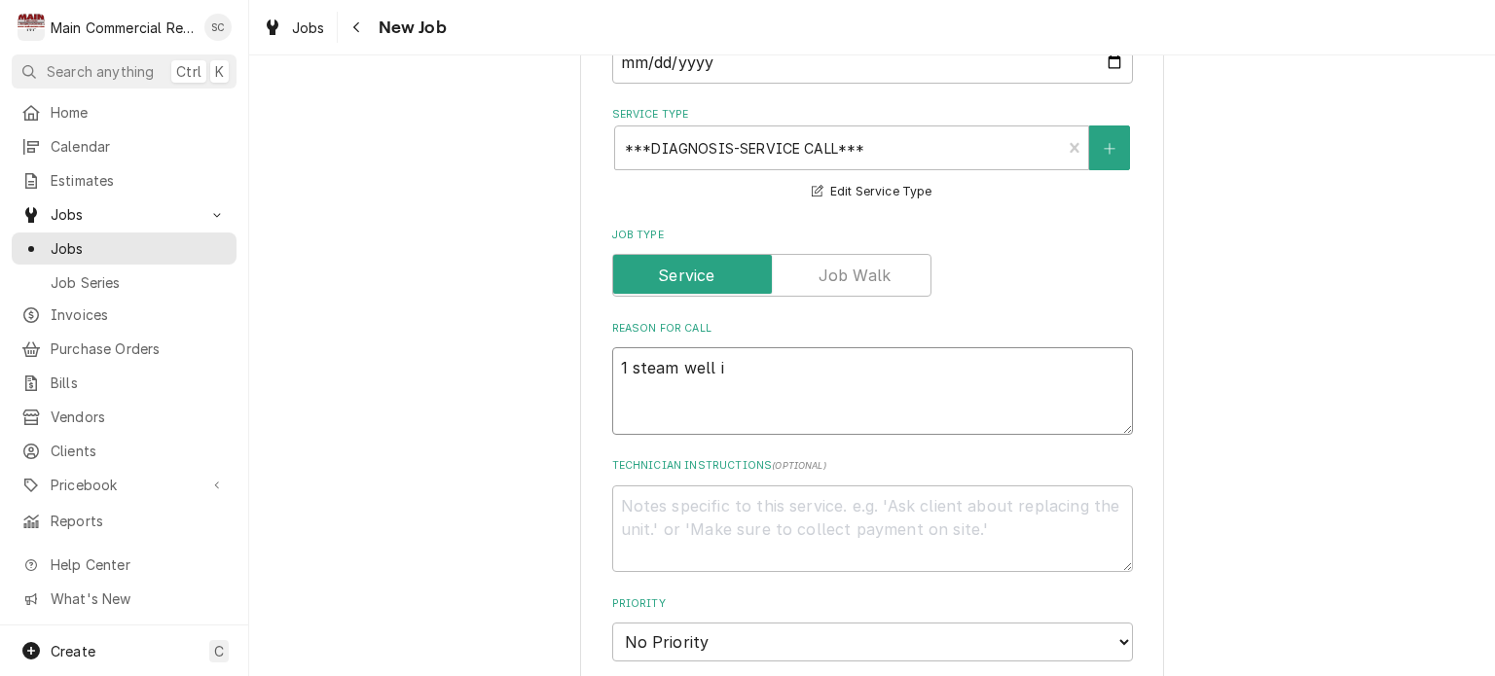
type textarea "x"
type textarea "1 steam well in"
type textarea "x"
type textarea "1 steam well in"
type textarea "x"
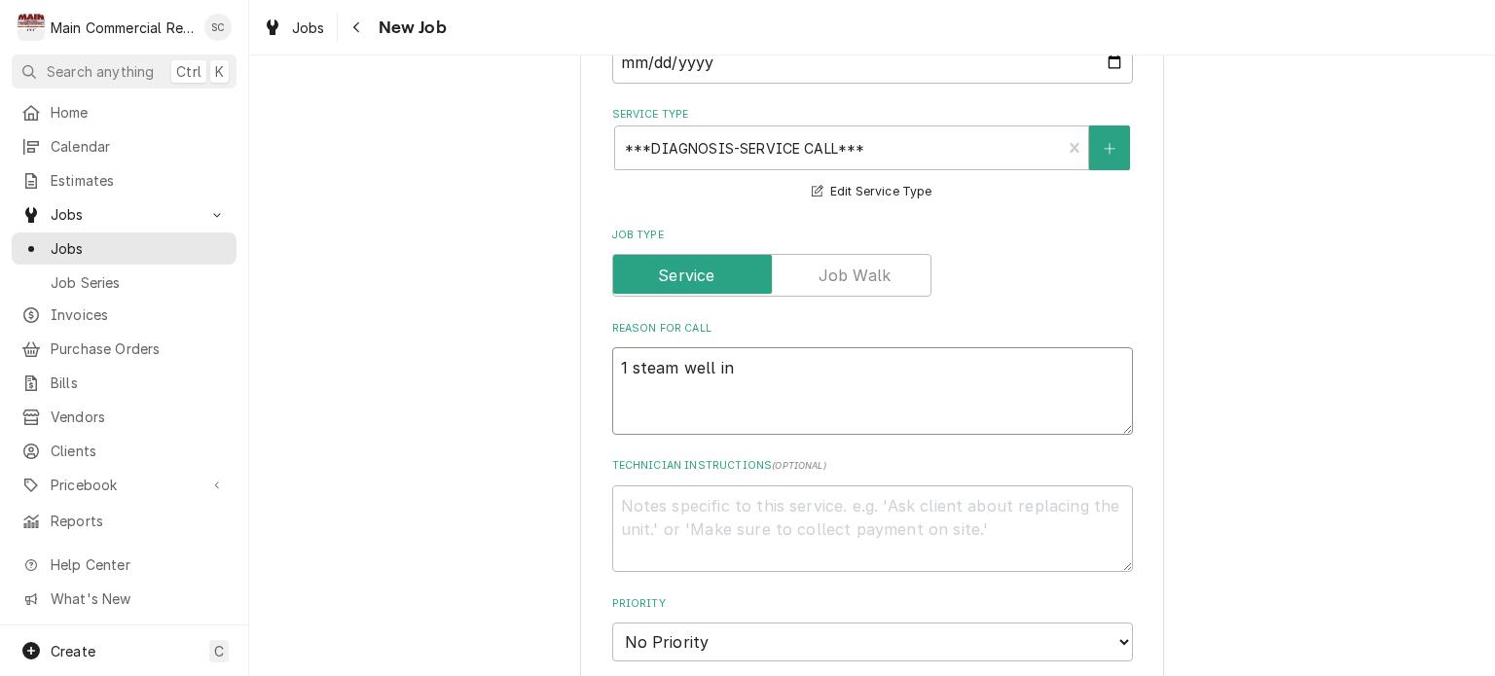
type textarea "1 steam well in m"
type textarea "x"
type textarea "1 steam well in [GEOGRAPHIC_DATA]"
type textarea "x"
type textarea "1 steam well in mai"
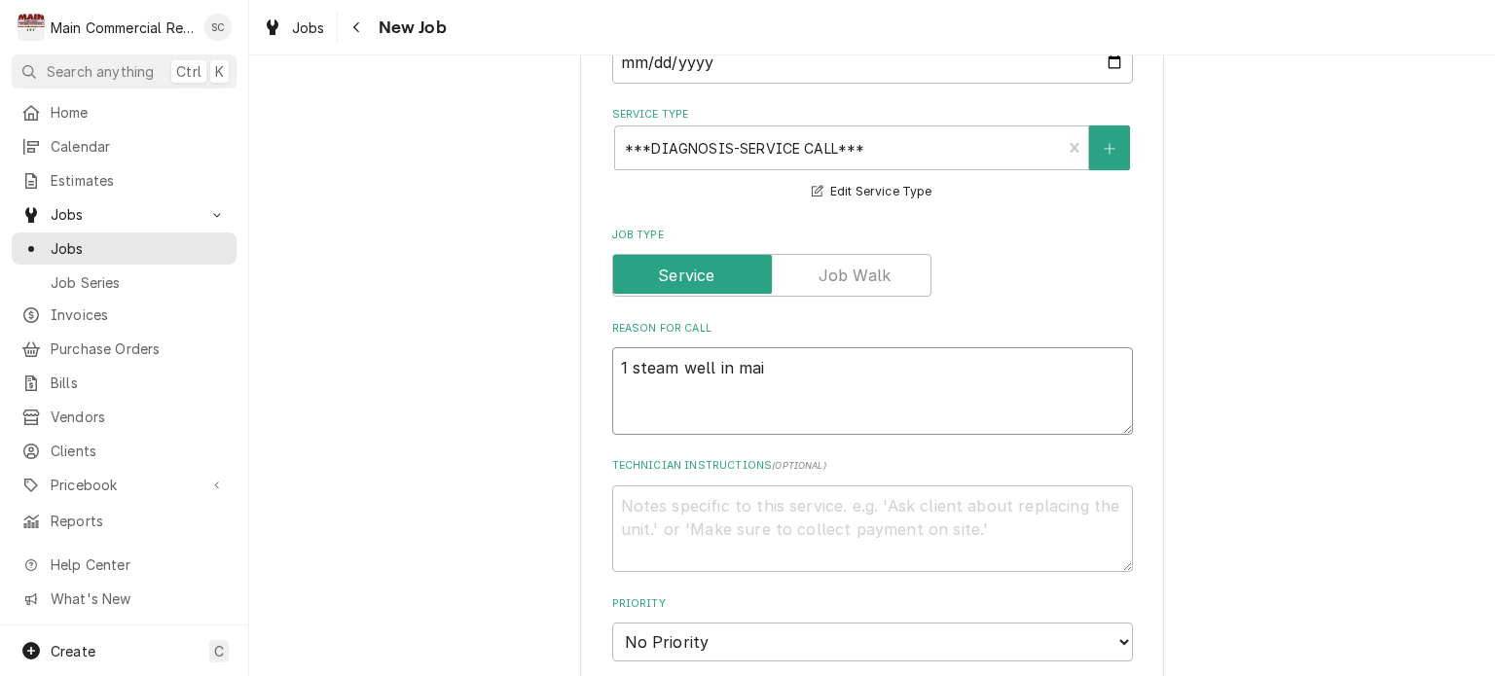
type textarea "x"
type textarea "1 steam well in main"
type textarea "x"
type textarea "1 steam well in main"
type textarea "x"
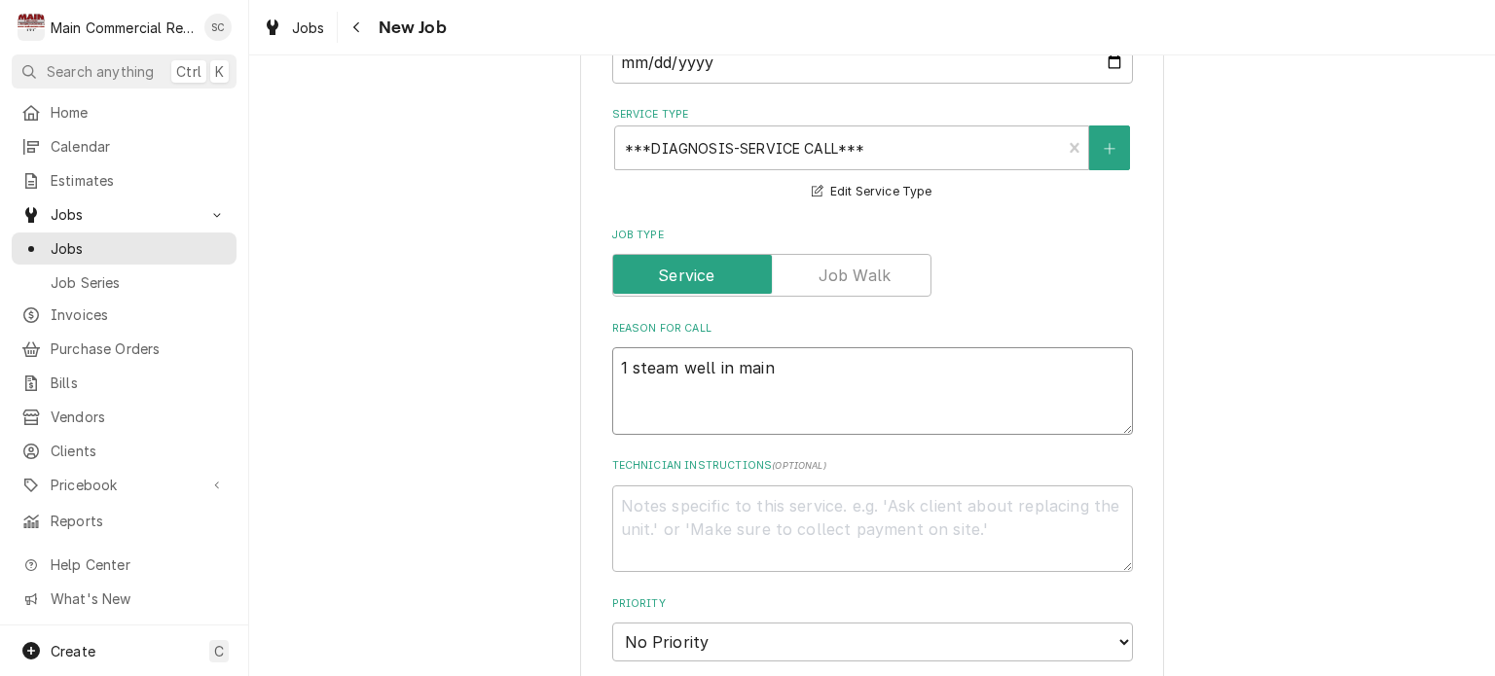
type textarea "1 steam well in main k"
type textarea "x"
type textarea "1 steam well in main ki"
type textarea "x"
type textarea "1 steam well in main kit"
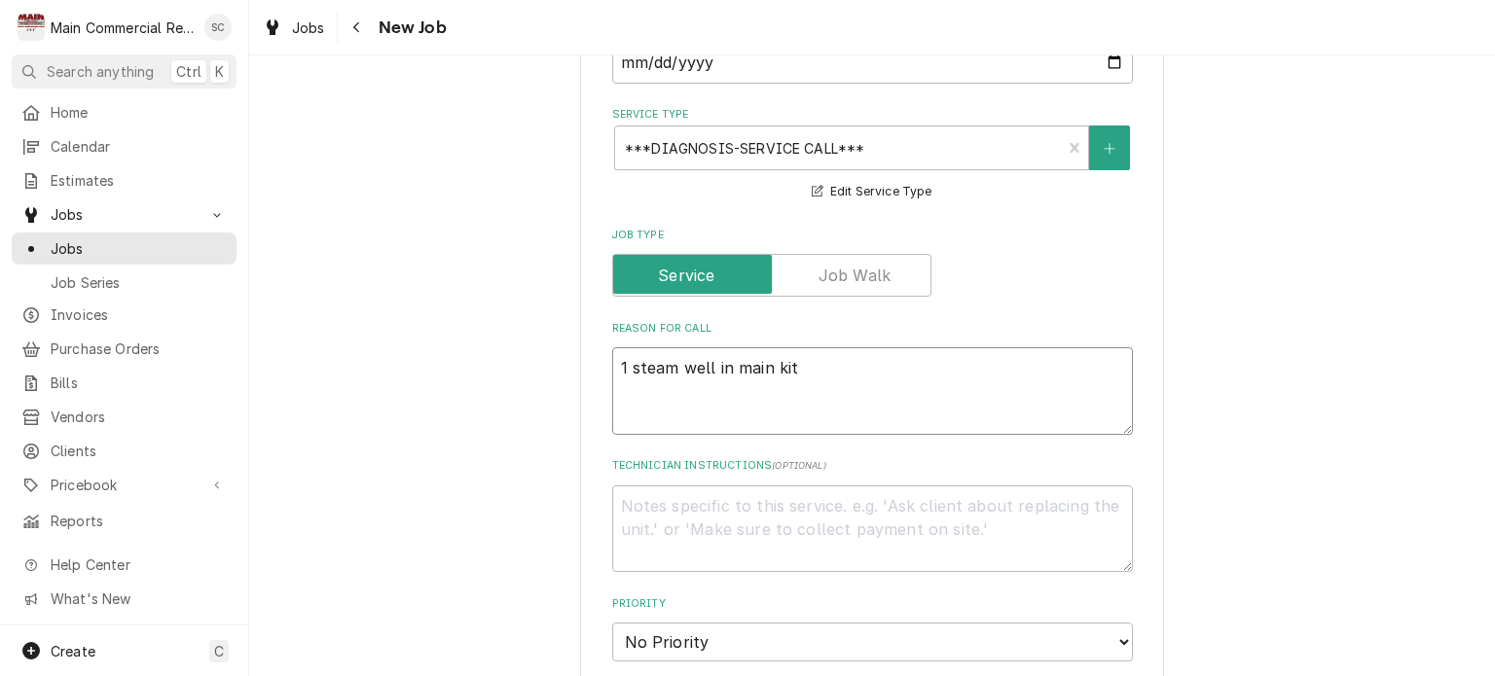
type textarea "x"
type textarea "1 steam well in main kitc"
type textarea "x"
type textarea "1 steam well in main kitch"
type textarea "x"
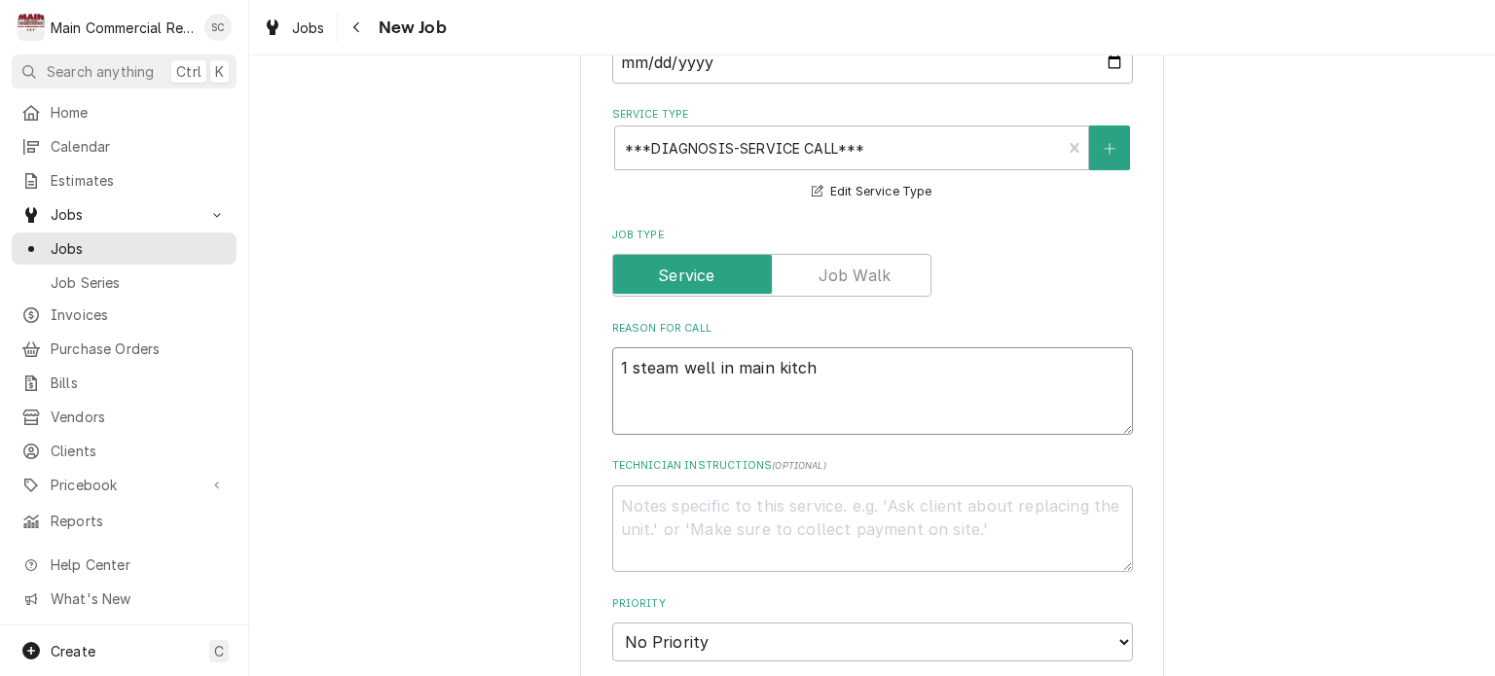
type textarea "1 steam well in main kitche"
type textarea "x"
type textarea "1 steam well in main kitchen"
type textarea "x"
type textarea "1 steam well in main kitchen"
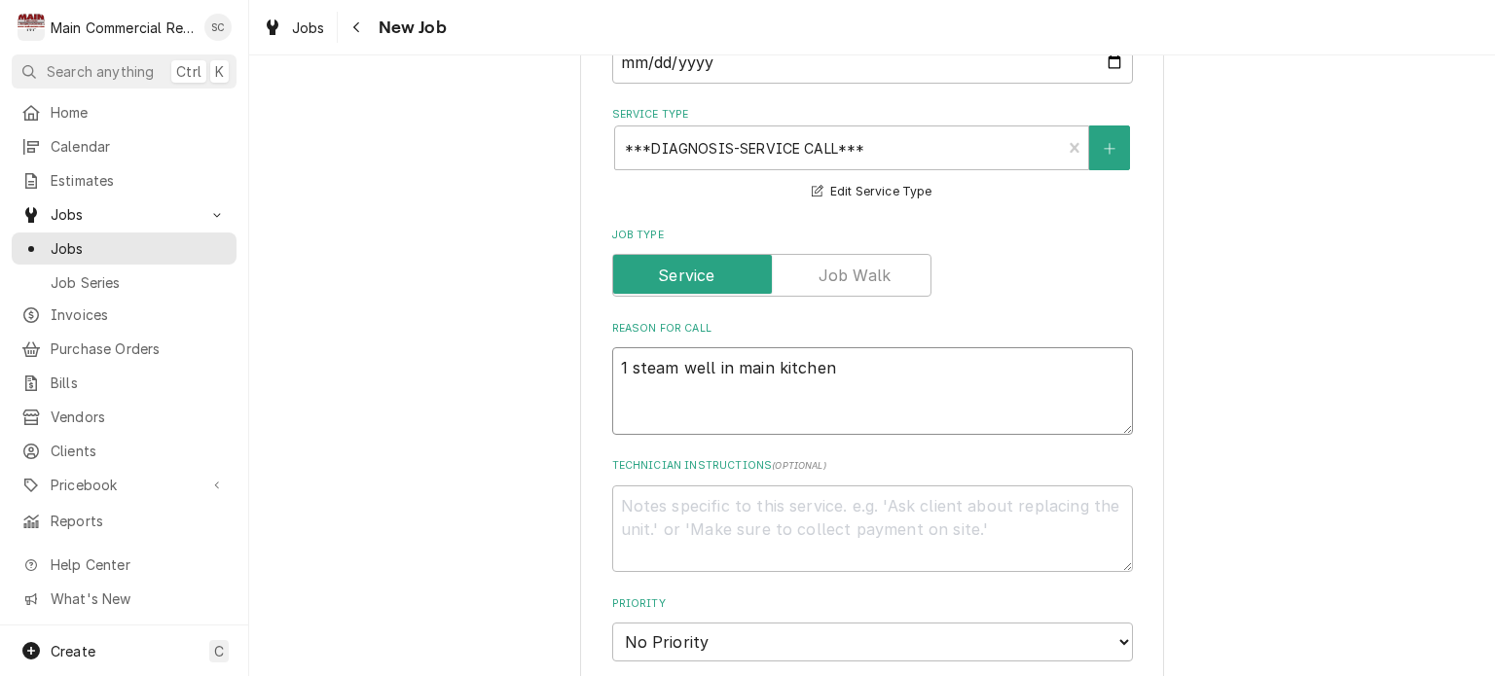
type textarea "x"
type textarea "1 steam well in main kitchen n"
type textarea "x"
type textarea "1 steam well in main kitchen ne"
type textarea "x"
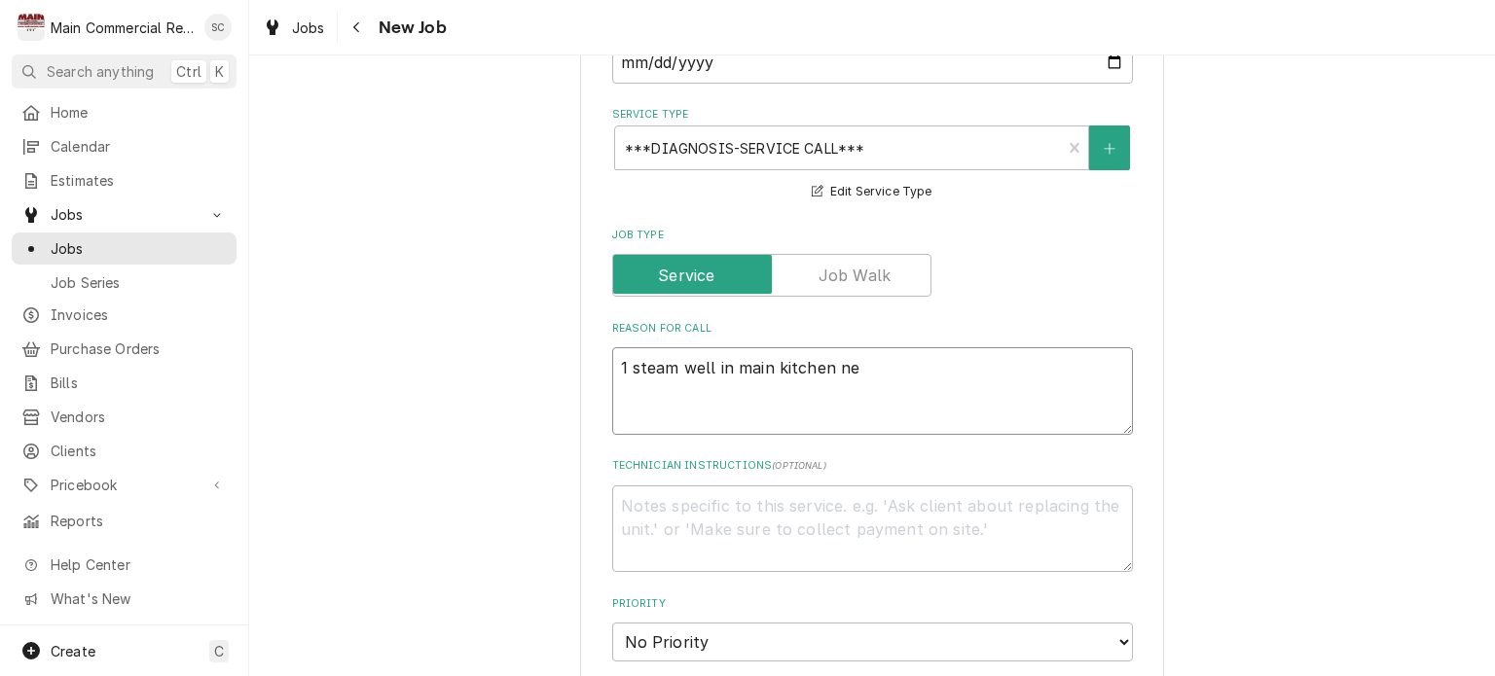
type textarea "1 steam well in main kitchen nee"
type textarea "x"
type textarea "1 steam well in main kitchen need"
type textarea "x"
type textarea "1 steam well in main kitchen needs"
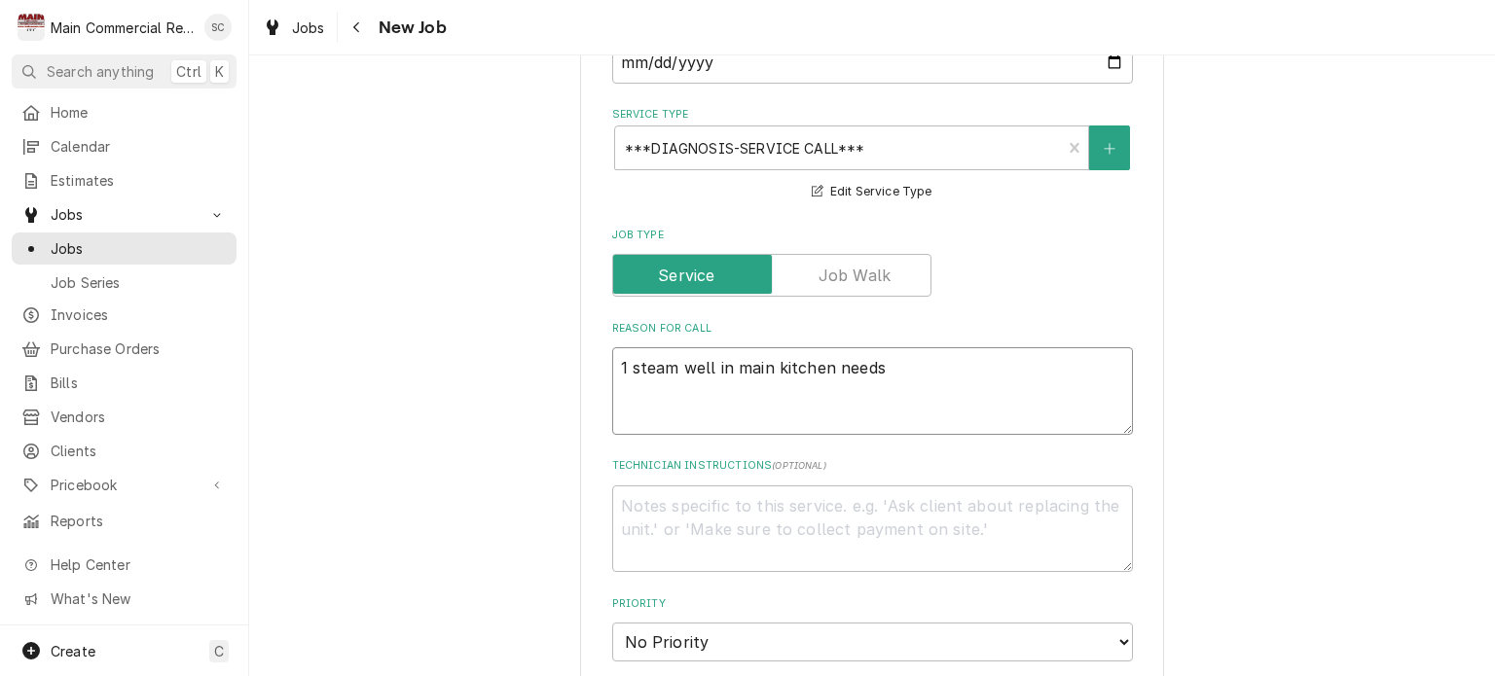
type textarea "x"
type textarea "1 steam well in main kitchen needs"
type textarea "x"
type textarea "1 steam well in main kitchen needs t"
type textarea "x"
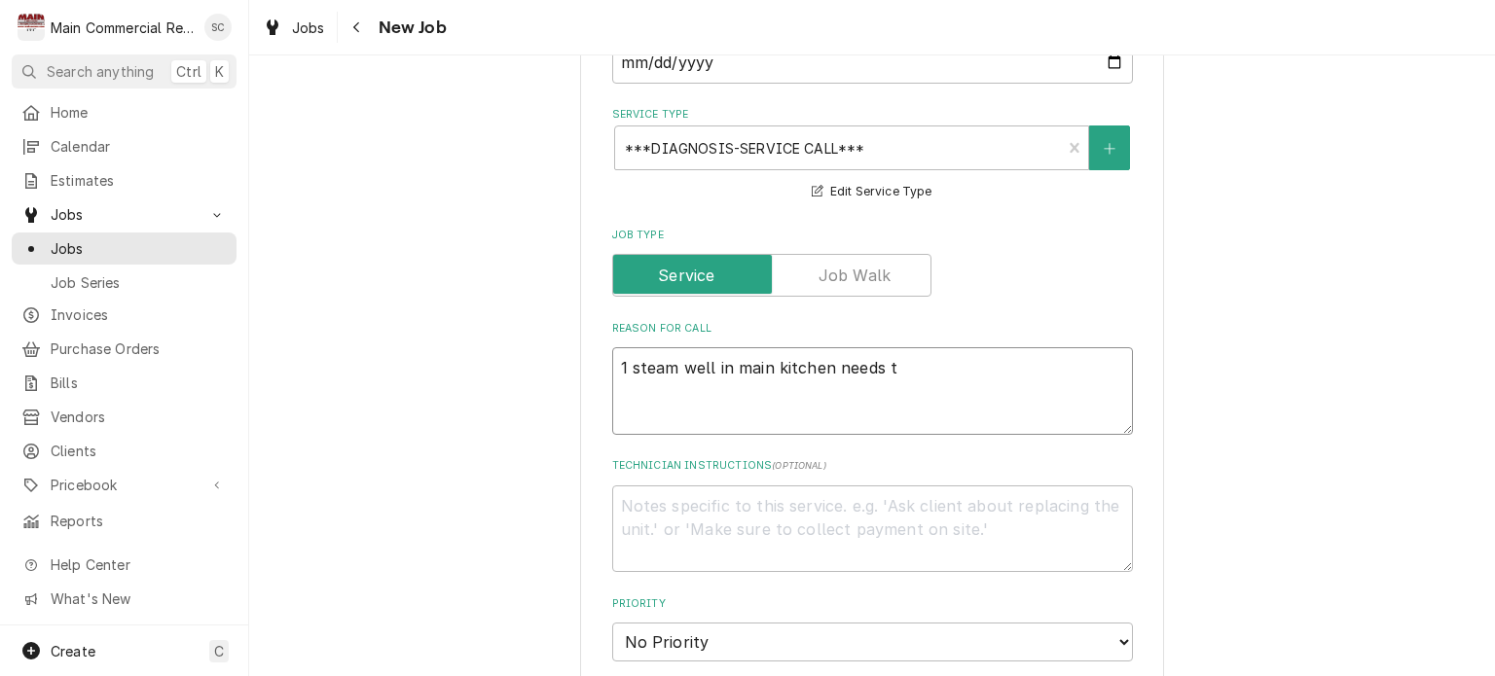
type textarea "1 steam well in main kitchen needs to"
type textarea "x"
type textarea "1 steam well in main kitchen needs to"
type textarea "x"
type textarea "1 steam well in main kitchen needs to b"
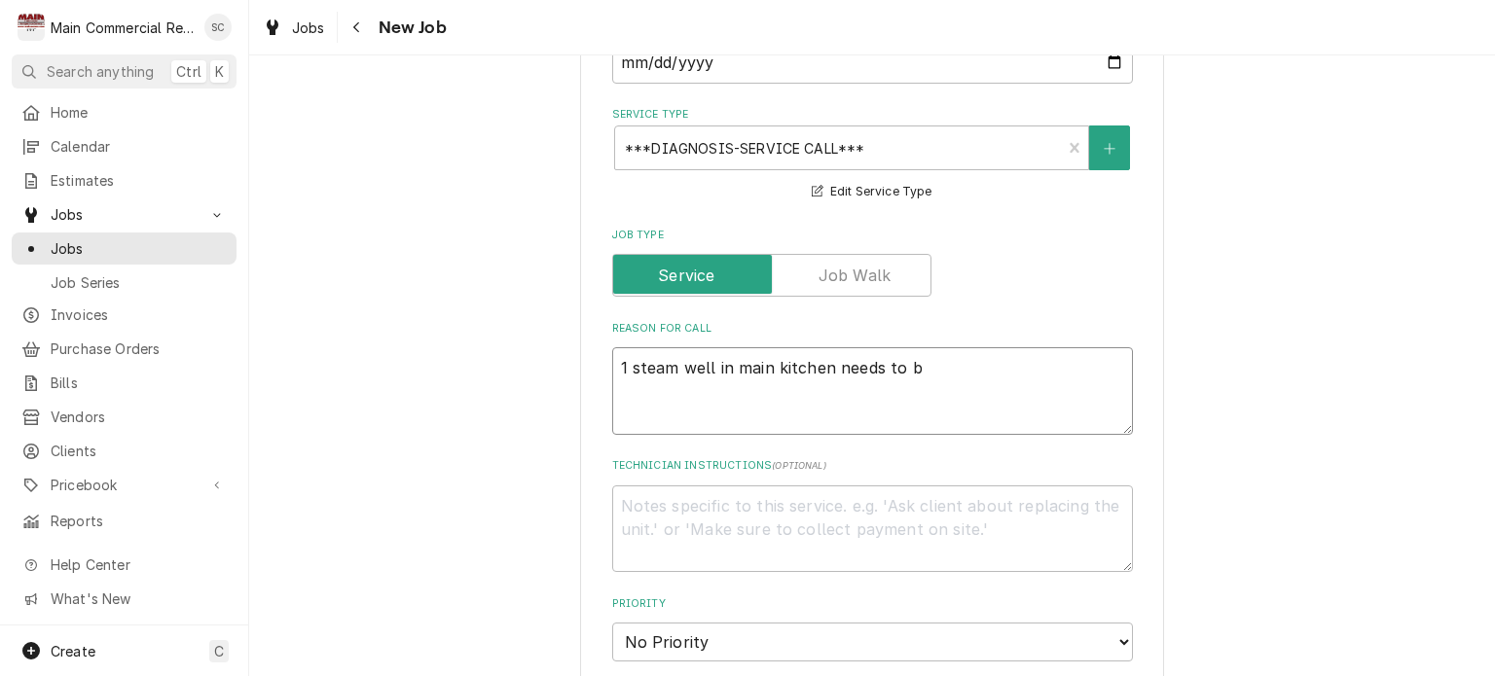
type textarea "x"
type textarea "1 steam well in main kitchen needs to be"
type textarea "x"
type textarea "1 steam well in main kitchen needs to be"
type textarea "x"
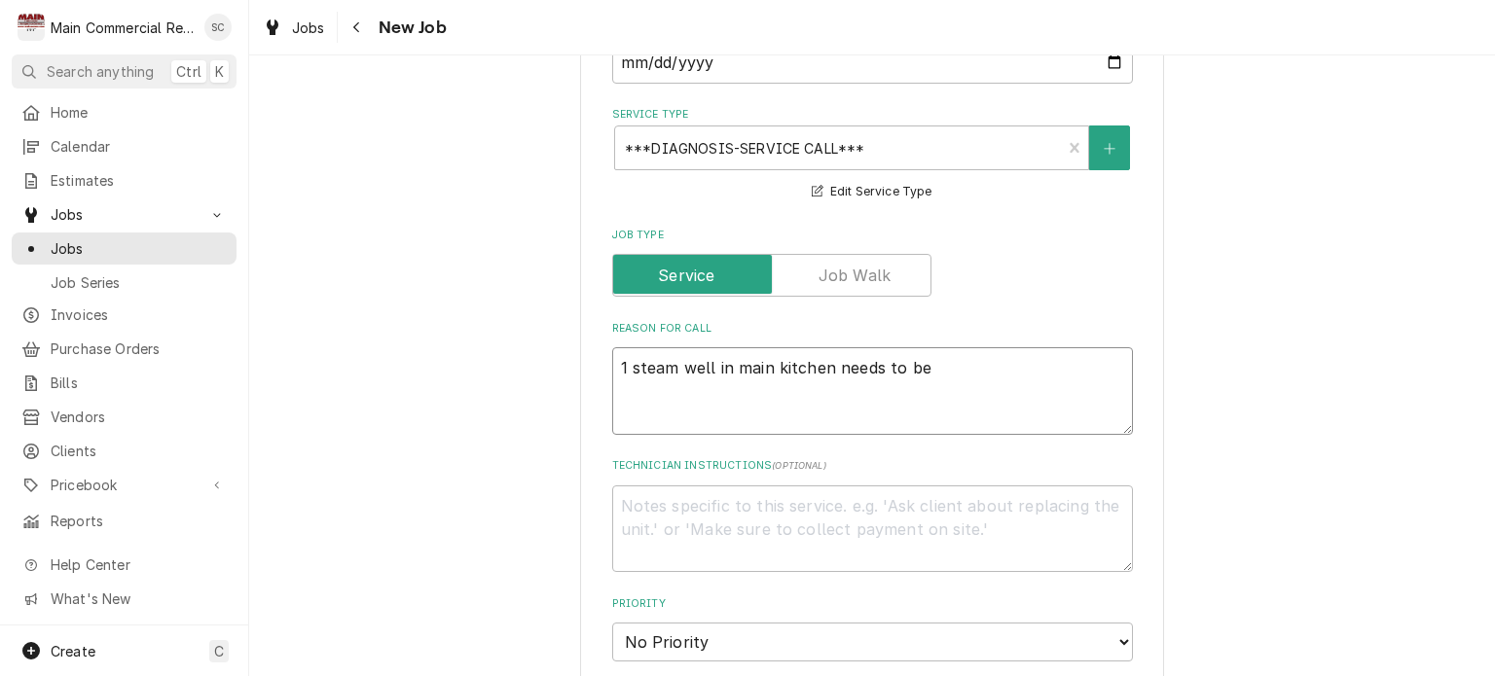
type textarea "1 steam well in main kitchen needs to be l"
type textarea "x"
type textarea "1 steam well in main kitchen needs to be lo"
type textarea "x"
type textarea "1 steam well in main kitchen needs to be loo"
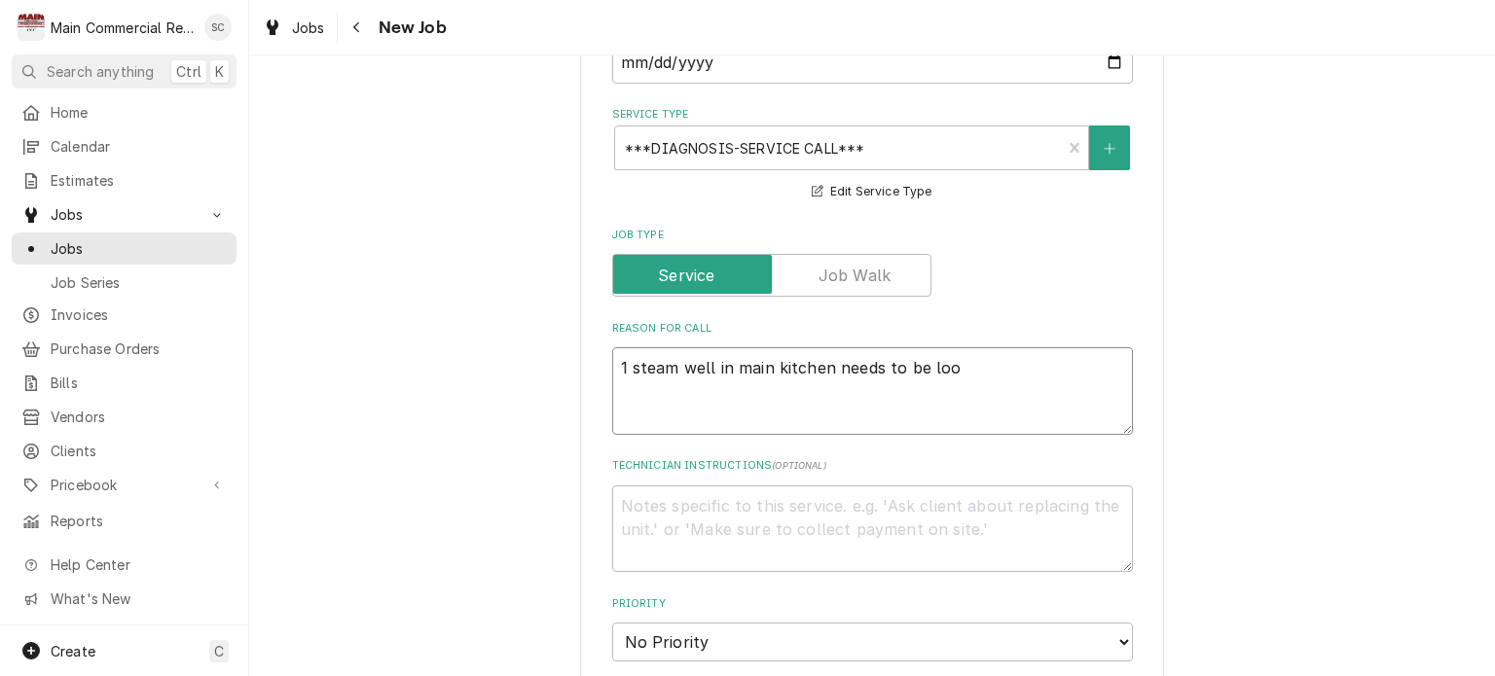
type textarea "x"
type textarea "1 steam well in main kitchen needs to be look"
type textarea "x"
type textarea "1 steam well in main kitchen needs to be looke"
type textarea "x"
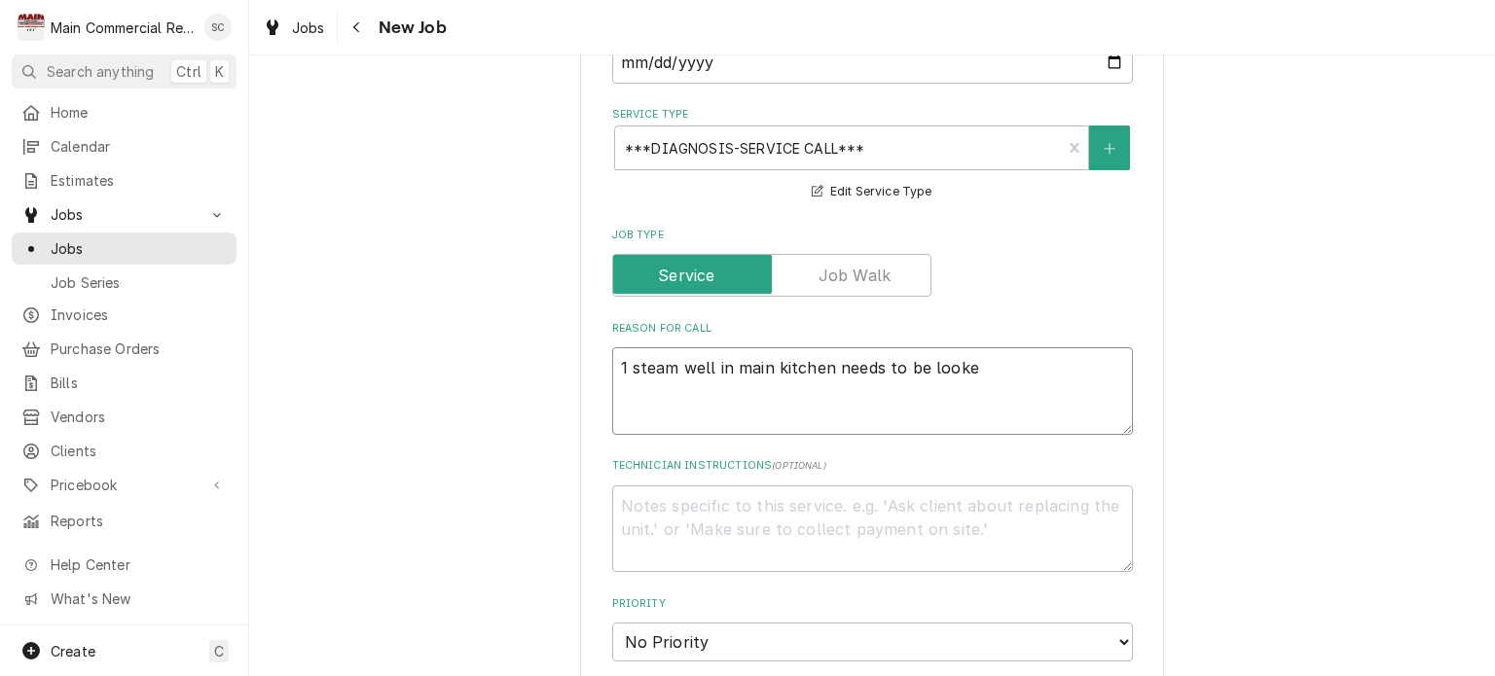
type textarea "1 steam well in main kitchen needs to be looked"
type textarea "x"
type textarea "1 steam well in main kitchen needs to be looked"
type textarea "x"
type textarea "1 steam well in main kitchen needs to be looked a"
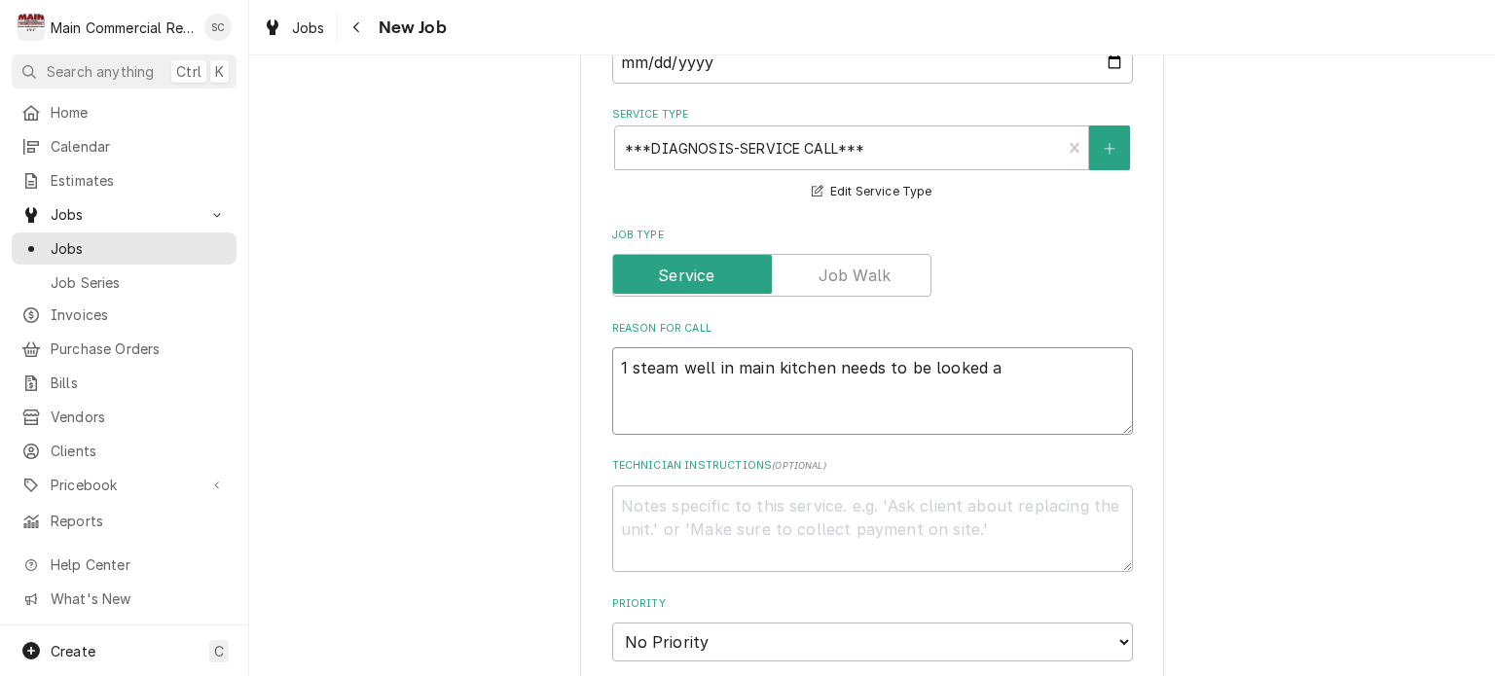
type textarea "x"
type textarea "1 steam well in main kitchen needs to be looked at"
type textarea "x"
type textarea "1 steam well in main kitchen needs to be looked at"
type textarea "x"
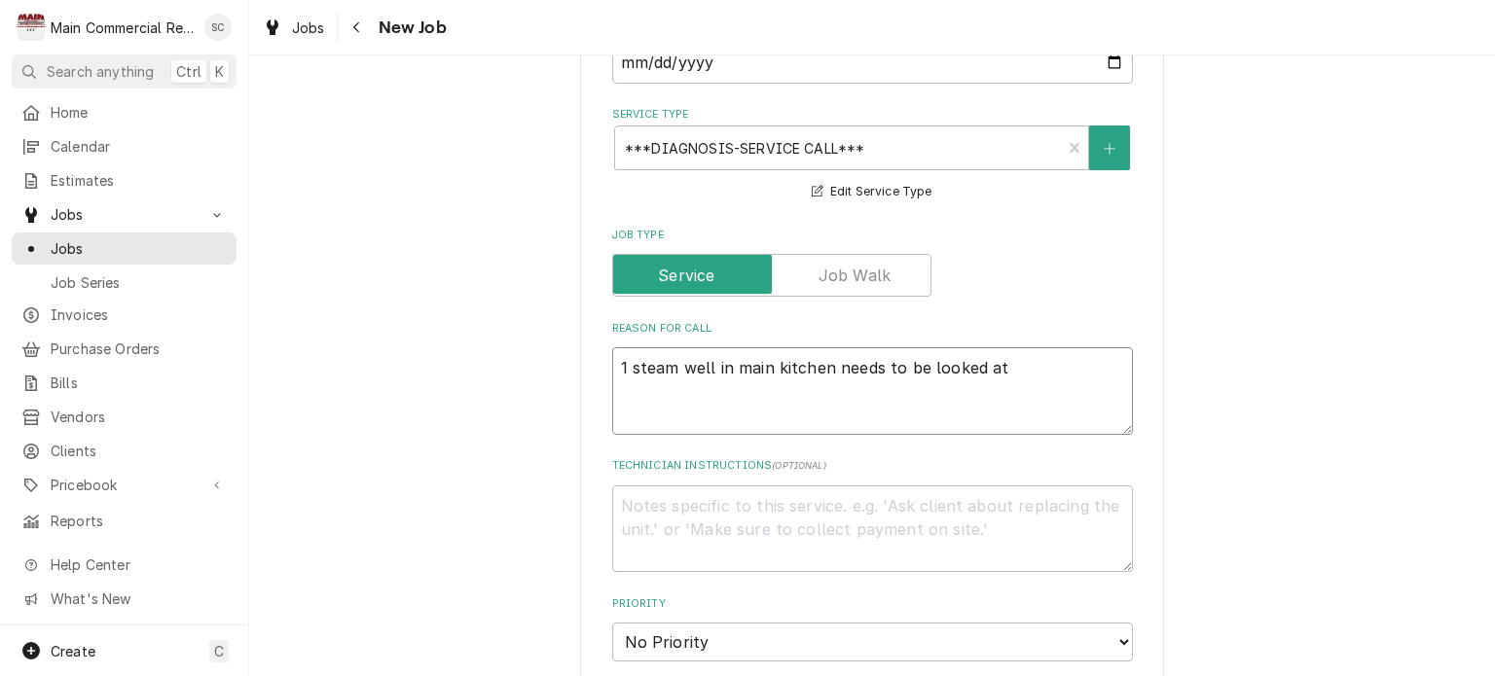
type textarea "1 steam well in main kitchen needs to be looked at P"
type textarea "x"
type textarea "1 steam well in main kitchen needs to be looked at Pe"
type textarea "x"
type textarea "1 steam well in main kitchen needs to be looked at Per"
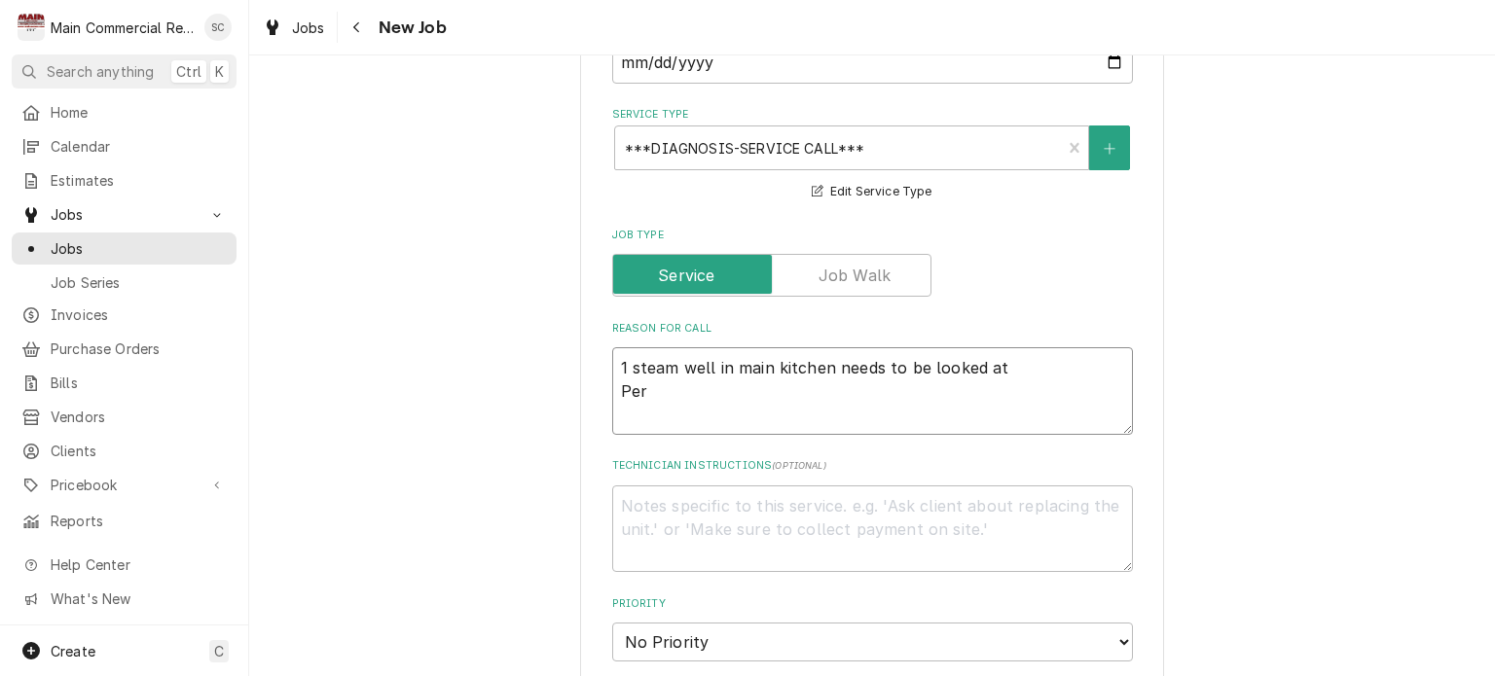
type textarea "x"
type textarea "1 steam well in main kitchen needs to be looked at Per"
type textarea "x"
type textarea "1 steam well in main kitchen needs to be looked at Per F"
type textarea "x"
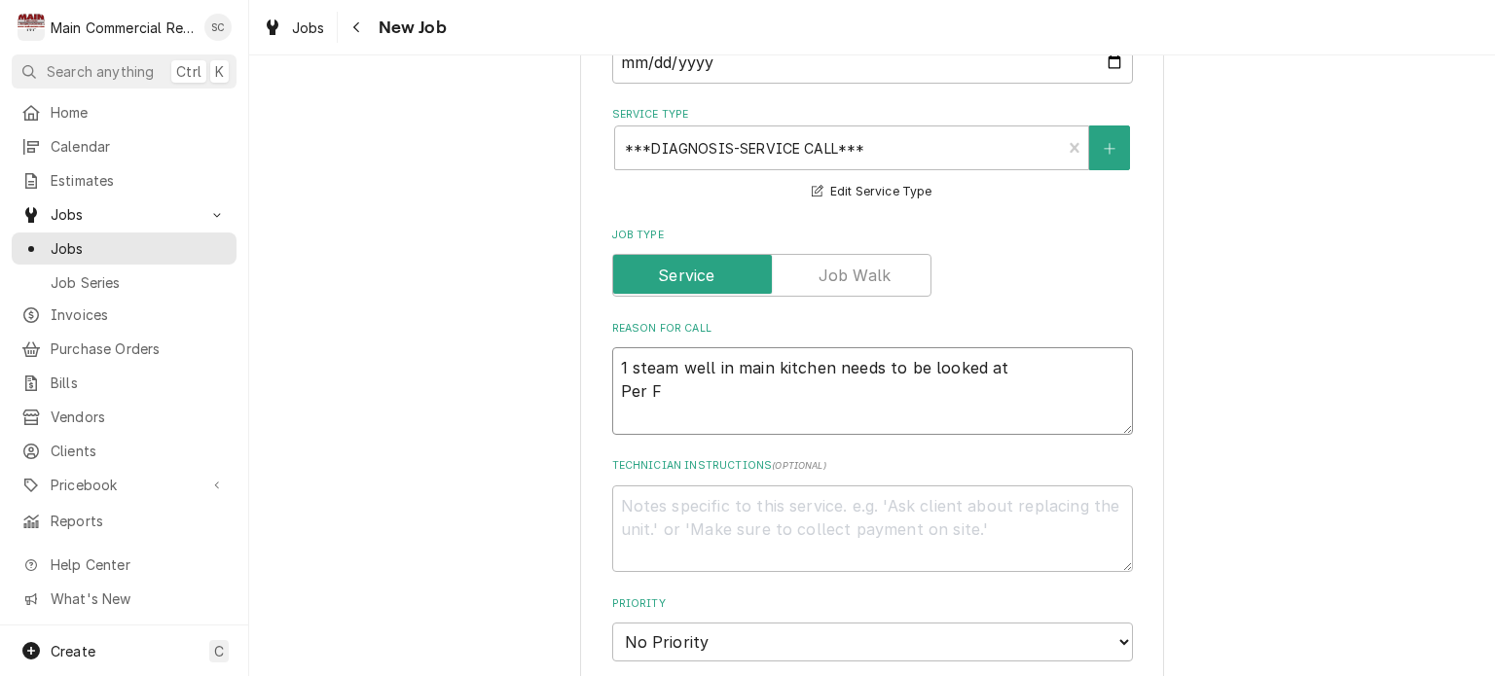
type textarea "1 steam well in main kitchen needs to be looked at Per Fr"
type textarea "x"
type textarea "1 steam well in main kitchen needs to be looked at Per Fre"
type textarea "x"
type textarea "1 steam well in main kitchen needs to be looked at Per Fred"
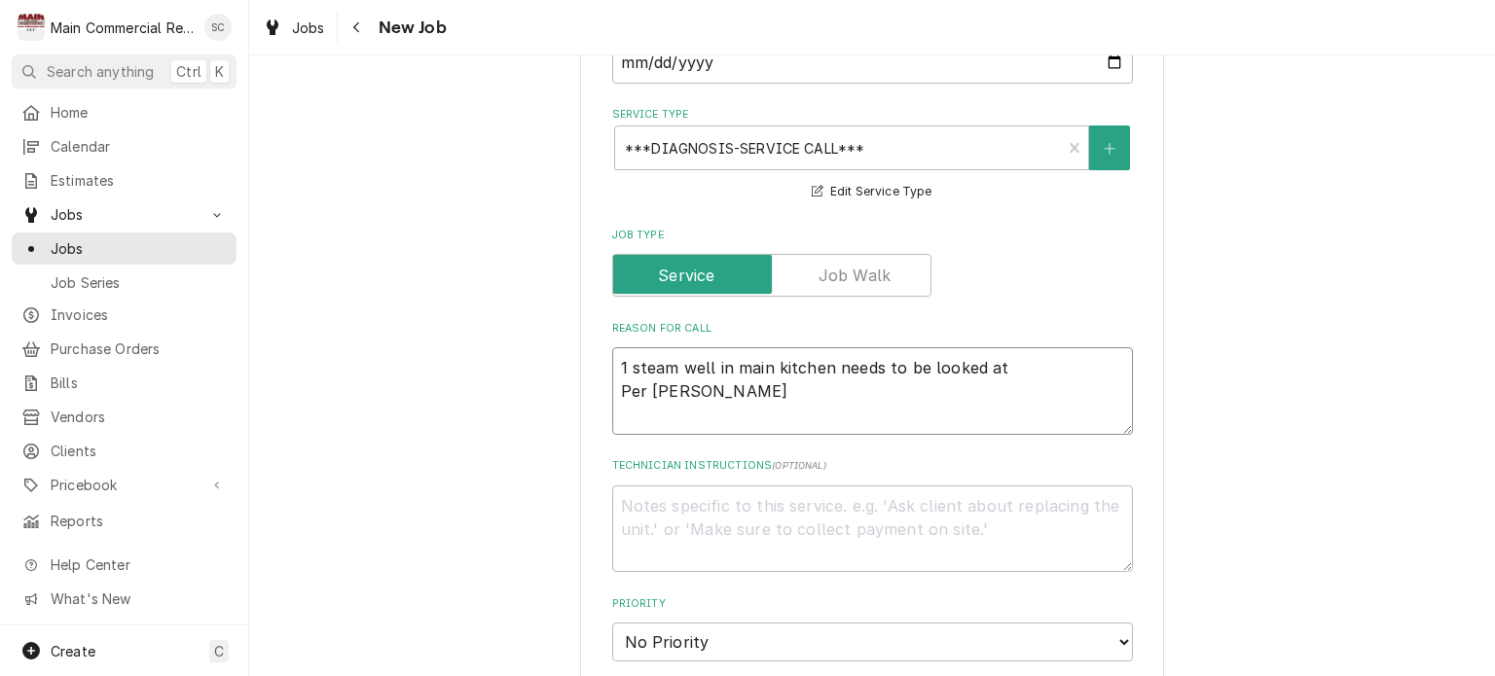
type textarea "x"
type textarea "1 steam well in main kitchen needs to be looked at Per Fred"
type textarea "x"
type textarea "1 steam well in main kitchen needs to be looked at Per Fred 5"
type textarea "x"
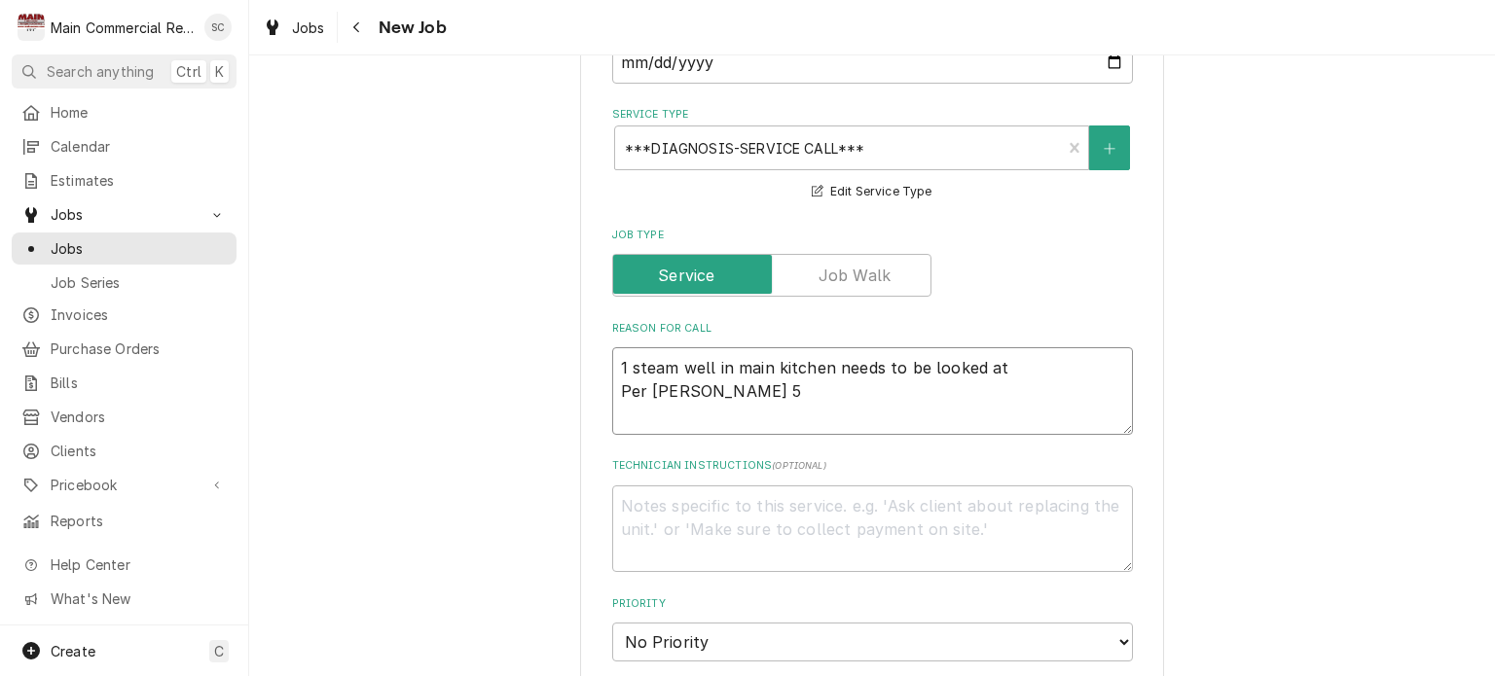
type textarea "1 steam well in main kitchen needs to be looked at Per Fred"
type textarea "x"
type textarea "1 steam well in main kitchen needs to be looked at Per Fred 8"
type textarea "x"
type textarea "1 steam well in main kitchen needs to be looked at Per Fred 81"
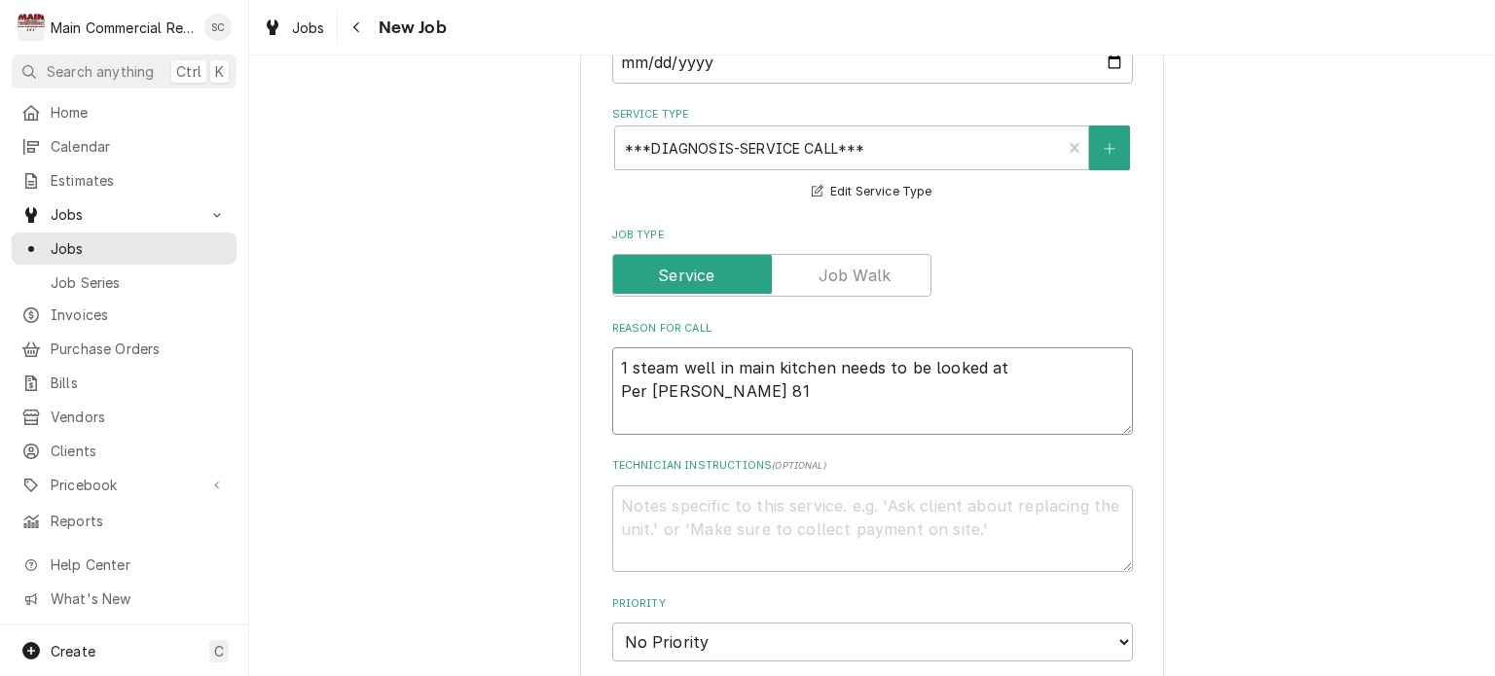
type textarea "x"
type textarea "1 steam well in main kitchen needs to be looked at Per Fred 813"
type textarea "x"
type textarea "1 steam well in main kitchen needs to be looked at Per Fred 813-"
type textarea "x"
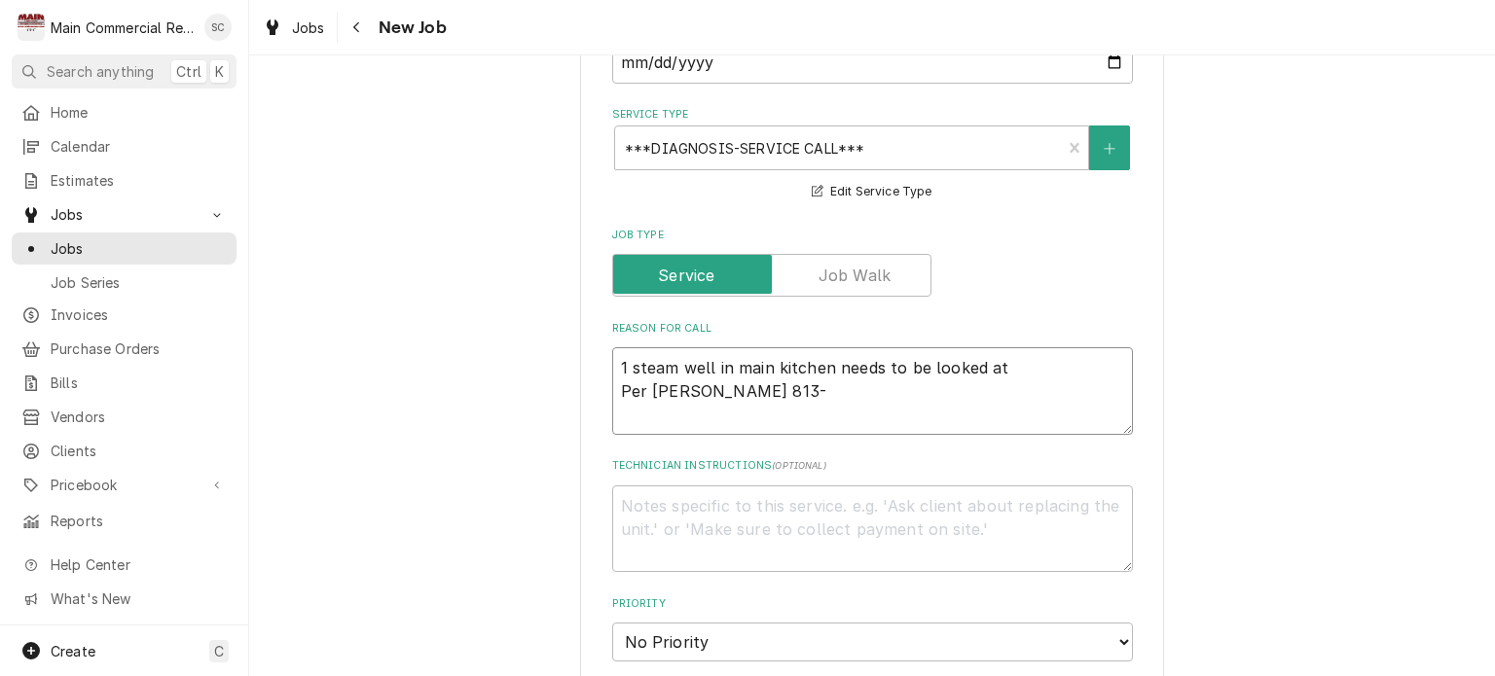
type textarea "1 steam well in main kitchen needs to be looked at Per Fred 813-7"
type textarea "x"
type textarea "1 steam well in main kitchen needs to be looked at Per Fred 813-75"
type textarea "x"
type textarea "1 steam well in main kitchen needs to be looked at Per Fred 813-758"
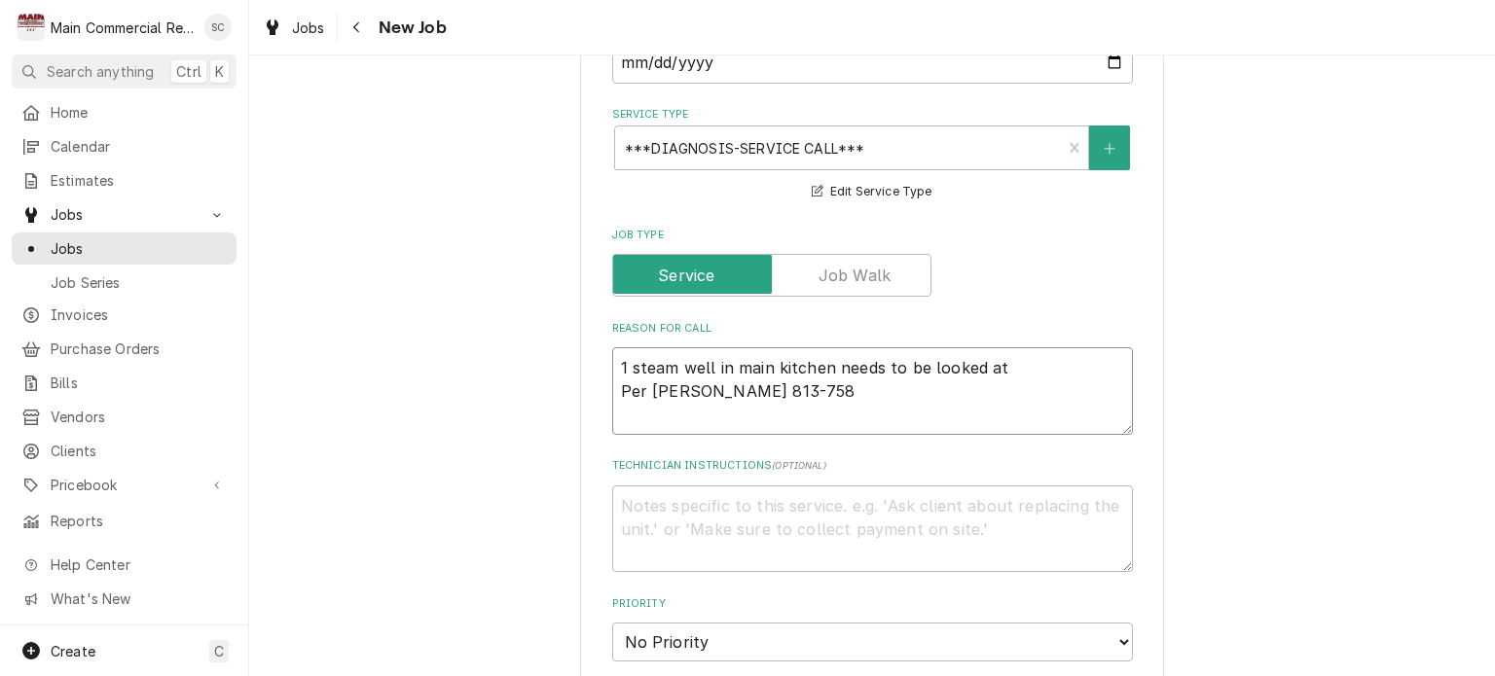
type textarea "x"
type textarea "1 steam well in main kitchen needs to be looked at Per Fred 813-758-"
type textarea "x"
type textarea "1 steam well in main kitchen needs to be looked at Per Fred 813-758-1"
type textarea "x"
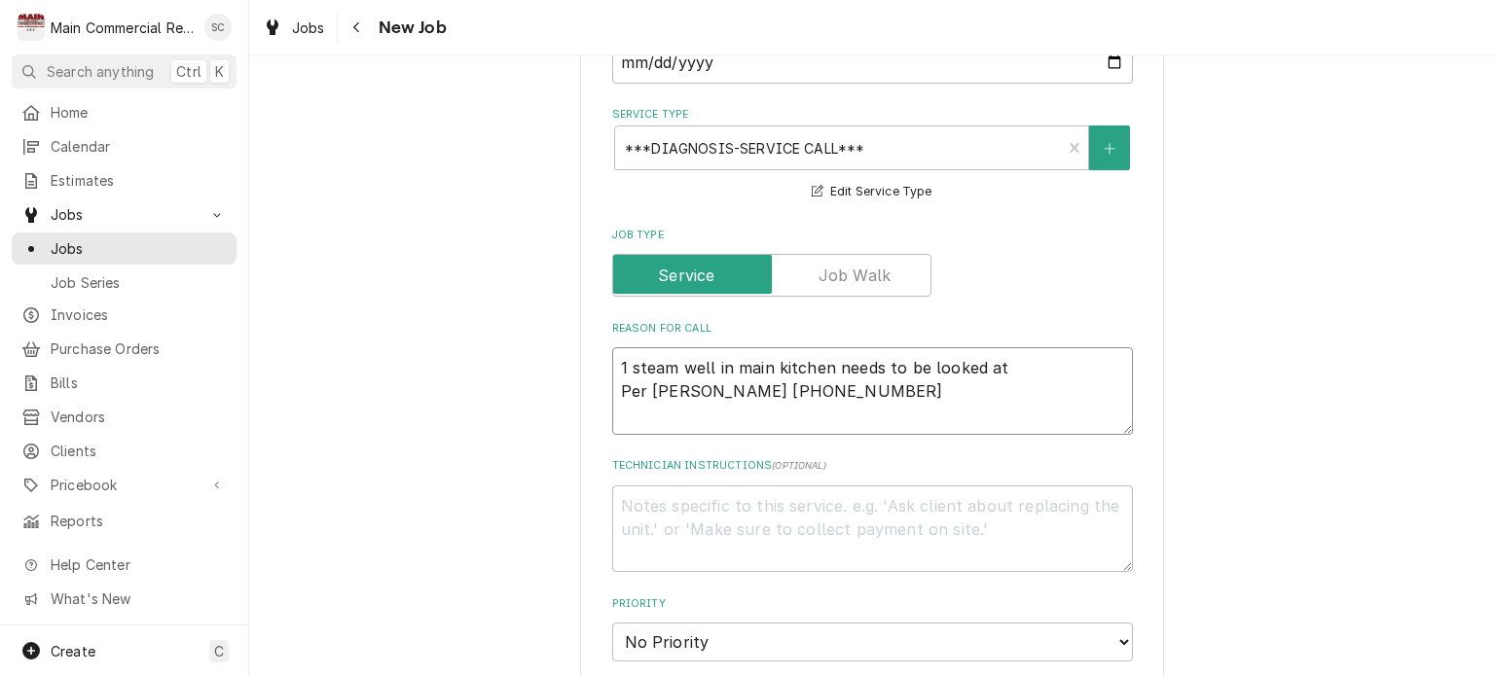
type textarea "1 steam well in main kitchen needs to be looked at Per Fred 813-758-13"
type textarea "x"
type textarea "1 steam well in main kitchen needs to be looked at Per Fred 813-758-131"
type textarea "x"
type textarea "1 steam well in main kitchen needs to be looked at Per Fred 813-758-1313"
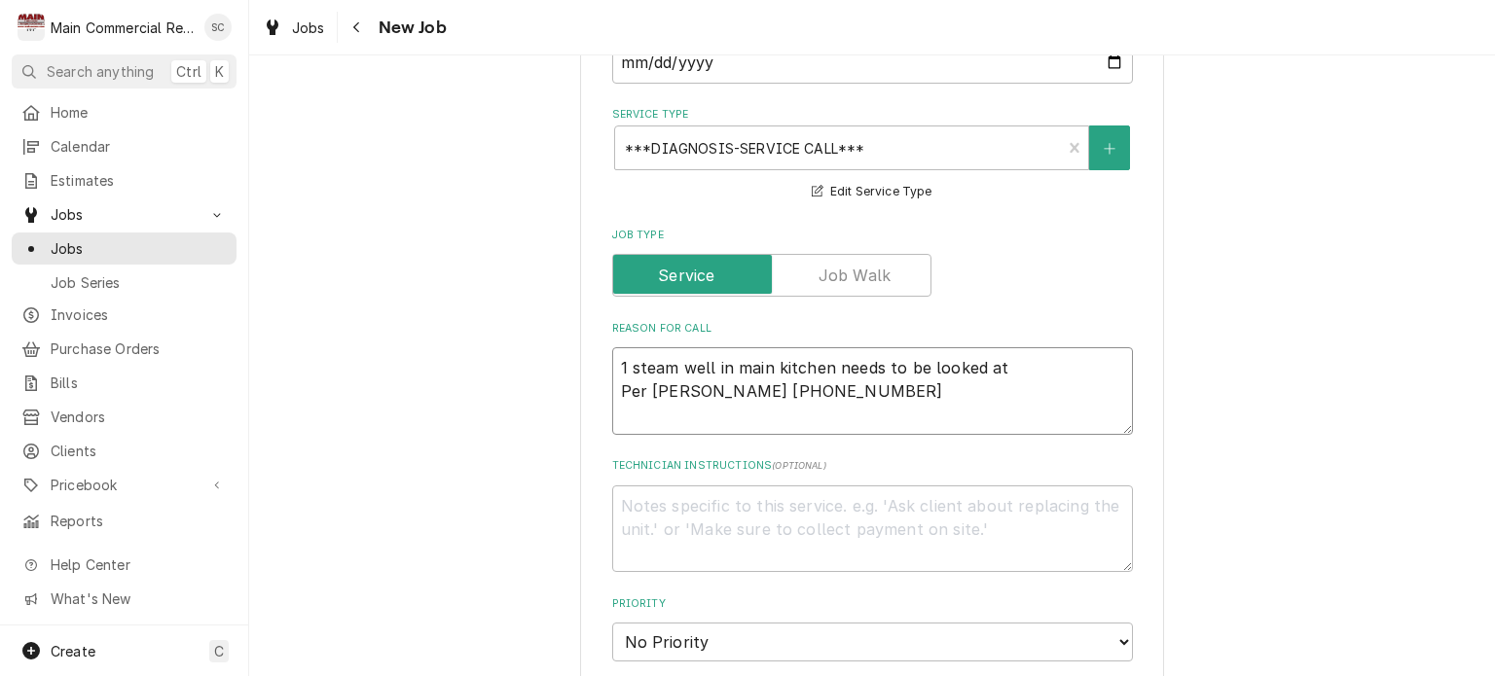
type textarea "x"
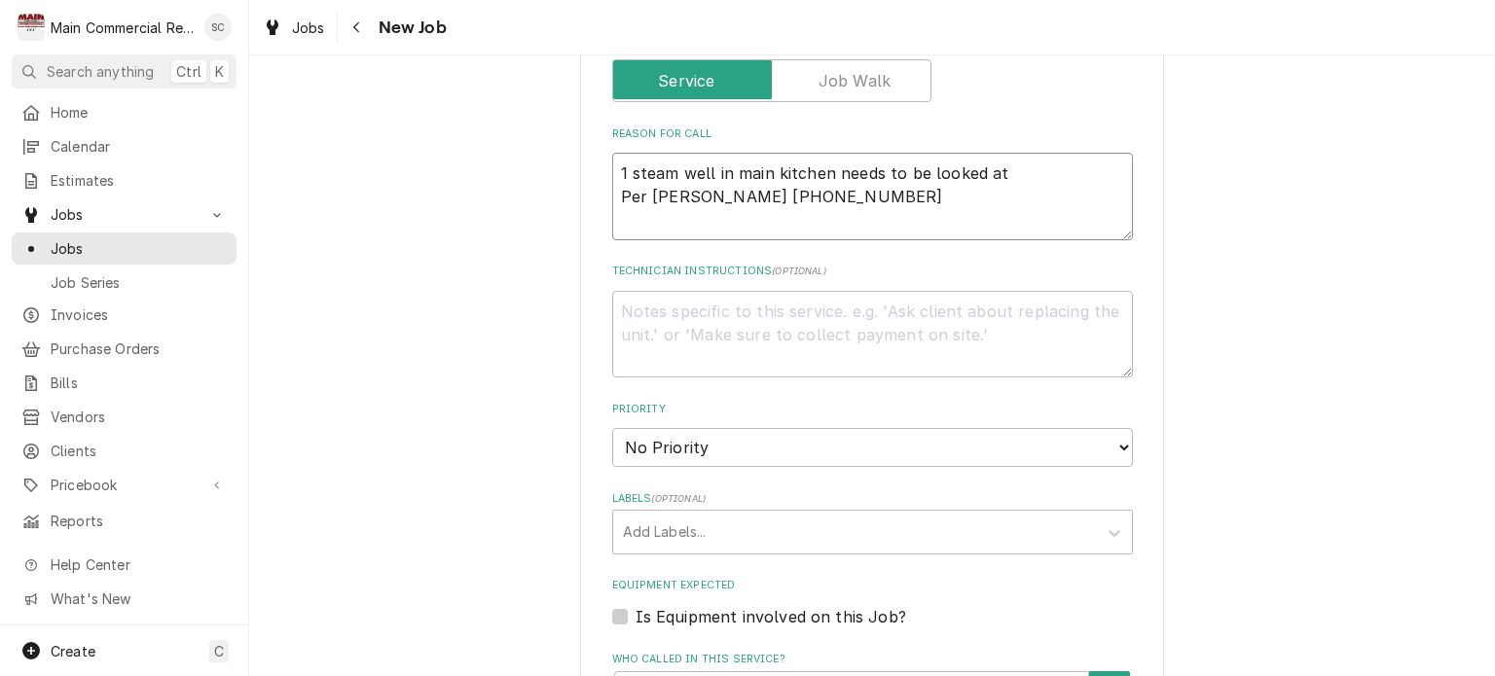
scroll to position [876, 0]
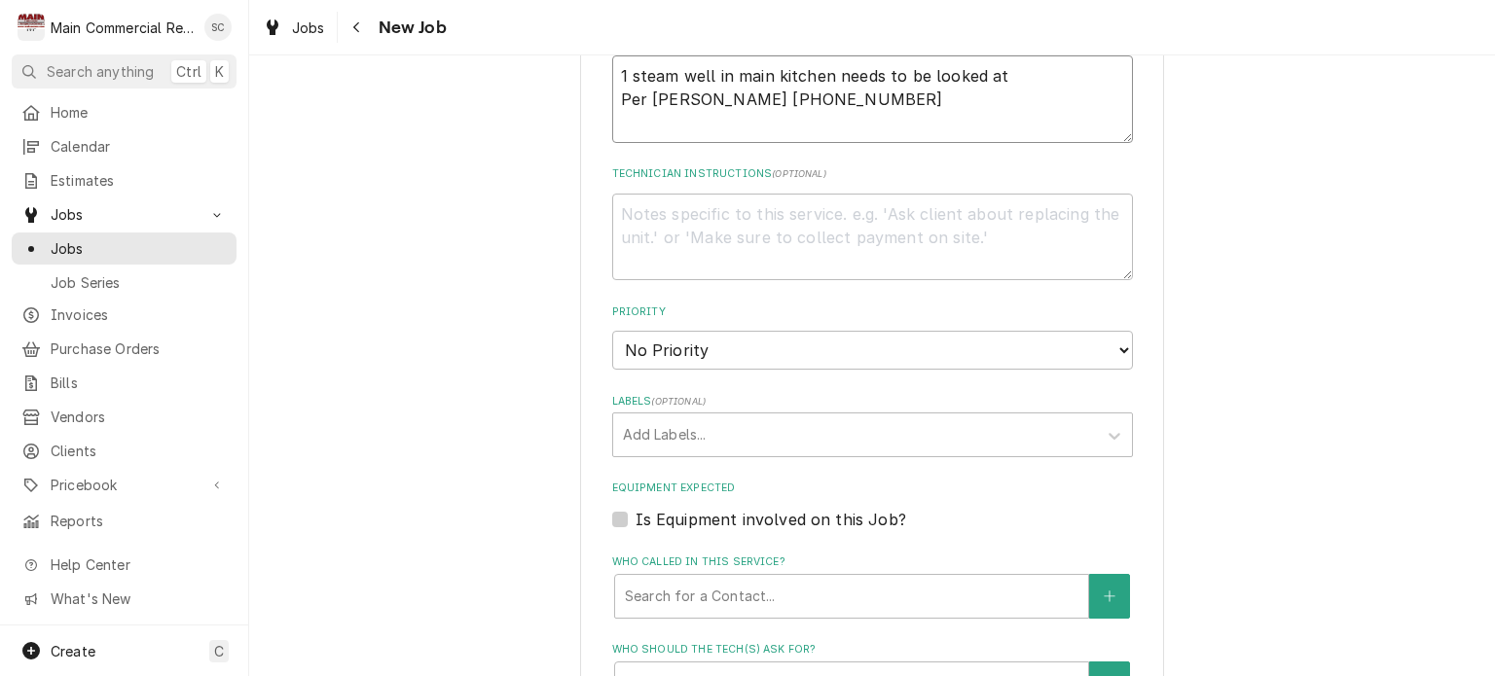
type textarea "1 steam well in main kitchen needs to be looked at Per Fred 813-758-1313"
click at [775, 200] on textarea "Technician Instructions ( optional )" at bounding box center [872, 238] width 521 height 88
type textarea "x"
type textarea "T"
type textarea "x"
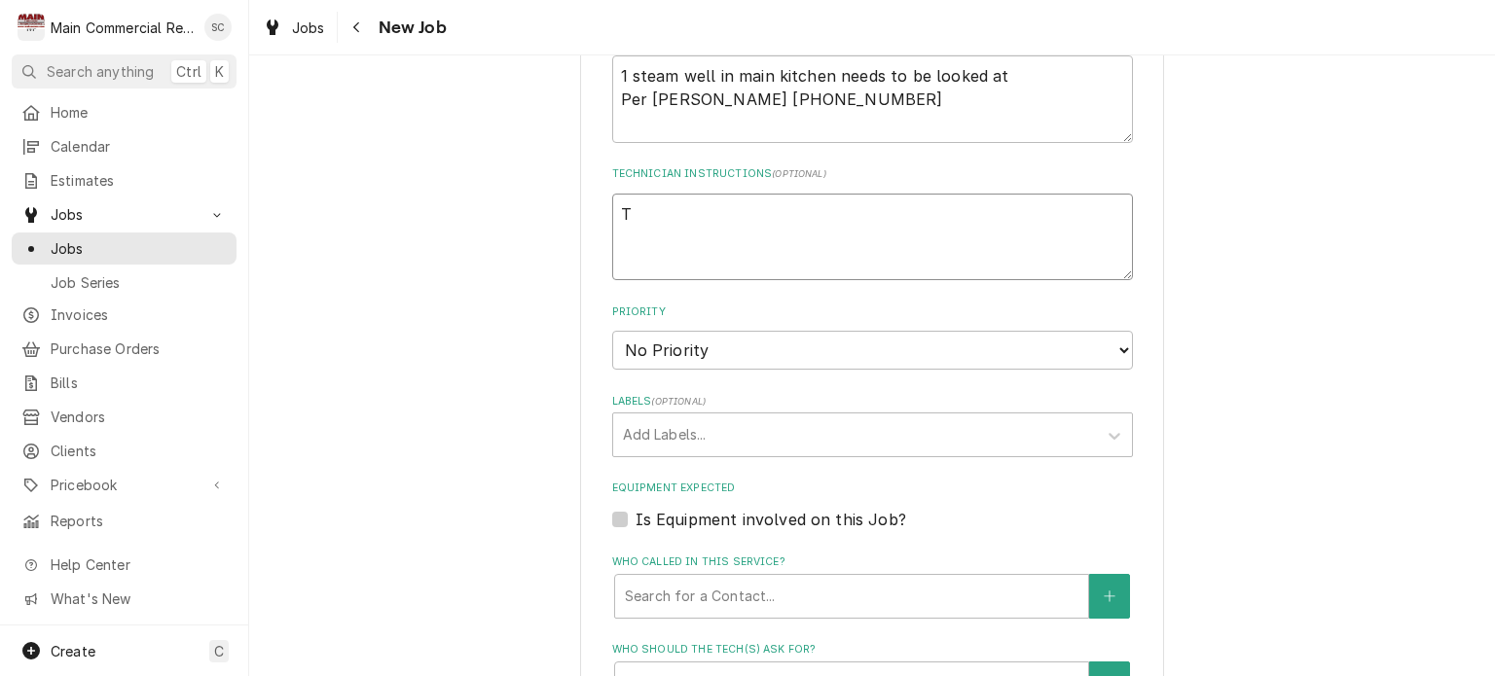
type textarea "Th"
type textarea "x"
type textarea "The"
type textarea "x"
type textarea "Ther"
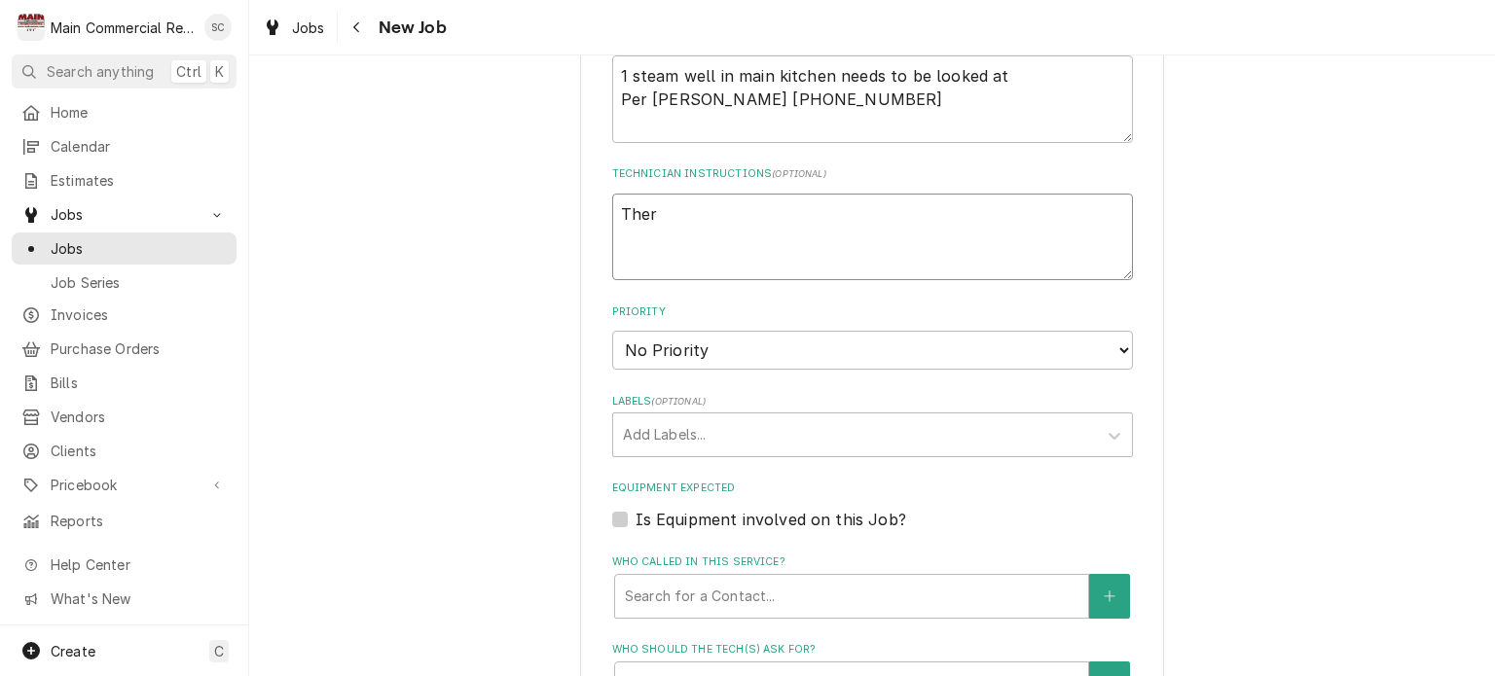
type textarea "x"
type textarea "There"
type textarea "x"
type textarea "There"
type textarea "x"
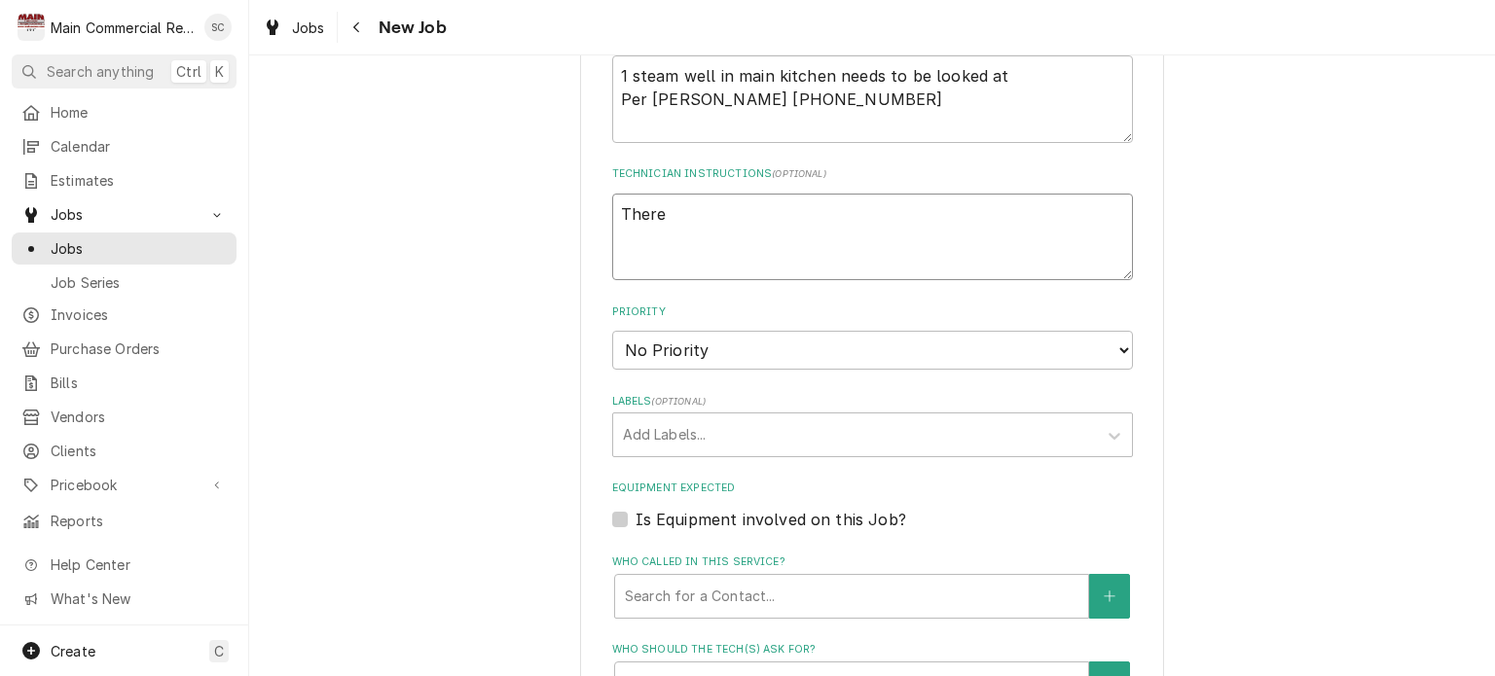
type textarea "There a"
type textarea "x"
type textarea "There ar"
type textarea "x"
type textarea "There are"
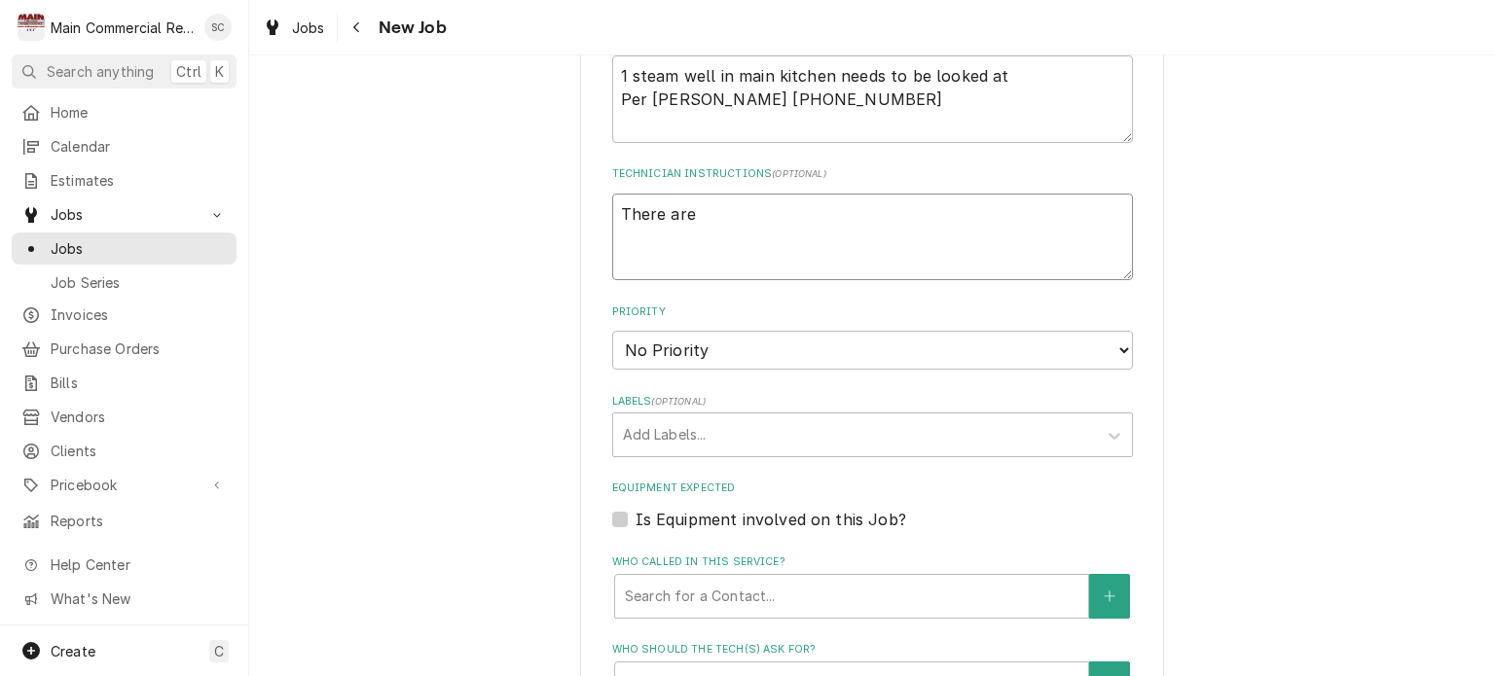
type textarea "x"
type textarea "There are"
type textarea "x"
type textarea "There are a"
type textarea "x"
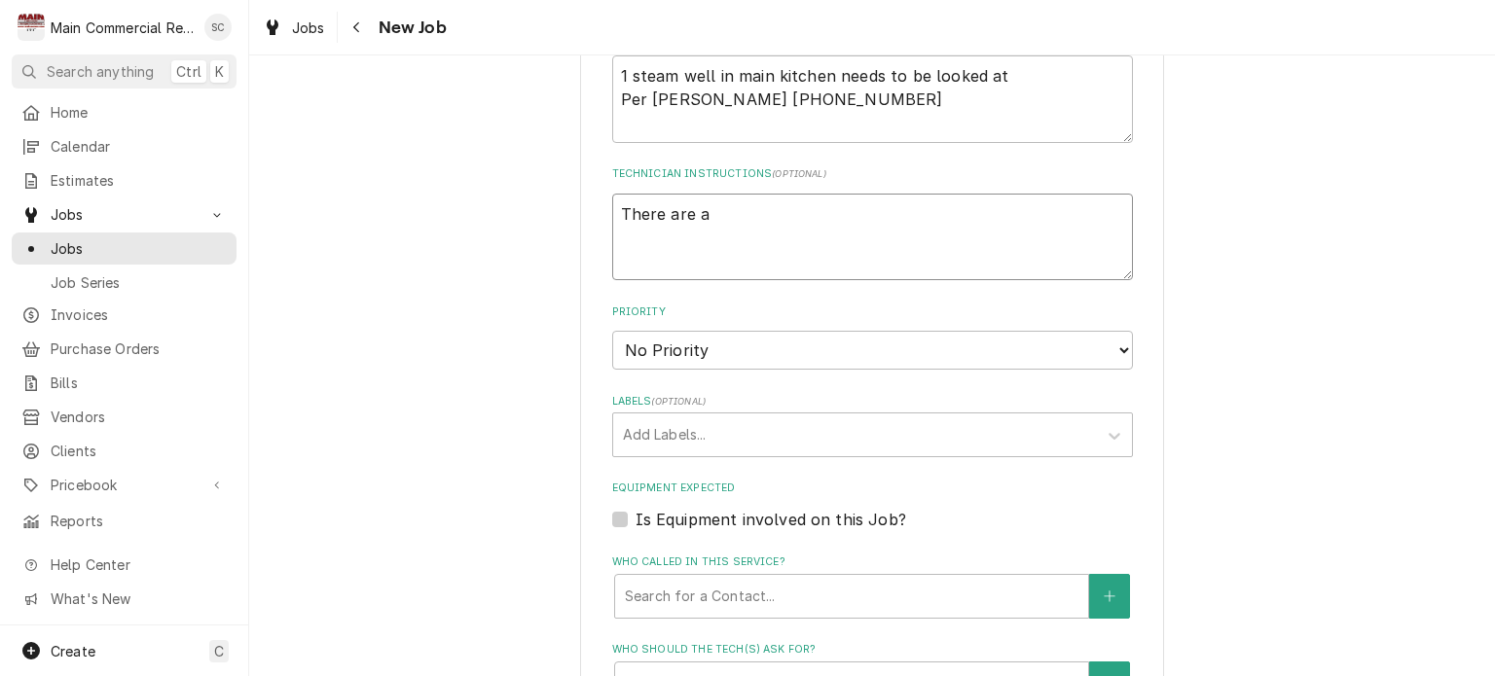
type textarea "There are a"
type textarea "x"
type textarea "There are a t"
type textarea "x"
type textarea "There are a to"
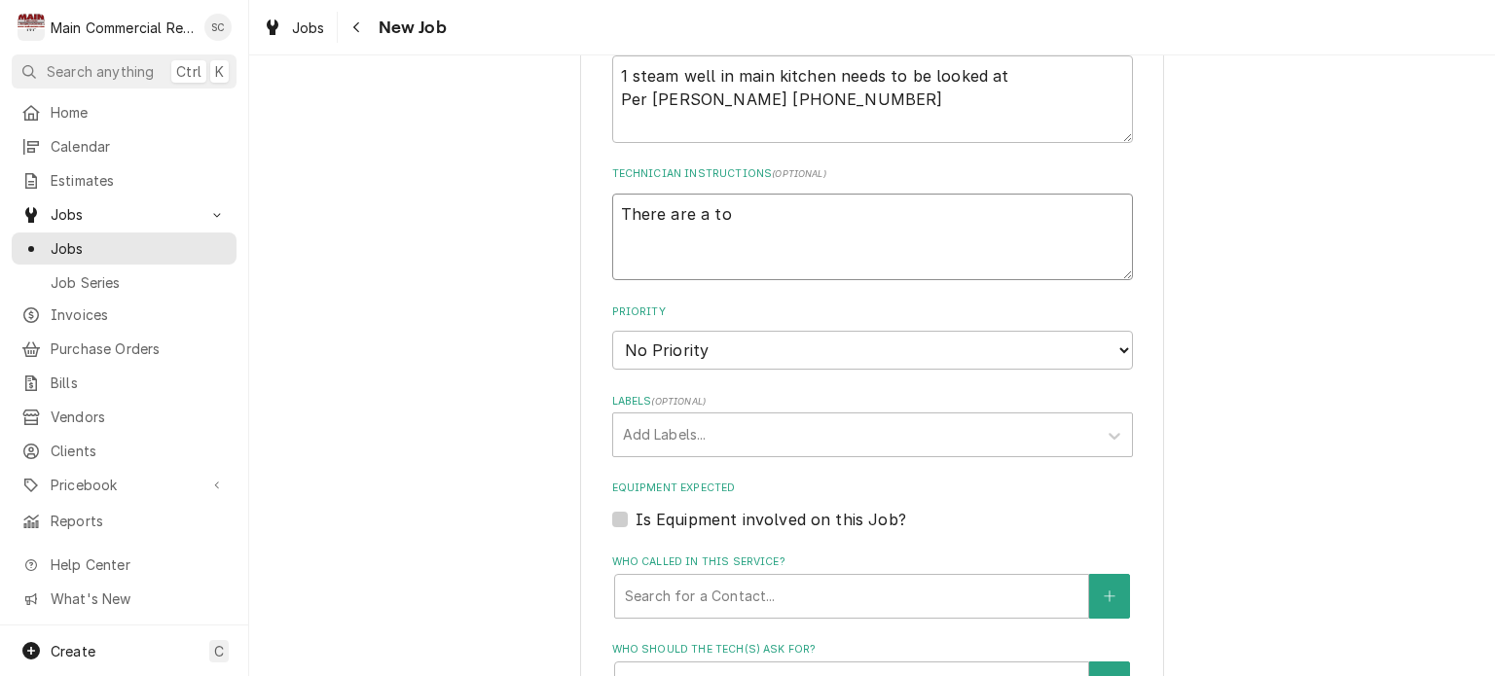
type textarea "x"
type textarea "There are a tot"
type textarea "x"
type textarea "There are a toto"
type textarea "x"
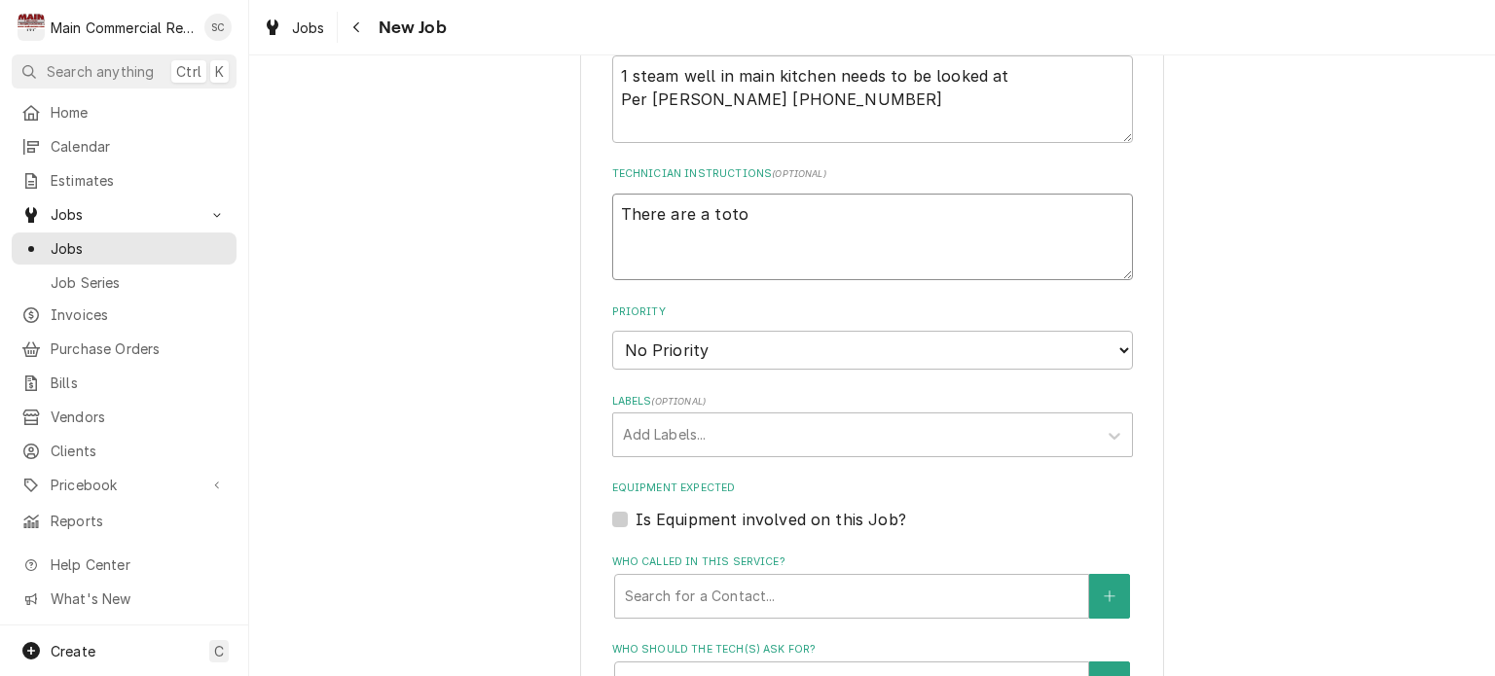
type textarea "There are a totoa"
type textarea "x"
type textarea "There are a totoal"
type textarea "x"
type textarea "There are a totoal"
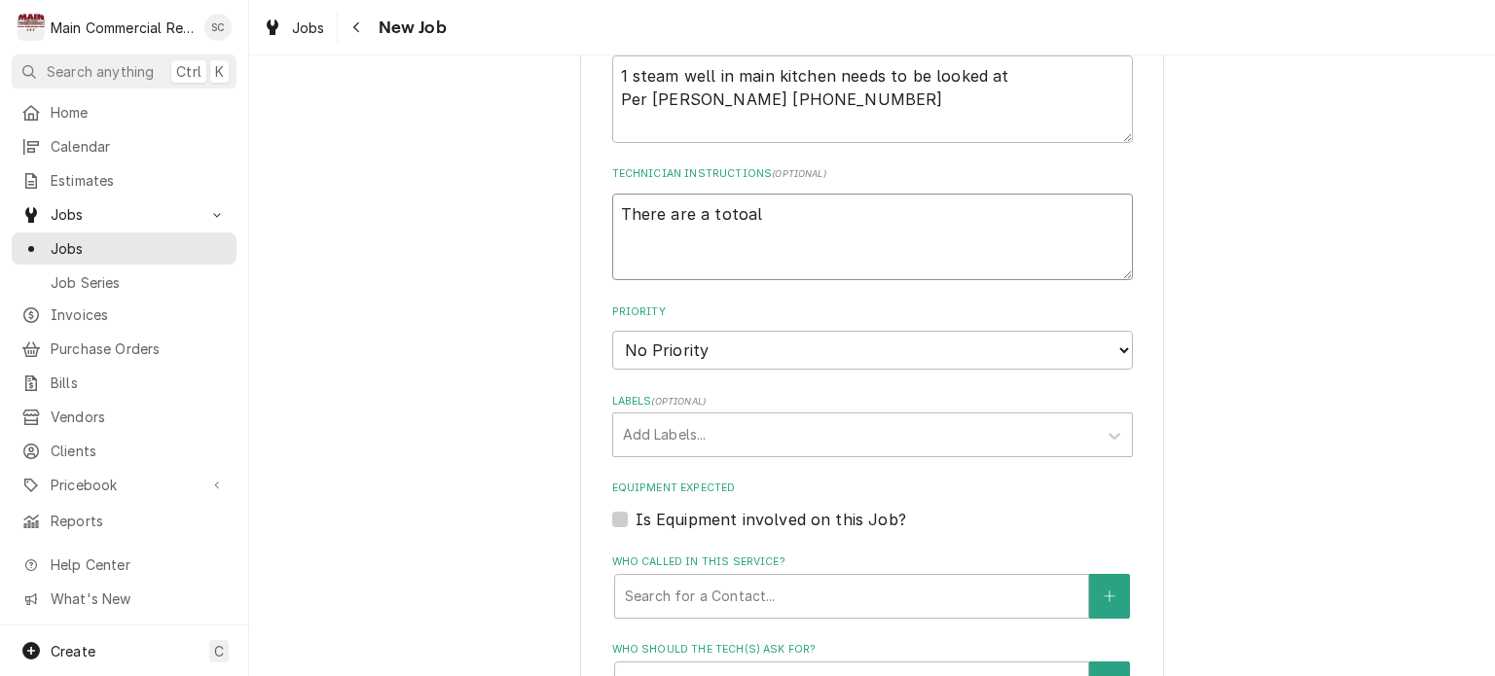
type textarea "x"
type textarea "There are a totoal o"
type textarea "x"
type textarea "There are a totoal"
type textarea "x"
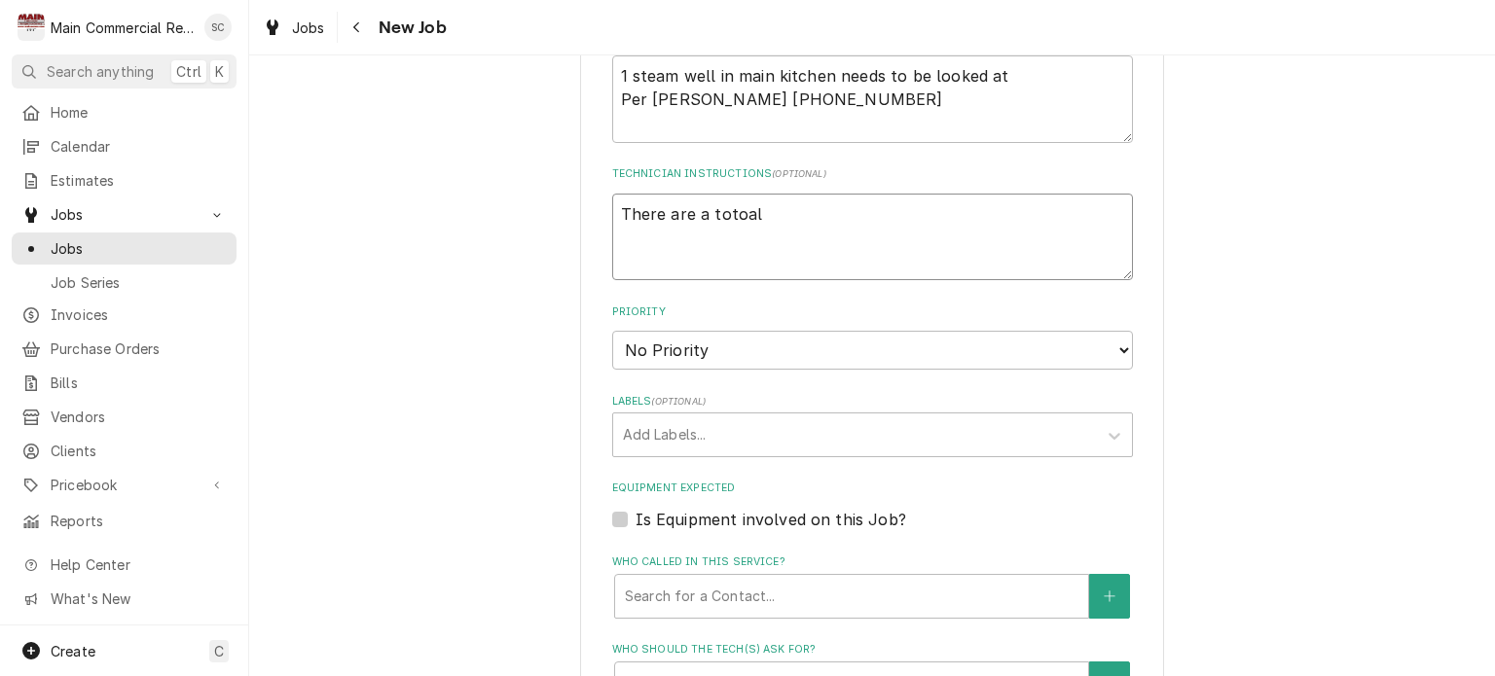
type textarea "There are a totoal"
type textarea "x"
type textarea "There are a totoa"
type textarea "x"
type textarea "There are a toto"
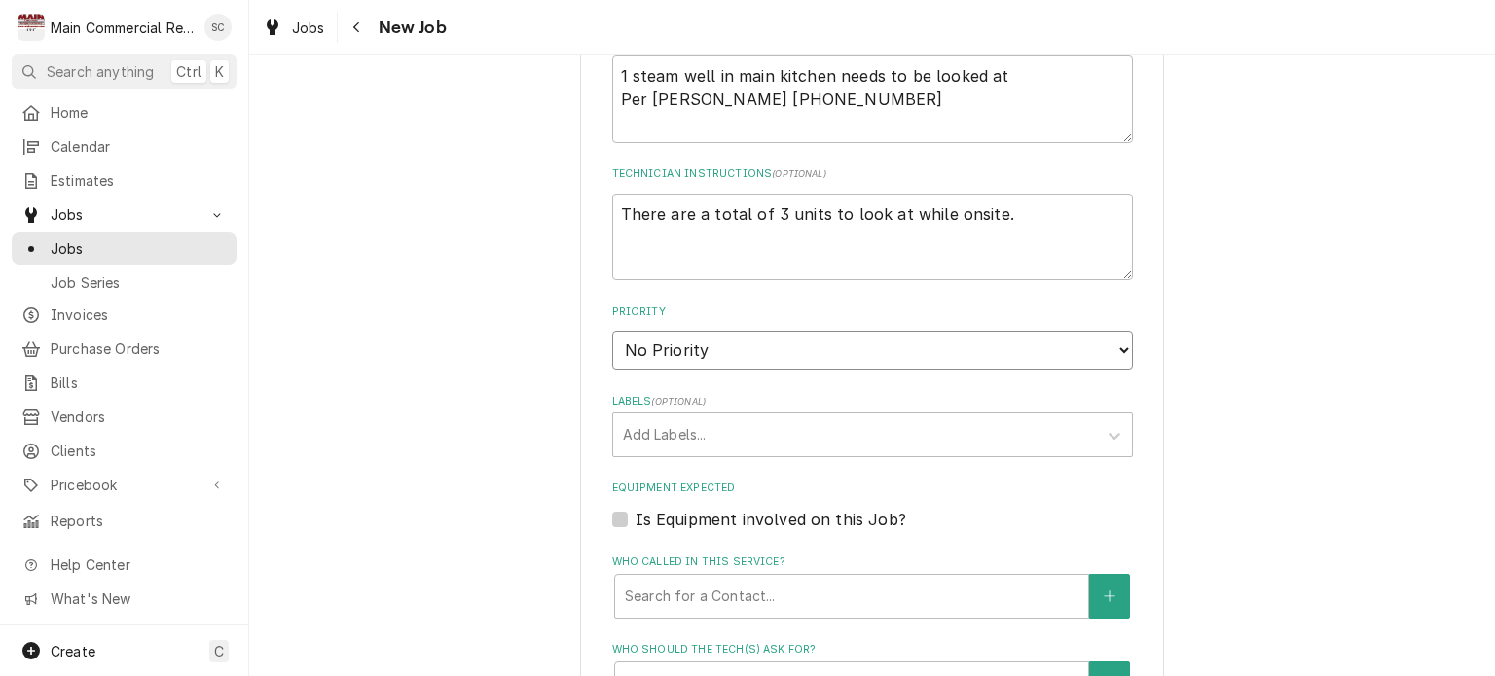
click at [705, 337] on select "No Priority Urgent High Medium Low" at bounding box center [872, 350] width 521 height 39
click at [612, 331] on select "No Priority Urgent High Medium Low" at bounding box center [872, 350] width 521 height 39
click at [718, 423] on div "Labels" at bounding box center [855, 435] width 464 height 35
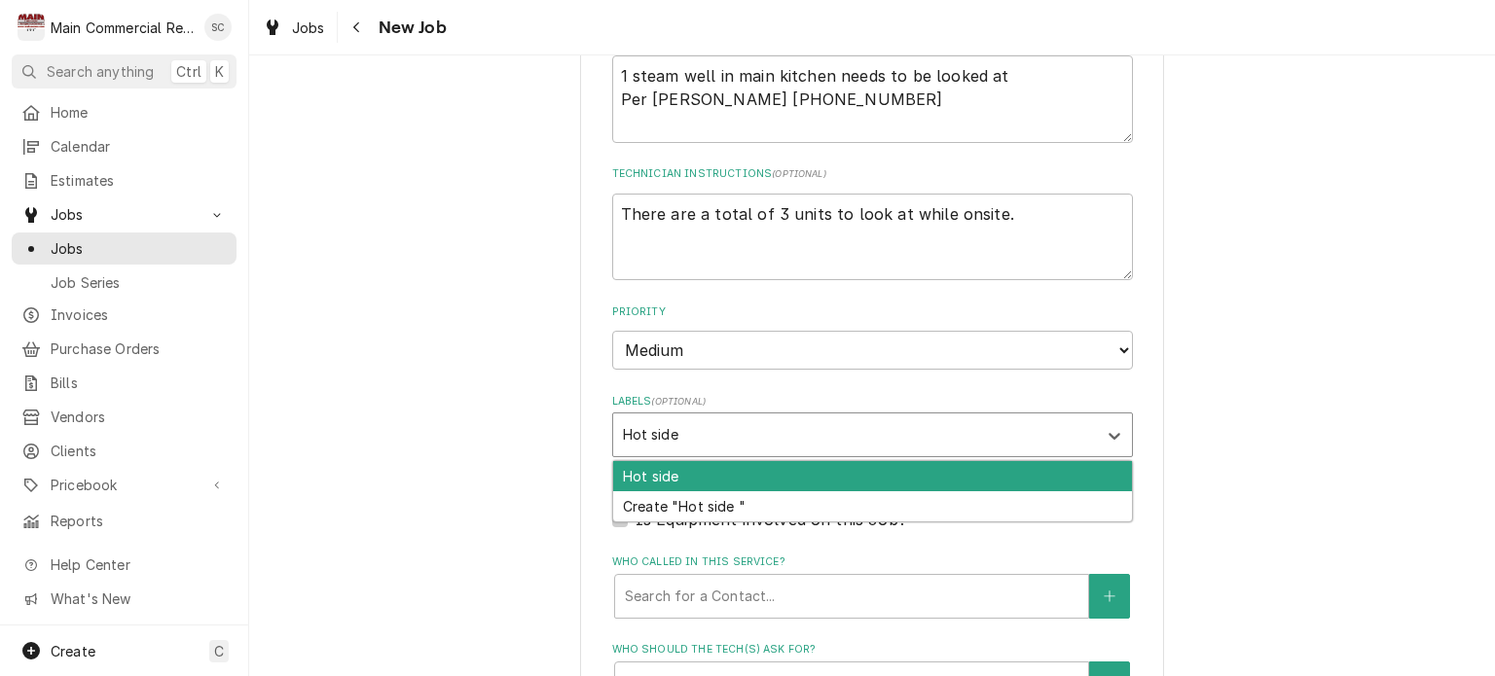
click at [695, 470] on div "Hot side" at bounding box center [872, 476] width 519 height 30
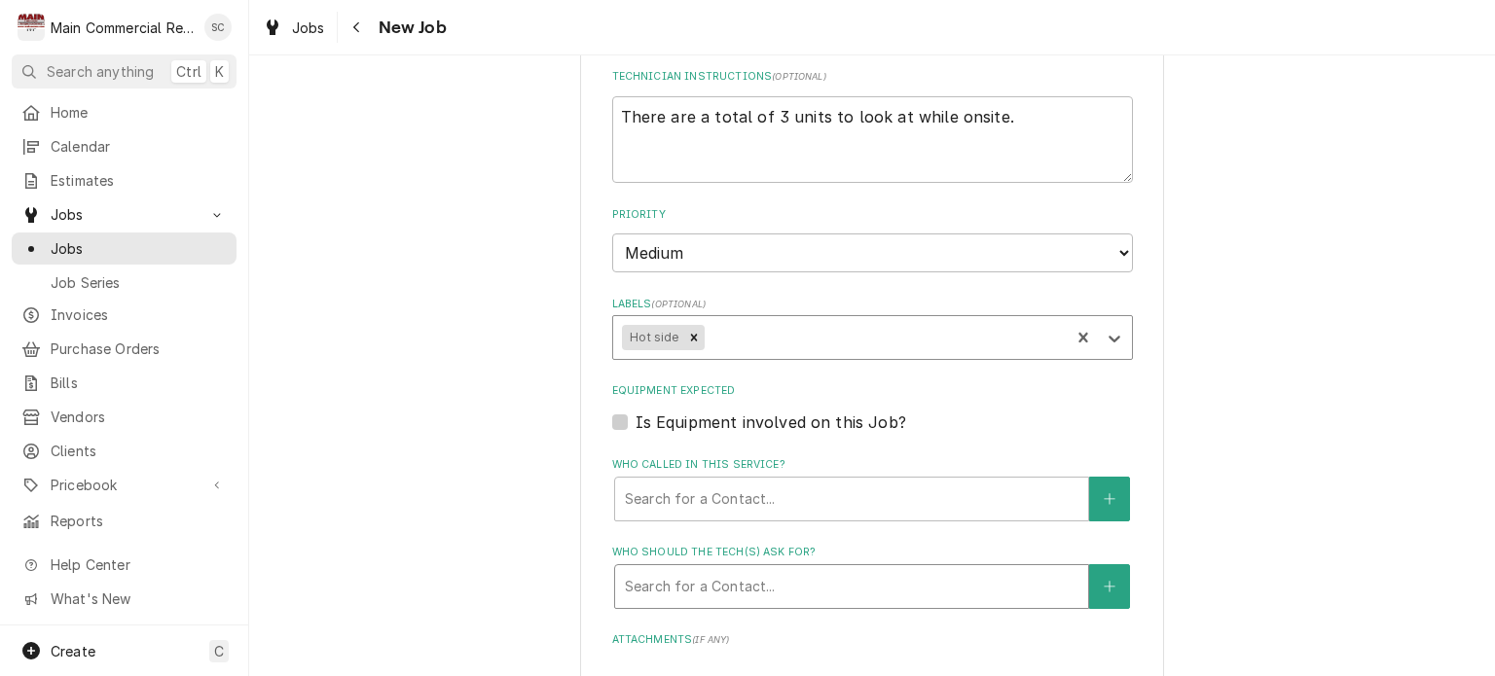
scroll to position [1071, 0]
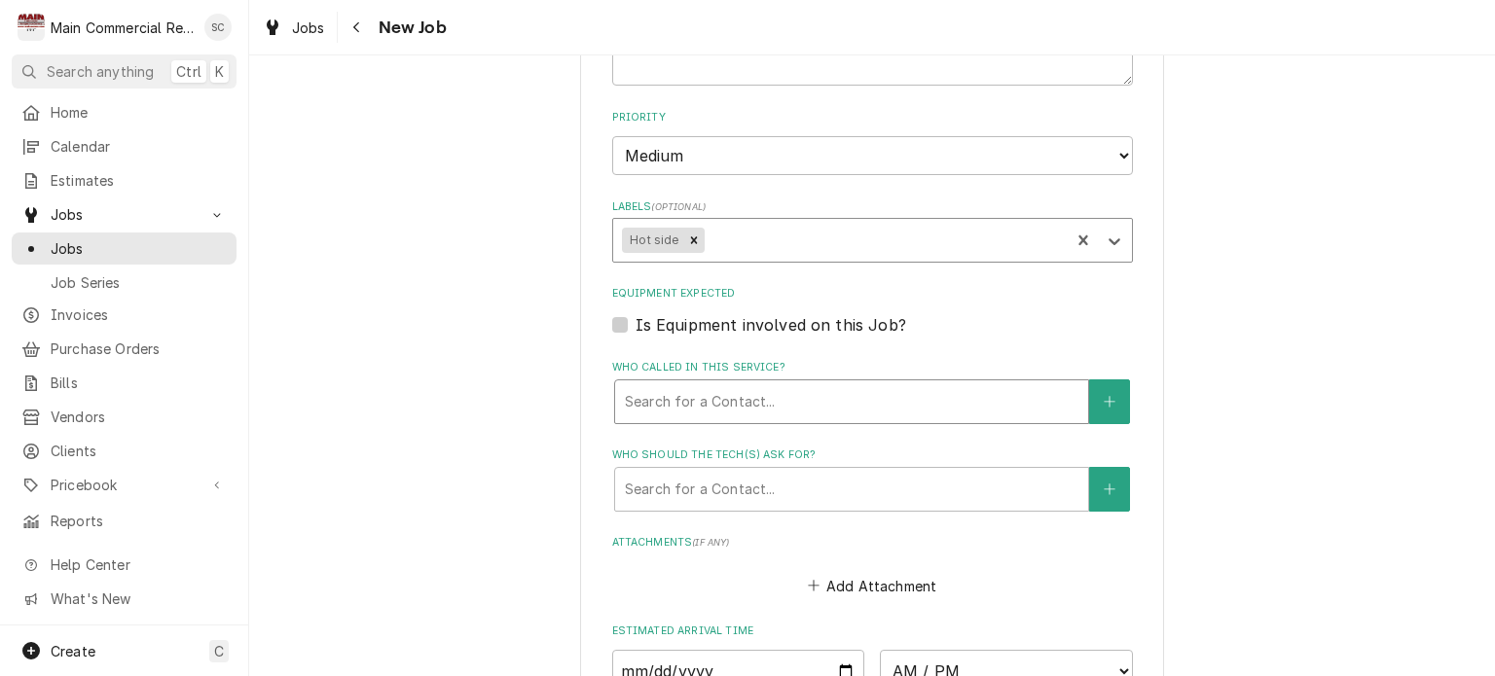
click at [750, 402] on div "Who called in this service?" at bounding box center [852, 401] width 454 height 35
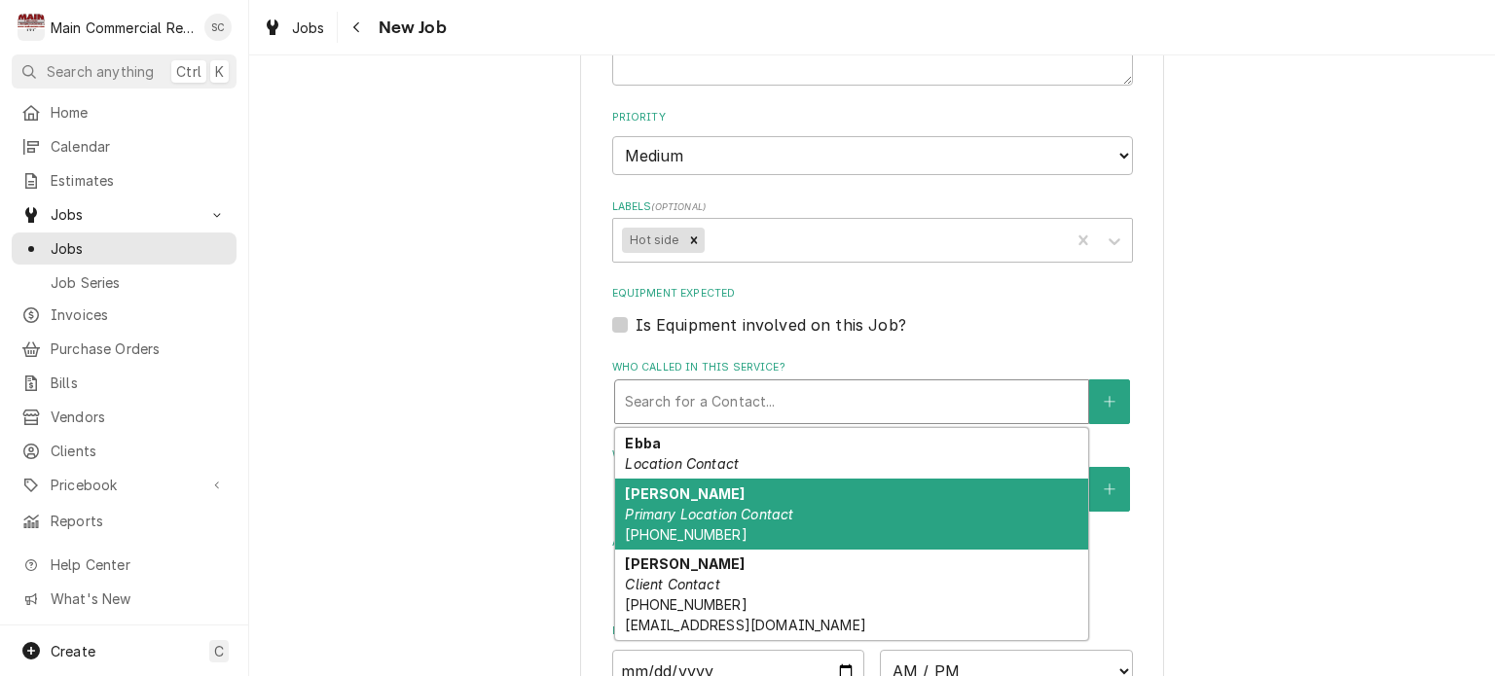
click at [845, 505] on div "[PERSON_NAME] Primary Location Contact [PHONE_NUMBER]" at bounding box center [851, 514] width 473 height 71
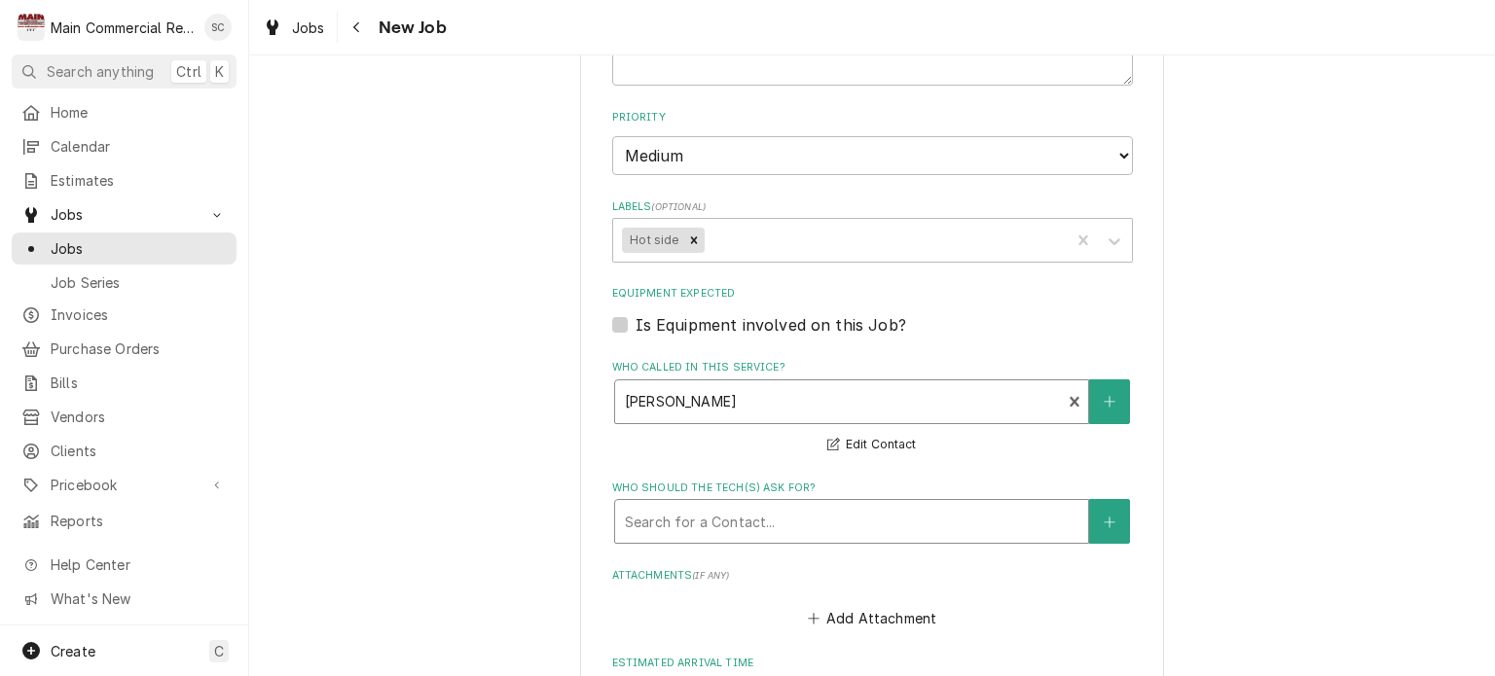
click at [835, 504] on div "Who should the tech(s) ask for?" at bounding box center [852, 521] width 454 height 35
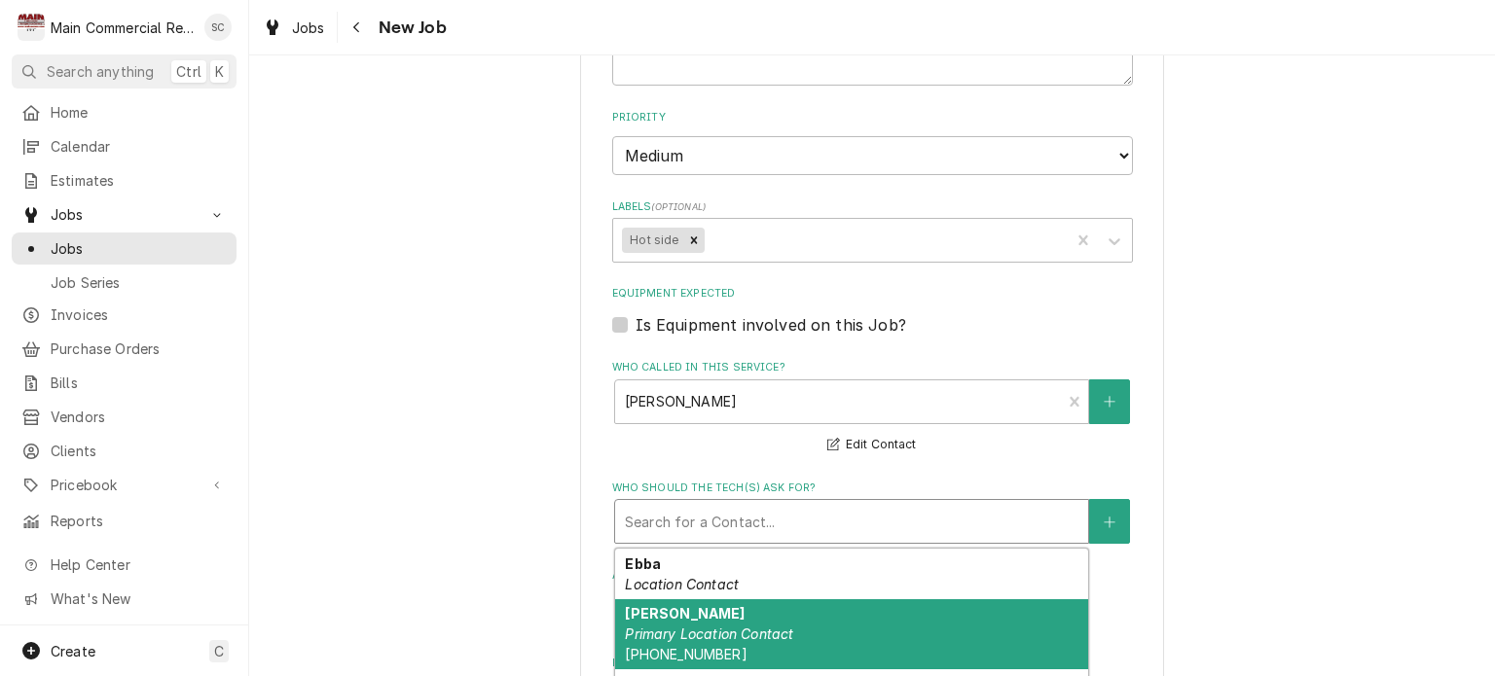
click at [794, 604] on div "[PERSON_NAME] Primary Location Contact [PHONE_NUMBER]" at bounding box center [851, 635] width 473 height 71
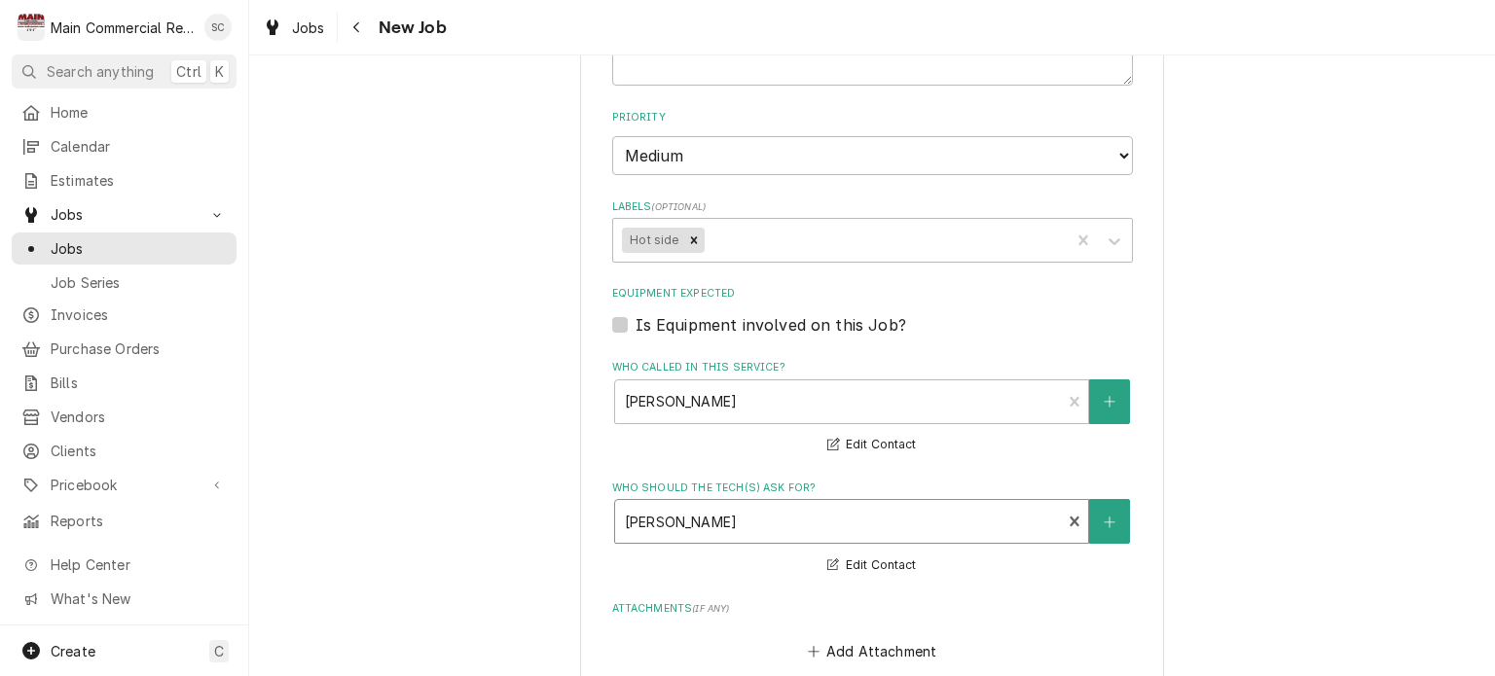
scroll to position [1363, 0]
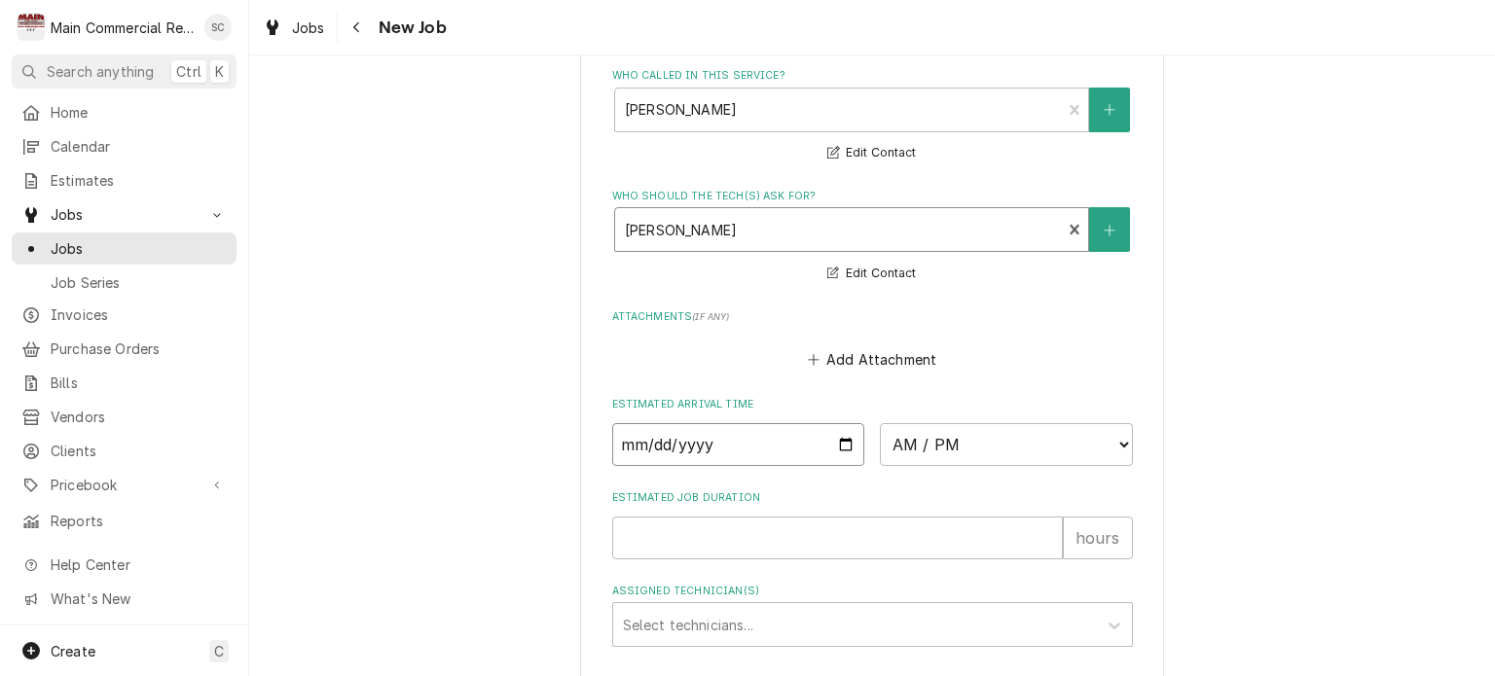
click at [839, 434] on input "Date" at bounding box center [738, 444] width 253 height 43
click at [836, 441] on input "[DATE]" at bounding box center [738, 444] width 253 height 43
click at [949, 440] on select "AM / PM 6:00 AM 6:15 AM 6:30 AM 6:45 AM 7:00 AM 7:15 AM 7:30 AM 7:45 AM 8:00 AM…" at bounding box center [1006, 444] width 253 height 43
click at [830, 435] on input "2025-10-16" at bounding box center [738, 444] width 253 height 43
click at [774, 439] on input "2025-10-16" at bounding box center [738, 444] width 253 height 43
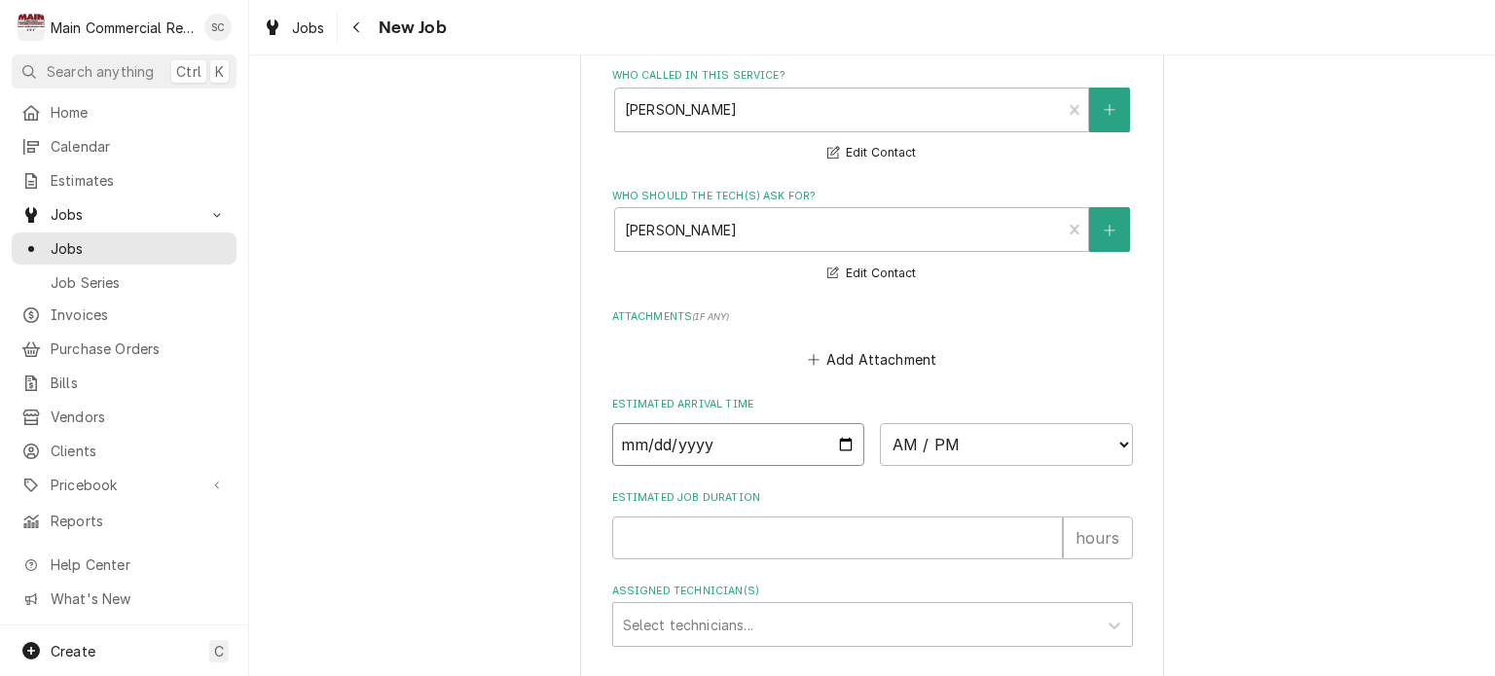
drag, startPoint x: 760, startPoint y: 439, endPoint x: 639, endPoint y: 451, distance: 122.2
click at [639, 451] on input "2025-10-16" at bounding box center [738, 444] width 253 height 43
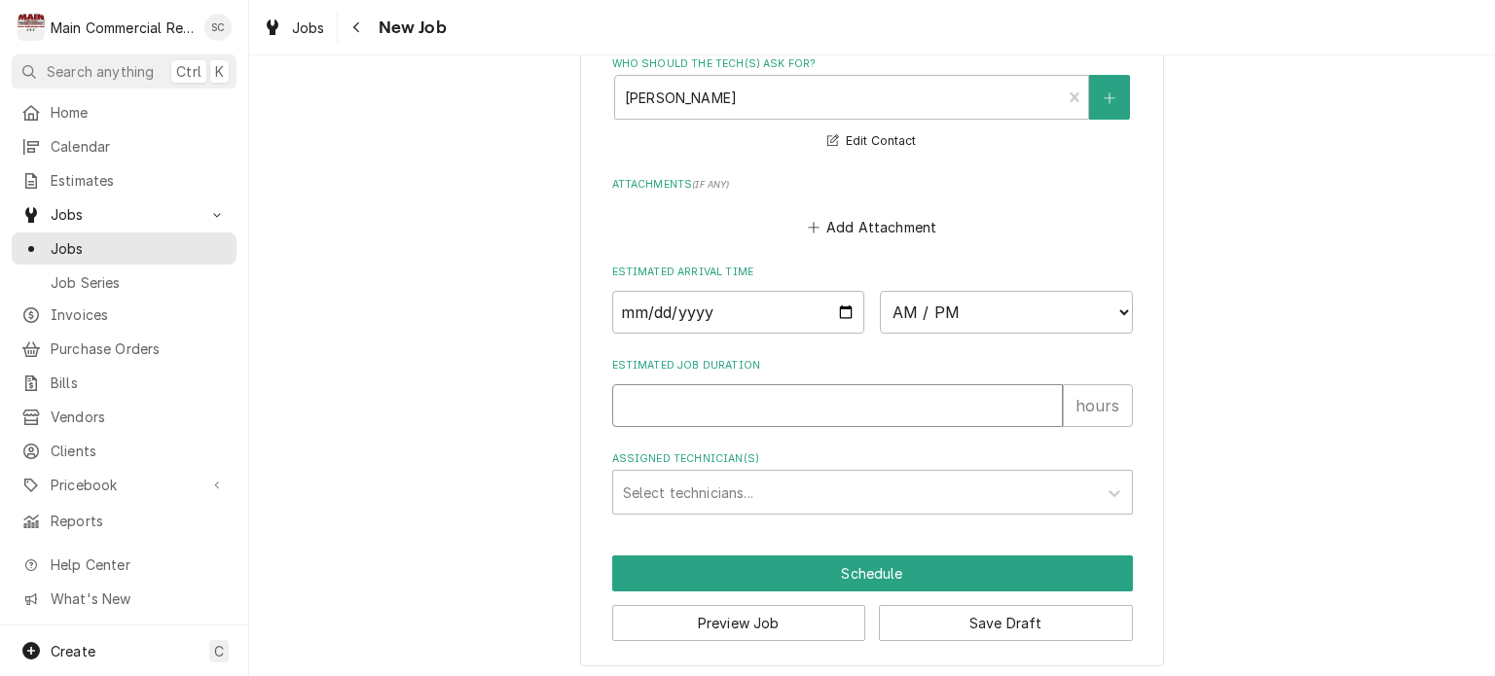
click at [859, 407] on input "Estimated Job Duration" at bounding box center [837, 405] width 451 height 43
click at [977, 610] on button "Save Draft" at bounding box center [1006, 623] width 254 height 36
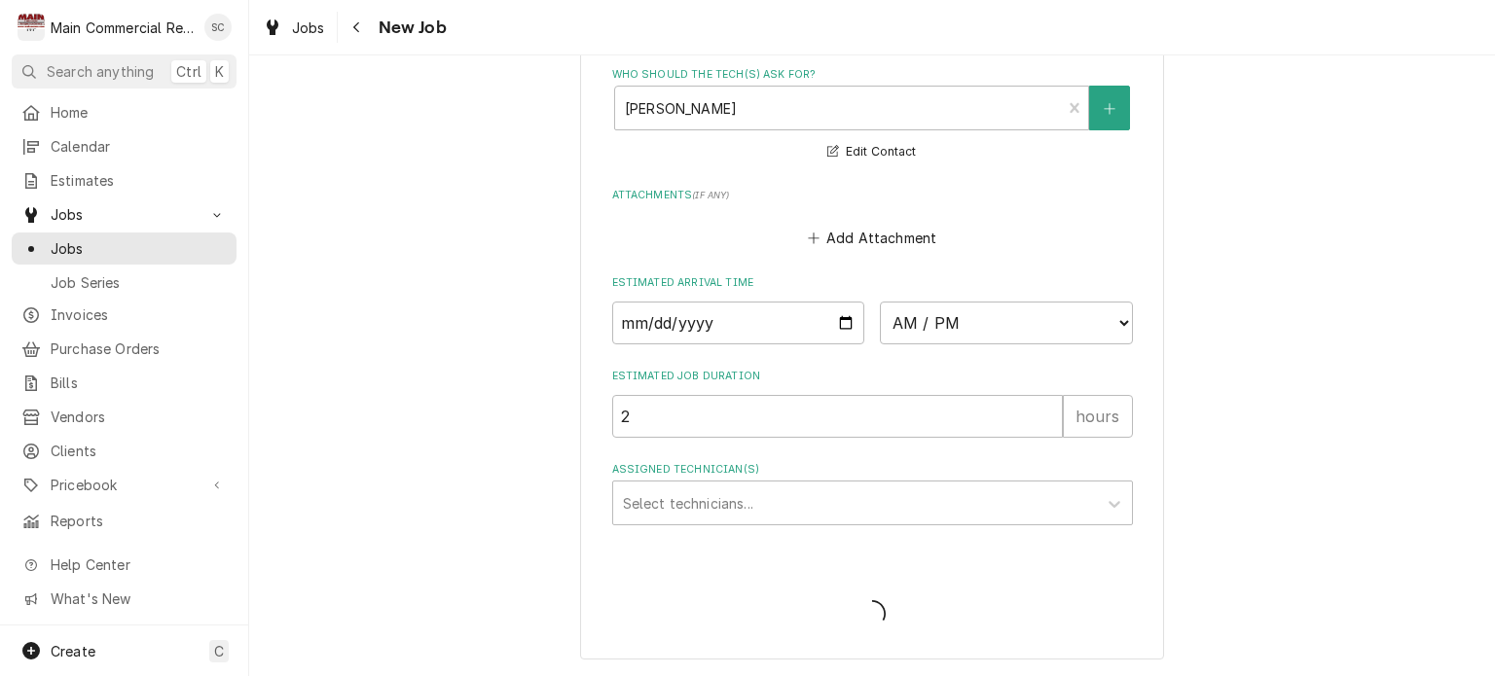
scroll to position [1478, 0]
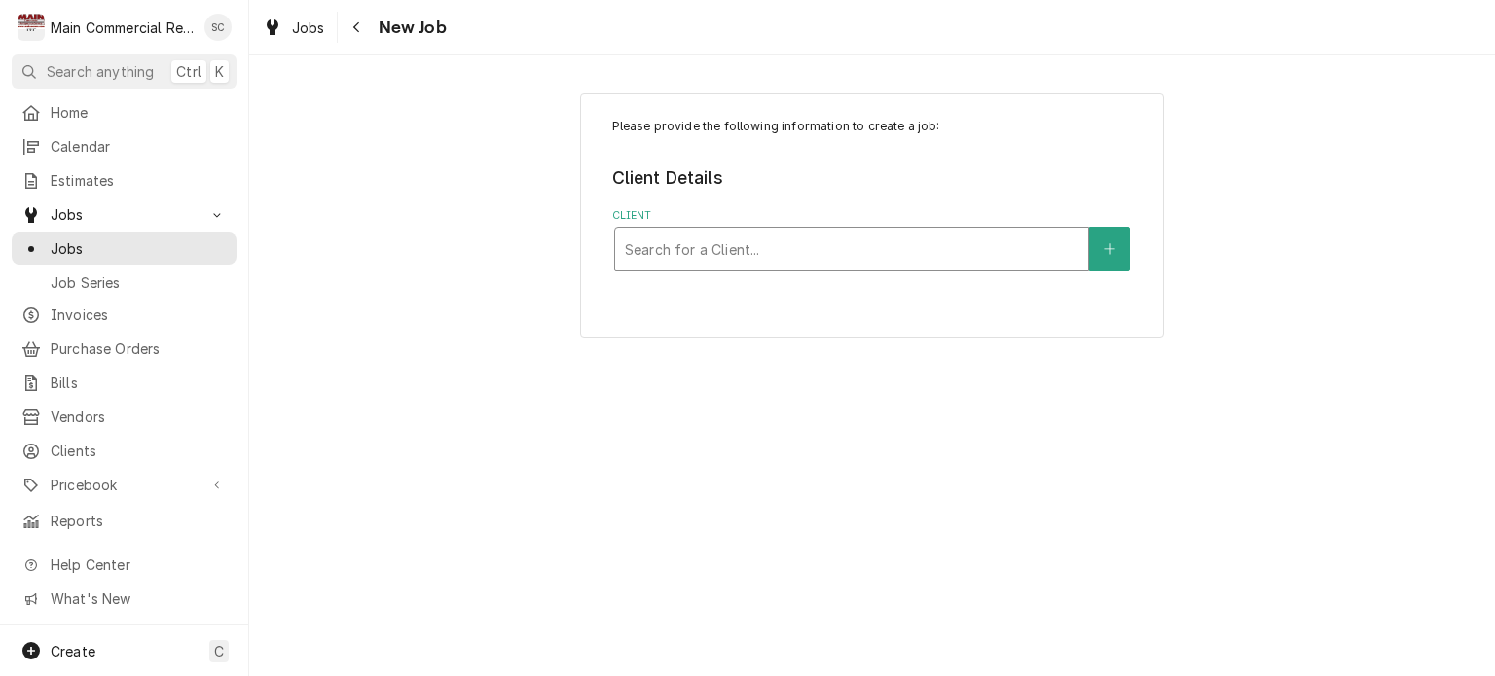
click at [933, 247] on div "Client" at bounding box center [852, 249] width 454 height 35
type input "Promise Point"
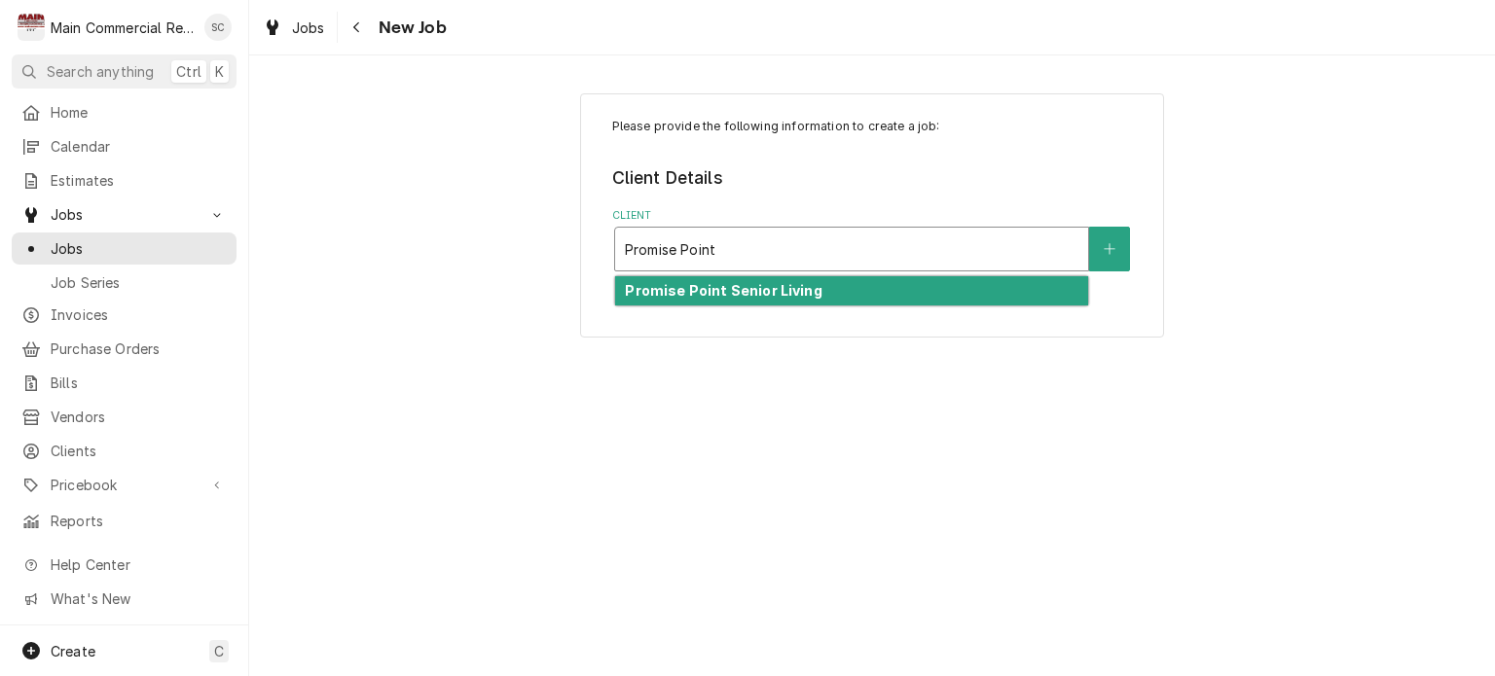
click at [891, 281] on div "Promise Point Senior Living" at bounding box center [851, 291] width 473 height 30
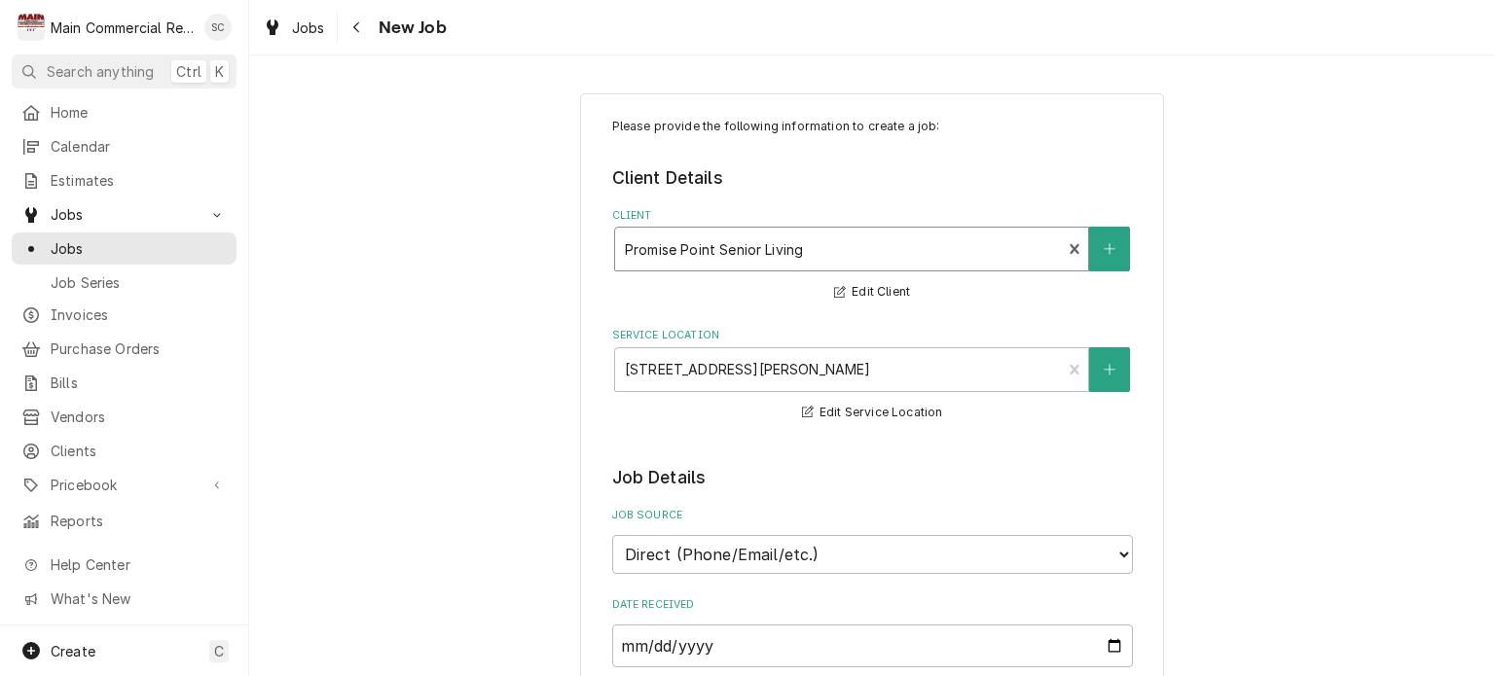
scroll to position [292, 0]
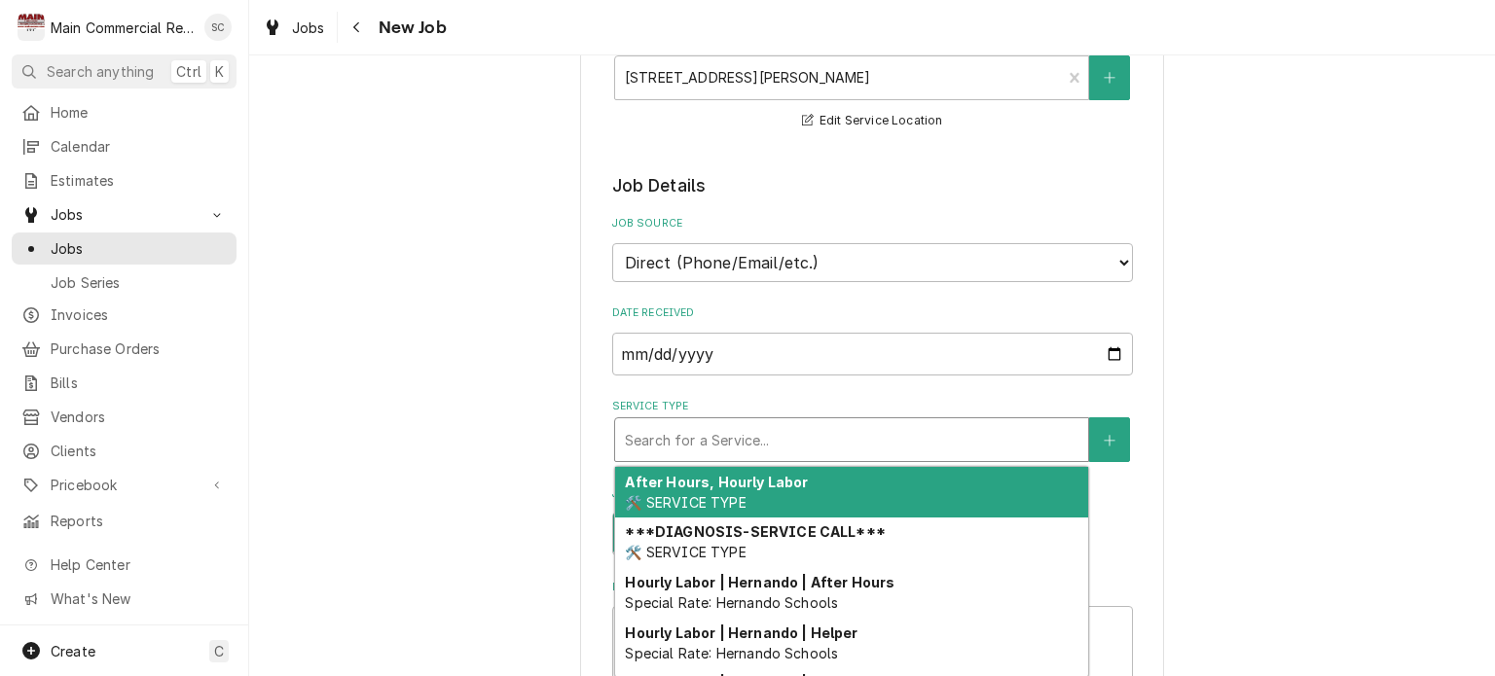
click at [979, 430] on div "Service Type" at bounding box center [852, 439] width 454 height 35
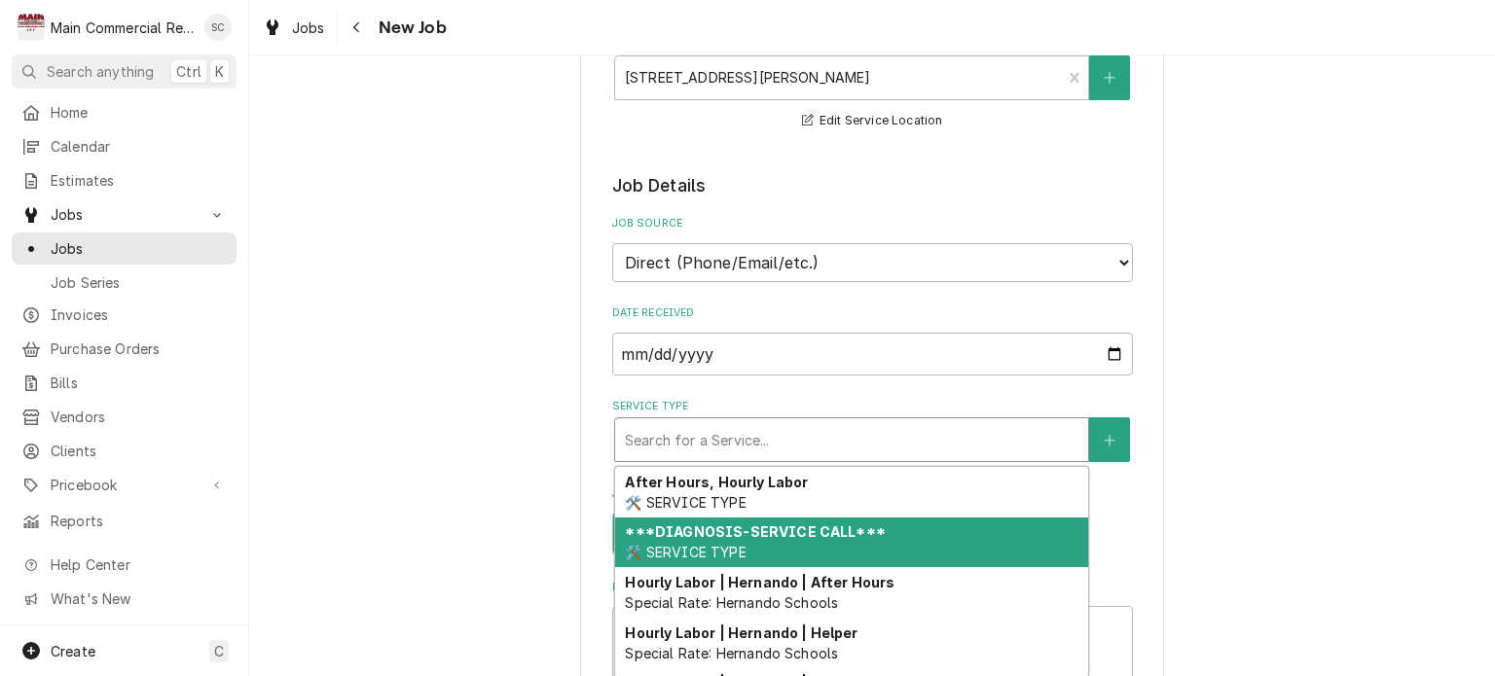
click at [824, 526] on strong "***DIAGNOSIS-SERVICE CALL***" at bounding box center [755, 532] width 260 height 17
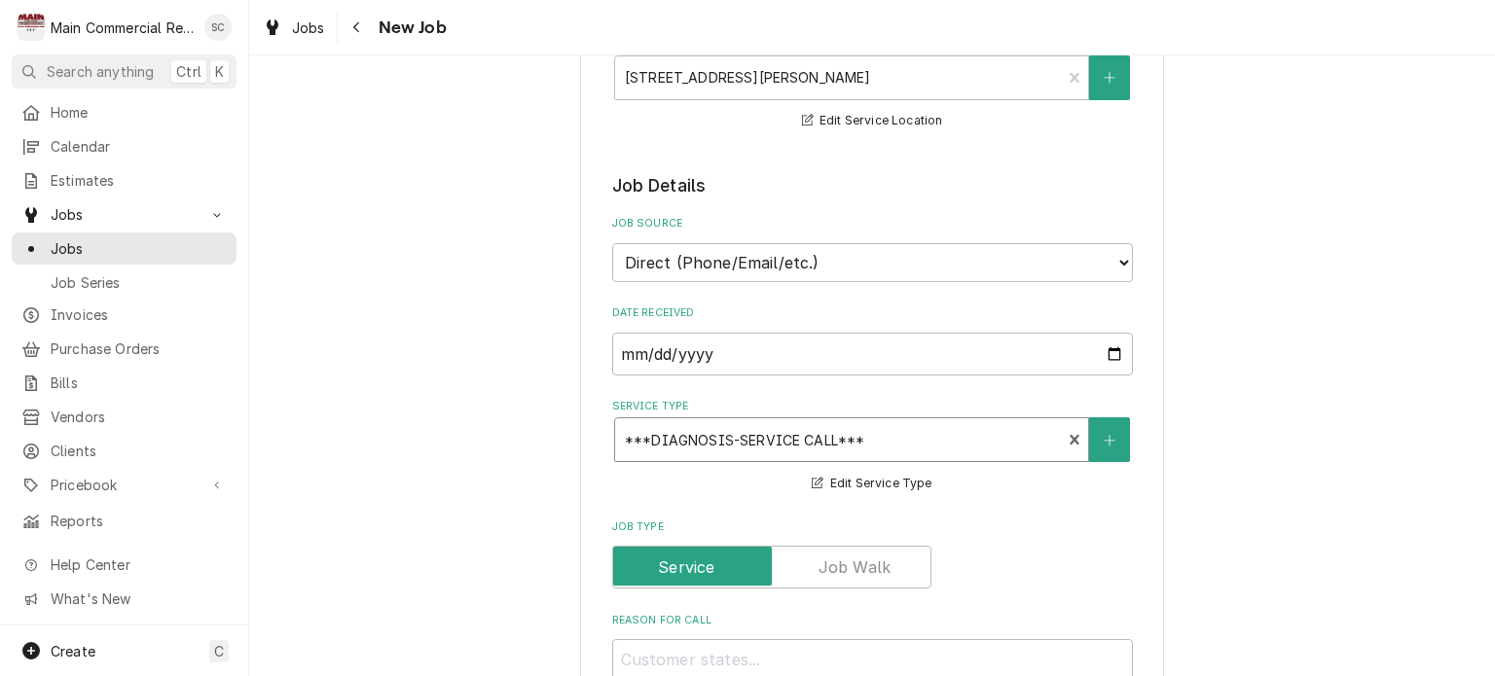
scroll to position [487, 0]
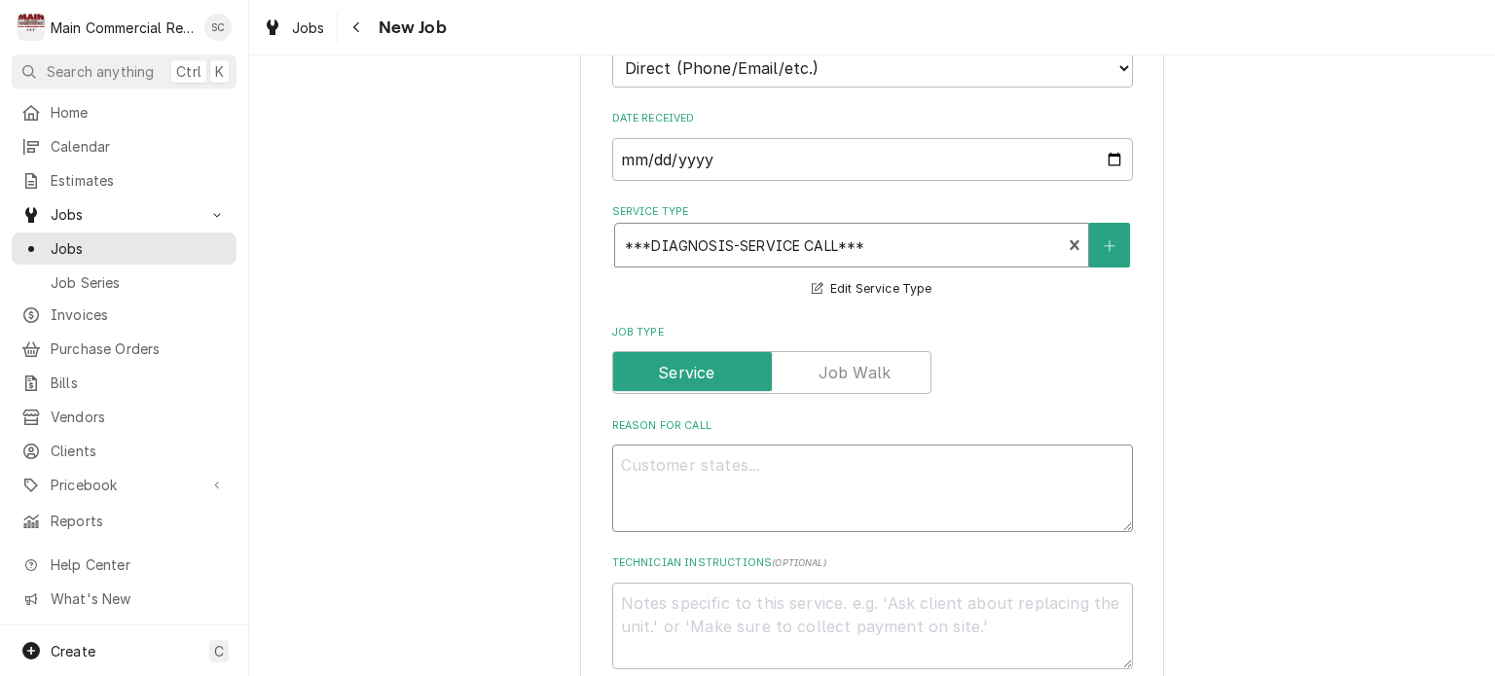
click at [827, 466] on textarea "Reason For Call" at bounding box center [872, 489] width 521 height 88
type textarea "x"
type textarea "1"
type textarea "x"
type textarea "1"
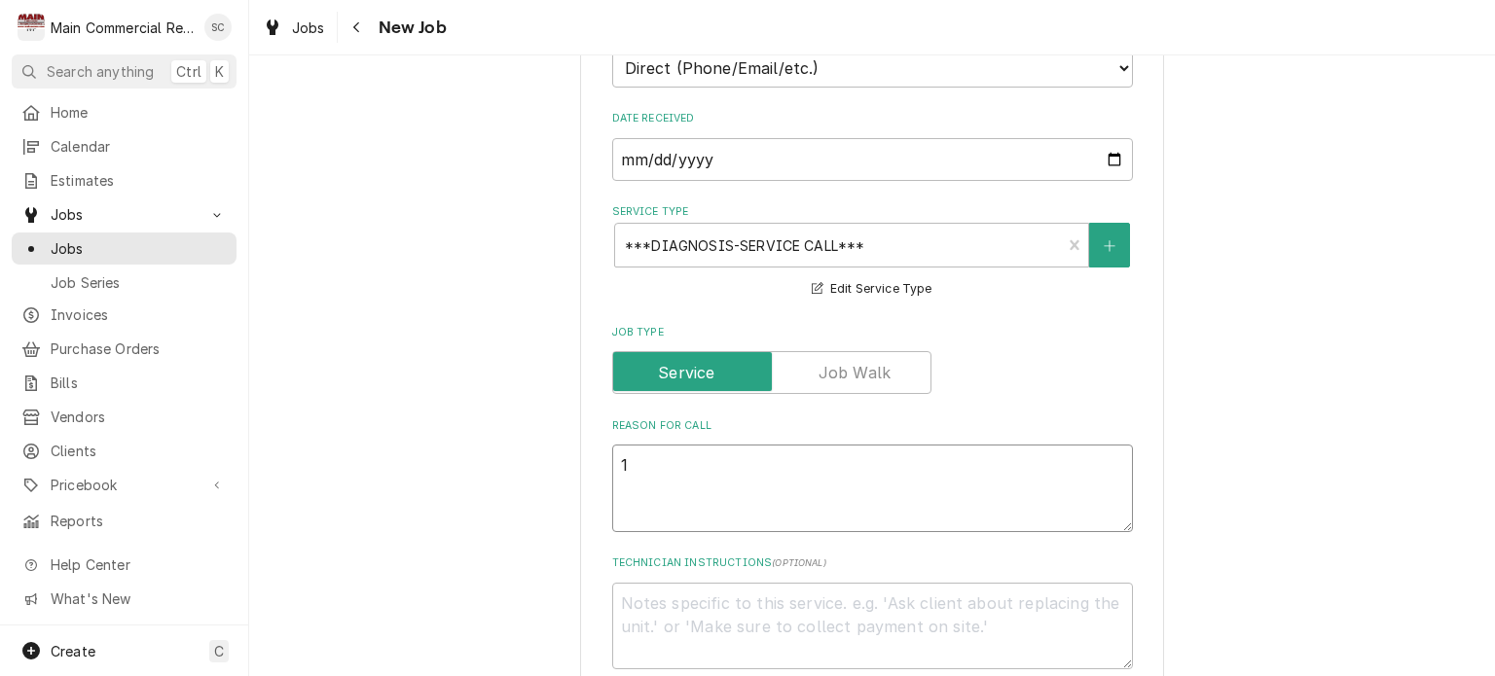
type textarea "x"
type textarea "1 s"
type textarea "x"
type textarea "1 st"
type textarea "x"
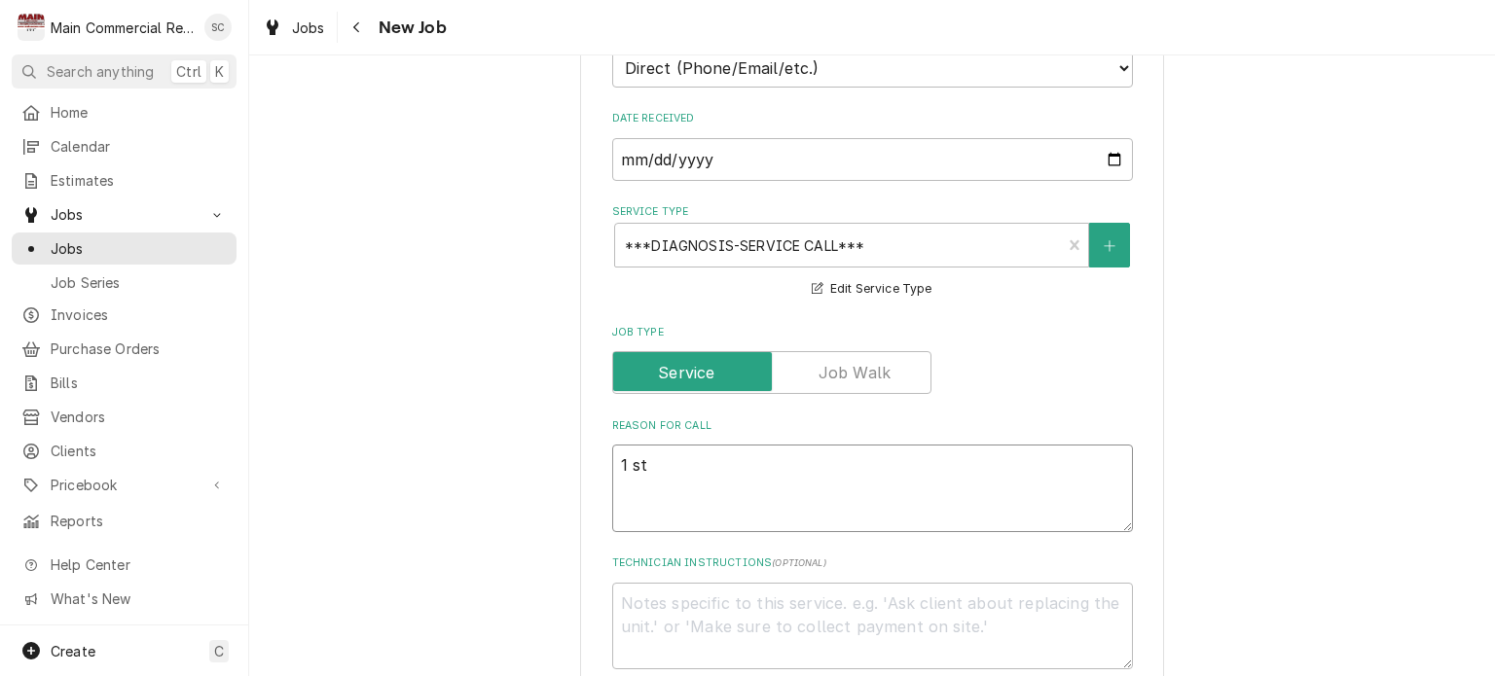
type textarea "1 ste"
type textarea "x"
type textarea "1 stea"
type textarea "x"
type textarea "1 steam"
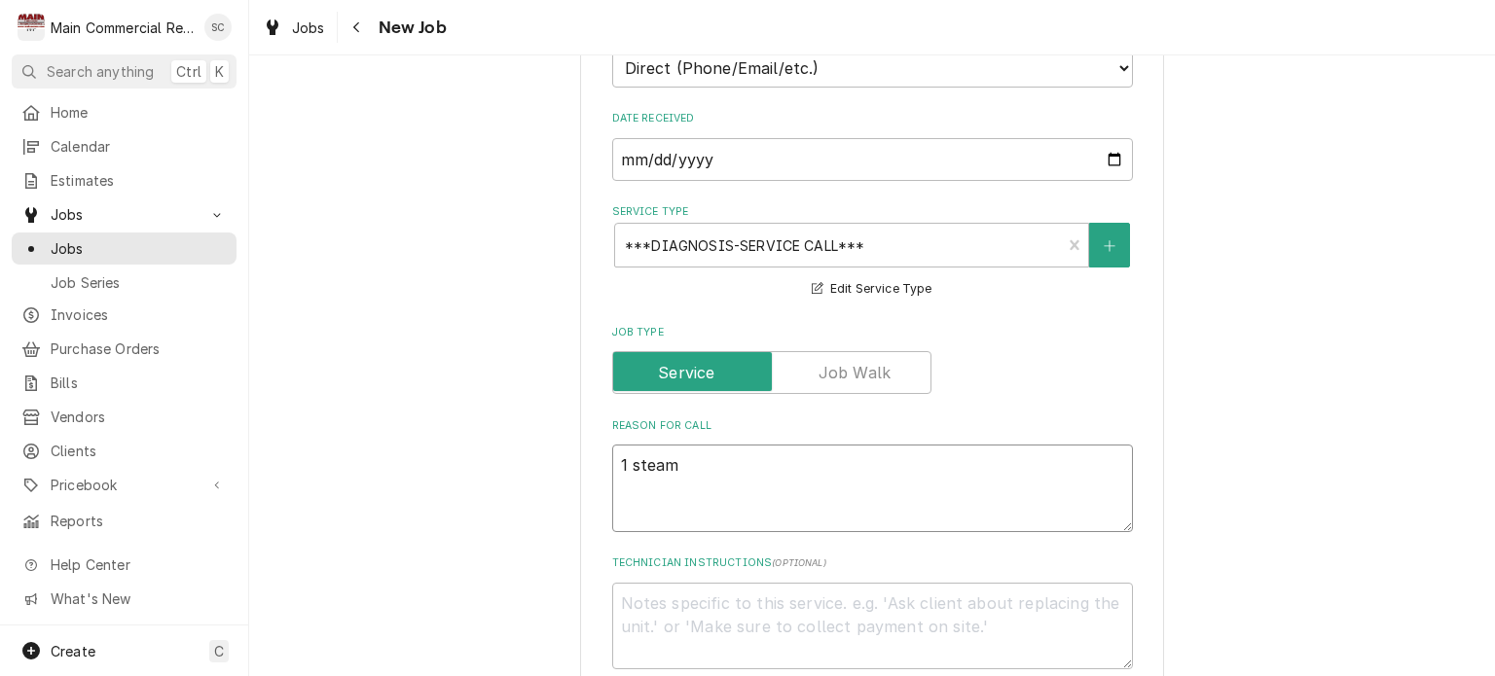
type textarea "x"
type textarea "1 steam"
type textarea "x"
type textarea "1 steam w"
type textarea "x"
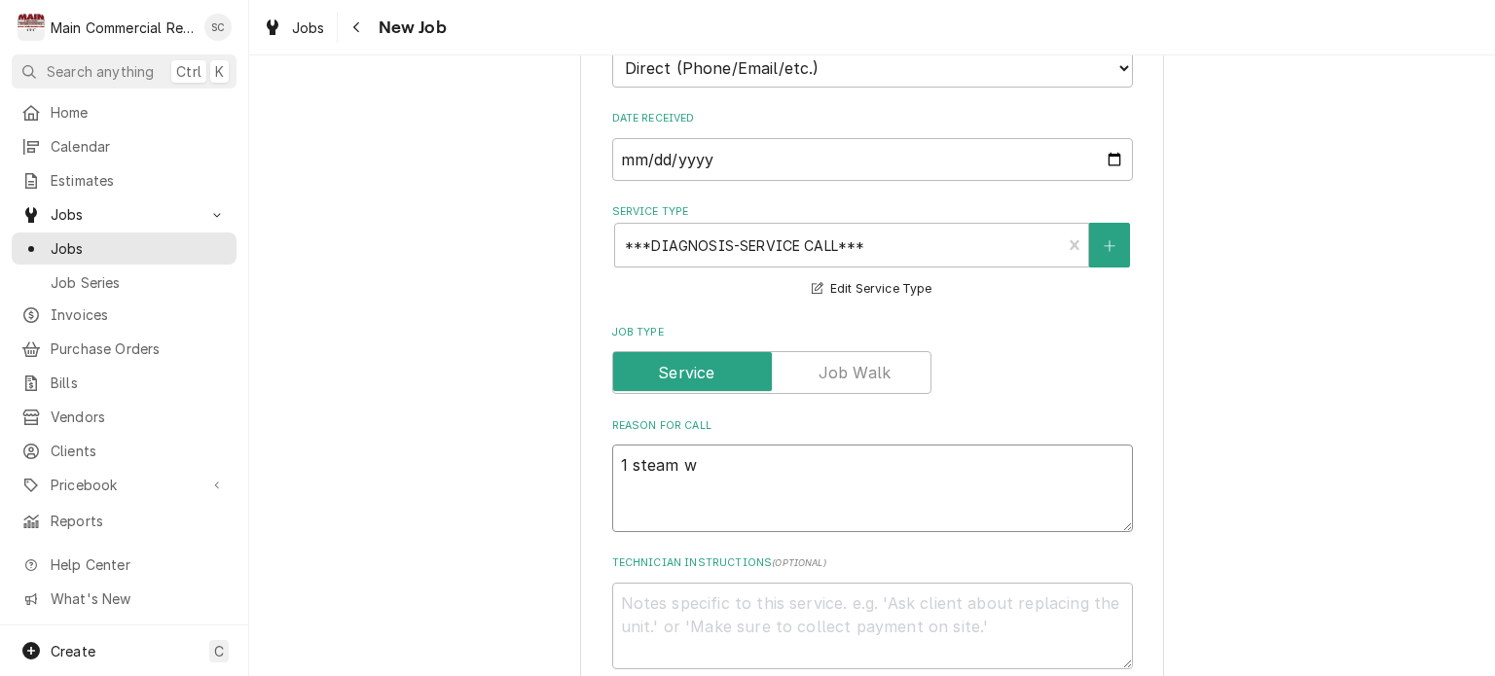
type textarea "1 steam we"
type textarea "x"
type textarea "1 steam wel"
type textarea "x"
type textarea "1 steam well"
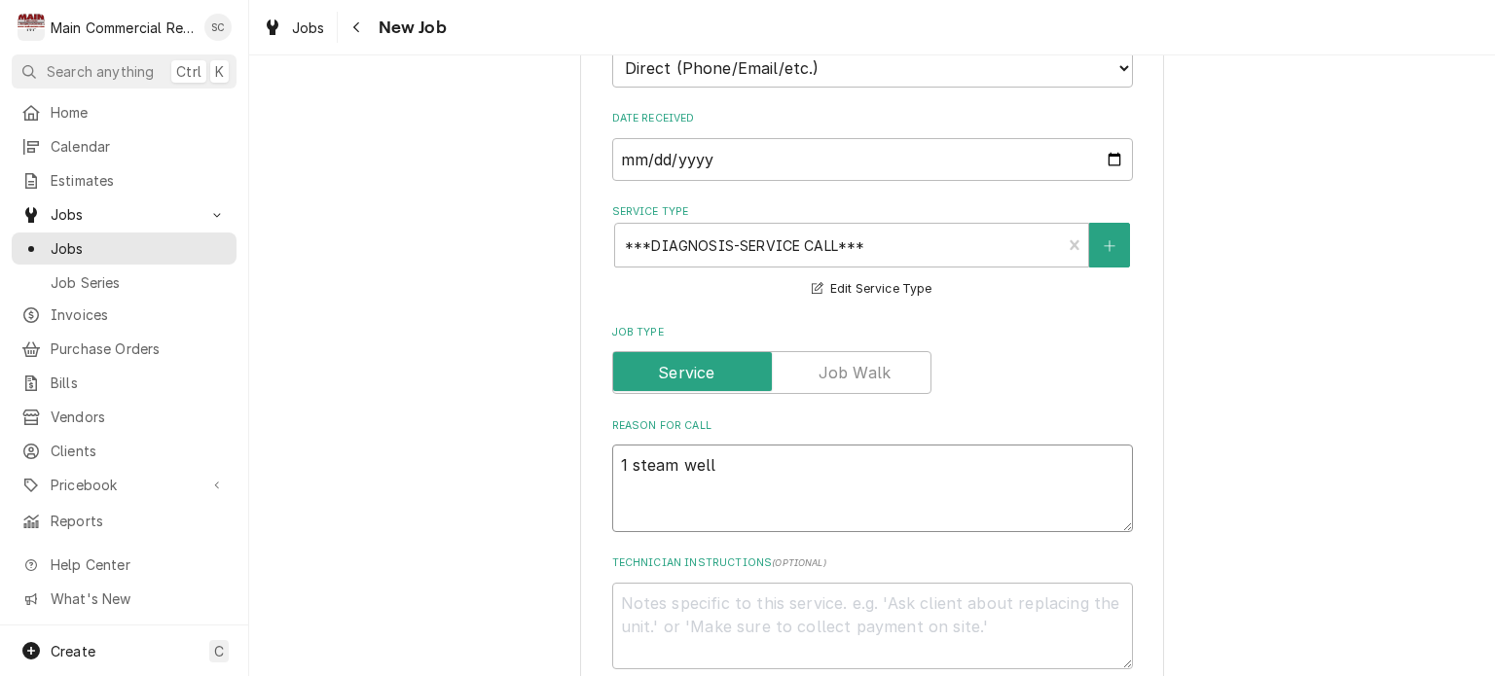
type textarea "x"
type textarea "1 steam well"
type textarea "x"
type textarea "1 steam well i"
type textarea "x"
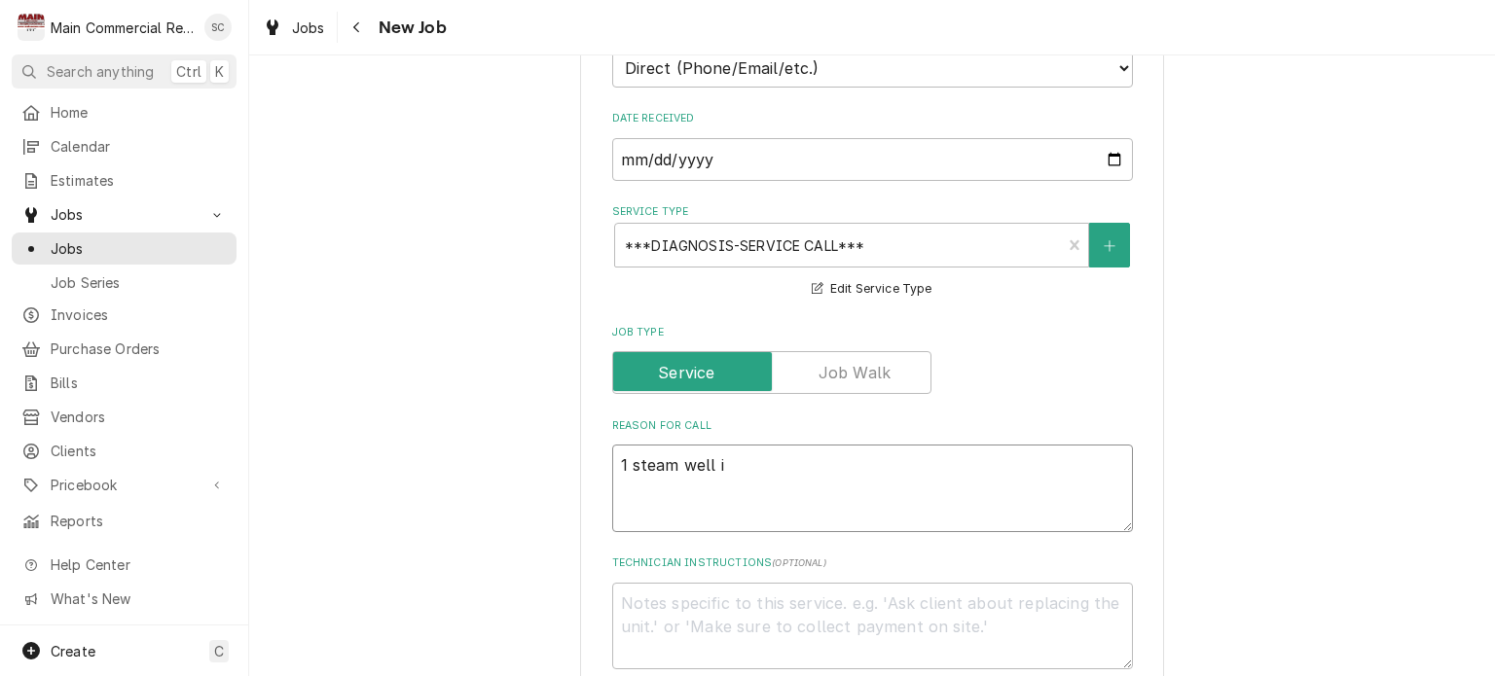
type textarea "1 steam well in"
type textarea "x"
type textarea "1 steam well in"
type textarea "x"
type textarea "1 steam well in m"
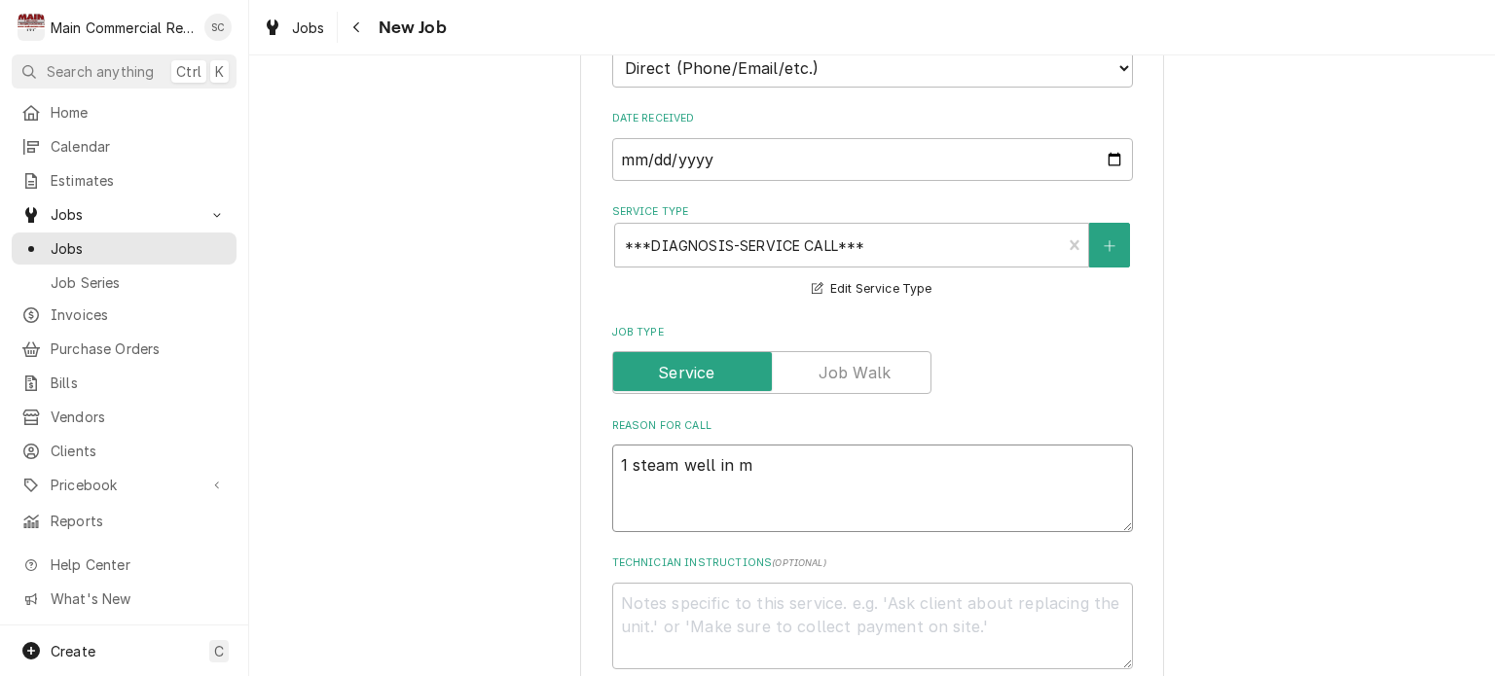
type textarea "x"
type textarea "1 steam well in me"
type textarea "x"
type textarea "1 steam well in mem"
type textarea "x"
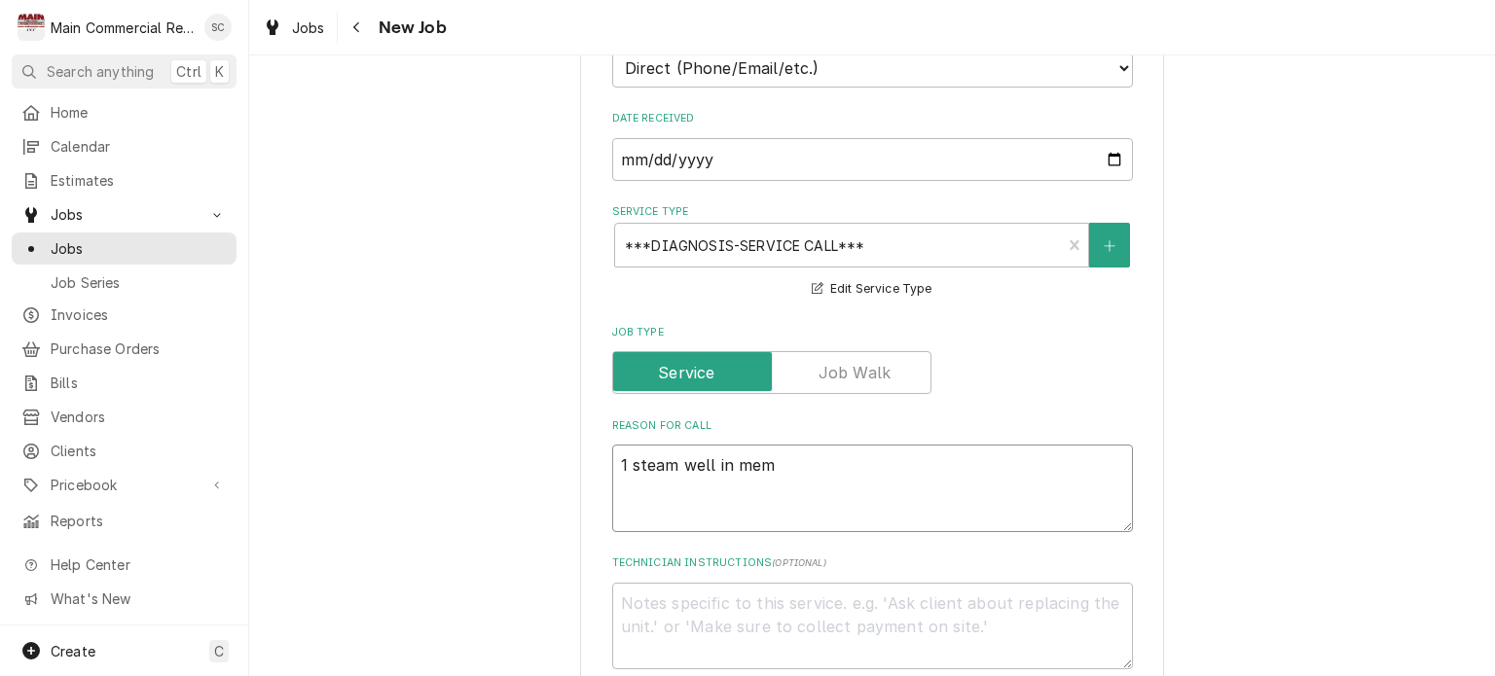
type textarea "1 steam well in memo"
type textarea "x"
type textarea "1 steam well in memor"
type textarea "x"
type textarea "1 steam well in memory"
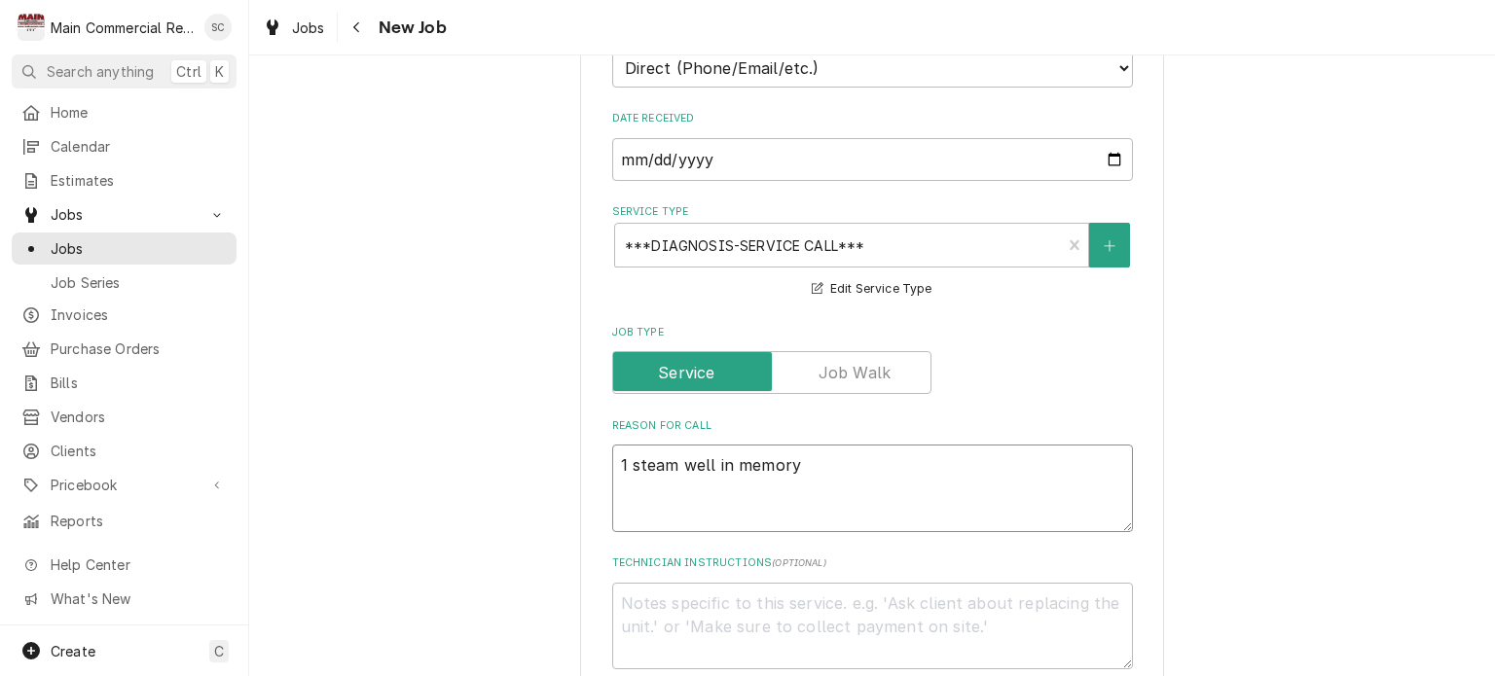
type textarea "x"
type textarea "1 steam well in memory"
type textarea "x"
type textarea "1 steam well in memory c"
type textarea "x"
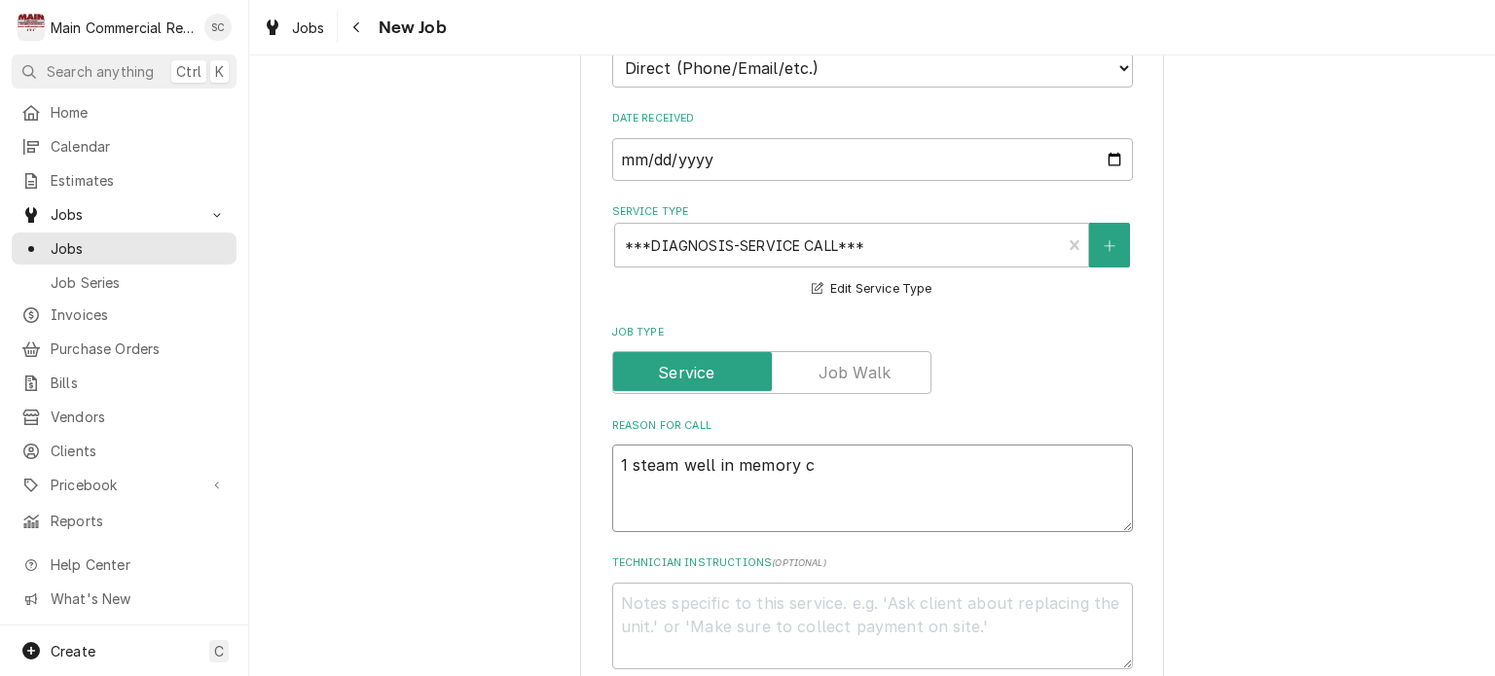
type textarea "1 steam well in memory ca"
type textarea "x"
type textarea "1 steam well in memory car"
type textarea "x"
type textarea "1 steam well in memory care"
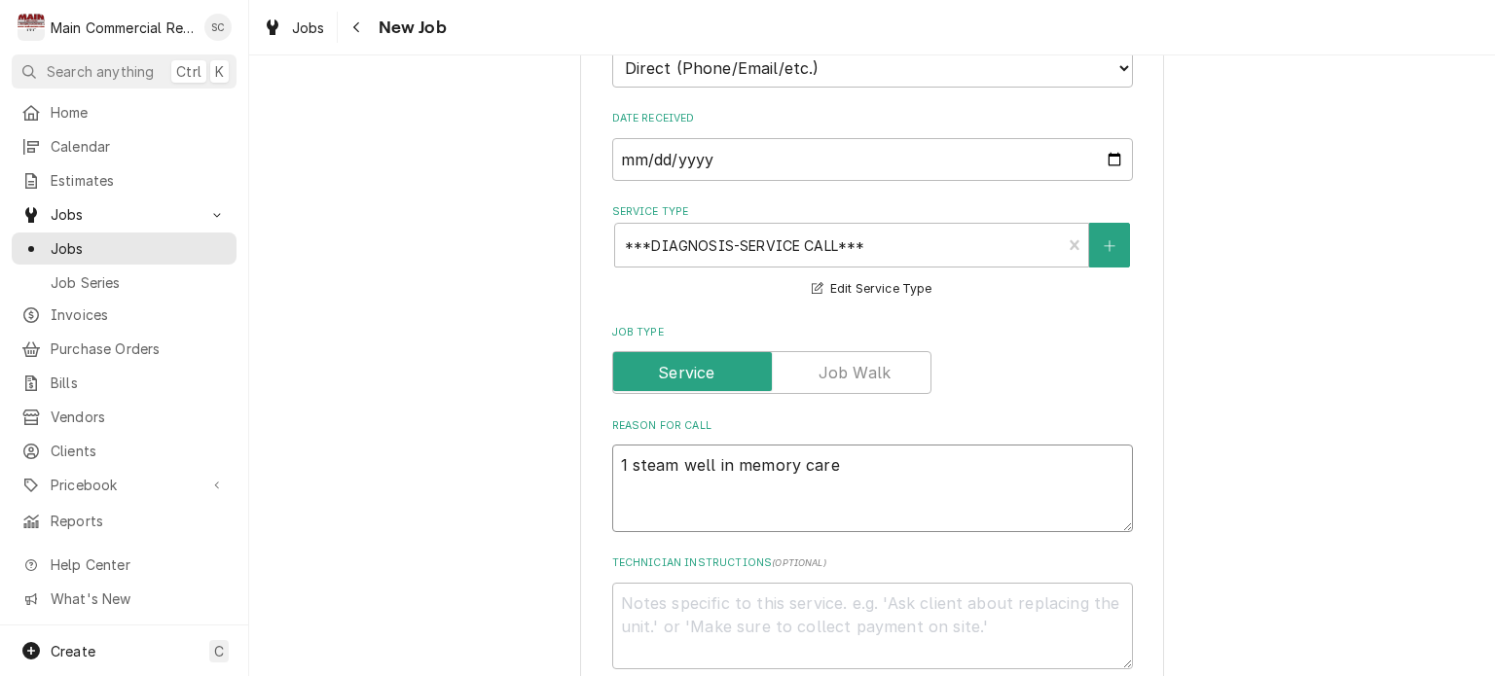
type textarea "x"
type textarea "1 steam well in memory care"
type textarea "x"
type textarea "1 steam well in memory care n"
type textarea "x"
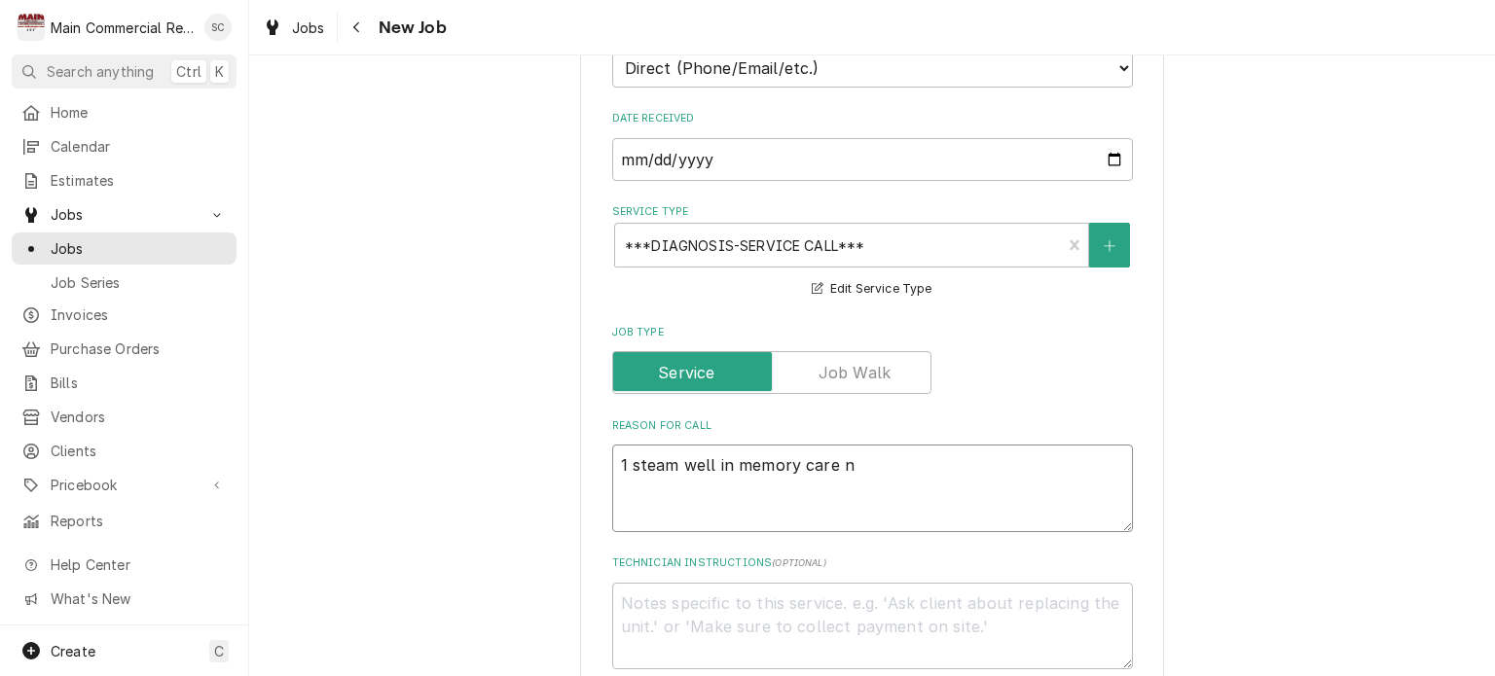
type textarea "1 steam well in memory care no"
type textarea "x"
type textarea "1 steam well in memory care not"
type textarea "x"
type textarea "1 steam well in memory care not"
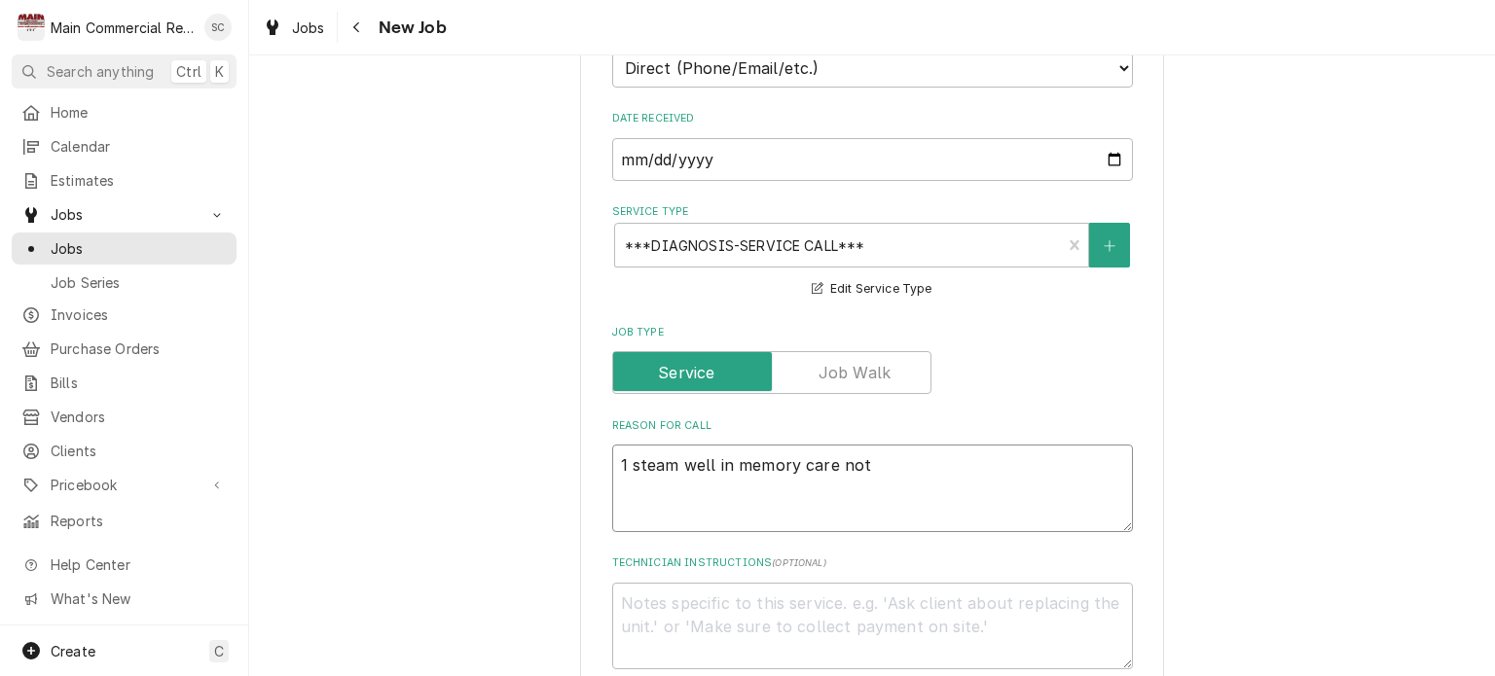
type textarea "x"
type textarea "1 steam well in memory care not w"
type textarea "x"
type textarea "1 steam well in memory care not wo"
type textarea "x"
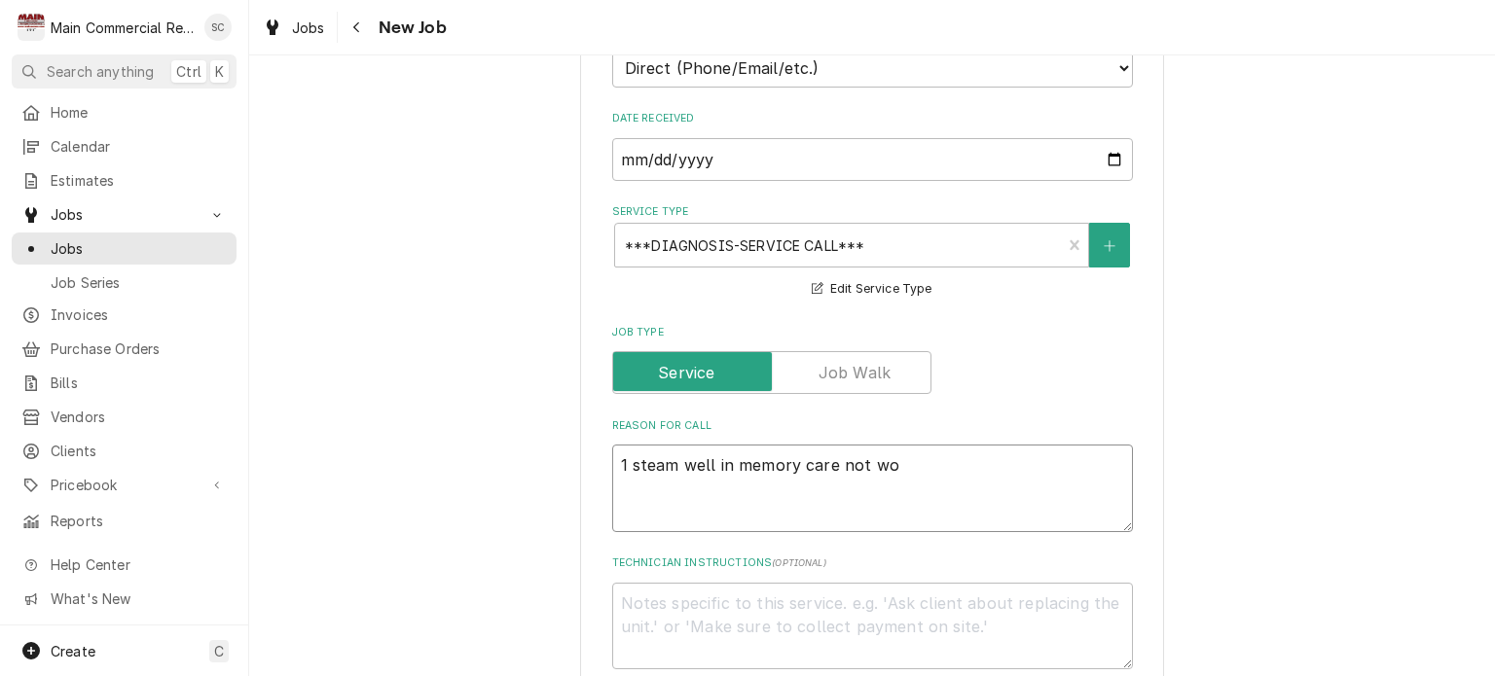
type textarea "1 steam well in memory care not wor"
type textarea "x"
type textarea "1 steam well in memory care not work"
type textarea "x"
type textarea "1 steam well in memory care not work"
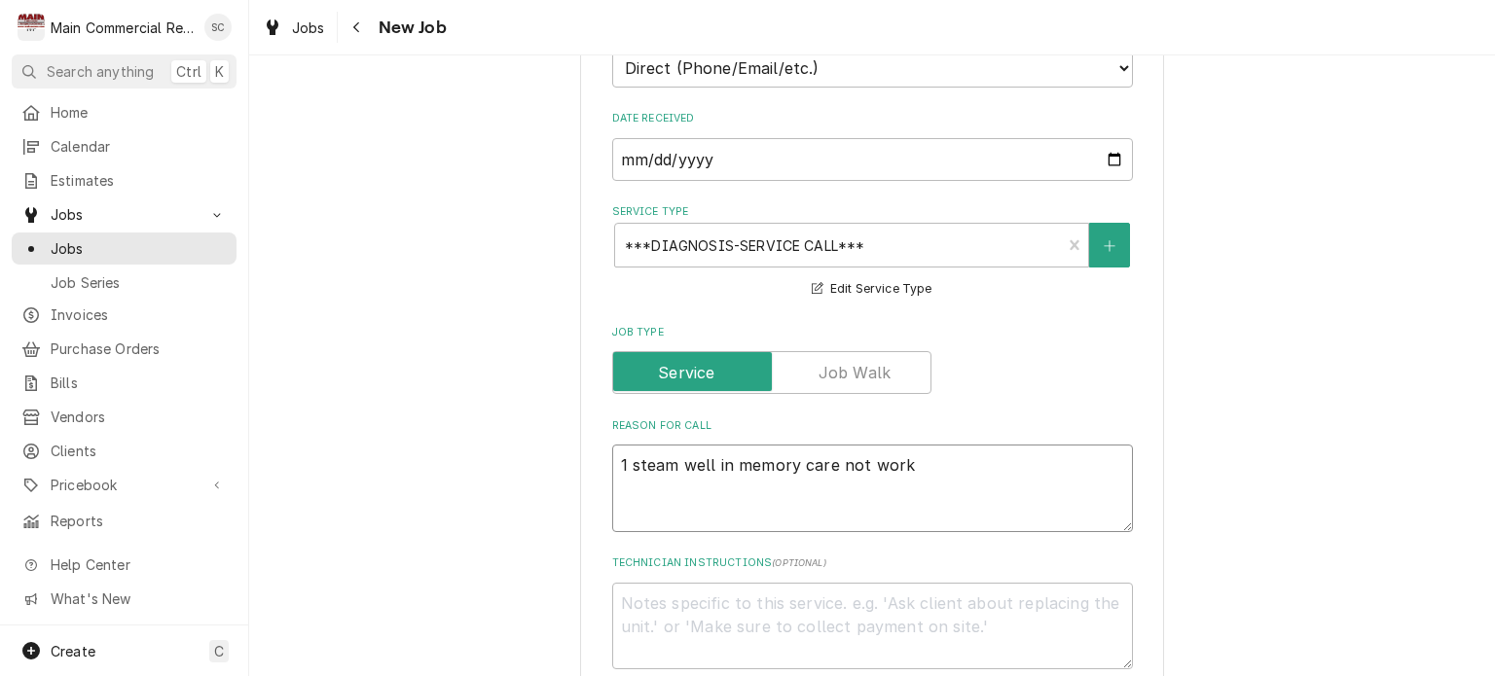
type textarea "x"
type textarea "1 steam well in memory care not work i"
type textarea "x"
type textarea "1 steam well in memory care not work in"
type textarea "x"
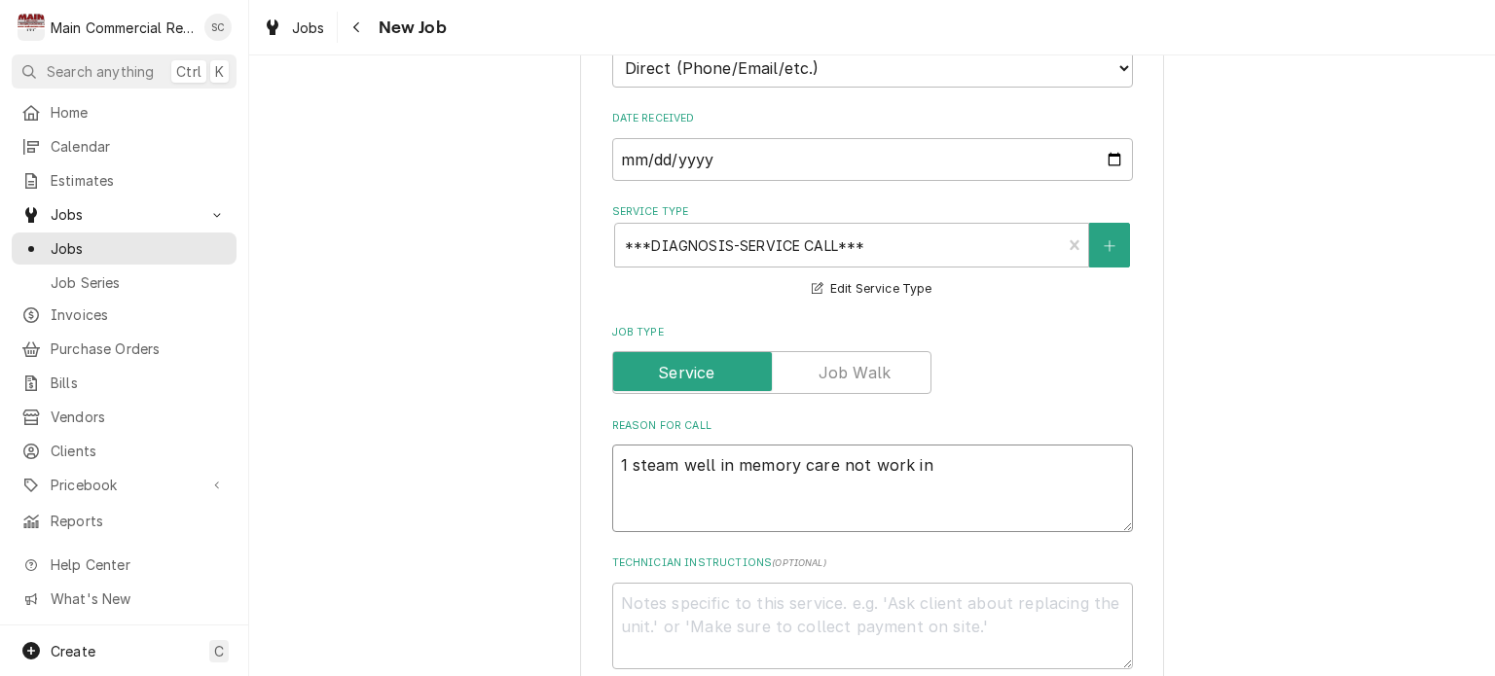
type textarea "1 steam well in memory care not work ing"
type textarea "x"
type textarea "1 steam well in memory care not work in"
type textarea "x"
type textarea "1 steam well in memory care not work i"
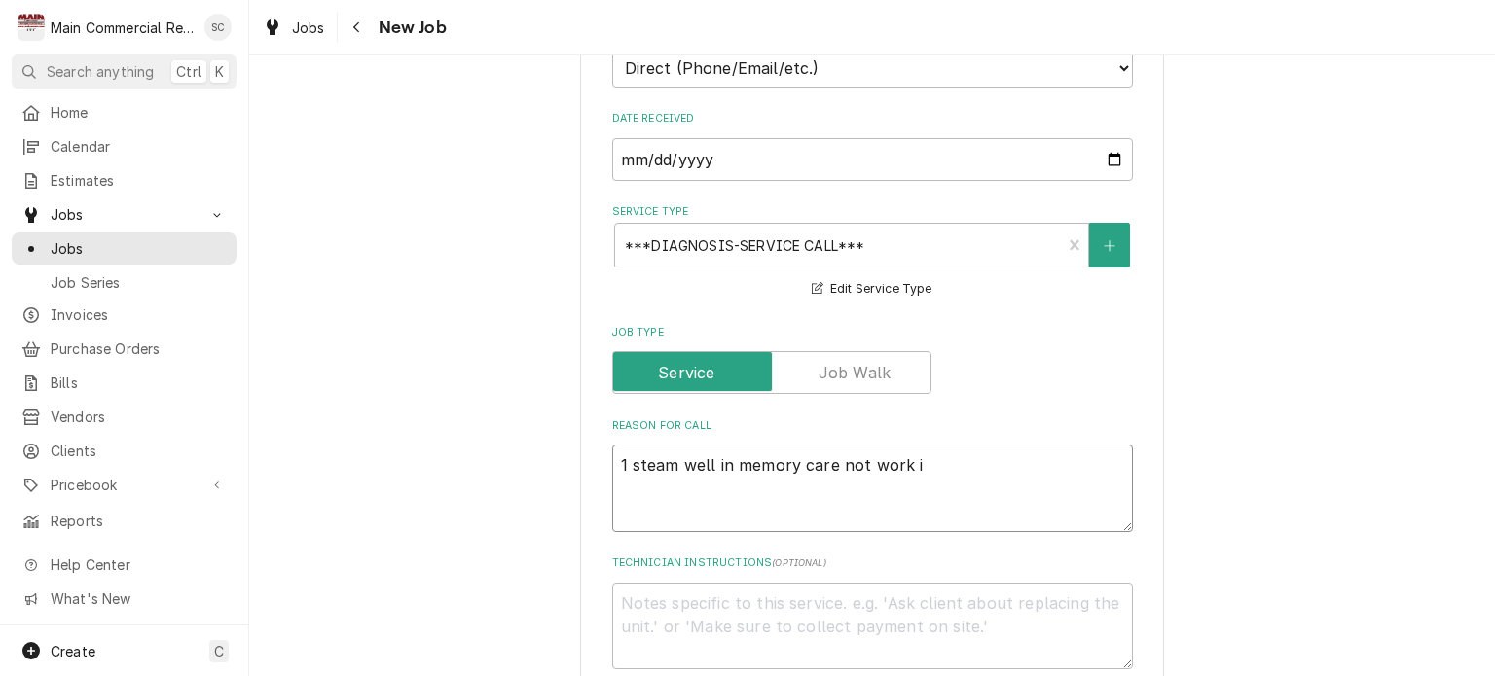
type textarea "x"
type textarea "1 steam well in memory care not work"
type textarea "x"
type textarea "1 steam well in memory care not work"
type textarea "x"
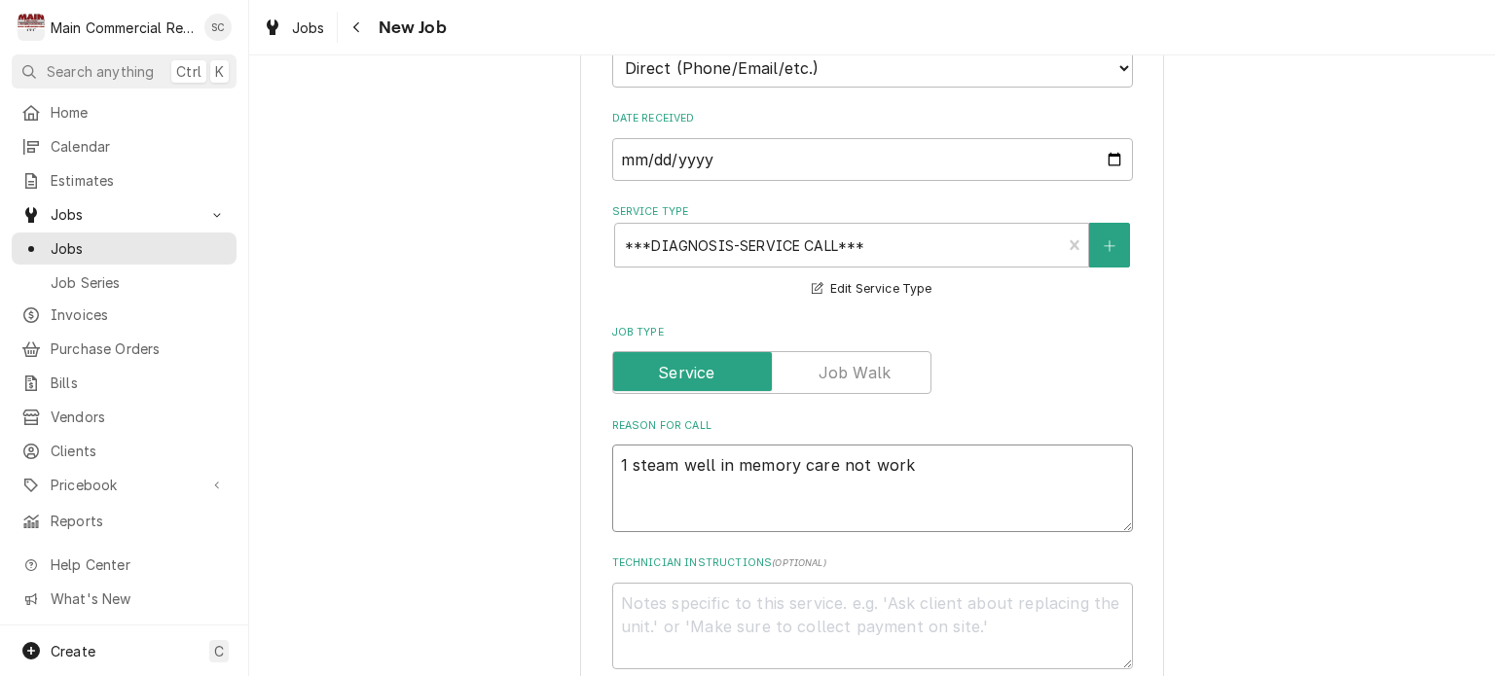
type textarea "1 steam well in memory care not worki"
type textarea "x"
type textarea "1 steam well in memory care not workin"
type textarea "x"
type textarea "1 steam well in memory care not working"
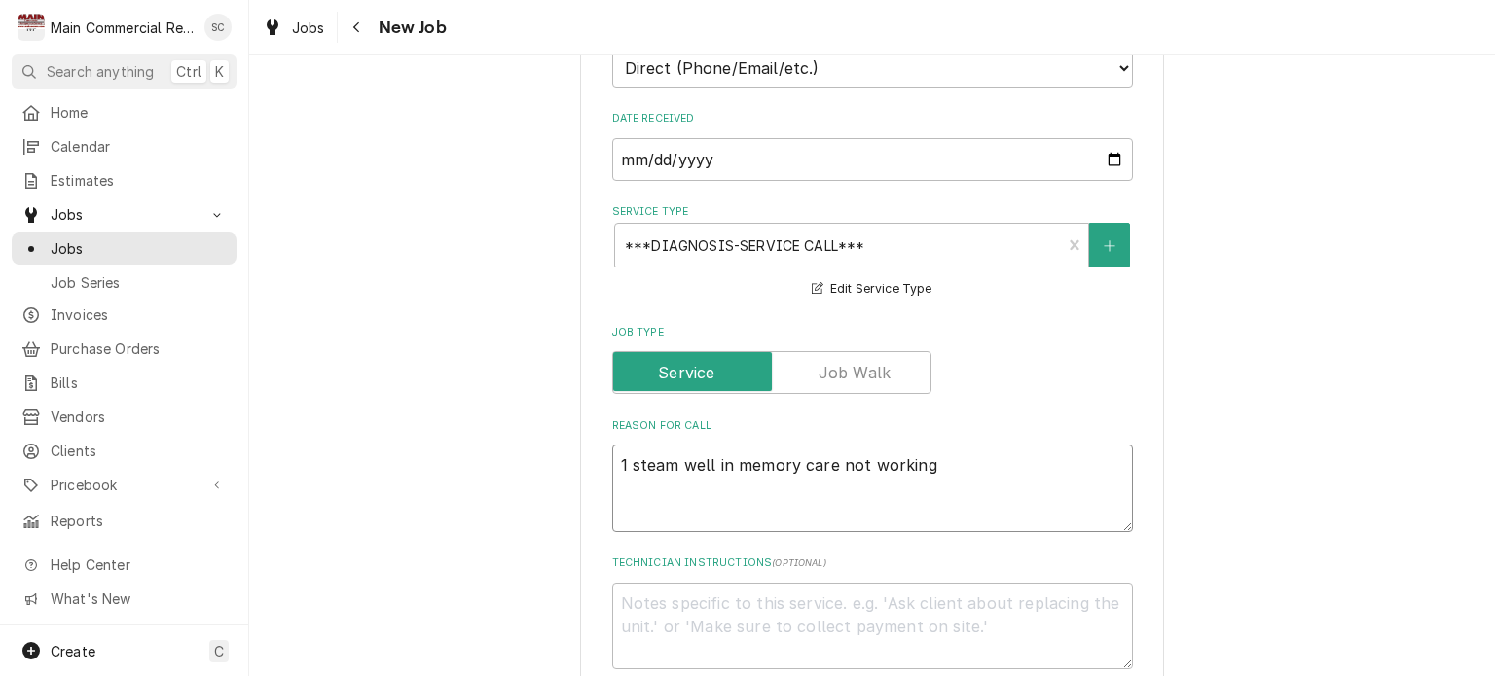
type textarea "x"
type textarea "1 steam well in memory care not working."
type textarea "x"
type textarea "1 steam well in memory care not working."
type textarea "x"
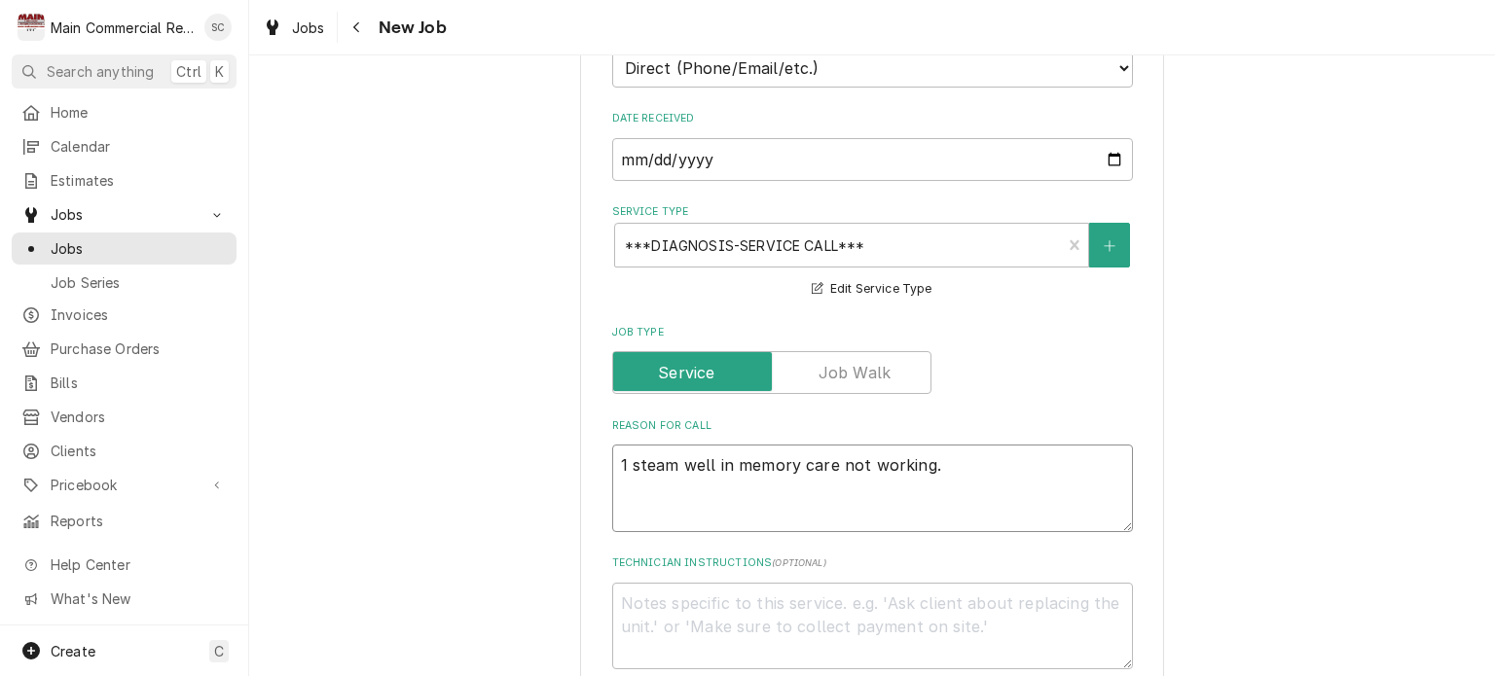
type textarea "1 steam well in memory care not working. P"
type textarea "x"
type textarea "1 steam well in memory care not working. Pe"
type textarea "x"
type textarea "1 steam well in memory care not working. Per"
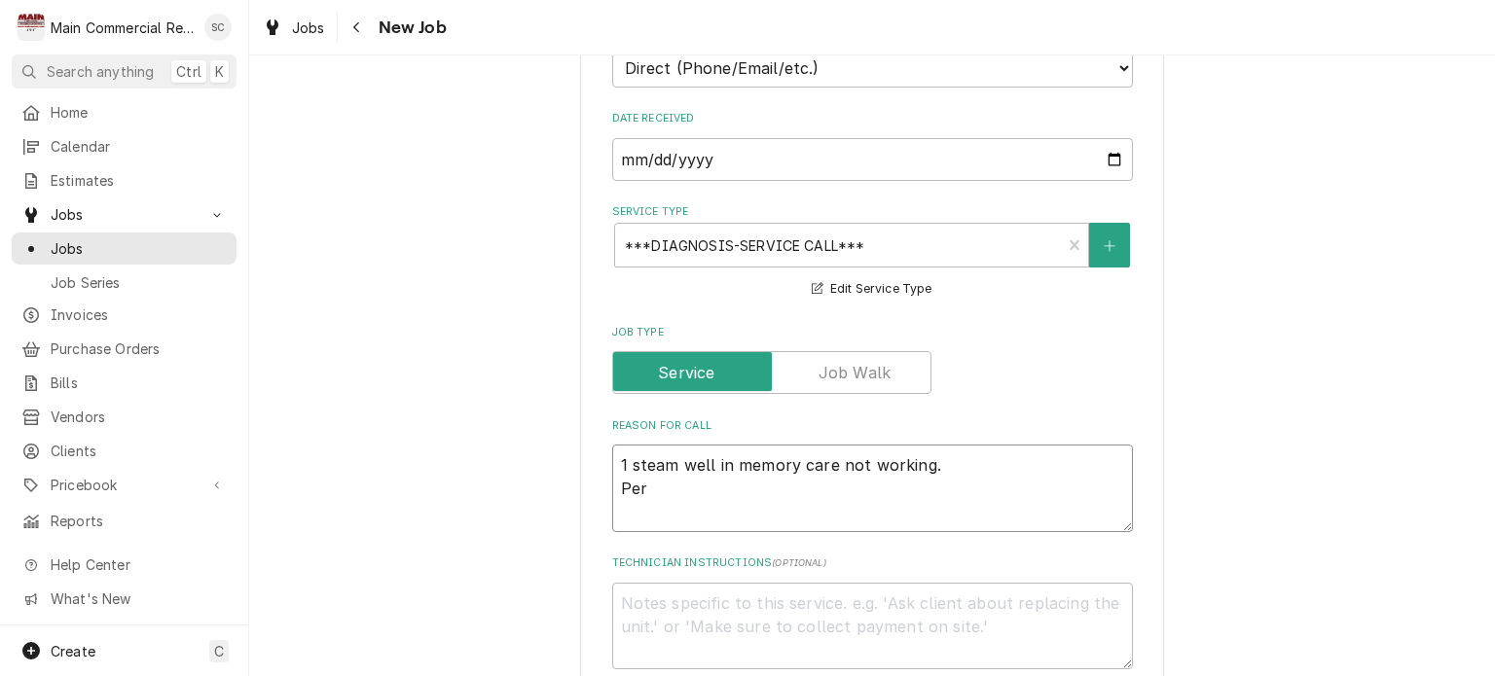
type textarea "x"
type textarea "1 steam well in memory care not working. Per"
type textarea "x"
type textarea "1 steam well in memory care not working. Per F"
type textarea "x"
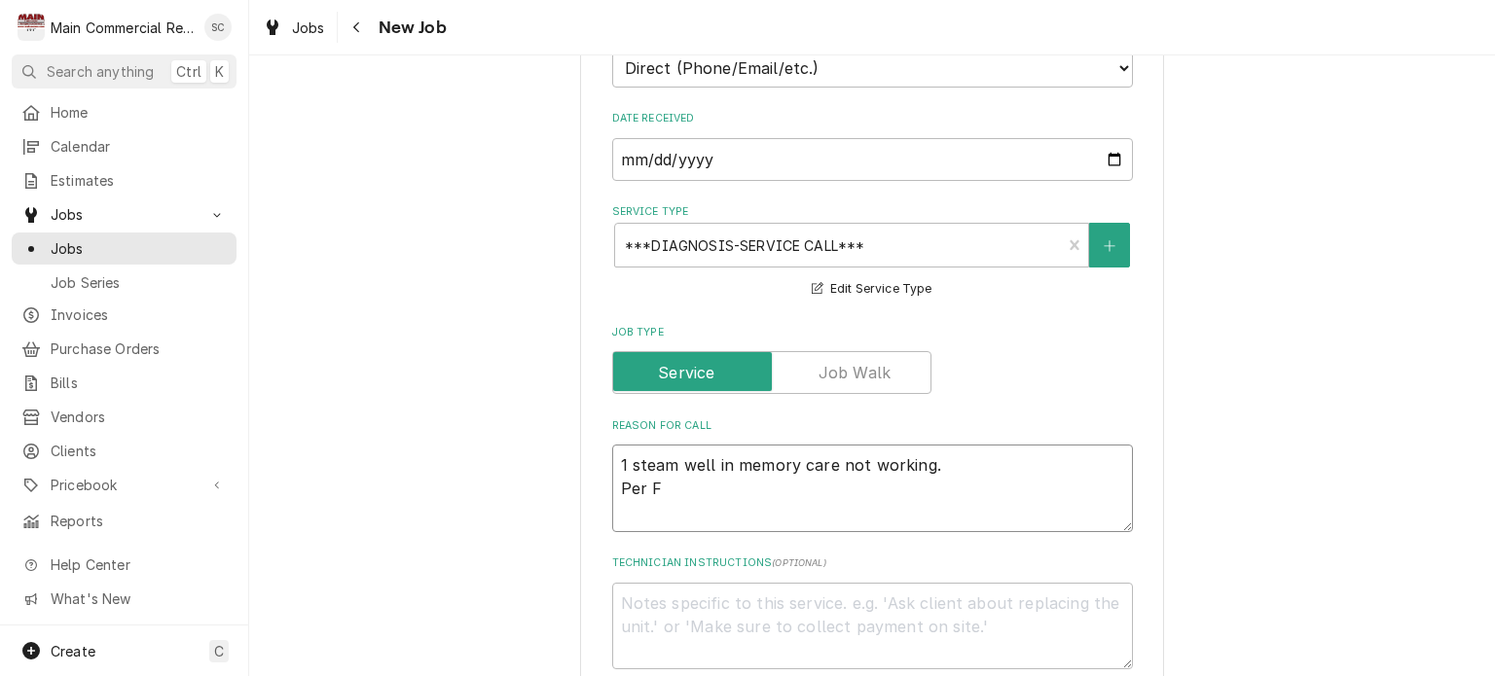
type textarea "1 steam well in memory care not working. Per Fr"
type textarea "x"
type textarea "1 steam well in memory care not working. Per Fre"
type textarea "x"
type textarea "1 steam well in memory care not working. Per Fred"
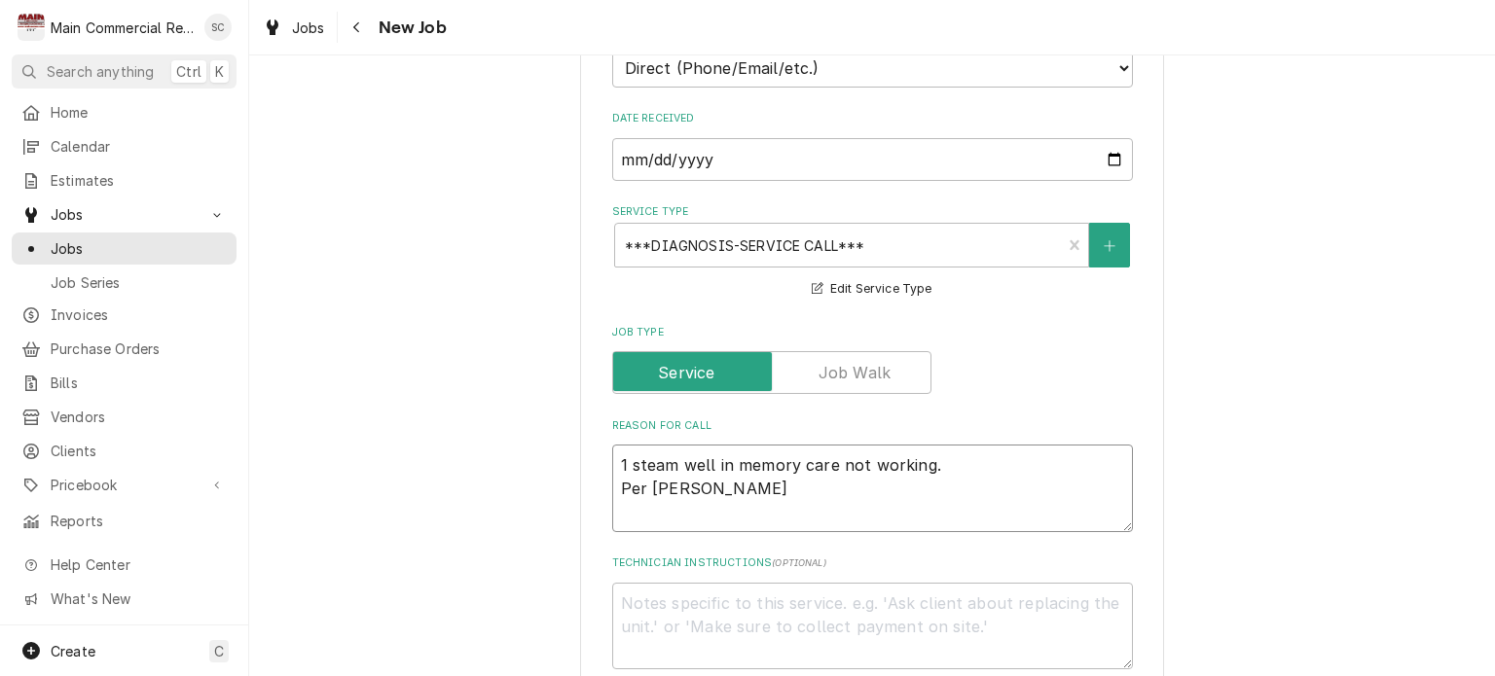
type textarea "x"
type textarea "1 steam well in memory care not working. Per Fred"
type textarea "x"
type textarea "1 steam well in memory care not working. Per Fred 8"
type textarea "x"
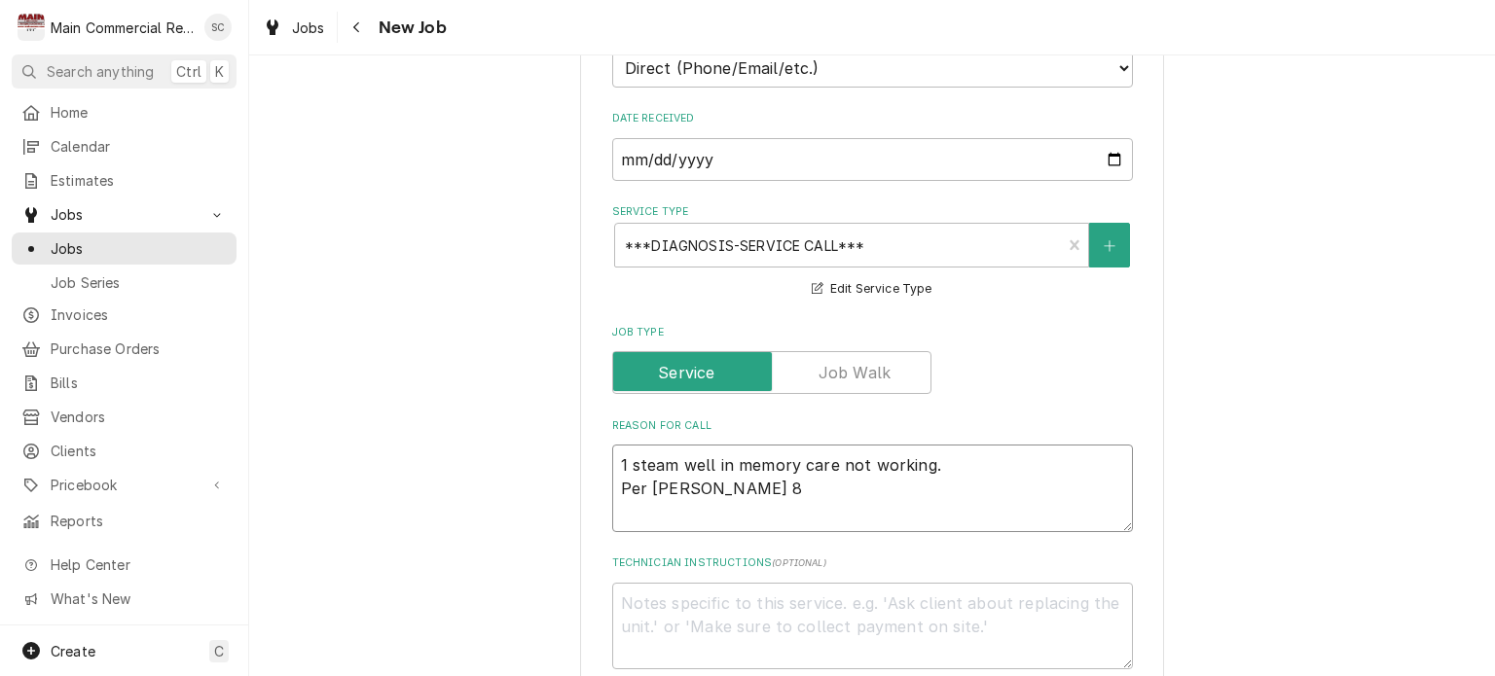
type textarea "1 steam well in memory care not working. Per Fred 81"
type textarea "x"
type textarea "1 steam well in memory care not working. Per Fred 813"
type textarea "x"
type textarea "1 steam well in memory care not working. Per Fred 813-"
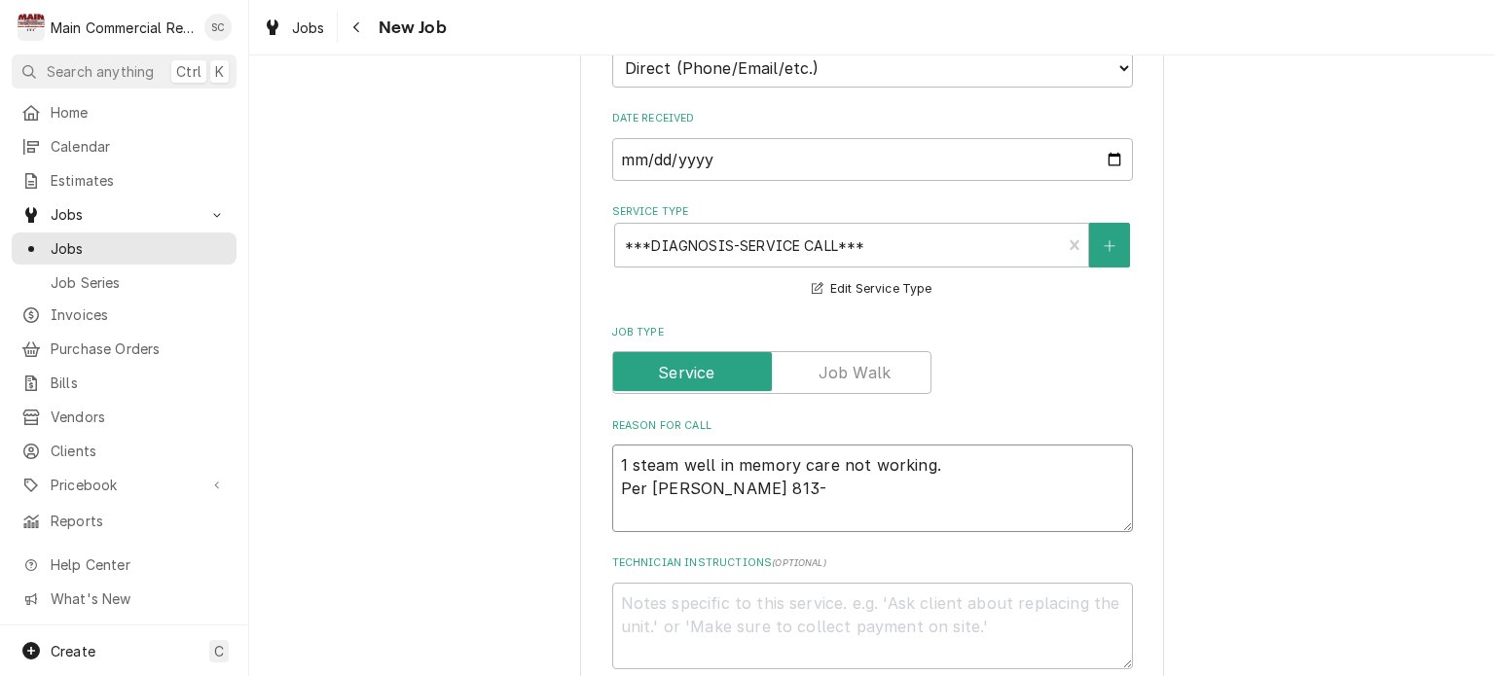
type textarea "x"
type textarea "1 steam well in memory care not working. Per Fred 813-7"
type textarea "x"
type textarea "1 steam well in memory care not working. Per Fred 813-75"
type textarea "x"
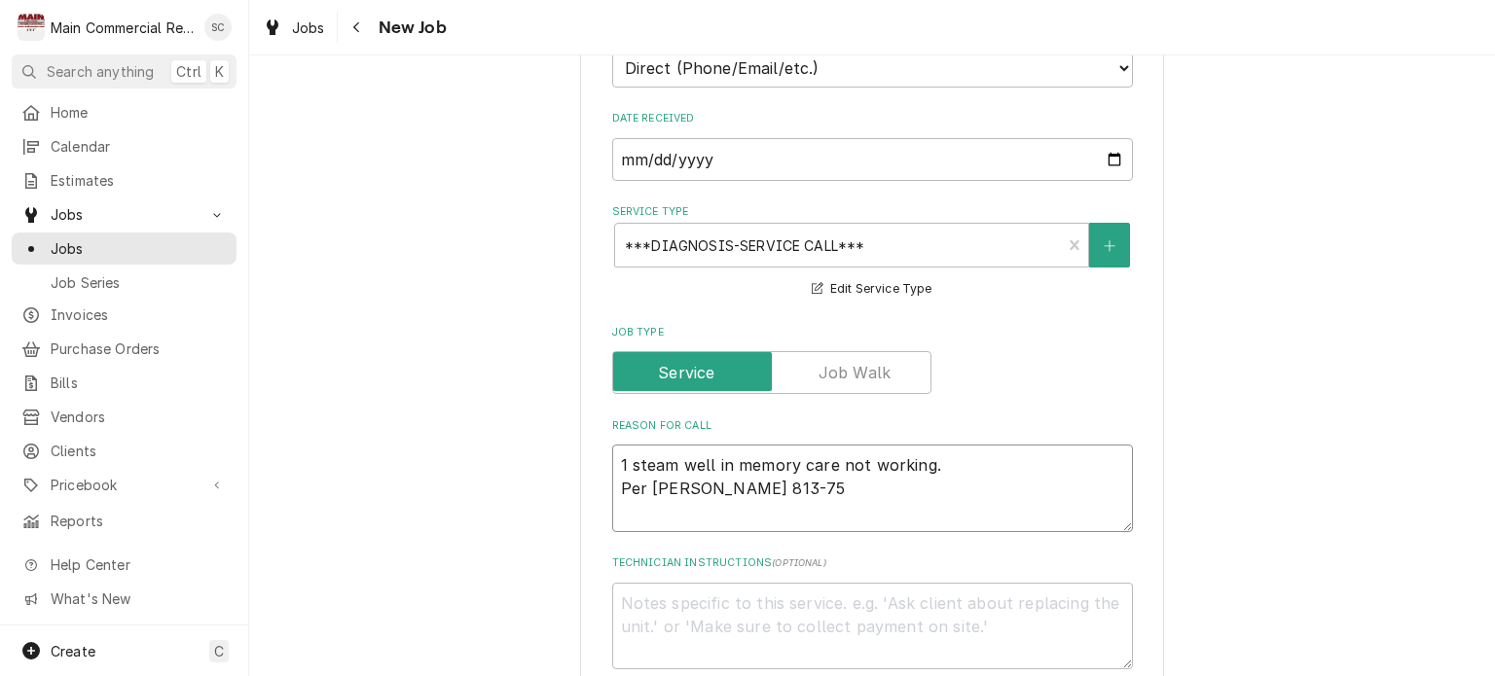
type textarea "1 steam well in memory care not working. Per Fred 813-758"
type textarea "x"
type textarea "1 steam well in memory care not working. Per Fred 813-758-"
type textarea "x"
type textarea "1 steam well in memory care not working. Per Fred 813-758-1"
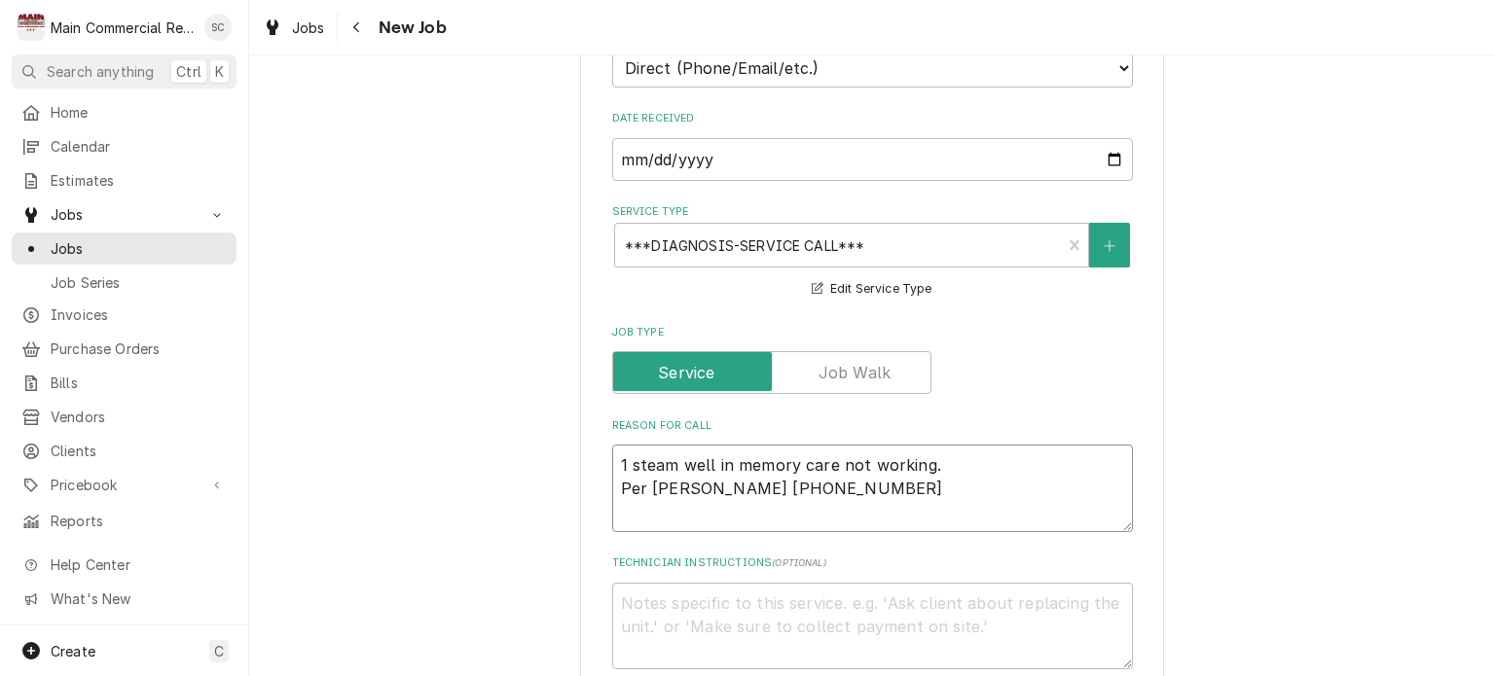
type textarea "x"
type textarea "1 steam well in memory care not working. Per Fred 813-758-13"
type textarea "x"
type textarea "1 steam well in memory care not working. Per Fred 813-758-131"
type textarea "x"
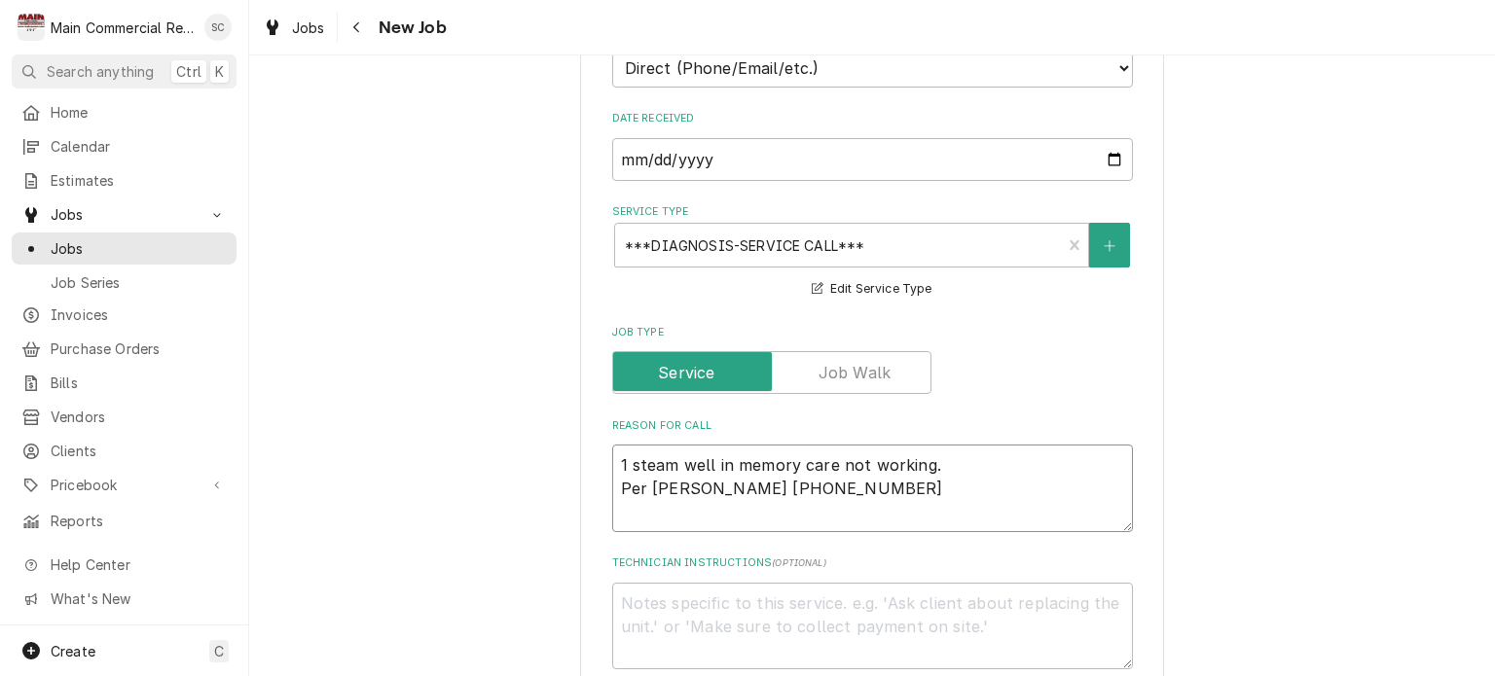
type textarea "1 steam well in memory care not working. Per Fred 813-758-1313"
type textarea "x"
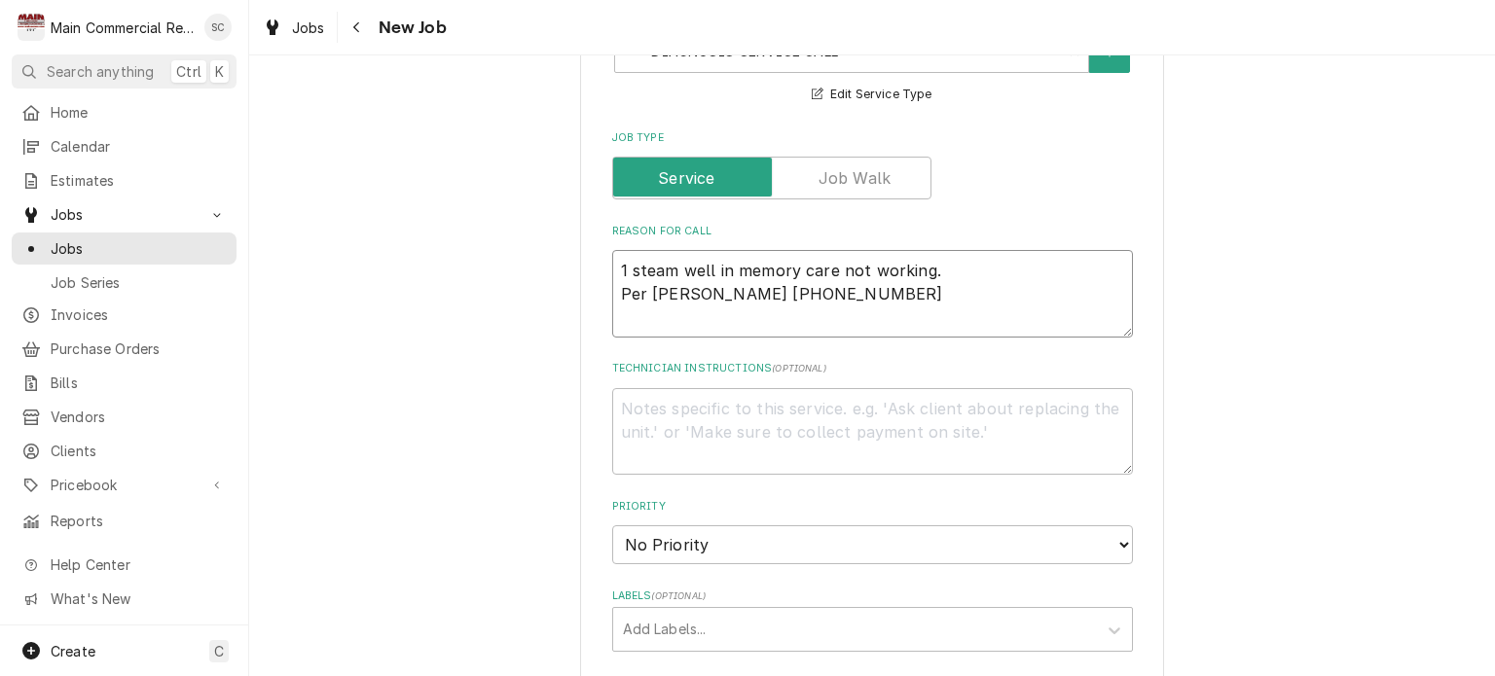
type textarea "1 steam well in memory care not working. Per Fred 813-758-1313"
click at [729, 413] on textarea "Technician Instructions ( optional )" at bounding box center [872, 432] width 521 height 88
type textarea "x"
type textarea "T"
type textarea "x"
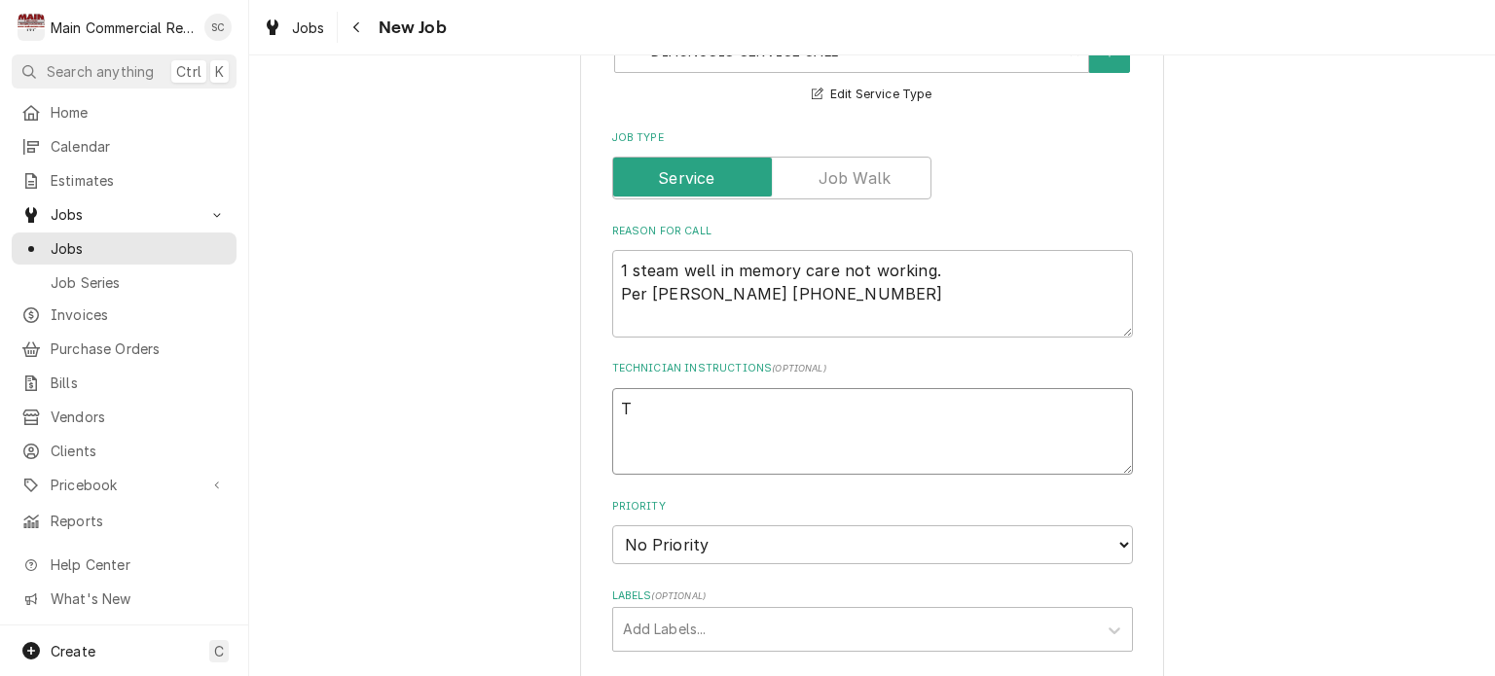
type textarea "Th"
type textarea "x"
type textarea "The"
type textarea "x"
type textarea "Ther"
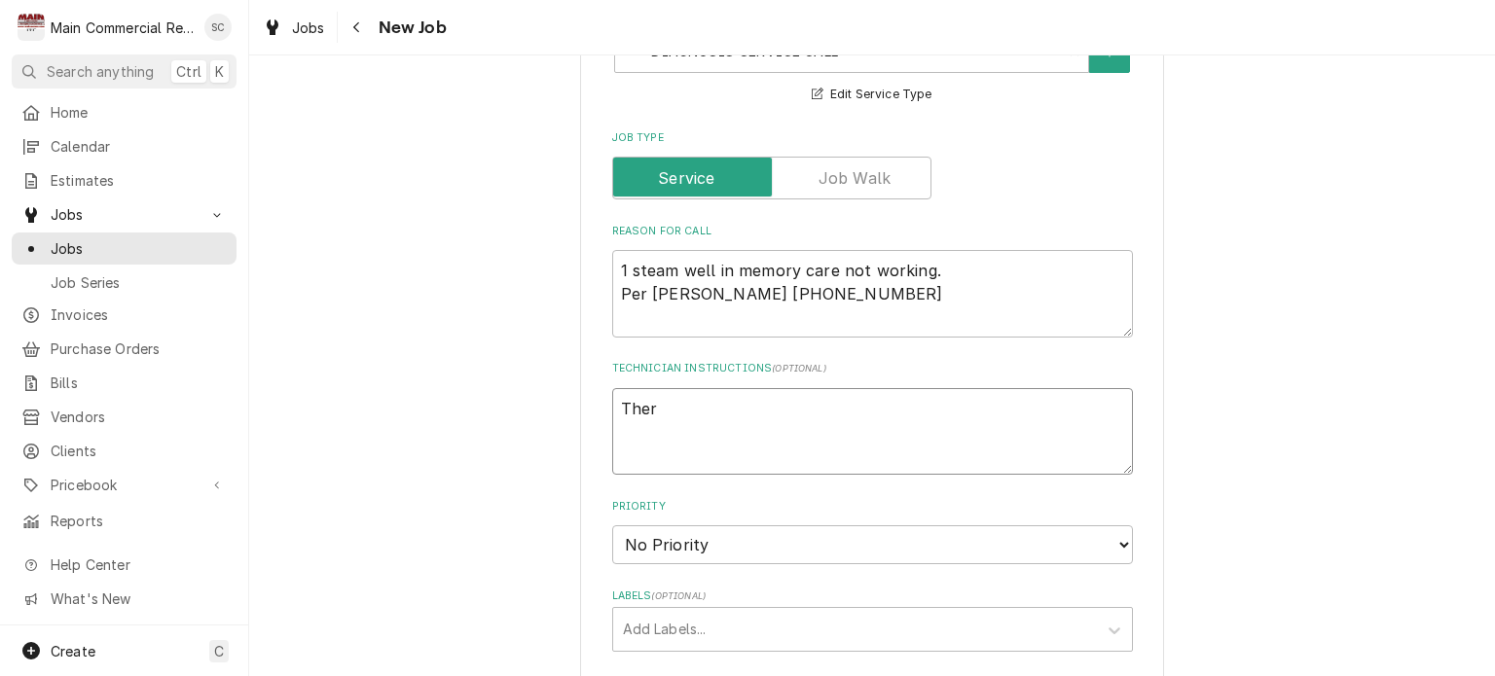
type textarea "x"
type textarea "There"
type textarea "x"
type textarea "There"
type textarea "x"
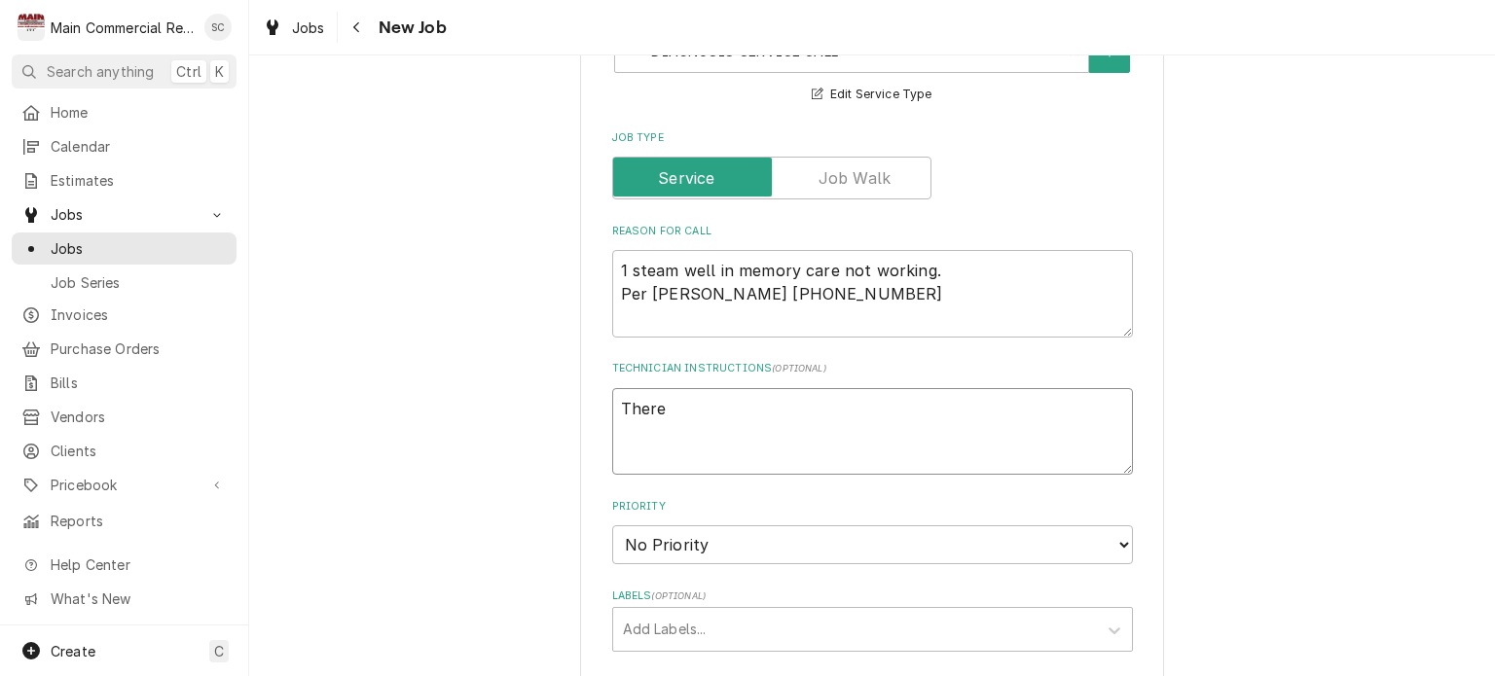
type textarea "There a"
type textarea "x"
type textarea "There ar"
type textarea "x"
type textarea "There are"
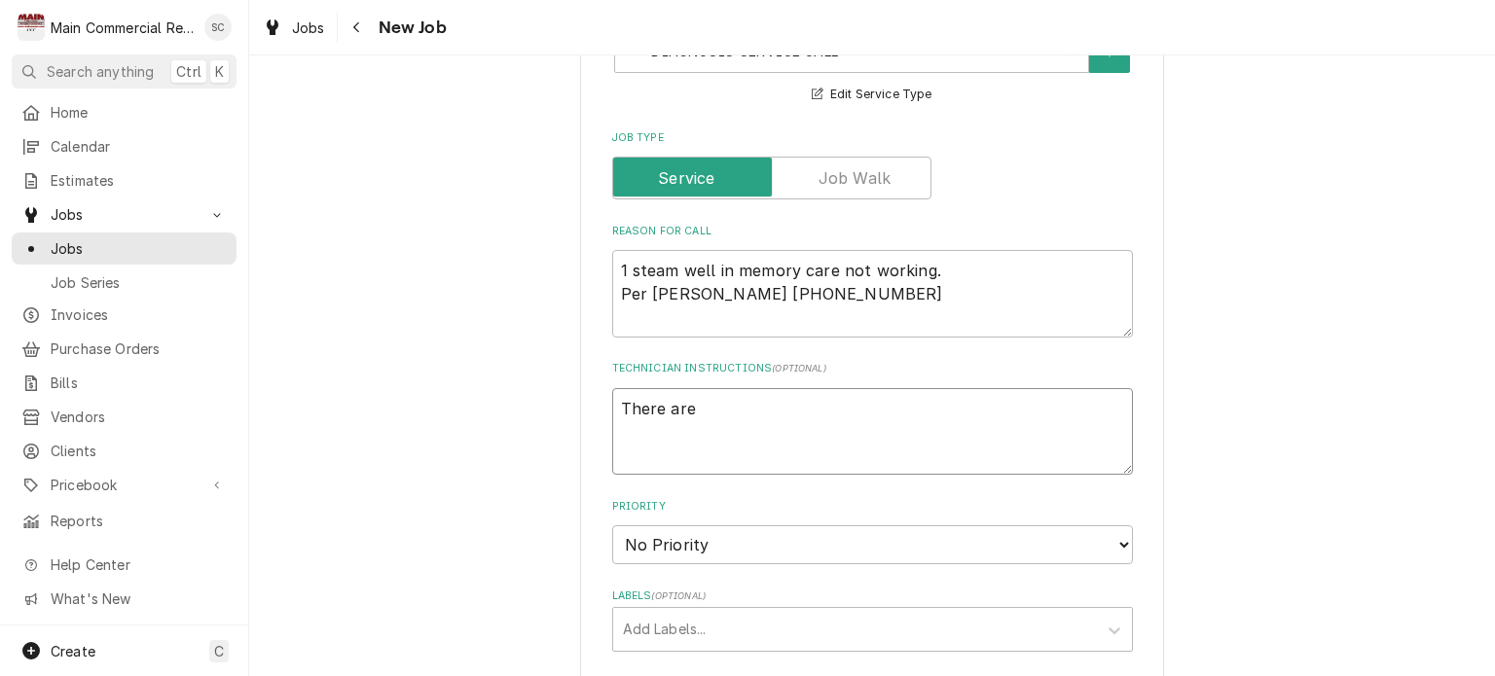
type textarea "x"
type textarea "There are"
type textarea "x"
type textarea "There are 3"
type textarea "x"
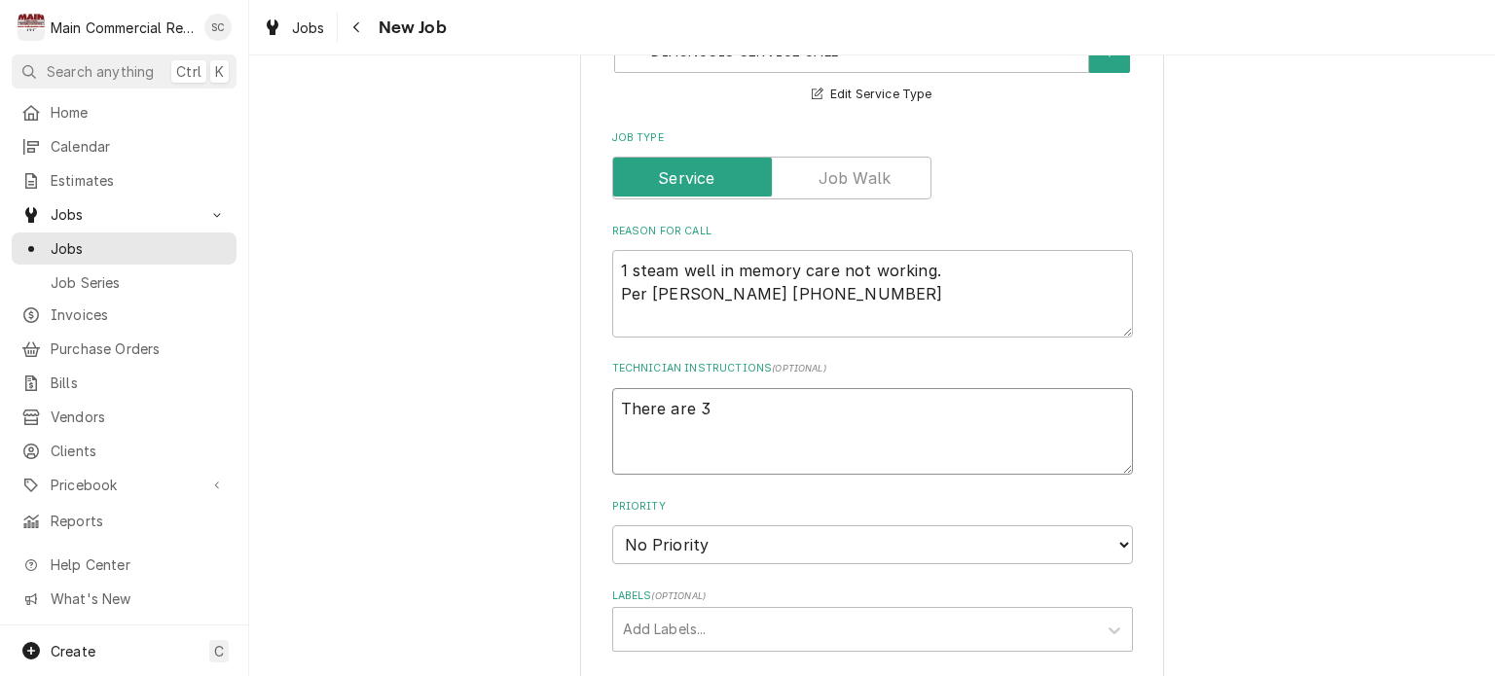
type textarea "There are 3"
type textarea "x"
type textarea "There are 3"
type textarea "x"
type textarea "There are 3 u"
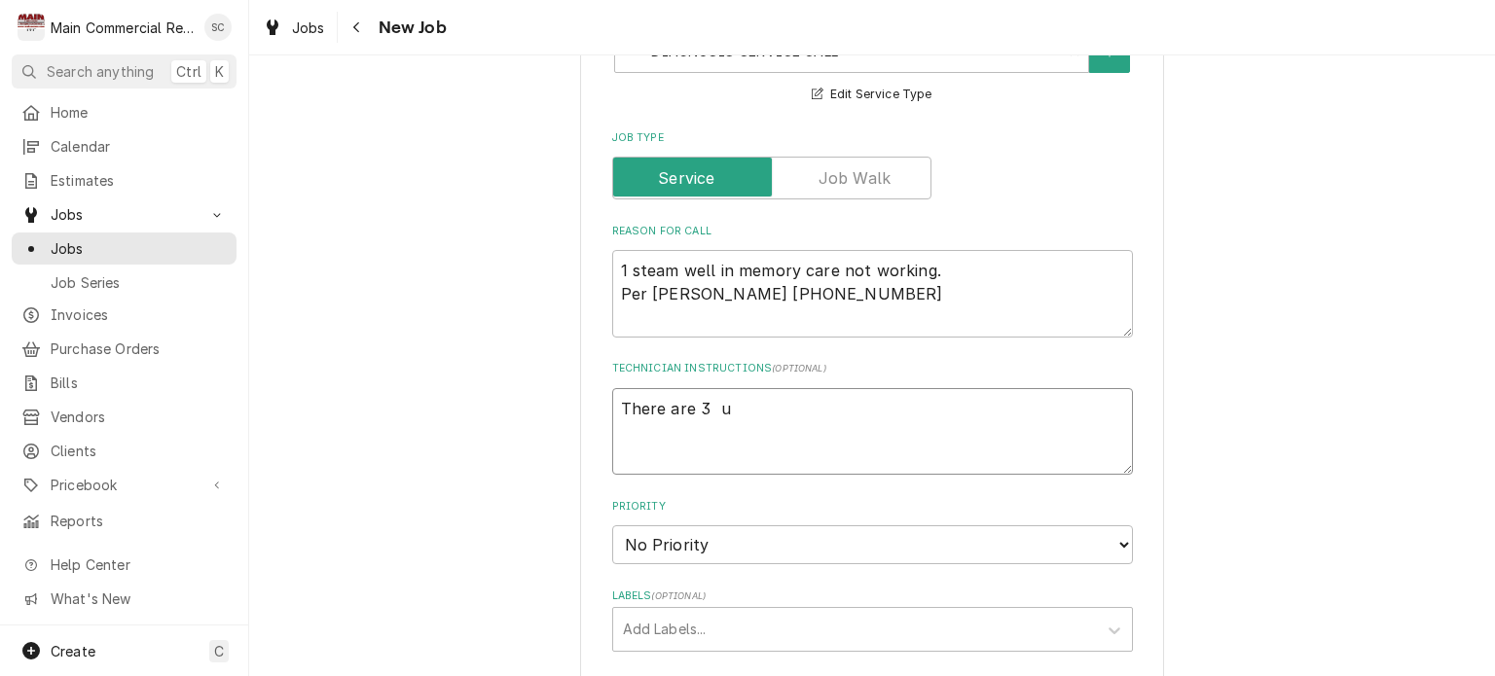
type textarea "x"
type textarea "There are 3 un"
type textarea "x"
type textarea "There are 3 uni"
type textarea "x"
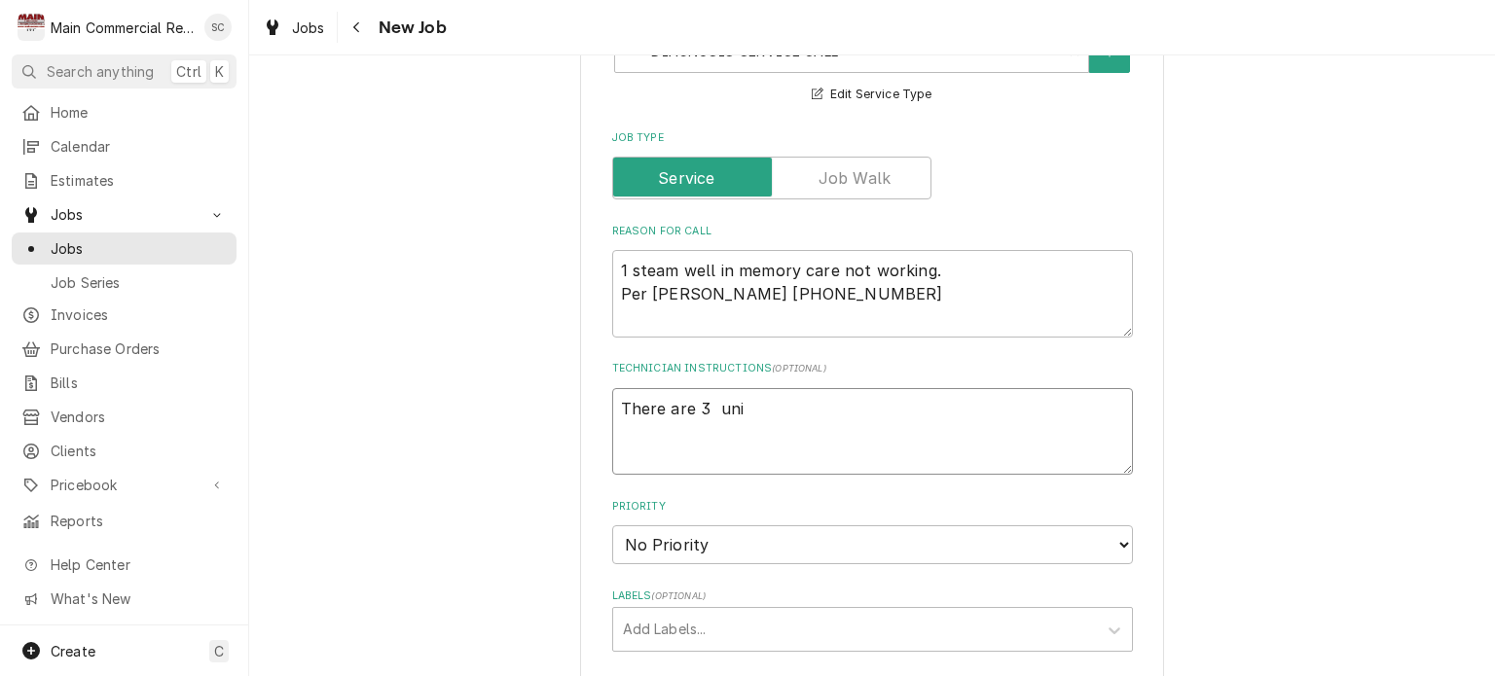
type textarea "There are 3 unit"
type textarea "x"
type textarea "There are 3 units"
type textarea "x"
type textarea "There are 3 units"
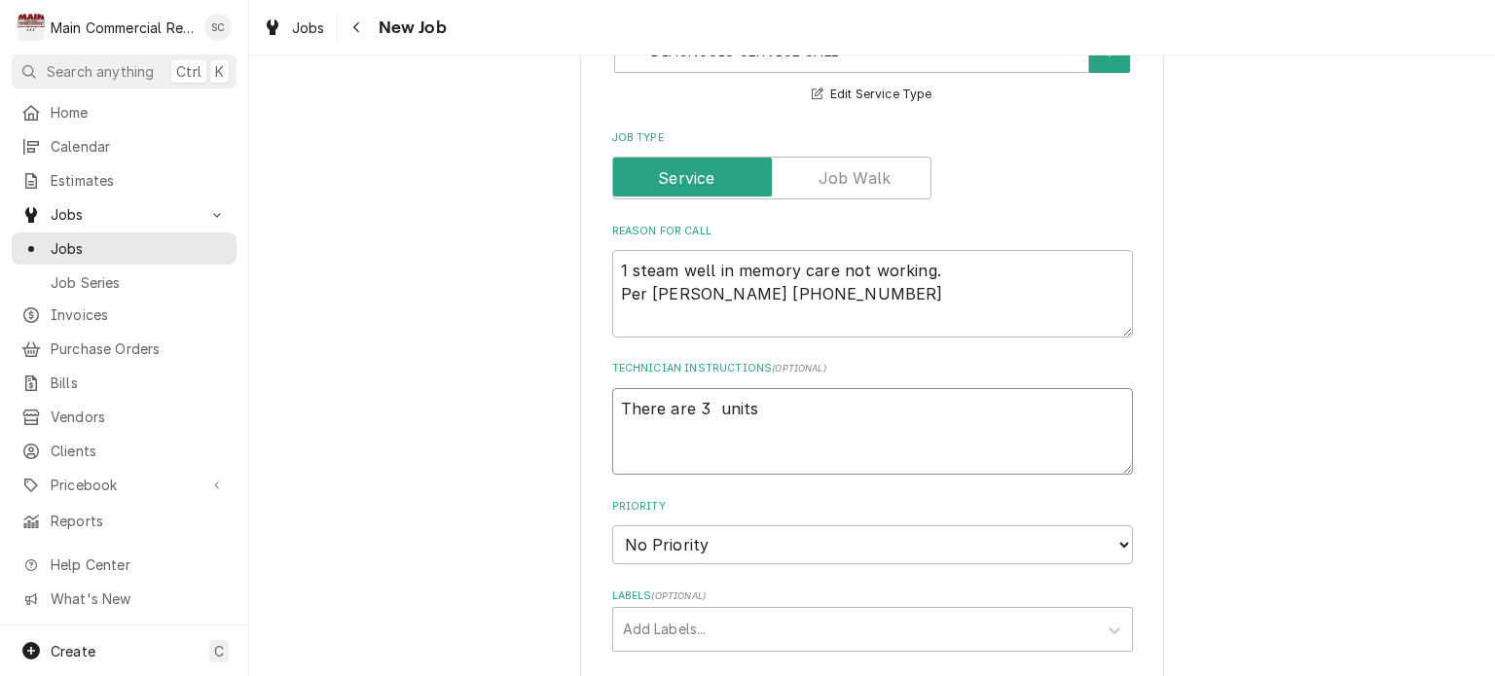
type textarea "x"
type textarea "There are 3 units a"
type textarea "x"
type textarea "There are 3 units al"
type textarea "x"
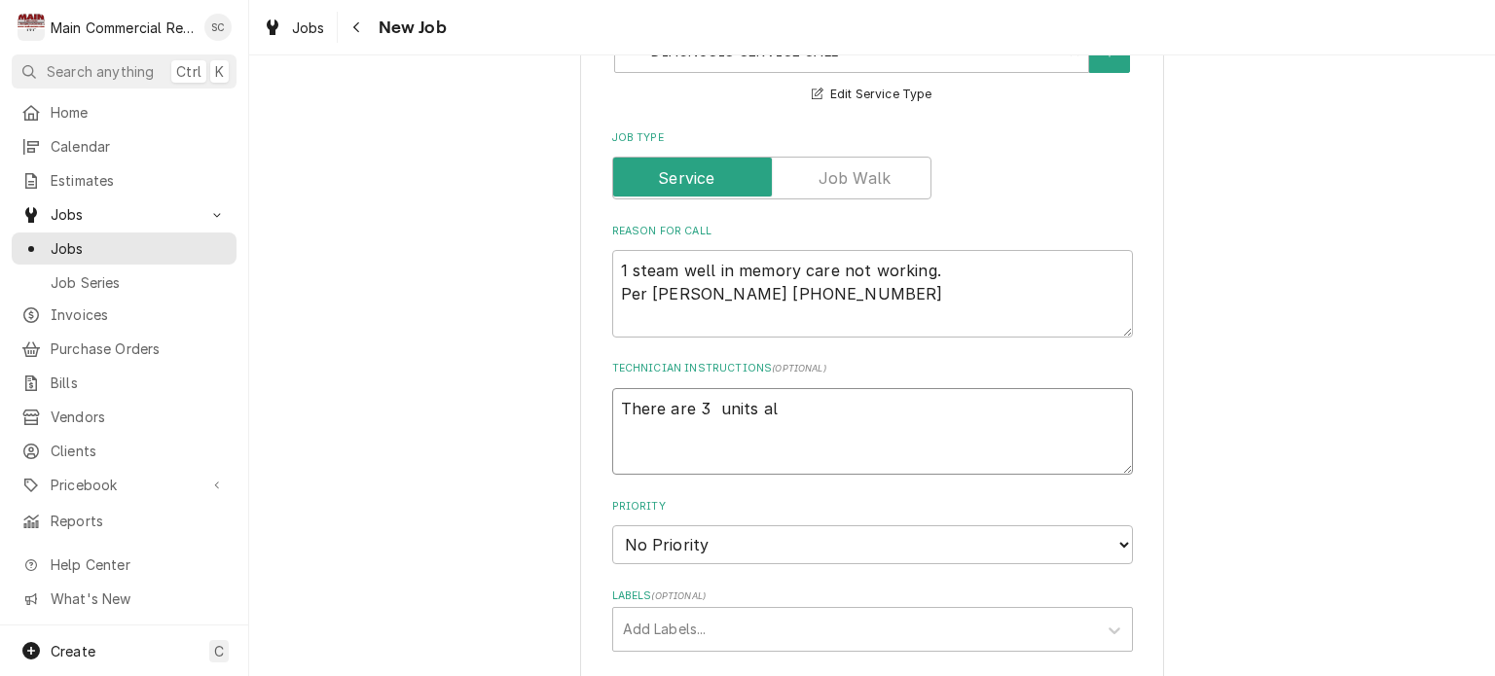
type textarea "There are 3 units all"
type textarea "x"
type textarea "There are 3 units all"
type textarea "x"
type textarea "There are 3 units all t"
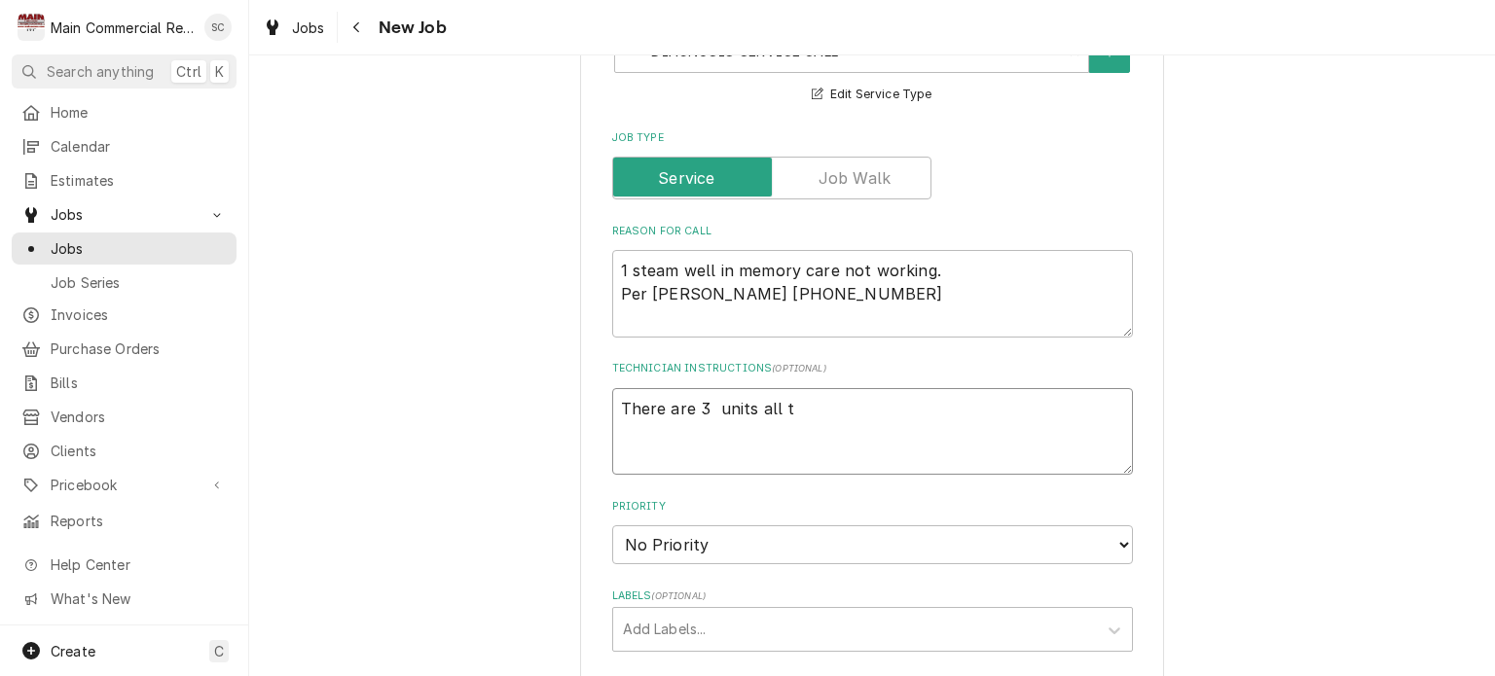
type textarea "x"
type textarea "There are 3 units all to"
type textarea "x"
type textarea "There are 3 units all tog"
type textarea "x"
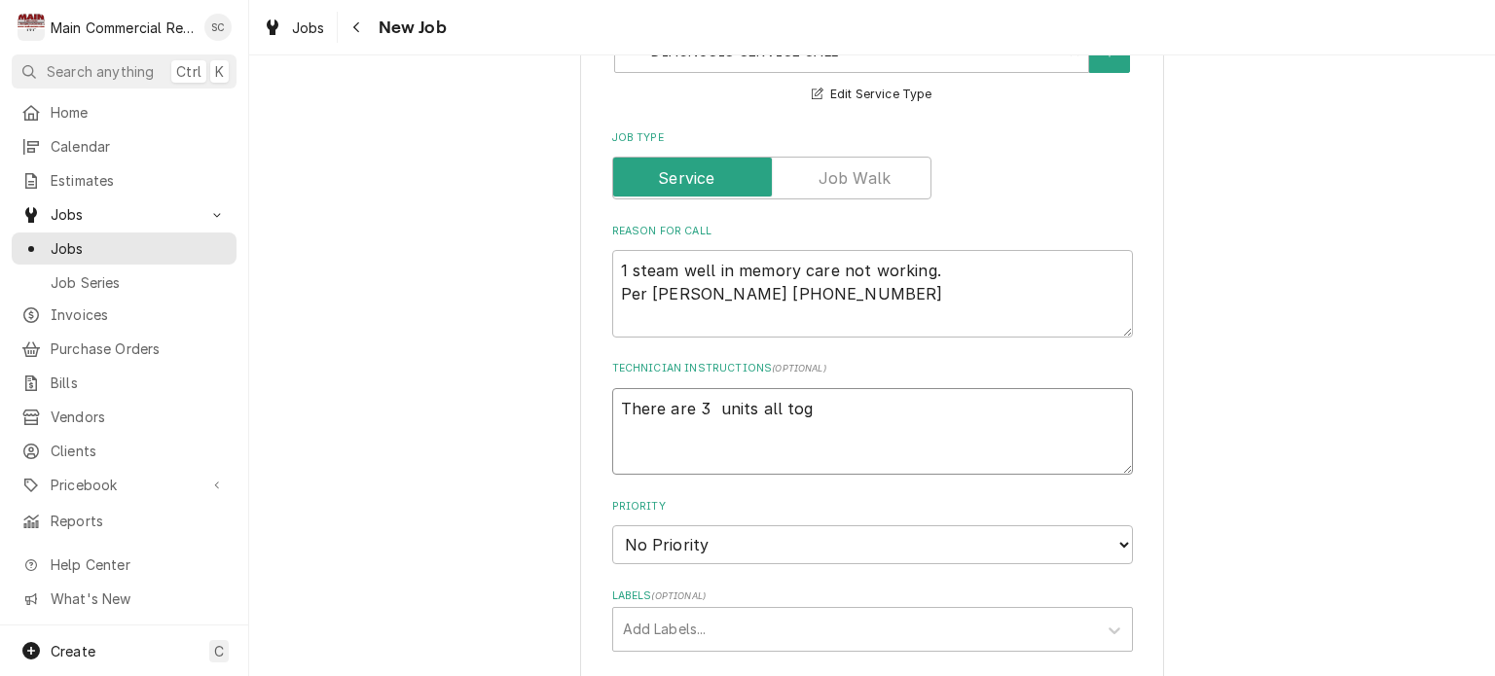
type textarea "There are 3 units all toge"
type textarea "x"
type textarea "There are 3 units all toget"
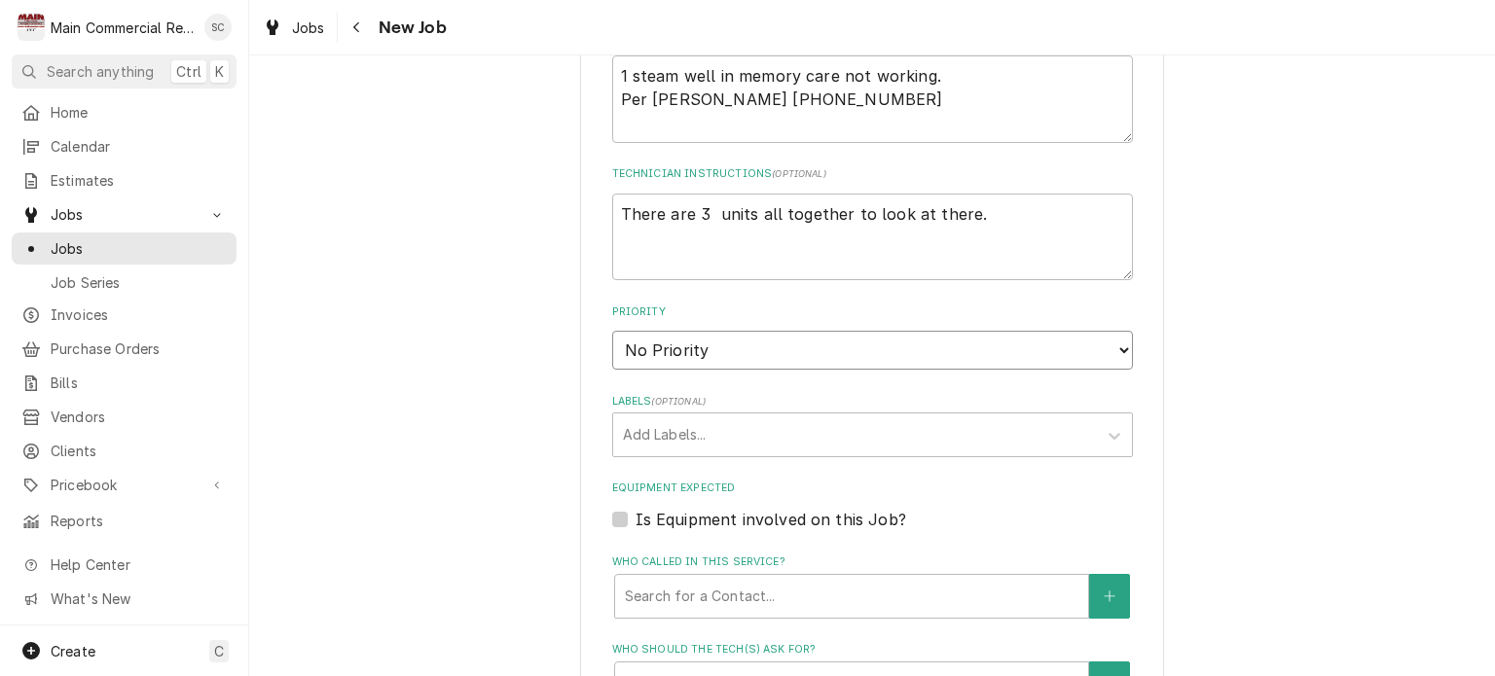
click at [709, 344] on select "No Priority Urgent High Medium Low" at bounding box center [872, 350] width 521 height 39
click at [612, 331] on select "No Priority Urgent High Medium Low" at bounding box center [872, 350] width 521 height 39
click at [720, 428] on div "Labels" at bounding box center [855, 435] width 464 height 35
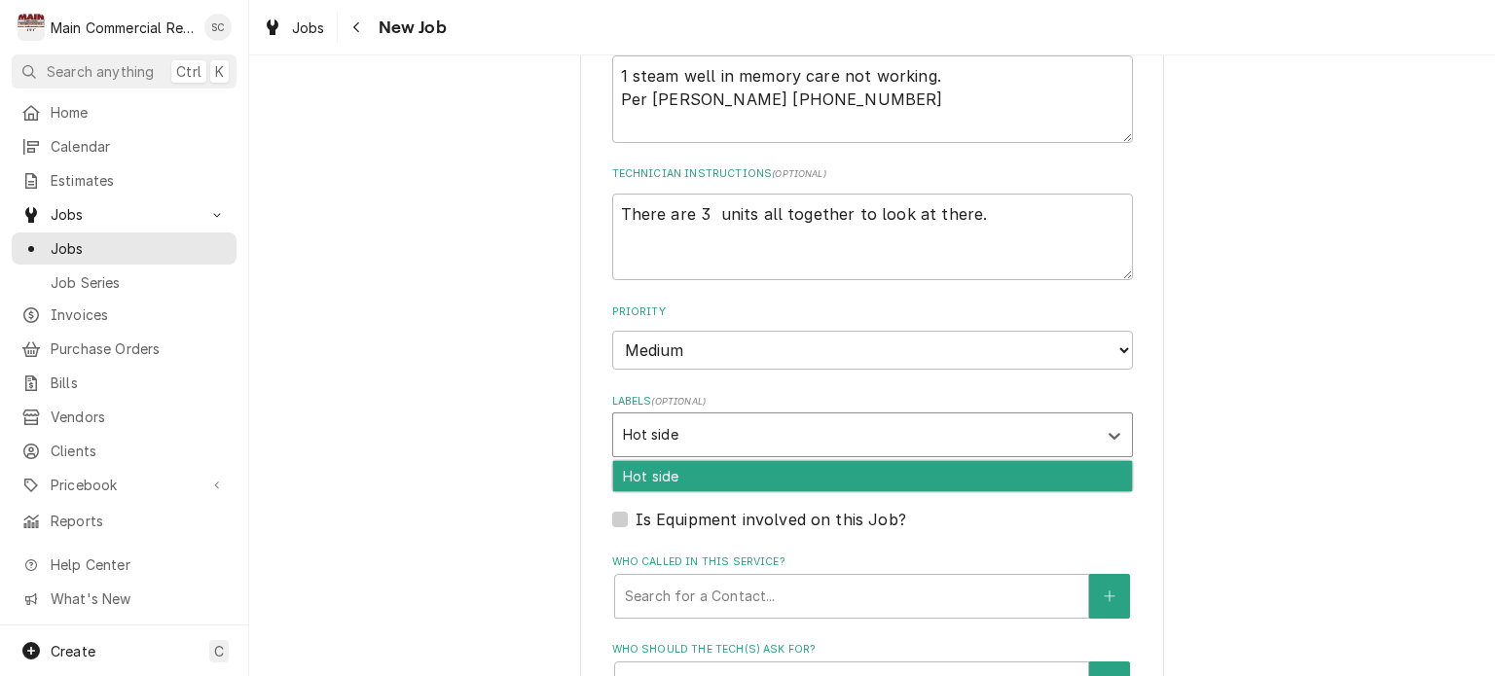
click at [716, 466] on div "Hot side" at bounding box center [872, 476] width 519 height 30
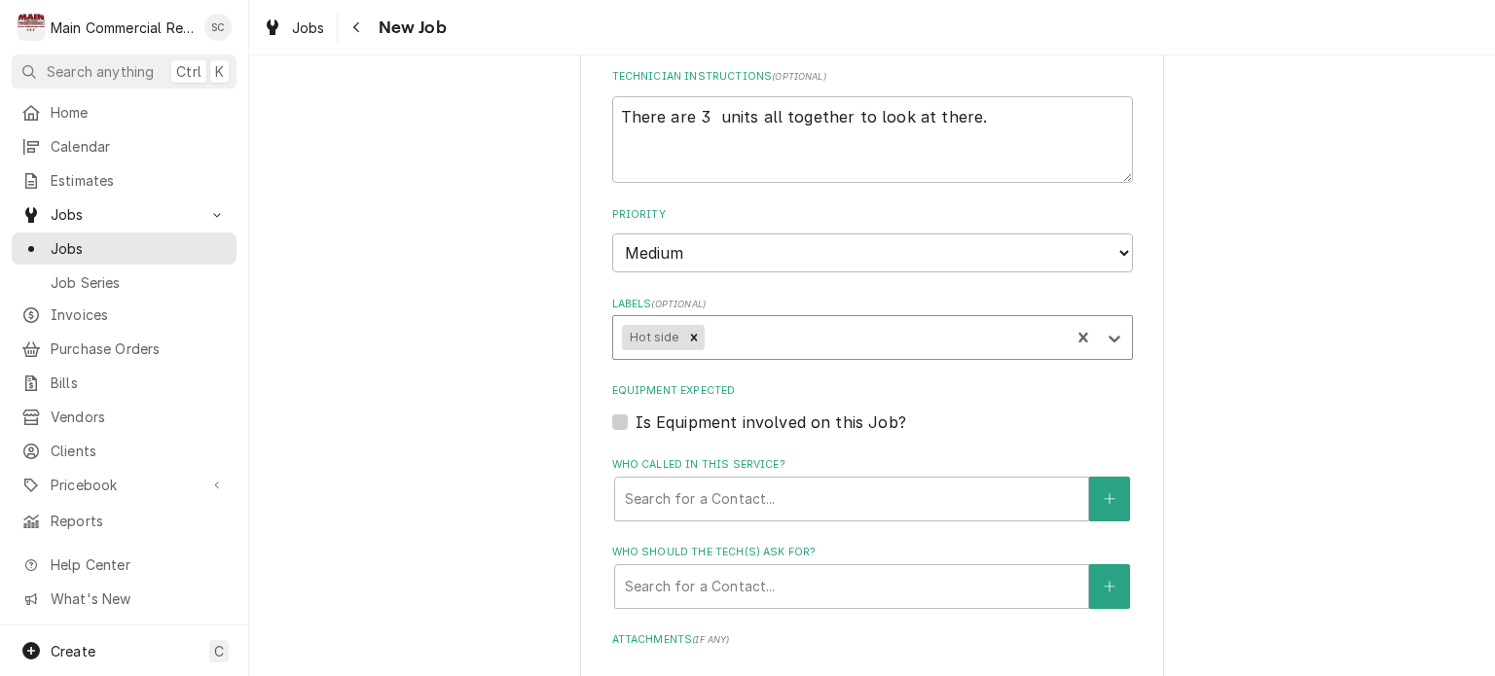
scroll to position [1071, 0]
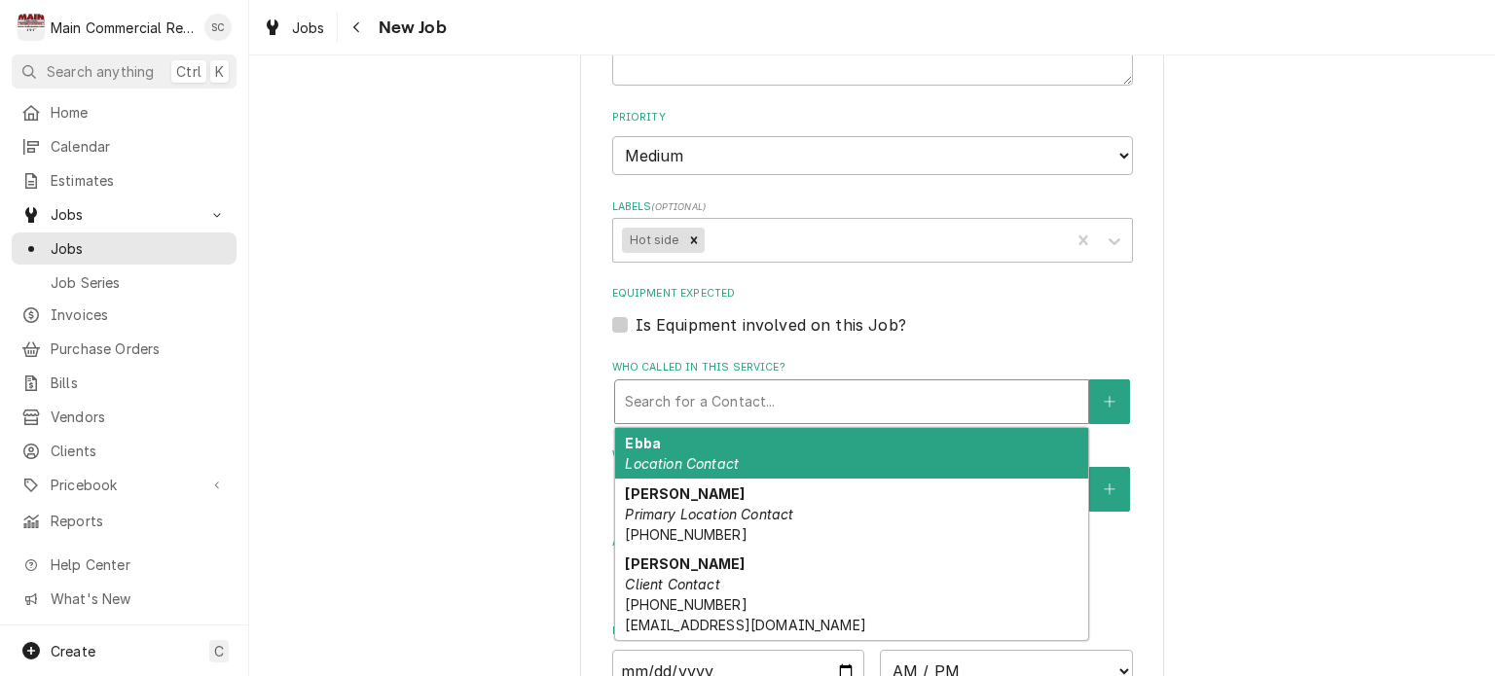
click at [822, 405] on div "Who called in this service?" at bounding box center [852, 401] width 454 height 35
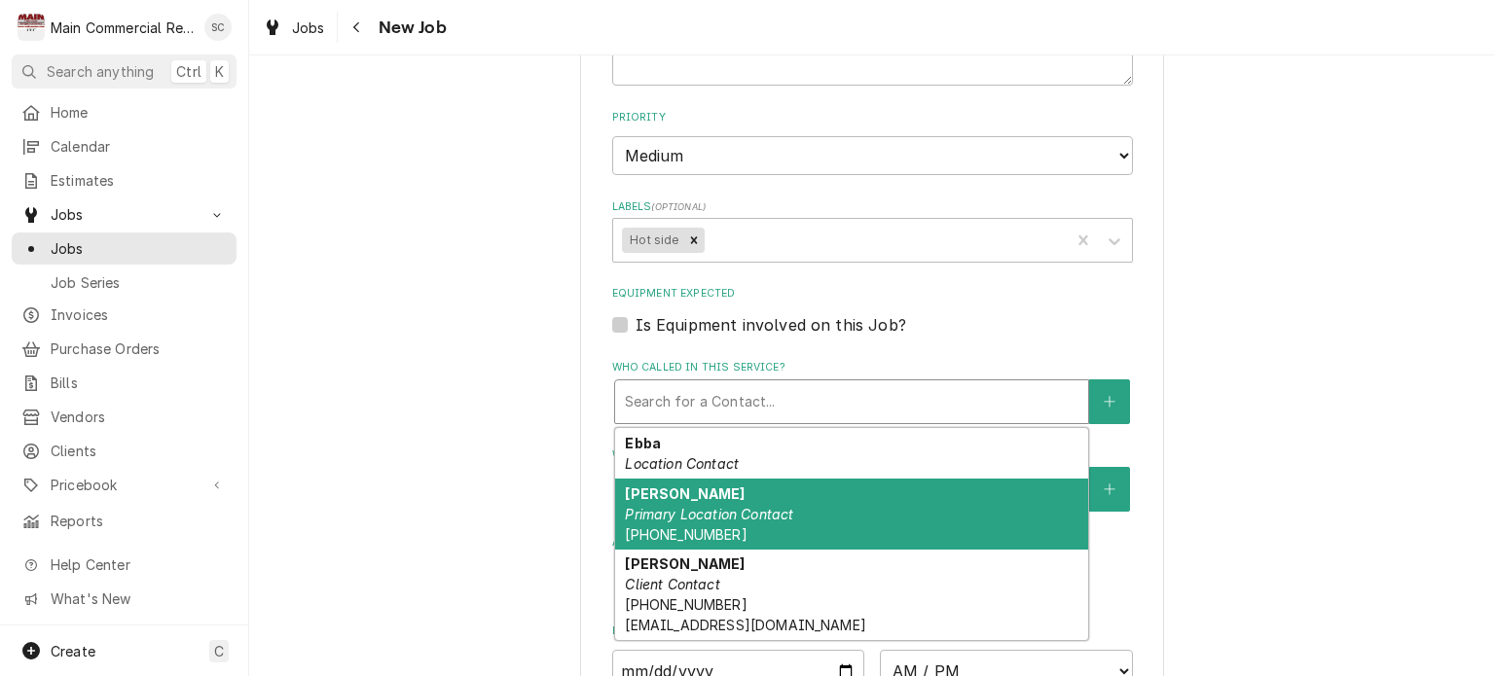
click at [743, 524] on div "[PERSON_NAME] Primary Location Contact [PHONE_NUMBER]" at bounding box center [851, 514] width 473 height 71
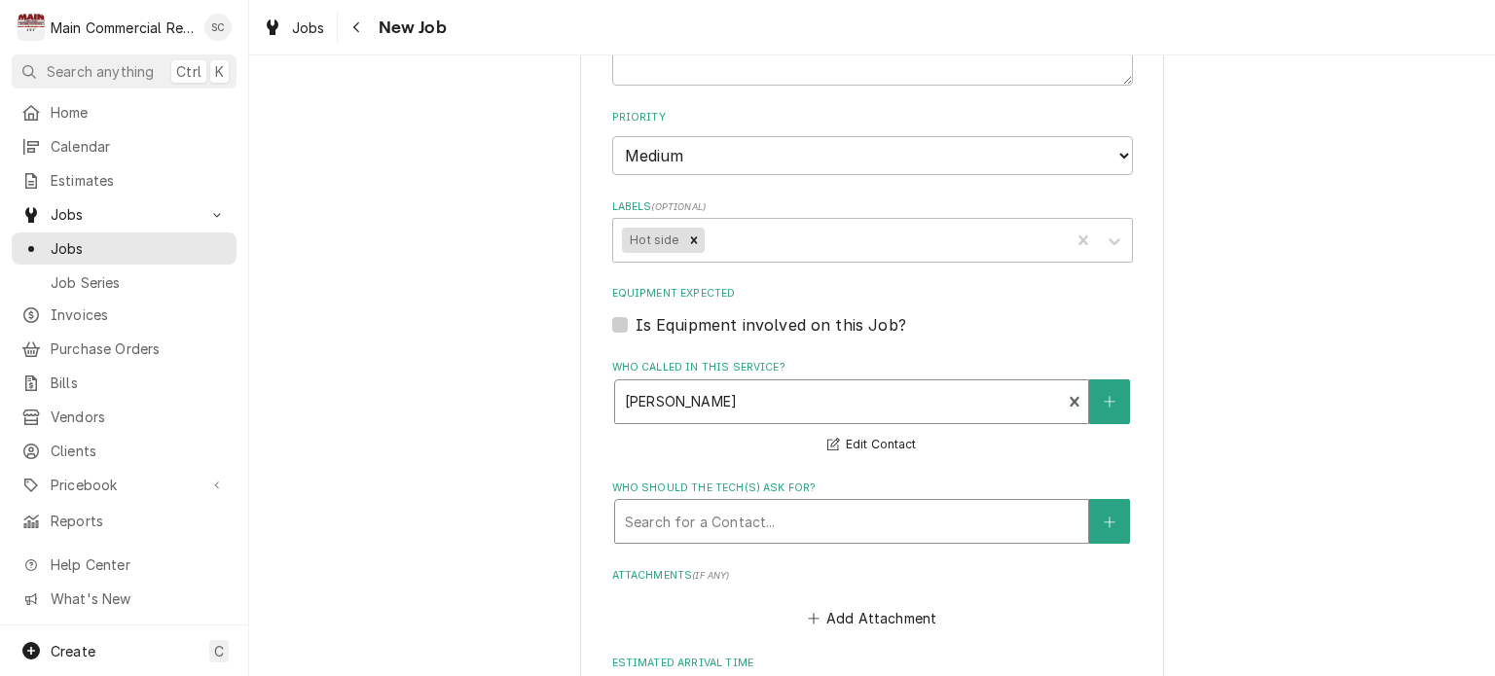
click at [748, 520] on div "Who should the tech(s) ask for?" at bounding box center [852, 521] width 454 height 35
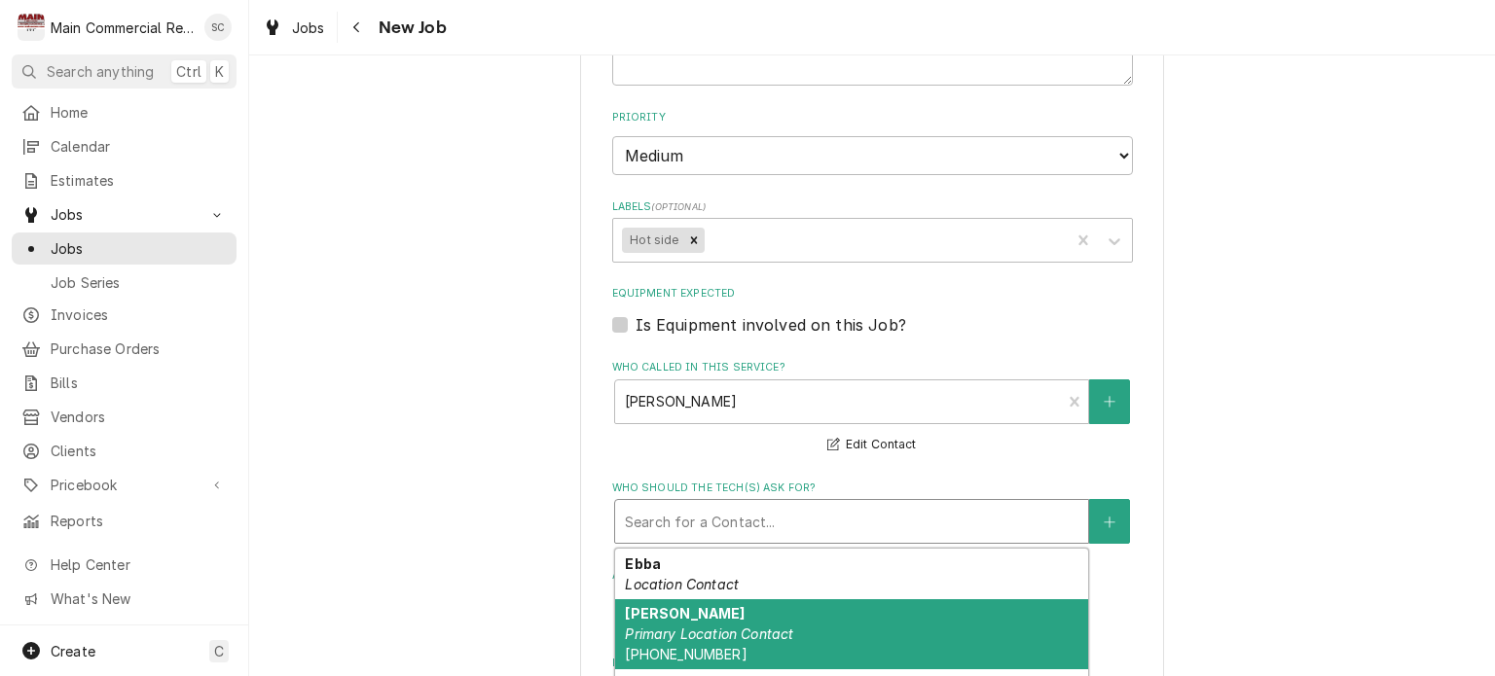
click at [720, 640] on div "[PERSON_NAME] Primary Location Contact [PHONE_NUMBER]" at bounding box center [851, 635] width 473 height 71
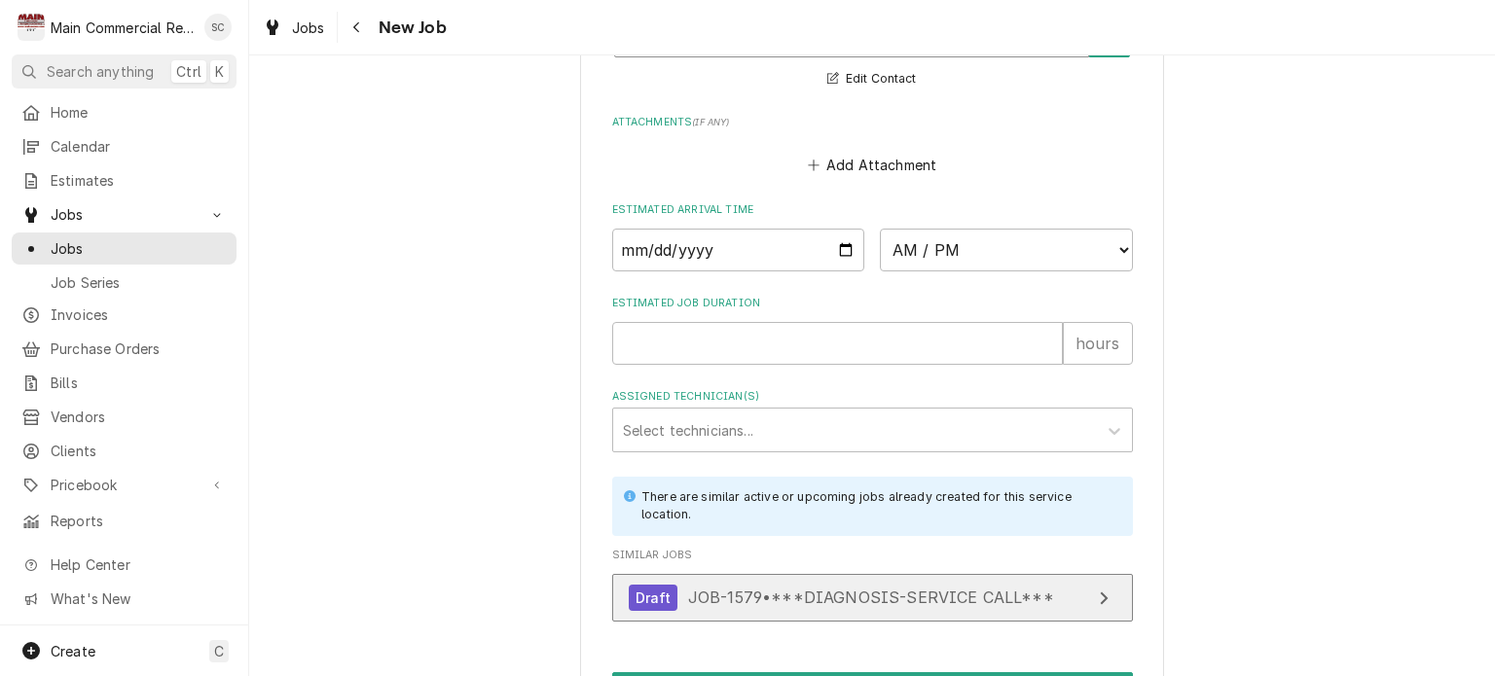
scroll to position [1673, 0]
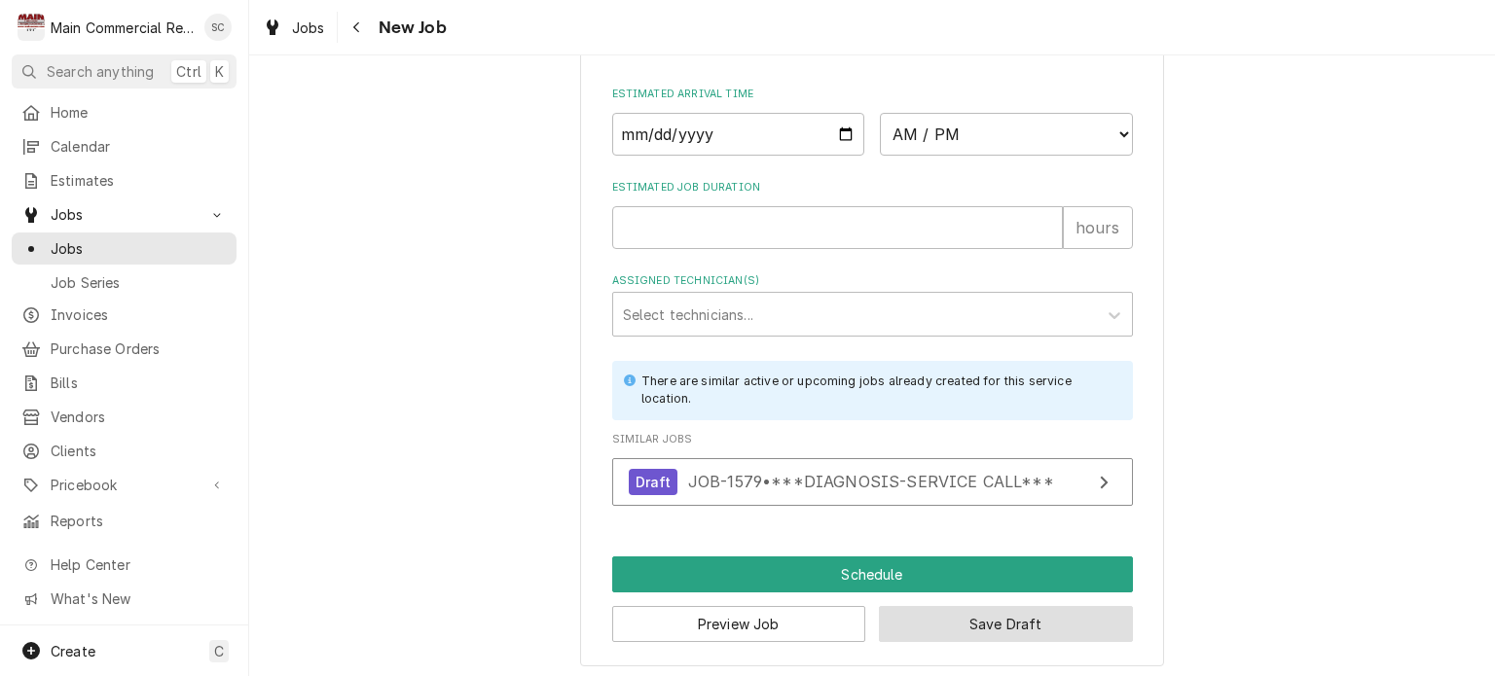
click at [1027, 619] on button "Save Draft" at bounding box center [1006, 624] width 254 height 36
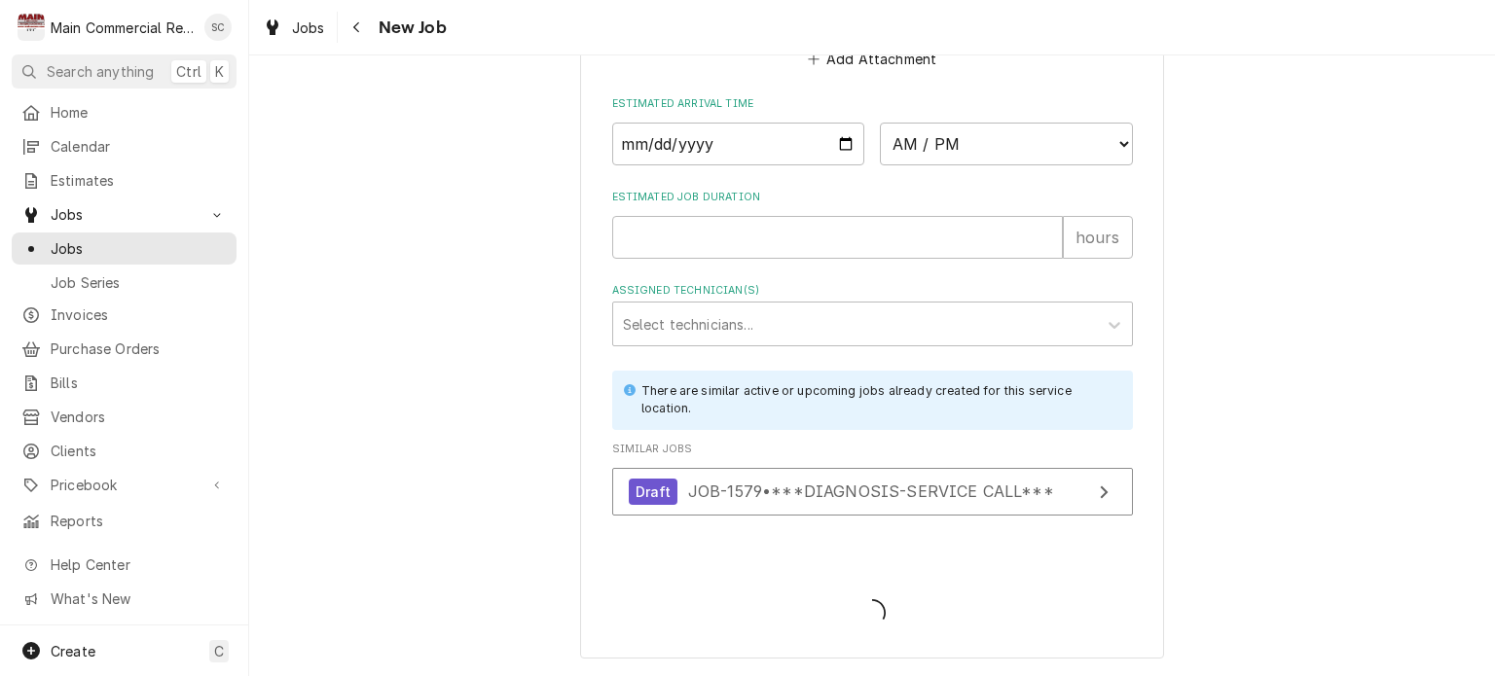
scroll to position [1656, 0]
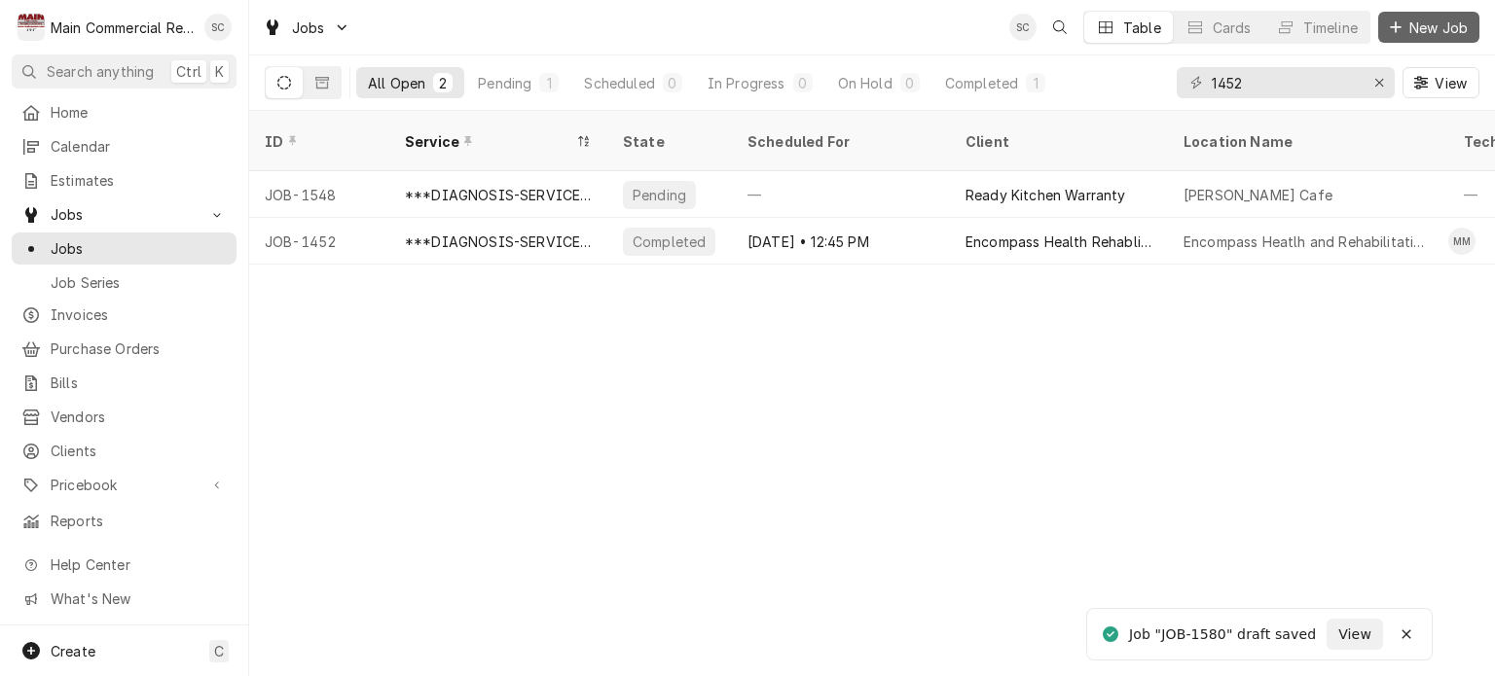
click at [1406, 24] on span "New Job" at bounding box center [1439, 28] width 66 height 20
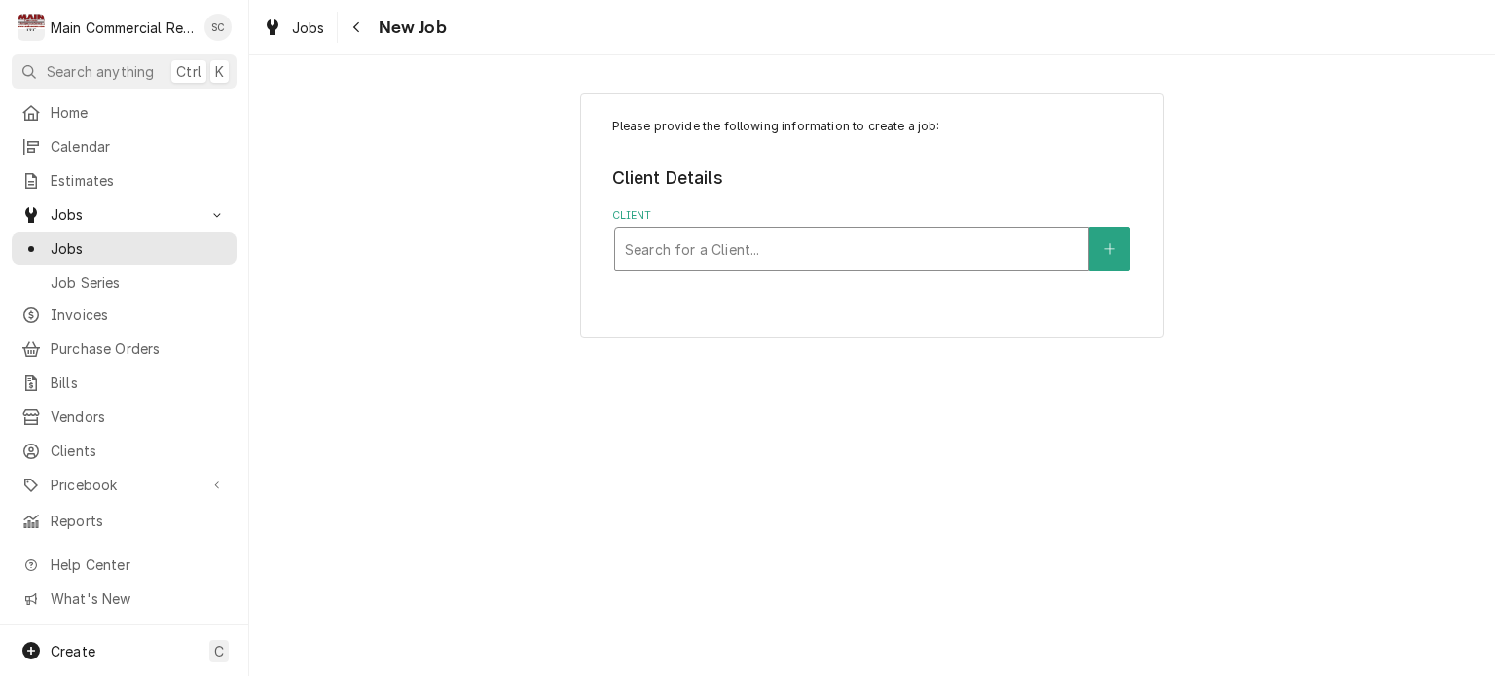
click at [898, 248] on div "Client" at bounding box center [852, 249] width 454 height 35
type input "Promise Point"
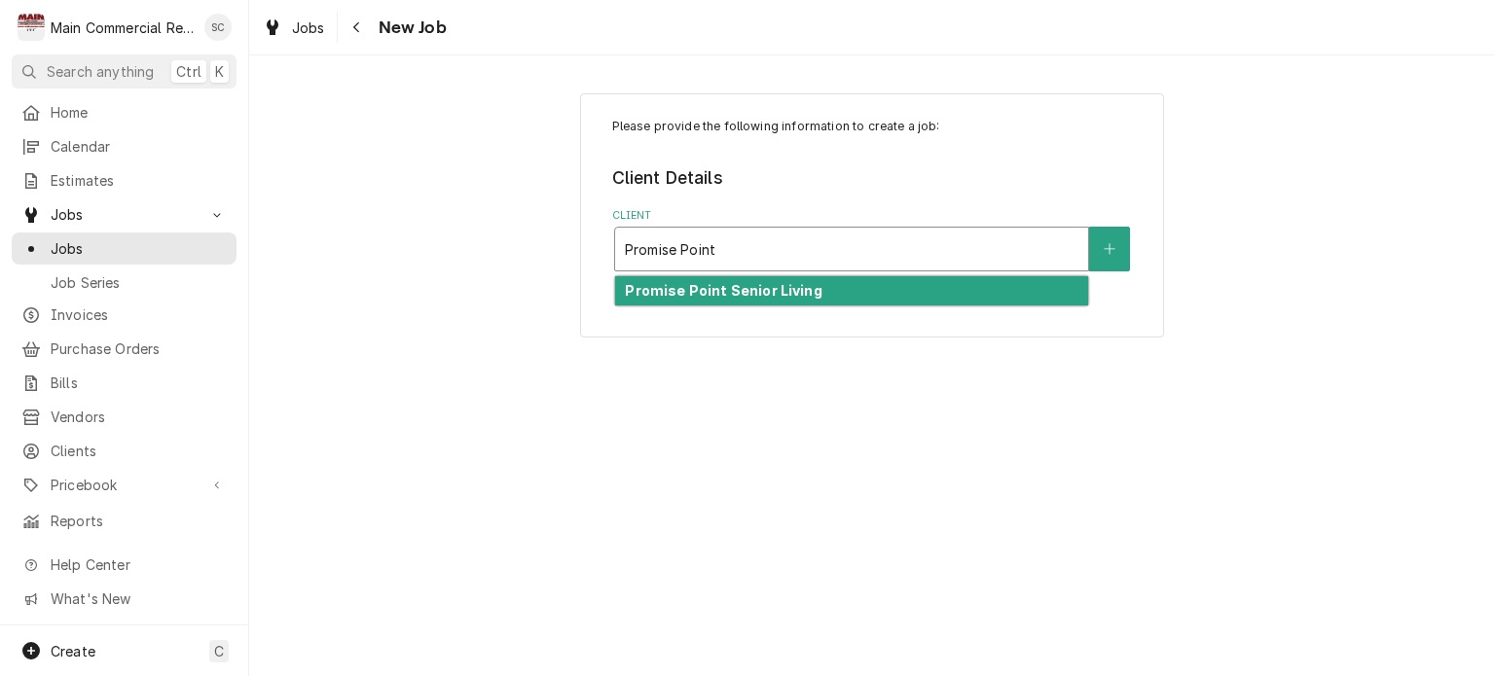
click at [886, 295] on div "Promise Point Senior Living" at bounding box center [851, 291] width 473 height 30
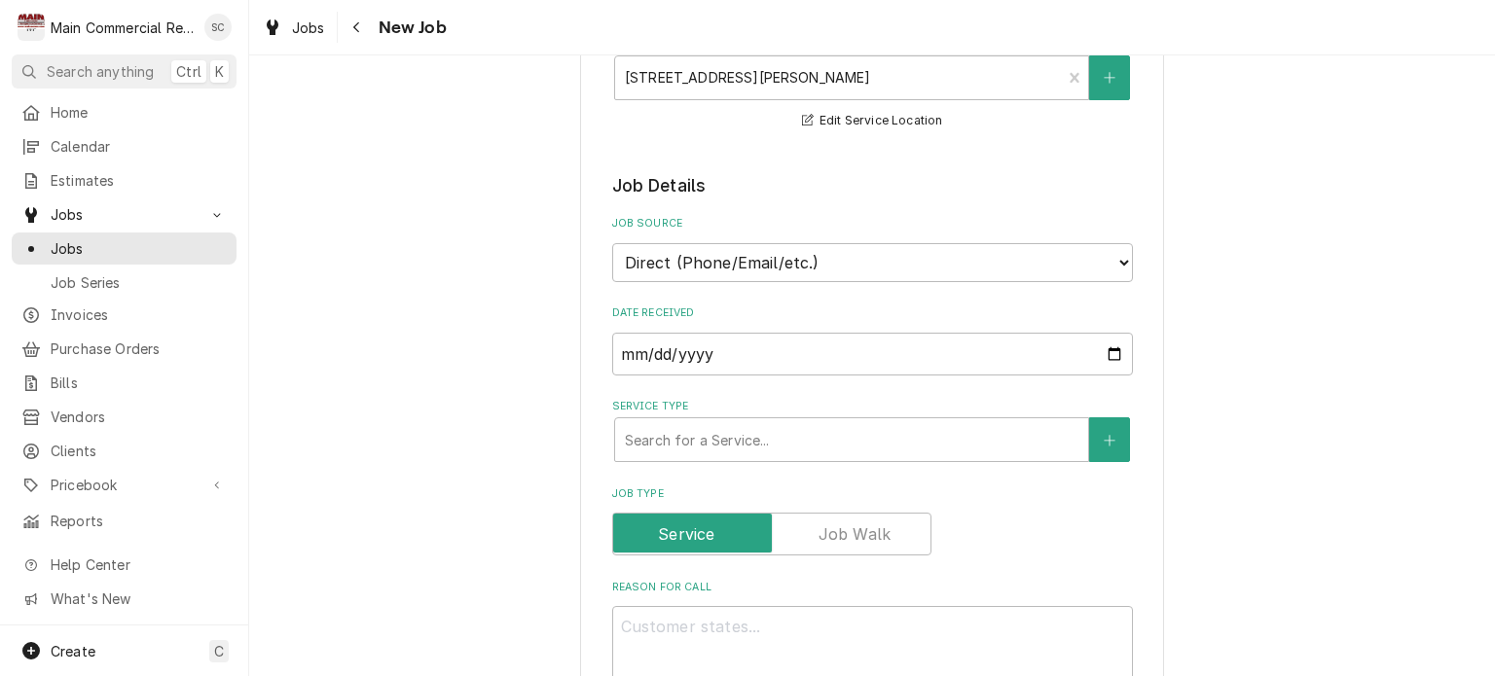
scroll to position [389, 0]
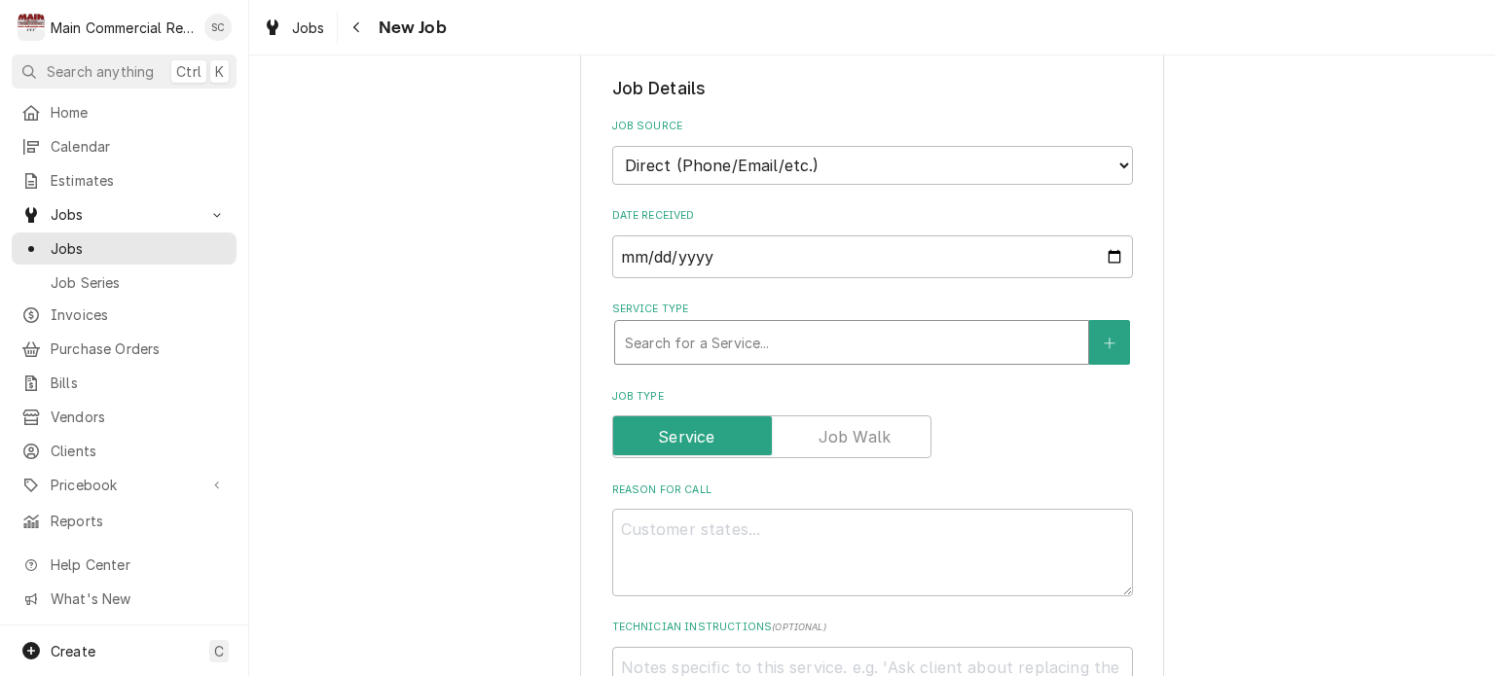
click at [936, 346] on div "Service Type" at bounding box center [852, 342] width 454 height 35
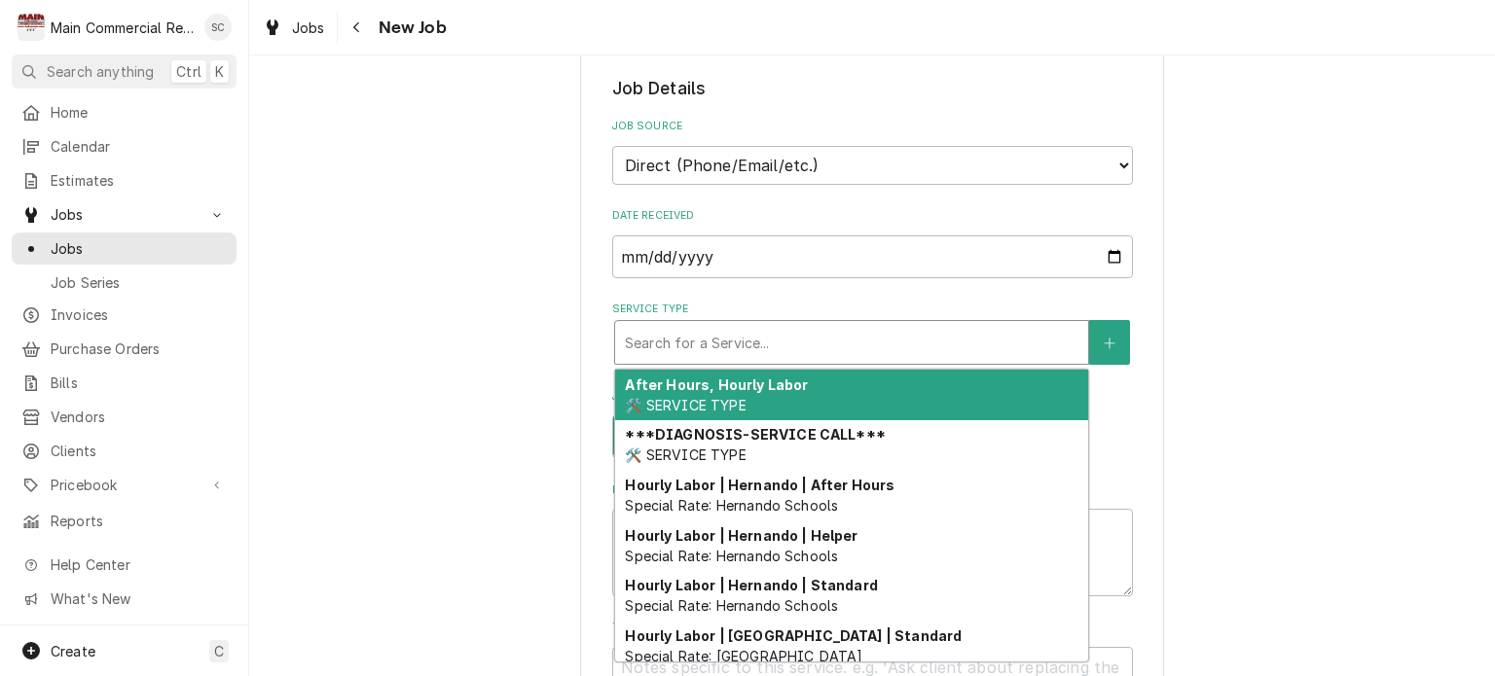
type textarea "x"
type input "d"
type textarea "x"
type input "di"
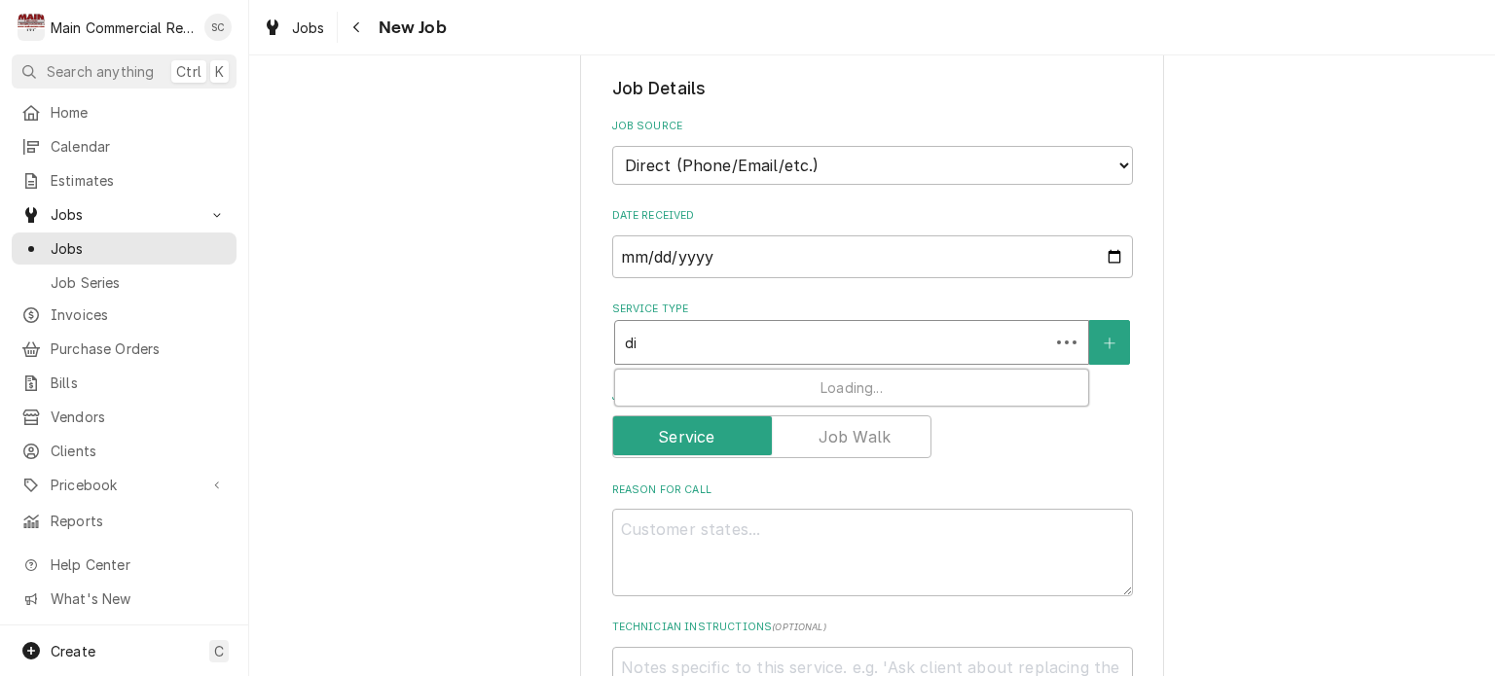
type textarea "x"
type input "dia"
type textarea "x"
type input "diag"
type textarea "x"
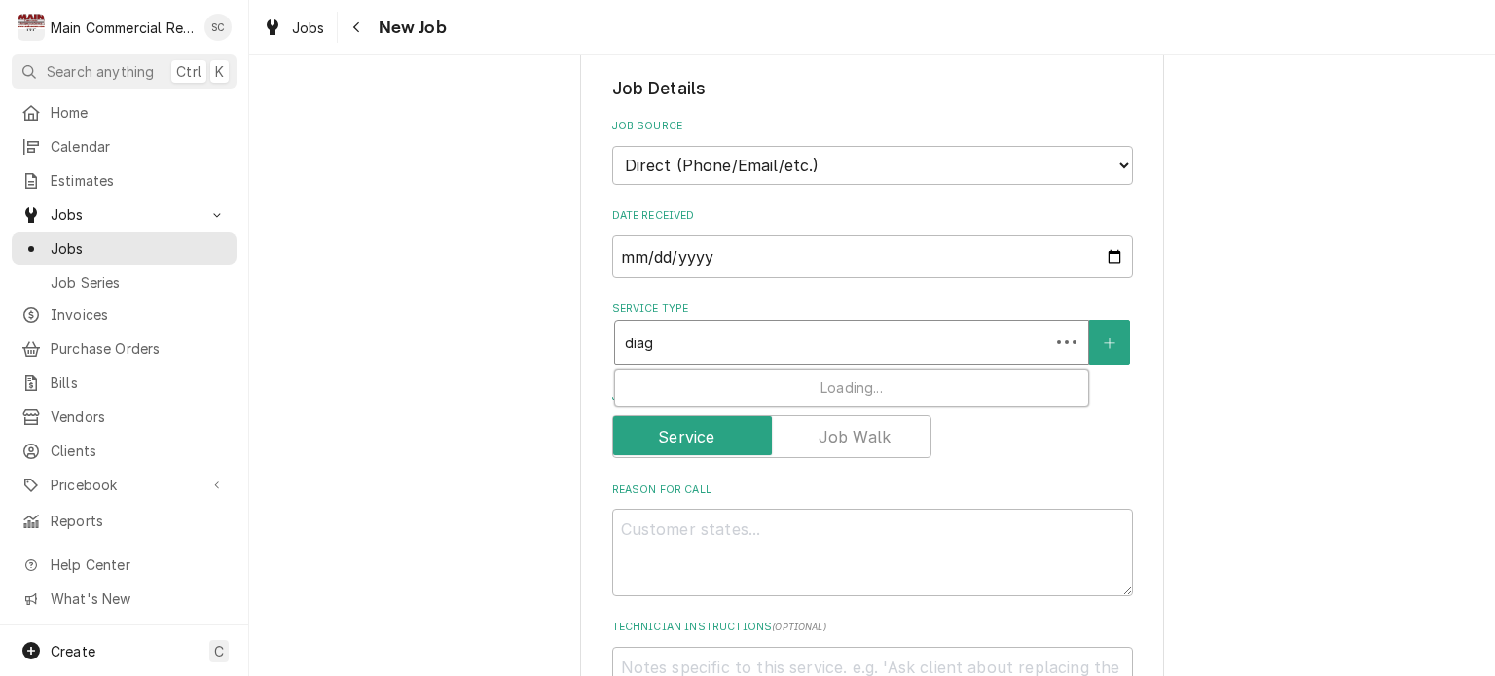
type input "diagn"
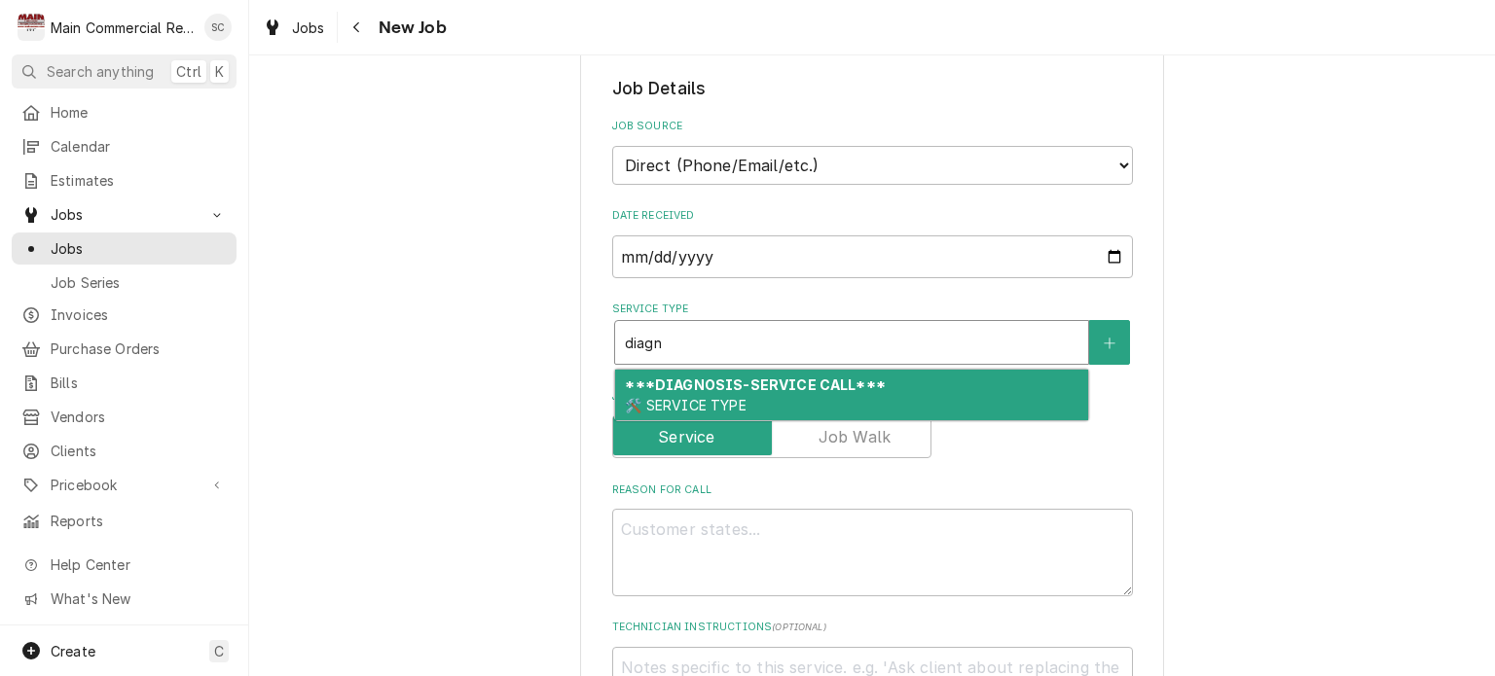
click at [896, 381] on div "***DIAGNOSIS-SERVICE CALL*** 🛠️ SERVICE TYPE" at bounding box center [851, 395] width 473 height 51
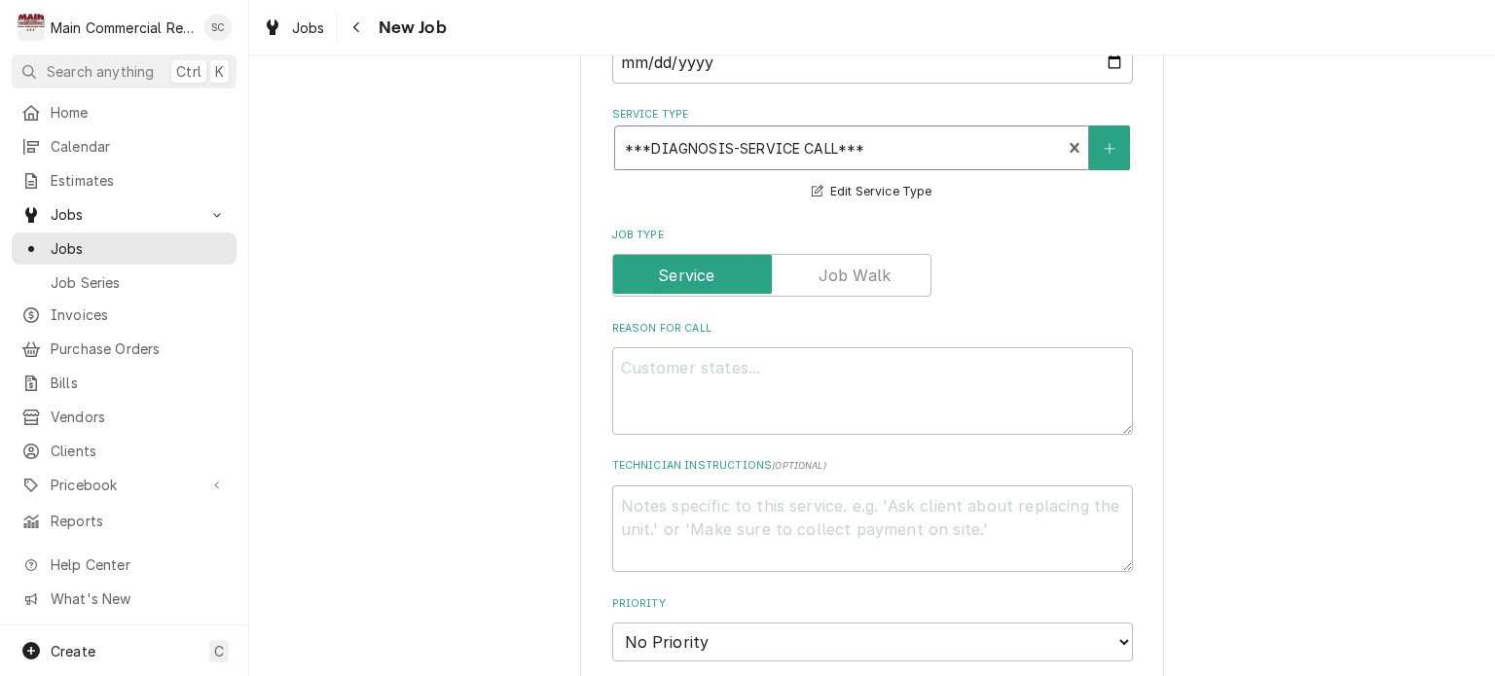
scroll to position [681, 0]
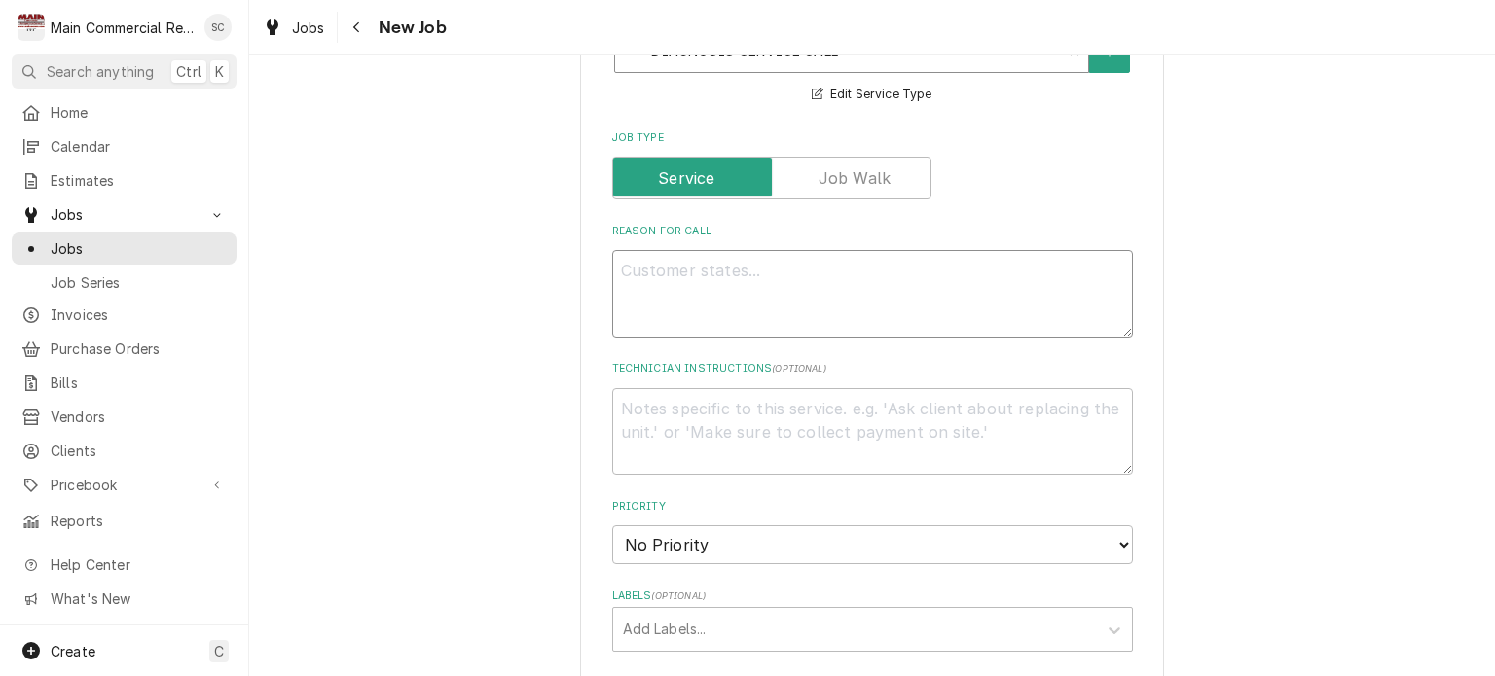
click at [833, 264] on textarea "Reason For Call" at bounding box center [872, 294] width 521 height 88
type textarea "x"
type textarea "L"
type textarea "x"
type textarea "Lo"
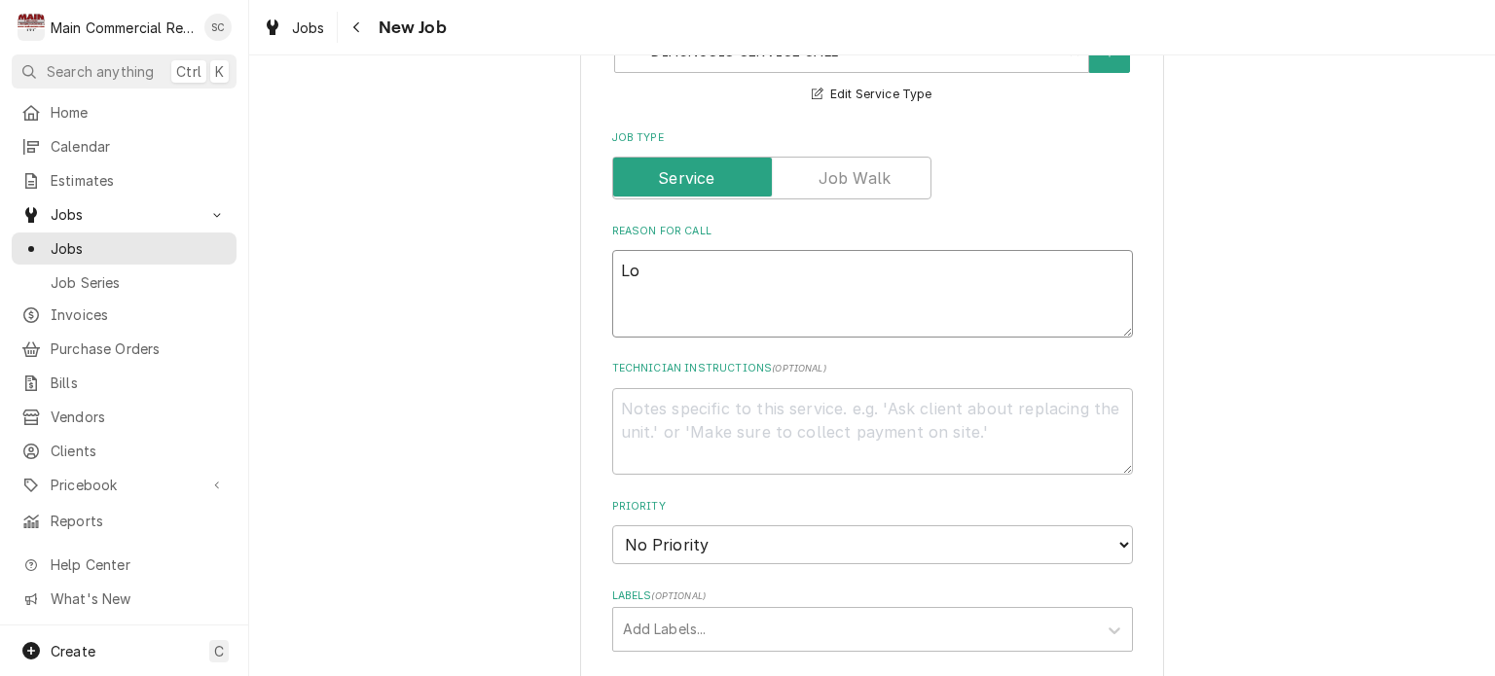
type textarea "x"
type textarea "Loo"
type textarea "x"
type textarea "Look"
type textarea "x"
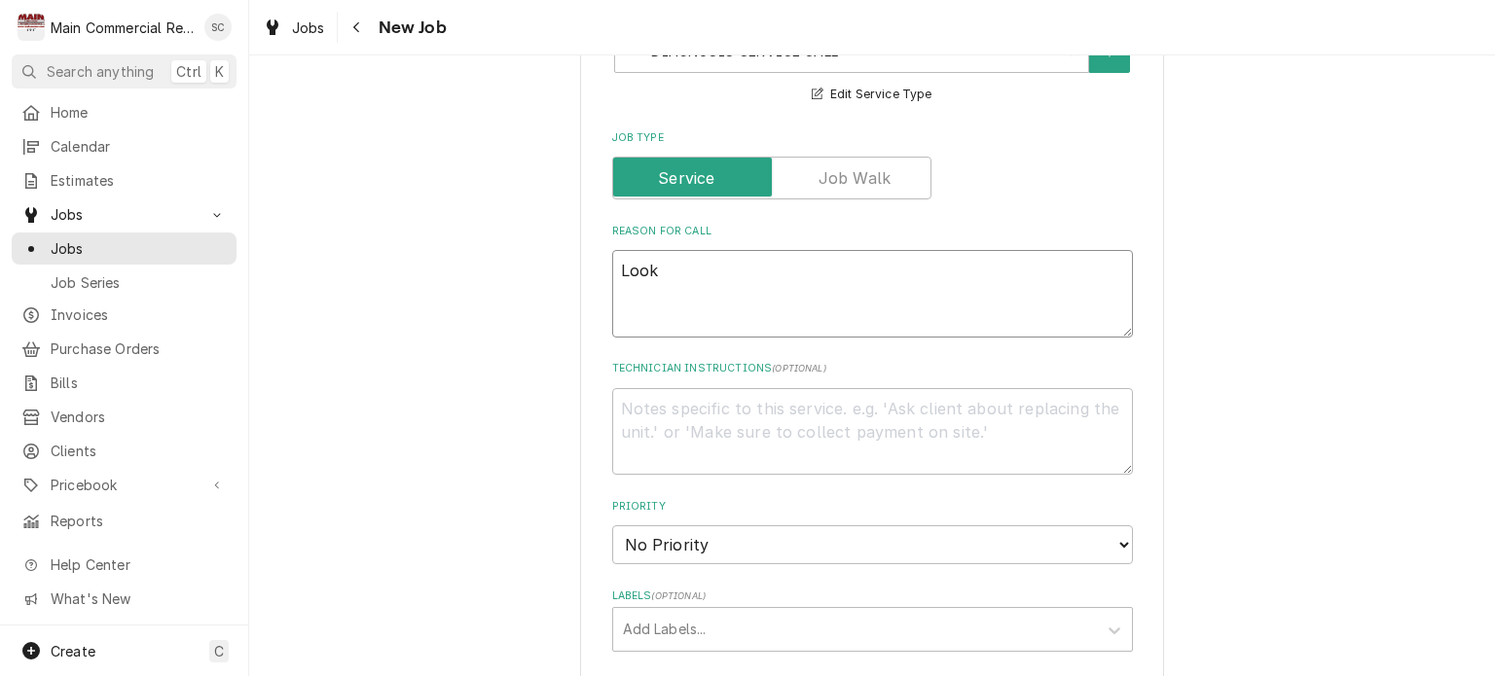
type textarea "Look"
type textarea "x"
type textarea "Look a"
type textarea "x"
type textarea "Look at"
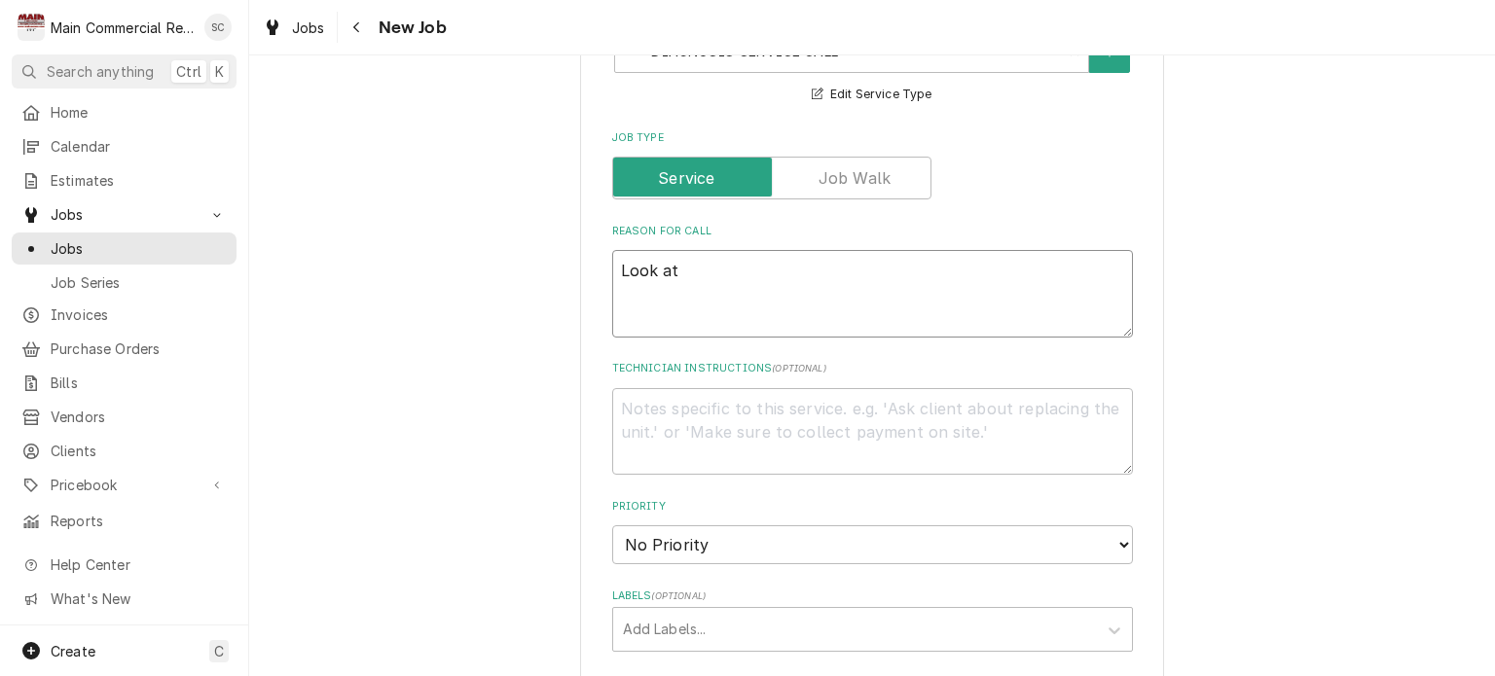
type textarea "x"
type textarea "Look at"
type textarea "x"
type textarea "Look at a"
type textarea "x"
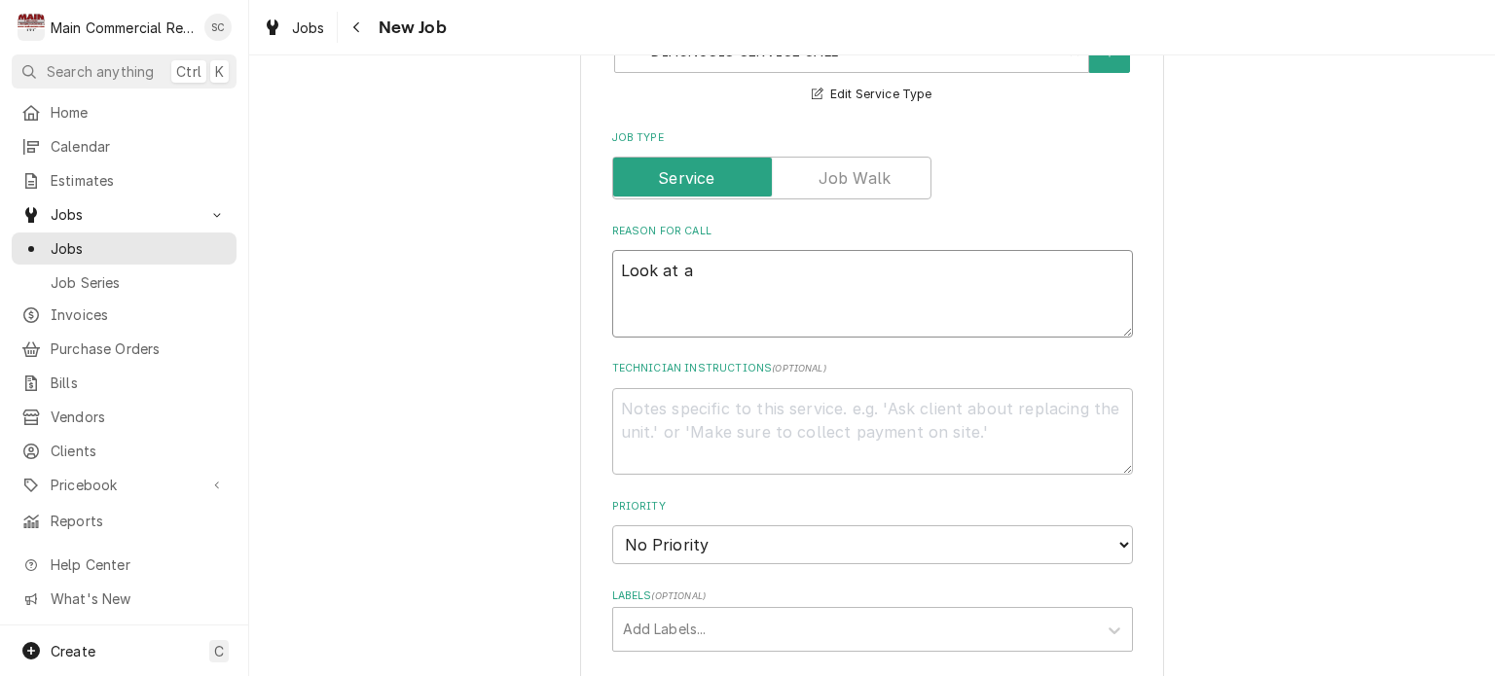
type textarea "Look at a"
type textarea "x"
type textarea "Look at a r"
type textarea "x"
type textarea "Look at a re"
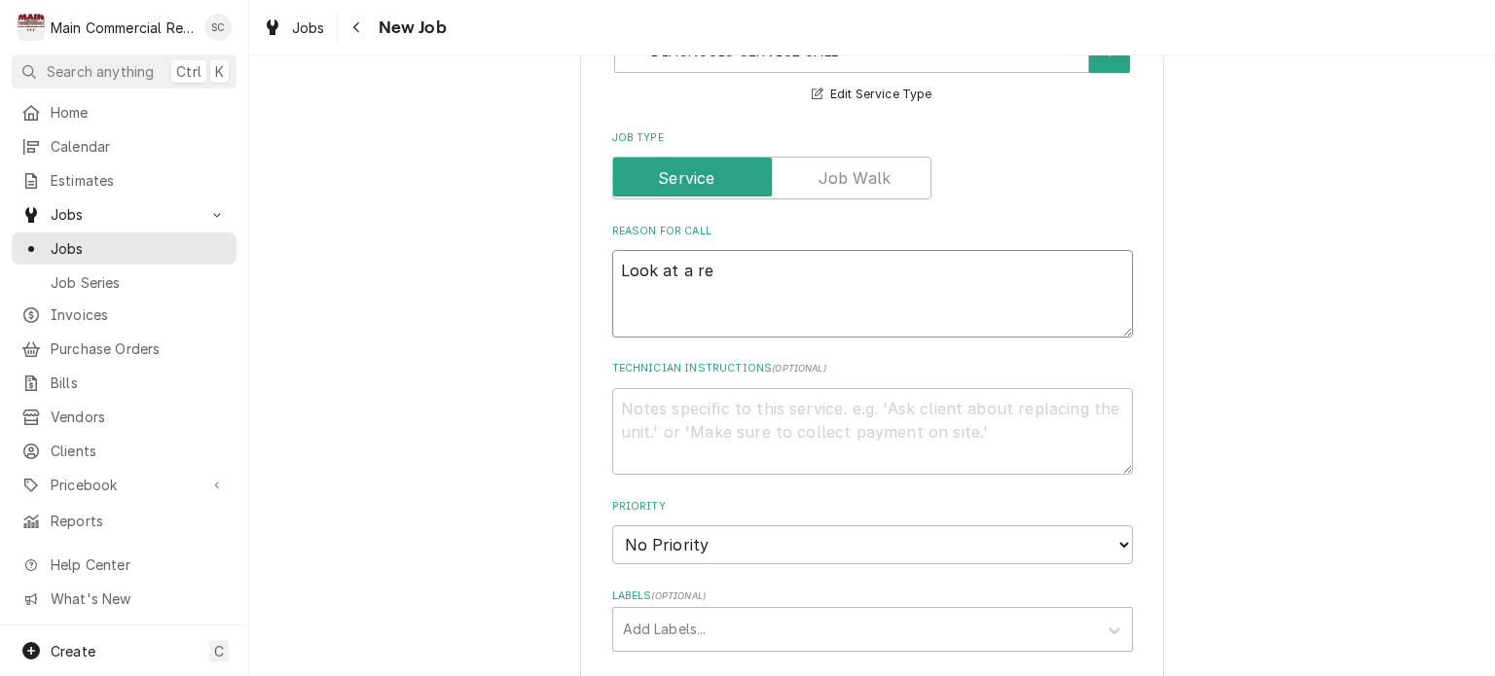
type textarea "x"
type textarea "Look at a rea"
type textarea "x"
type textarea "Look at a reac"
type textarea "x"
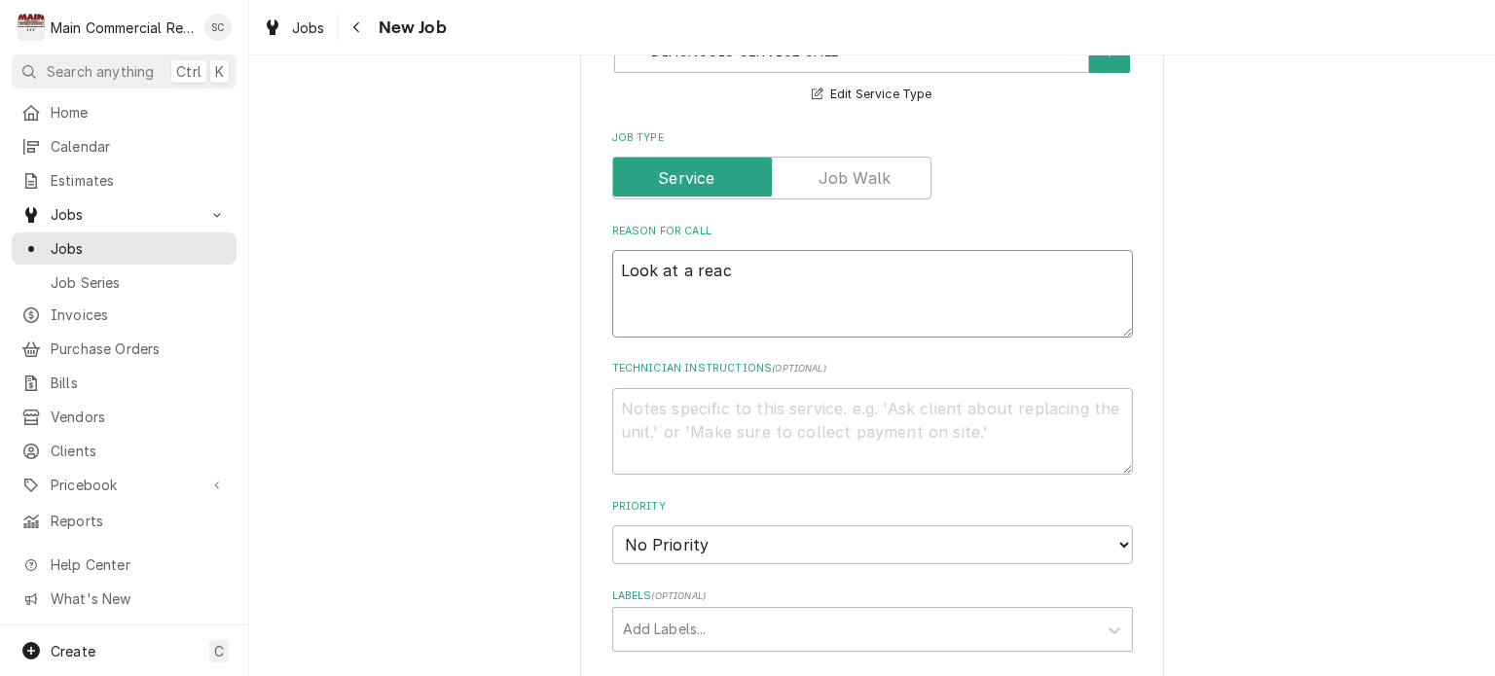
type textarea "Look at a reac"
type textarea "x"
type textarea "Look at a reac h"
type textarea "x"
type textarea "Look at a reac hi"
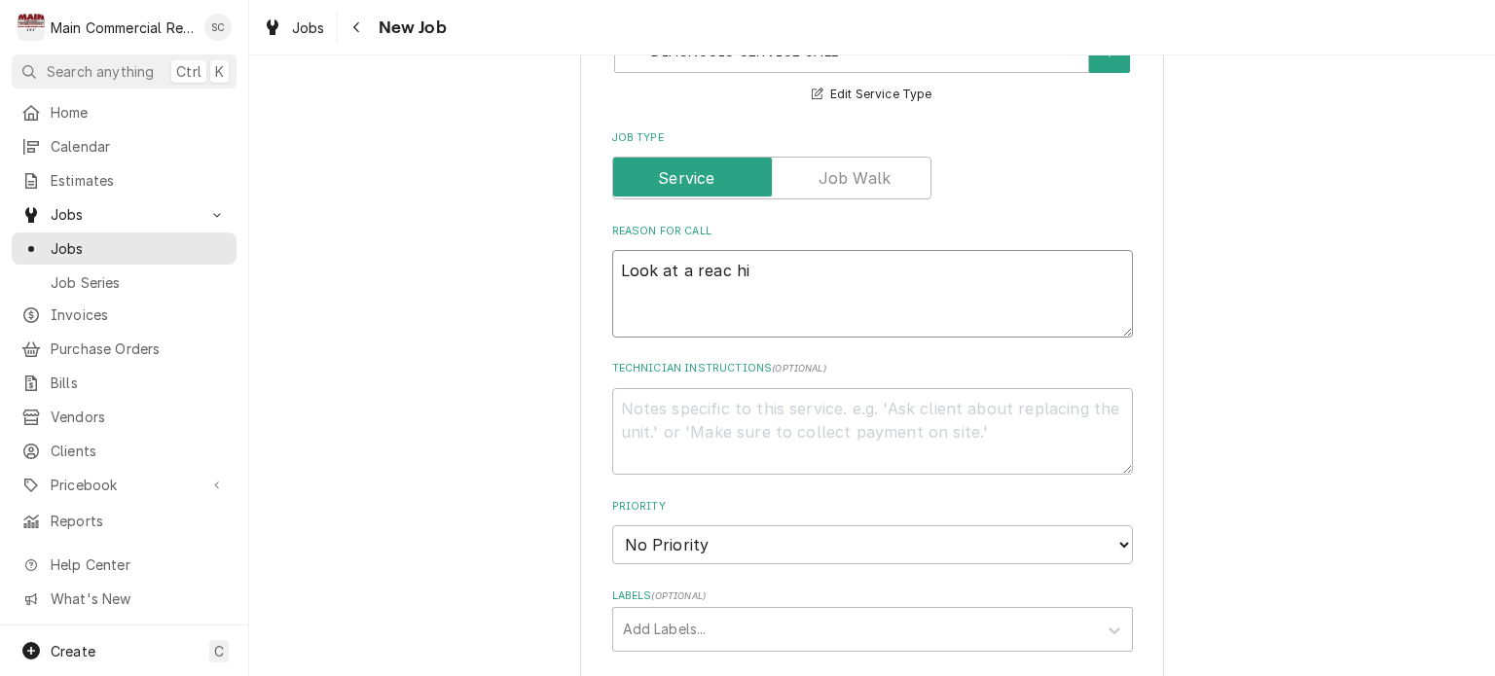
type textarea "x"
type textarea "Look at a reac hin"
type textarea "x"
type textarea "Look at a reac hin"
type textarea "x"
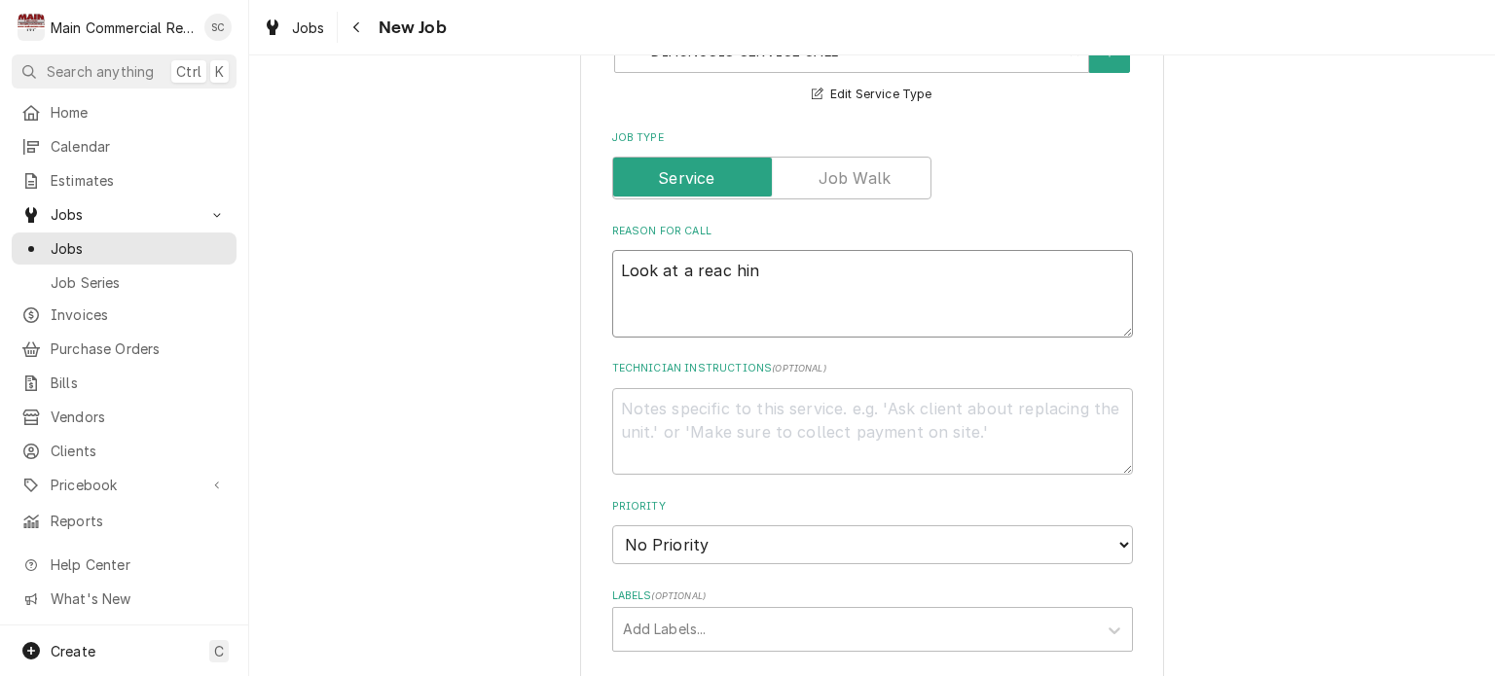
type textarea "Look at a reac hin"
type textarea "x"
type textarea "Look at a reac hi"
type textarea "x"
type textarea "Look at a reac h"
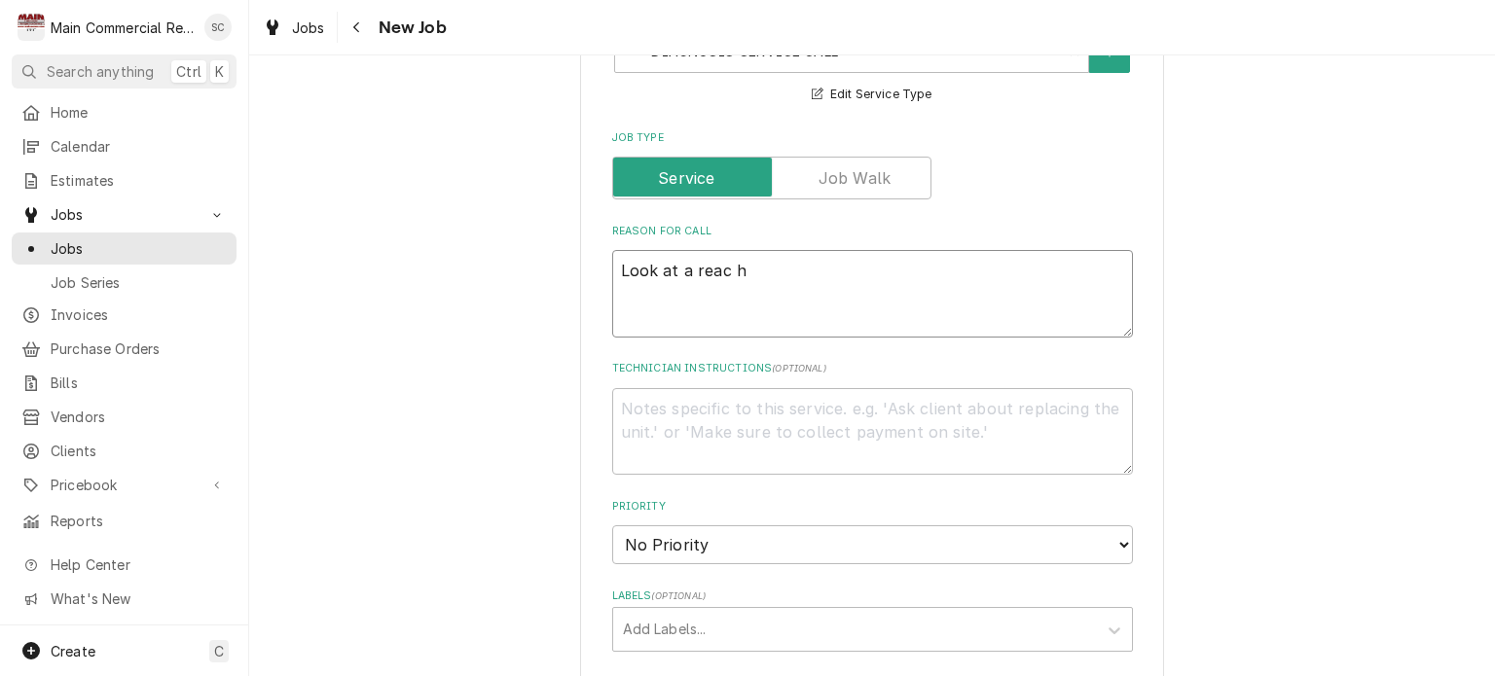
type textarea "x"
type textarea "Look at a reac"
type textarea "x"
type textarea "Look at a reac"
type textarea "x"
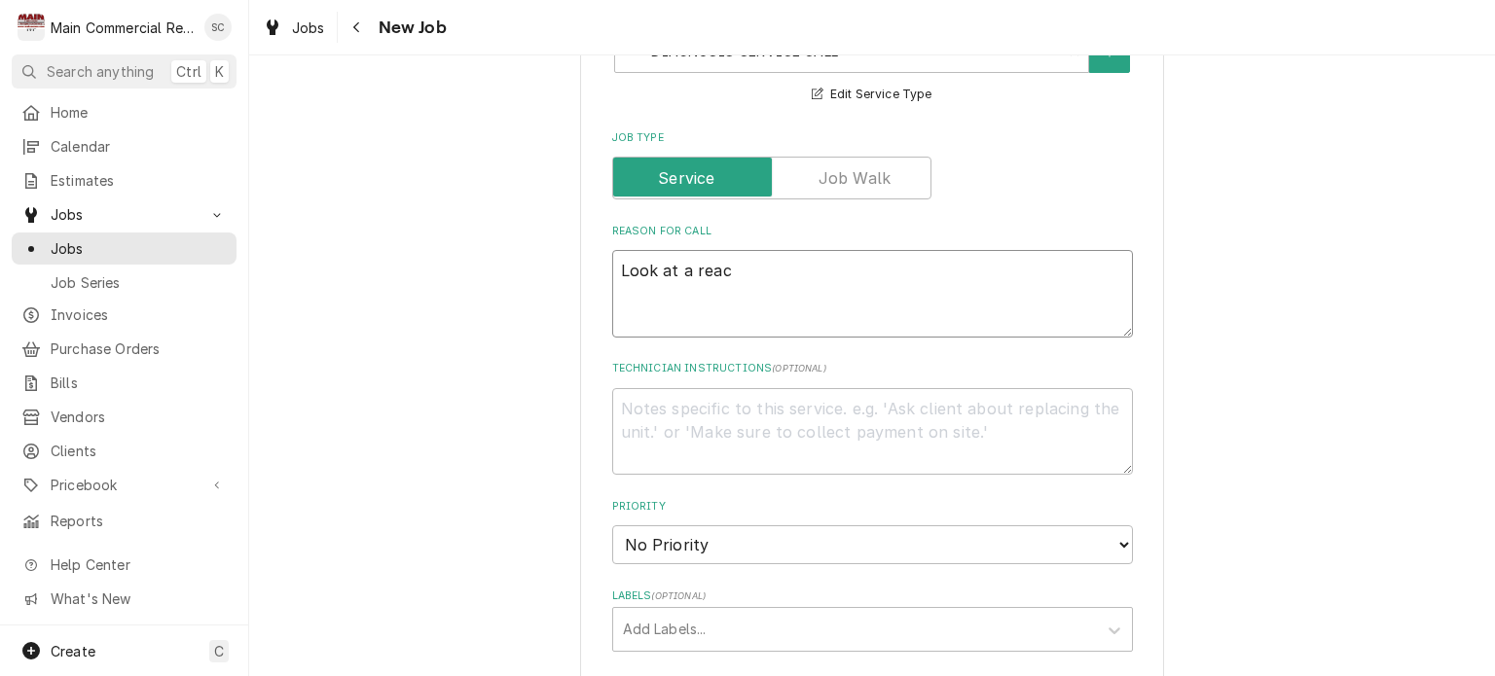
type textarea "Look at a reach"
type textarea "x"
type textarea "Look at a reach"
type textarea "x"
type textarea "Look at a reach i"
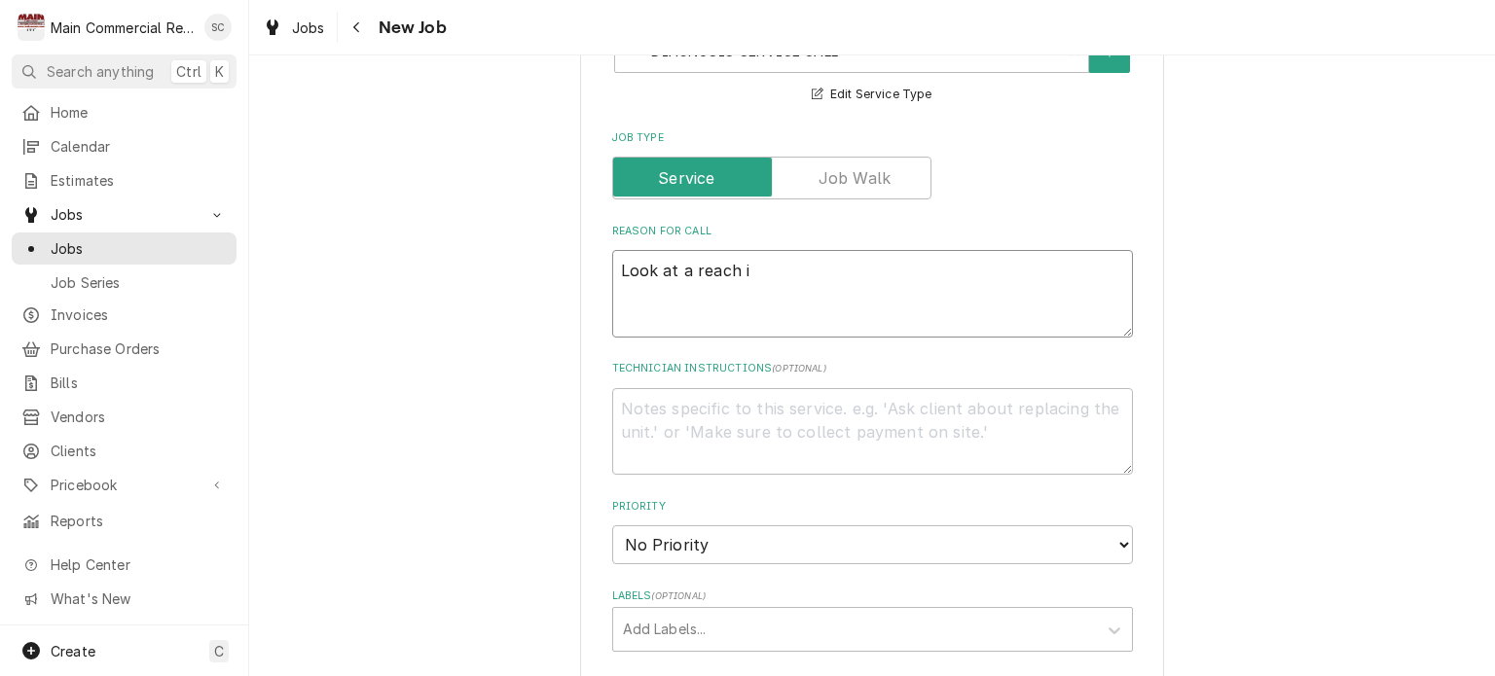
type textarea "x"
type textarea "Look at a reach in"
type textarea "x"
type textarea "Look at a reach in"
type textarea "x"
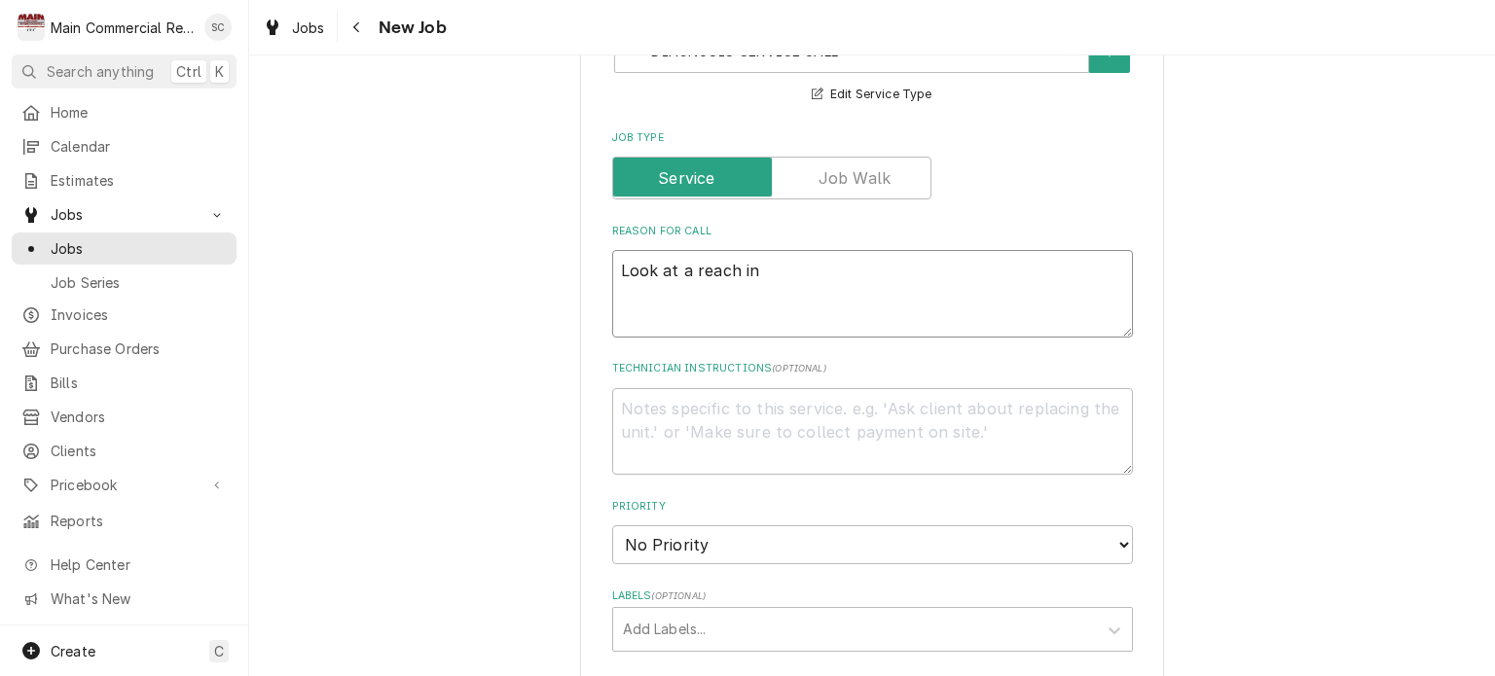
type textarea "Look at a reach in"
type textarea "x"
type textarea "Look at a reach in P"
type textarea "x"
type textarea "Look at a reach in [GEOGRAPHIC_DATA]"
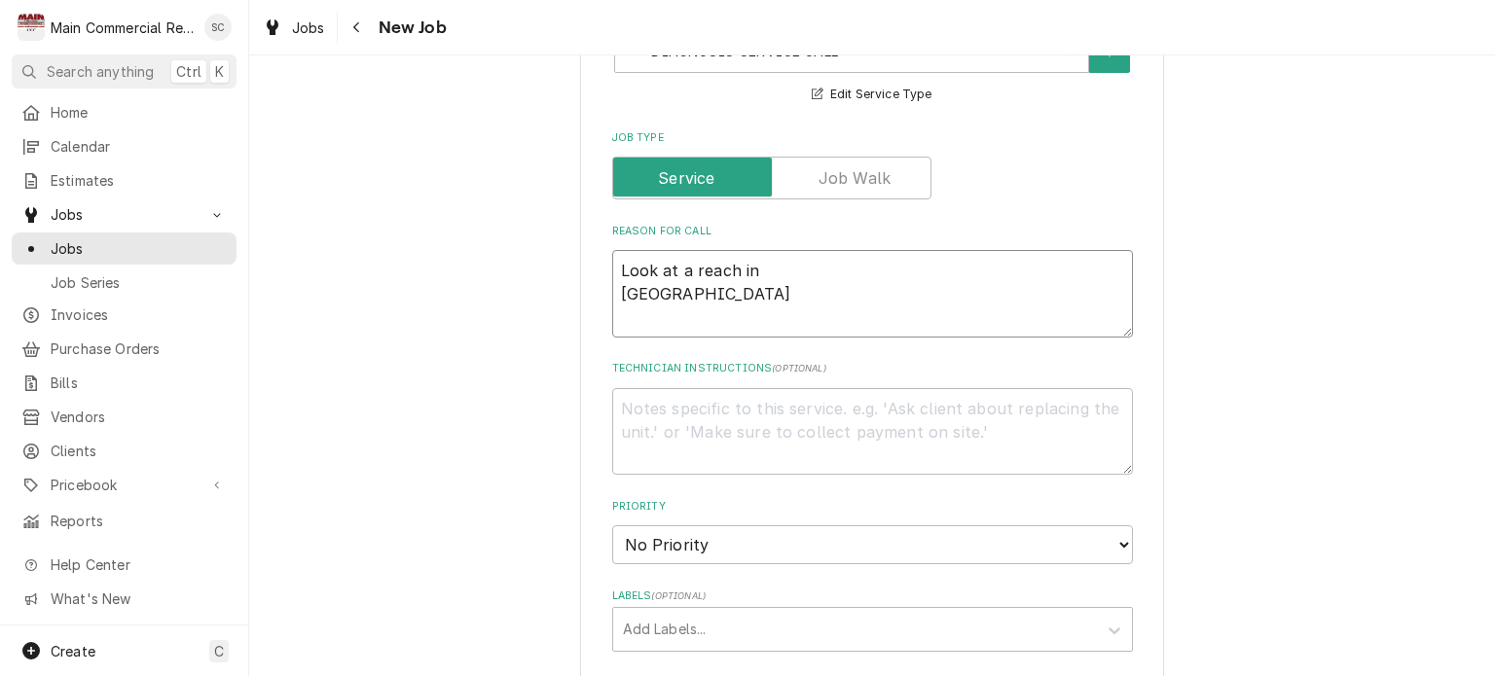
type textarea "x"
type textarea "Look at a reach in Per"
type textarea "x"
type textarea "Look at a reach in Per"
type textarea "x"
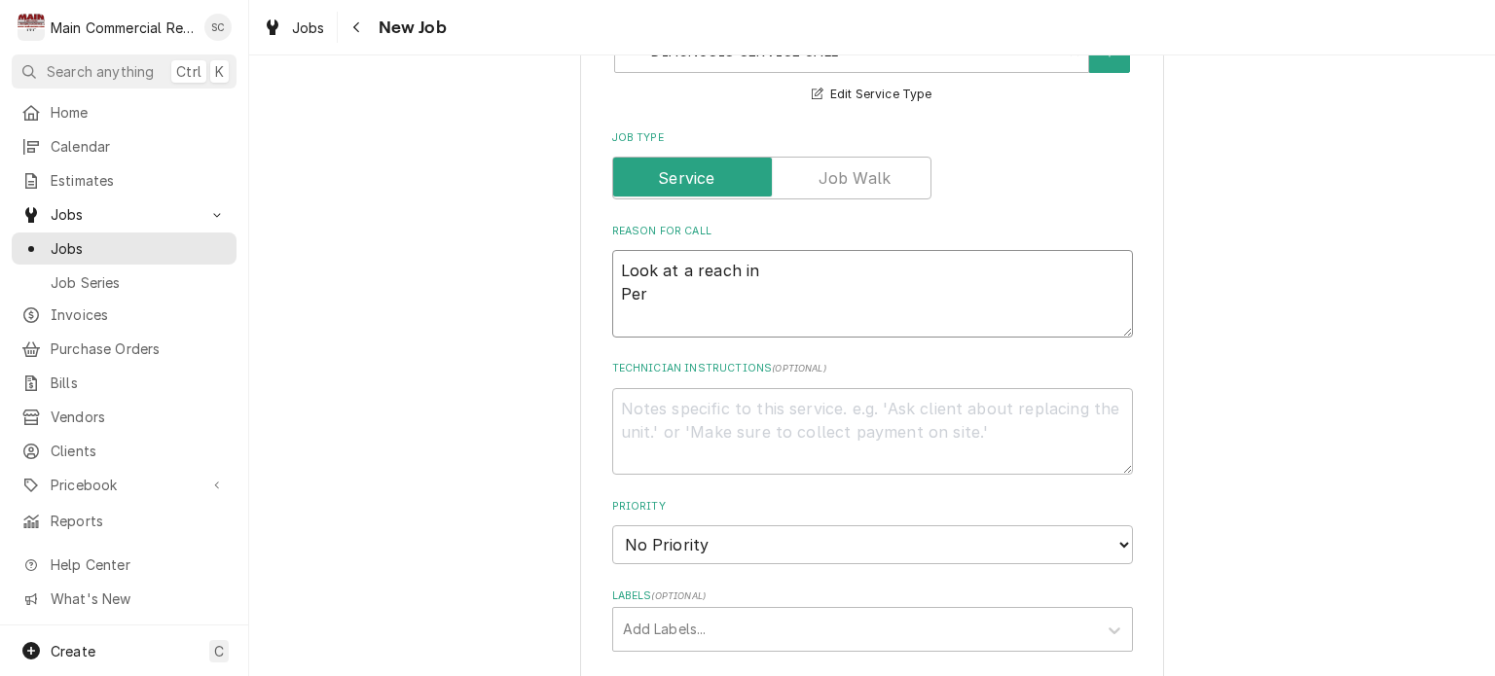
type textarea "Look at a reach in Per F"
type textarea "x"
type textarea "Look at a reach in Per Fr"
type textarea "x"
type textarea "Look at a reach in Per Fre"
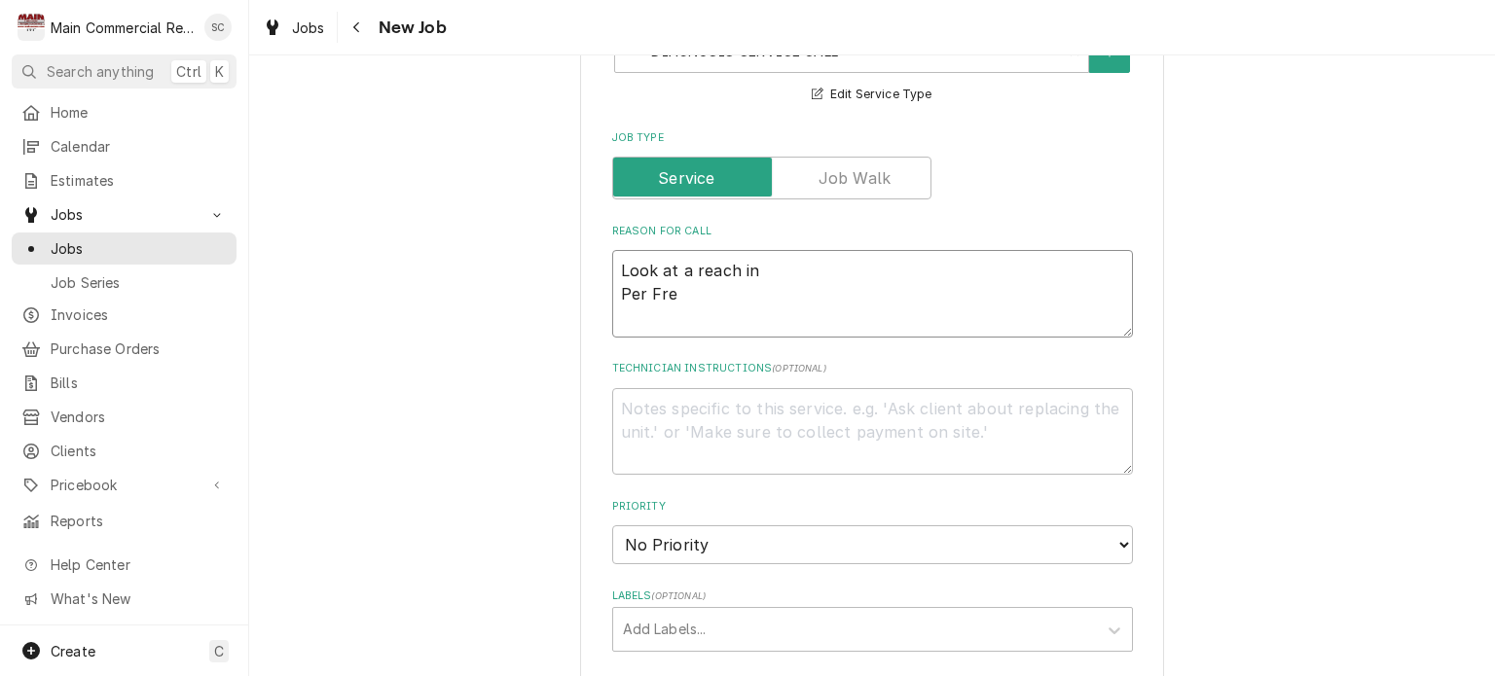
type textarea "x"
type textarea "Look at a reach in Per Fred"
type textarea "x"
type textarea "Look at a reach in Per Fred"
type textarea "x"
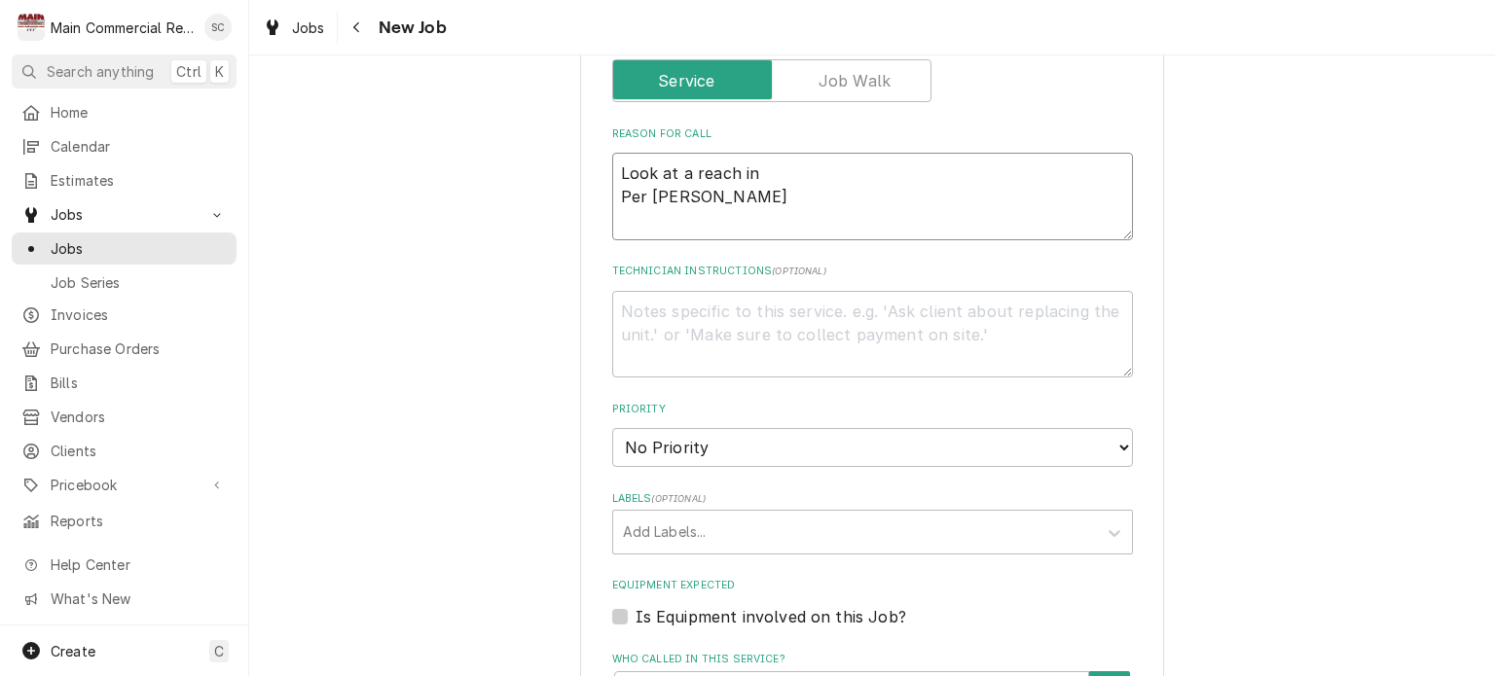
scroll to position [876, 0]
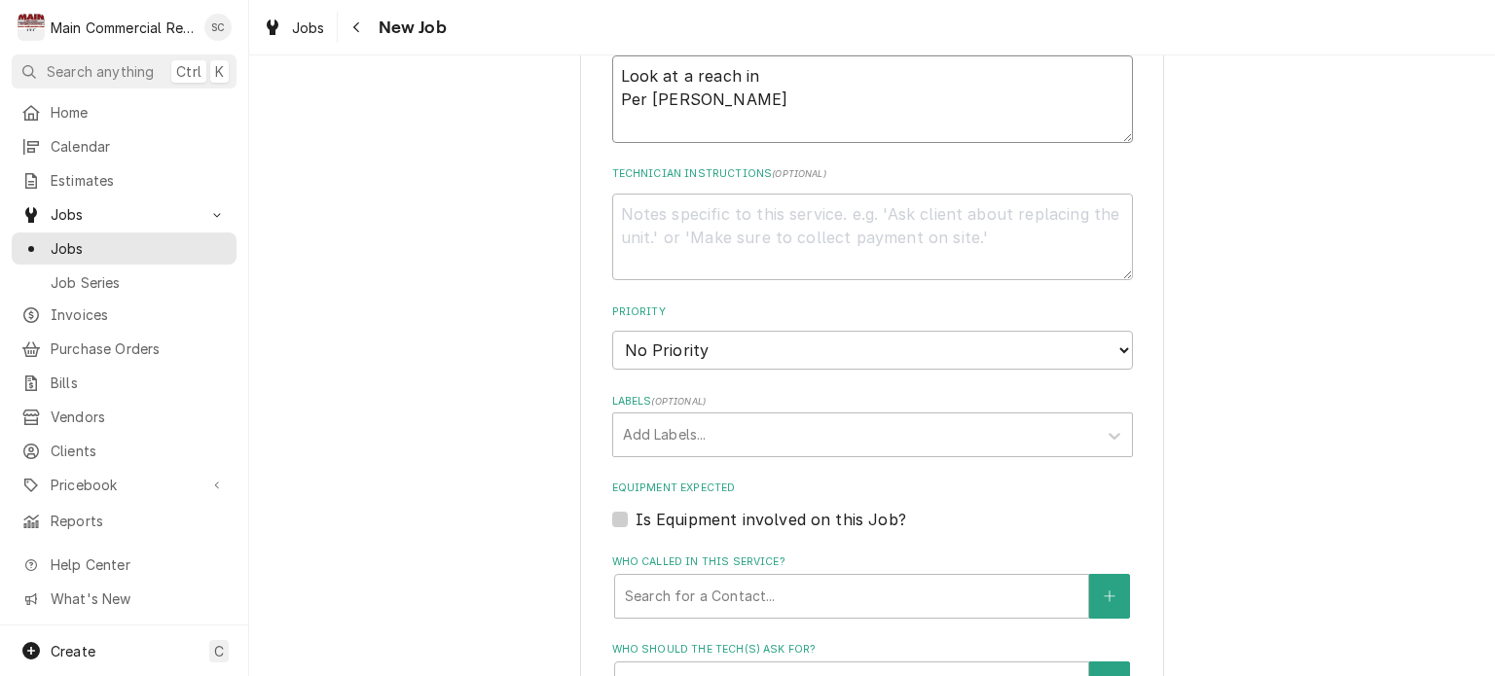
type textarea "Look at a reach in Per Fred"
click at [801, 225] on textarea "Technician Instructions ( optional )" at bounding box center [872, 238] width 521 height 88
type textarea "x"
type textarea "T"
type textarea "x"
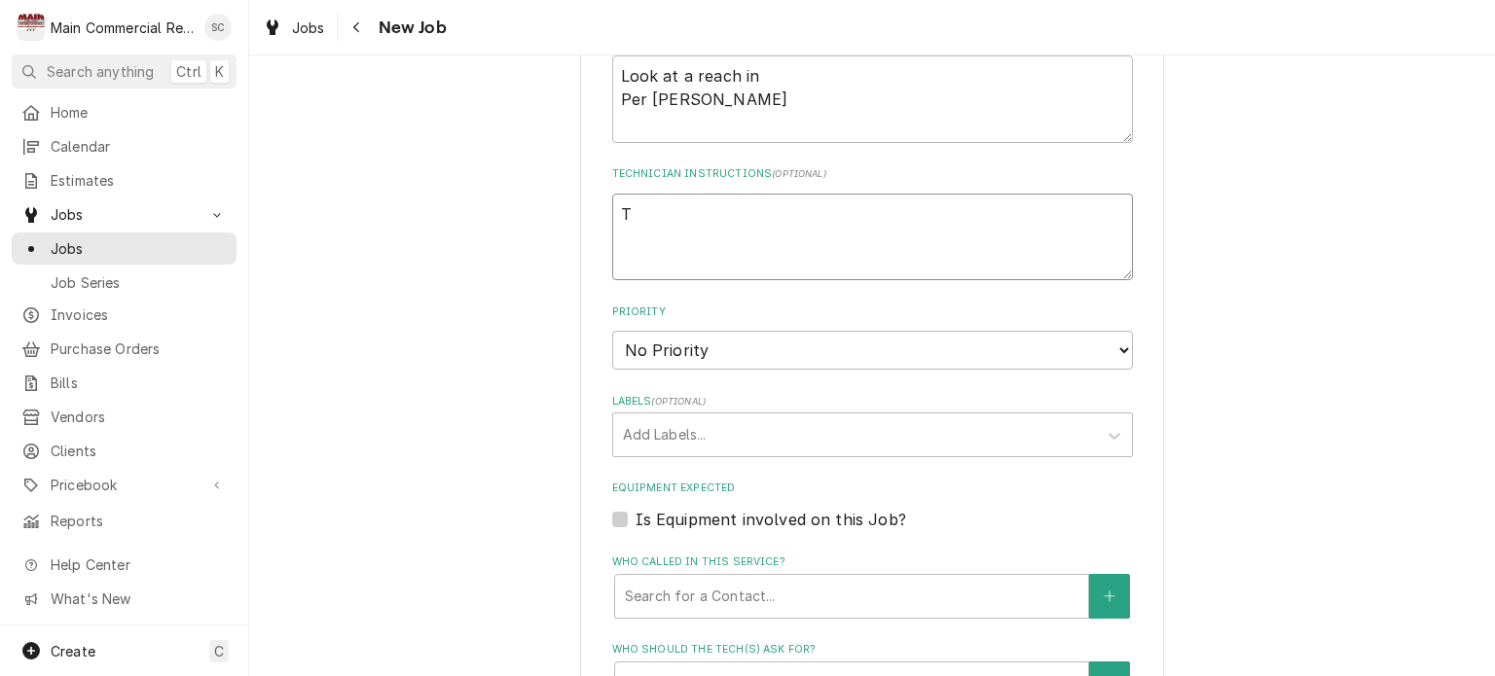
type textarea "Th"
type textarea "x"
type textarea "The"
type textarea "x"
type textarea "Ther"
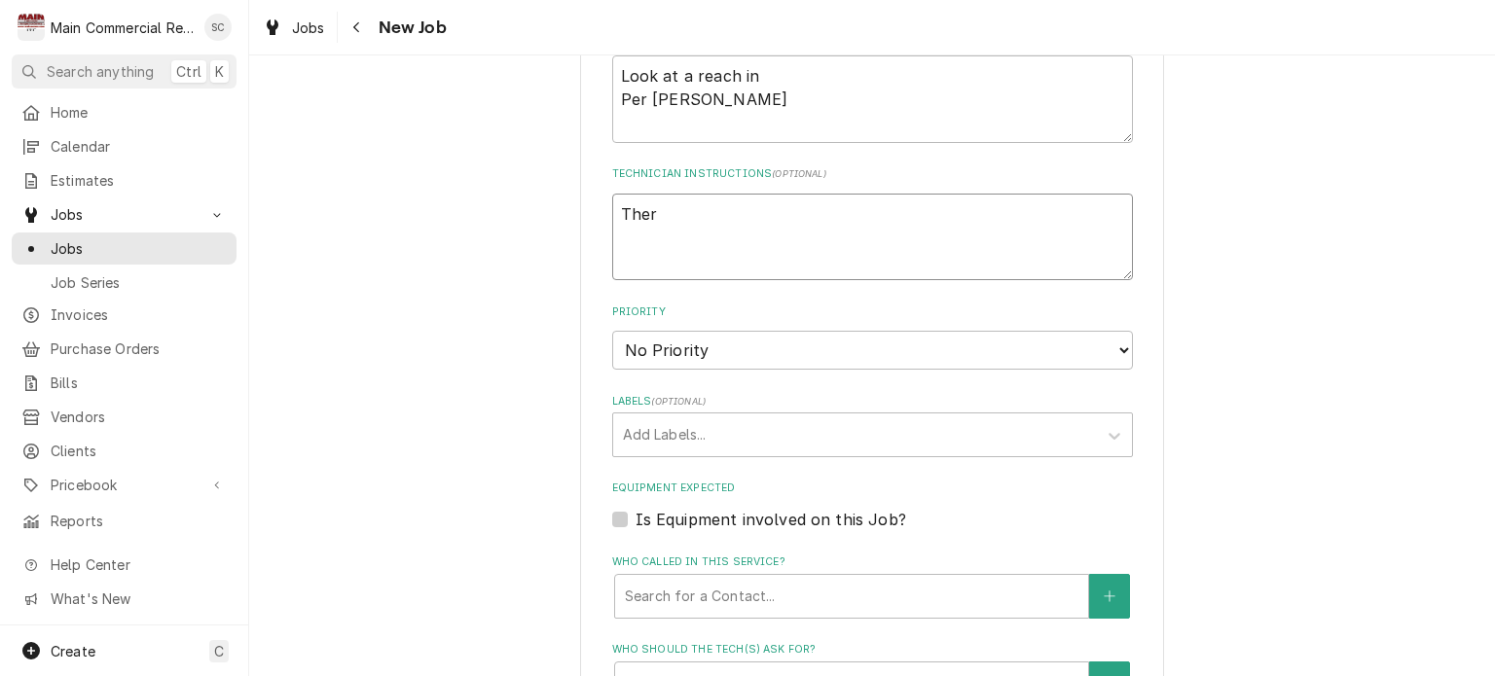
type textarea "x"
type textarea "There"
type textarea "x"
type textarea "There"
type textarea "x"
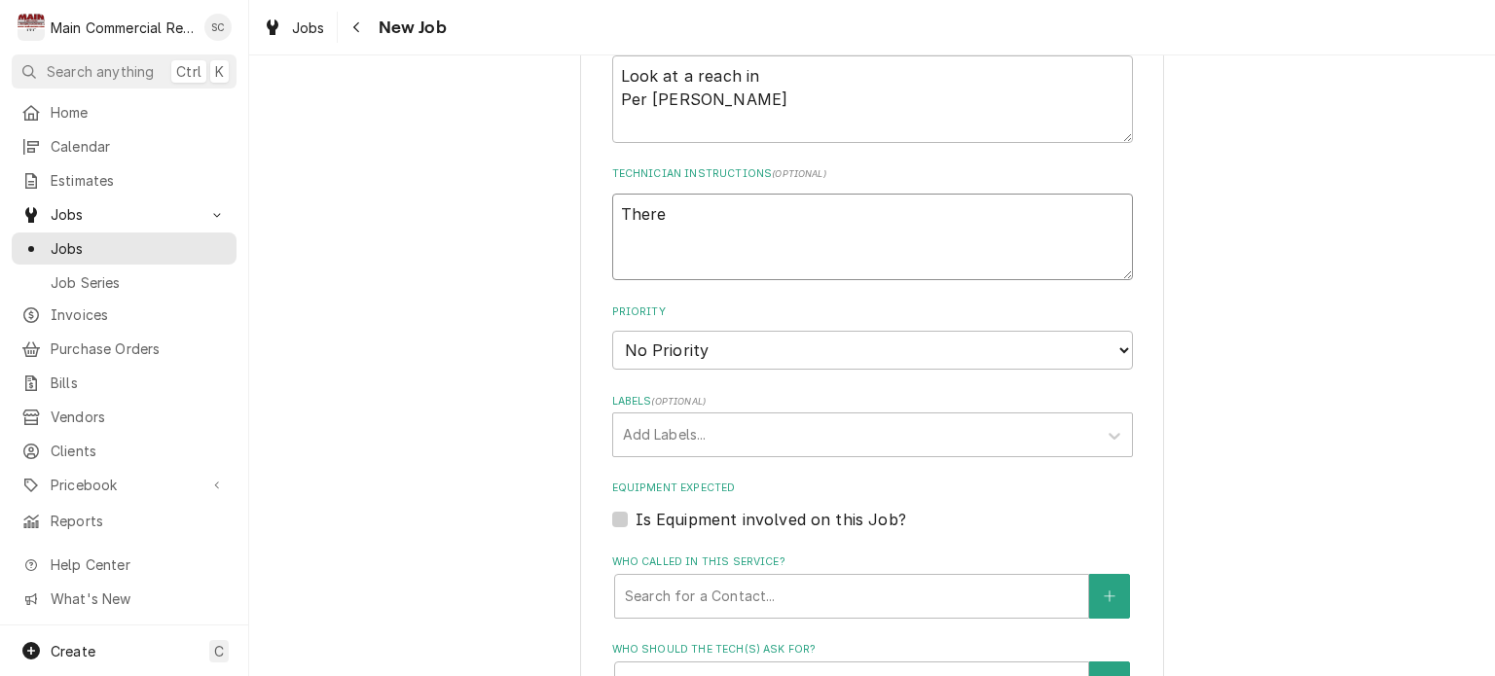
type textarea "There a"
type textarea "x"
type textarea "There ar"
type textarea "x"
type textarea "There are"
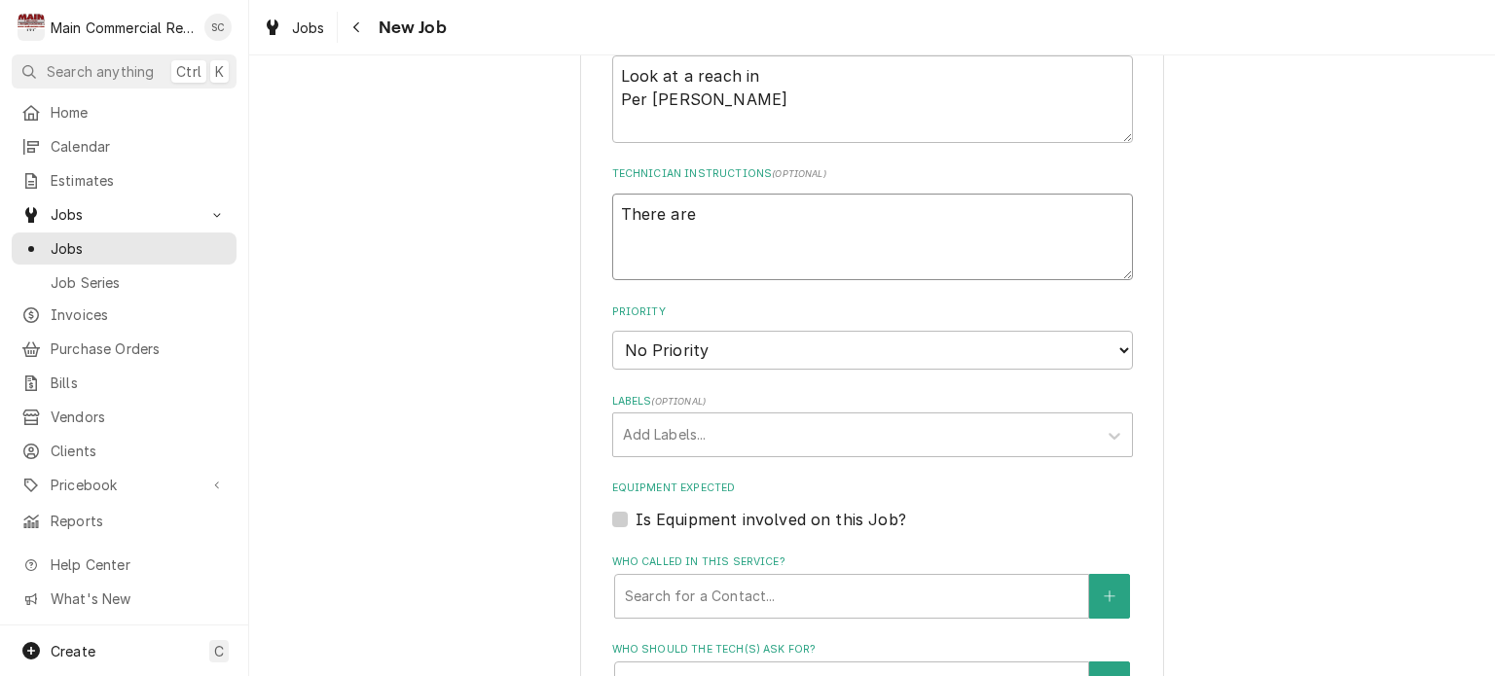
type textarea "x"
type textarea "There are 3"
type textarea "x"
type textarea "There are 3"
type textarea "x"
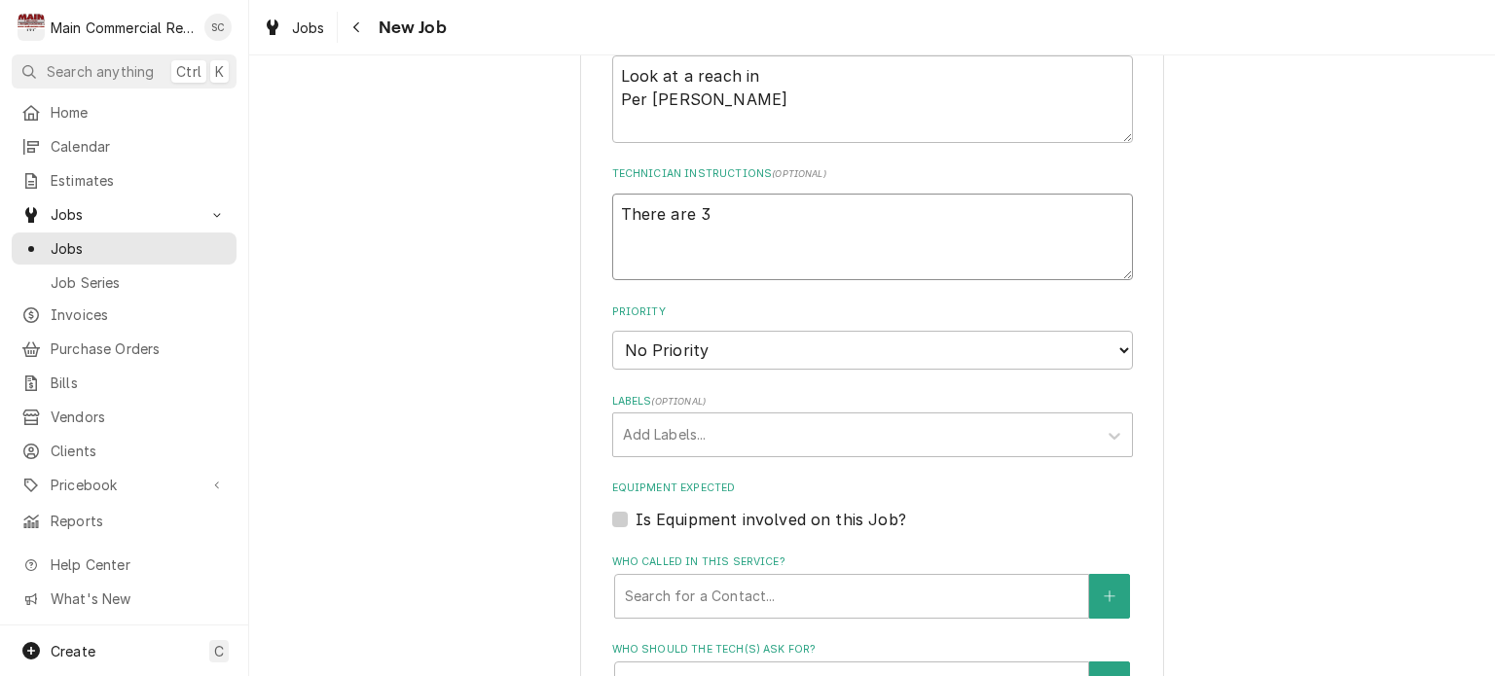
type textarea "There are 3 u"
type textarea "x"
type textarea "There are 3 un"
type textarea "x"
type textarea "There are 3 uni"
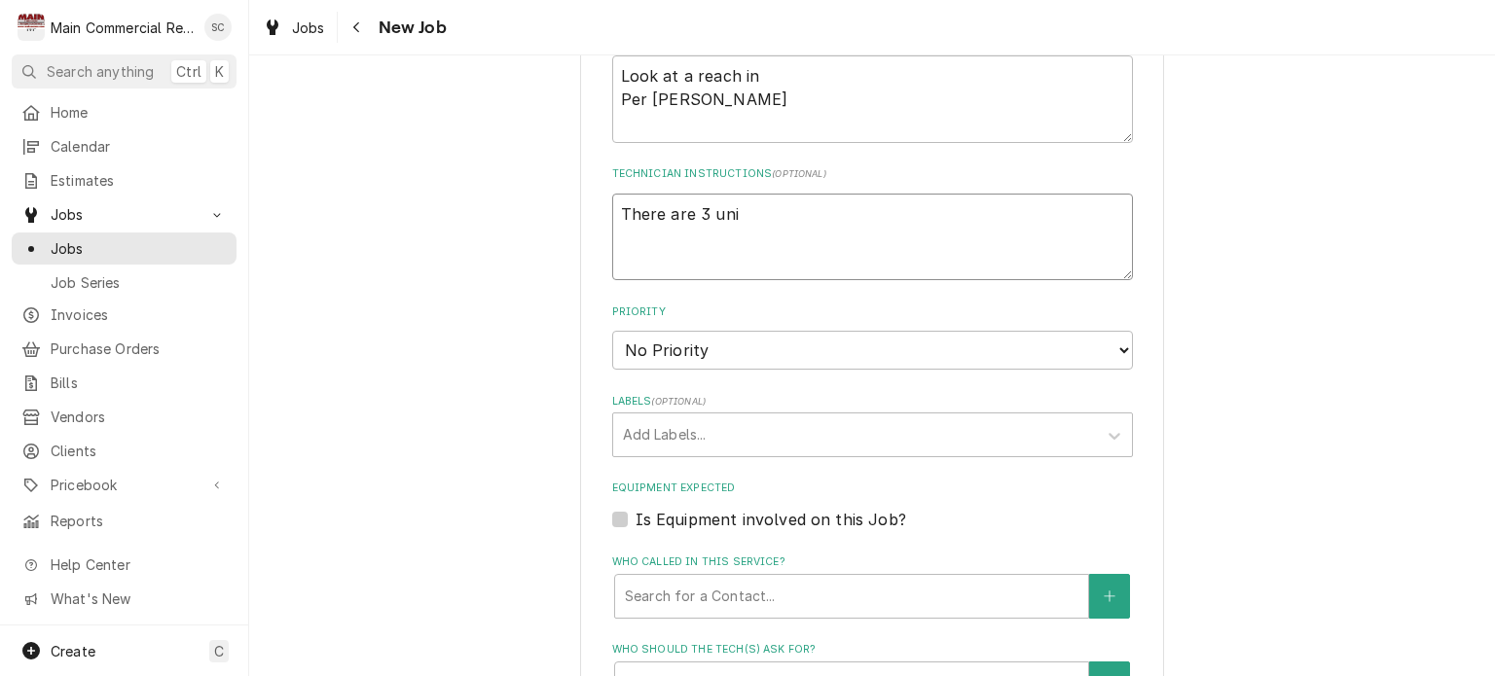
type textarea "x"
type textarea "There are 3 unit"
type textarea "x"
type textarea "There are 3 units"
type textarea "x"
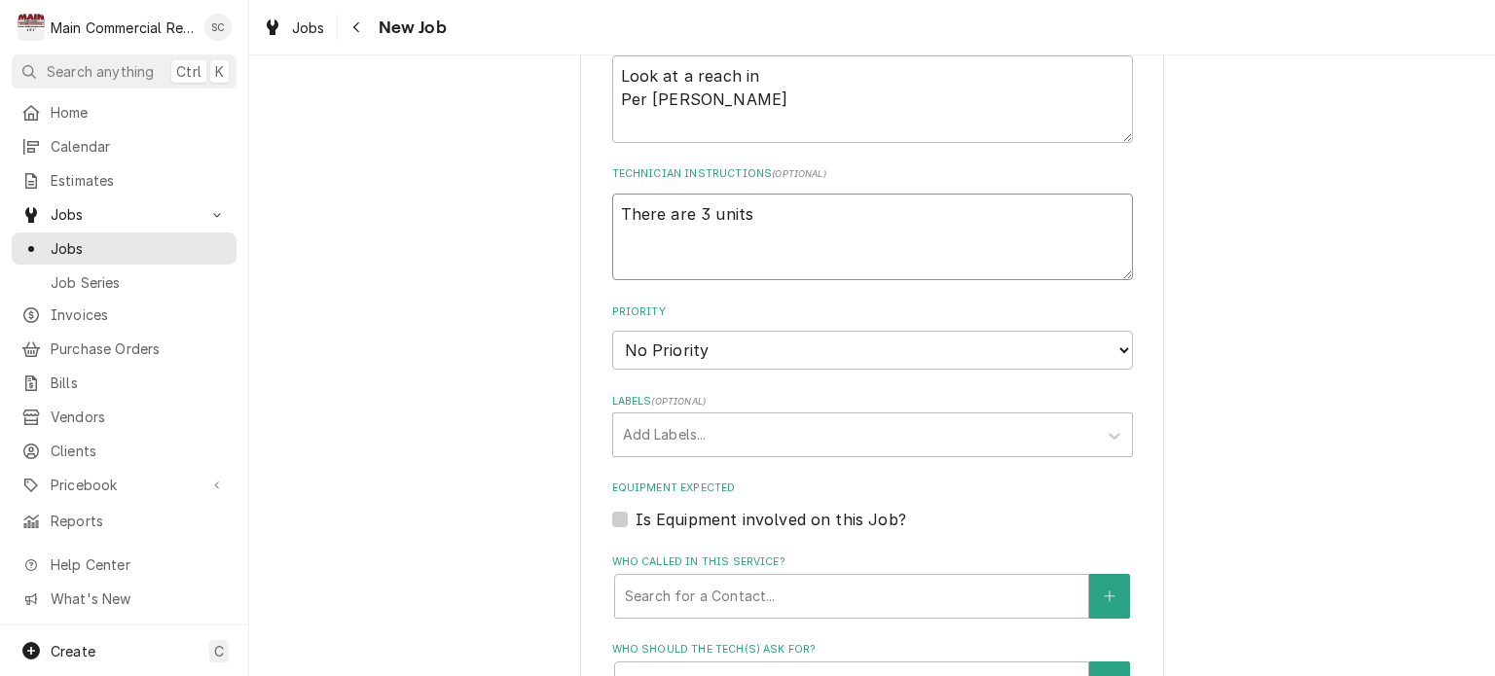
type textarea "There are 3 units"
type textarea "x"
type textarea "There are 3 units t"
type textarea "x"
type textarea "There are 3 units to"
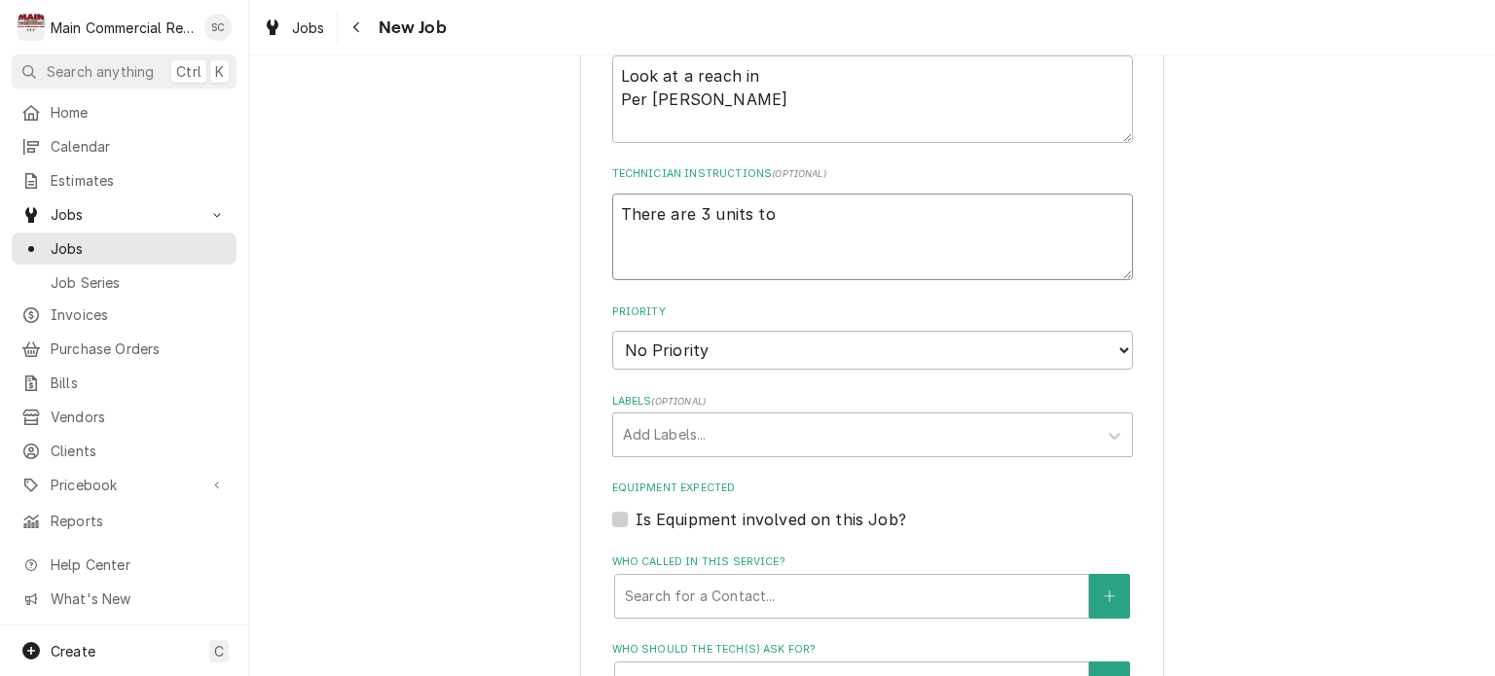
type textarea "x"
type textarea "There are 3 units to"
type textarea "x"
type textarea "There are 3 units to l"
type textarea "x"
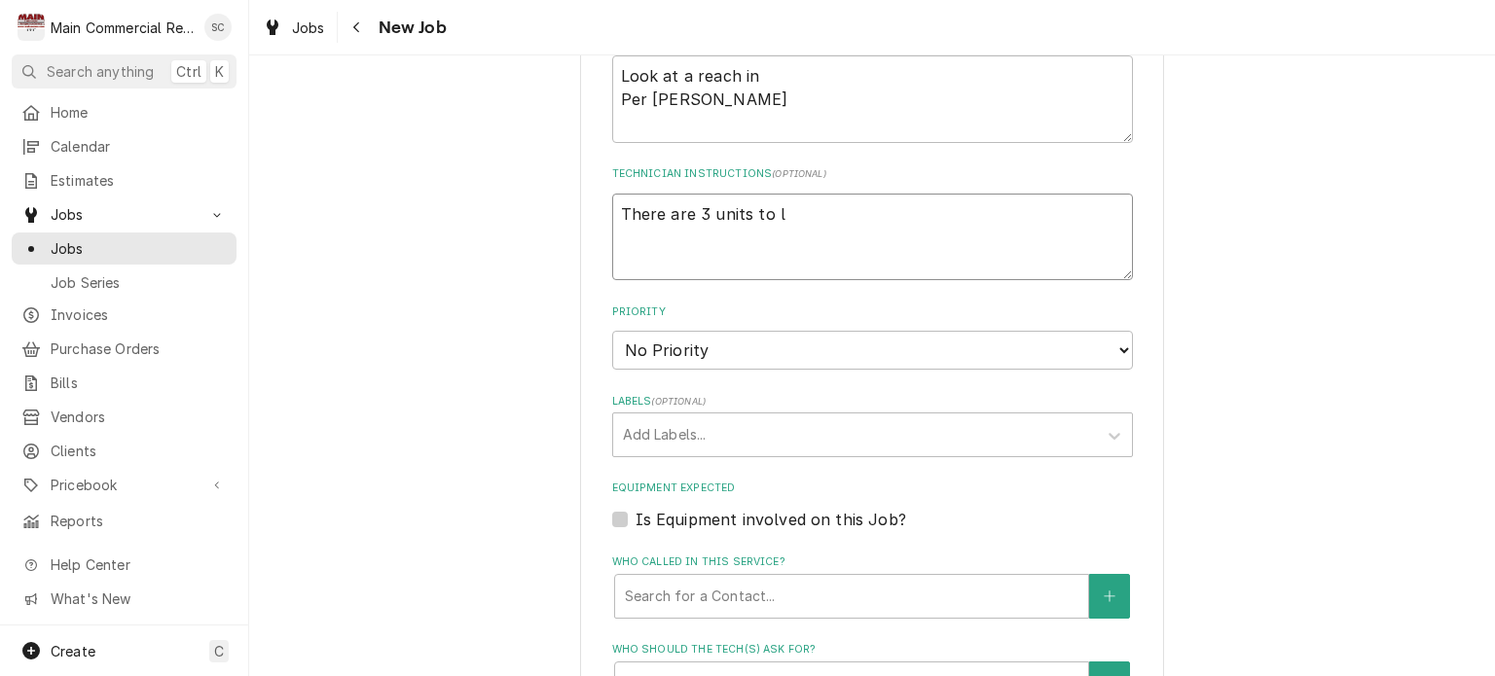
type textarea "There are 3 units to lo"
type textarea "x"
type textarea "There are 3 units to loo"
type textarea "x"
type textarea "There are 3 units to look"
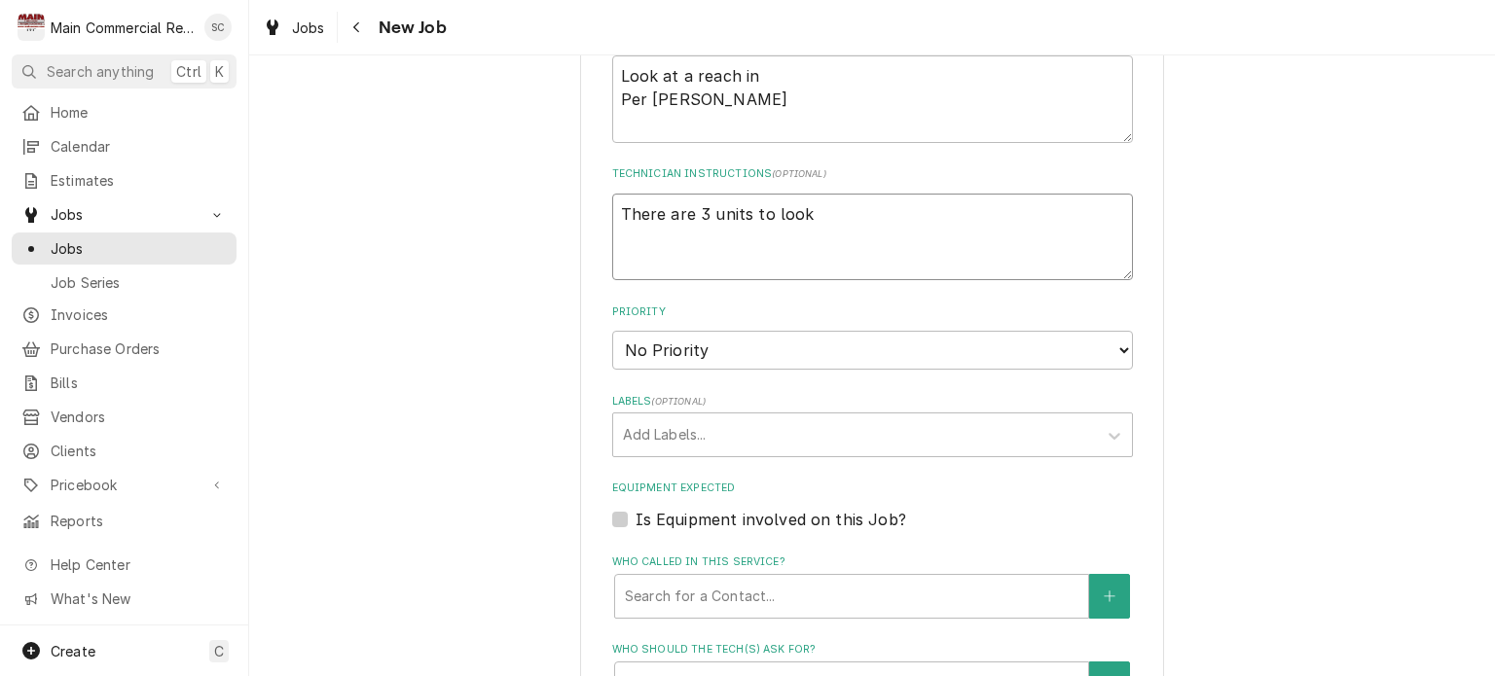
type textarea "x"
type textarea "There are 3 units to look"
type textarea "x"
type textarea "There are 3 units to look a"
type textarea "x"
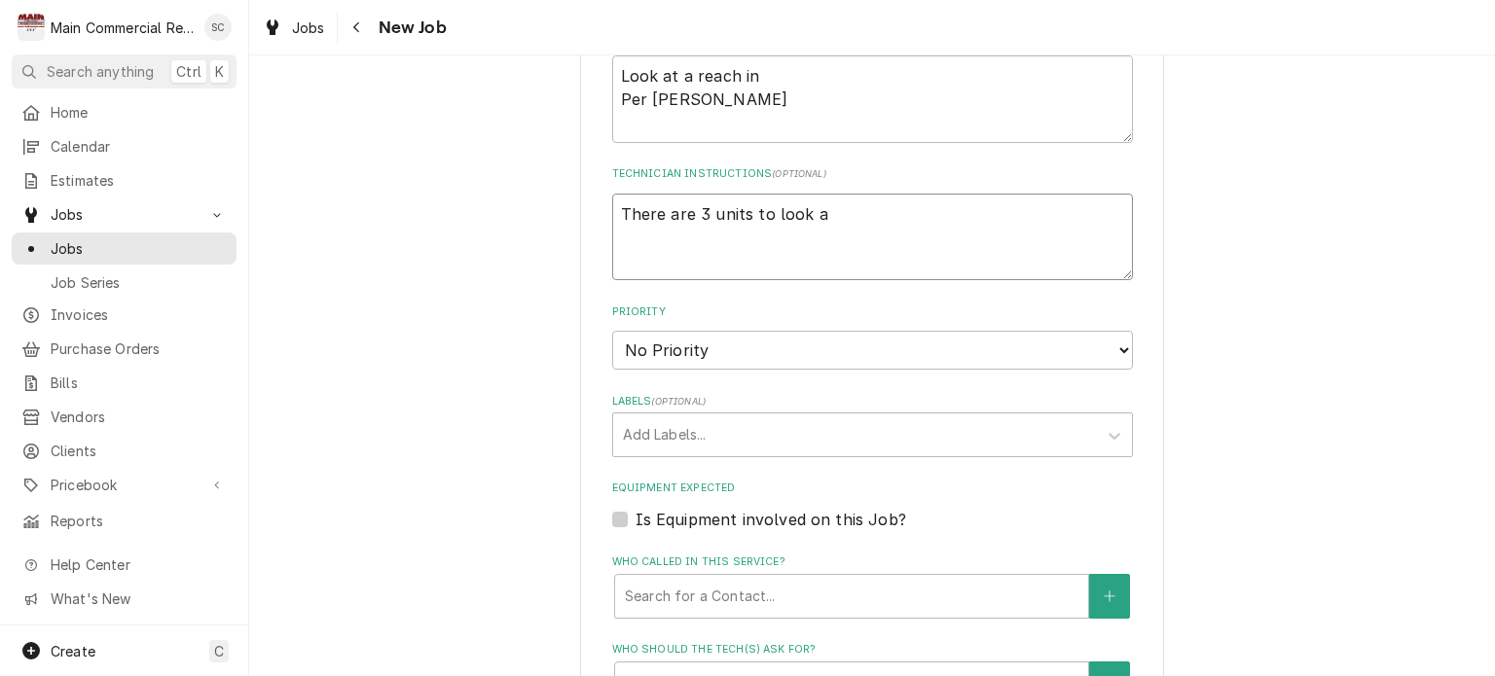
type textarea "There are 3 units to look at"
type textarea "x"
type textarea "There are 3 units to look at"
type textarea "x"
type textarea "There are 3 units to look at w"
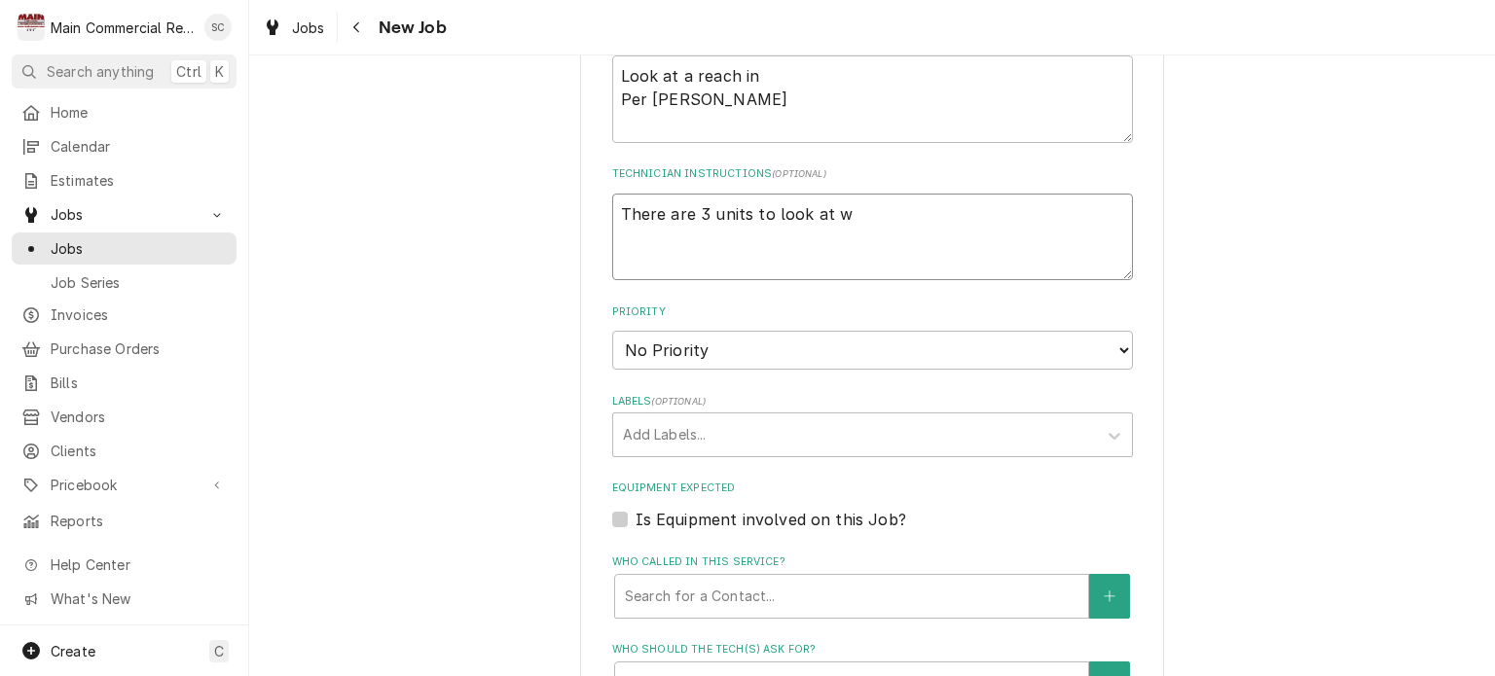
type textarea "x"
type textarea "There are 3 units to look at wh"
type textarea "x"
type textarea "There are 3 units to look at whi"
type textarea "x"
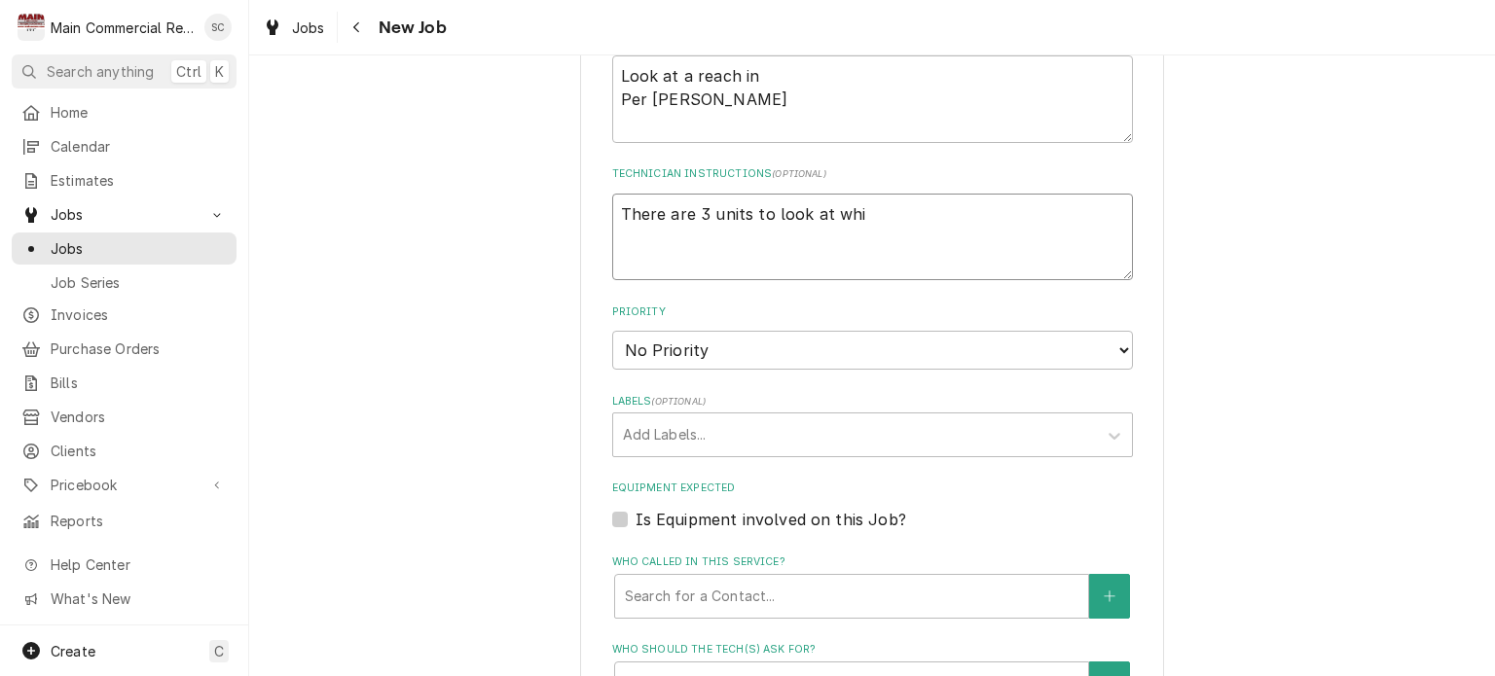
type textarea "There are 3 units to look at whil"
type textarea "x"
type textarea "There are 3 units to look at while"
type textarea "x"
type textarea "There are 3 units to look at while"
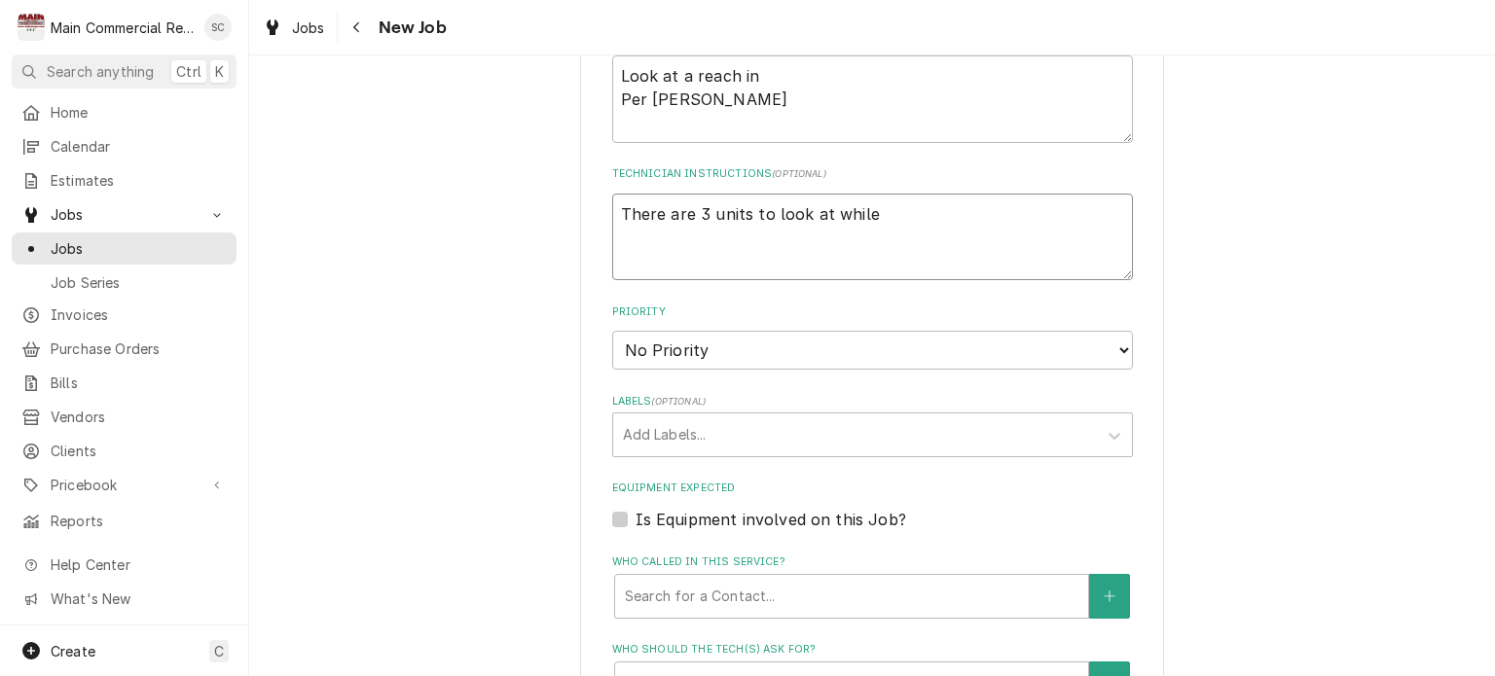
type textarea "x"
type textarea "There are 3 units to look at while o"
type textarea "x"
type textarea "There are 3 units to look at while on"
type textarea "x"
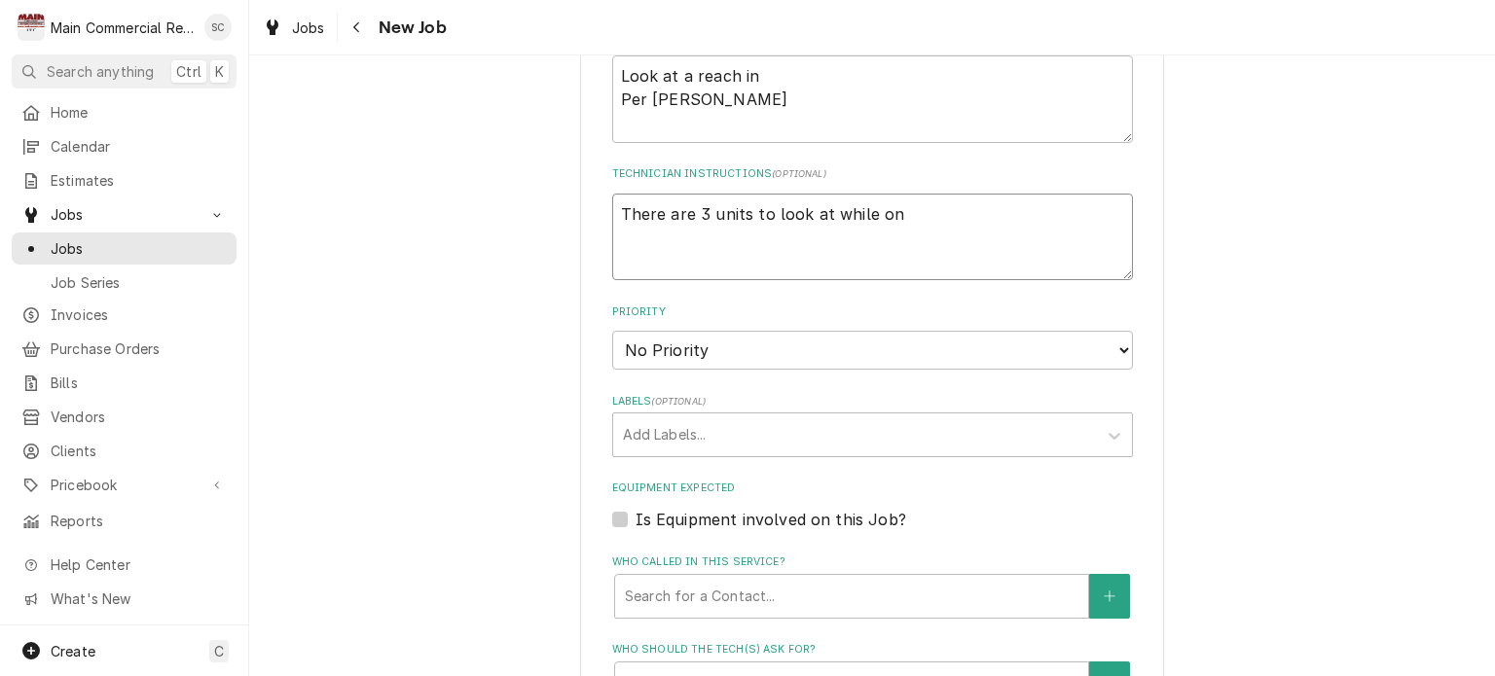
type textarea "There are 3 units to look at while ons"
type textarea "x"
type textarea "There are 3 units to look at while onsi"
type textarea "x"
type textarea "There are 3 units to look at while onsit"
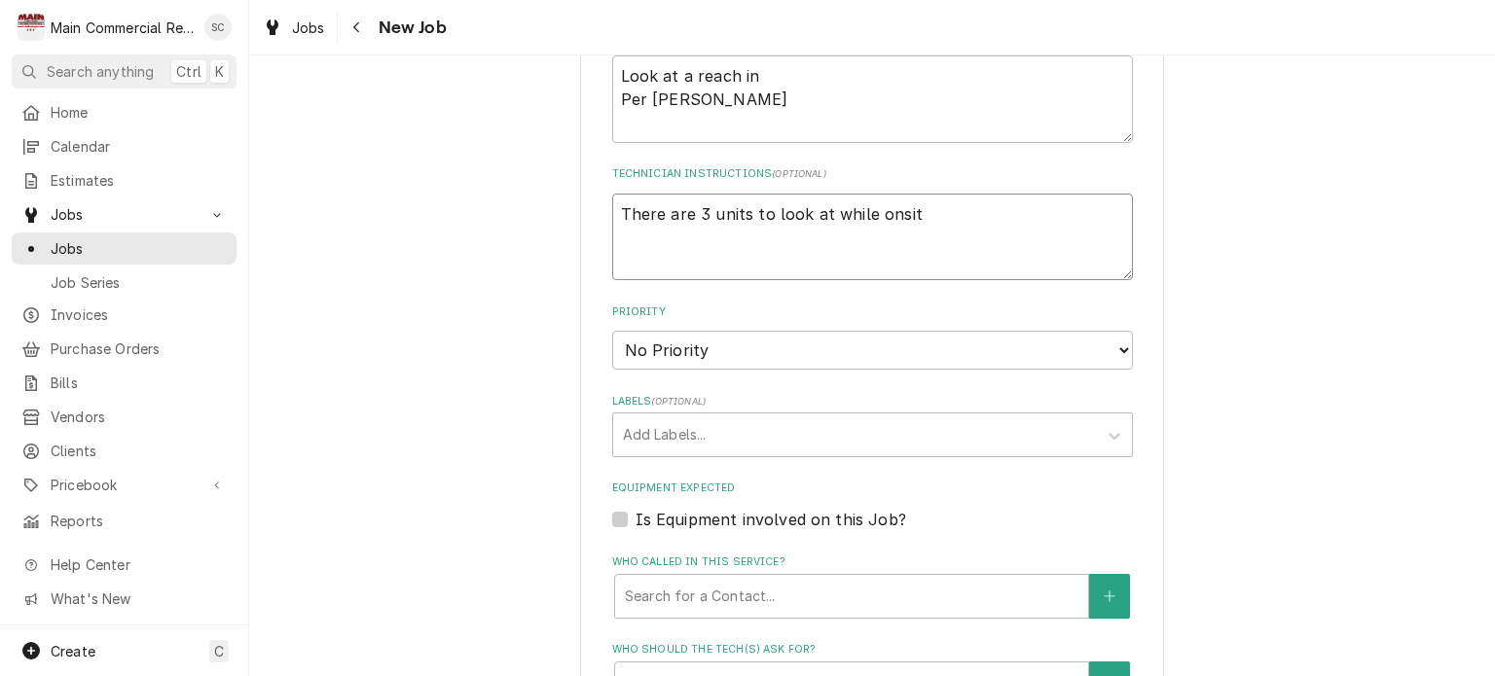
type textarea "x"
type textarea "There are 3 units to look at while onsite"
type textarea "x"
type textarea "There are 3 units to look at while onsite."
type textarea "x"
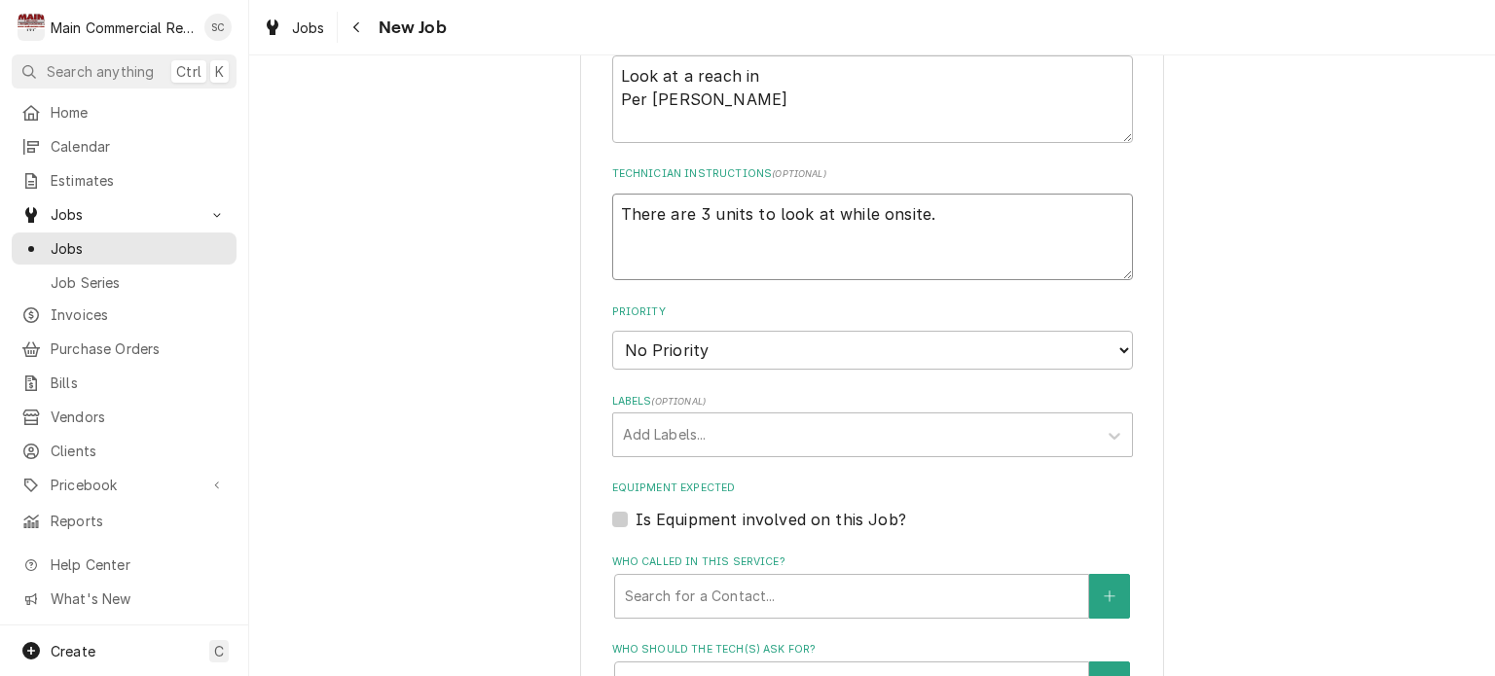
type textarea "There are 3 units to look at while onsite."
type textarea "x"
type textarea "There are 3 units to look at while onsite."
click at [761, 344] on select "No Priority Urgent High Medium Low" at bounding box center [872, 350] width 521 height 39
select select "3"
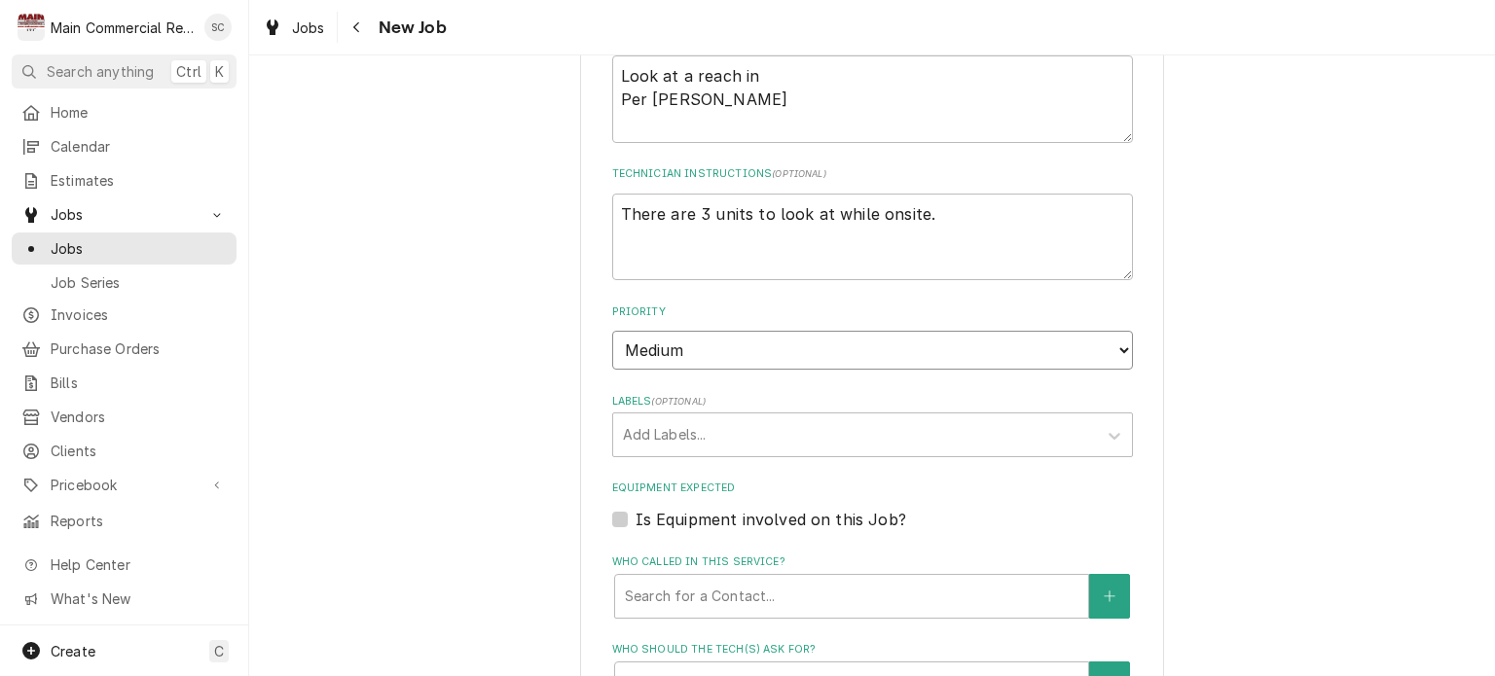
click at [612, 331] on select "No Priority Urgent High Medium Low" at bounding box center [872, 350] width 521 height 39
type textarea "x"
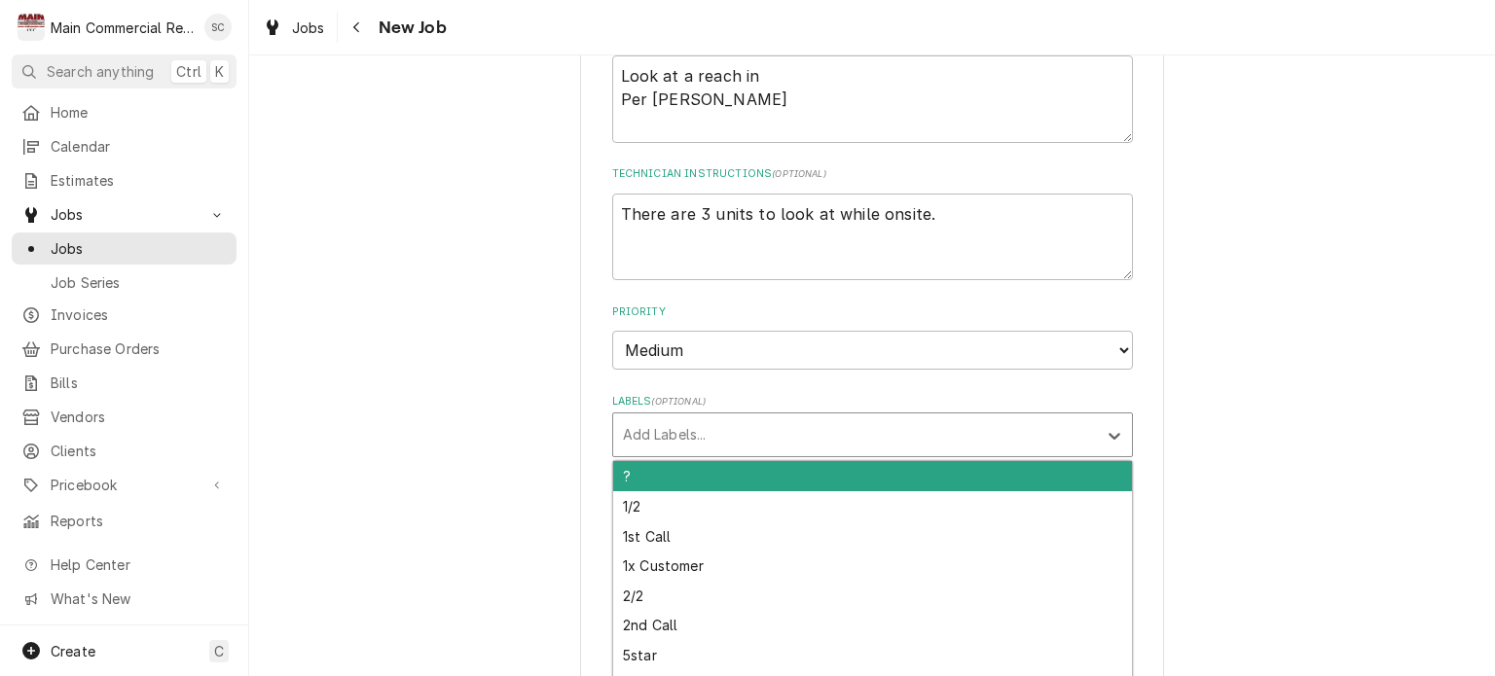
click at [718, 427] on div "Labels" at bounding box center [855, 435] width 464 height 35
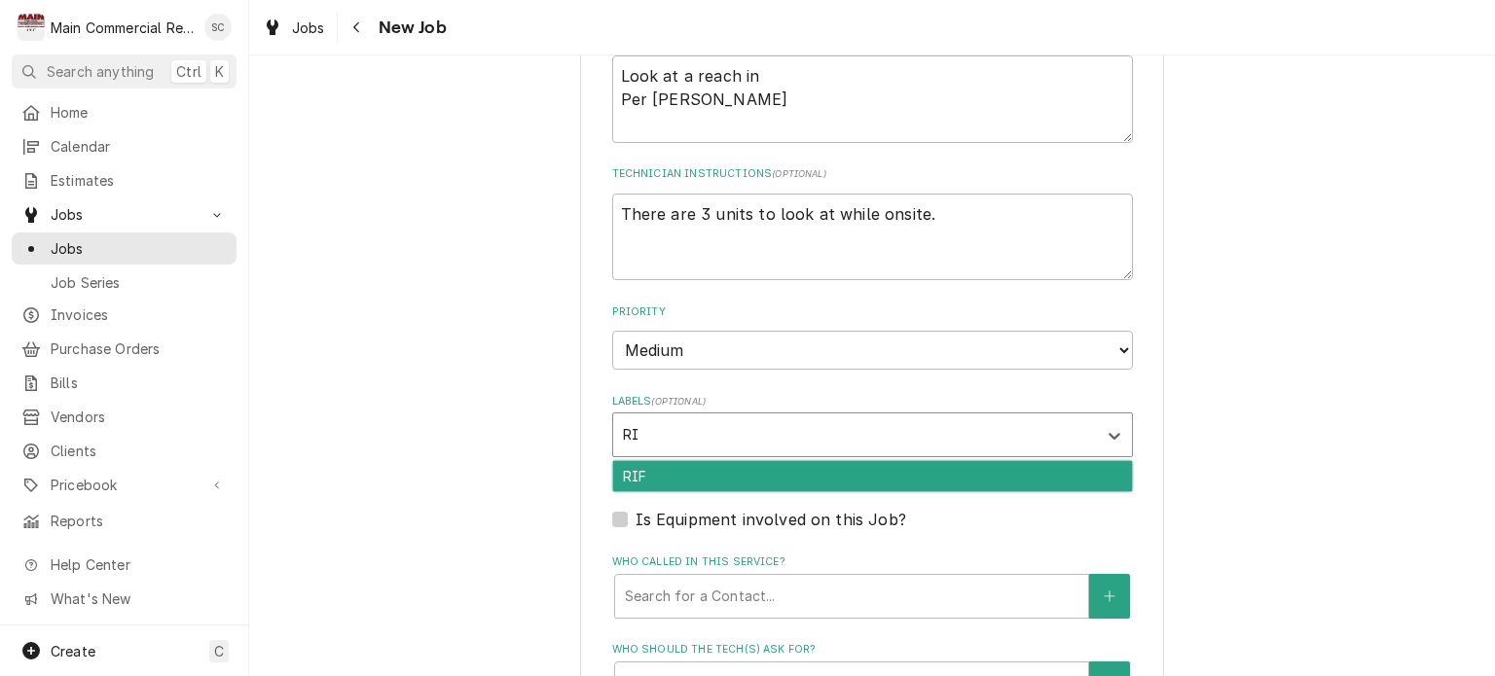
type input "RIf"
click at [676, 470] on div "RIF" at bounding box center [872, 476] width 519 height 30
type textarea "x"
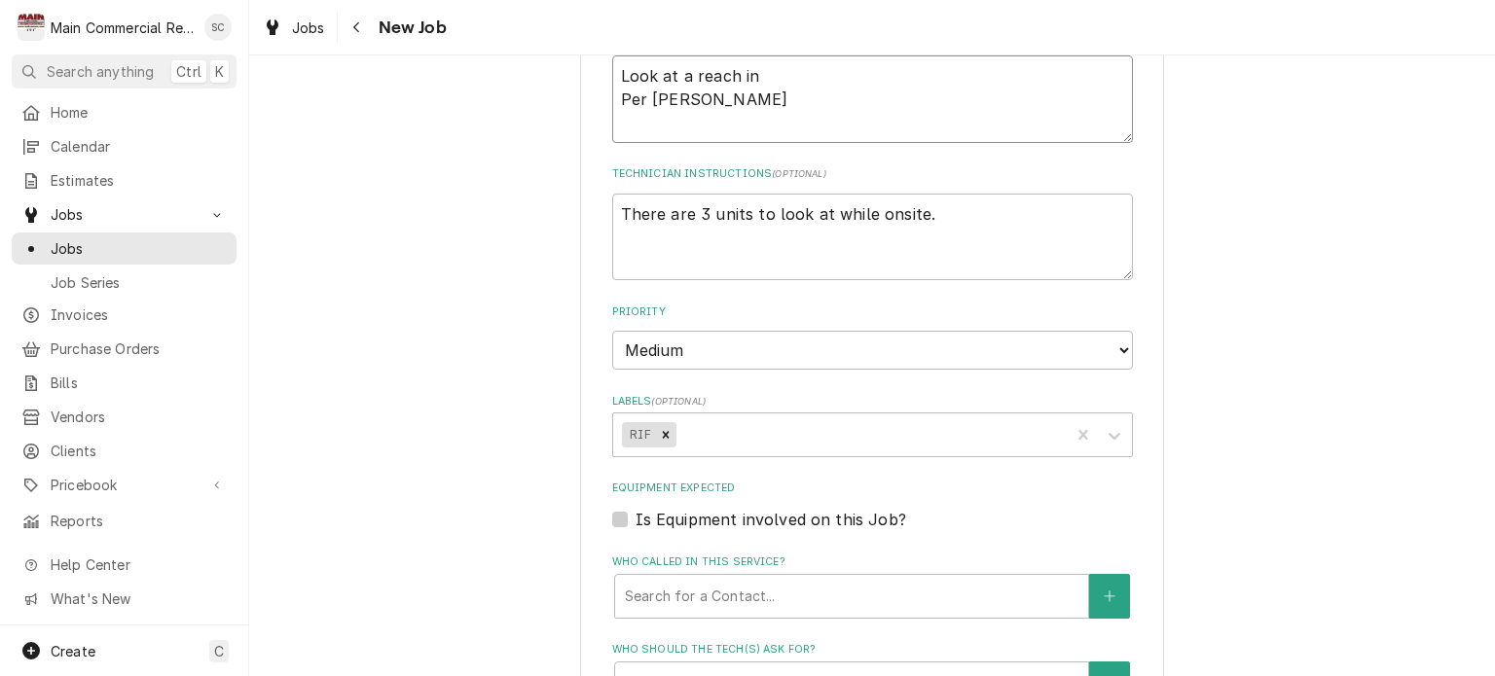
click at [770, 70] on textarea "Look at a reach in Per Fred" at bounding box center [872, 99] width 521 height 88
type textarea "x"
type textarea "Look at a reach in f Per Fred"
type textarea "x"
type textarea "Look at a reach in fr Per Fred"
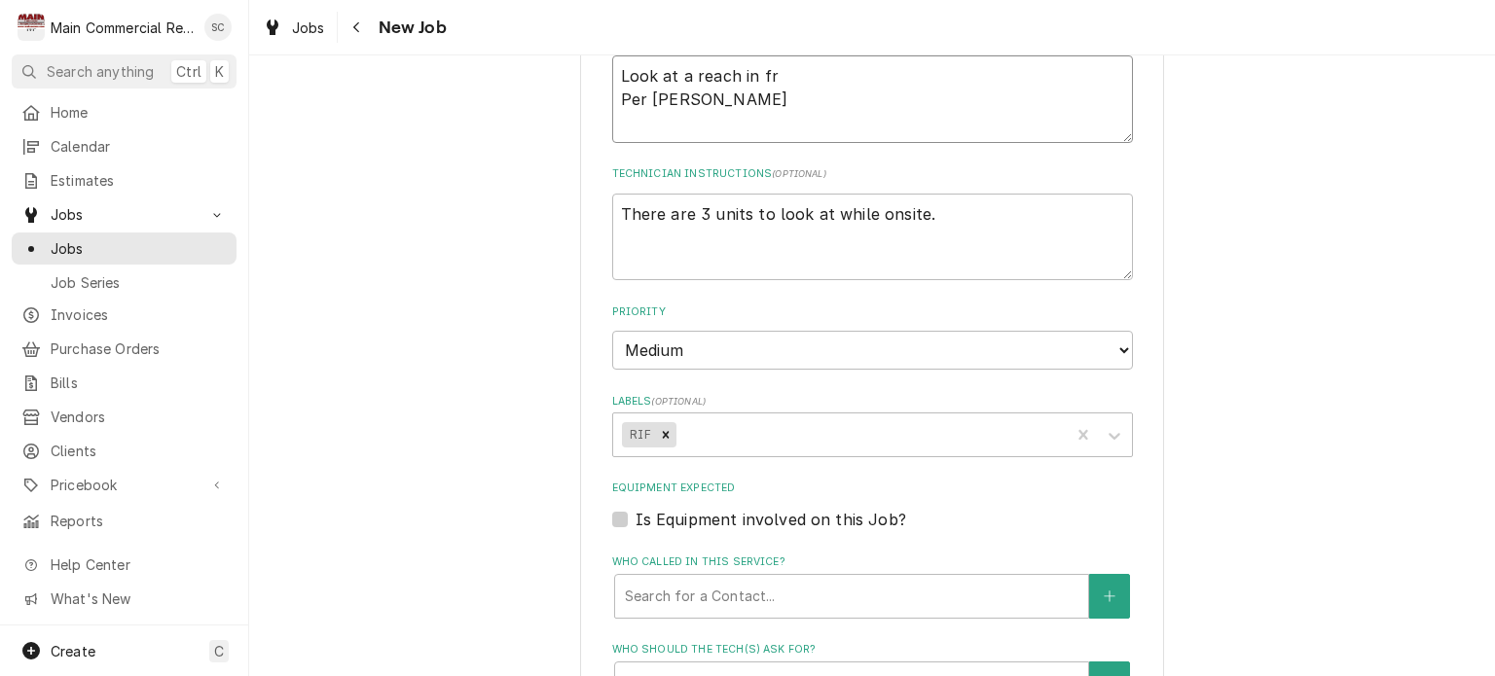
type textarea "x"
type textarea "Look at a reach in fre Per Fred"
type textarea "x"
type textarea "Look at a reach in free Per Fred"
type textarea "x"
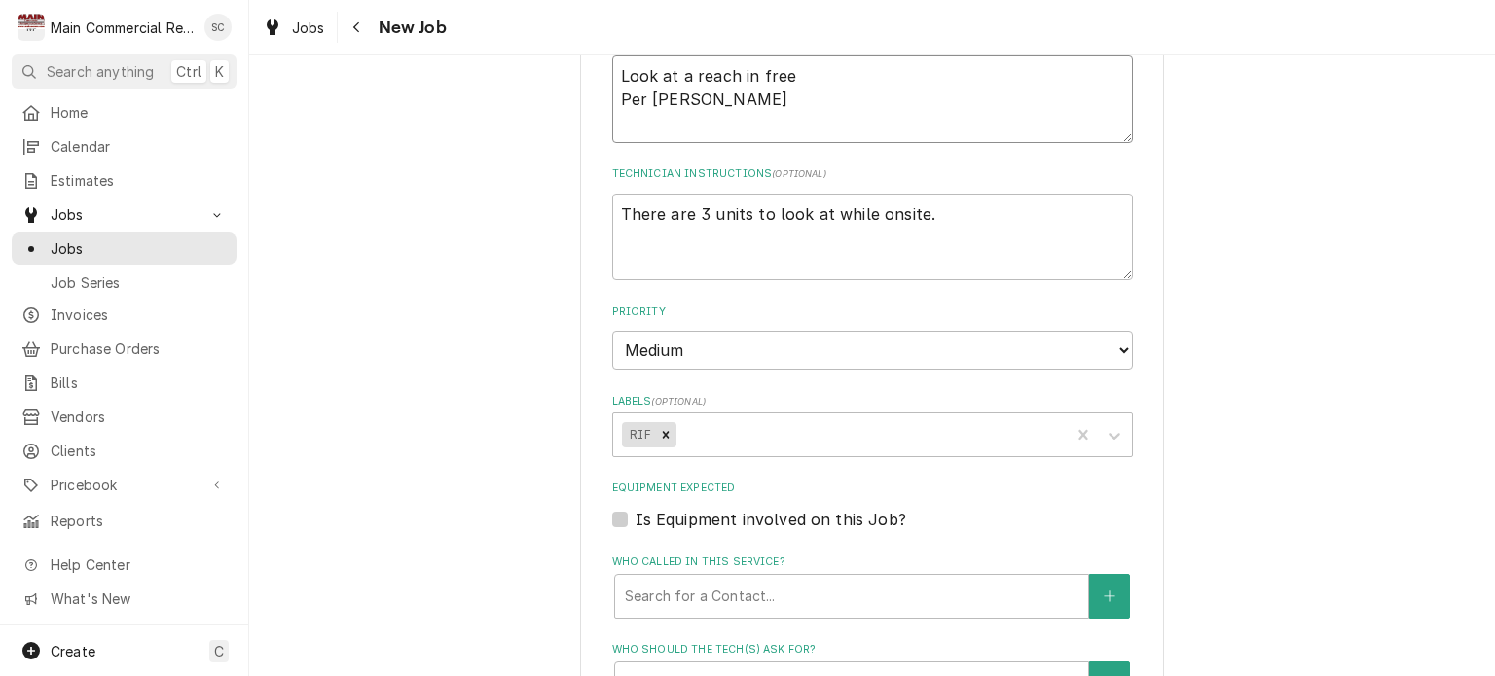
type textarea "Look at a reach in freez Per Fred"
type textarea "x"
type textarea "Look at a reach in freeze Per Fred"
type textarea "x"
type textarea "Look at a reach in freezer Per Fred"
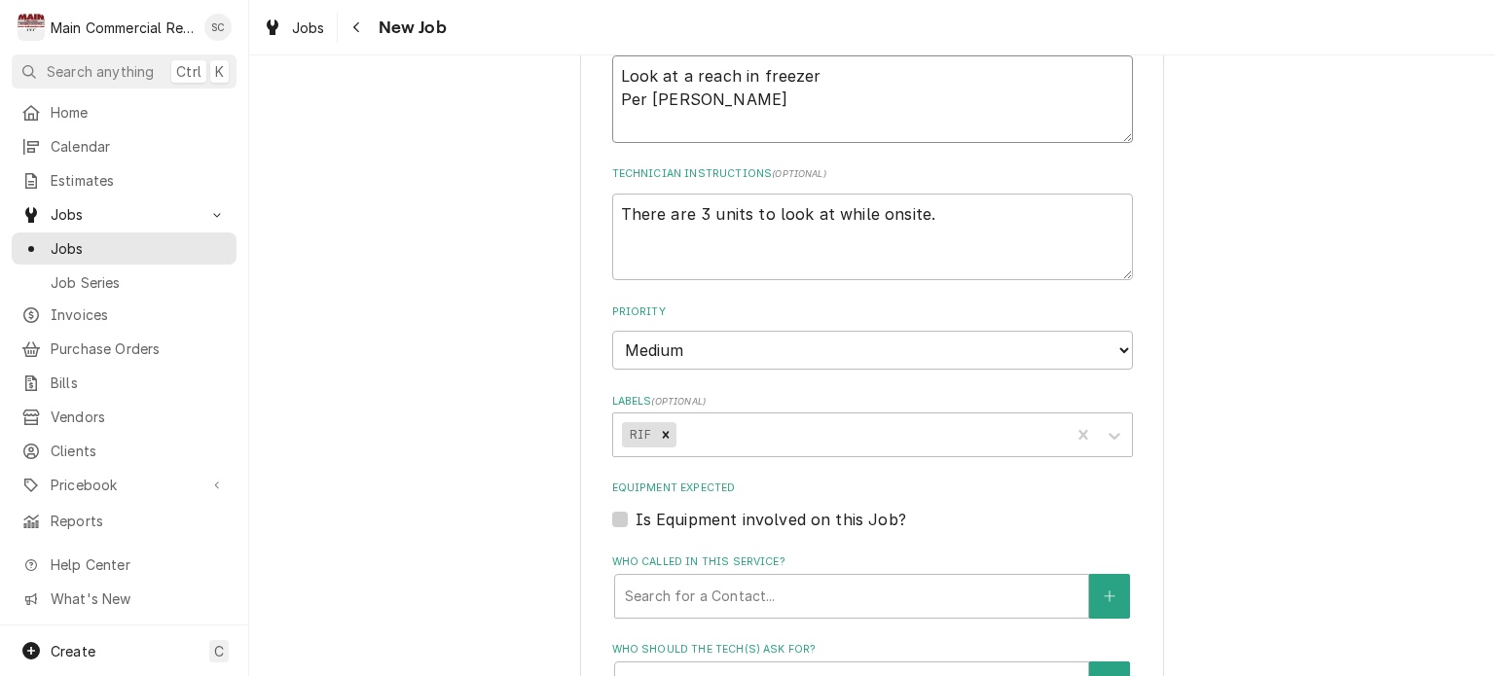
type textarea "x"
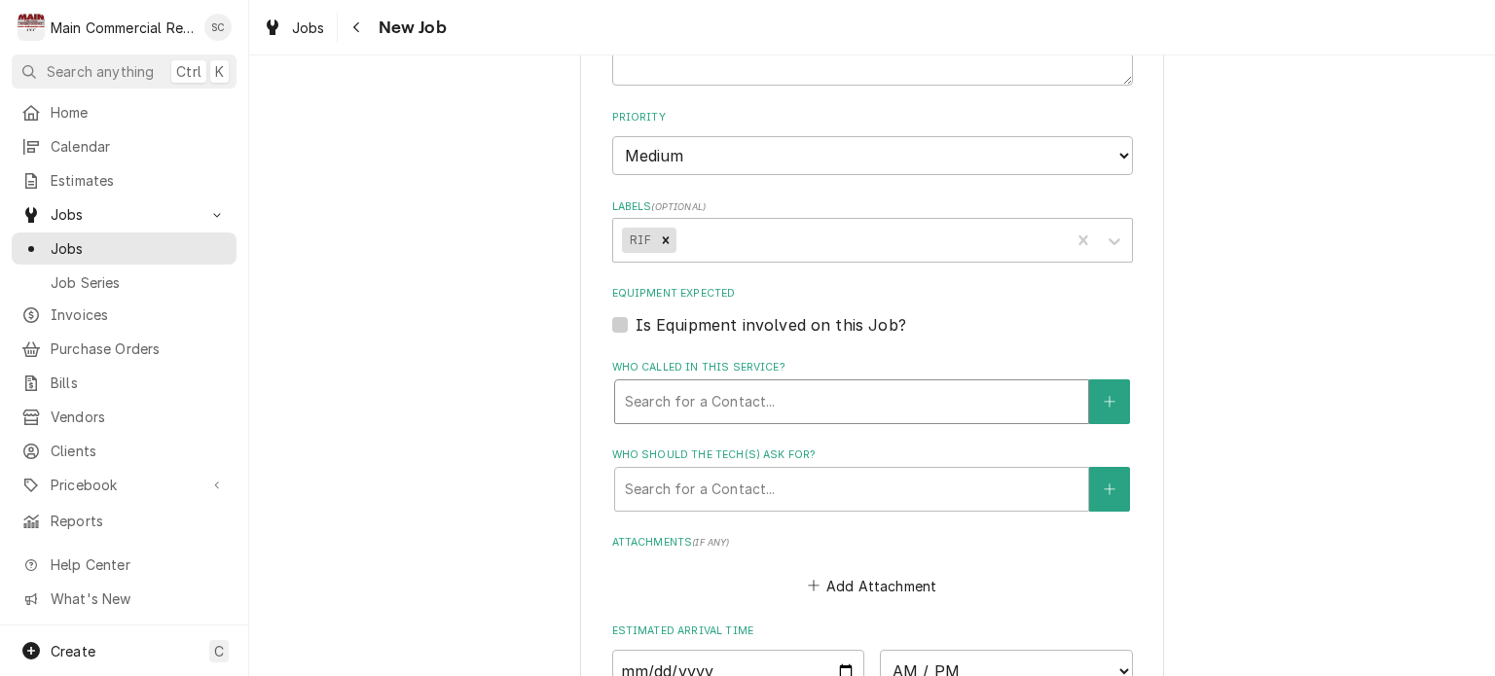
type textarea "Look at a reach in freezer Per Fred"
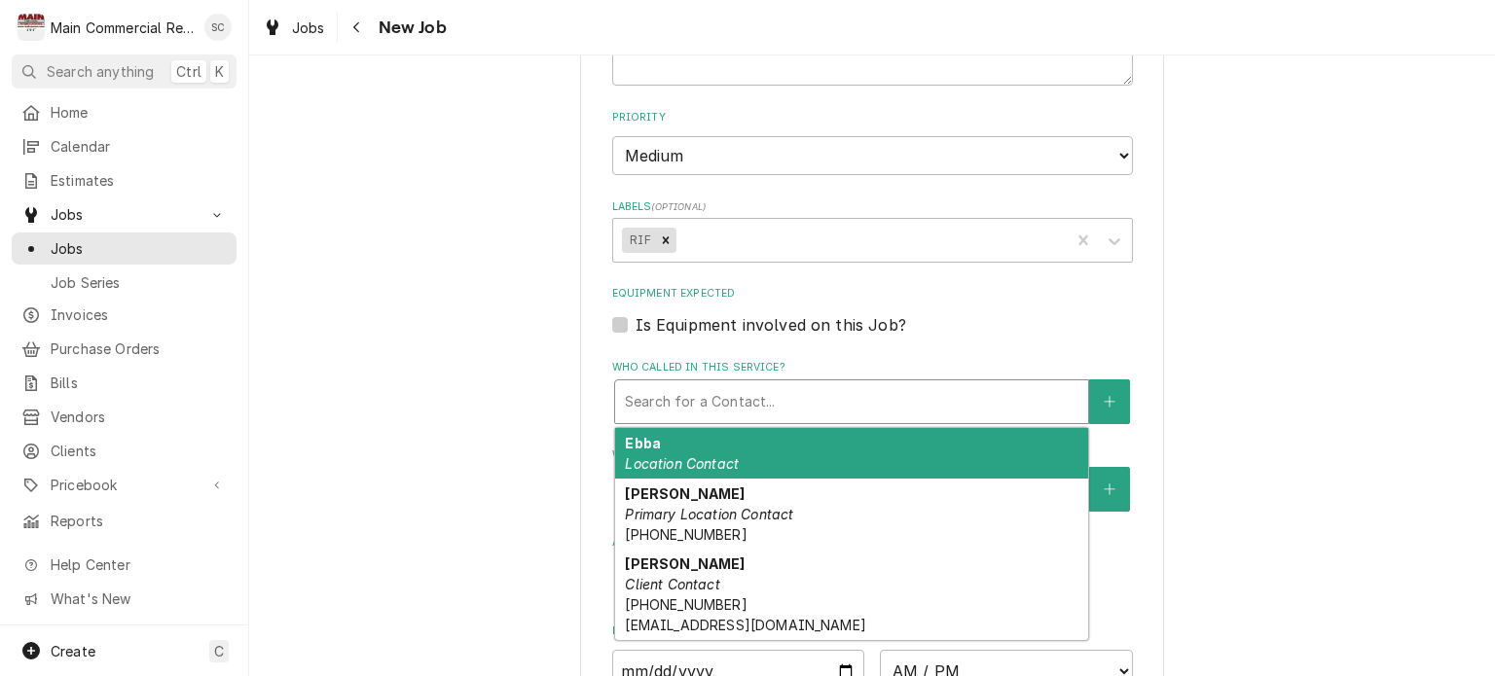
click at [790, 384] on div "Who called in this service?" at bounding box center [852, 401] width 454 height 35
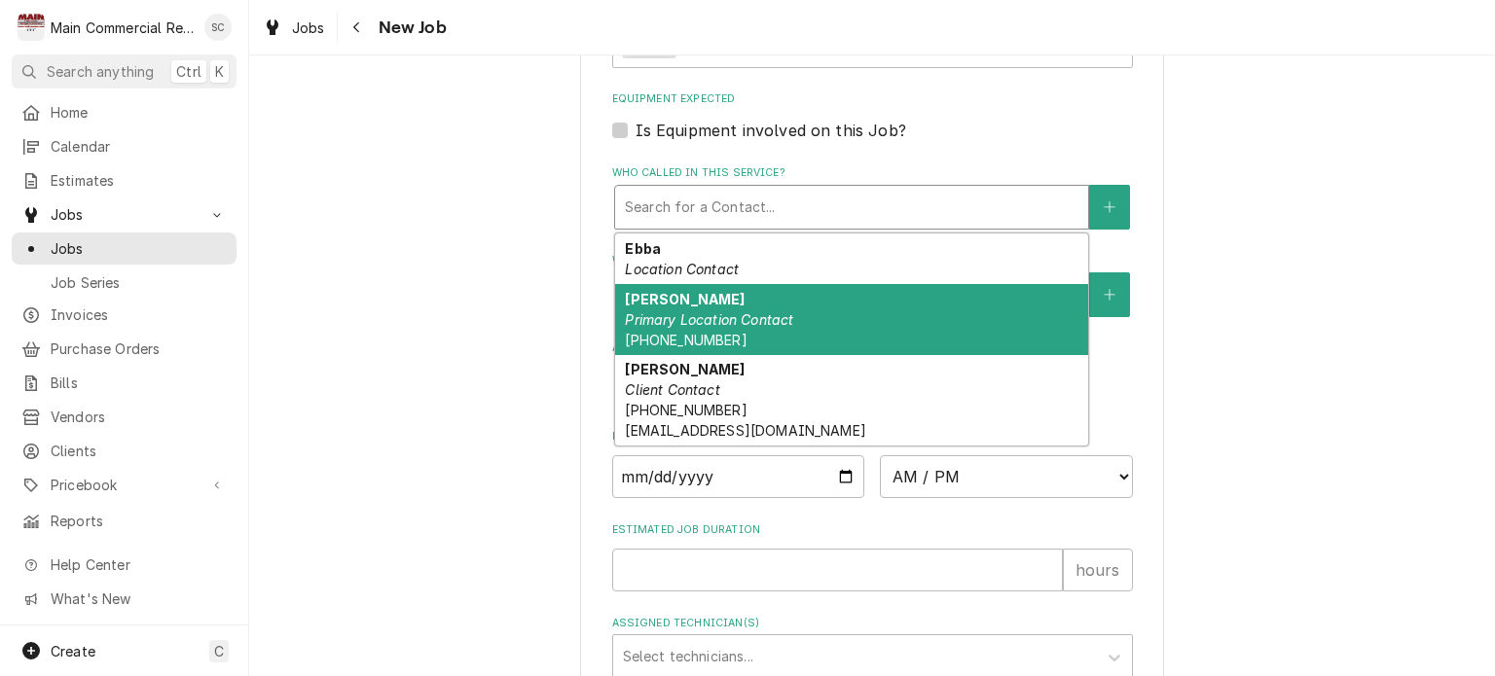
click at [780, 298] on div "Fred Primary Location Contact (813) 758-1313" at bounding box center [851, 319] width 473 height 71
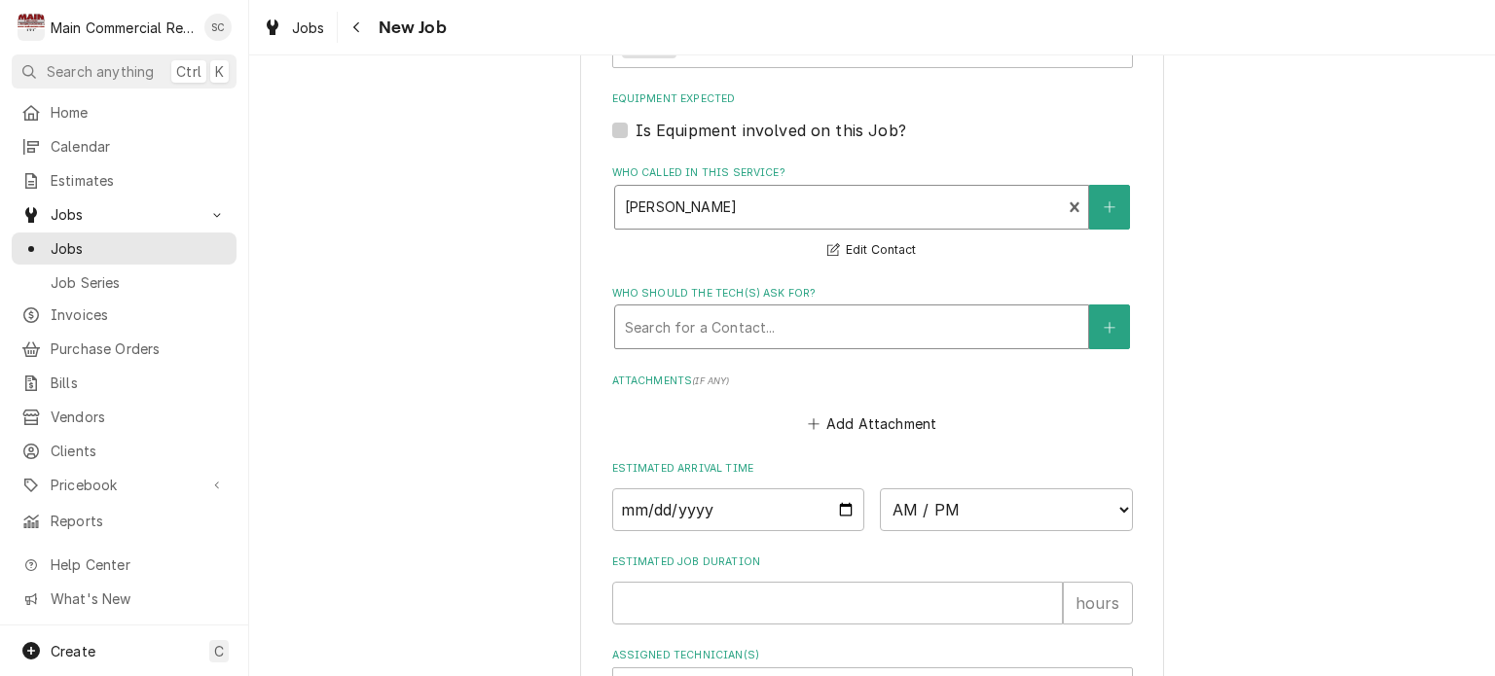
click at [797, 321] on div "Who should the tech(s) ask for?" at bounding box center [852, 327] width 454 height 35
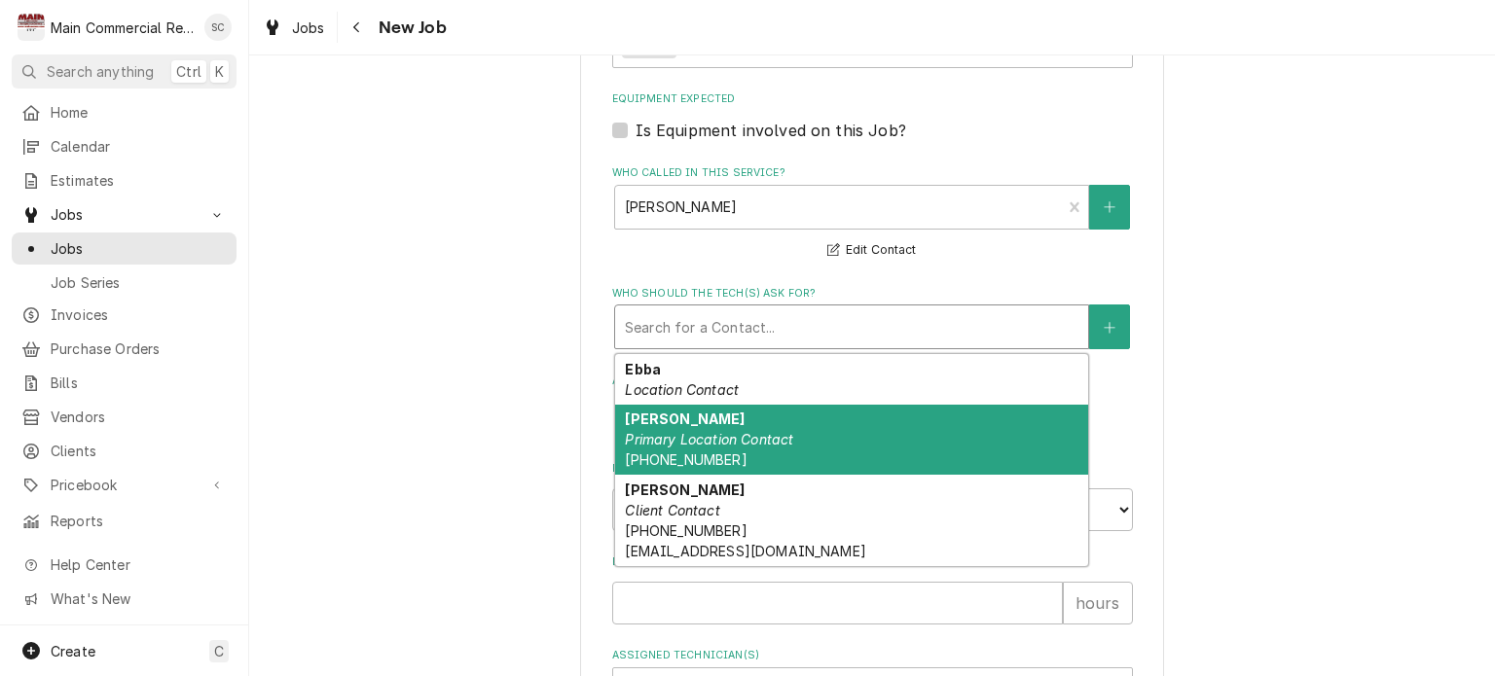
click at [751, 431] on em "Primary Location Contact" at bounding box center [709, 439] width 168 height 17
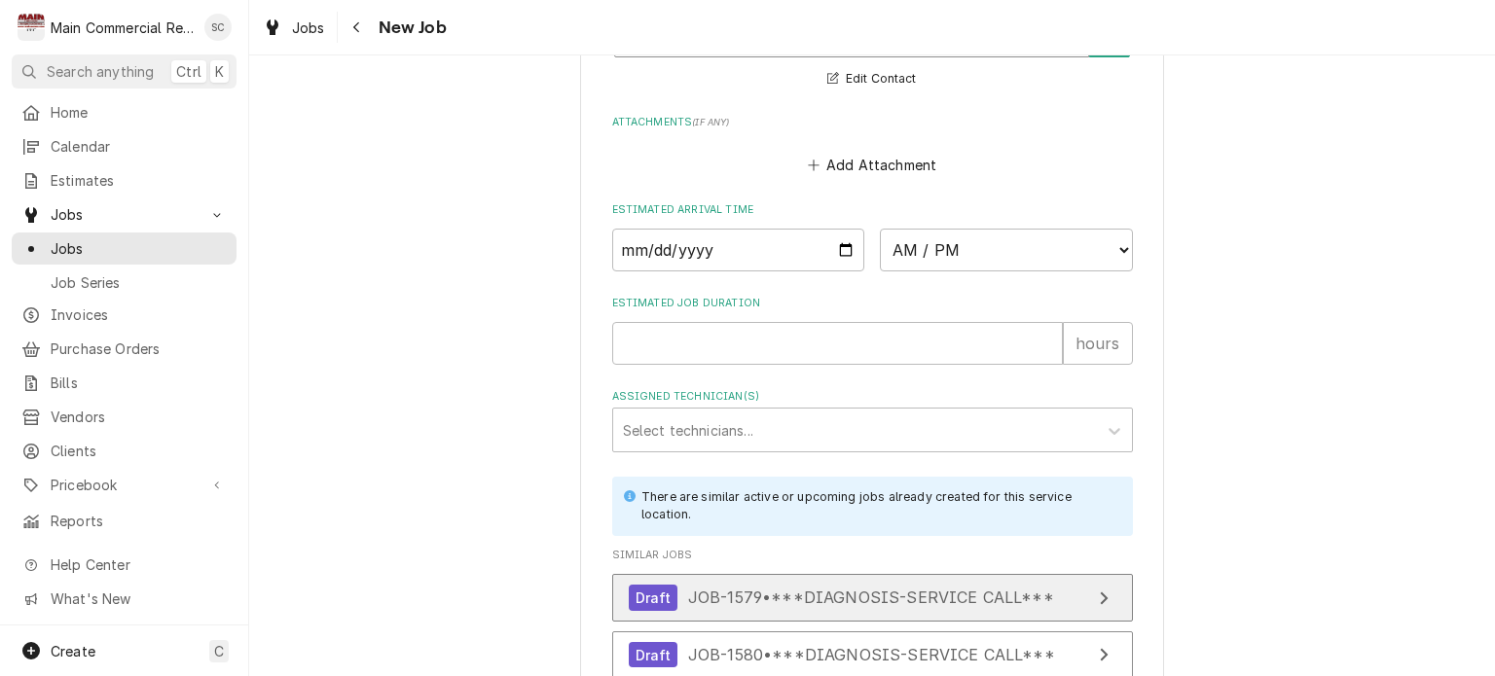
scroll to position [1729, 0]
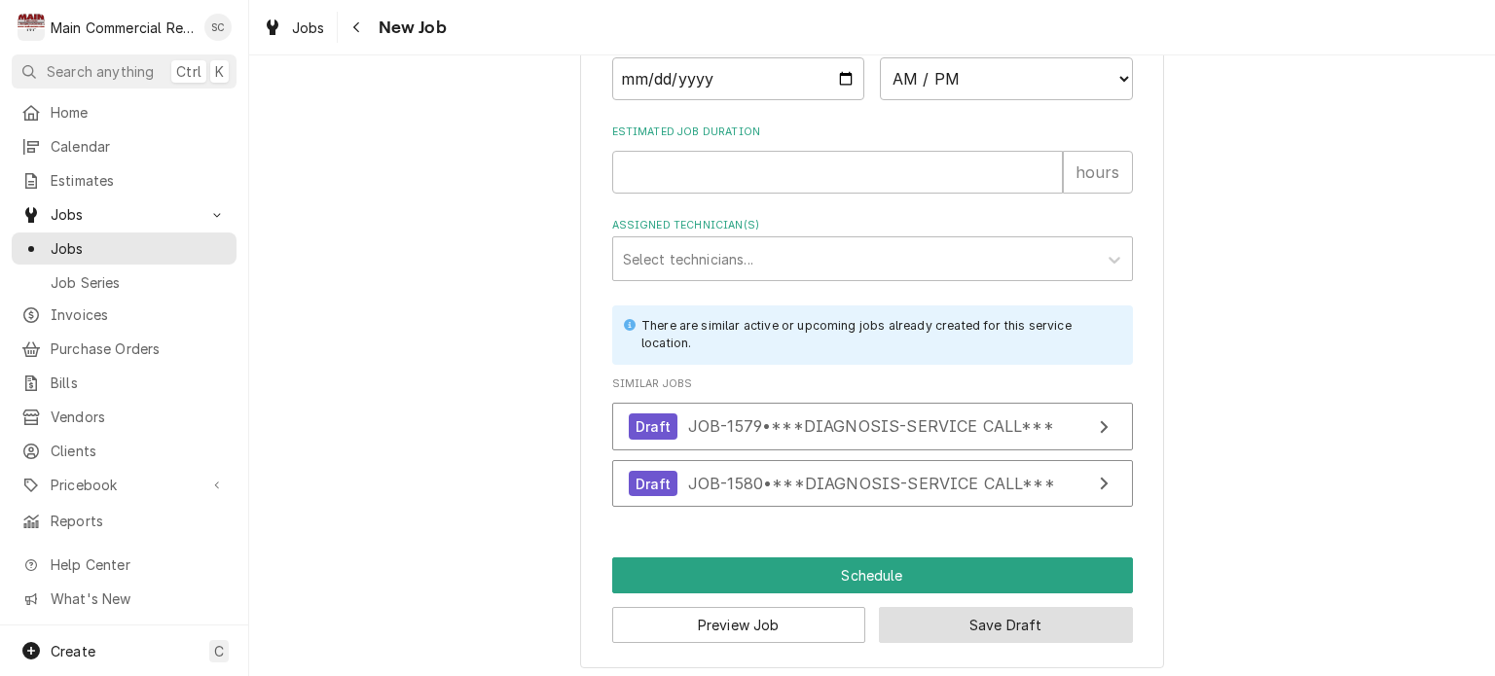
click at [1009, 619] on button "Save Draft" at bounding box center [1006, 625] width 254 height 36
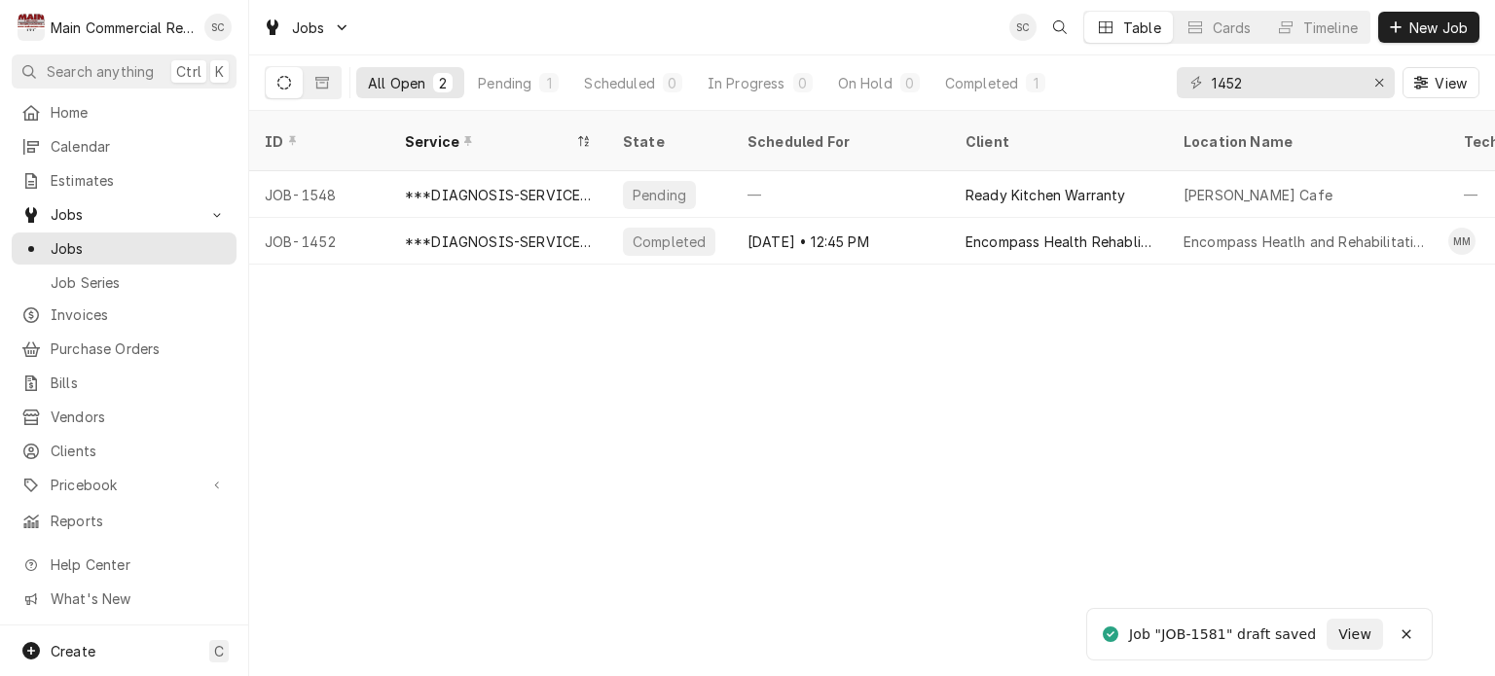
click at [755, 496] on div "ID Service State Scheduled For Client Location Name Techs Status Job Type Prior…" at bounding box center [872, 394] width 1246 height 566
click at [1382, 83] on icon "Erase input" at bounding box center [1379, 83] width 11 height 14
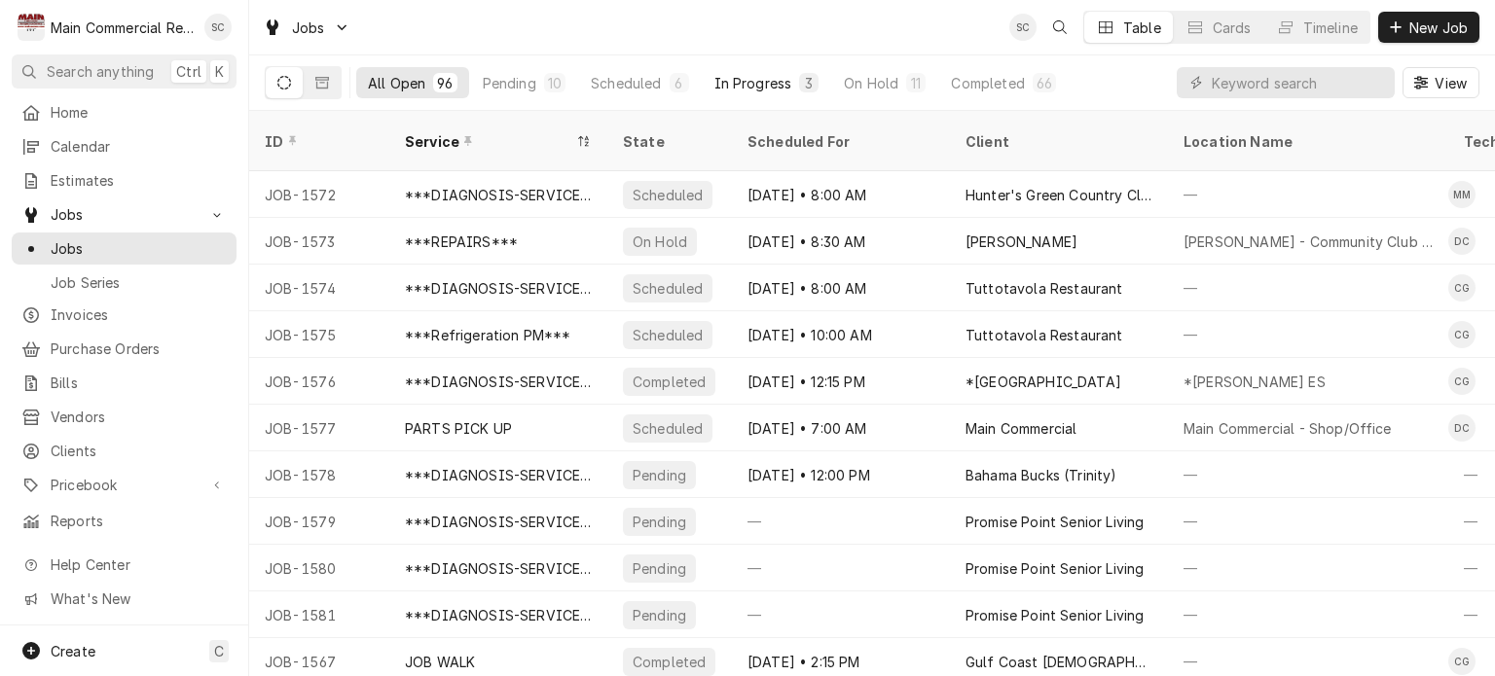
click at [768, 79] on div "In Progress" at bounding box center [753, 83] width 78 height 20
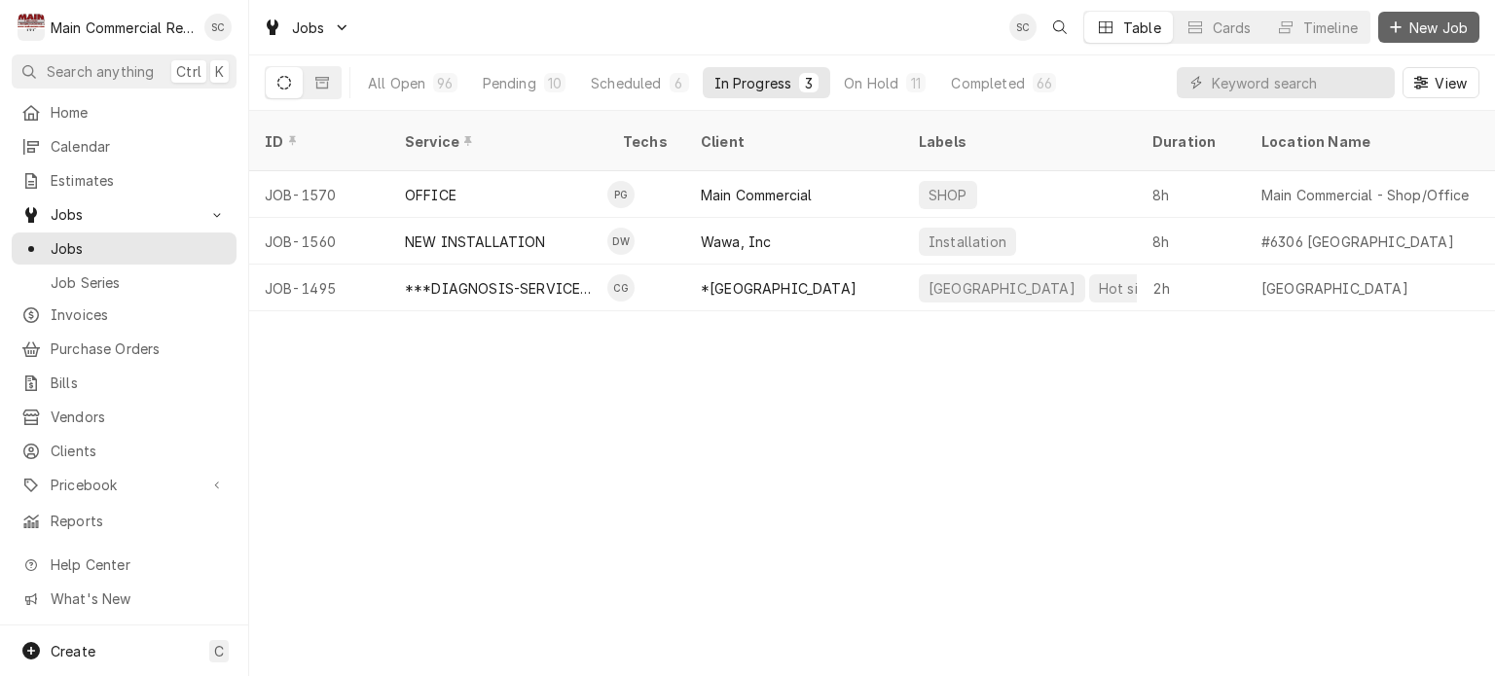
click at [1426, 25] on span "New Job" at bounding box center [1439, 28] width 66 height 20
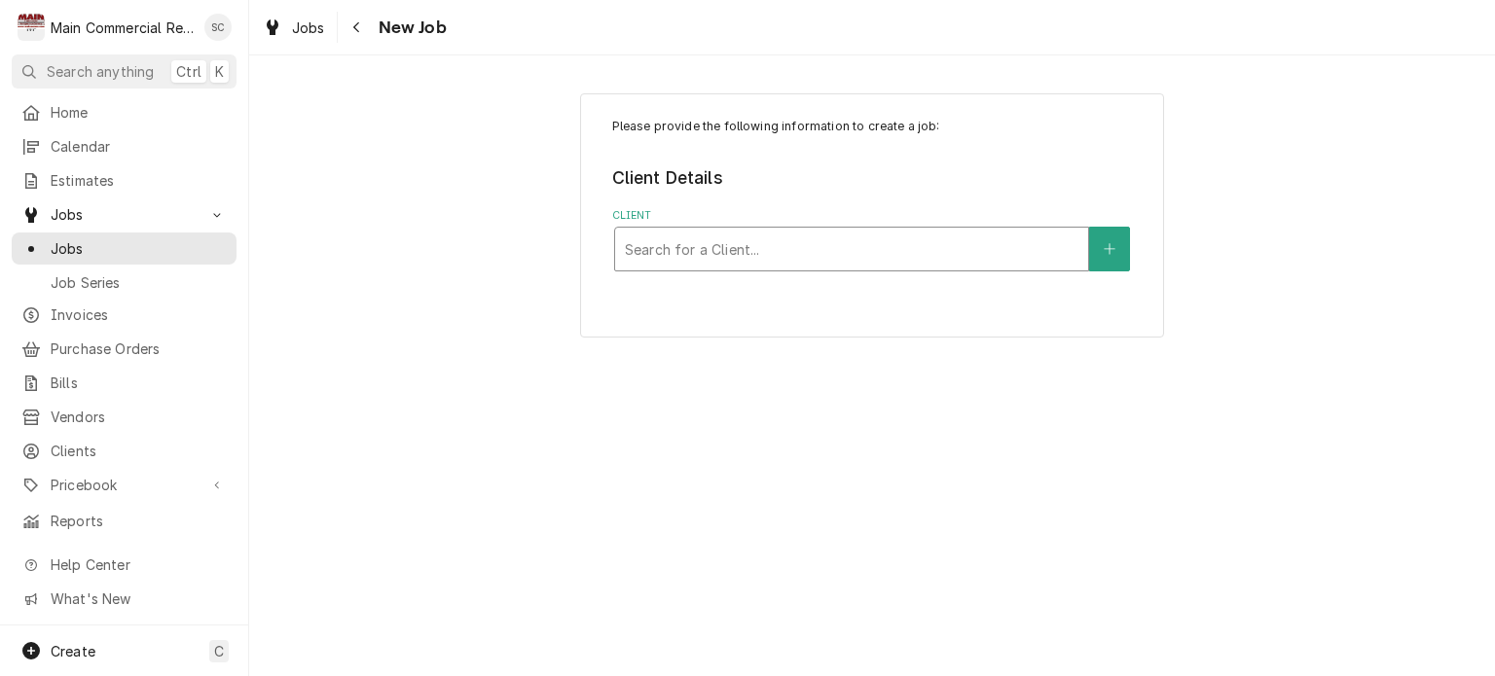
click at [951, 264] on div "Client" at bounding box center [852, 249] width 454 height 35
type input "[GEOGRAPHIC_DATA]"
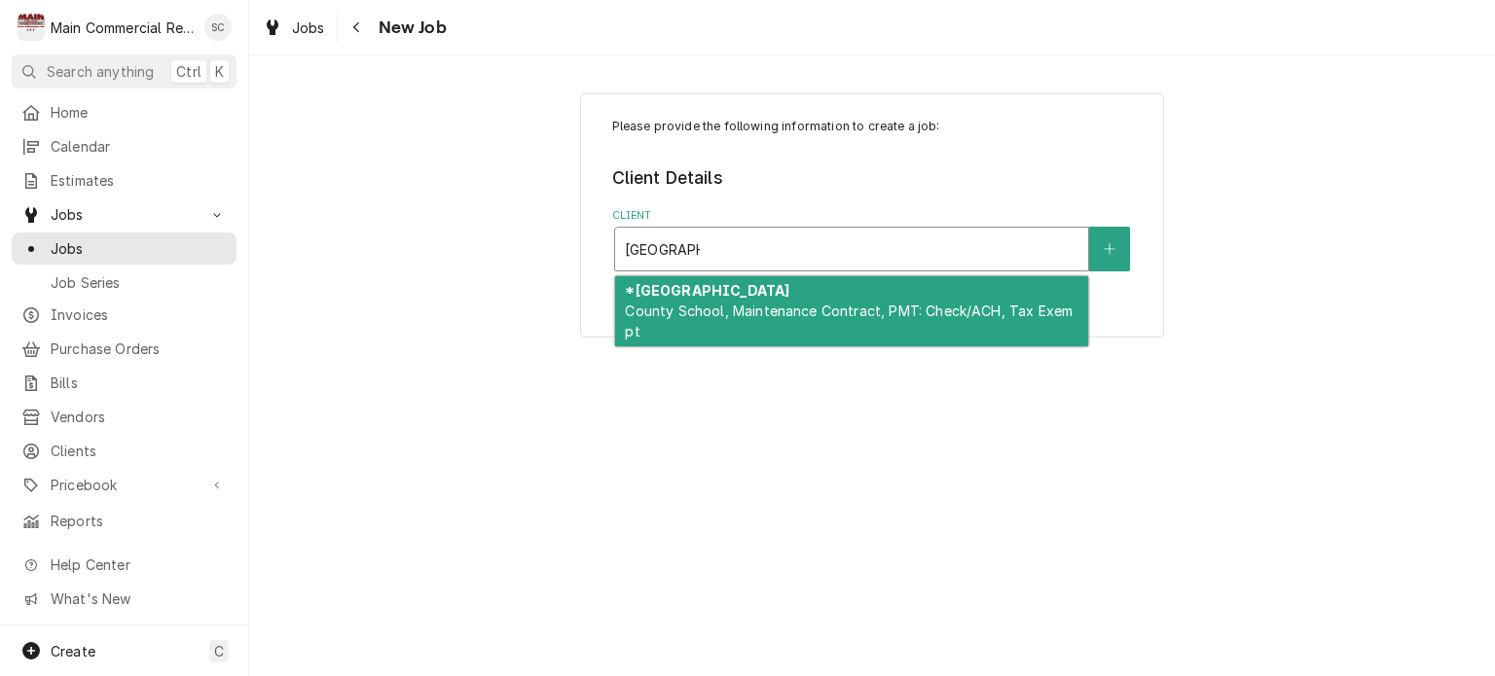
click at [902, 309] on span "County School, Maintenance Contract, PMT: Check/ACH, Tax Exempt" at bounding box center [849, 321] width 448 height 37
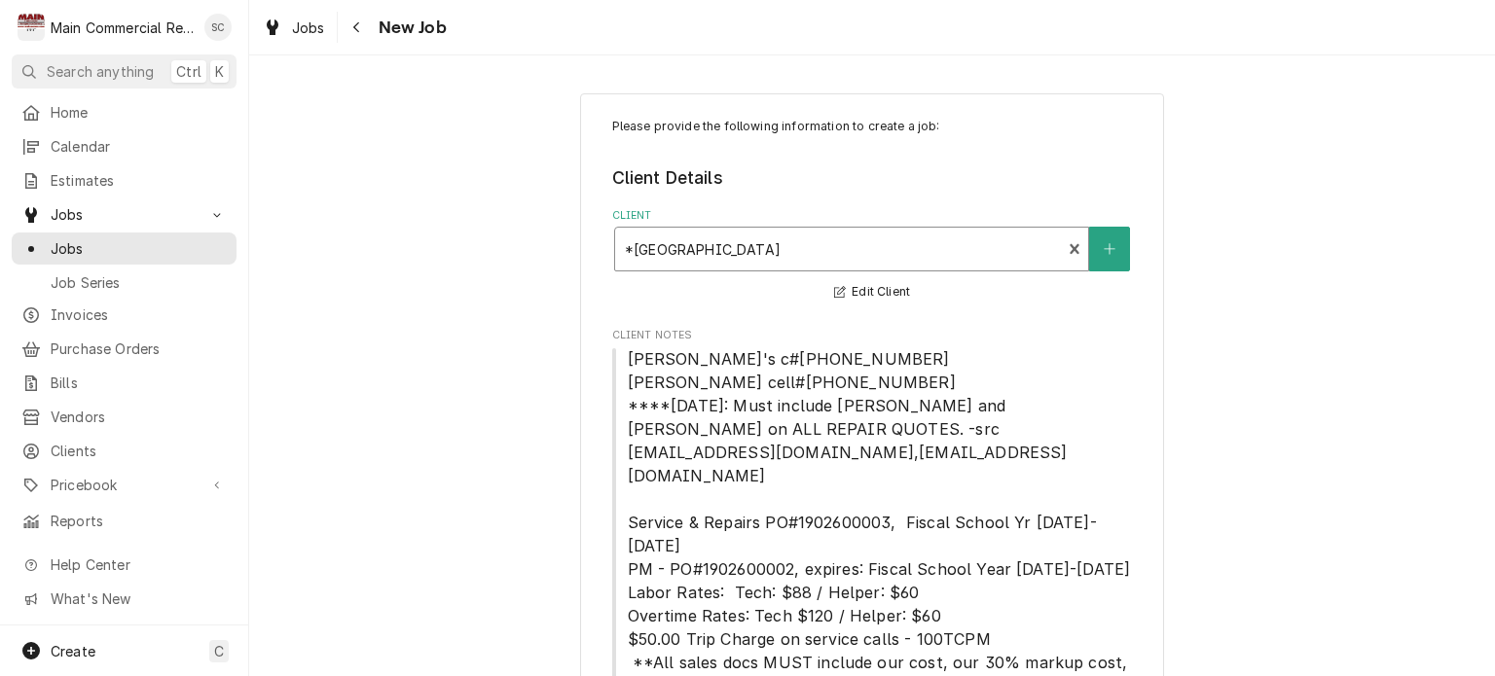
scroll to position [283, 0]
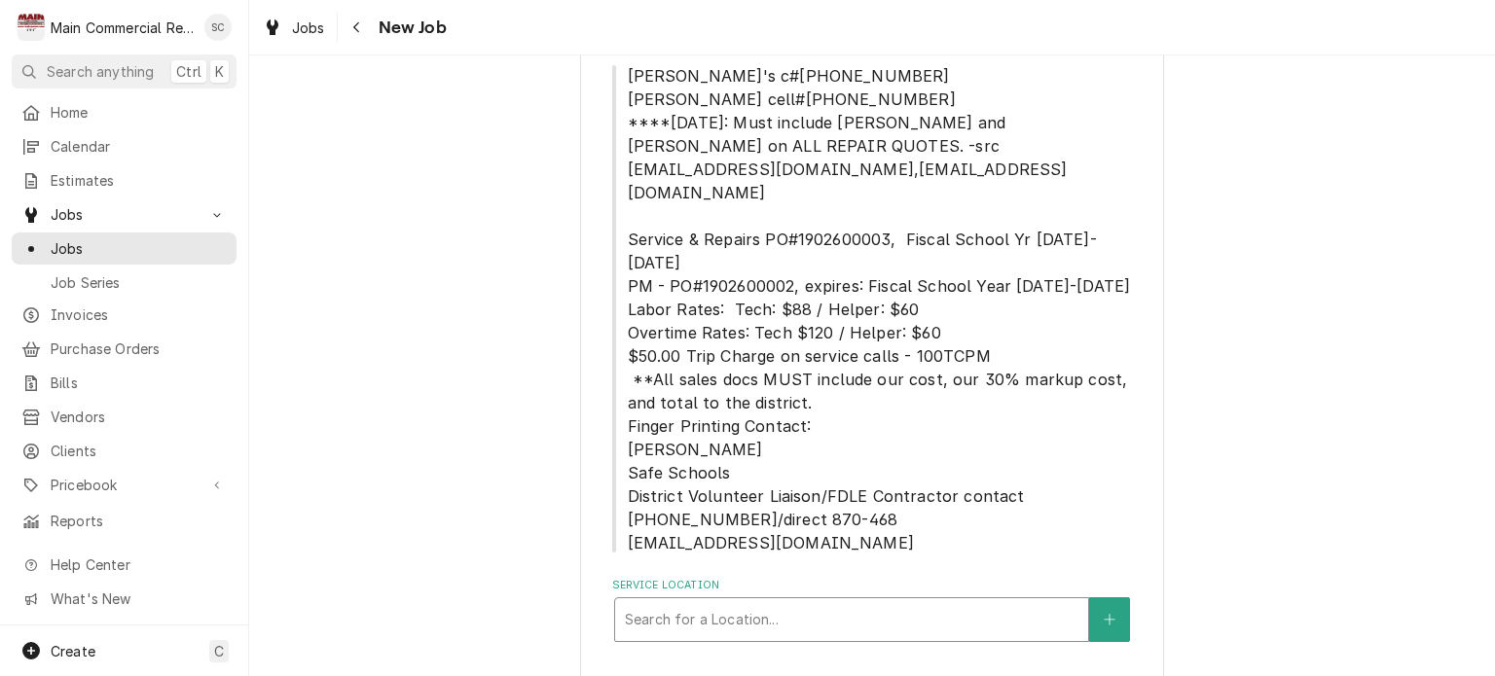
click at [892, 603] on div "Service Location" at bounding box center [852, 620] width 454 height 35
type input "Pine Grove"
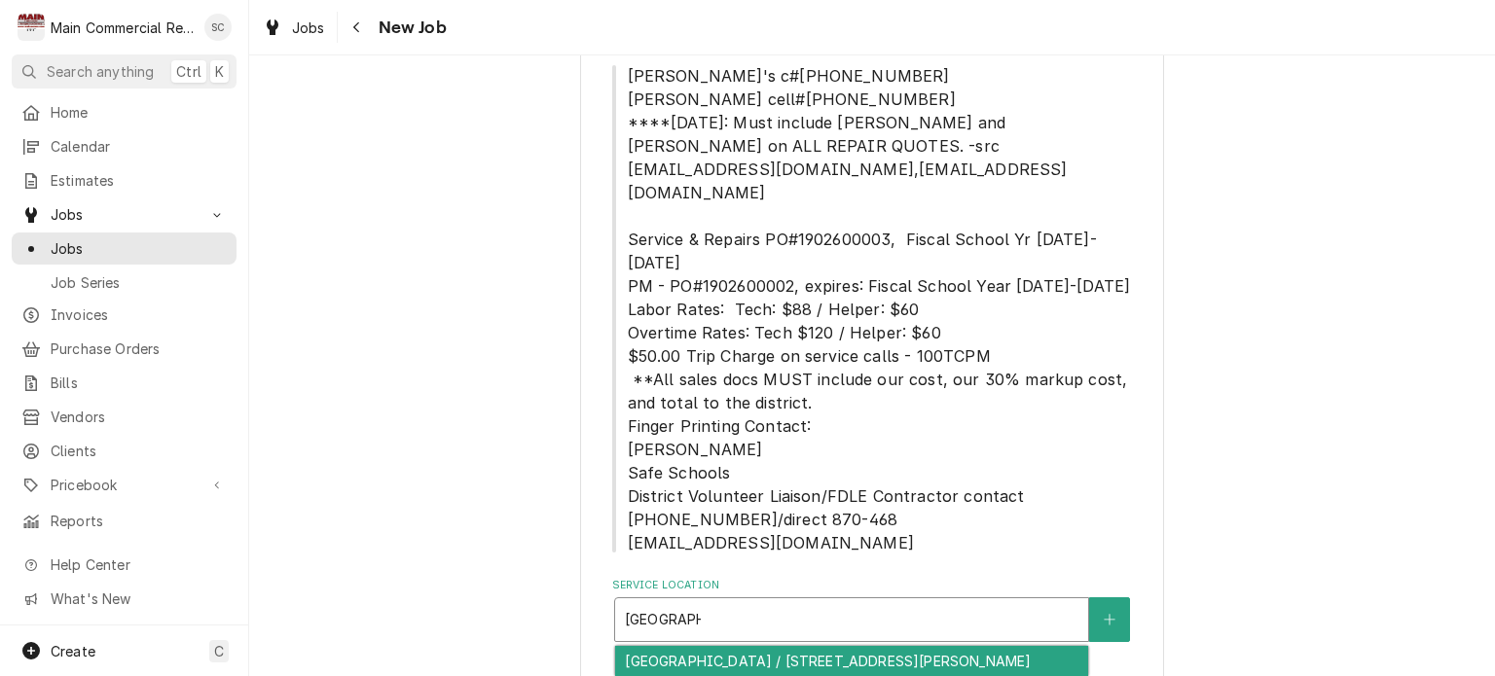
click at [877, 646] on div "Pine Grove Elementary / 14411 Ken Austin Parkway, Brooksville, FL 34613" at bounding box center [851, 661] width 473 height 30
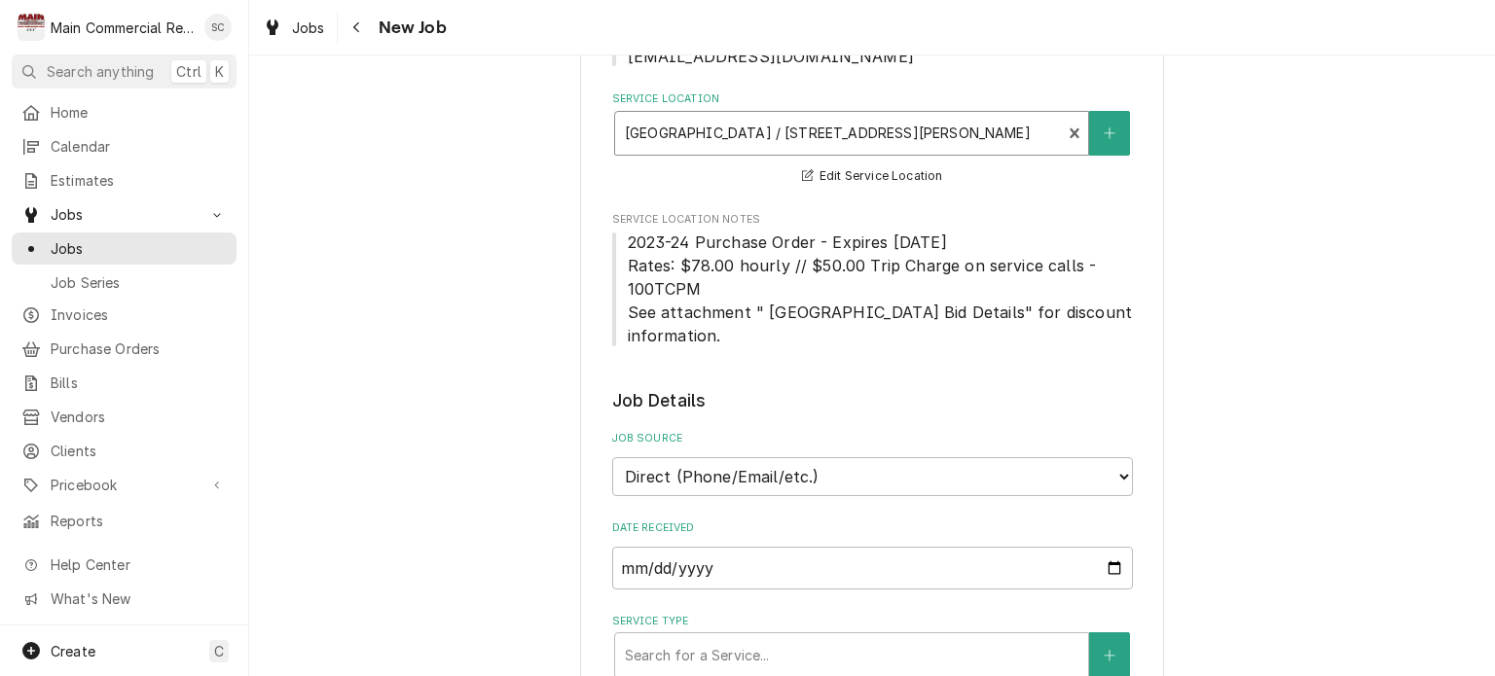
scroll to position [965, 0]
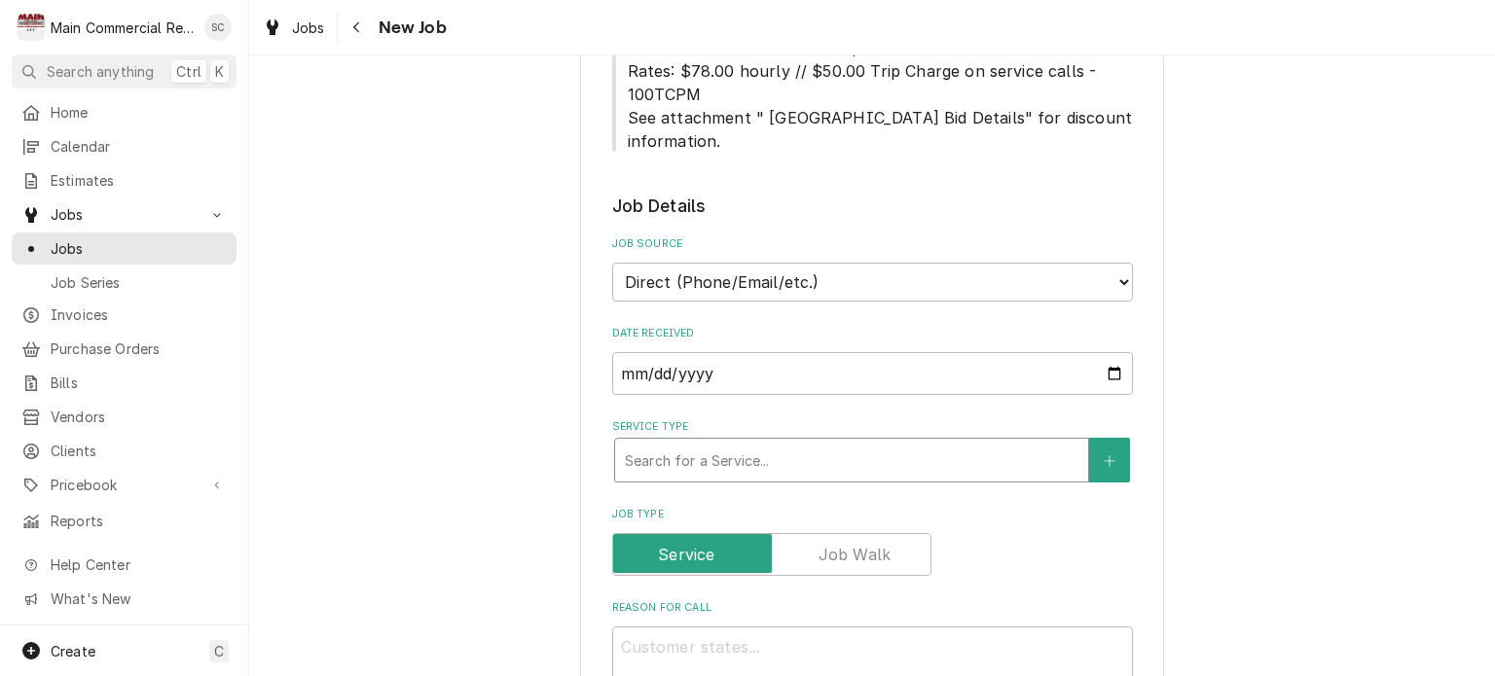
click at [735, 443] on div "Service Type" at bounding box center [852, 460] width 454 height 35
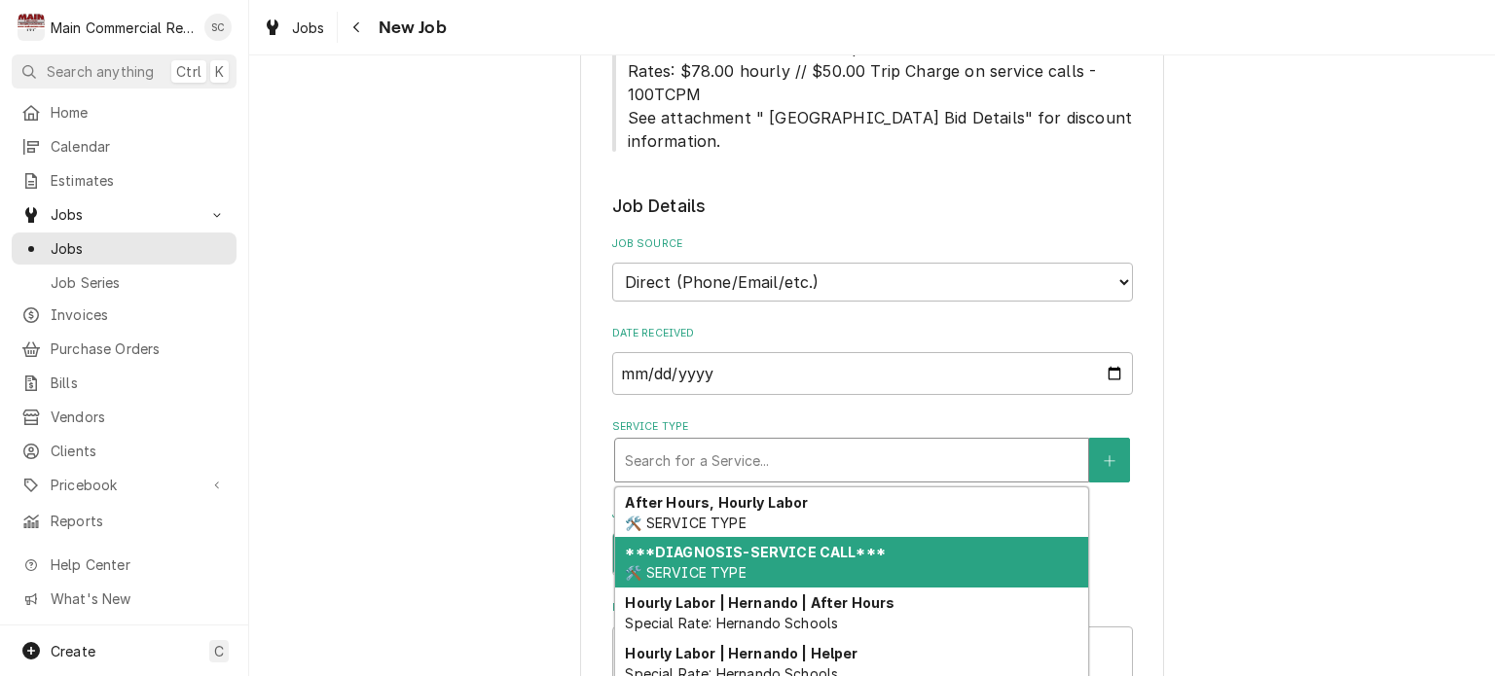
click at [730, 544] on strong "***DIAGNOSIS-SERVICE CALL***" at bounding box center [755, 552] width 260 height 17
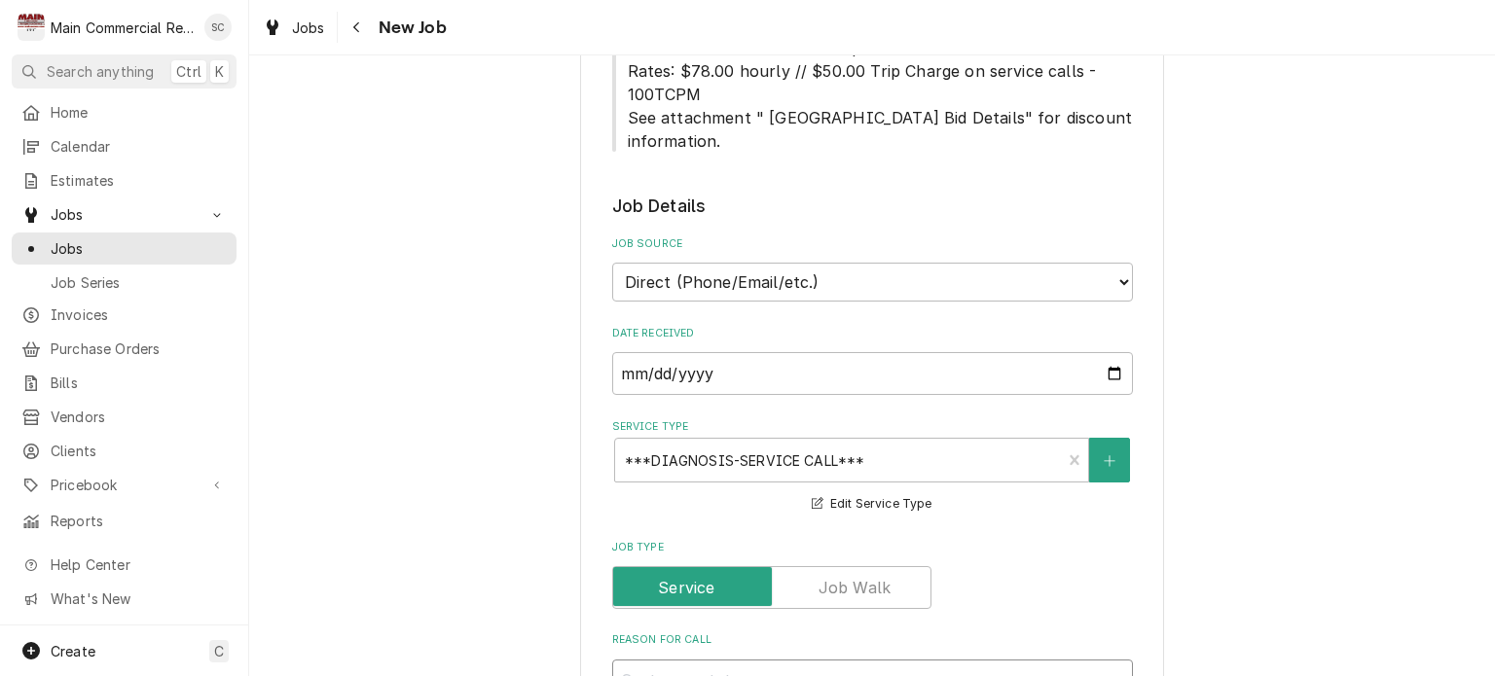
type textarea "x"
type textarea "L"
type textarea "x"
type textarea "Lo"
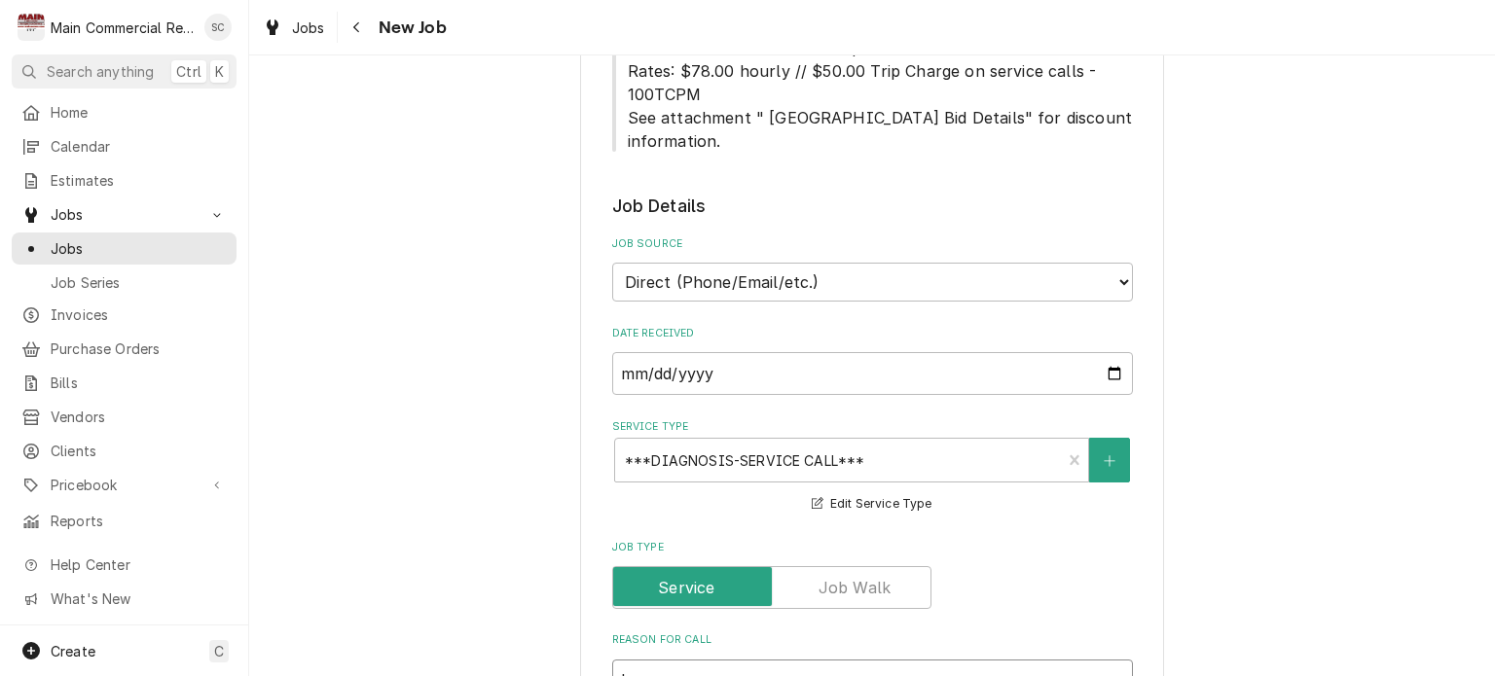
type textarea "x"
type textarea "Loo"
type textarea "x"
type textarea "Look"
type textarea "x"
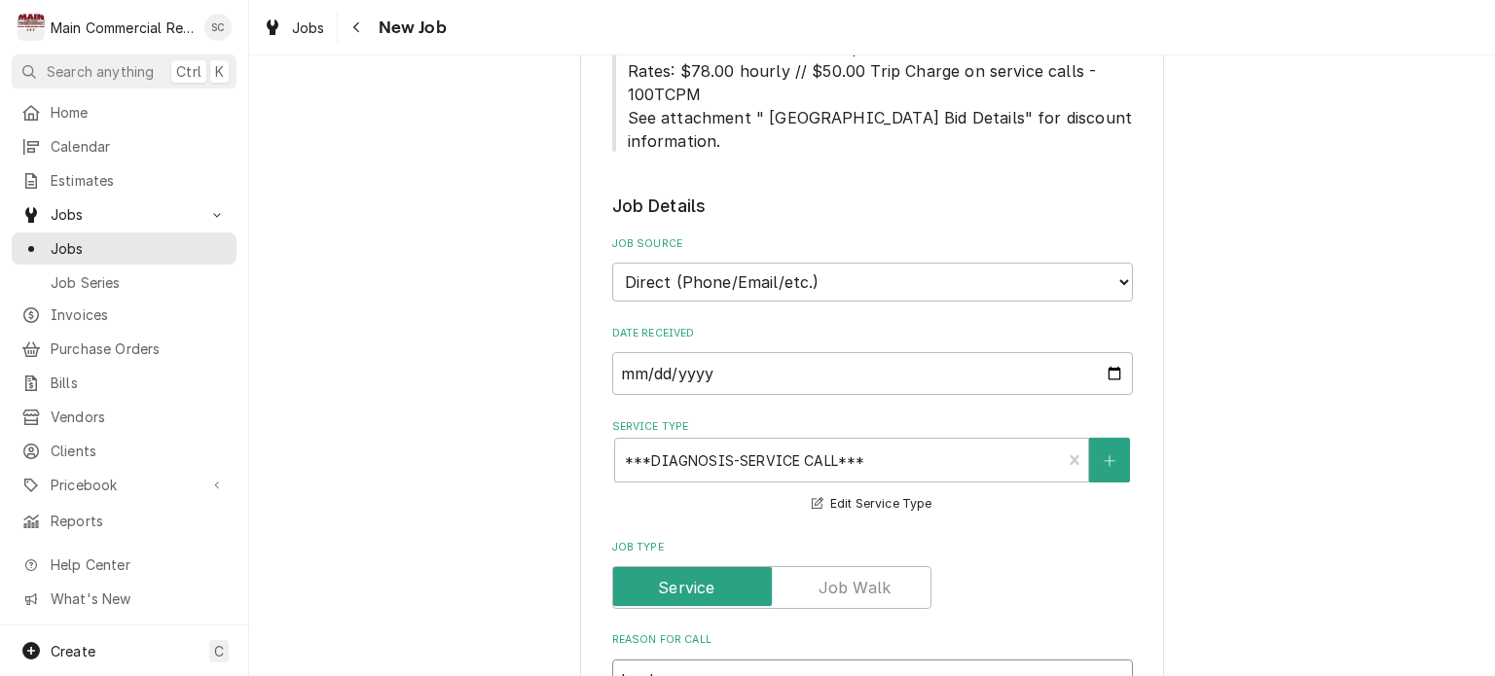
type textarea "Look"
type textarea "x"
type textarea "Look a"
type textarea "x"
type textarea "Look at"
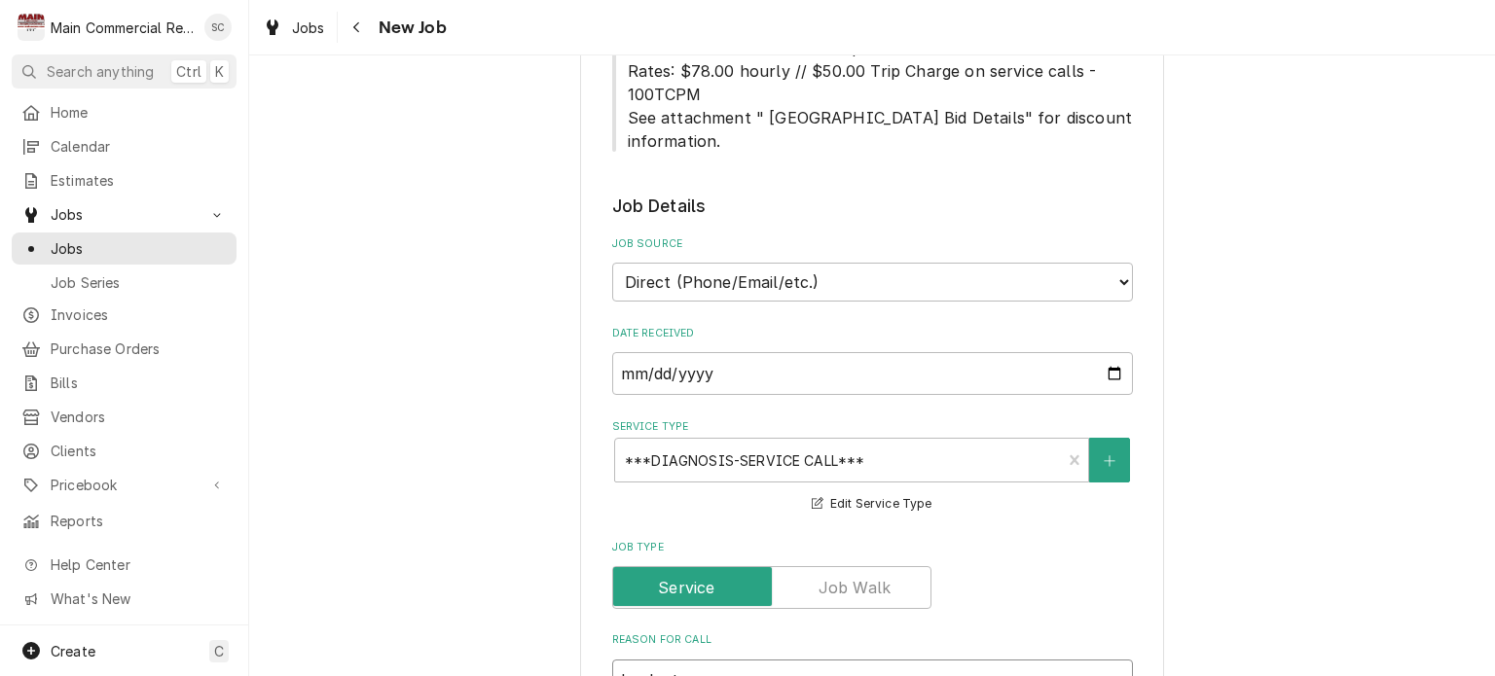
type textarea "x"
type textarea "Look at"
type textarea "x"
type textarea "Look at s"
type textarea "x"
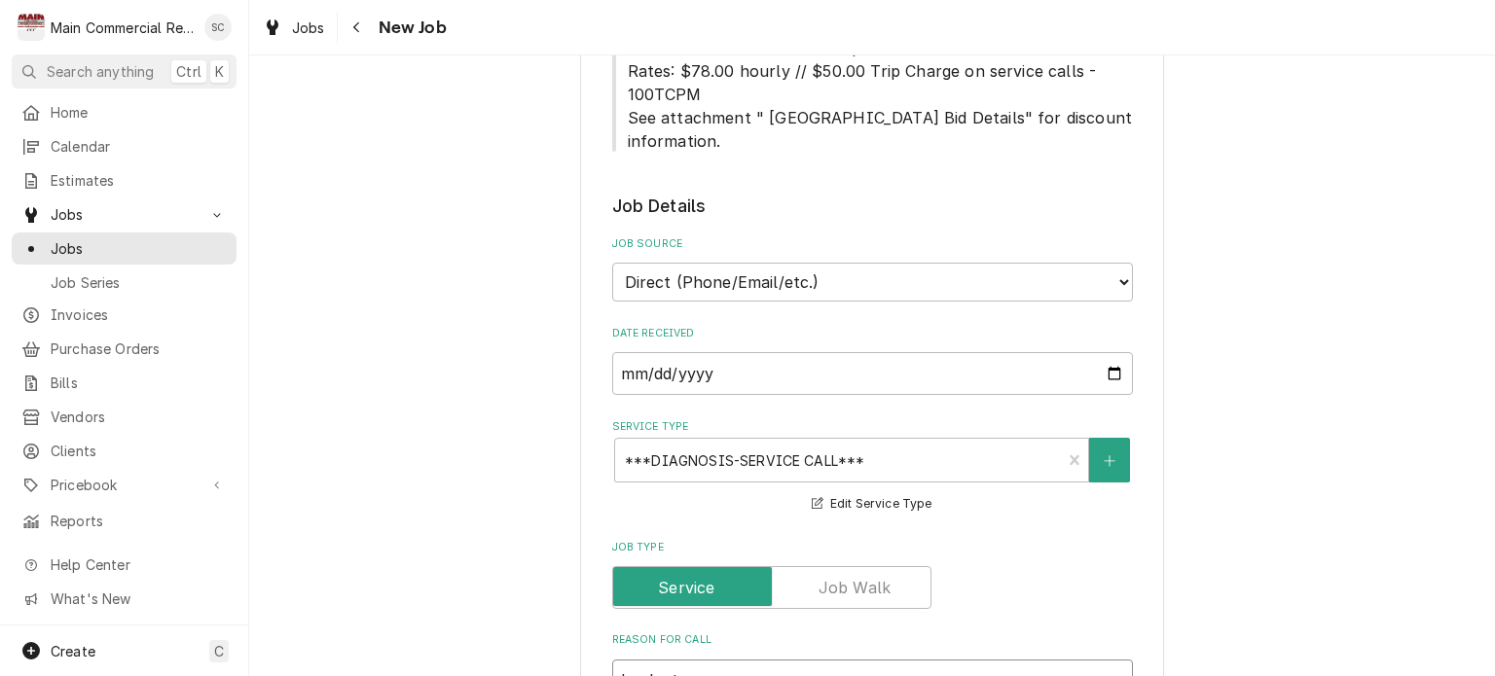
type textarea "Look at se"
type textarea "x"
type textarea "Look at sec"
type textarea "x"
type textarea "Look at seco"
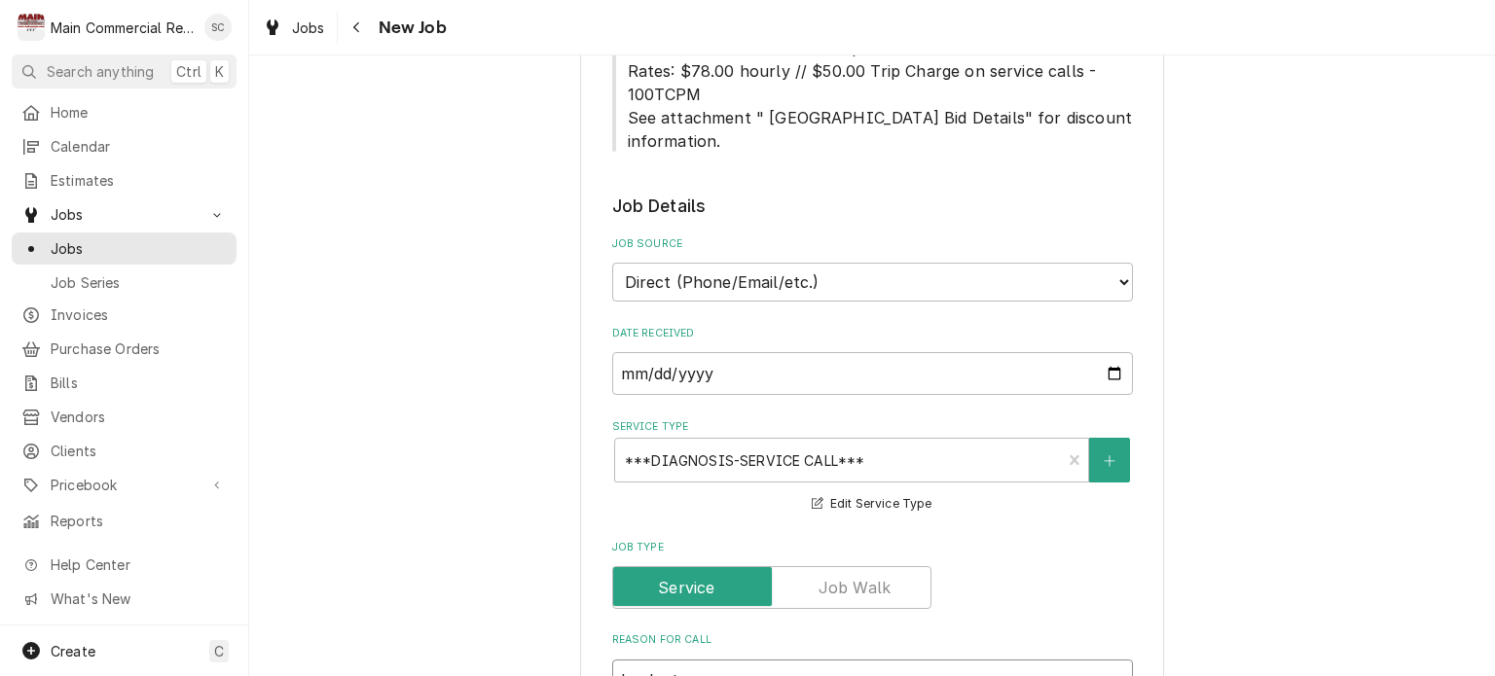
type textarea "x"
type textarea "Look at secon"
type textarea "x"
type textarea "Look at second"
type textarea "x"
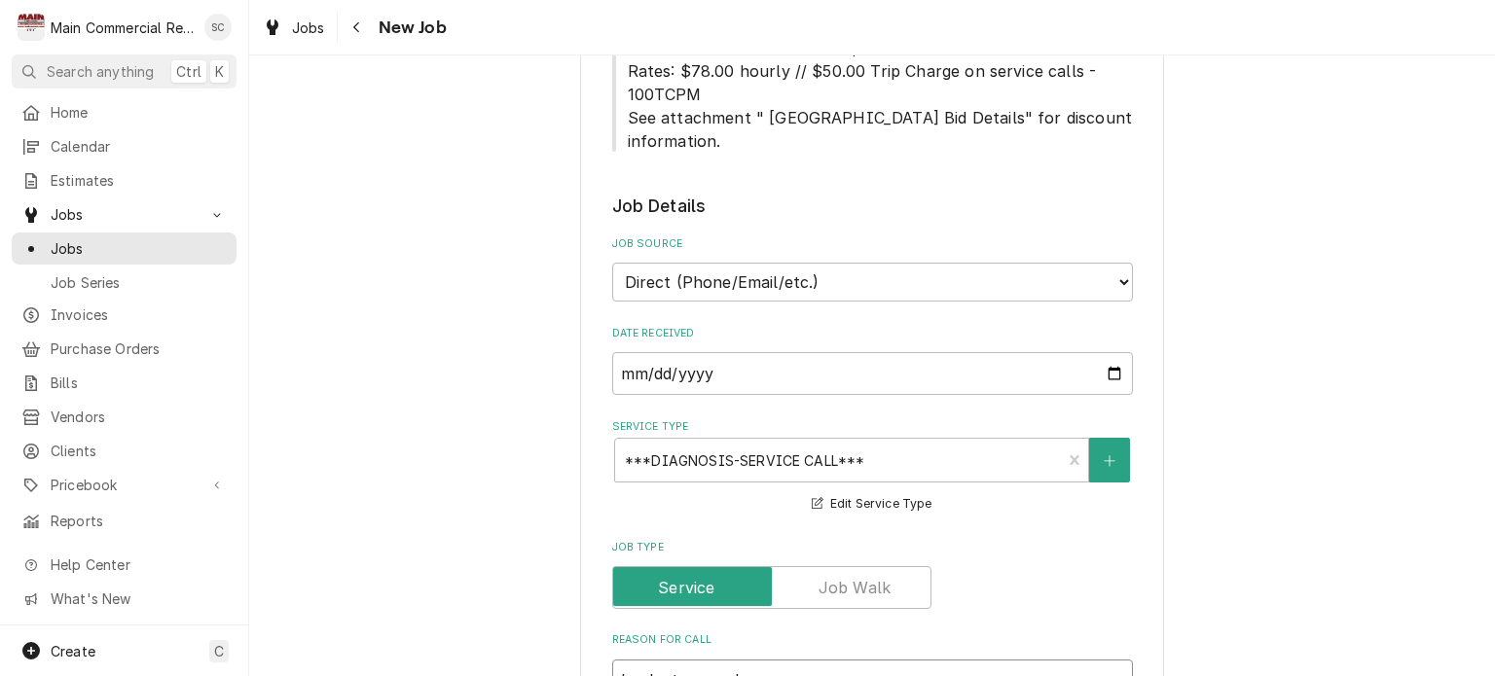
type textarea "Look at second"
type textarea "x"
type textarea "Look at second G"
type textarea "x"
type textarea "Look at second Ga"
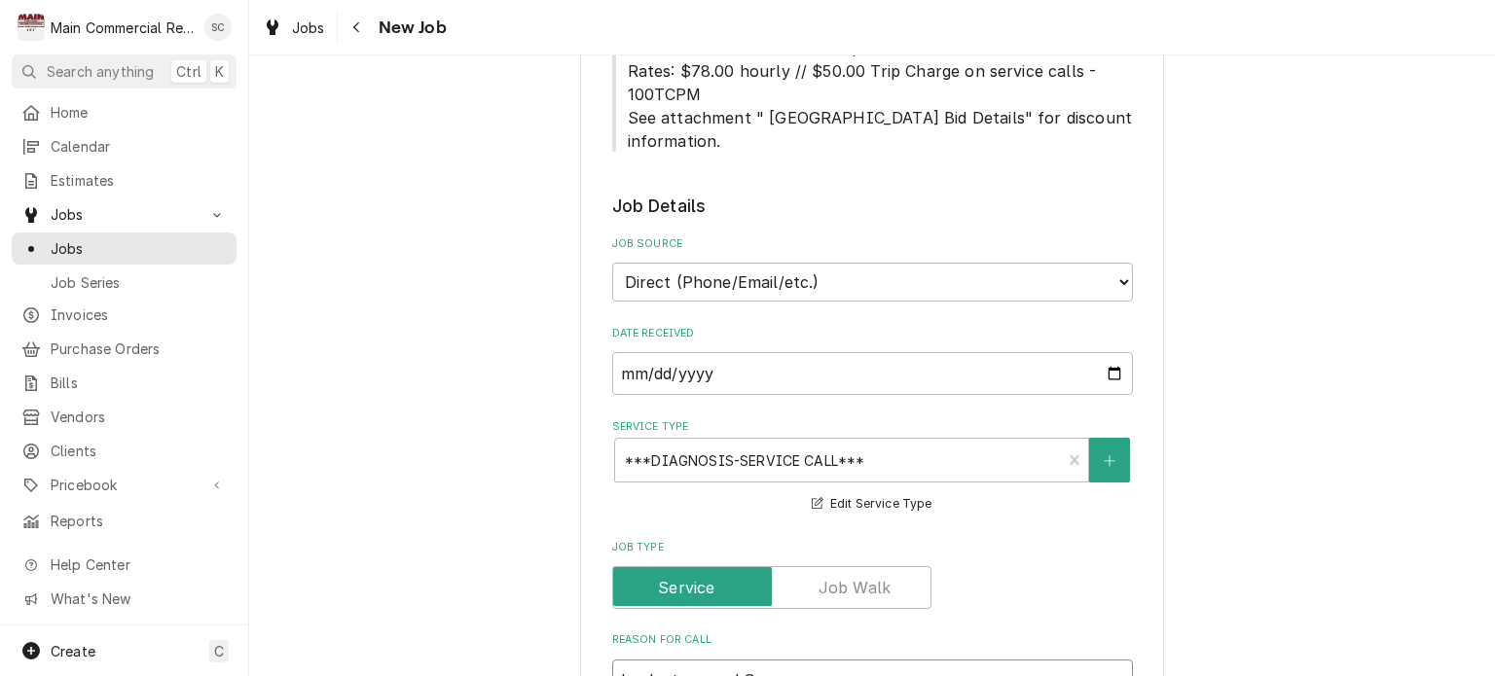
type textarea "x"
type textarea "Look at second Gar"
type textarea "x"
type textarea "Look at second Garb"
type textarea "x"
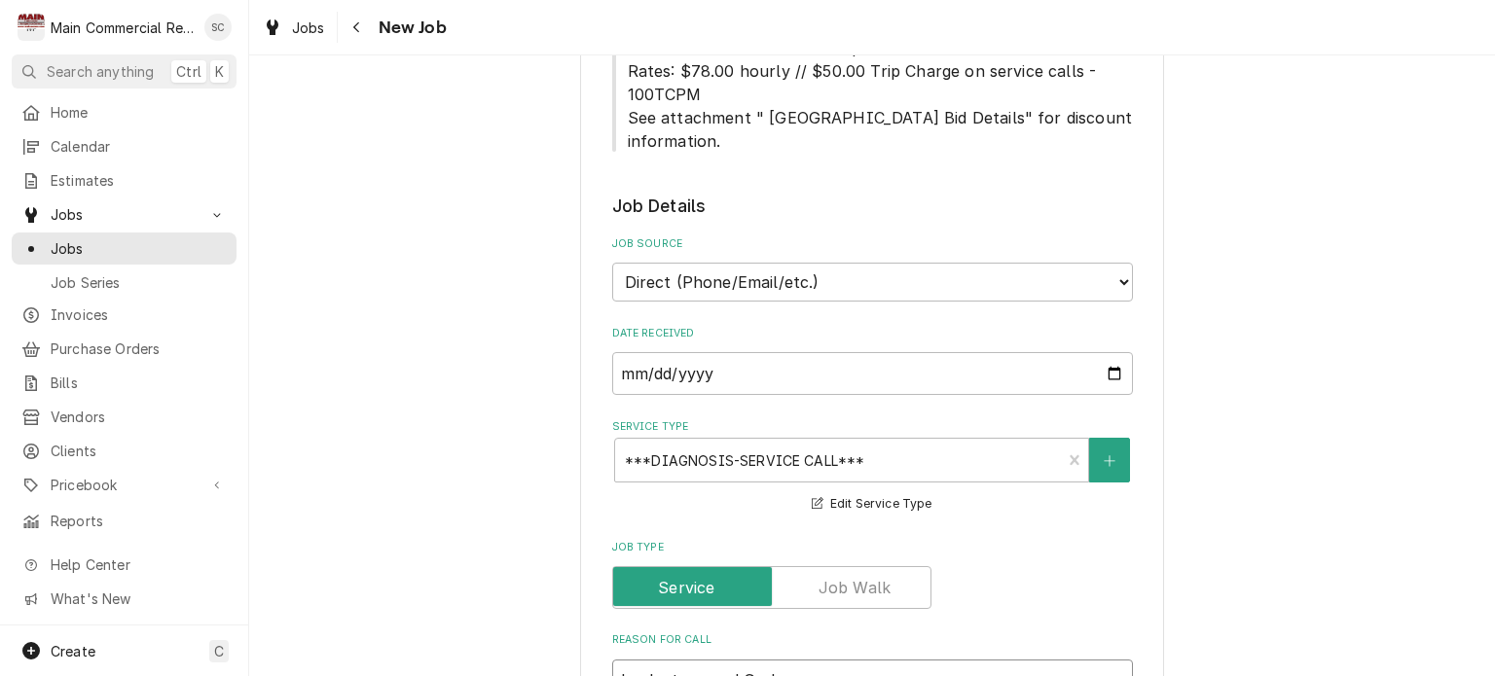
type textarea "Look at second Garba"
type textarea "x"
type textarea "Look at second Garbag"
type textarea "x"
type textarea "Look at second Garbage"
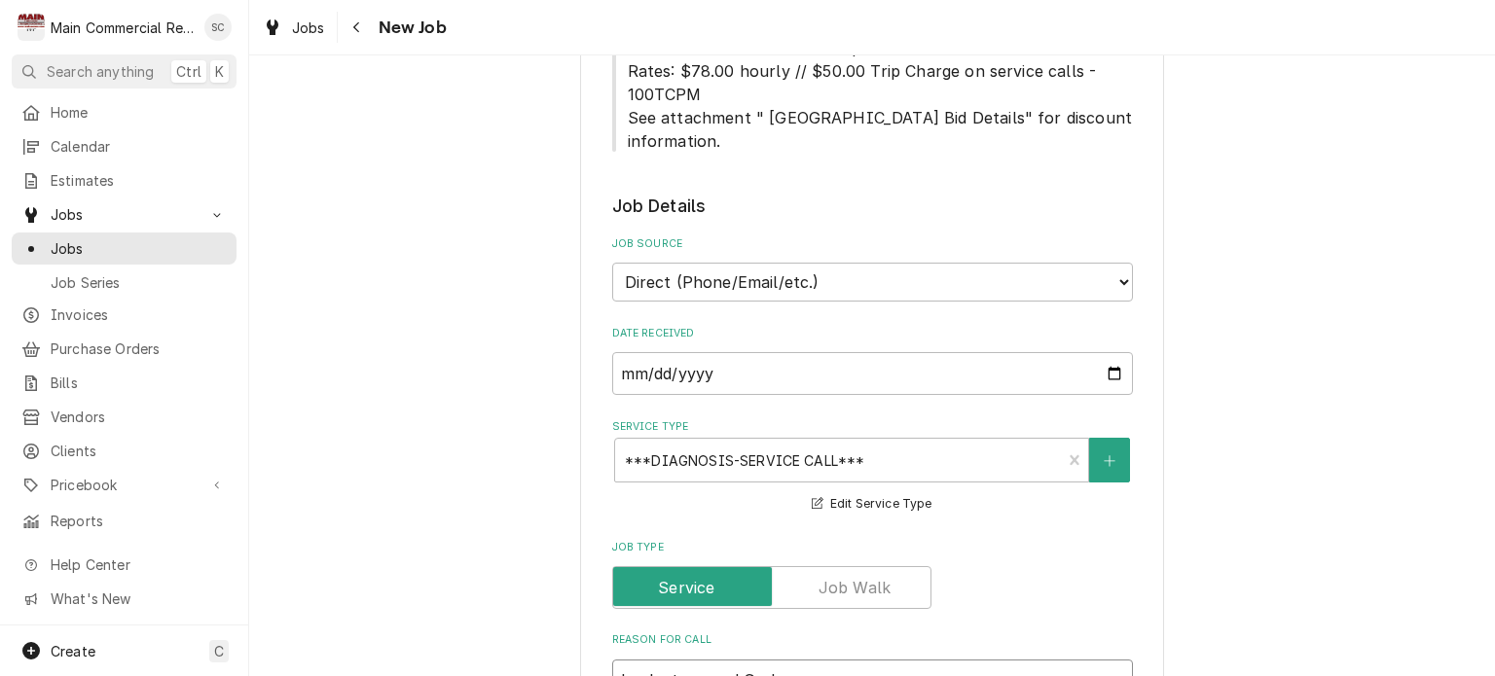
type textarea "x"
type textarea "Look at second Garbage"
type textarea "x"
type textarea "Look at second Garbage d"
type textarea "x"
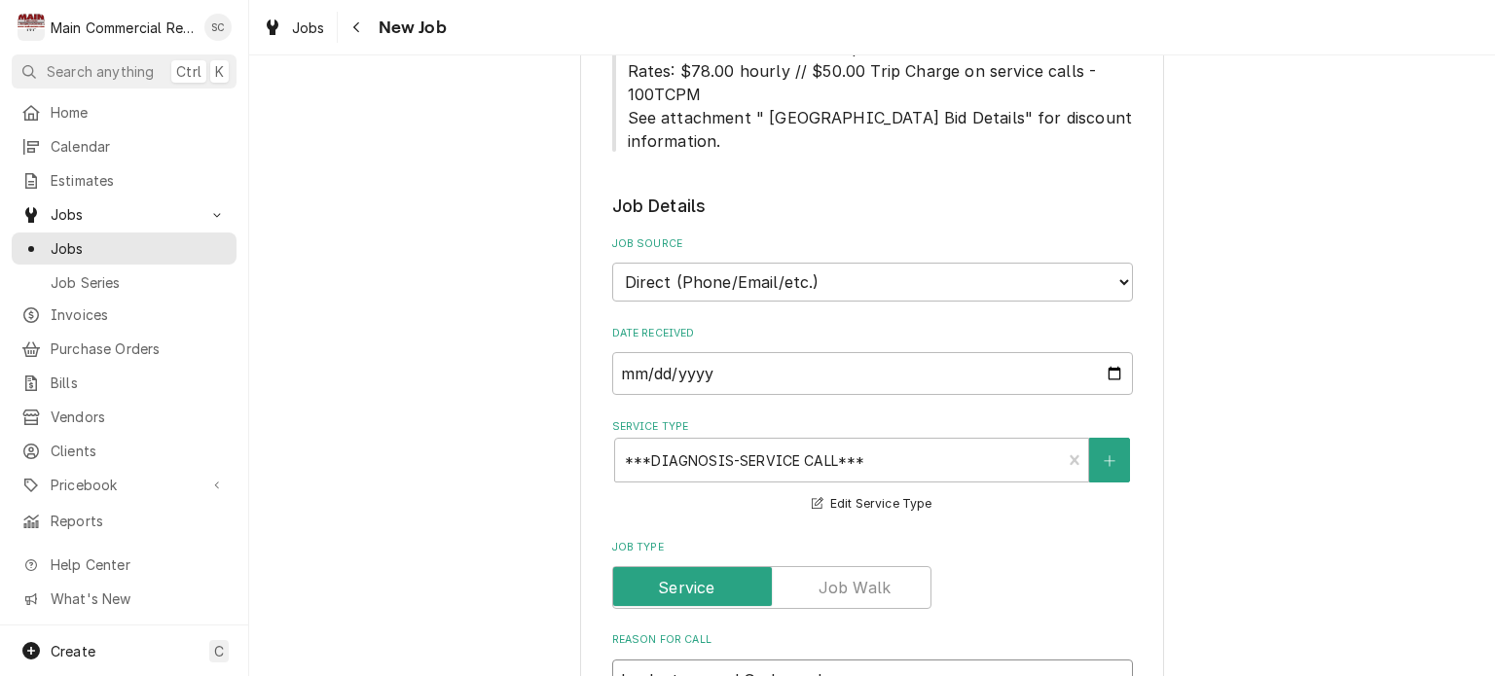
type textarea "Look at second Garbage di"
type textarea "x"
type textarea "Look at second Garbage dis"
type textarea "x"
type textarea "Look at second Garbage disp"
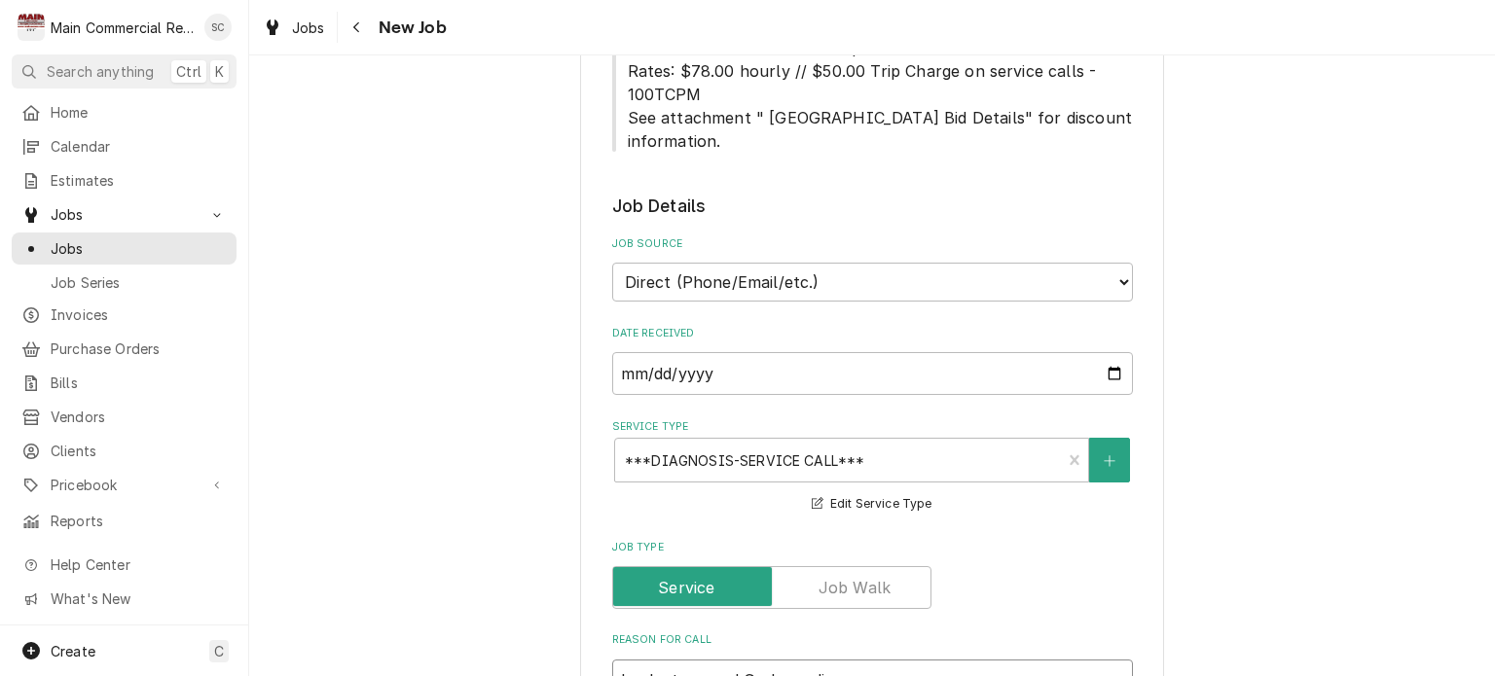
type textarea "x"
type textarea "Look at second Garbage dispo"
type textarea "x"
type textarea "Look at second Garbage dispos"
type textarea "x"
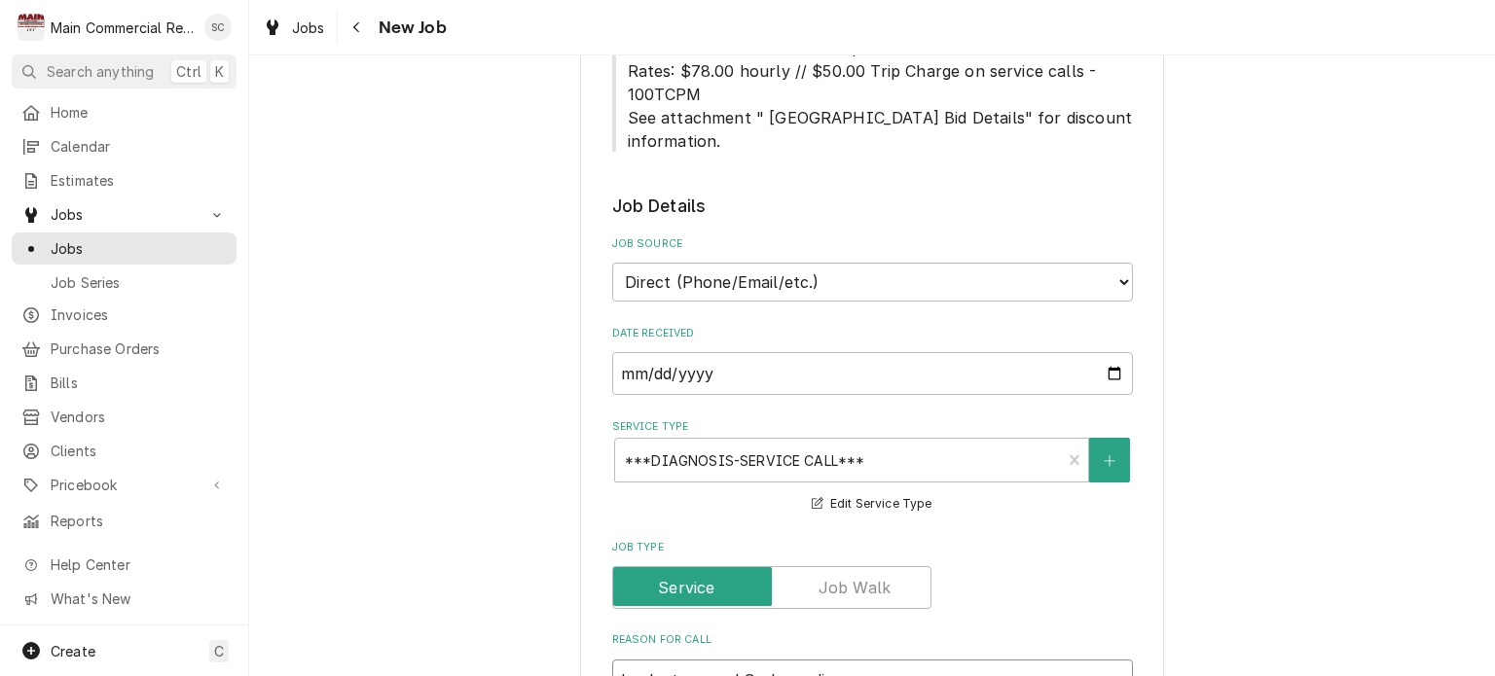
type textarea "Look at second Garbage disposa"
type textarea "x"
type textarea "Look at second Garbage disposal"
type textarea "x"
type textarea "Look at second Garbage disposal"
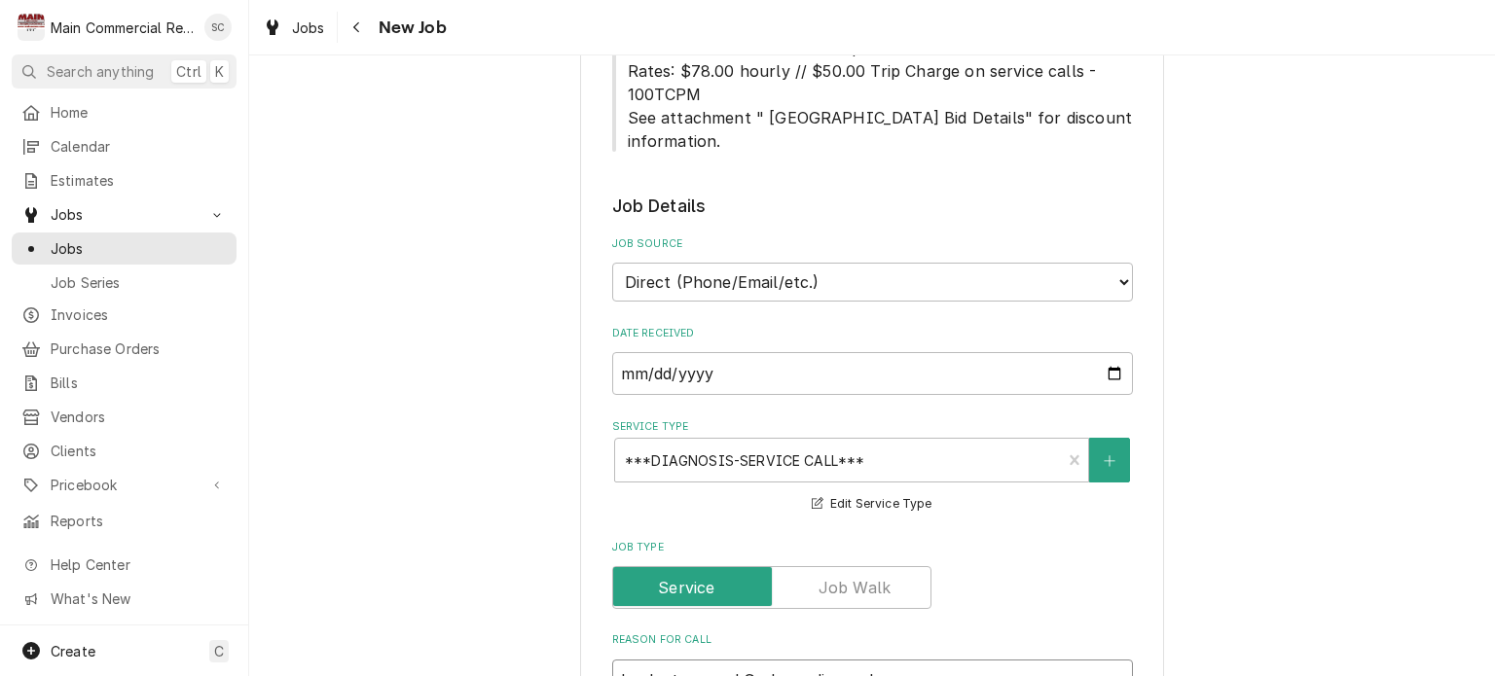
type textarea "x"
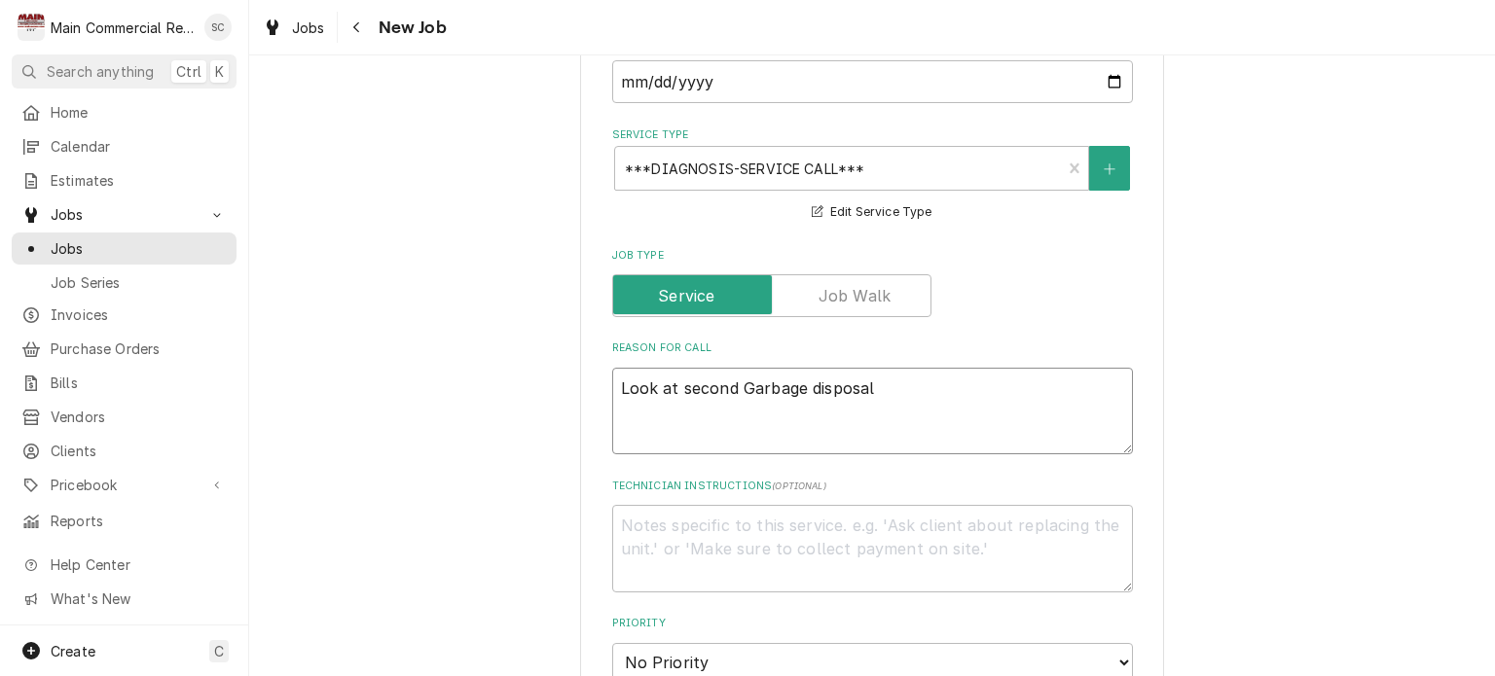
scroll to position [1451, 0]
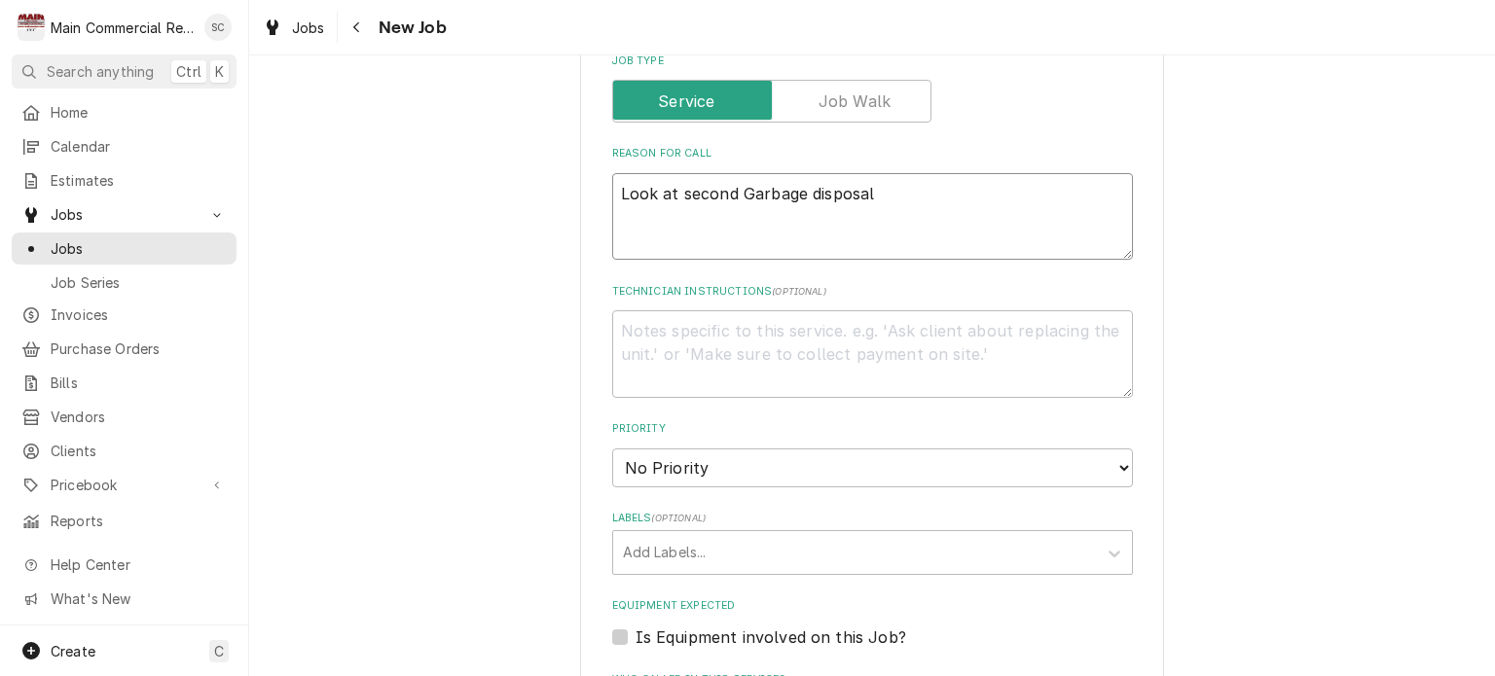
type textarea "Look at second Garbage disposal"
click at [767, 449] on select "No Priority Urgent High Medium Low" at bounding box center [872, 468] width 521 height 39
select select "3"
click at [612, 449] on select "No Priority Urgent High Medium Low" at bounding box center [872, 468] width 521 height 39
type textarea "x"
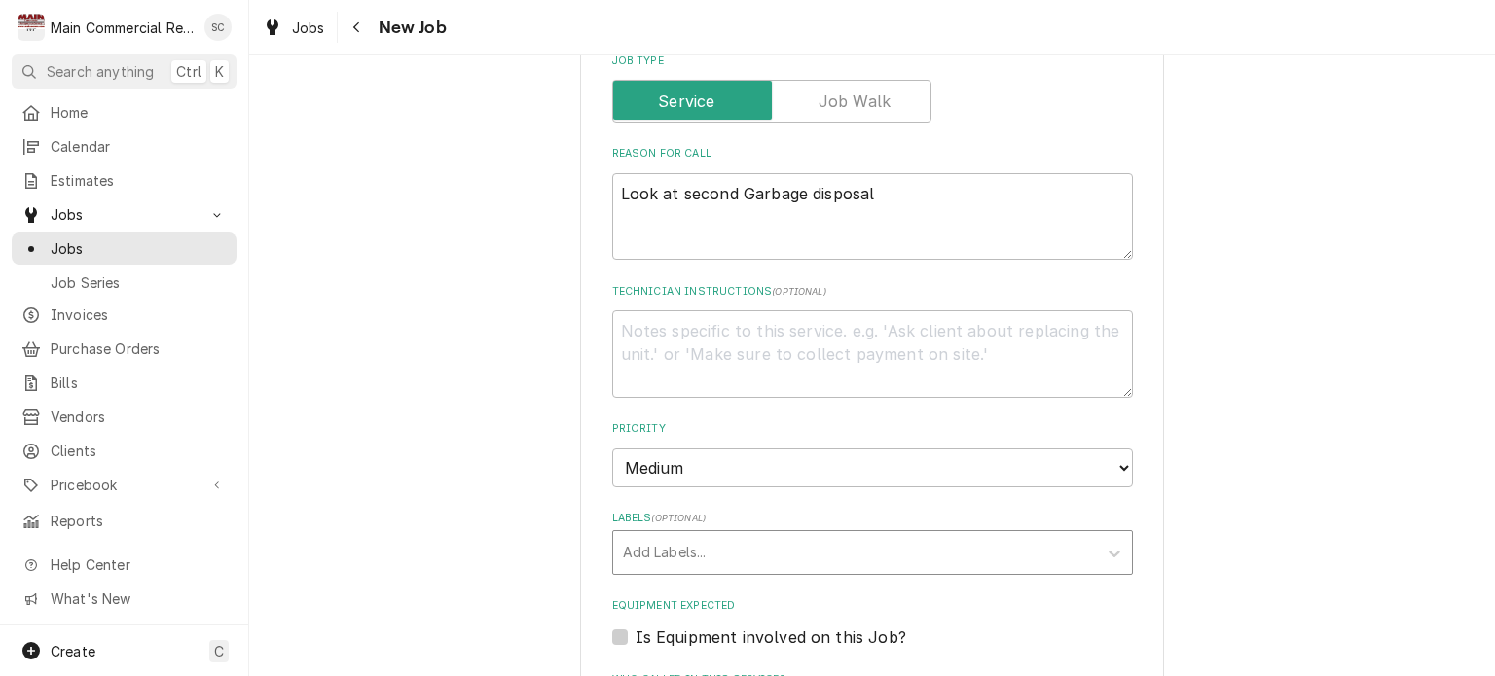
click at [762, 535] on div "Labels" at bounding box center [855, 552] width 464 height 35
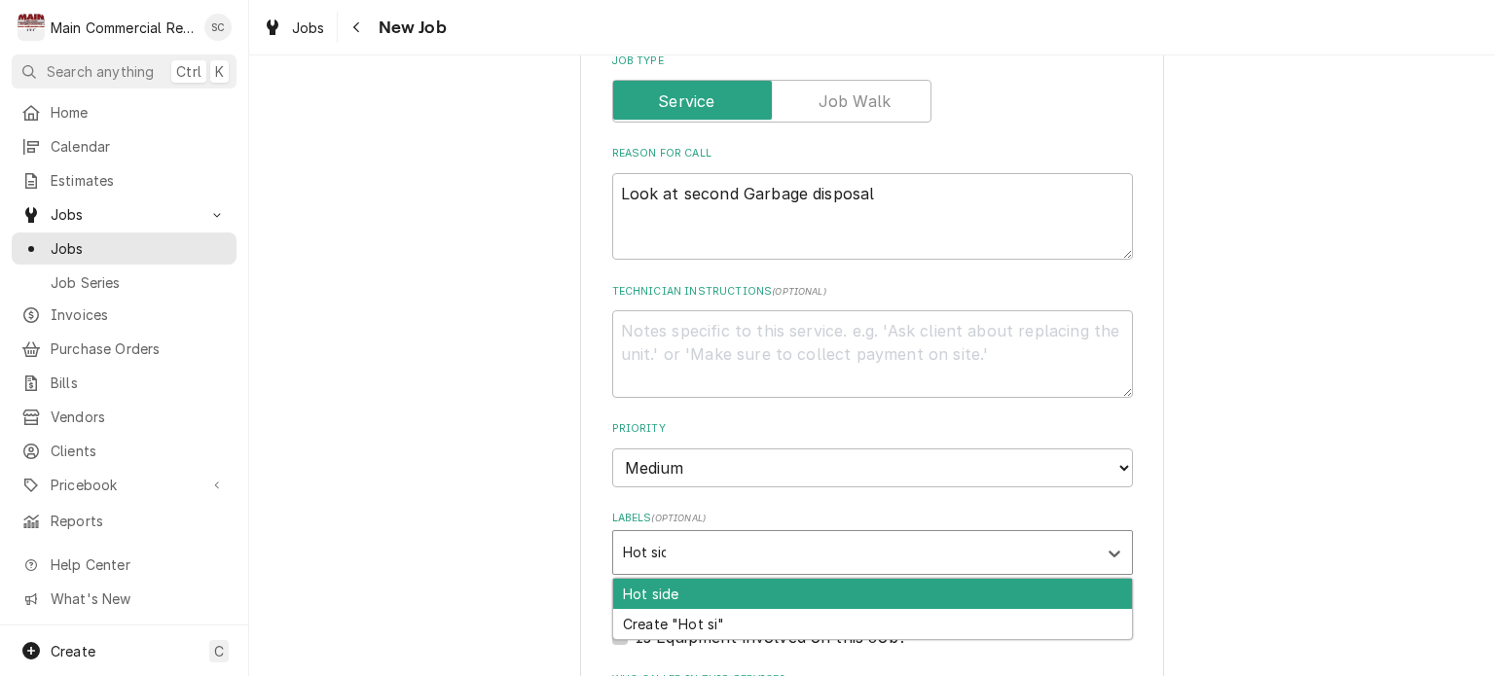
type input "Hot side"
click at [860, 579] on div "Hot side" at bounding box center [872, 594] width 519 height 30
type textarea "x"
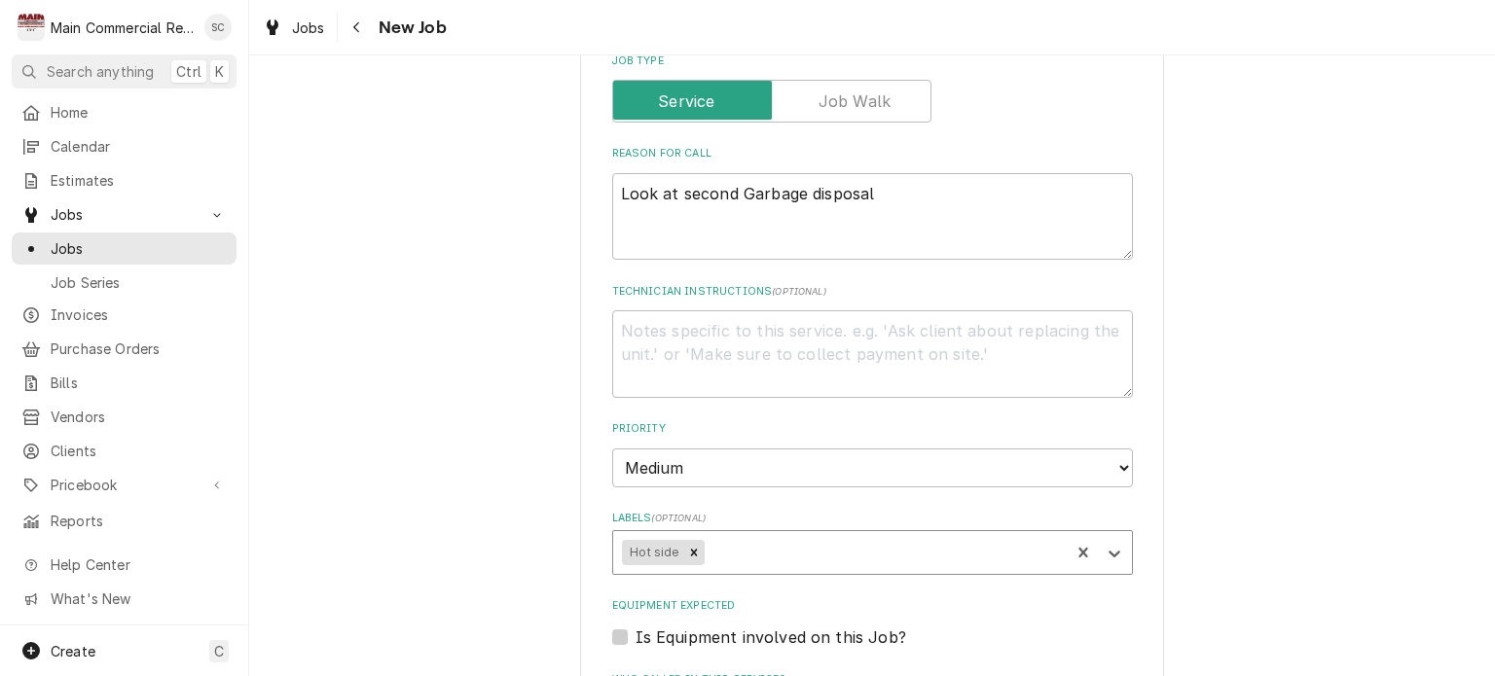
scroll to position [1743, 0]
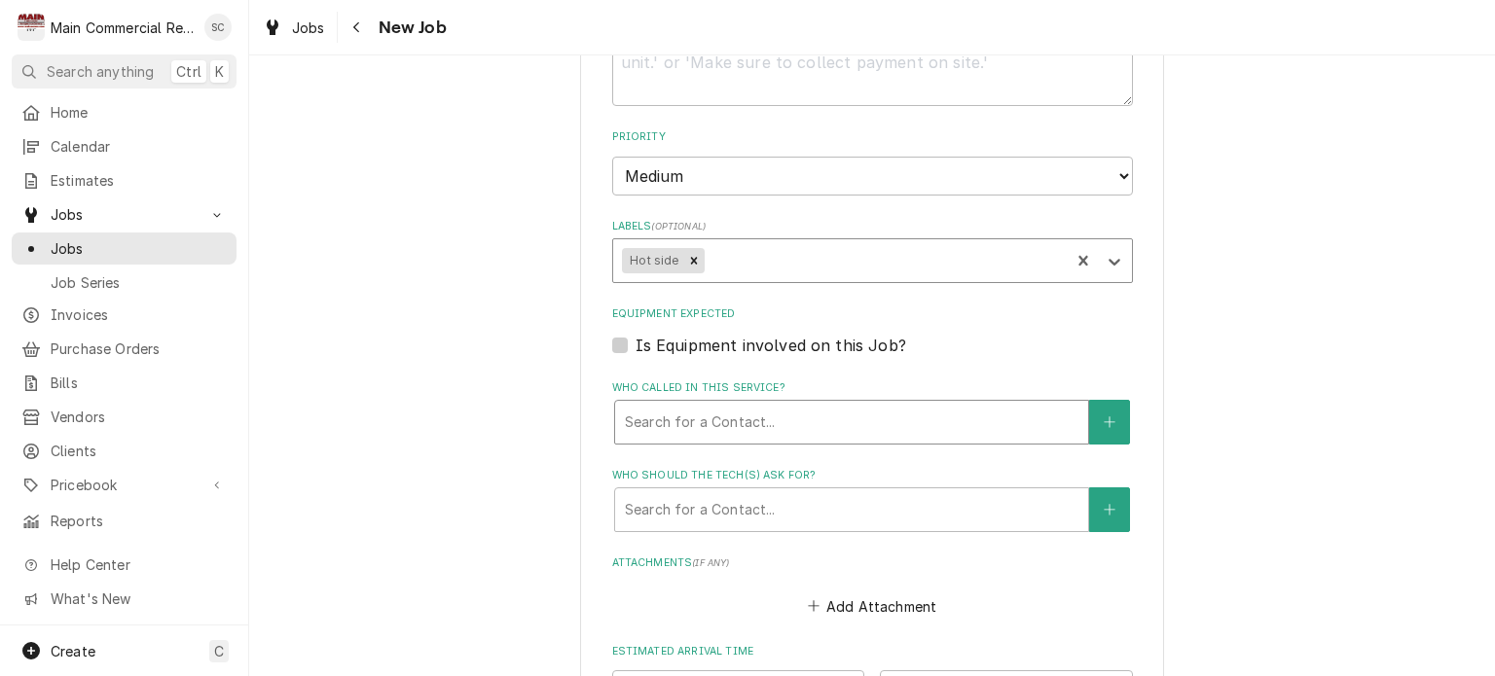
click at [755, 405] on div "Who called in this service?" at bounding box center [852, 422] width 454 height 35
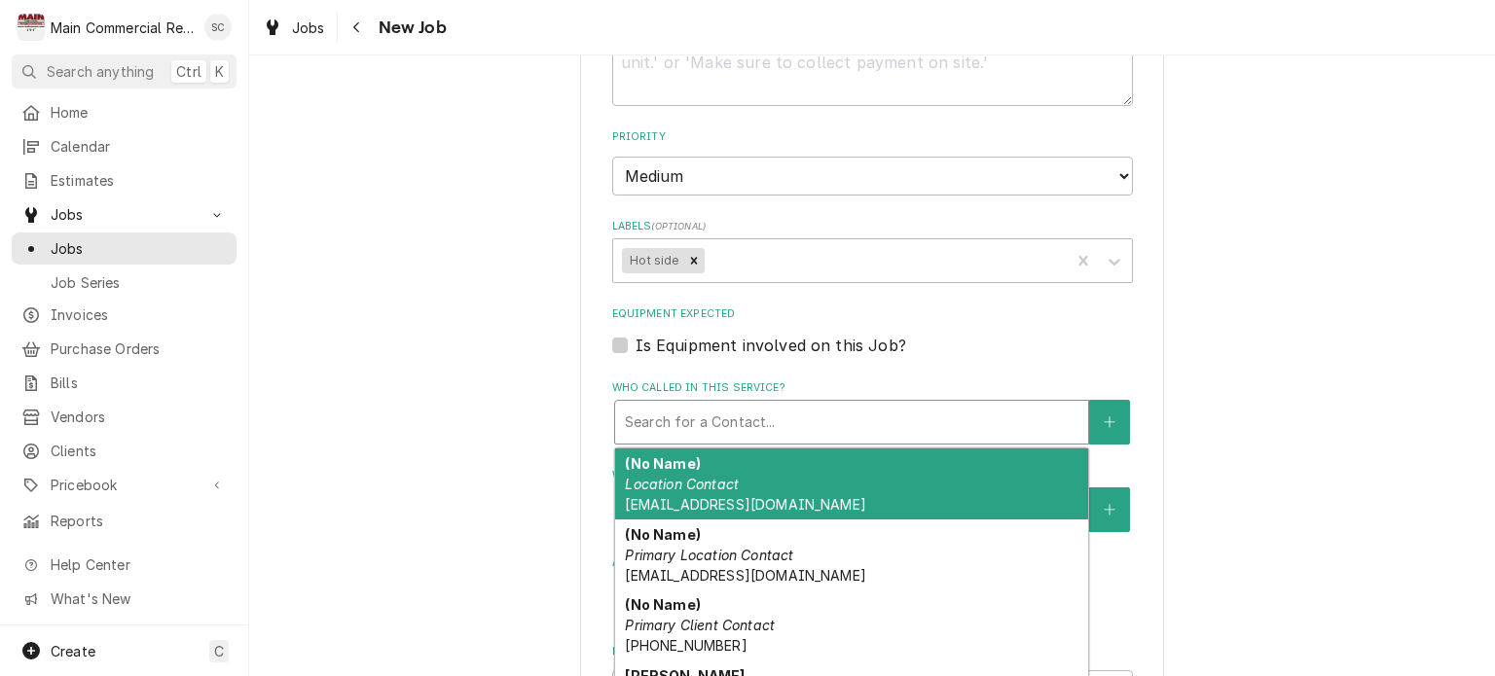
scroll to position [195, 0]
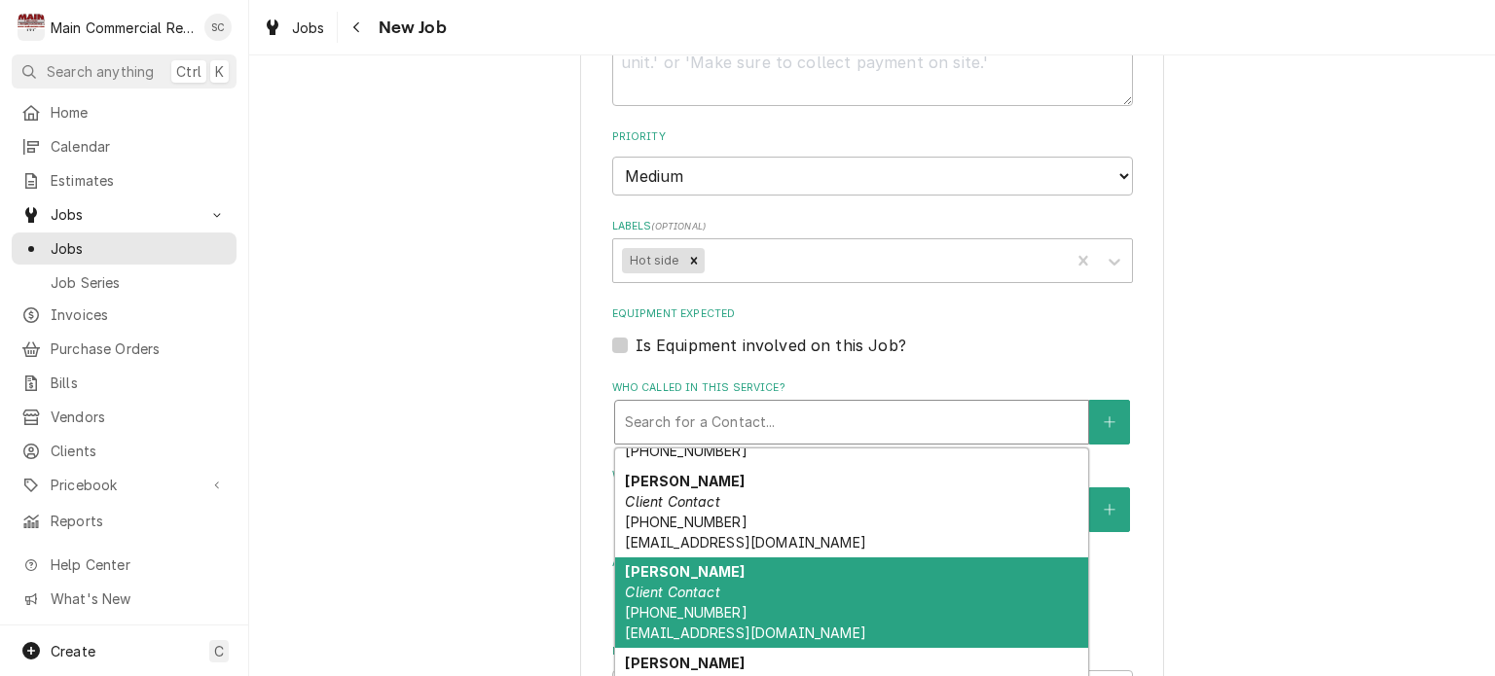
click at [760, 558] on div "Bill Ward Client Contact (352) 797-7028 x71402 ward_w@hcsb.k12.fl.us" at bounding box center [851, 603] width 473 height 91
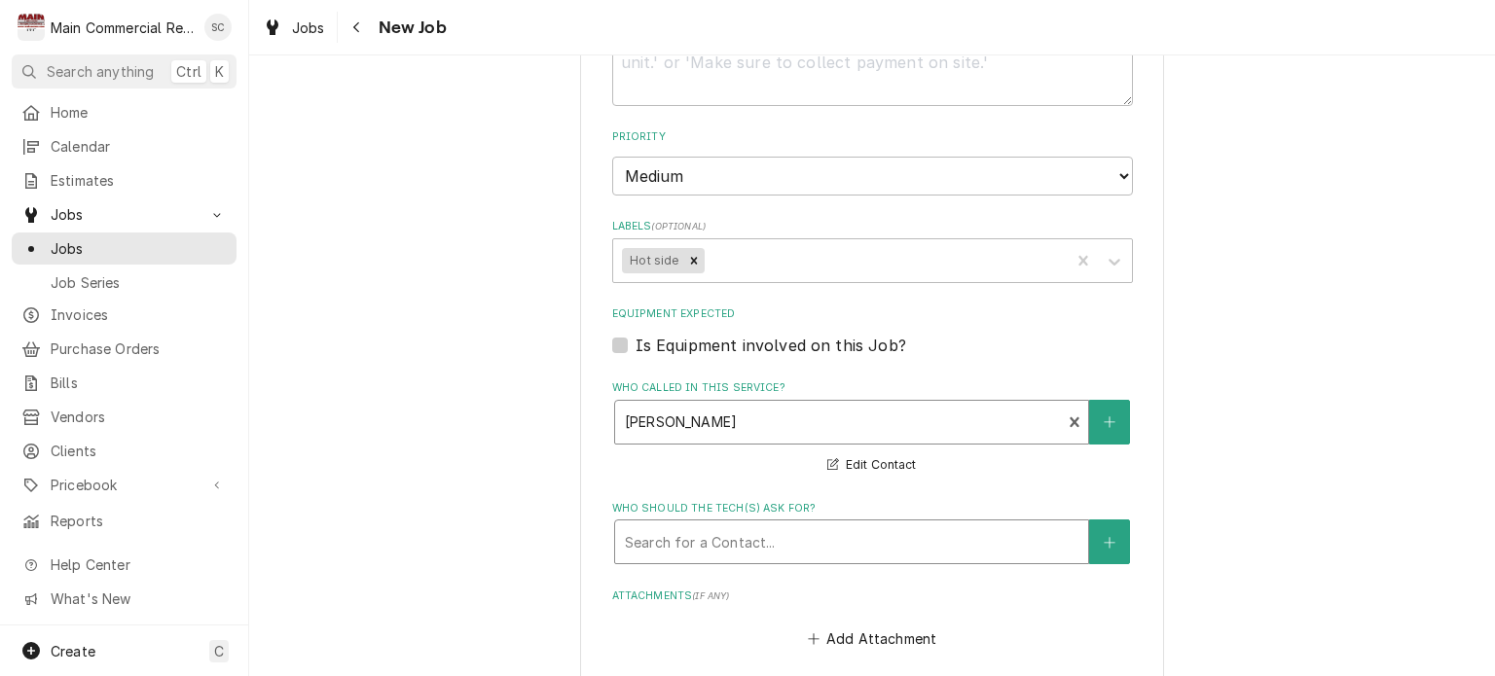
click at [765, 525] on div "Who should the tech(s) ask for?" at bounding box center [852, 542] width 454 height 35
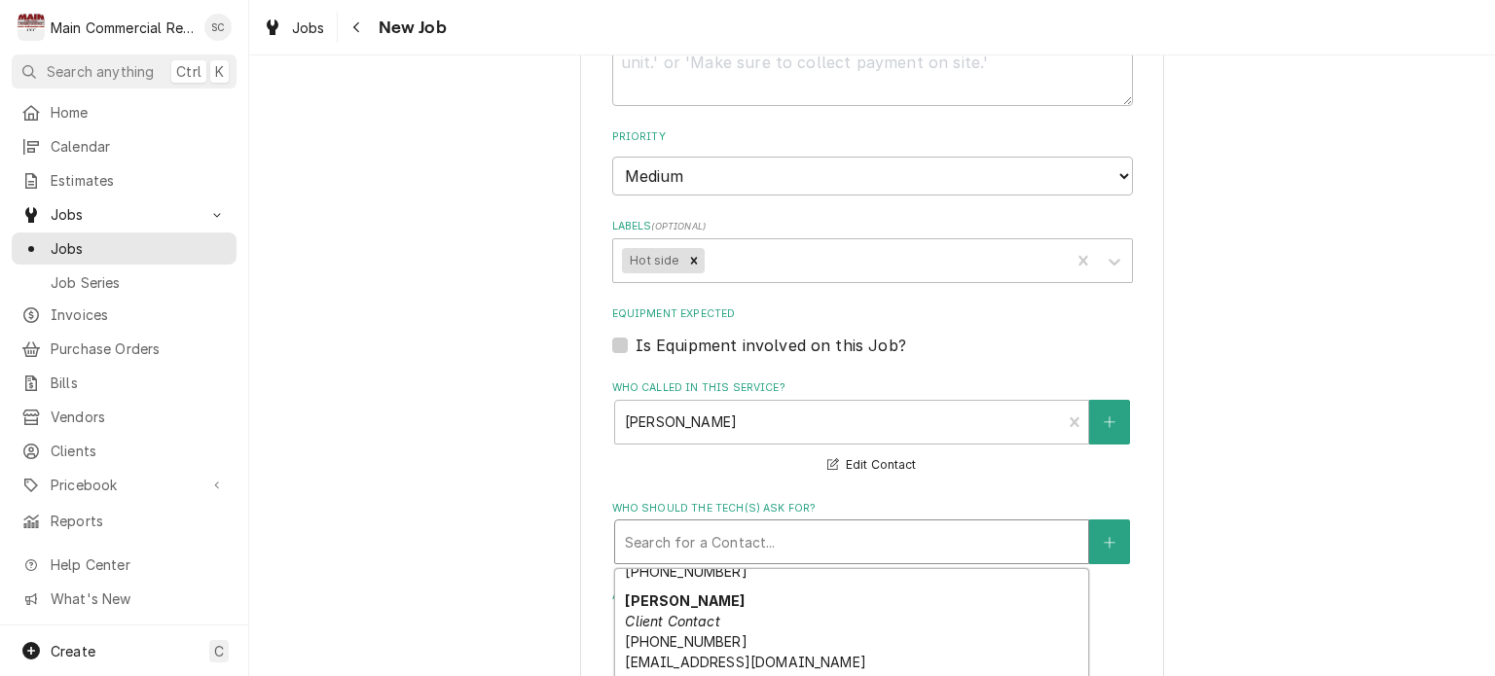
scroll to position [292, 0]
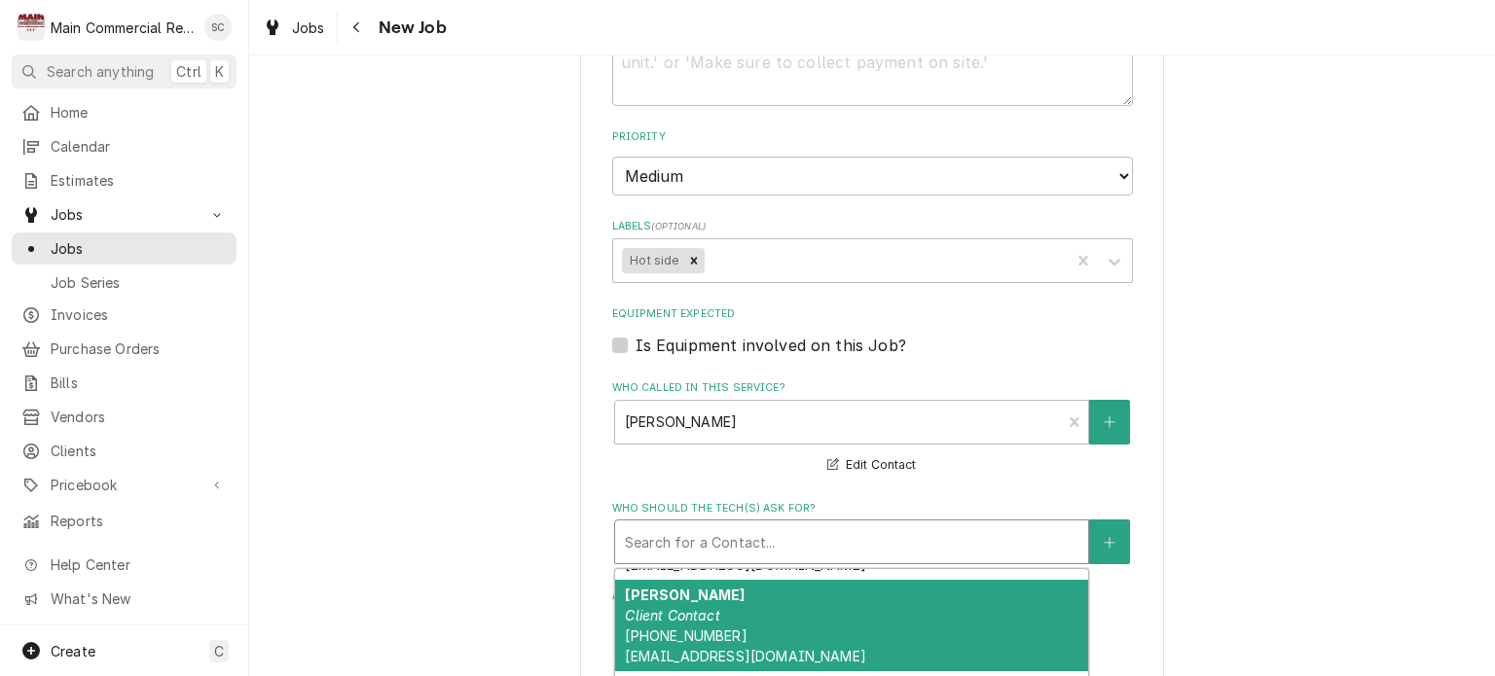
click at [715, 628] on span "(352) 797-7028 x71402 ward_w@hcsb.k12.fl.us" at bounding box center [745, 646] width 240 height 37
type textarea "x"
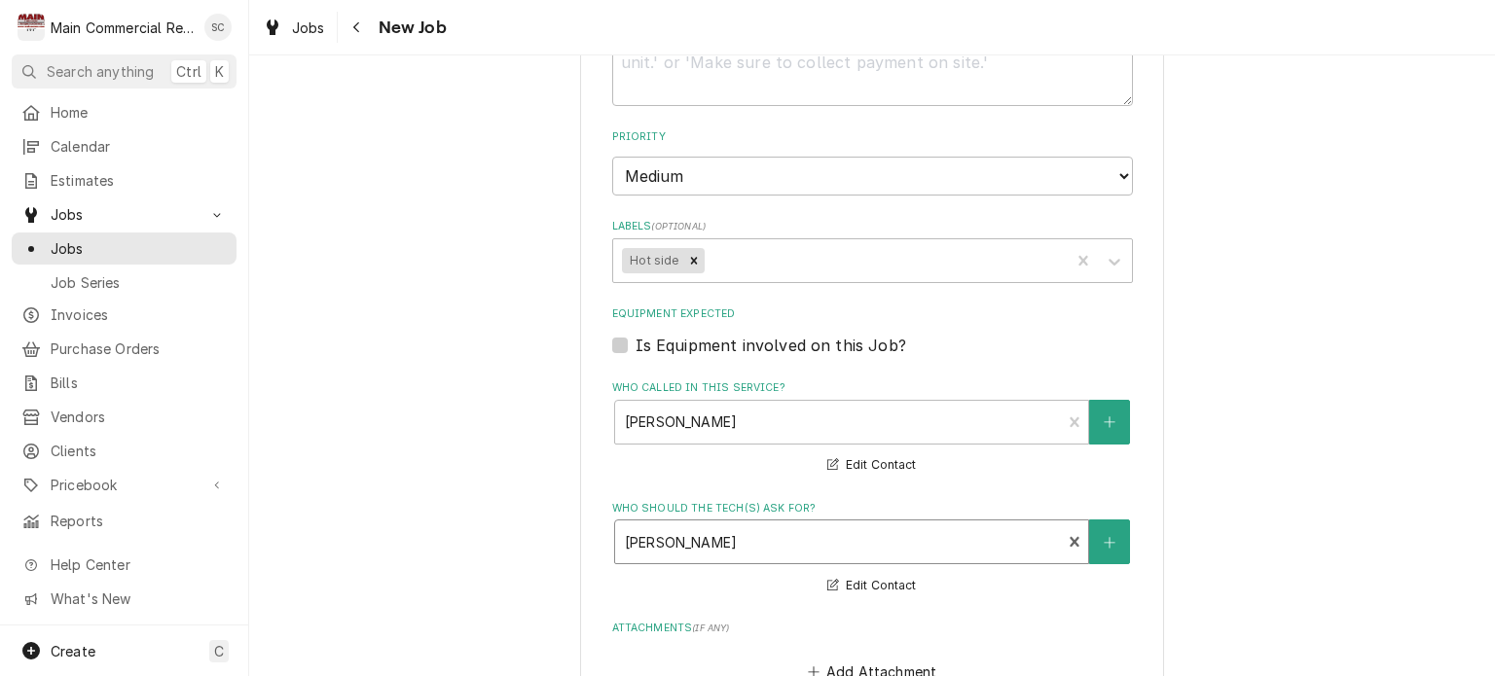
scroll to position [2035, 0]
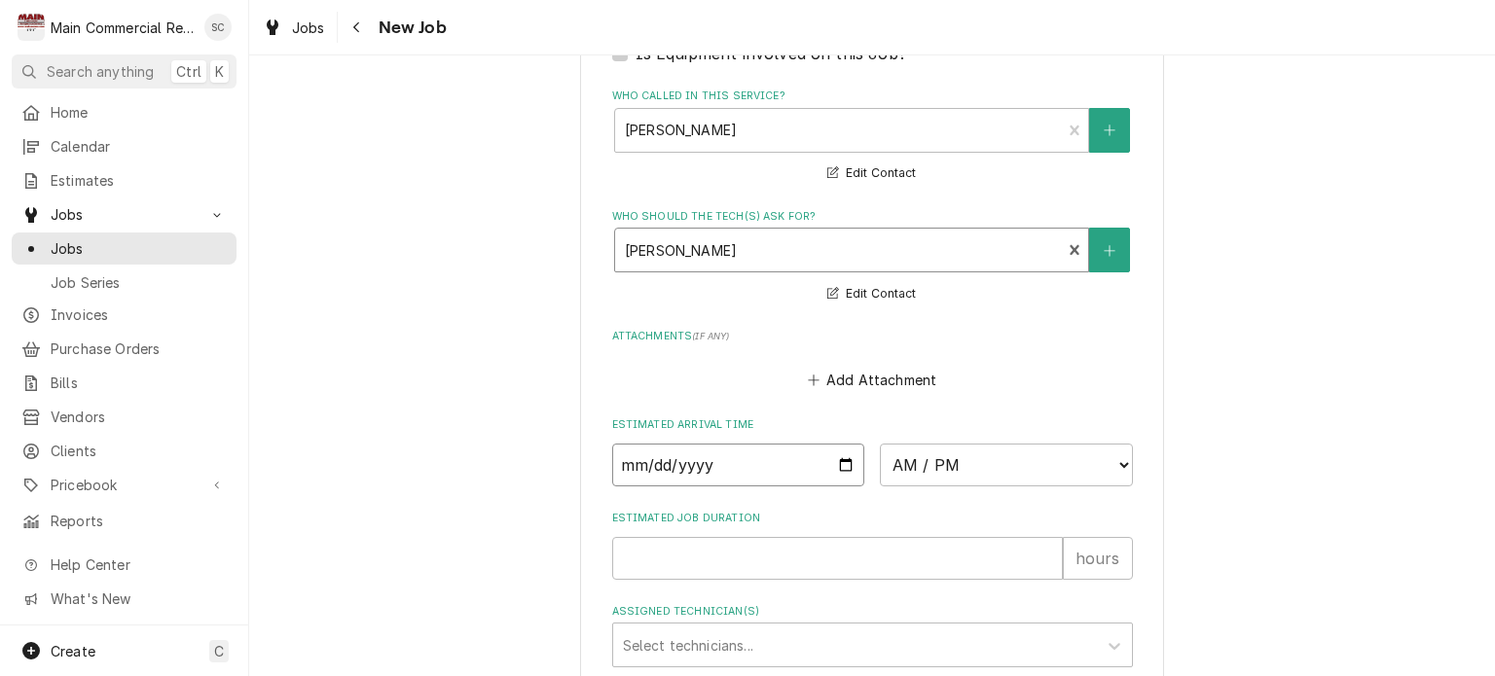
click at [841, 444] on input "Date" at bounding box center [738, 465] width 253 height 43
type input "2025-10-15"
type textarea "x"
click at [958, 444] on select "AM / PM 6:00 AM 6:15 AM 6:30 AM 6:45 AM 7:00 AM 7:15 AM 7:30 AM 7:45 AM 8:00 AM…" at bounding box center [1006, 465] width 253 height 43
select select "15:30:00"
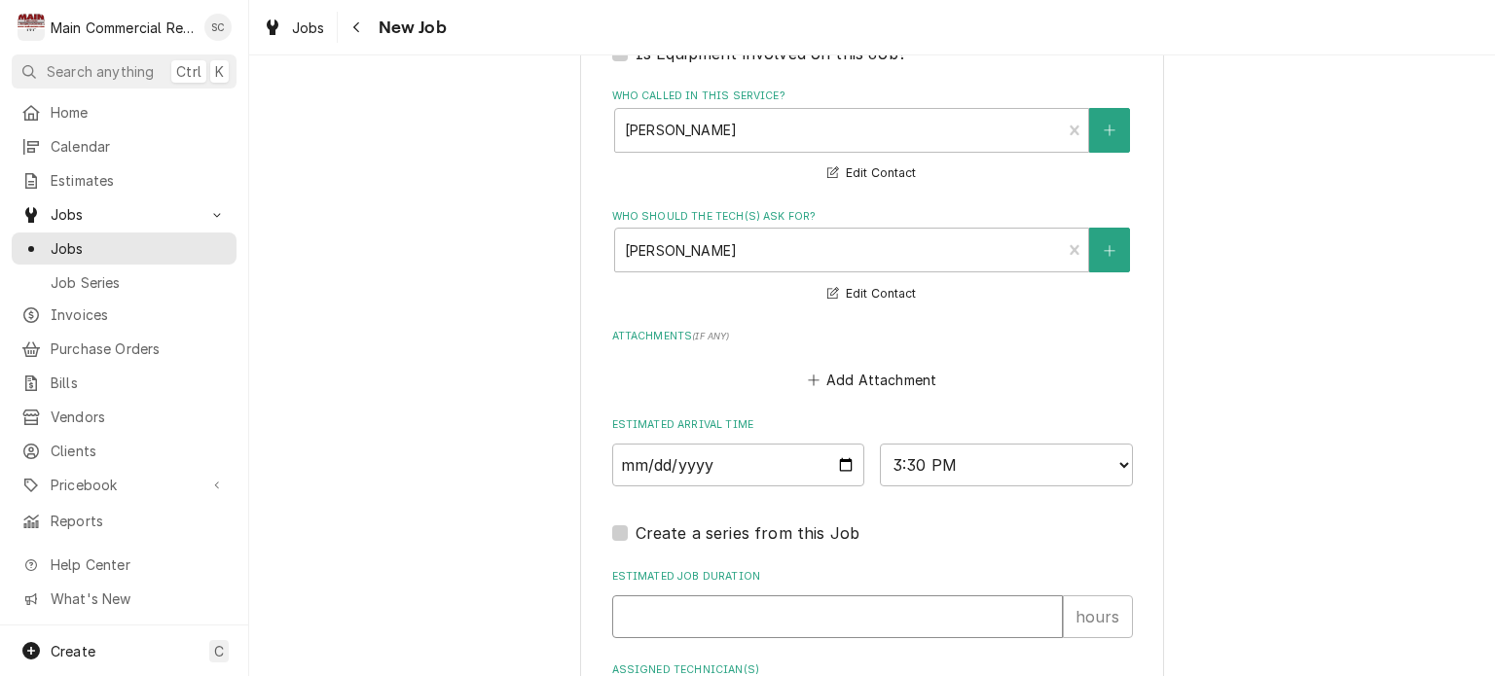
click at [813, 596] on input "Estimated Job Duration" at bounding box center [837, 617] width 451 height 43
type textarea "x"
type input "2"
type textarea "x"
type input "2"
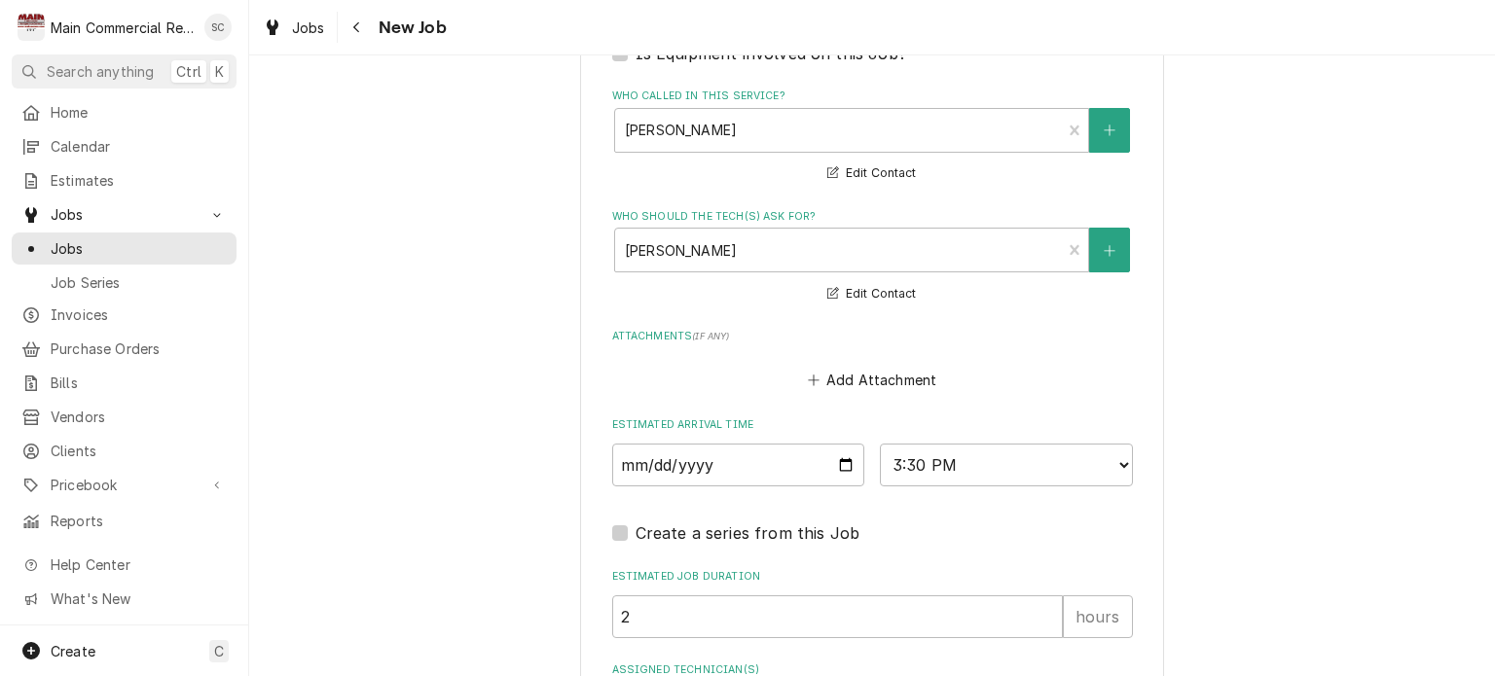
scroll to position [2327, 0]
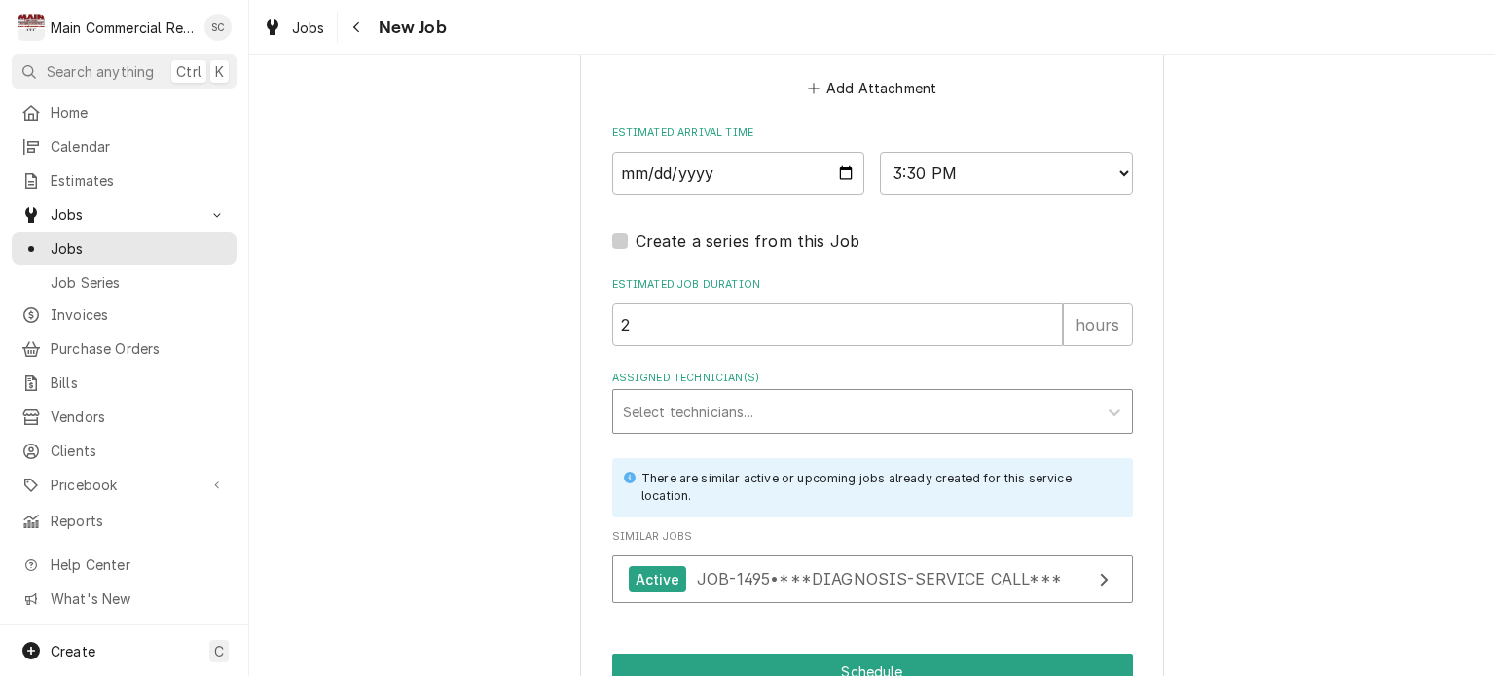
click at [687, 394] on div "Assigned Technician(s)" at bounding box center [855, 411] width 464 height 35
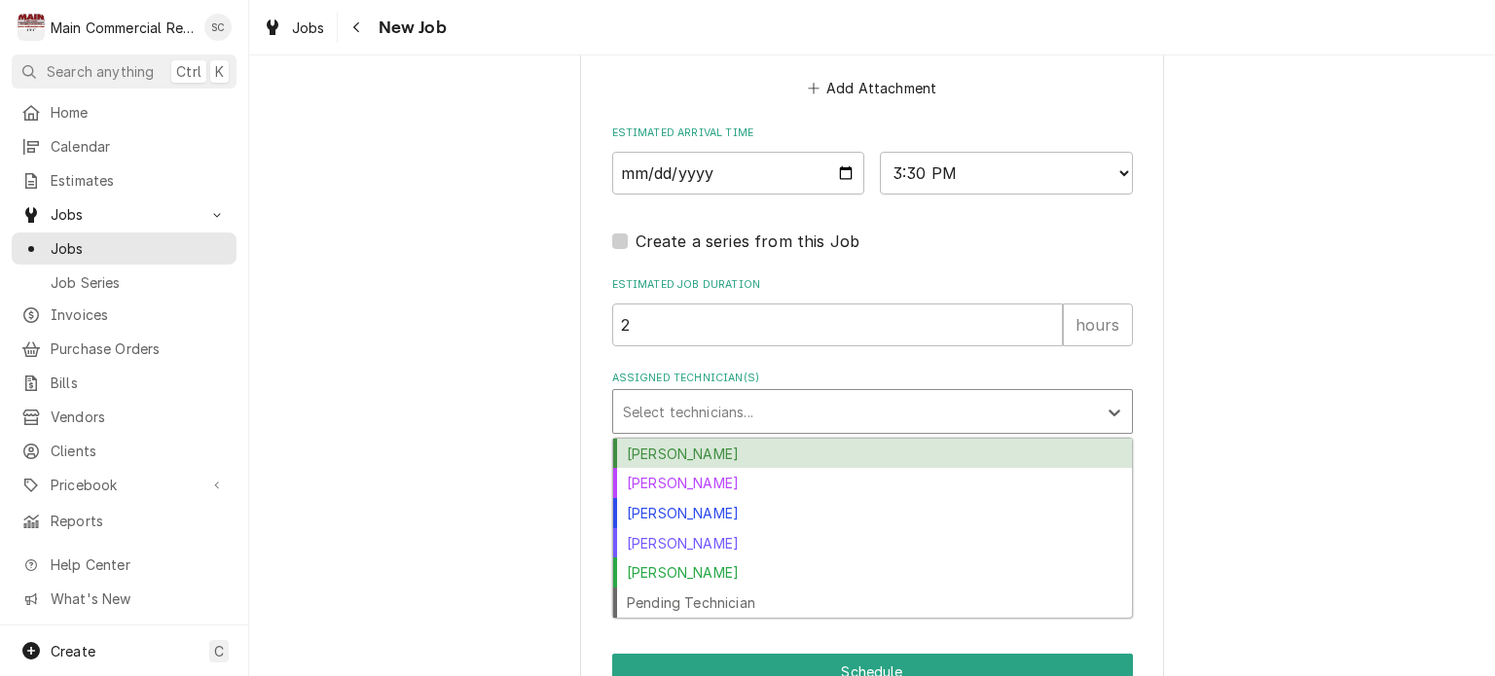
click at [672, 439] on div "Caleb Gorton" at bounding box center [872, 454] width 519 height 30
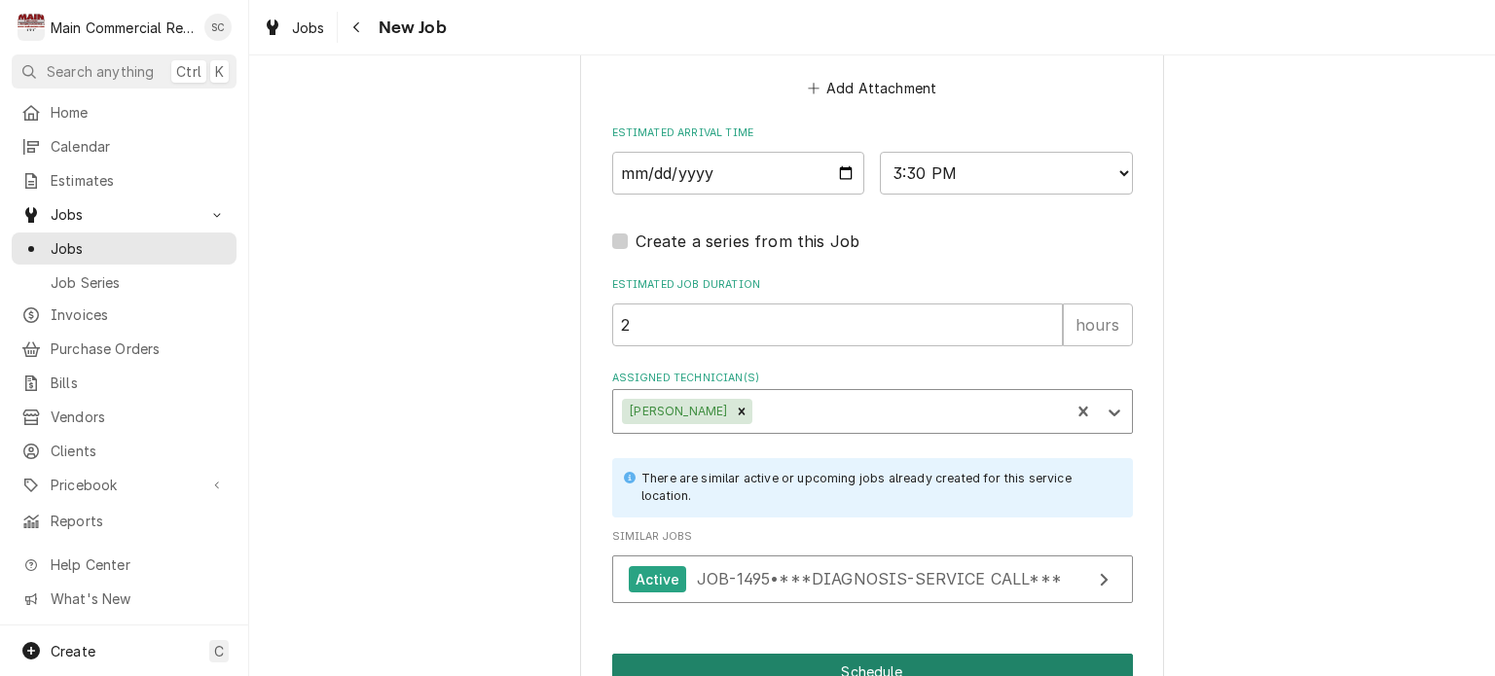
click at [864, 654] on button "Schedule" at bounding box center [872, 672] width 521 height 36
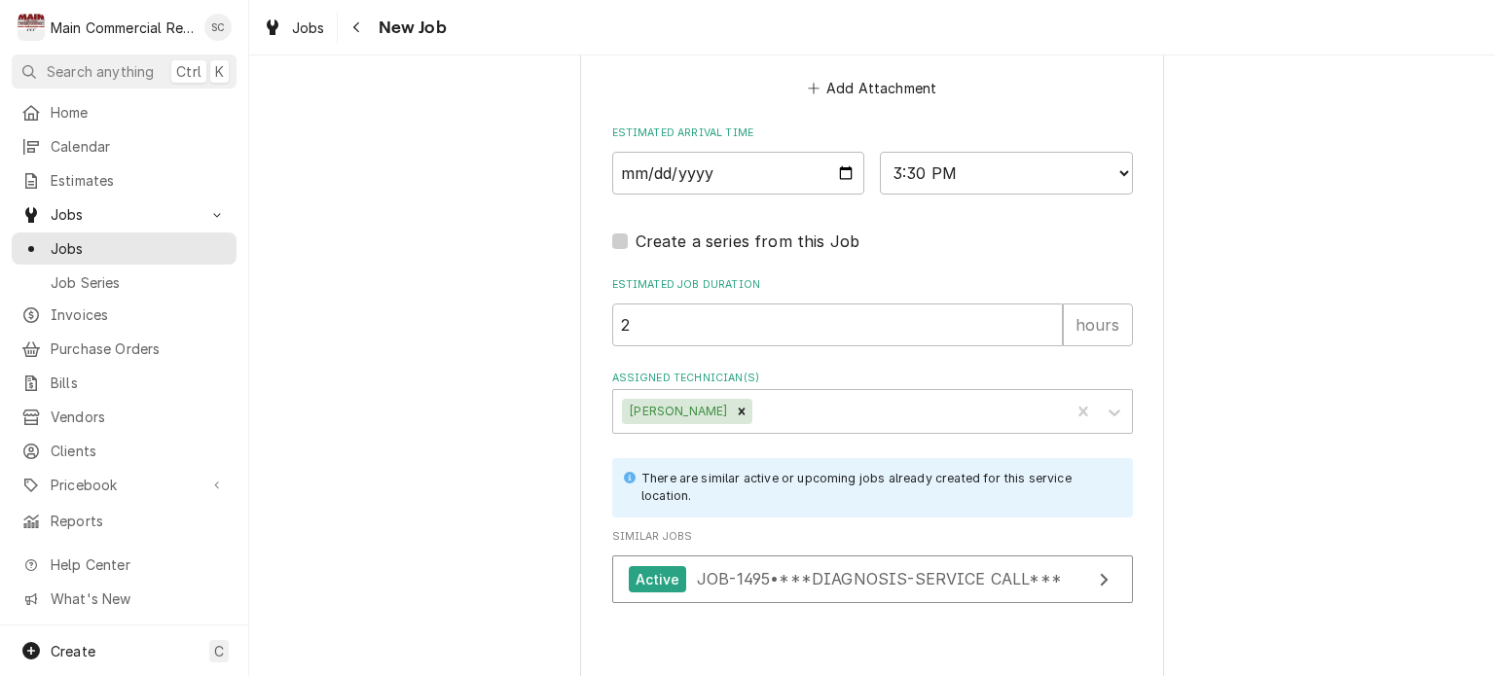
type textarea "x"
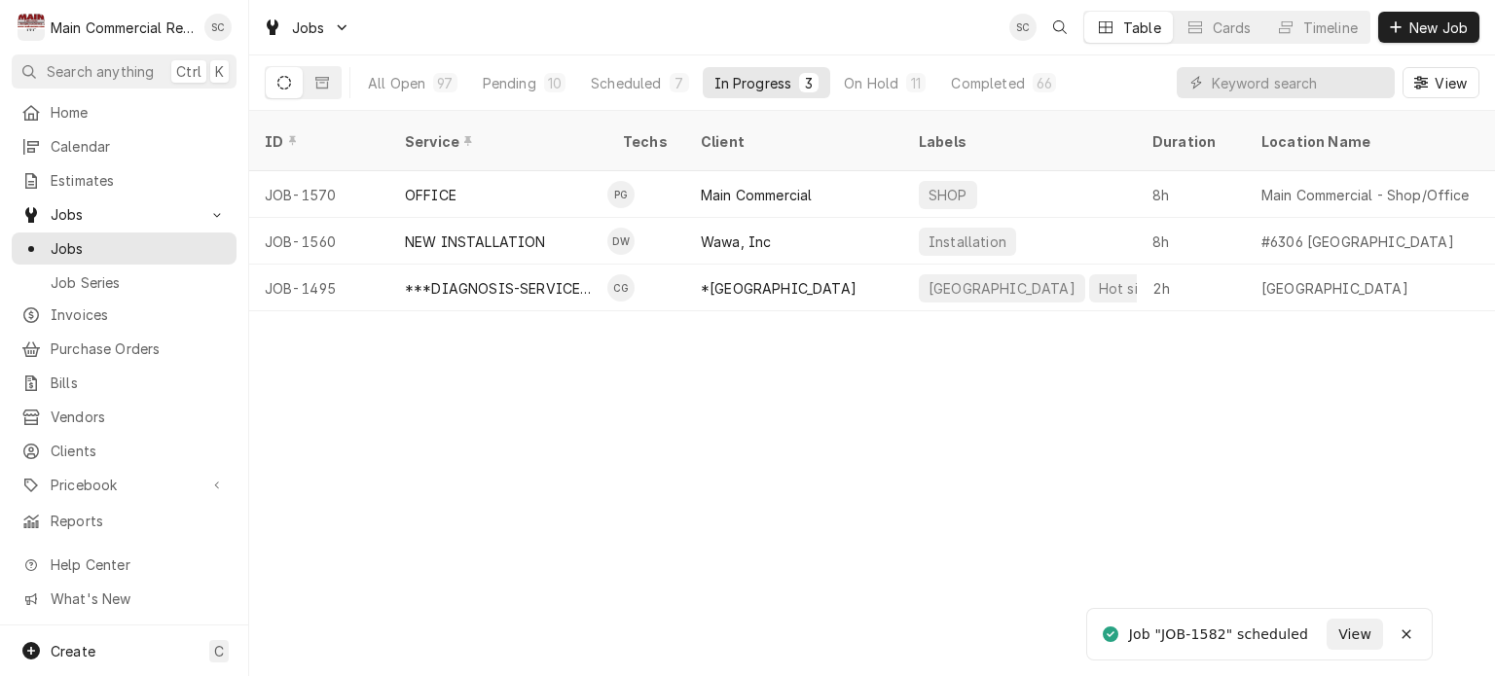
click at [1036, 347] on div "ID Service Techs Client Labels Duration Location Name Date Received Status Prio…" at bounding box center [872, 394] width 1246 height 566
click at [1040, 344] on div "ID Service Techs Client Labels Duration Location Name Date Received Status Prio…" at bounding box center [872, 394] width 1246 height 566
click at [1250, 77] on input "Dynamic Content Wrapper" at bounding box center [1298, 82] width 173 height 31
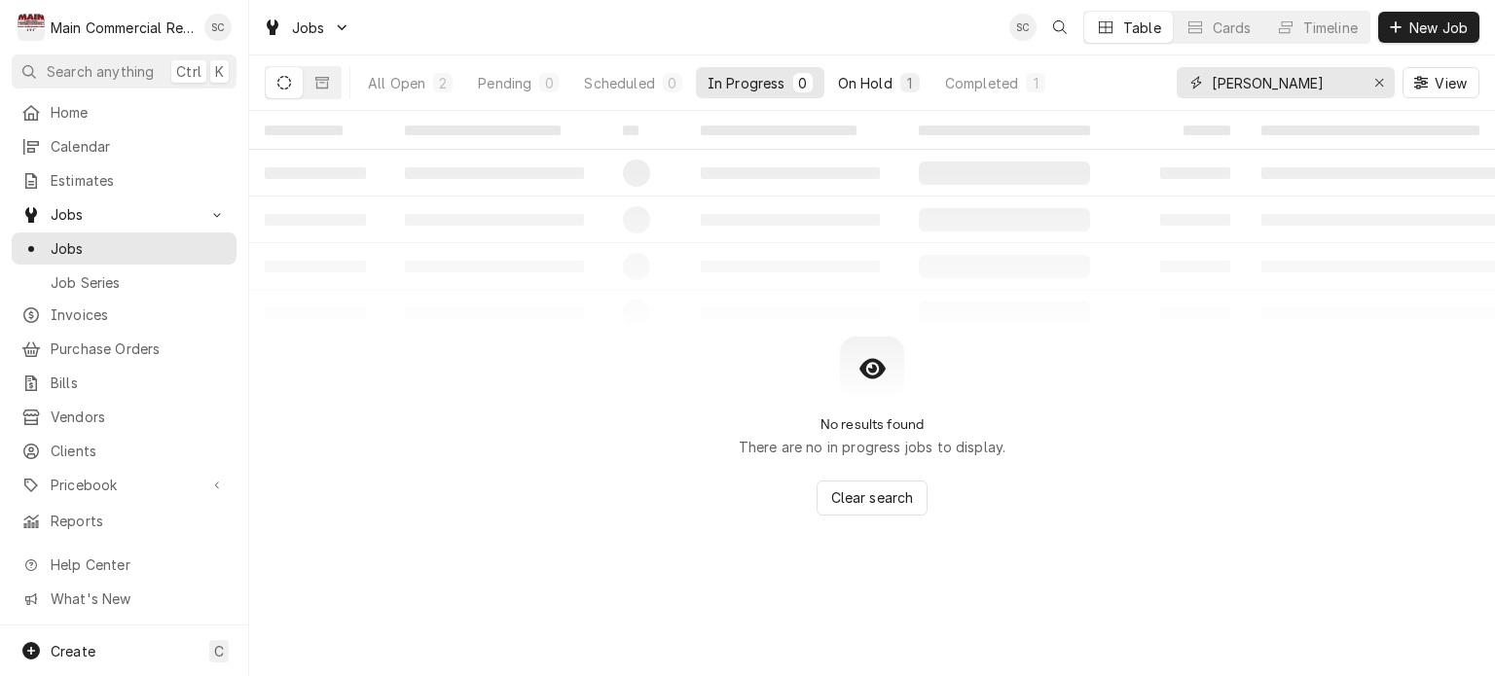
type input "Culver"
click at [892, 81] on div "On Hold" at bounding box center [865, 83] width 55 height 20
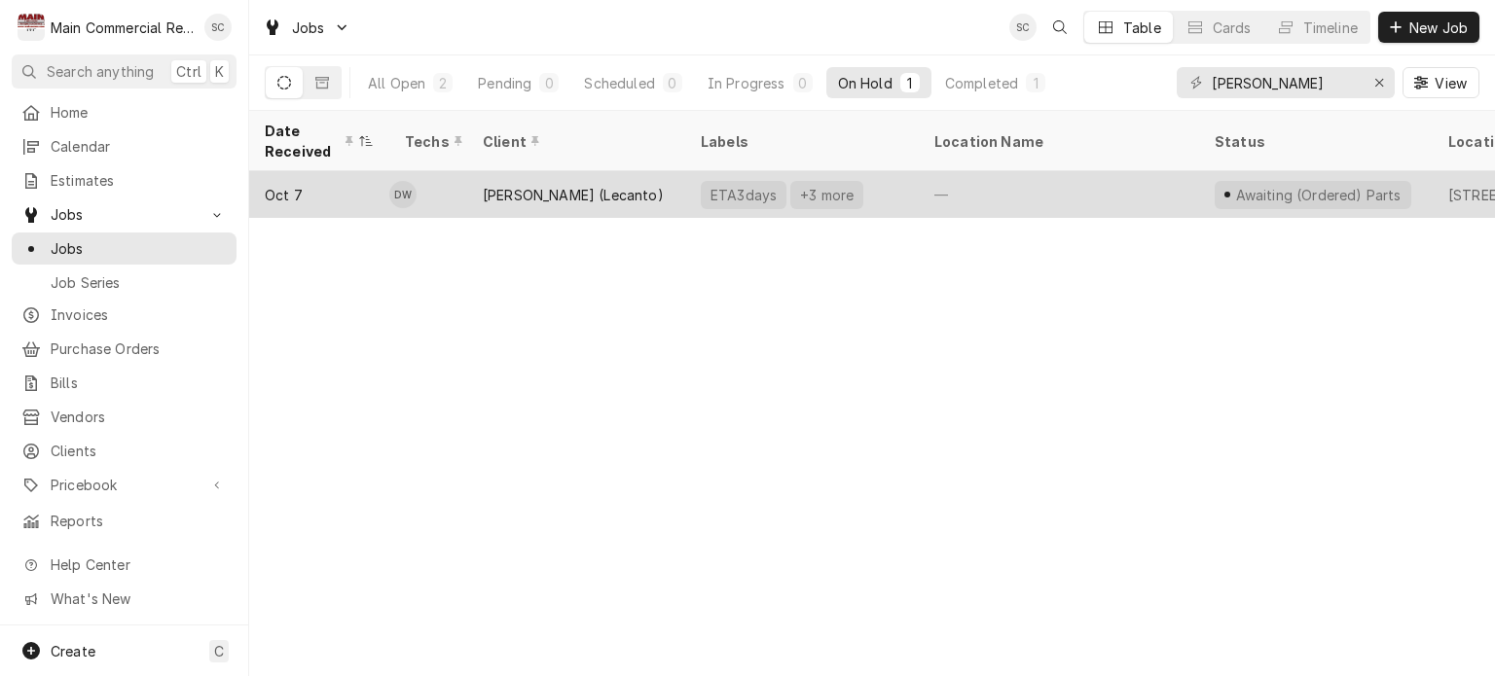
click at [722, 189] on div "ETA3days" at bounding box center [744, 195] width 70 height 20
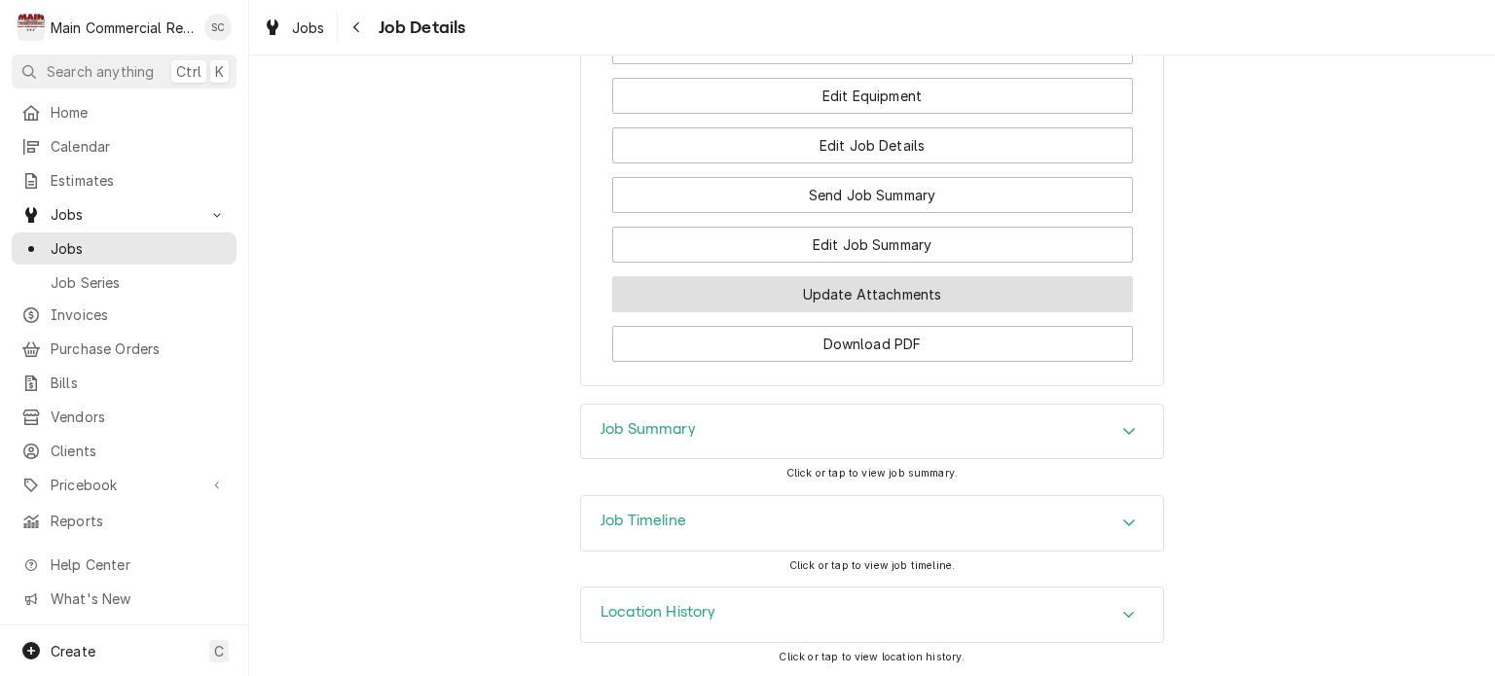
scroll to position [2745, 0]
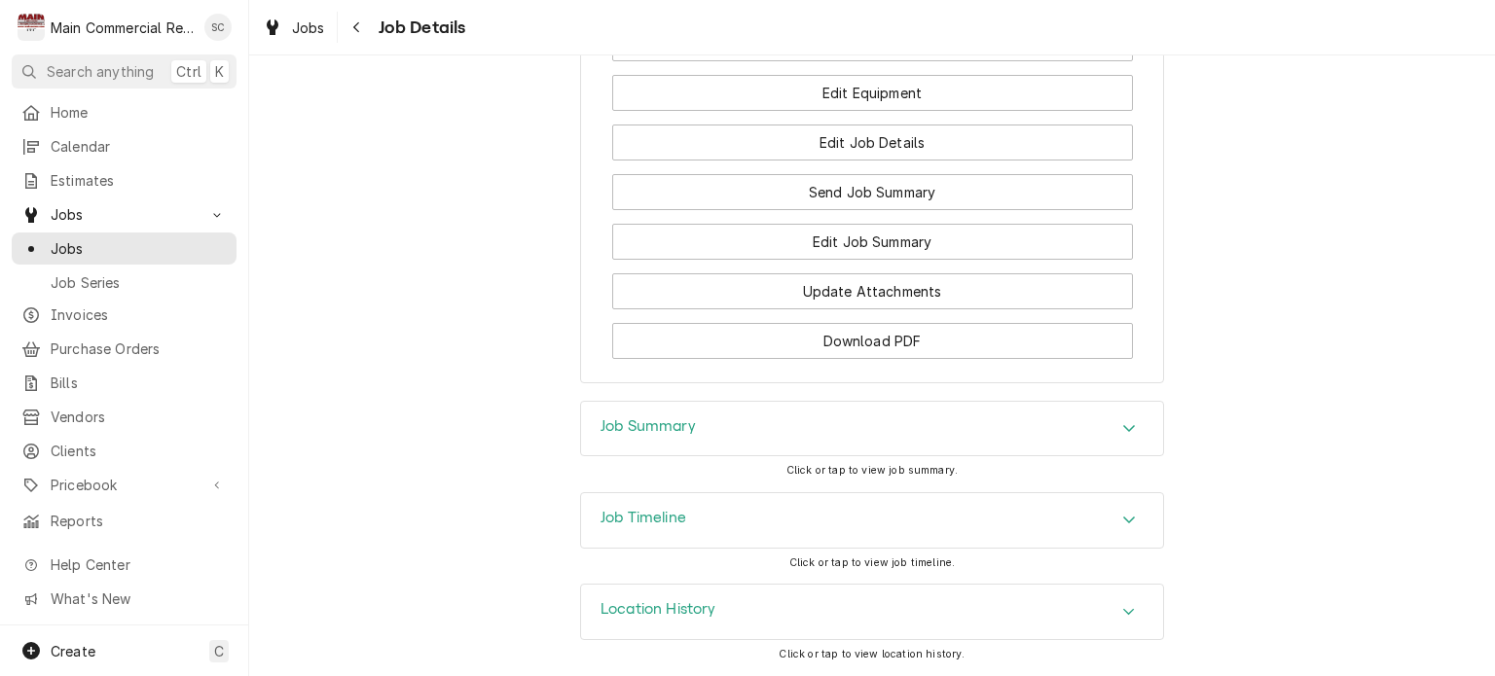
click at [1115, 429] on div "Accordion Header" at bounding box center [1129, 429] width 29 height 23
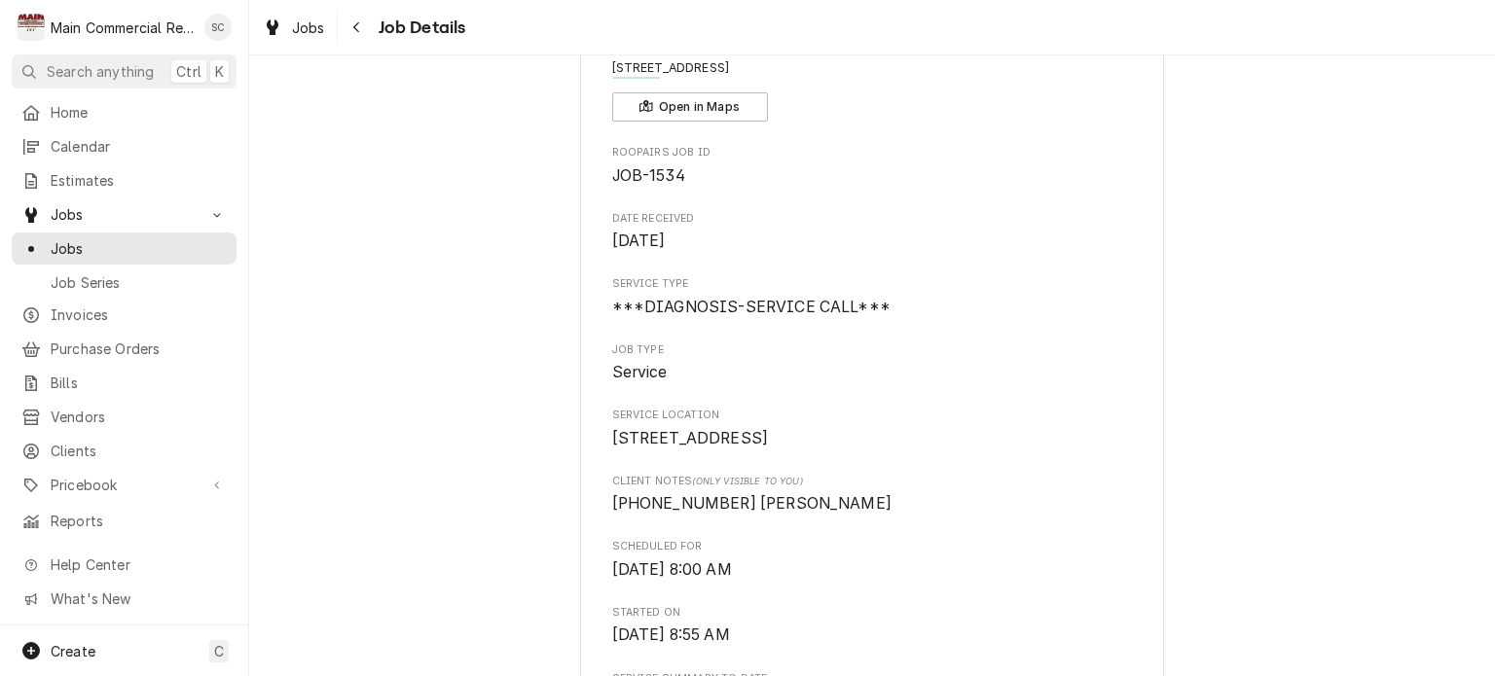
scroll to position [0, 0]
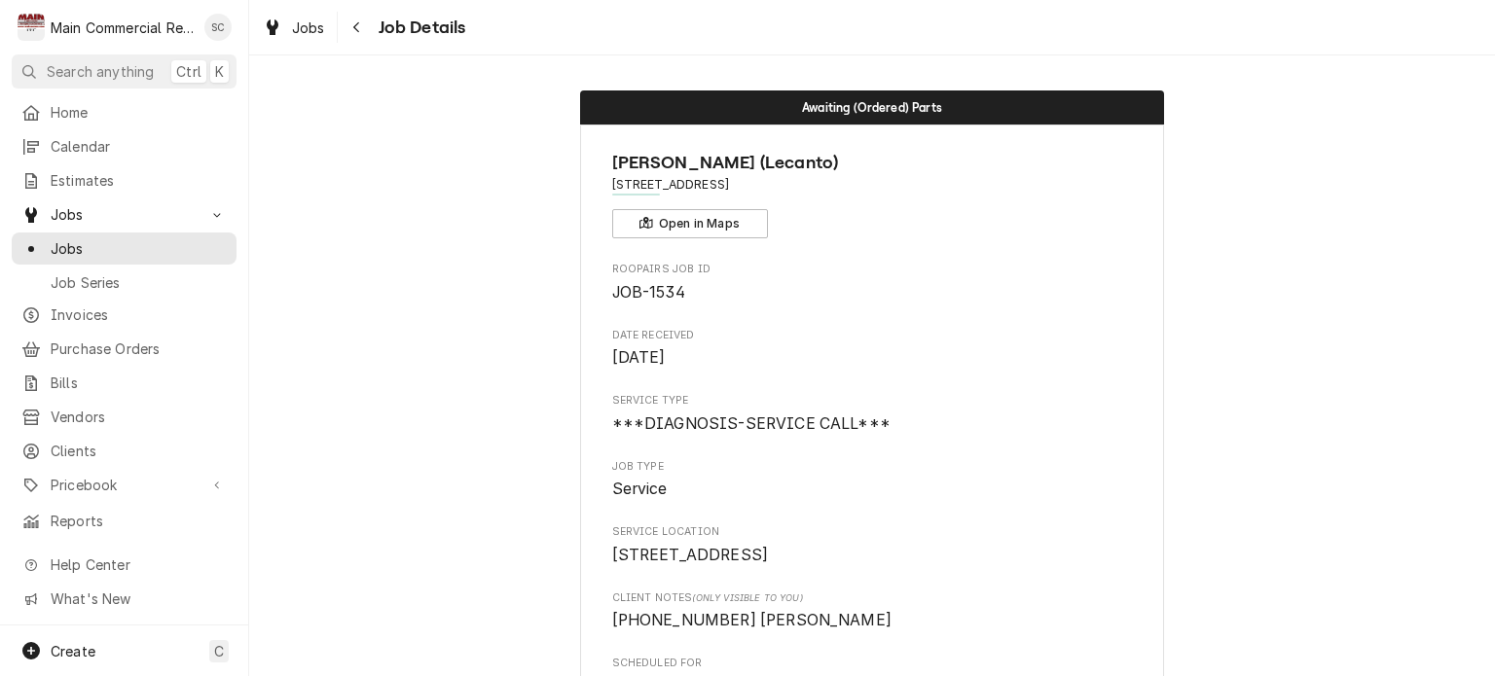
click at [293, 23] on span "Jobs" at bounding box center [308, 28] width 33 height 20
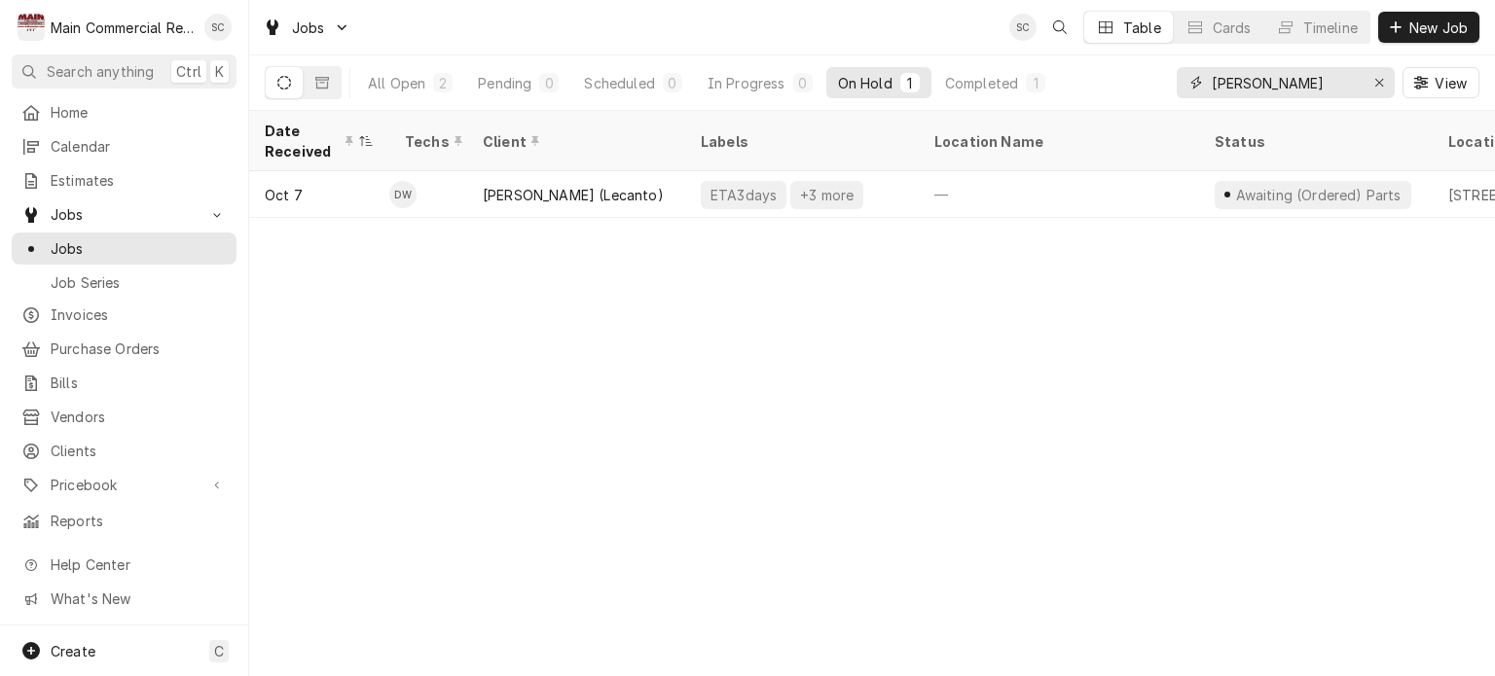
click at [1374, 84] on icon "Erase input" at bounding box center [1379, 83] width 11 height 14
click at [1338, 81] on input "Dynamic Content Wrapper" at bounding box center [1303, 82] width 183 height 31
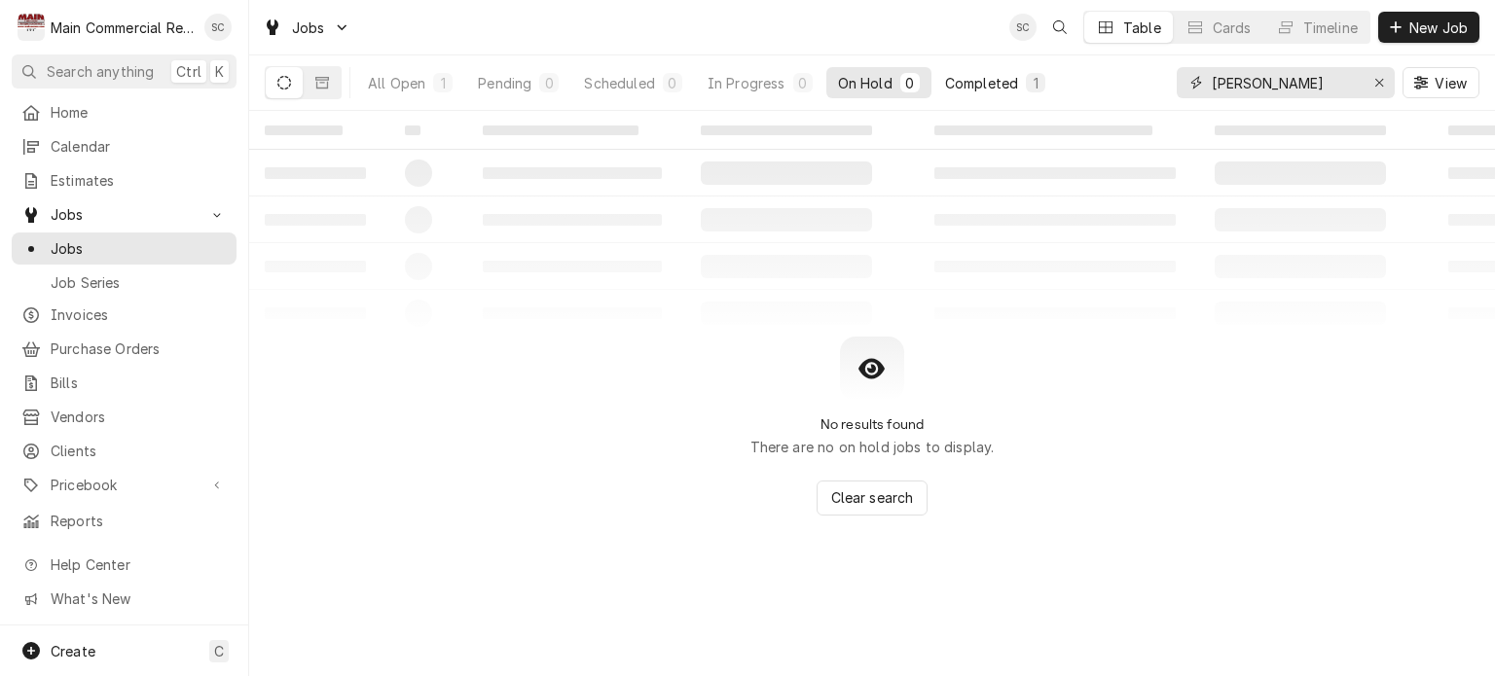
type input "Springstead"
click at [998, 85] on div "Completed" at bounding box center [981, 83] width 73 height 20
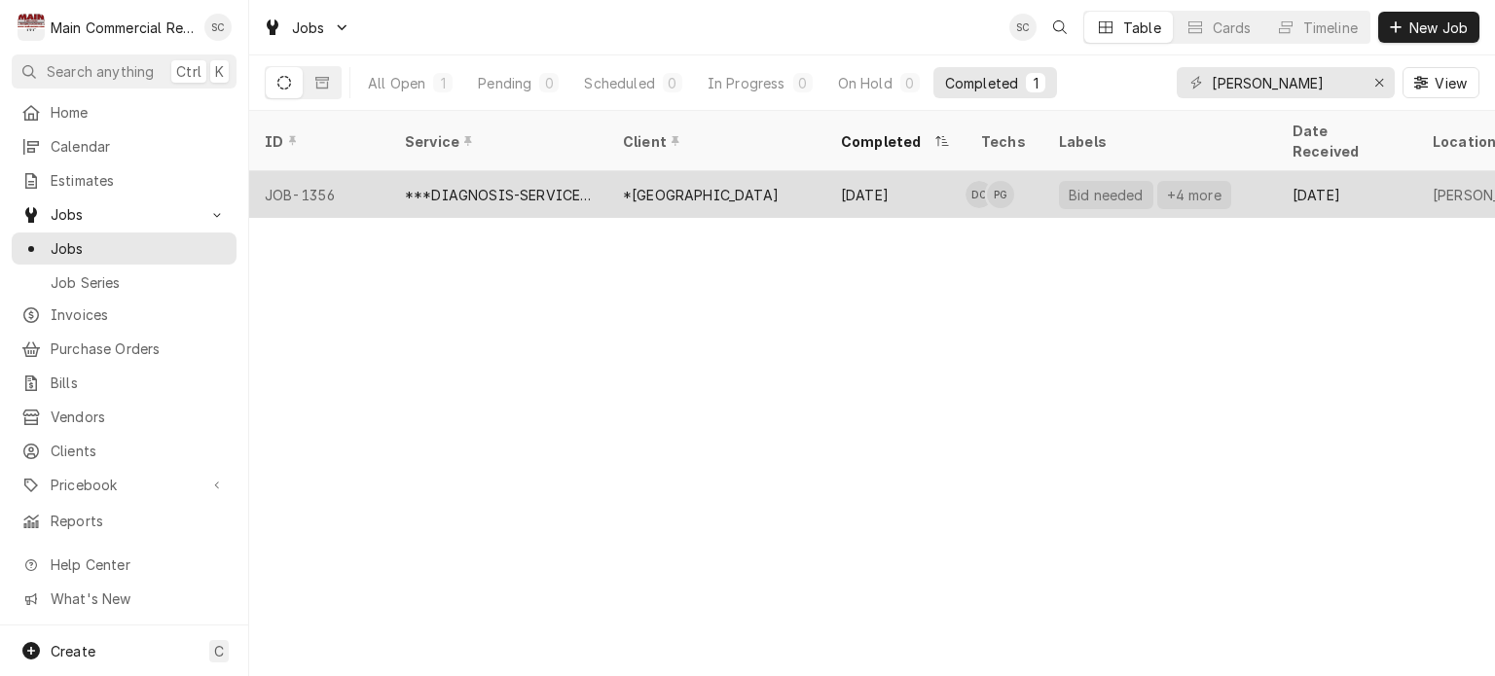
click at [885, 172] on div "[DATE]" at bounding box center [895, 194] width 140 height 47
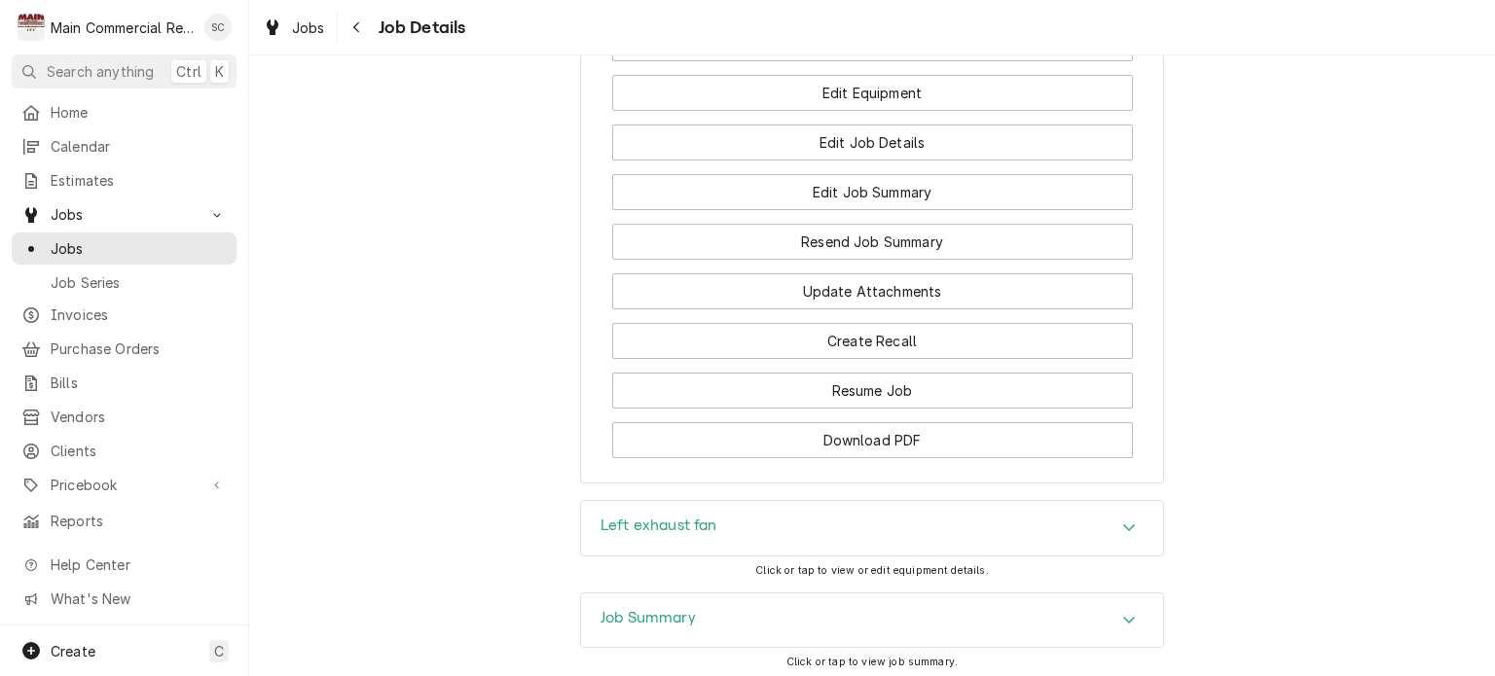
scroll to position [2920, 0]
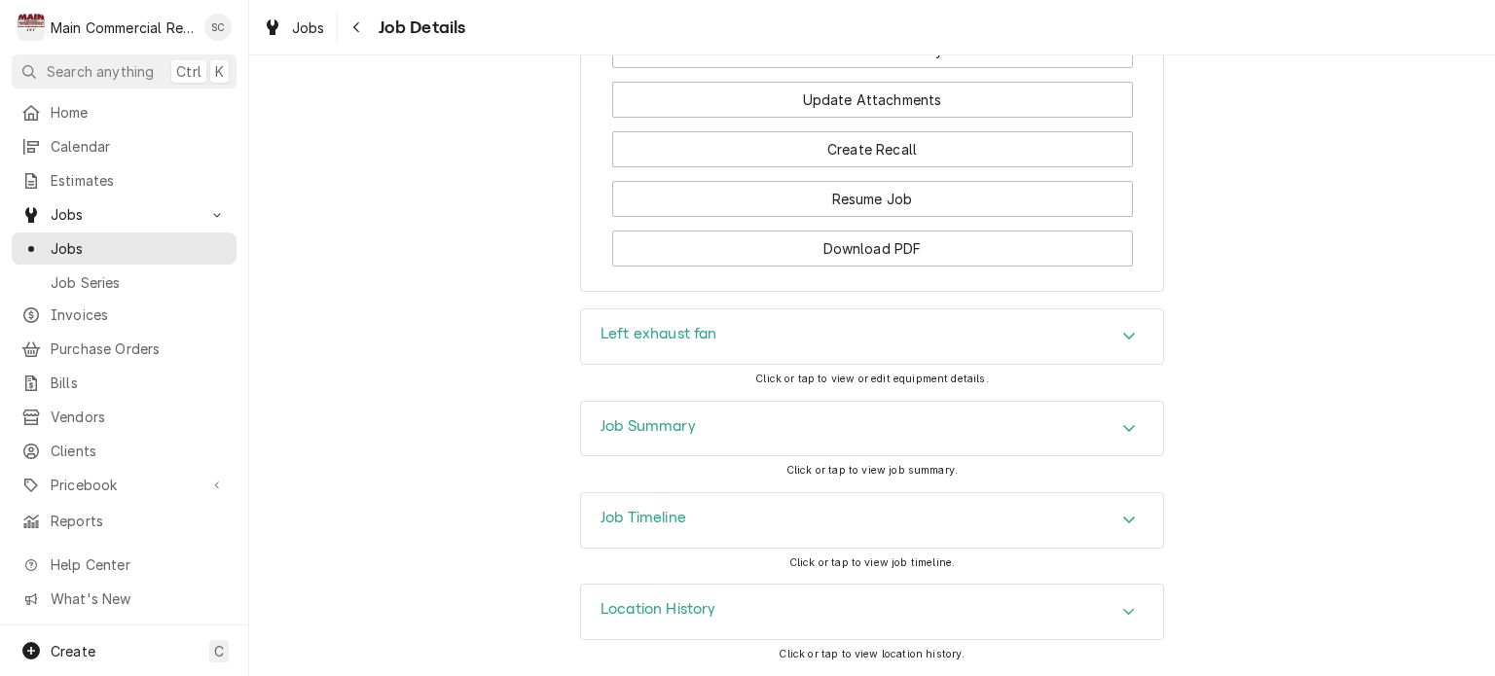
click at [1020, 442] on div "Job Summary" at bounding box center [872, 429] width 582 height 55
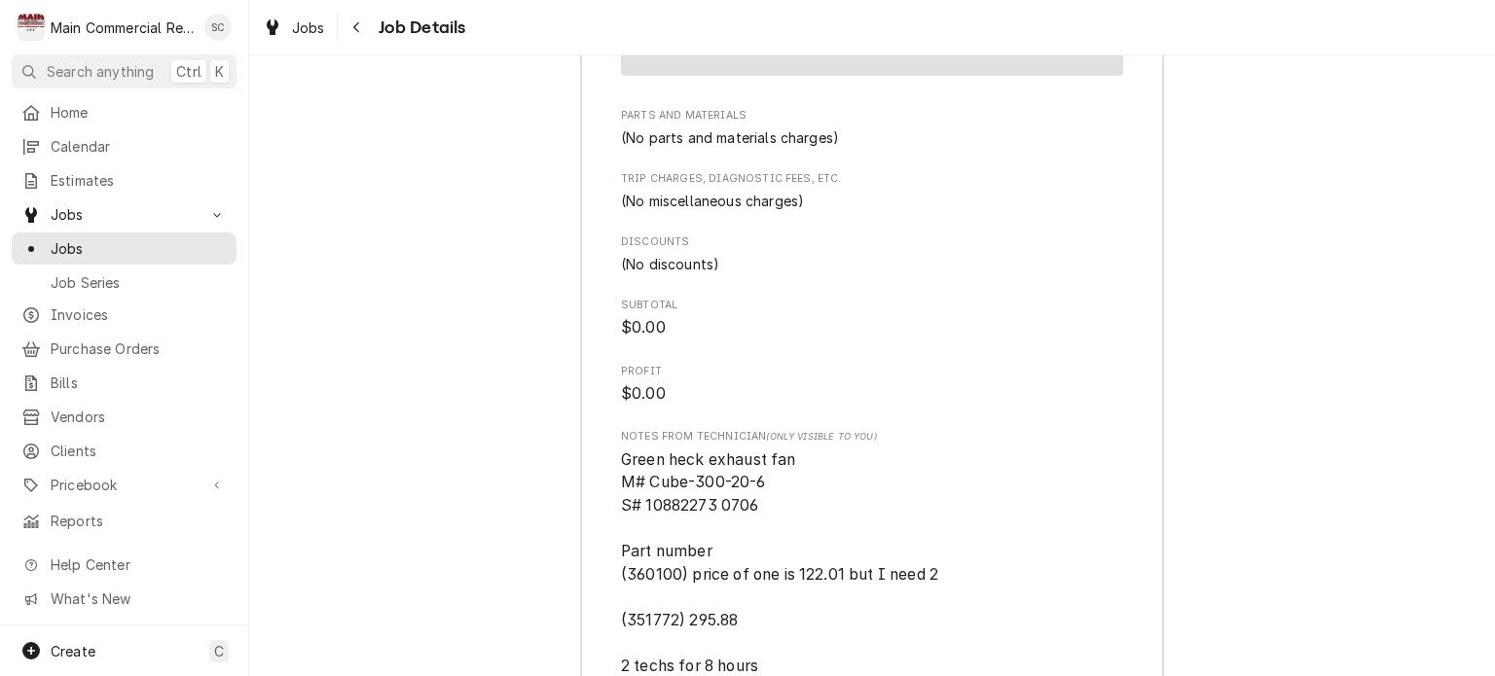
scroll to position [5061, 0]
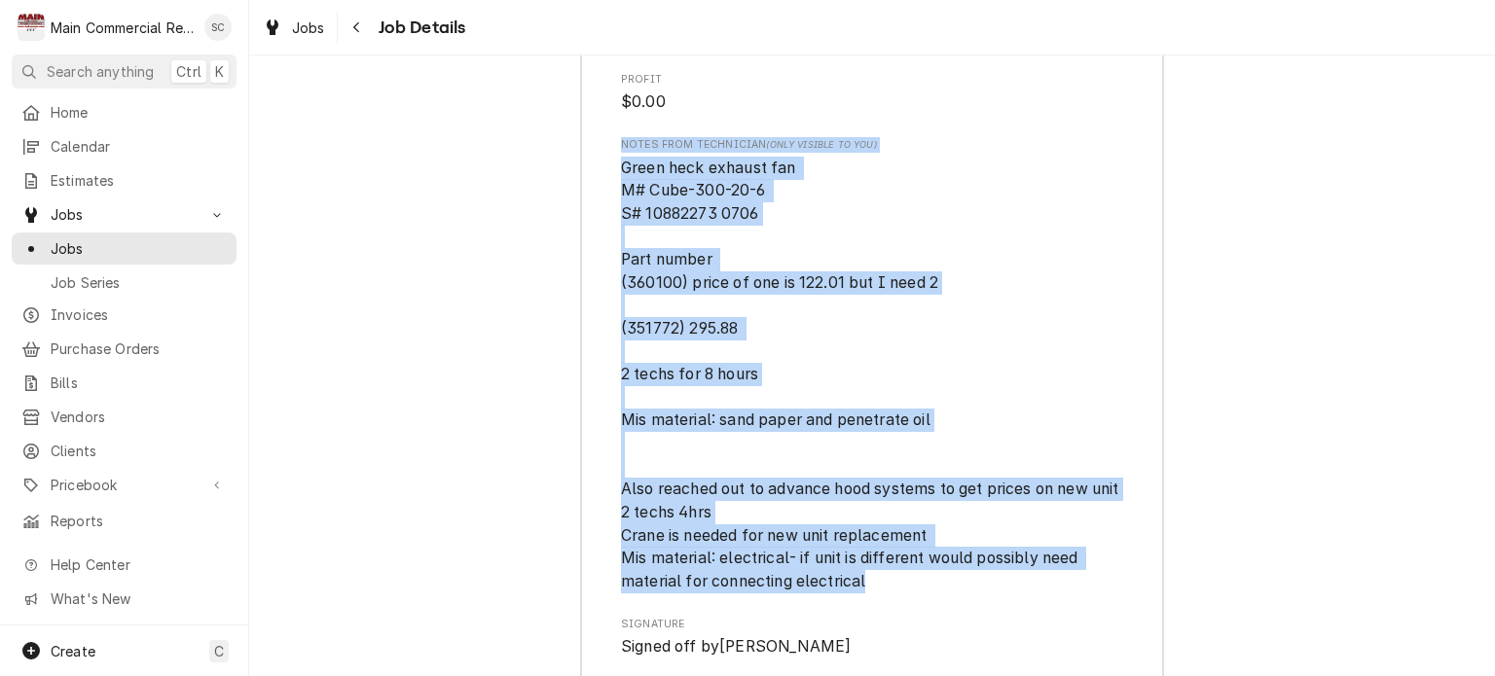
drag, startPoint x: 879, startPoint y: 608, endPoint x: 596, endPoint y: 160, distance: 530.6
copy div "Notes from Technician (Only Visible to You) Green heck exhaust fan M# Cube-300-…"
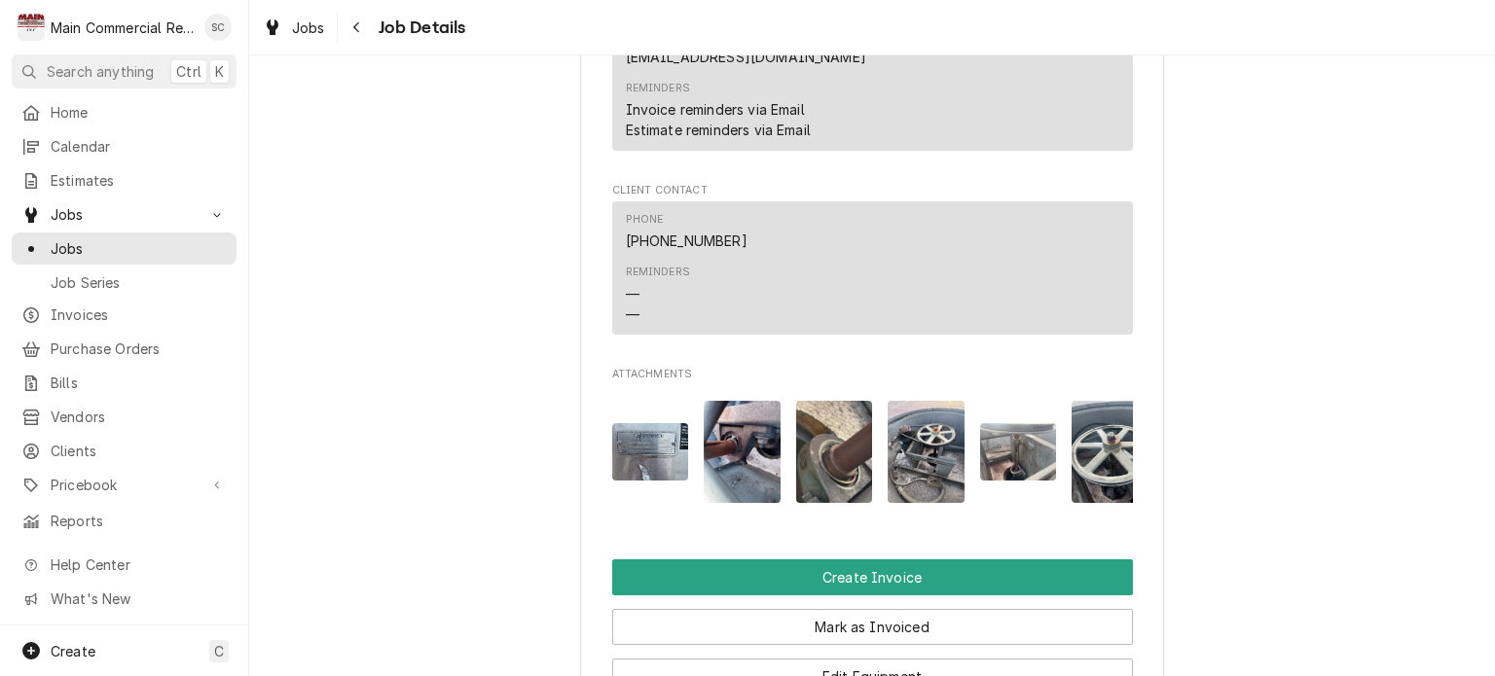
scroll to position [2531, 0]
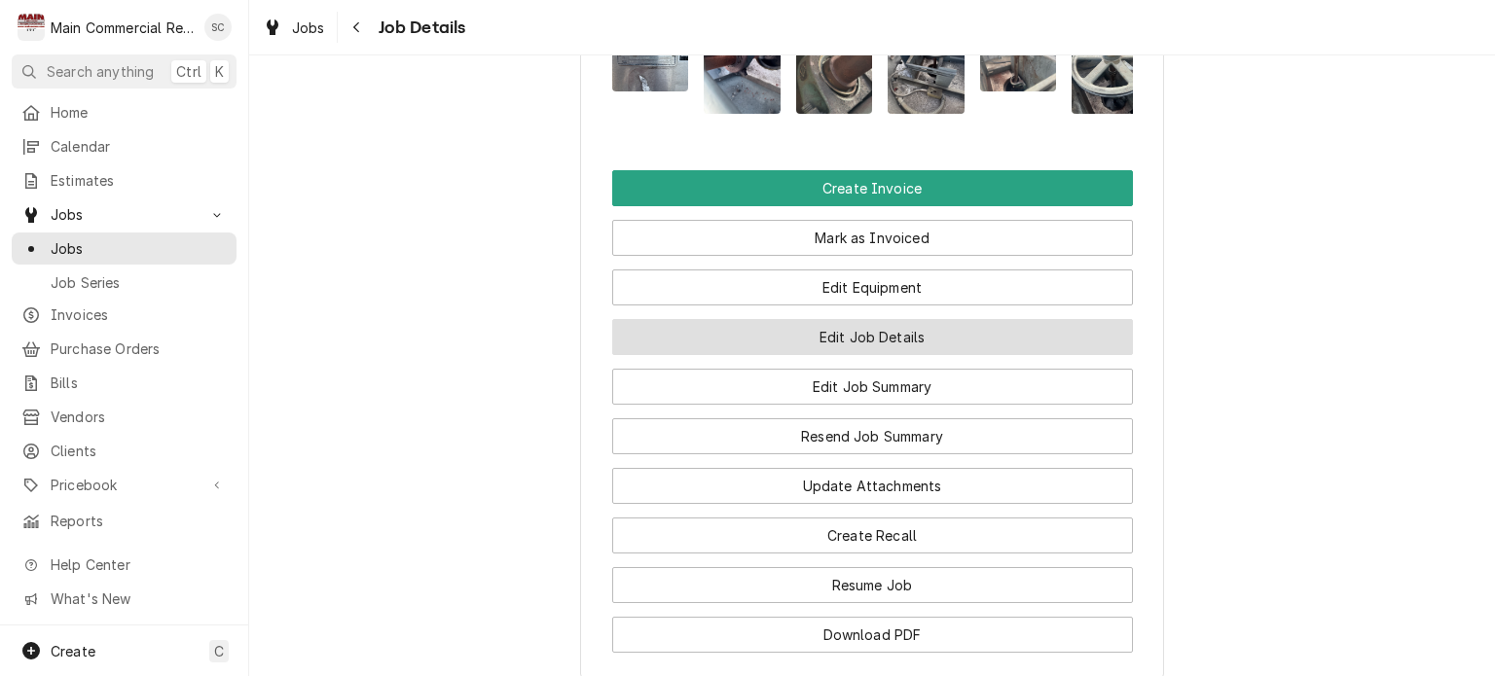
click at [916, 355] on button "Edit Job Details" at bounding box center [872, 337] width 521 height 36
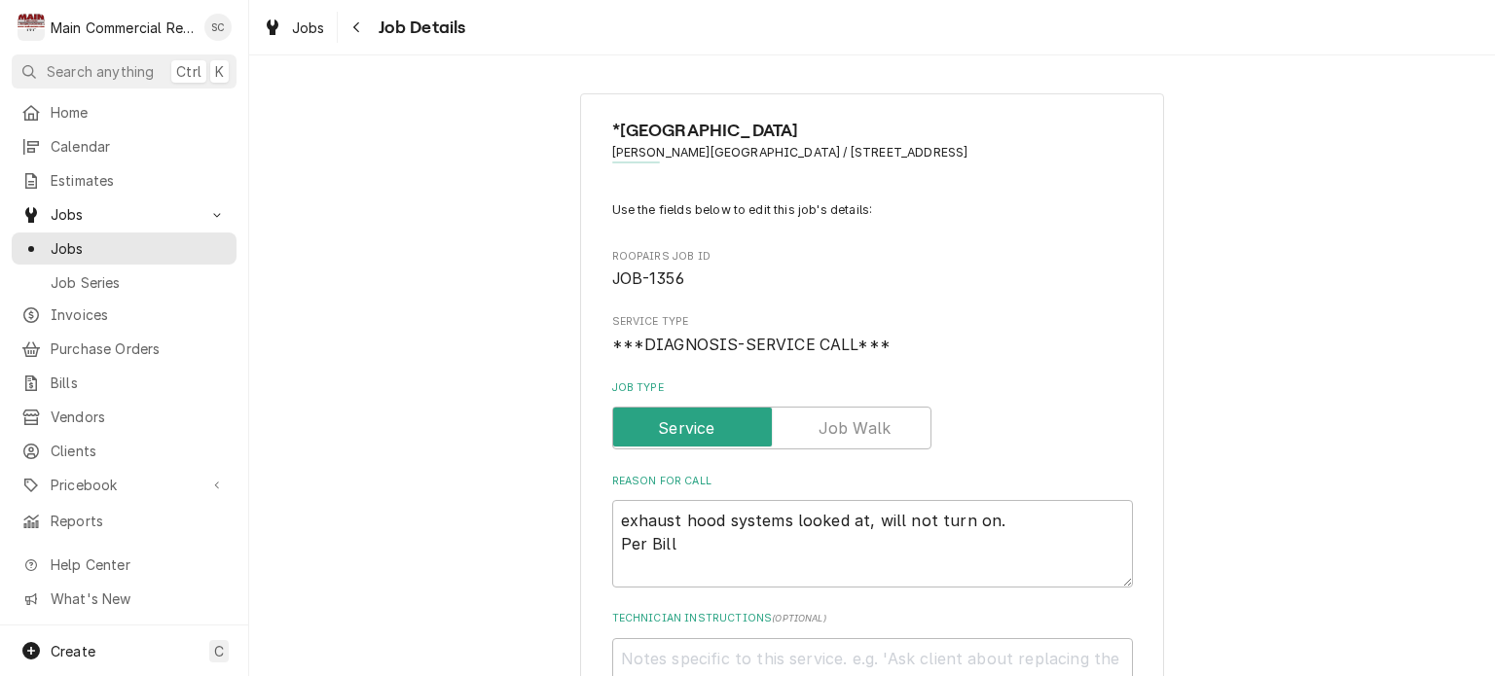
scroll to position [487, 0]
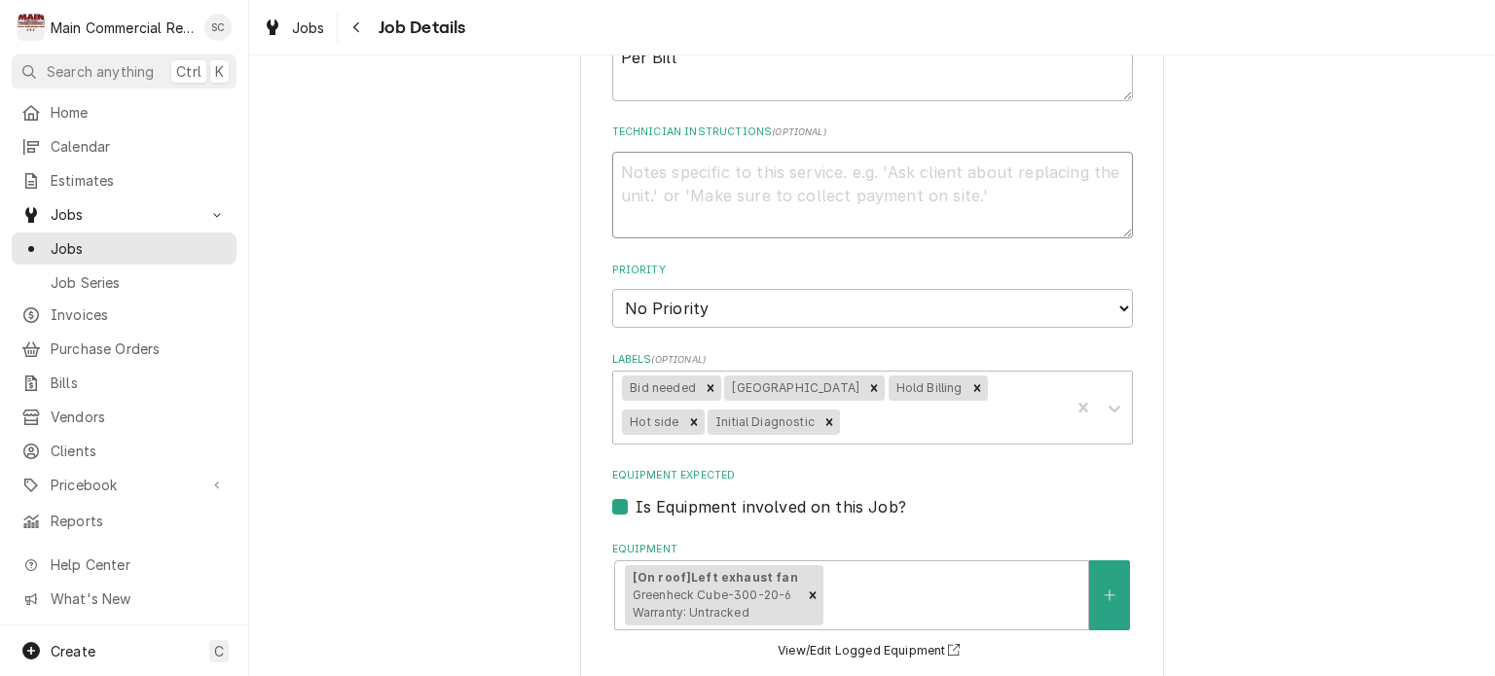
click at [759, 174] on textarea "Technician Instructions ( optional )" at bounding box center [872, 196] width 521 height 88
type textarea "x"
type textarea "Q"
type textarea "x"
type textarea "Q-"
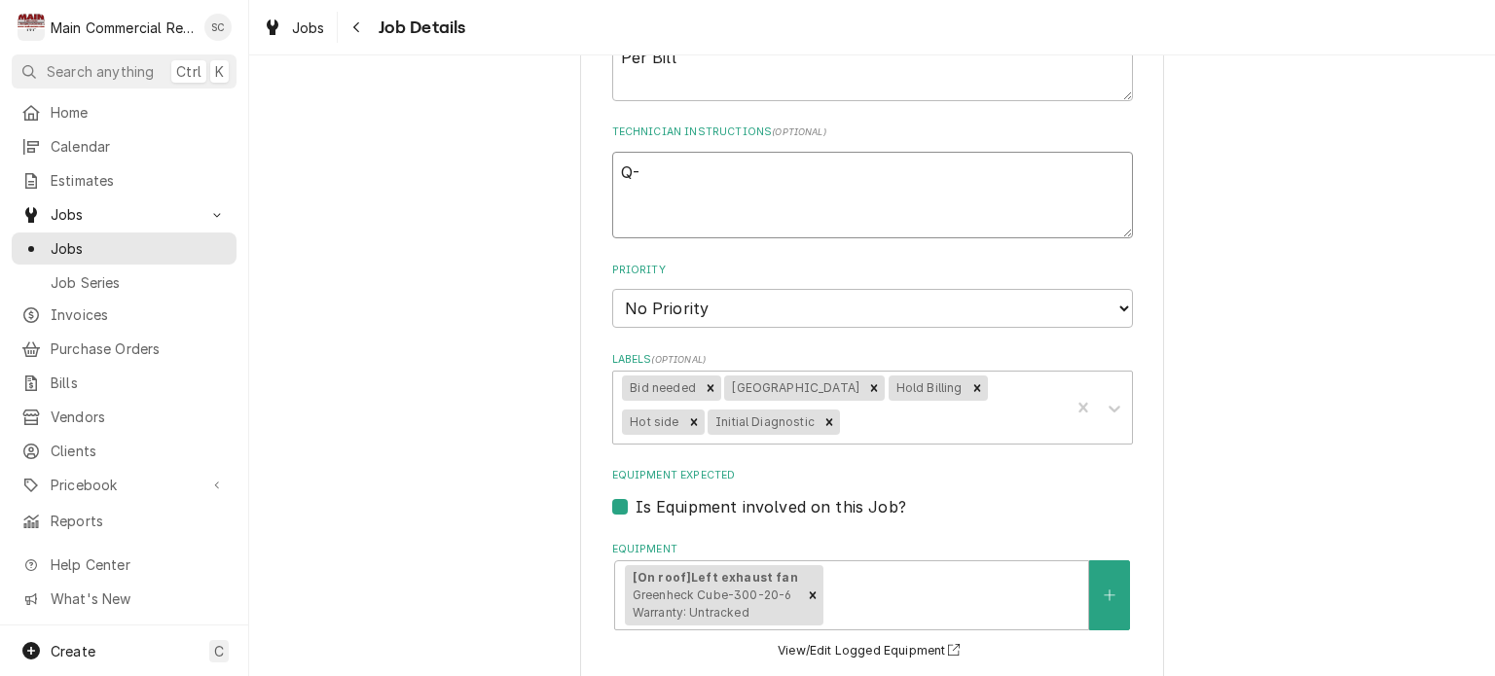
type textarea "x"
type textarea "Q-3"
type textarea "x"
type textarea "Q-38"
type textarea "x"
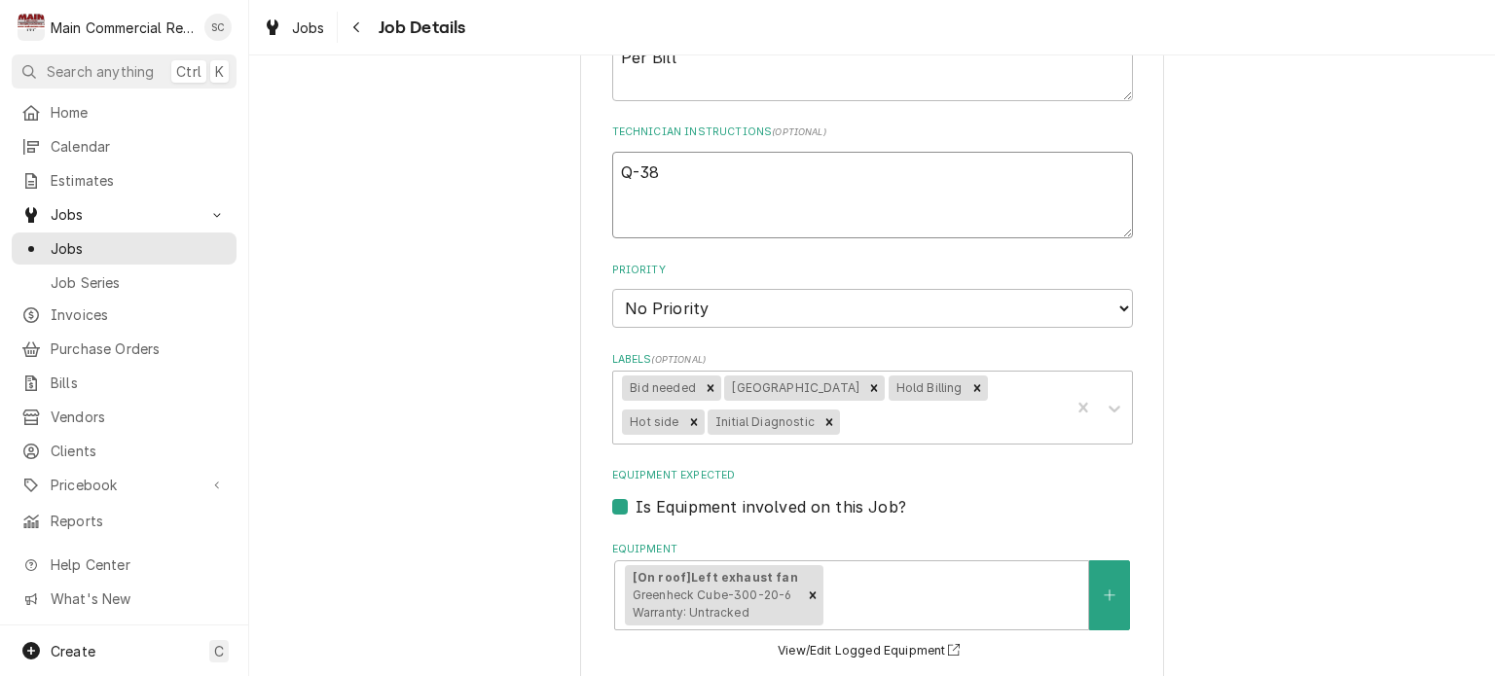
type textarea "Q-386"
type textarea "x"
type textarea "Q-3860"
type textarea "x"
type textarea "Q-3860"
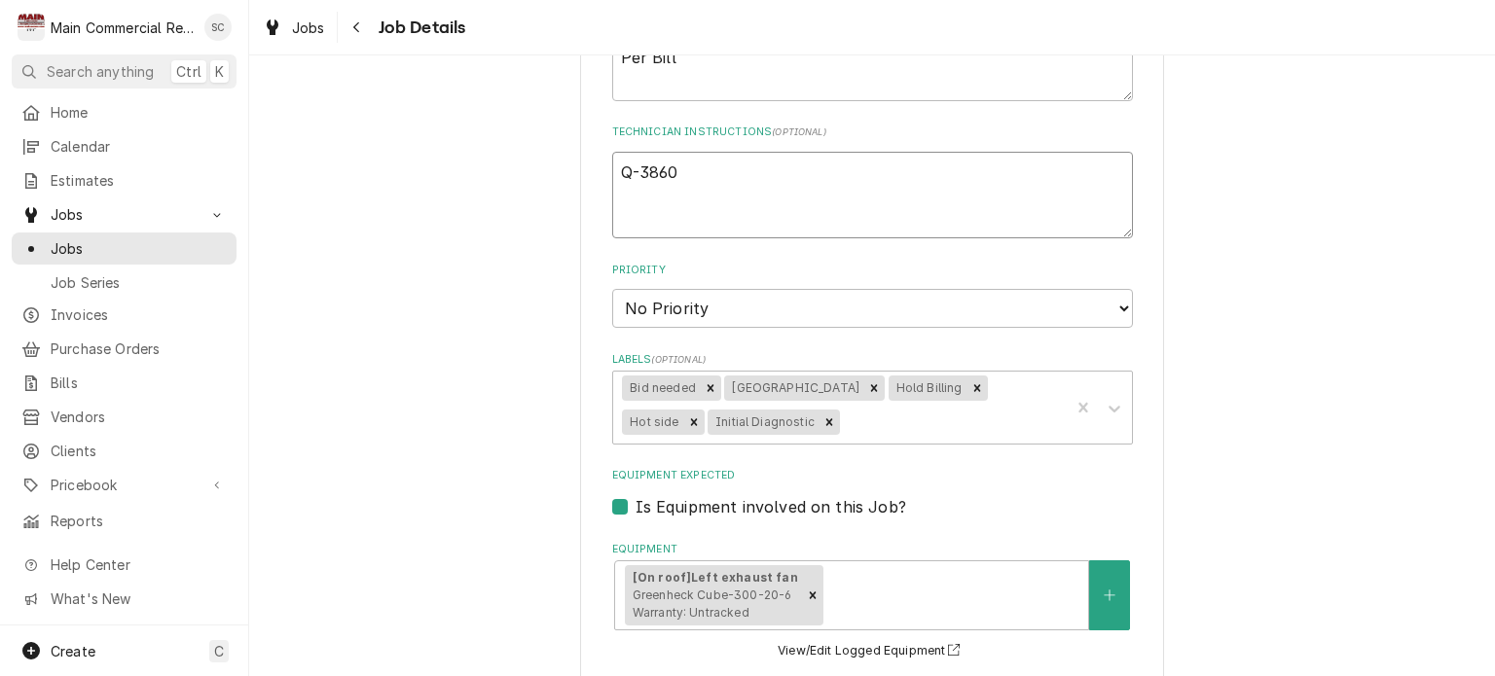
type textarea "x"
type textarea "Q-3860 c"
type textarea "x"
type textarea "Q-3860 cr"
type textarea "x"
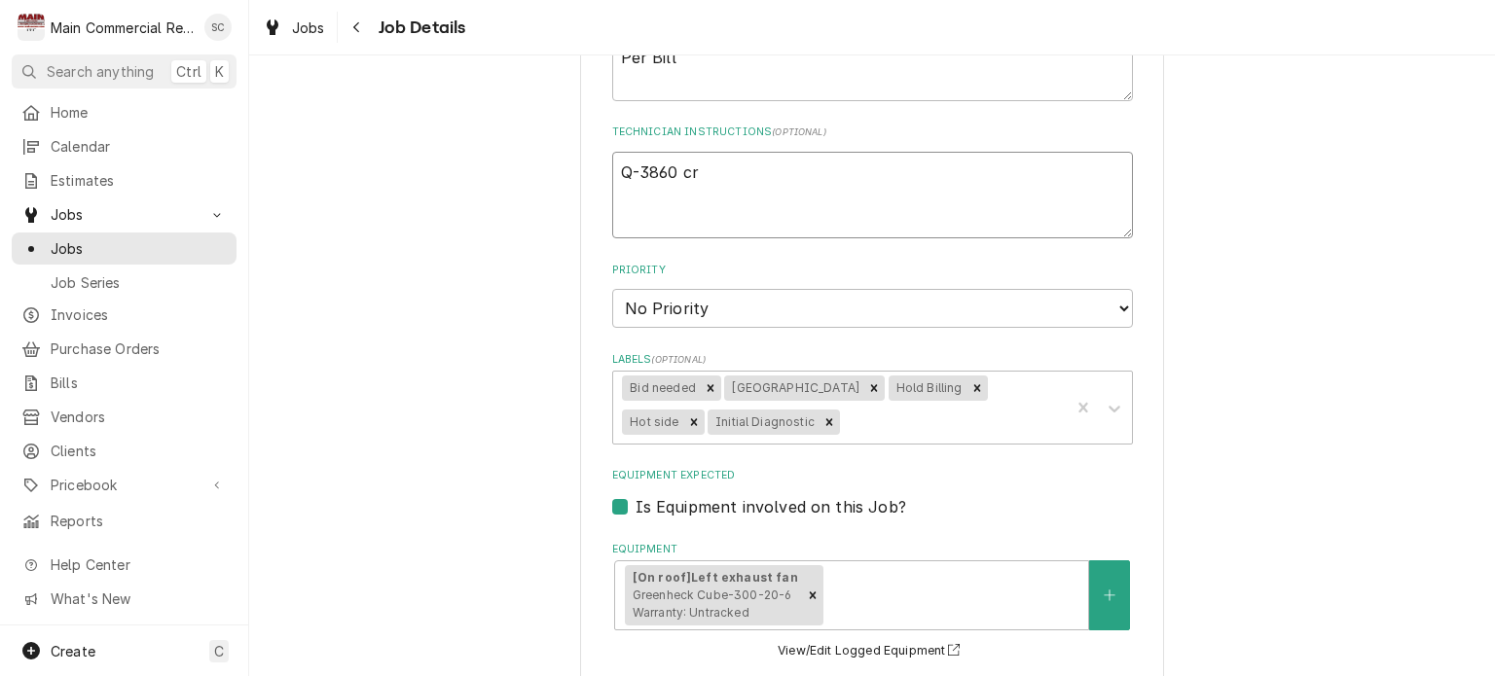
type textarea "Q-3860 cre"
type textarea "x"
type textarea "Q-3860 crea"
type textarea "x"
type textarea "Q-3860 creat"
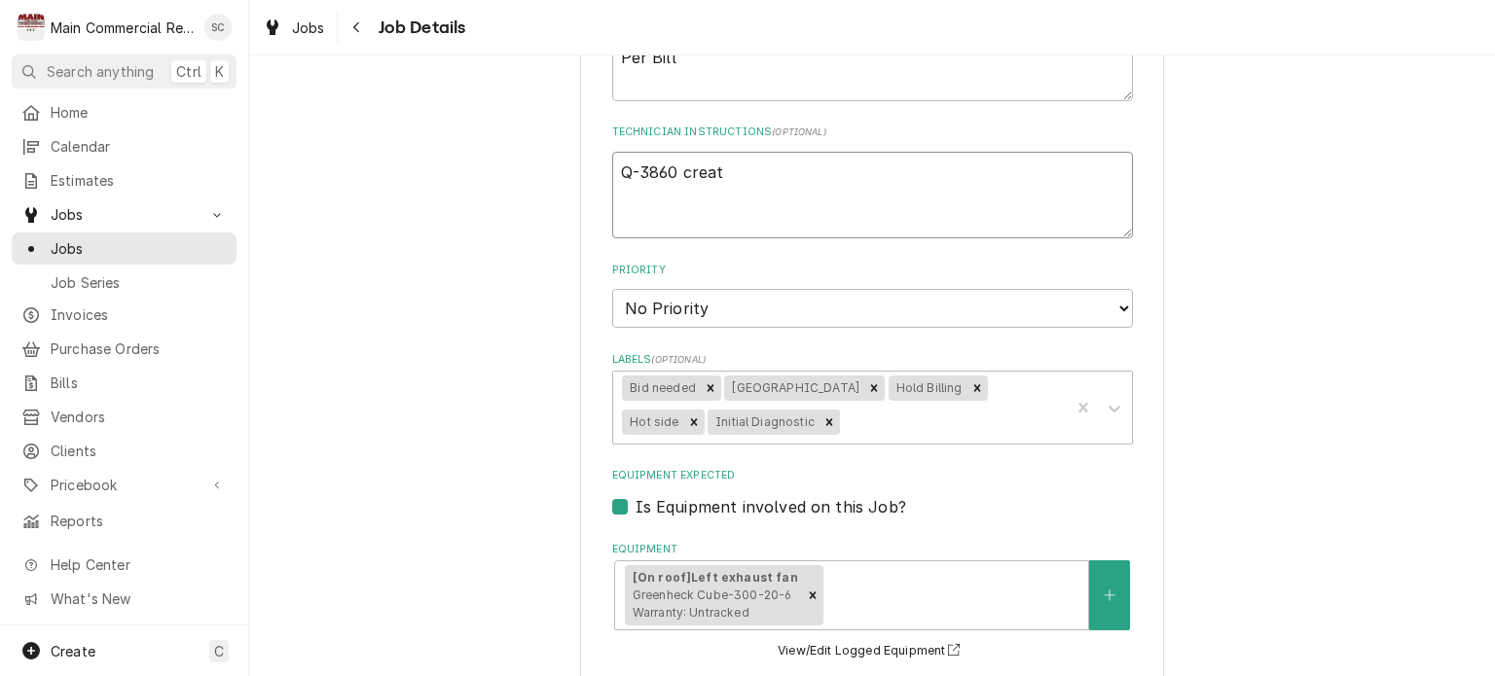
type textarea "x"
type textarea "Q-3860 create"
type textarea "x"
type textarea "Q-3860 created"
type textarea "x"
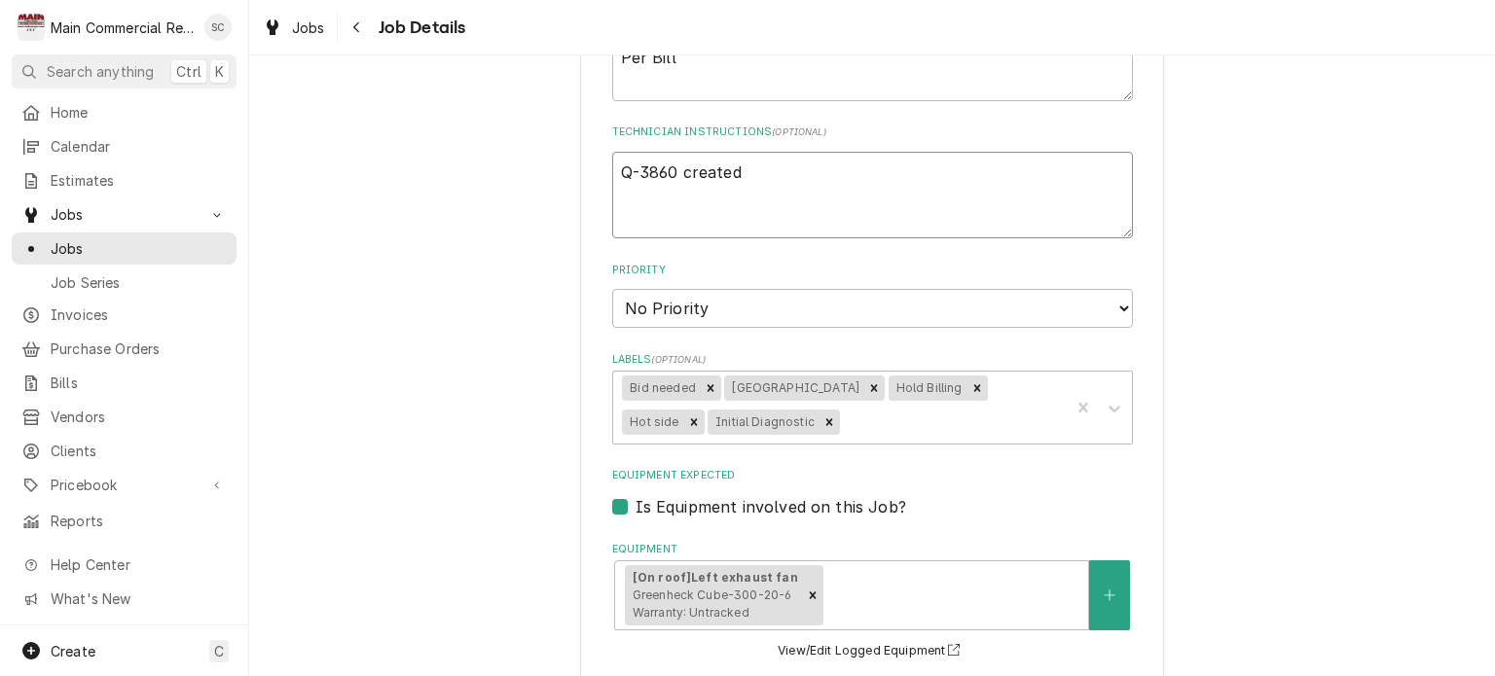
type textarea "Q-3860 created."
type textarea "x"
type textarea "Q-3860 created."
type textarea "x"
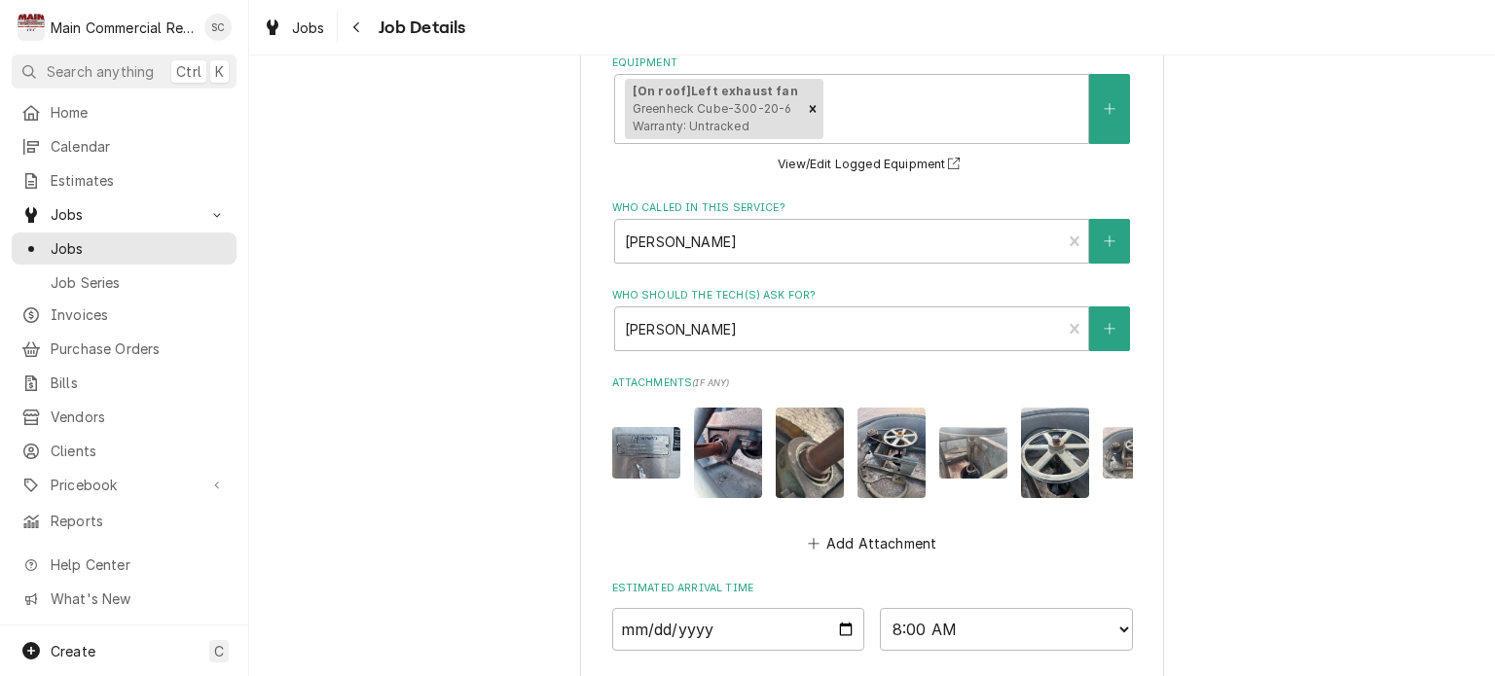
scroll to position [1258, 0]
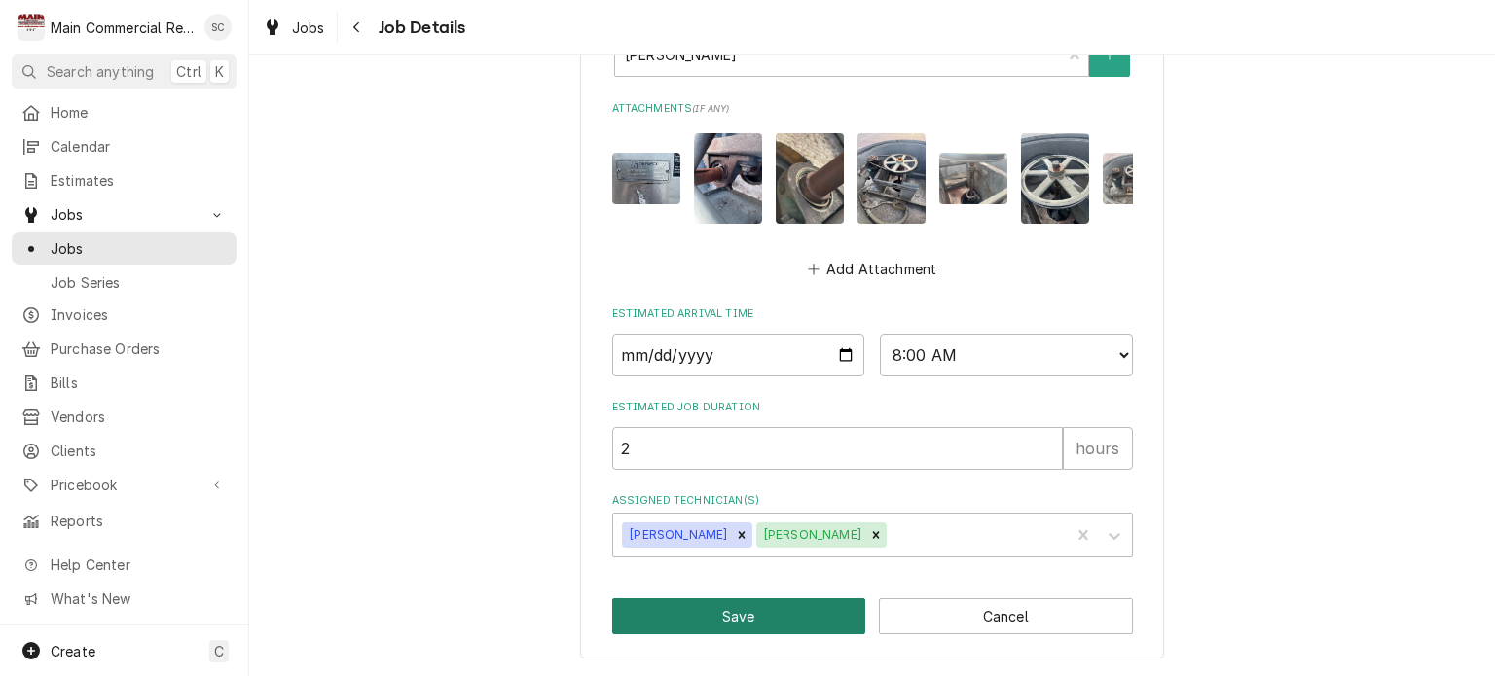
type textarea "Q-3860 created."
click at [808, 608] on button "Save" at bounding box center [739, 617] width 254 height 36
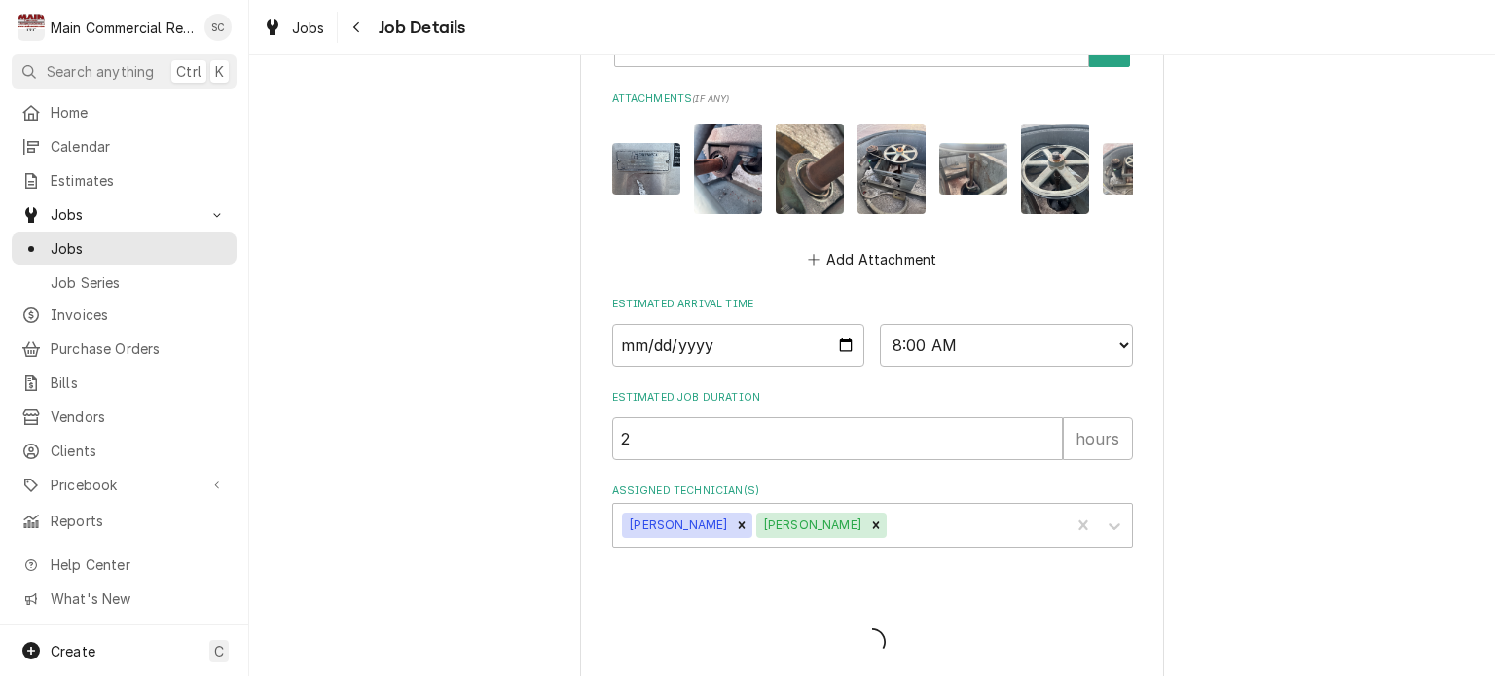
type textarea "x"
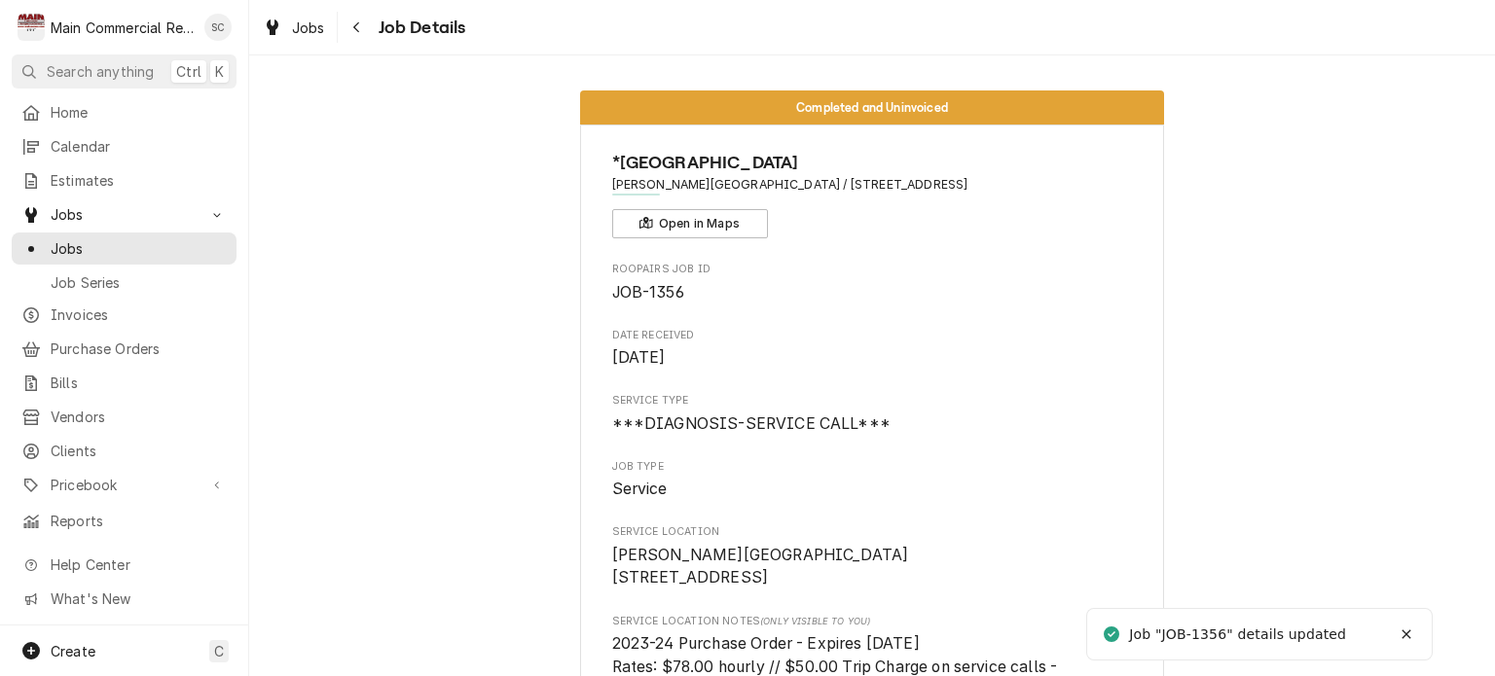
click at [319, 26] on span "Jobs" at bounding box center [308, 28] width 33 height 20
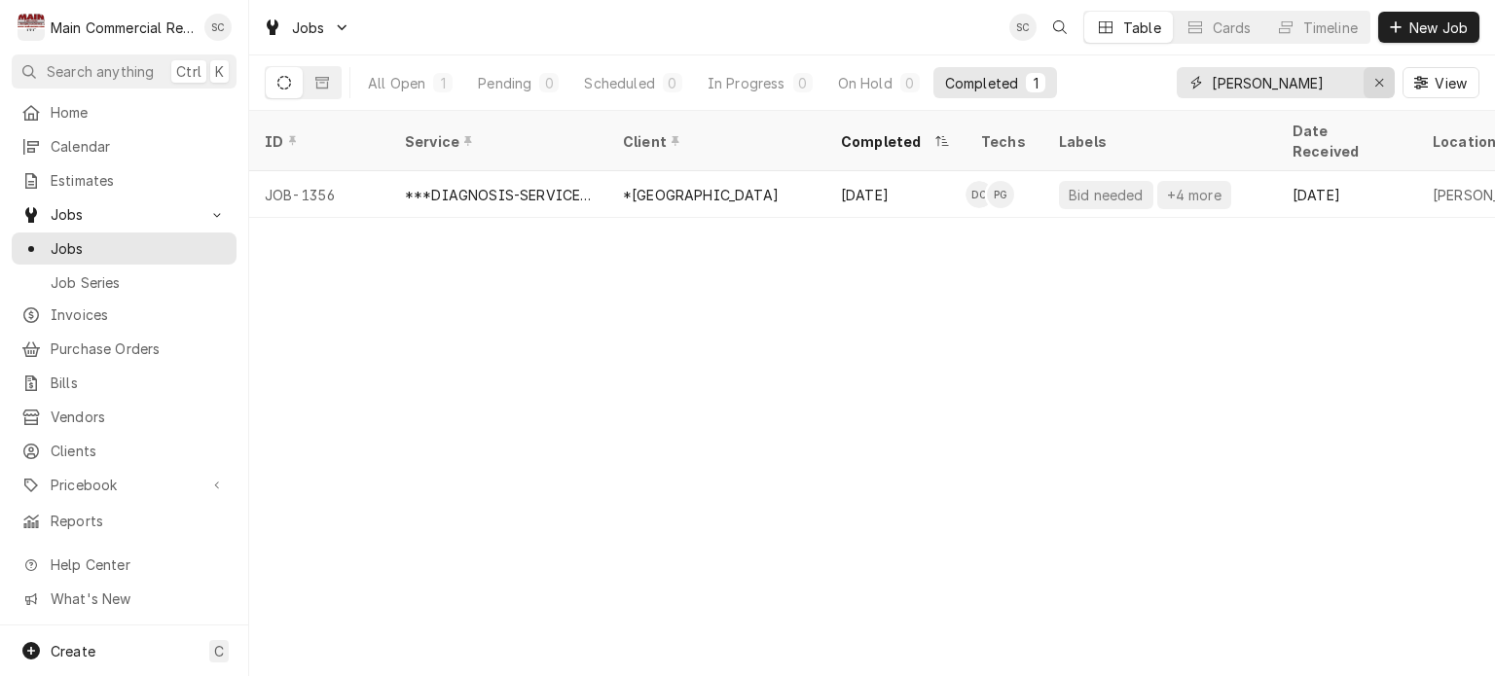
click at [1378, 77] on icon "Erase input" at bounding box center [1379, 83] width 11 height 14
click at [1335, 85] on input "Dynamic Content Wrapper" at bounding box center [1303, 82] width 183 height 31
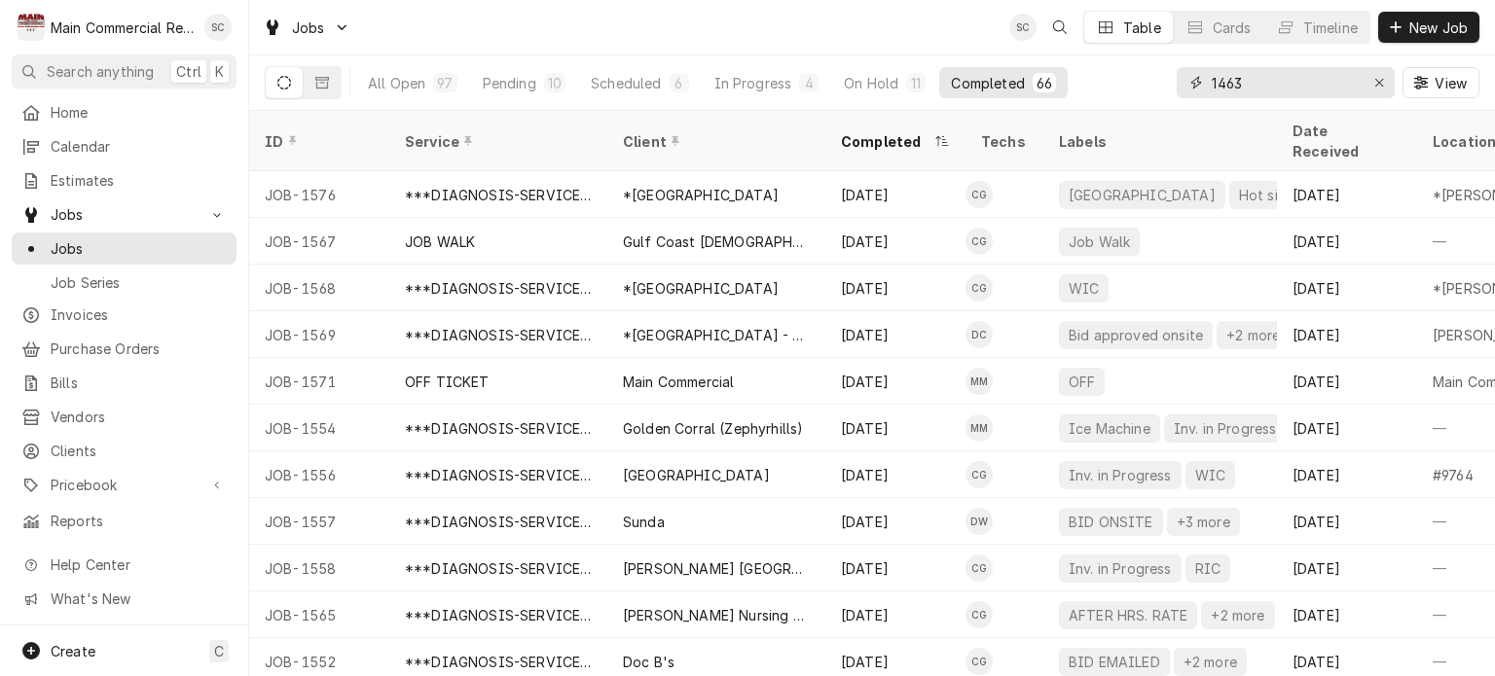
type input "1463"
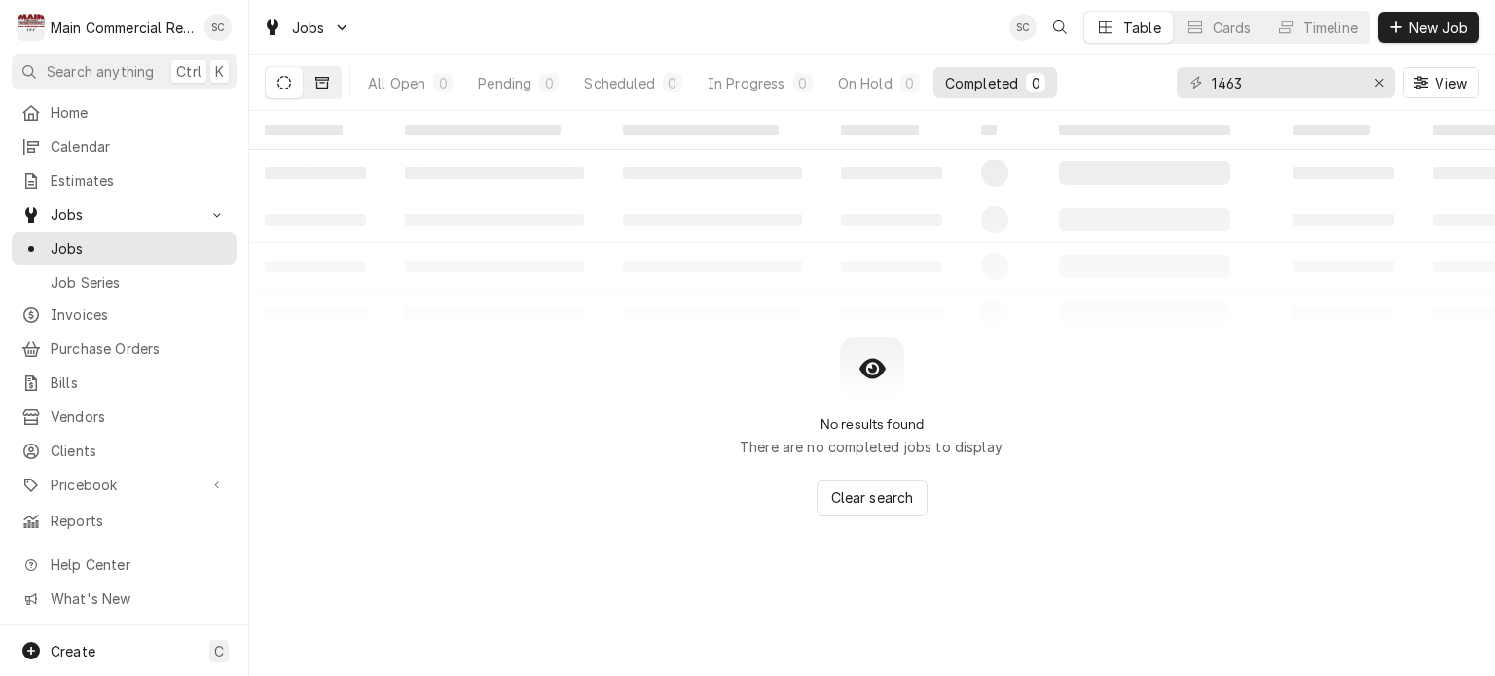
click at [324, 96] on button "Dynamic Content Wrapper" at bounding box center [322, 82] width 37 height 31
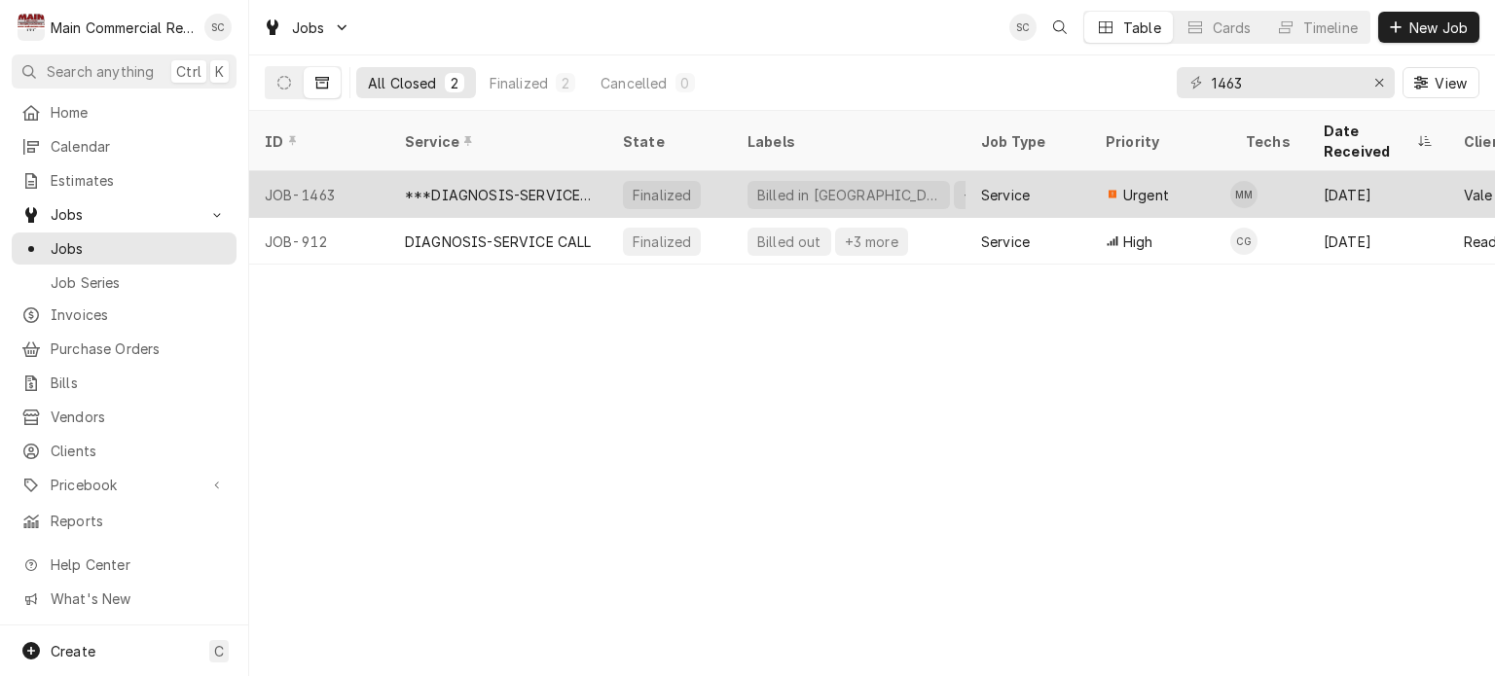
click at [739, 178] on div "Billed in QBO +3 more" at bounding box center [849, 194] width 234 height 47
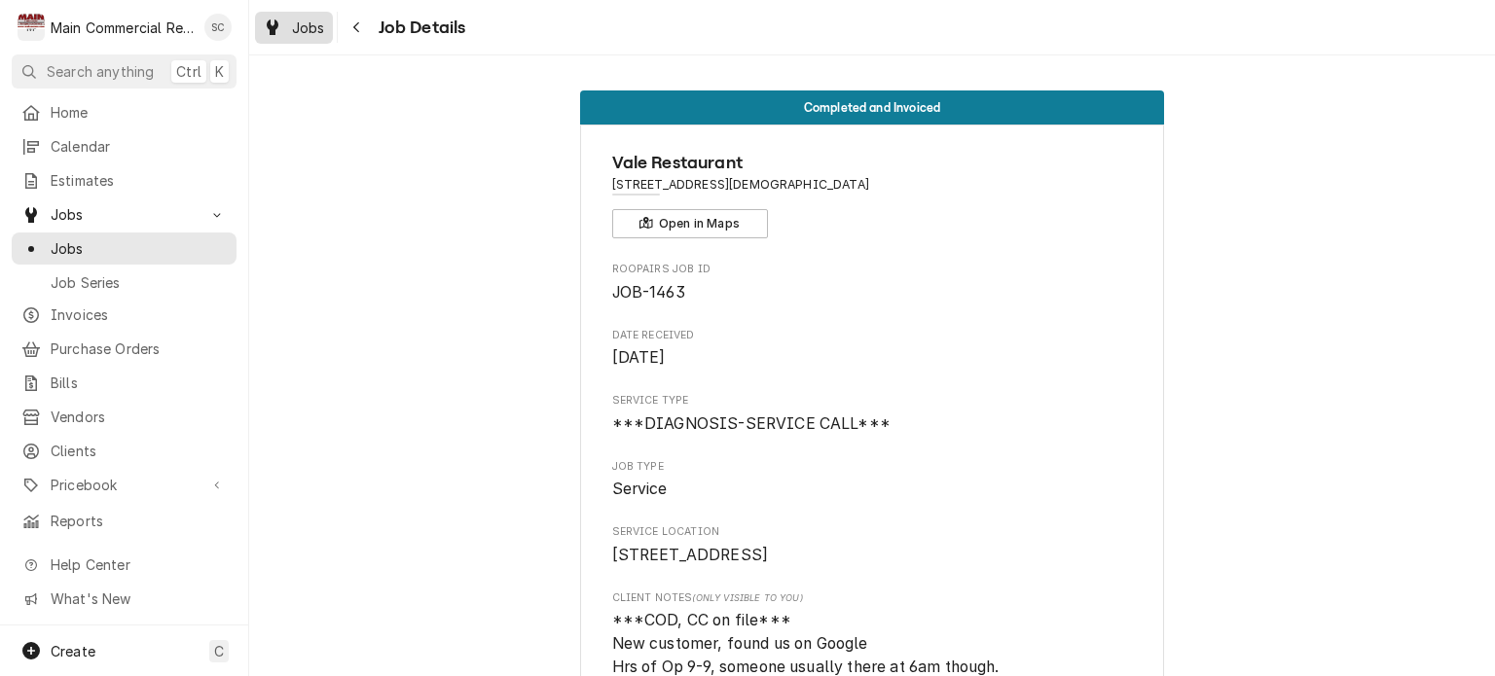
click at [276, 35] on div "Dynamic Content Wrapper" at bounding box center [272, 27] width 19 height 23
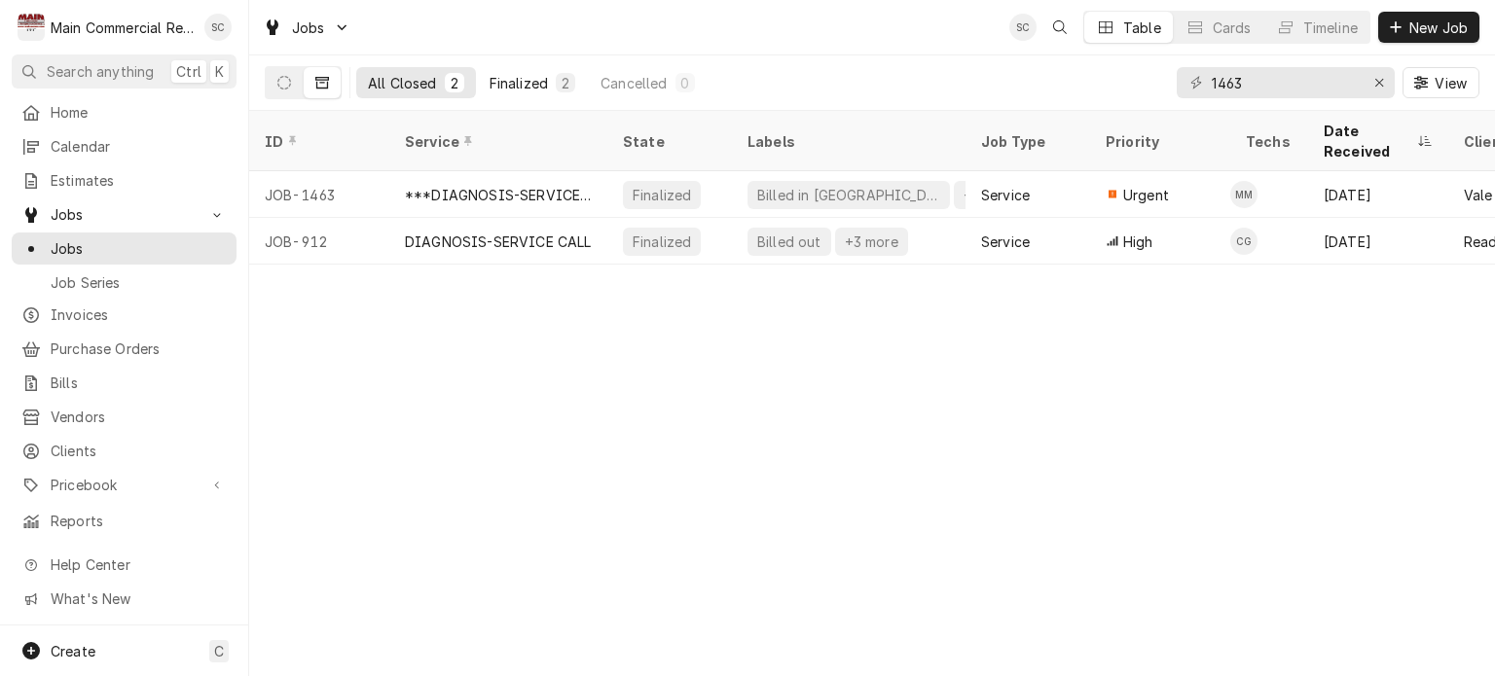
click at [517, 82] on div "Finalized" at bounding box center [519, 83] width 58 height 20
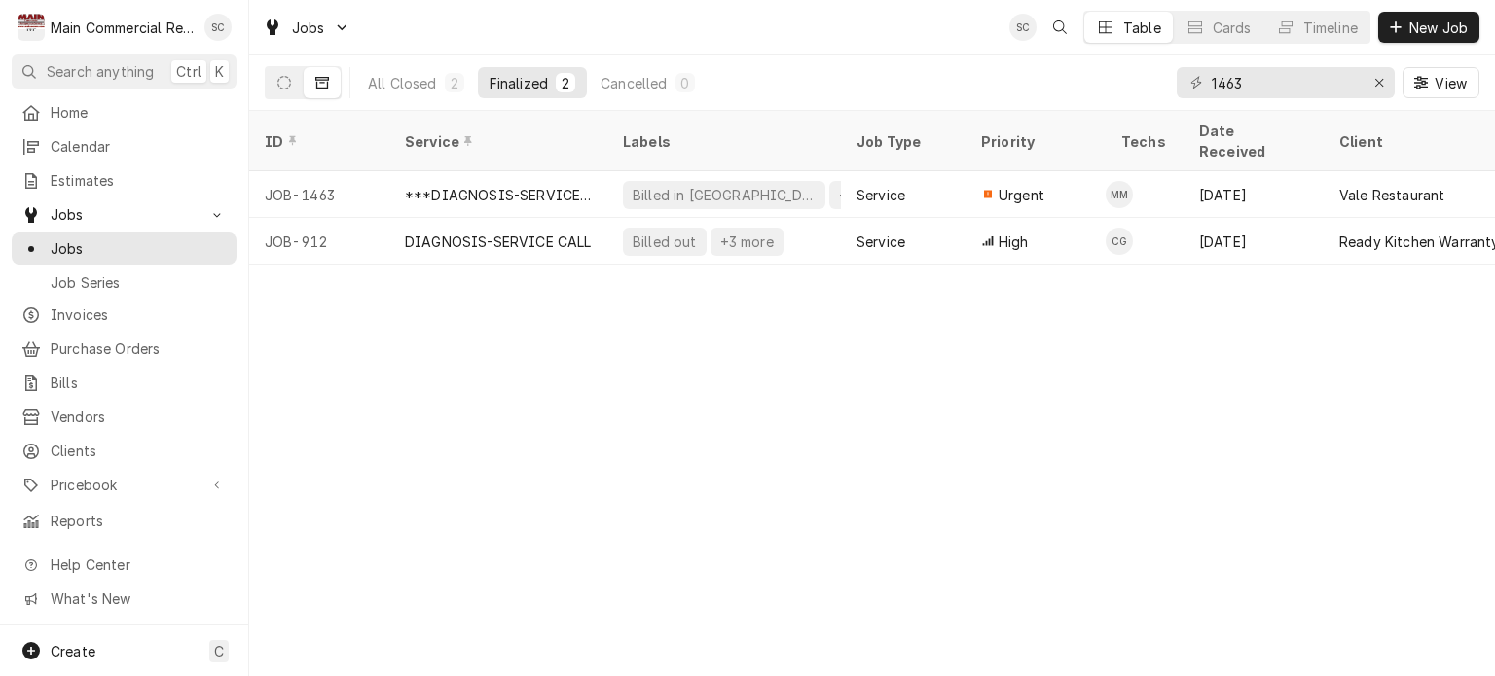
click at [716, 505] on div "ID Service Labels Job Type Priority Techs Date Received Client Location Name Lo…" at bounding box center [872, 394] width 1246 height 566
